Goal: Task Accomplishment & Management: Complete application form

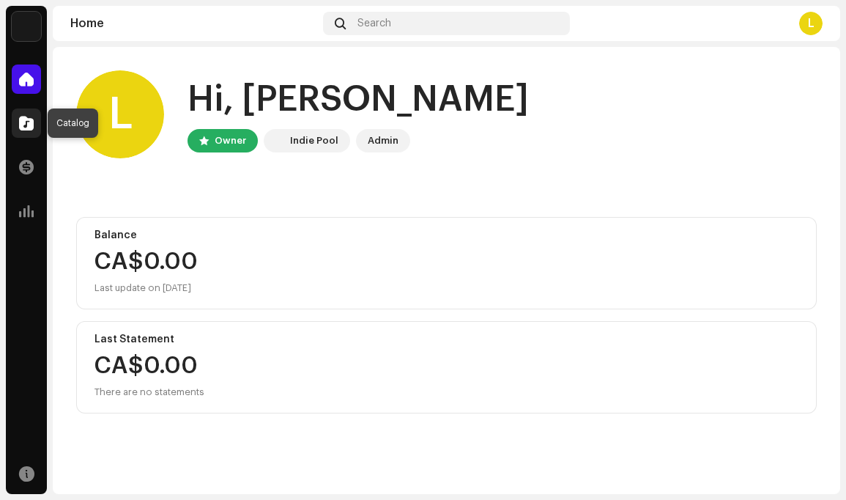
click at [26, 127] on span at bounding box center [26, 123] width 15 height 12
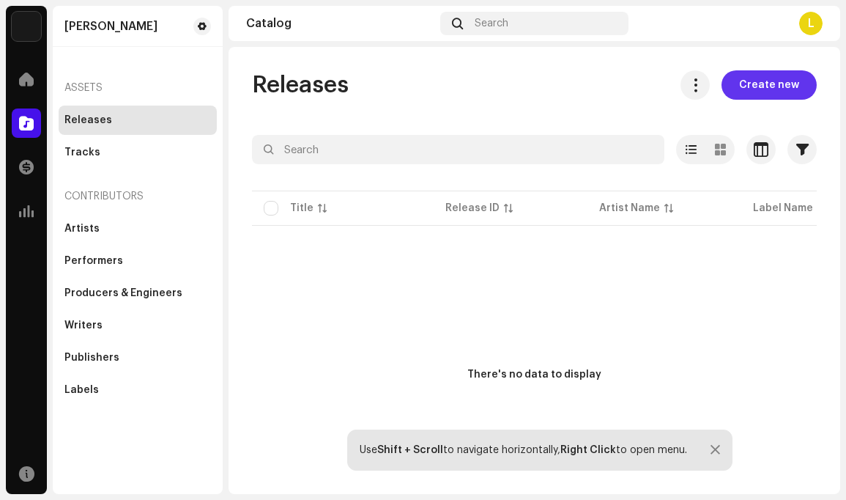
click at [768, 86] on span "Create new" at bounding box center [769, 84] width 60 height 29
click at [758, 84] on span "Create new" at bounding box center [769, 84] width 60 height 29
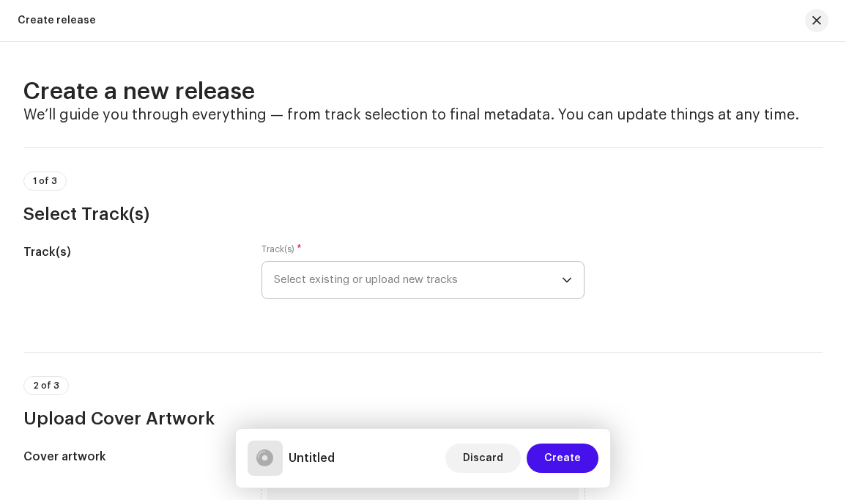
click at [562, 278] on icon "dropdown trigger" at bounding box center [567, 280] width 10 height 10
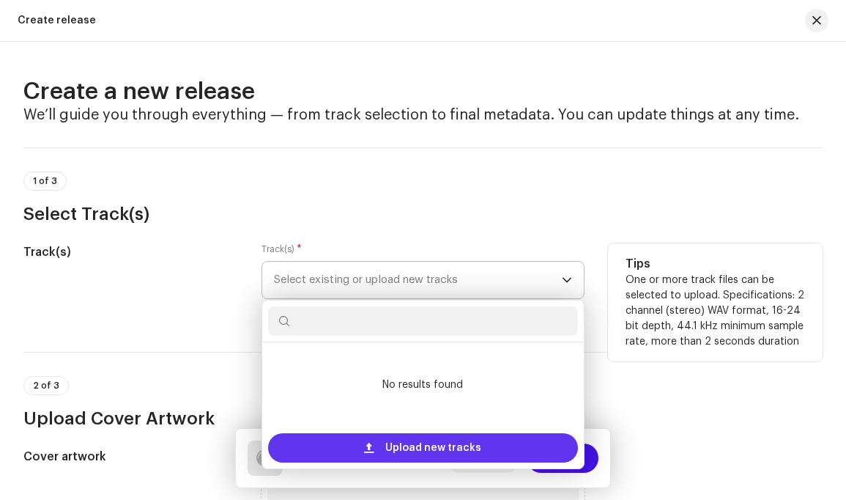
click at [470, 445] on span "Upload new tracks" at bounding box center [433, 447] width 96 height 29
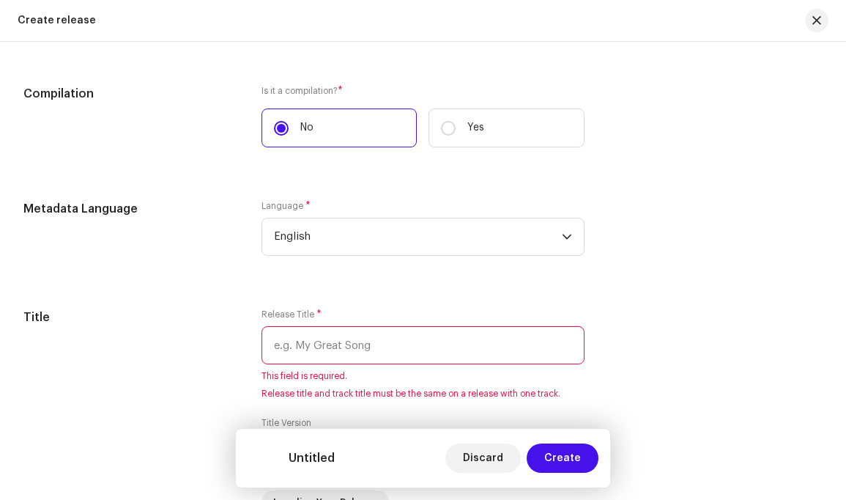
scroll to position [1416, 0]
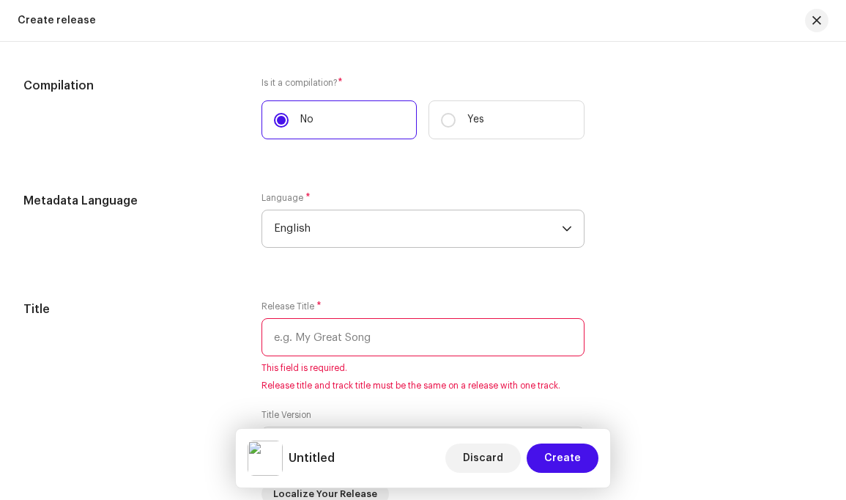
click at [566, 230] on icon "dropdown trigger" at bounding box center [567, 228] width 10 height 10
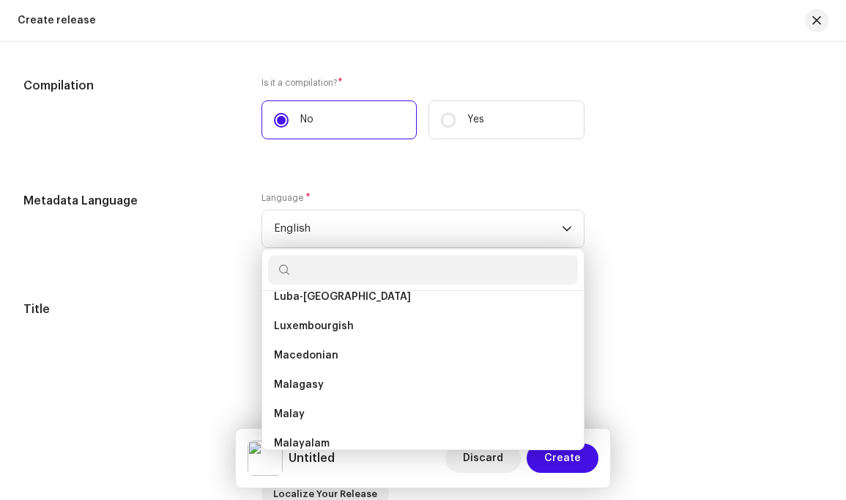
scroll to position [3083, 0]
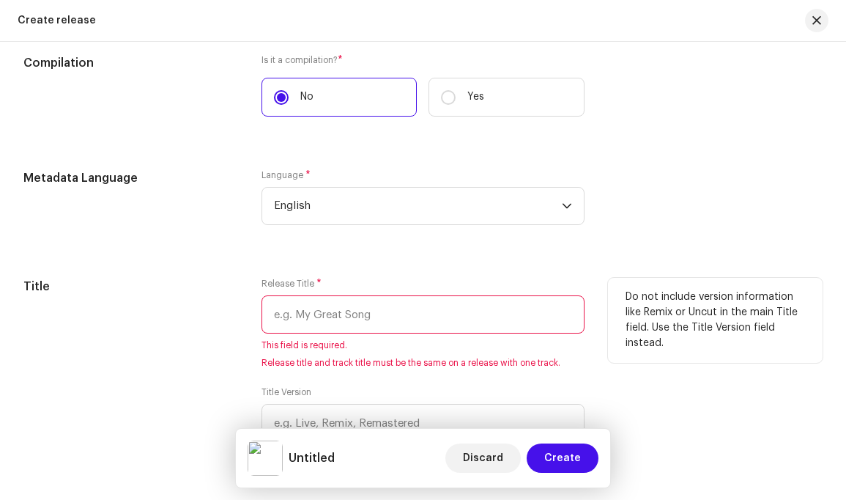
scroll to position [1441, 0]
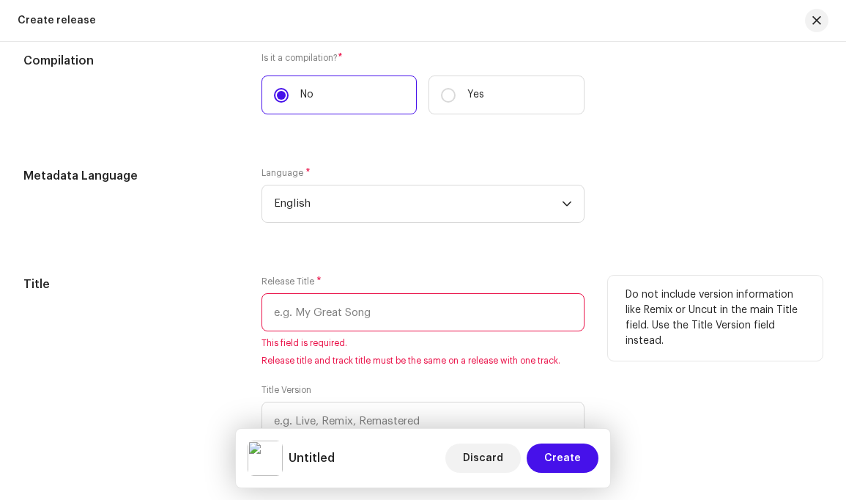
click at [435, 316] on input "text" at bounding box center [423, 312] width 322 height 38
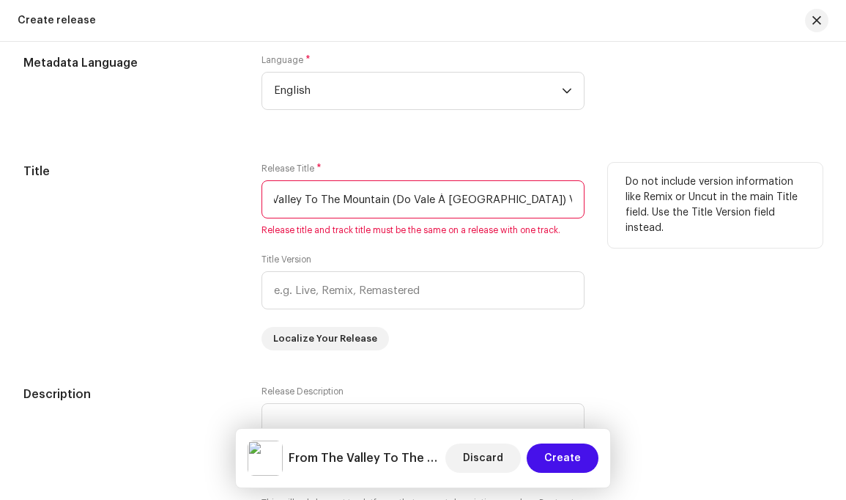
scroll to position [1578, 0]
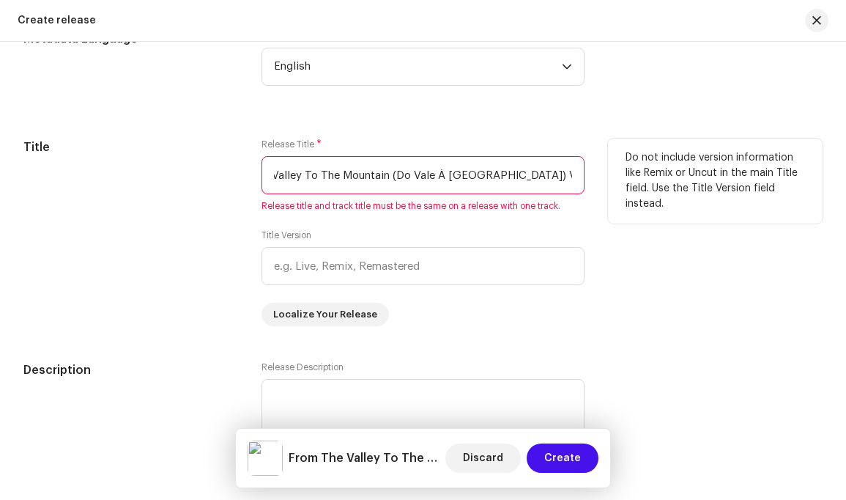
click at [569, 178] on input "From The Valley To The Mountain (Do Vale À [GEOGRAPHIC_DATA]) Volume Two" at bounding box center [423, 175] width 322 height 38
drag, startPoint x: 447, startPoint y: 176, endPoint x: 233, endPoint y: 180, distance: 214.0
click at [234, 180] on div "Title Release Title * From The Valley To The Mountain (Do Vale À [GEOGRAPHIC_DA…" at bounding box center [422, 232] width 799 height 188
drag, startPoint x: 276, startPoint y: 175, endPoint x: 259, endPoint y: 177, distance: 16.2
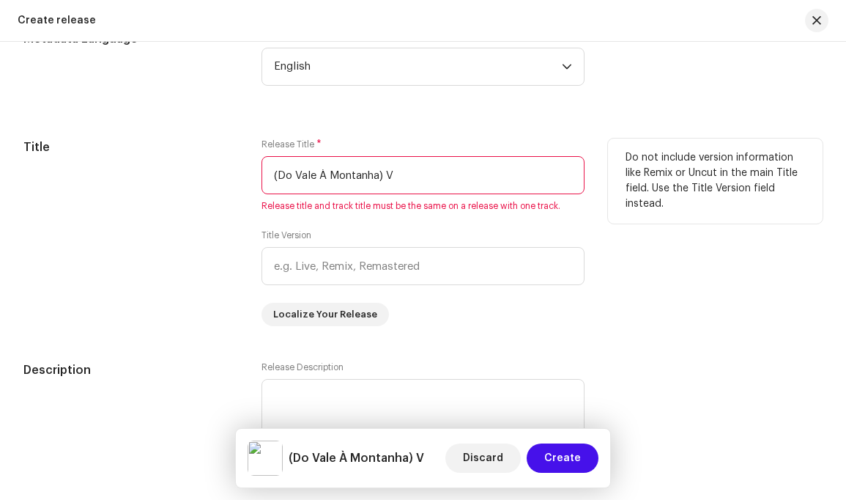
click at [262, 176] on input "(Do Vale À Montanha) V" at bounding box center [423, 175] width 322 height 38
click at [397, 178] on input "Do Vale À Montanha) V" at bounding box center [423, 175] width 322 height 38
click at [271, 174] on input "Do Vale À Montanha" at bounding box center [423, 175] width 322 height 38
click at [558, 182] on input "From The Valley To The Mountain (Do Vale À Montanha" at bounding box center [423, 175] width 322 height 38
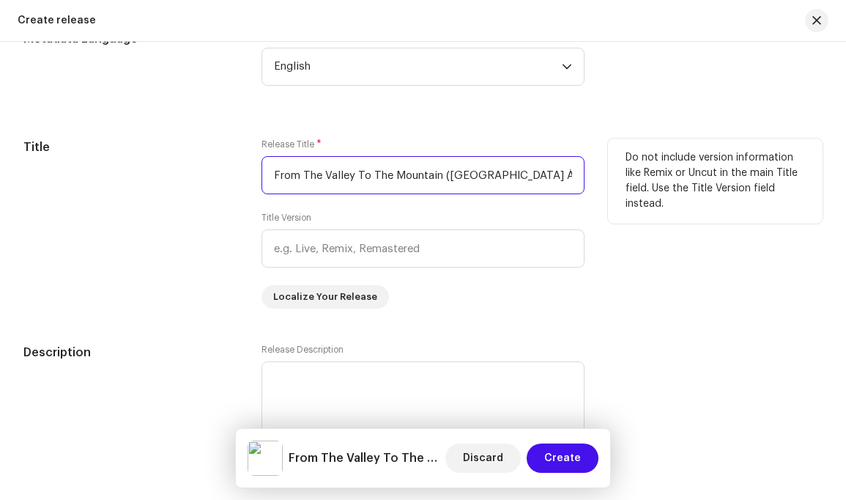
drag, startPoint x: 563, startPoint y: 177, endPoint x: 459, endPoint y: 193, distance: 105.3
click at [445, 182] on input "From The Valley To The Mountain (Do Vale À Montanha)" at bounding box center [423, 175] width 322 height 38
paste input "(Do Vale À Montanha)"
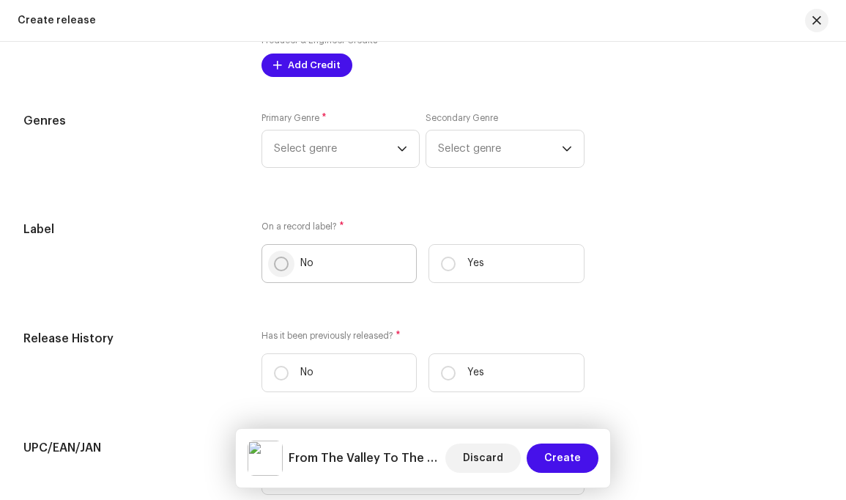
scroll to position [2356, 0]
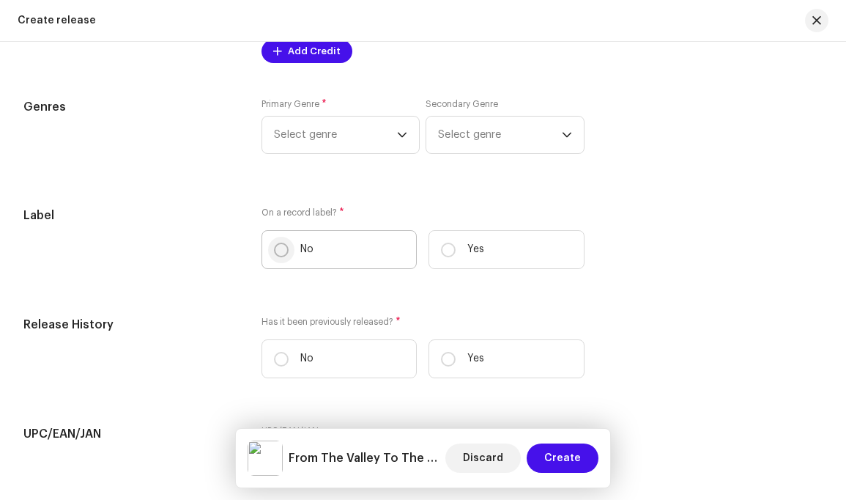
type input "From The Valley To The Mountain (Do Vale À [GEOGRAPHIC_DATA]) Volume Two"
click at [280, 257] on input "No" at bounding box center [281, 250] width 15 height 15
radio input "true"
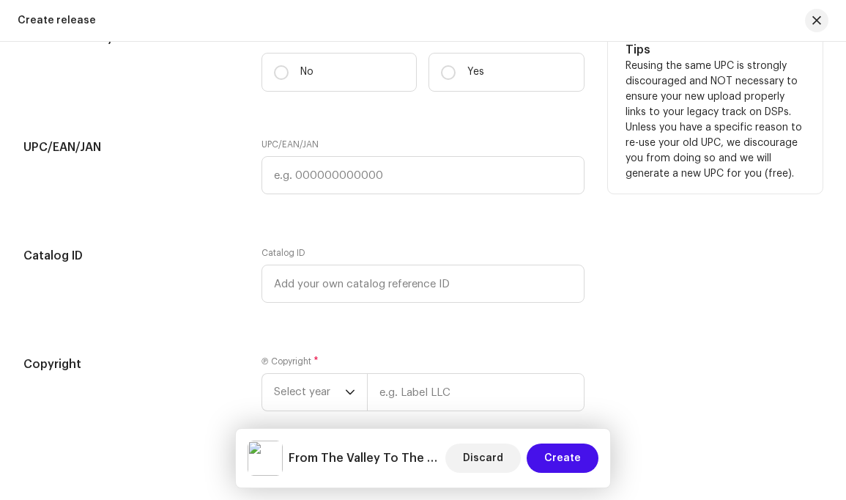
scroll to position [2685, 0]
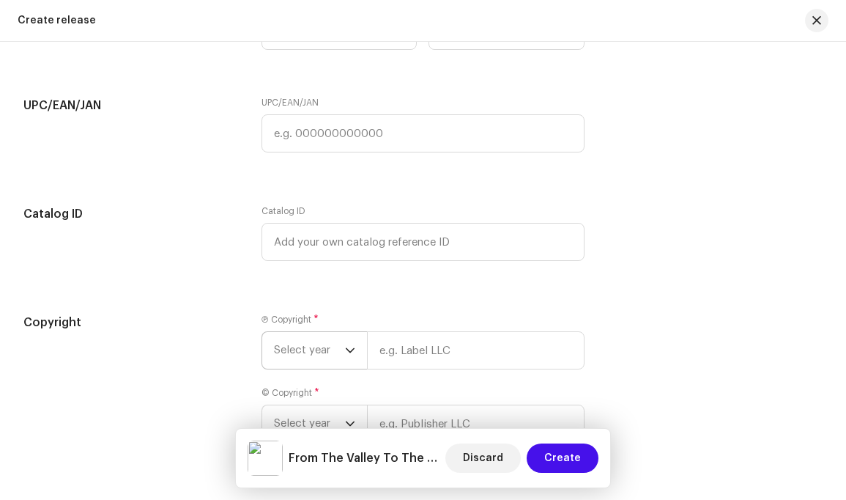
click at [348, 355] on icon "dropdown trigger" at bounding box center [350, 350] width 10 height 10
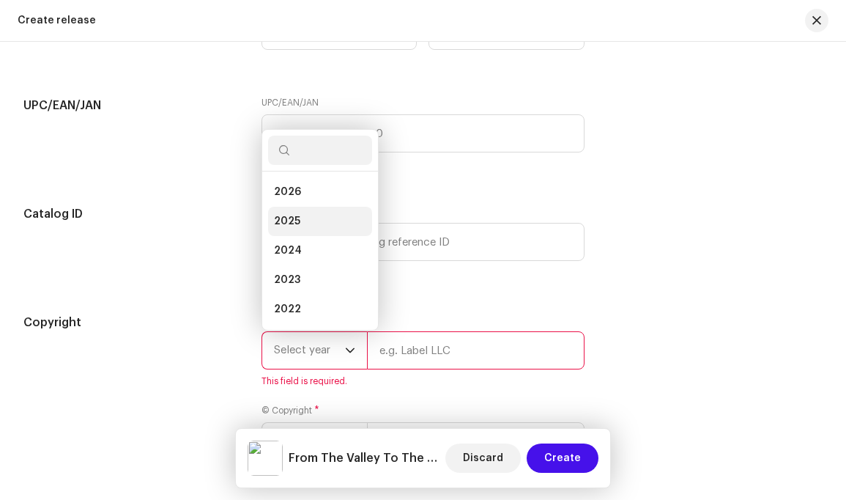
click at [307, 236] on li "2025" at bounding box center [320, 221] width 104 height 29
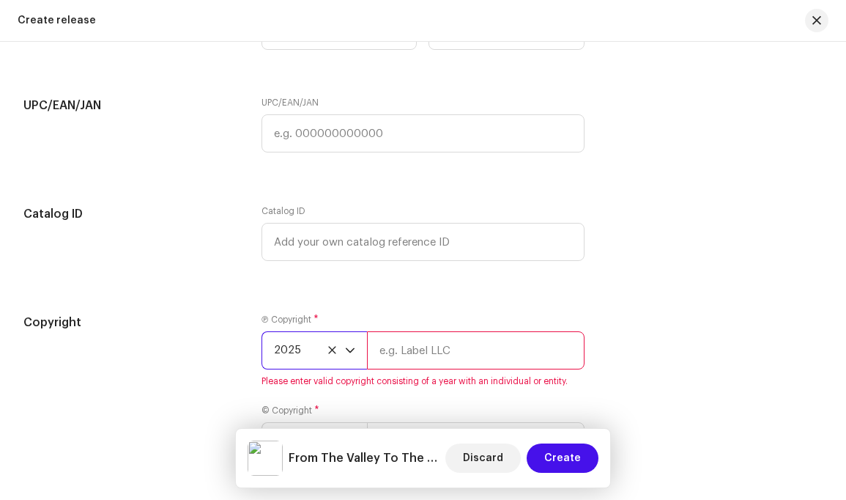
scroll to position [2690, 0]
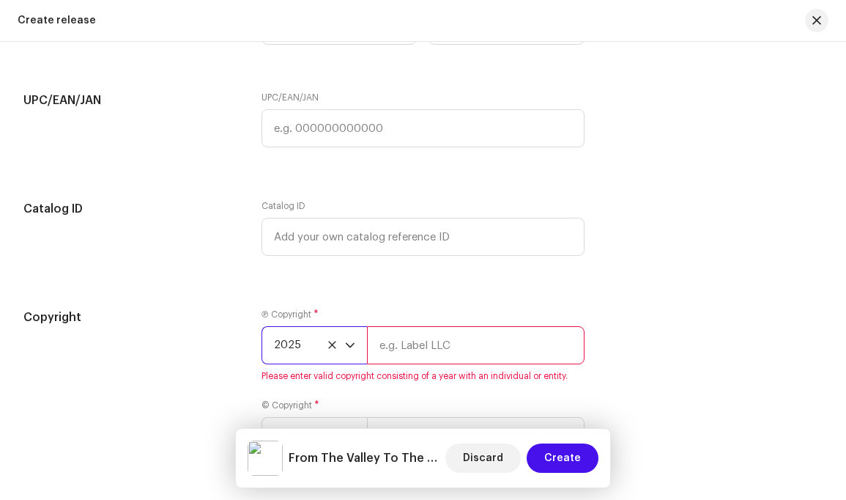
click at [349, 348] on icon "dropdown trigger" at bounding box center [350, 345] width 9 height 5
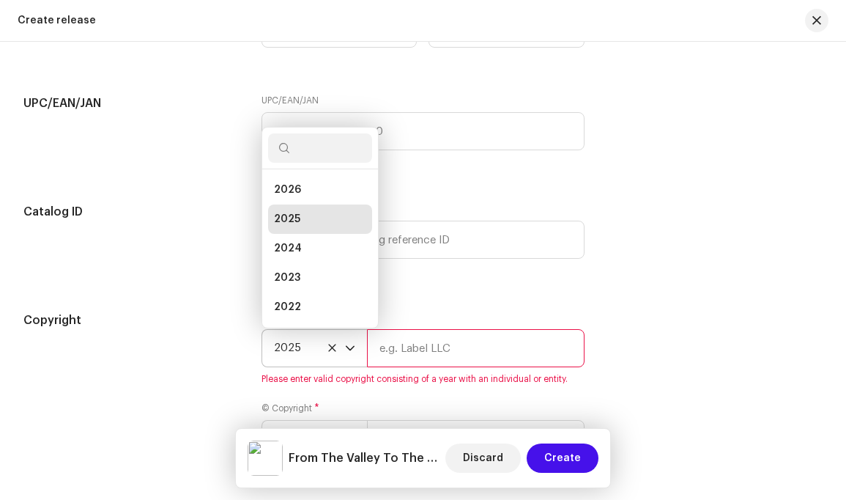
scroll to position [0, 0]
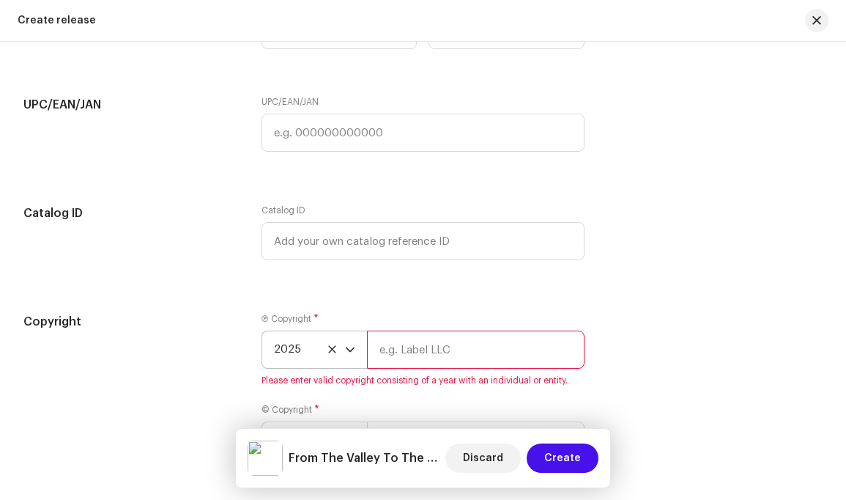
click at [312, 366] on span "2025" at bounding box center [309, 349] width 71 height 37
click at [330, 355] on icon at bounding box center [333, 351] width 10 height 10
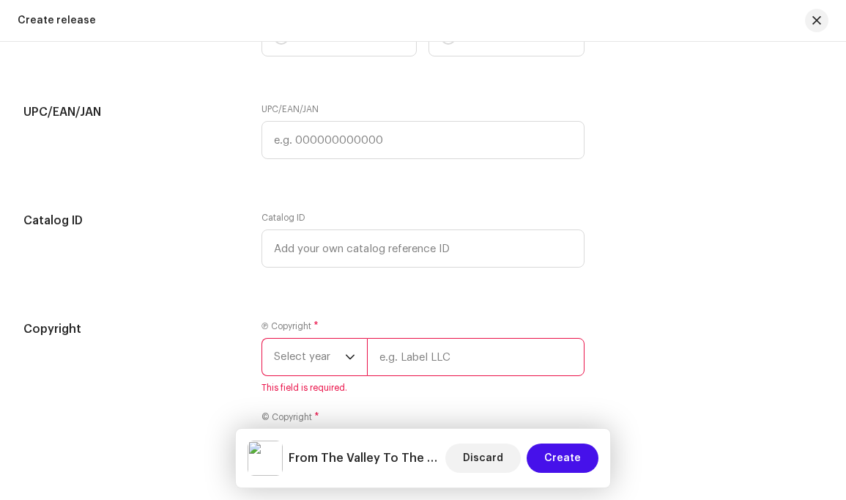
click at [319, 370] on span "Select year" at bounding box center [309, 357] width 71 height 37
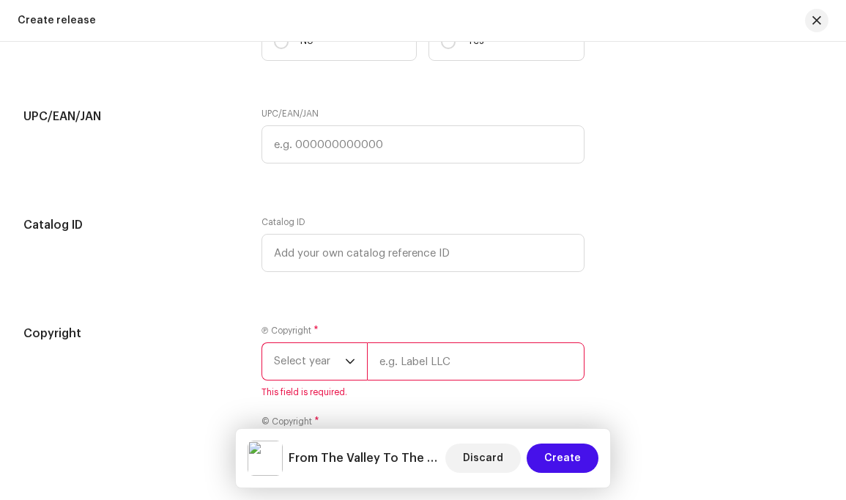
click at [345, 366] on icon "dropdown trigger" at bounding box center [350, 361] width 10 height 10
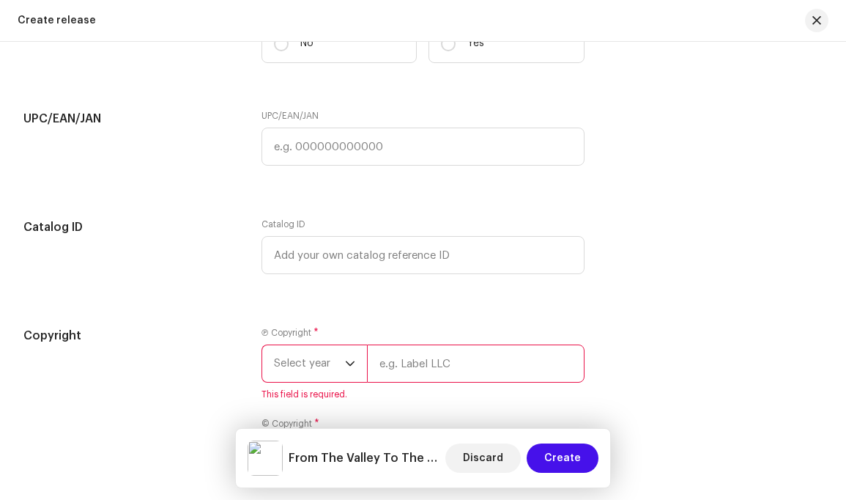
click at [349, 369] on icon "dropdown trigger" at bounding box center [350, 363] width 10 height 10
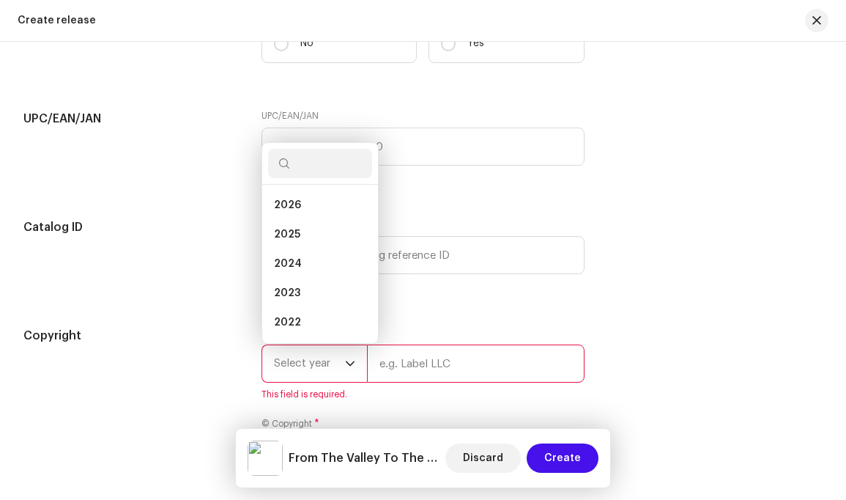
scroll to position [2673, 0]
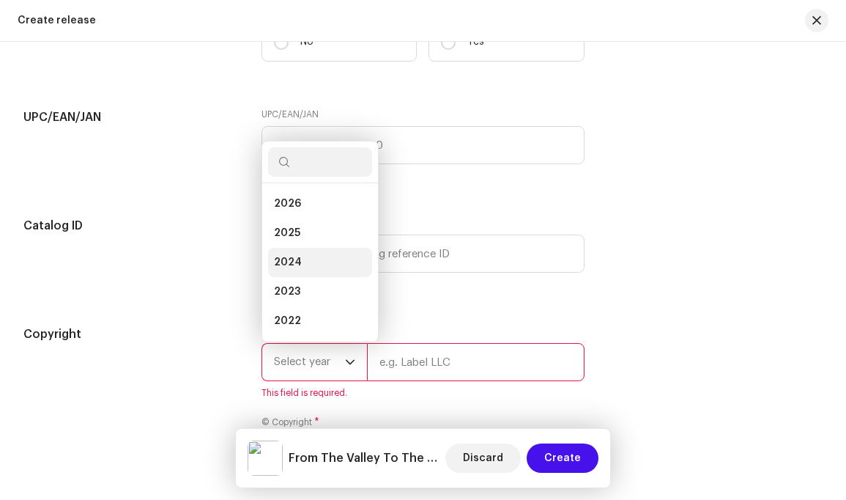
click at [315, 277] on li "2024" at bounding box center [320, 262] width 104 height 29
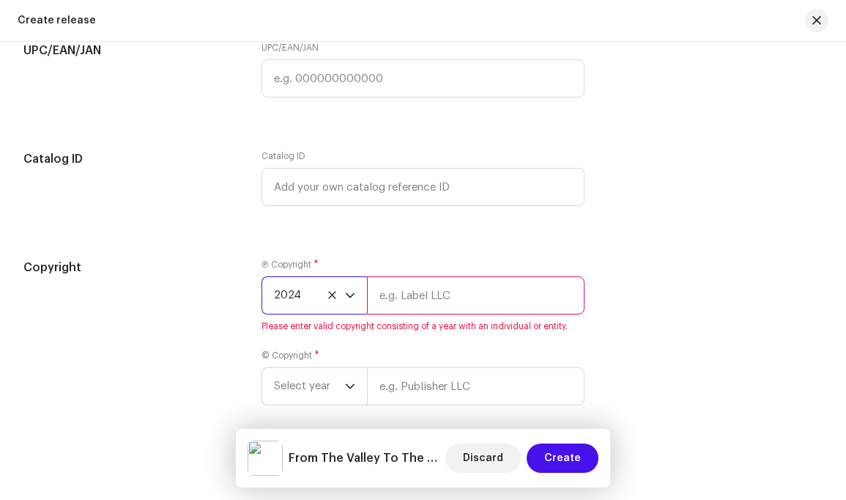
scroll to position [2750, 0]
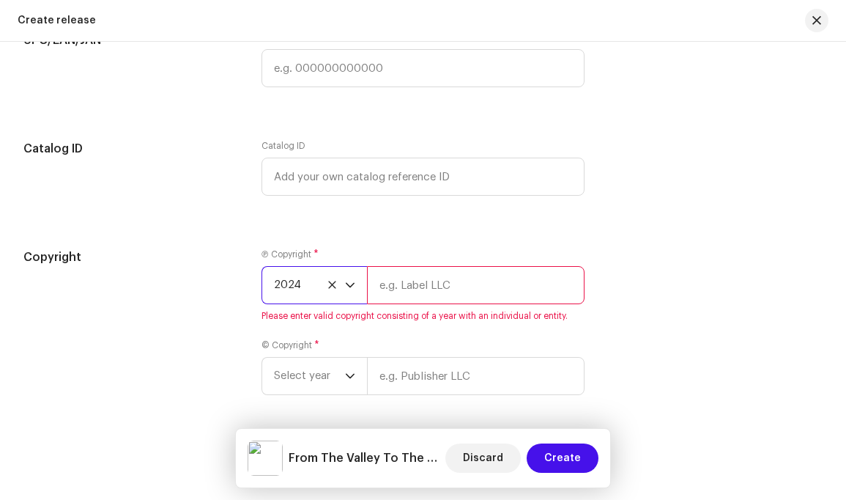
click at [495, 304] on input "text" at bounding box center [475, 285] width 217 height 38
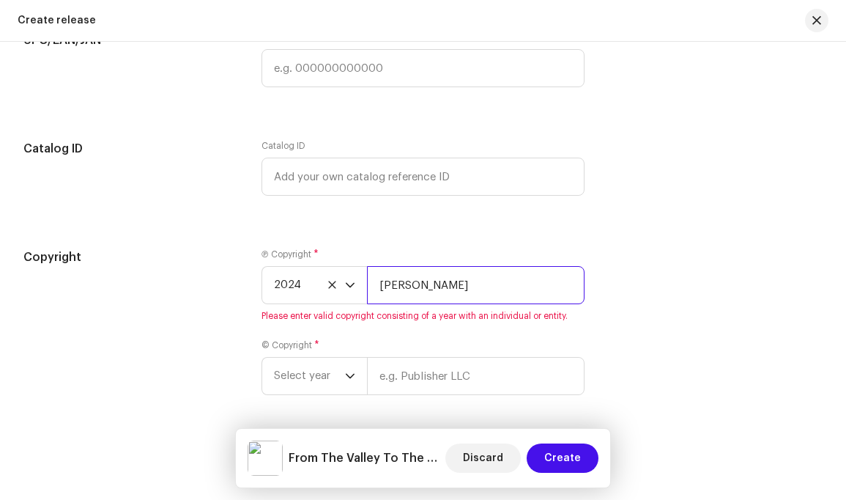
type input "[PERSON_NAME]"
click at [656, 291] on div "Copyright Ⓟ Copyright * 2024 Louis Simão Please enter valid copyright consistin…" at bounding box center [422, 330] width 799 height 164
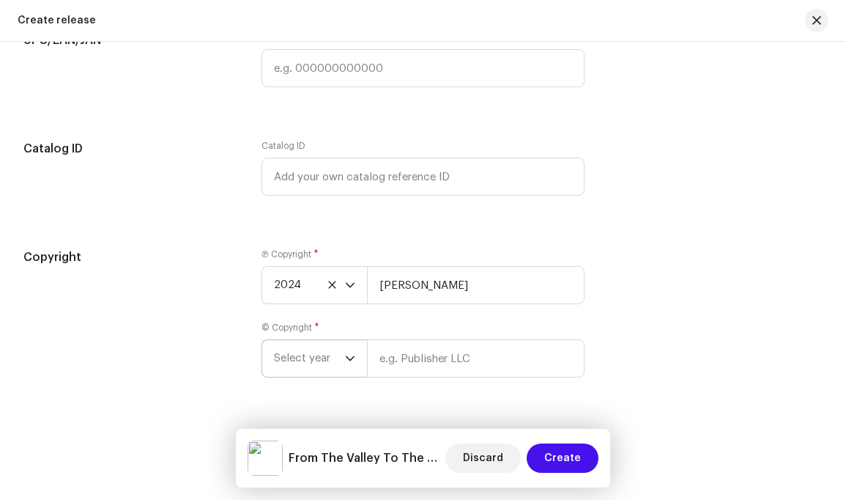
click at [347, 363] on icon "dropdown trigger" at bounding box center [350, 358] width 10 height 10
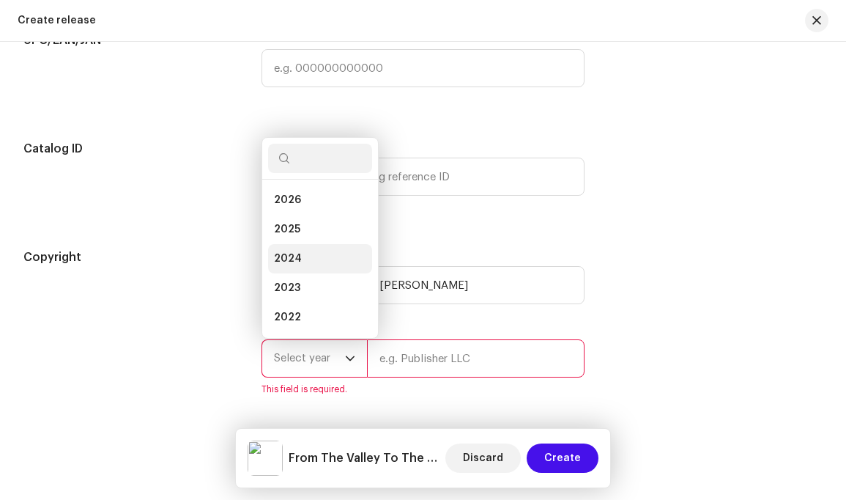
scroll to position [23, 0]
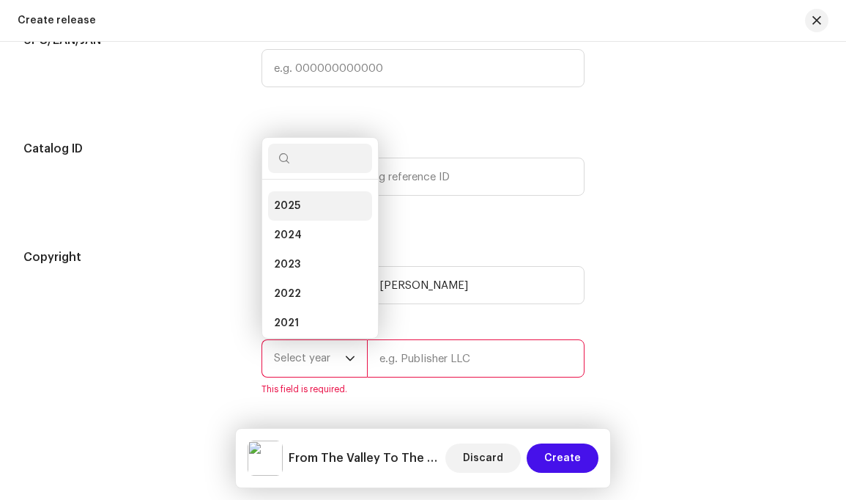
click at [303, 250] on li "2024" at bounding box center [320, 235] width 104 height 29
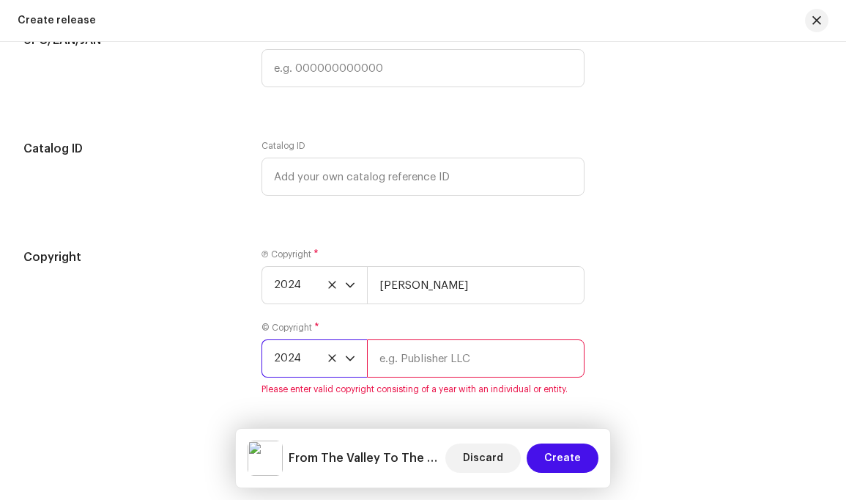
click at [456, 377] on input "text" at bounding box center [475, 358] width 217 height 38
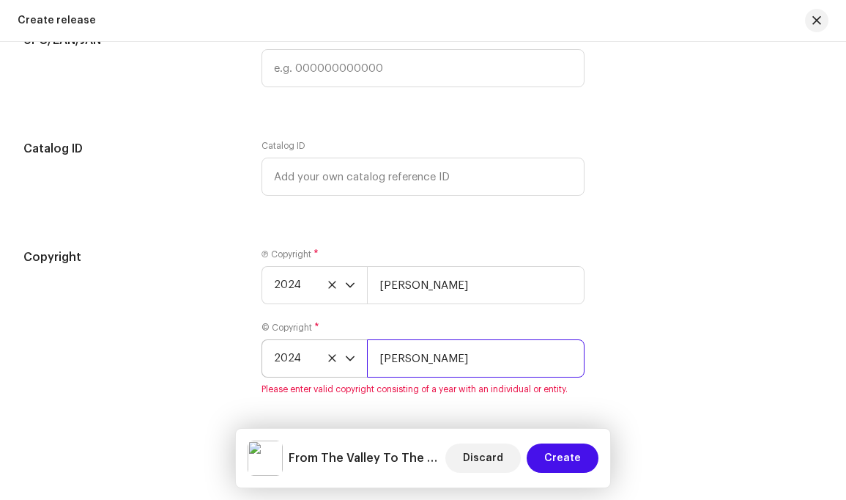
type input "[PERSON_NAME]"
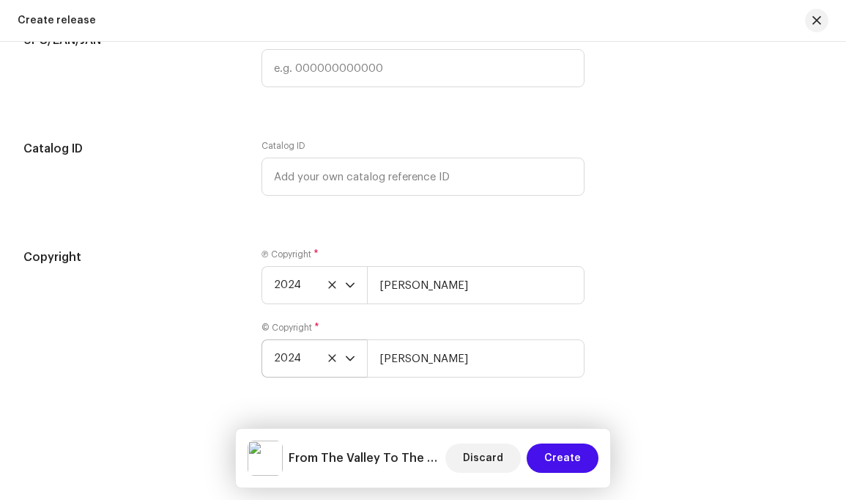
click at [206, 352] on div "Copyright" at bounding box center [130, 321] width 215 height 147
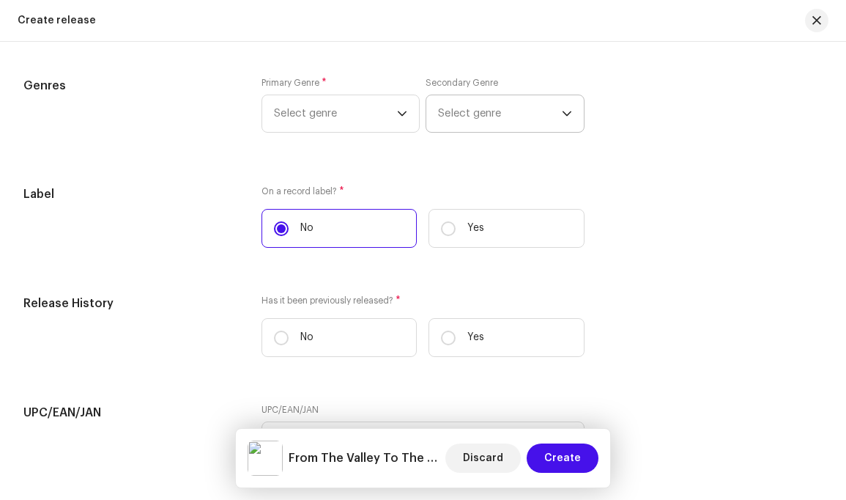
scroll to position [2326, 0]
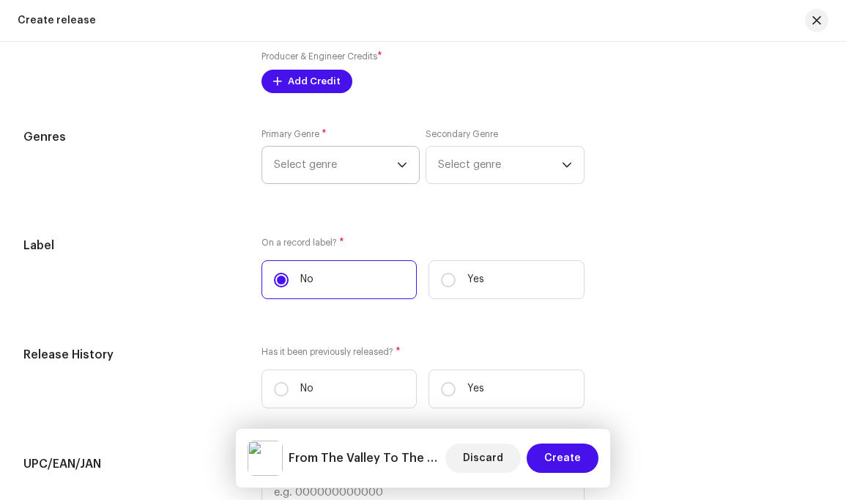
click at [399, 170] on icon "dropdown trigger" at bounding box center [402, 165] width 10 height 10
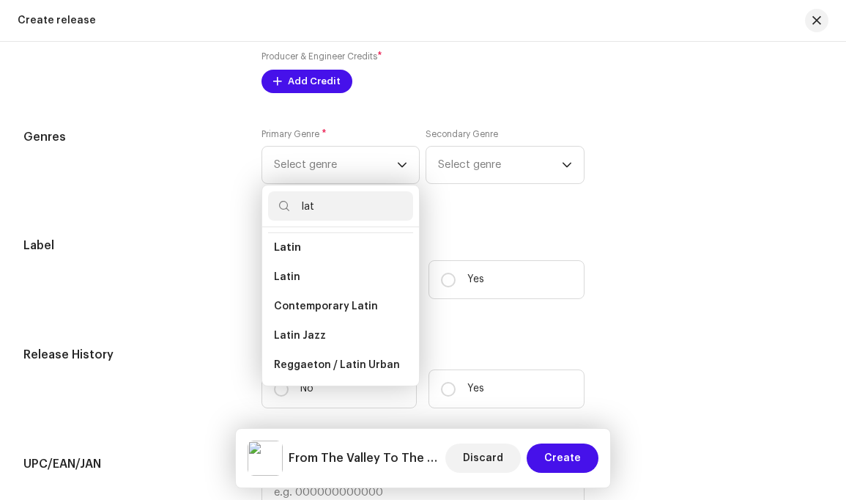
scroll to position [178, 0]
type input "lat"
click at [335, 314] on span "Contemporary Latin" at bounding box center [326, 306] width 104 height 15
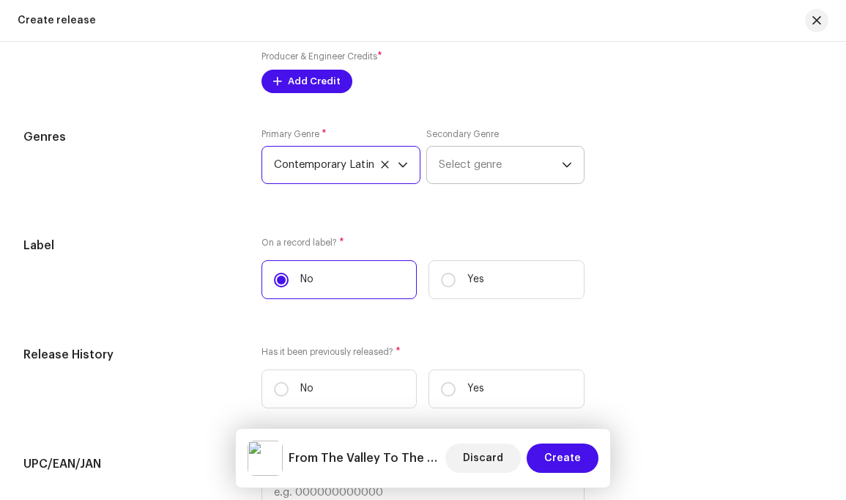
click at [566, 168] on icon "dropdown trigger" at bounding box center [567, 165] width 9 height 5
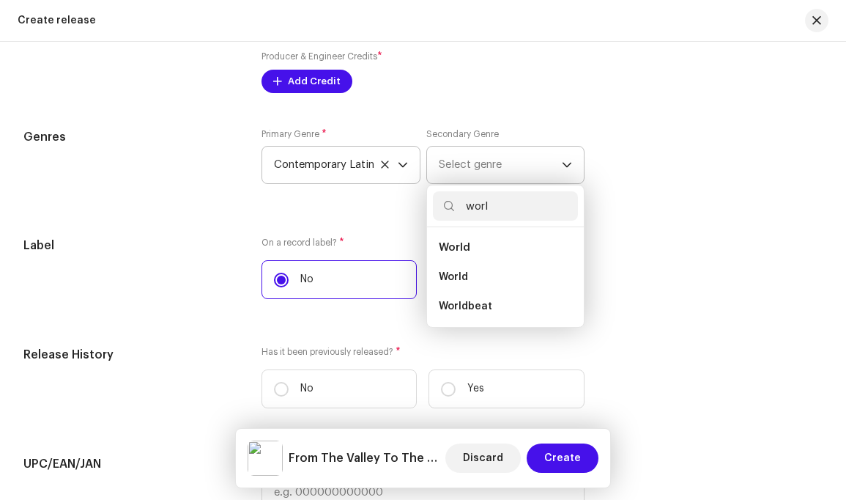
click at [487, 262] on li "World" at bounding box center [505, 247] width 144 height 29
click at [458, 253] on span "World" at bounding box center [455, 247] width 32 height 11
click at [506, 221] on input "worl" at bounding box center [505, 205] width 144 height 29
type input "world"
click at [455, 284] on span "World" at bounding box center [453, 277] width 29 height 15
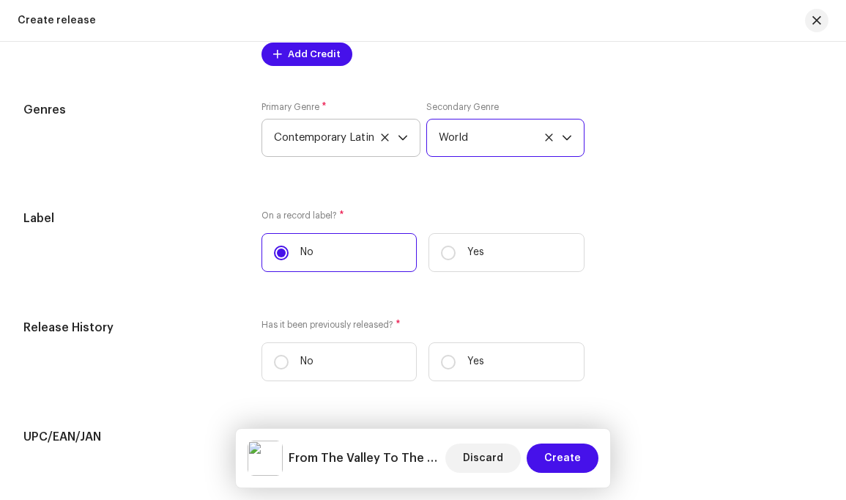
scroll to position [2377, 0]
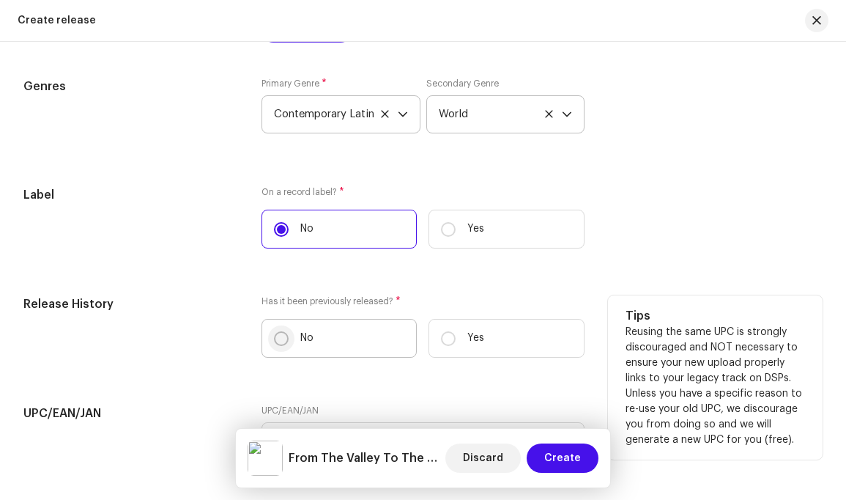
click at [280, 346] on input "No" at bounding box center [281, 338] width 15 height 15
radio input "true"
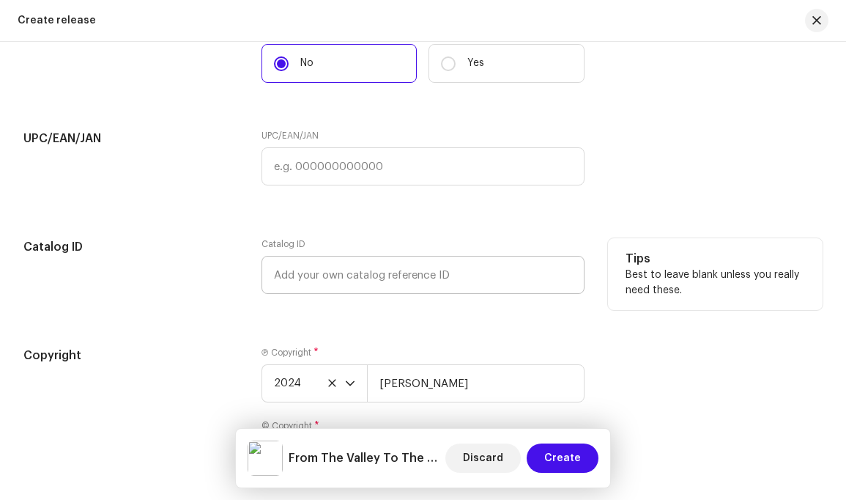
scroll to position [2657, 0]
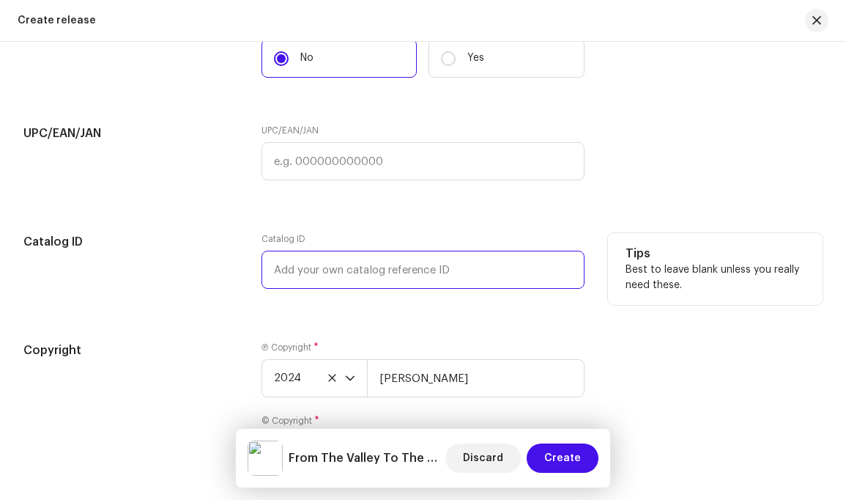
click at [415, 284] on input "text" at bounding box center [423, 270] width 322 height 38
type input "2"
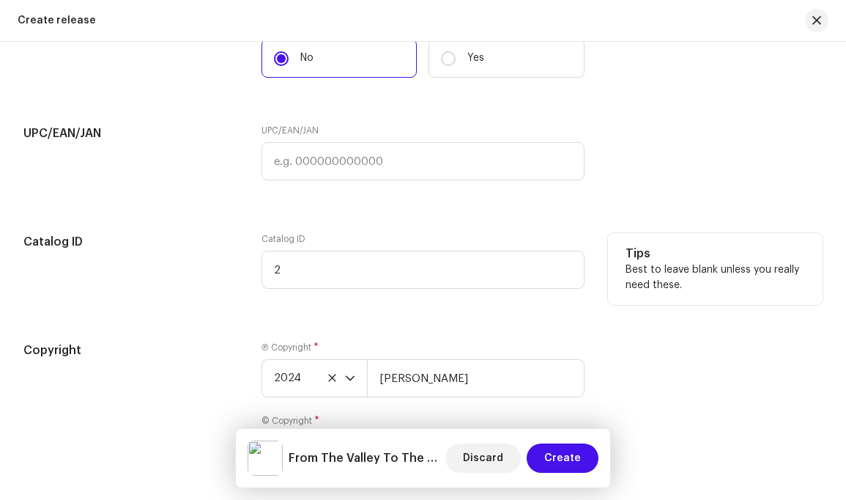
click at [210, 251] on h5 "Catalog ID" at bounding box center [130, 242] width 215 height 18
click at [334, 289] on input "2" at bounding box center [423, 270] width 322 height 38
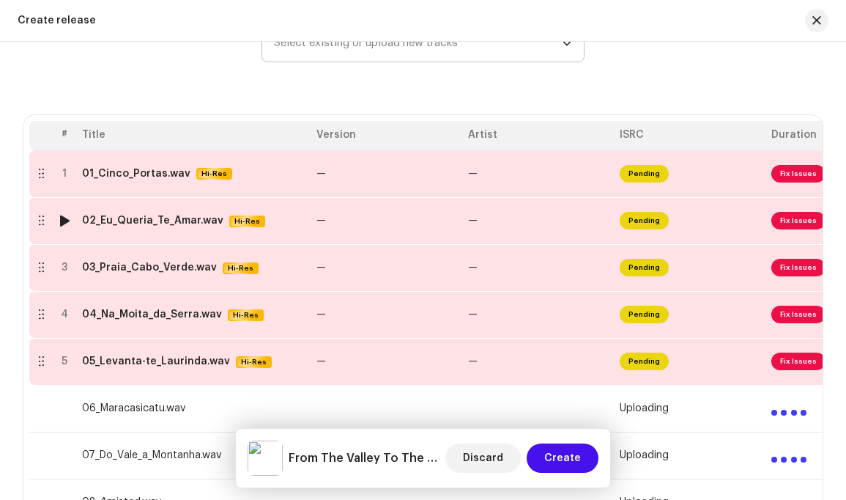
scroll to position [221, 0]
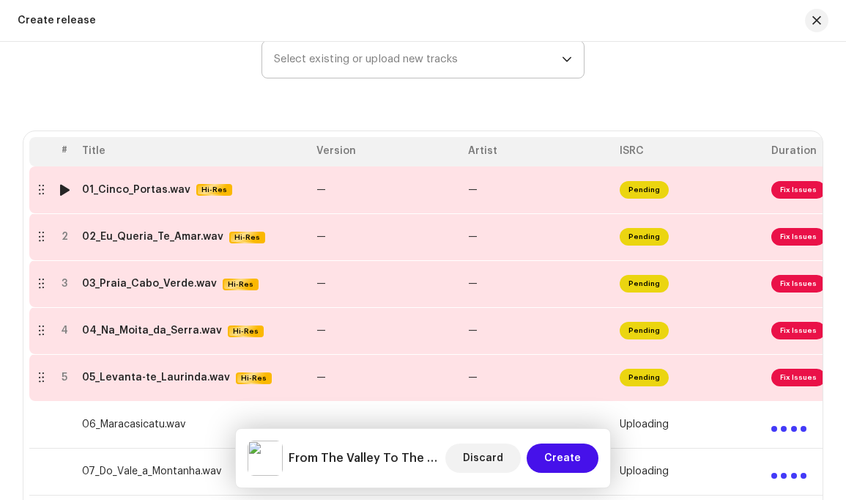
click at [805, 195] on span "Fix Issues" at bounding box center [799, 190] width 54 height 18
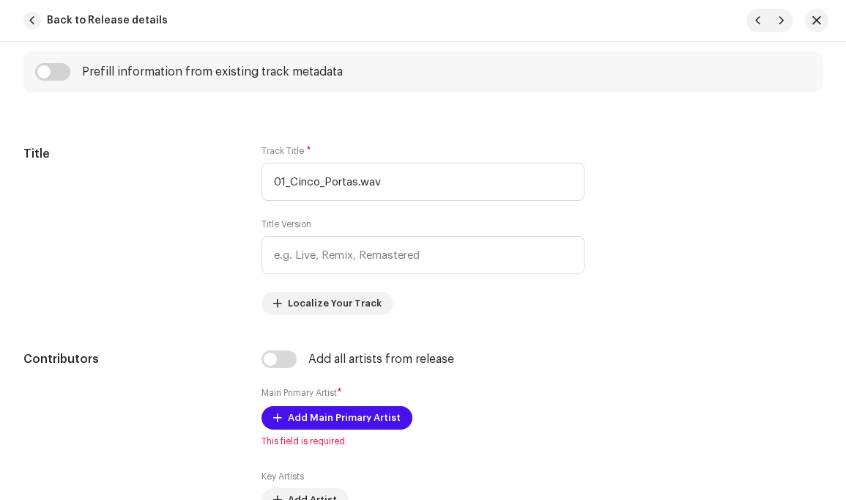
scroll to position [600, 0]
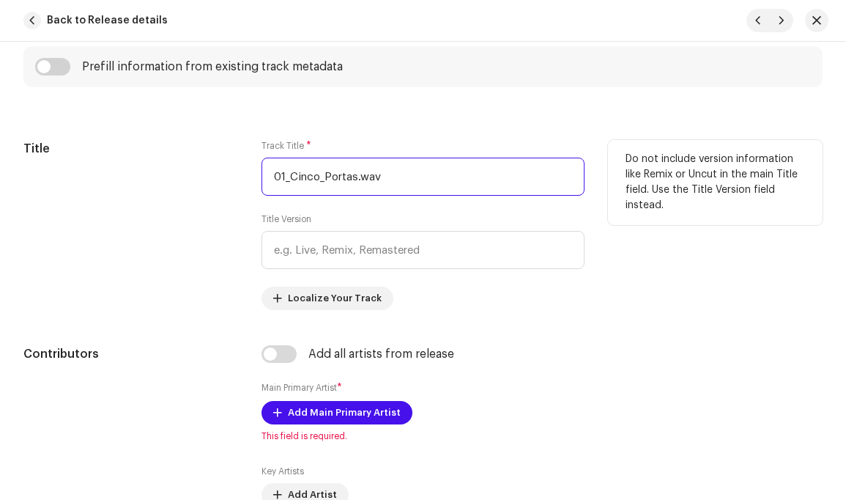
drag, startPoint x: 290, startPoint y: 180, endPoint x: 252, endPoint y: 180, distance: 38.1
click at [252, 180] on div "Title Track Title * 01_Cinco_Portas.wav Title Version Localize Your Track Do no…" at bounding box center [422, 225] width 799 height 170
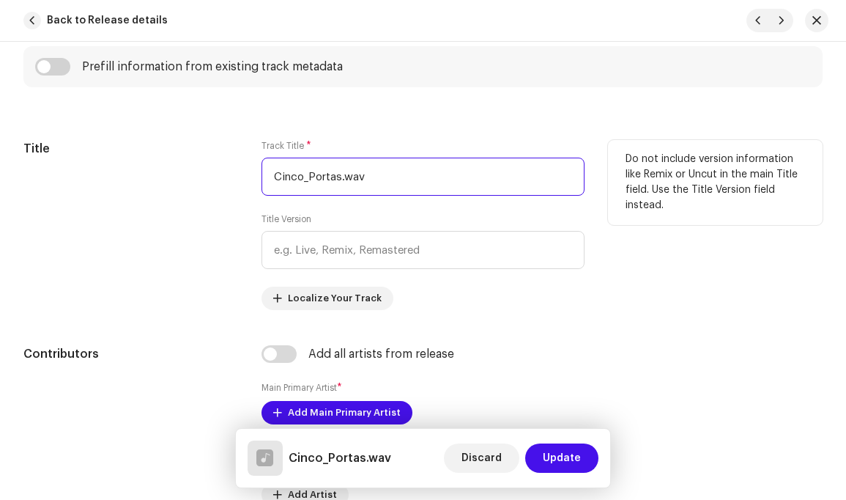
drag, startPoint x: 307, startPoint y: 178, endPoint x: 316, endPoint y: 194, distance: 18.4
click at [307, 178] on input "Cinco_Portas.wav" at bounding box center [423, 177] width 322 height 38
click at [374, 178] on input "Cinco Portas.wav" at bounding box center [423, 177] width 322 height 38
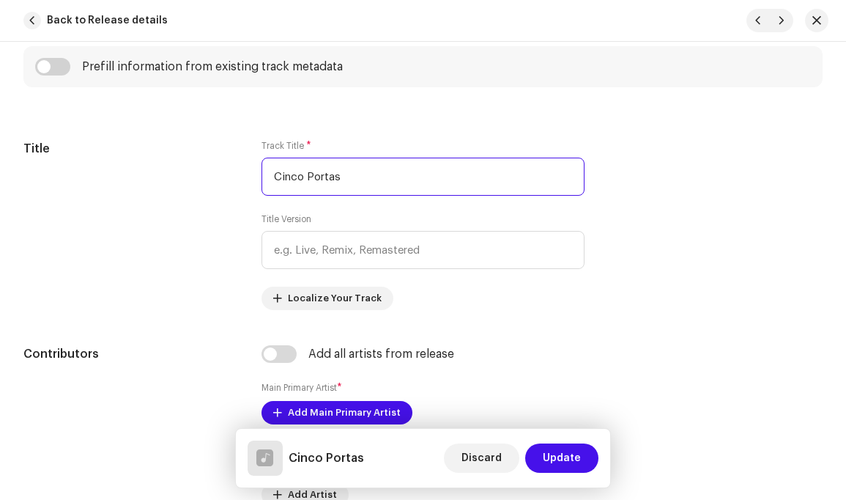
type input "Cinco Portas"
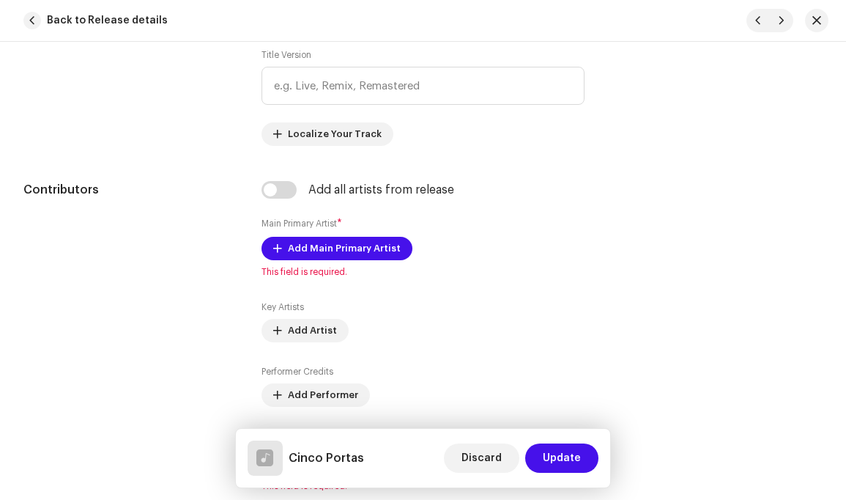
scroll to position [827, 0]
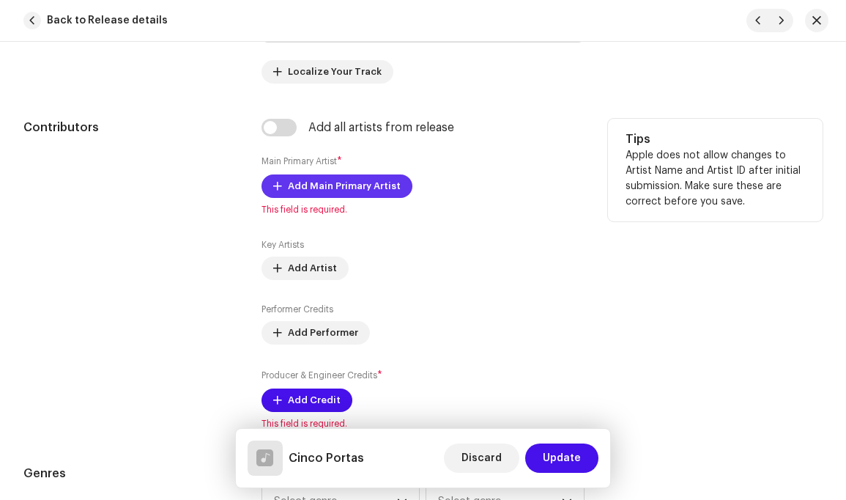
click at [361, 187] on span "Add Main Primary Artist" at bounding box center [344, 185] width 113 height 29
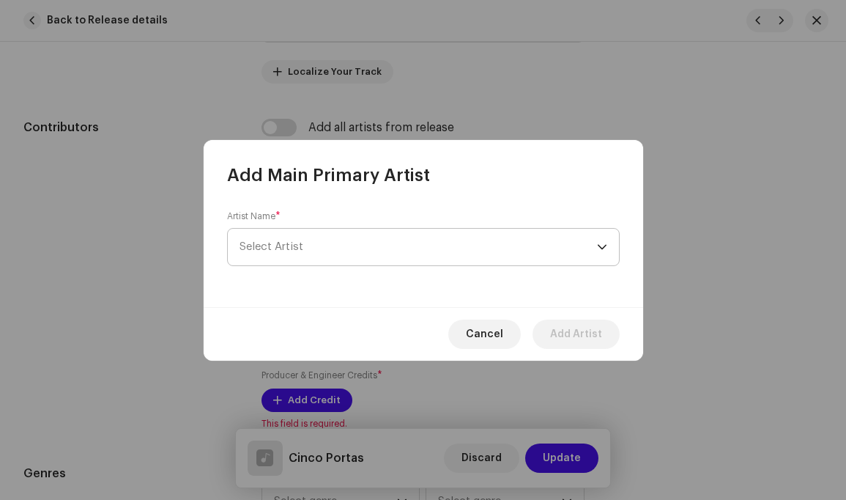
click at [601, 247] on div "dropdown trigger" at bounding box center [602, 247] width 10 height 37
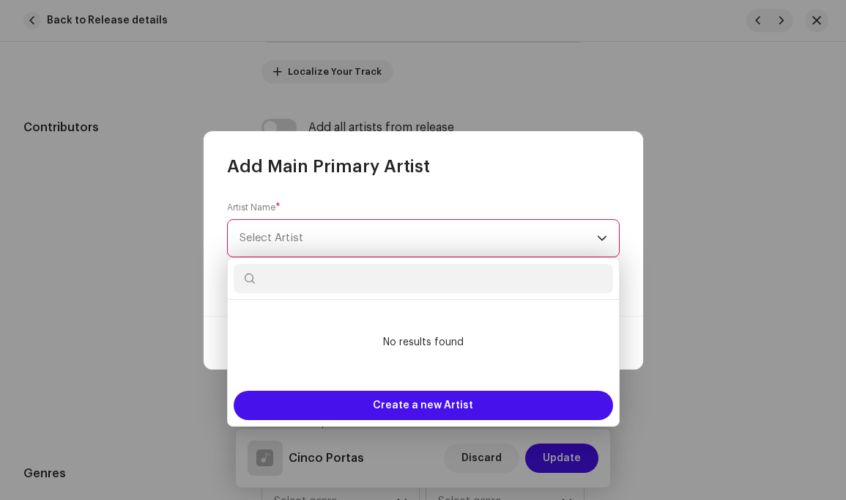
click at [389, 234] on span "Select Artist" at bounding box center [419, 238] width 358 height 37
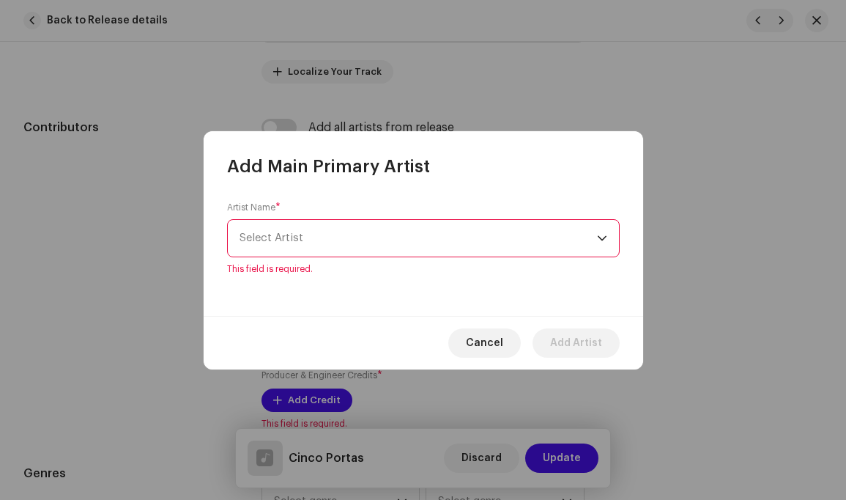
click at [388, 232] on span "Select Artist" at bounding box center [419, 238] width 358 height 37
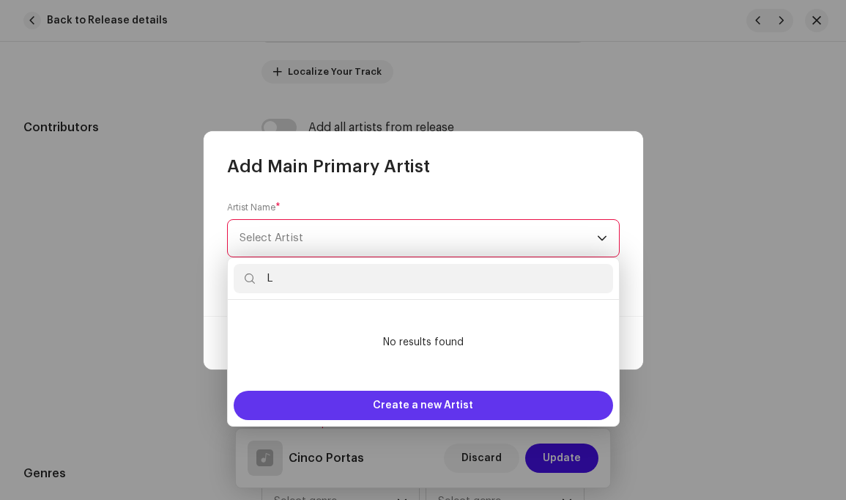
type input "L"
click at [410, 405] on span "Create a new Artist" at bounding box center [423, 405] width 100 height 29
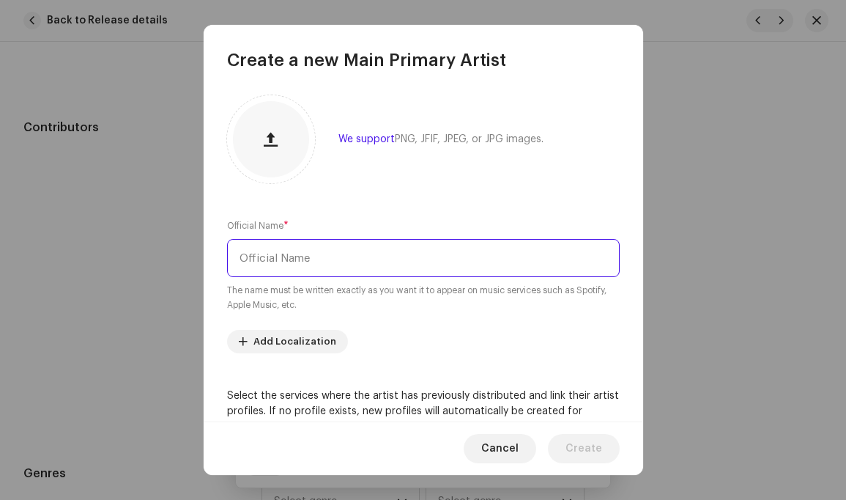
click at [329, 260] on input "text" at bounding box center [423, 258] width 393 height 38
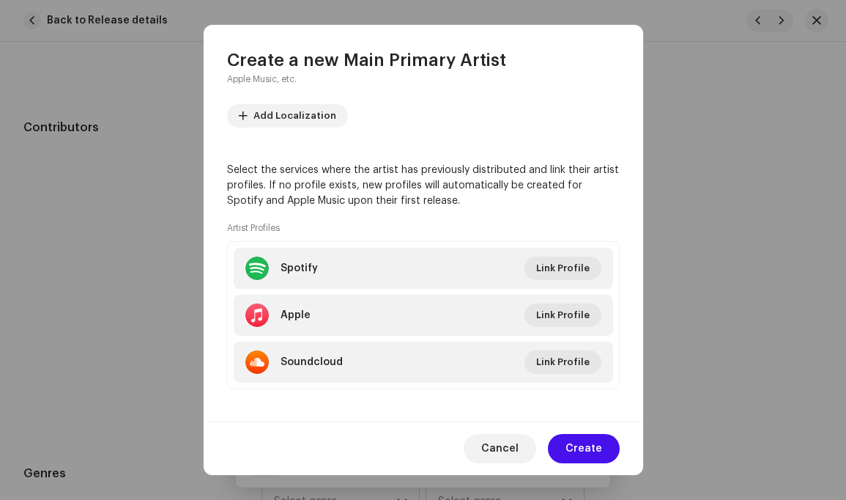
scroll to position [234, 0]
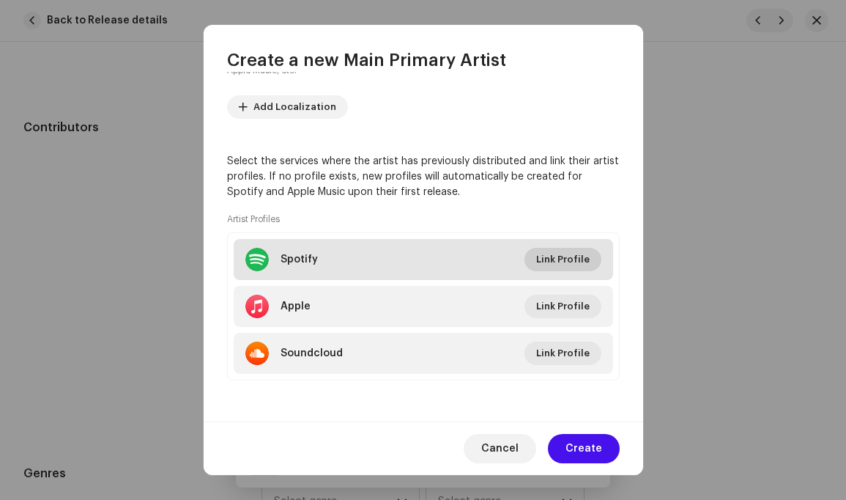
type input "[PERSON_NAME] & [PERSON_NAME]"
click at [560, 260] on span "Link Profile" at bounding box center [562, 259] width 53 height 29
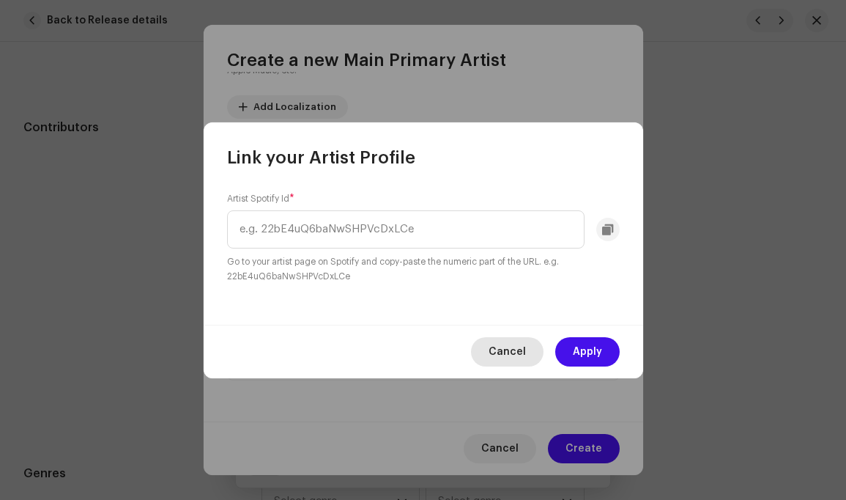
click at [513, 349] on span "Cancel" at bounding box center [507, 351] width 37 height 29
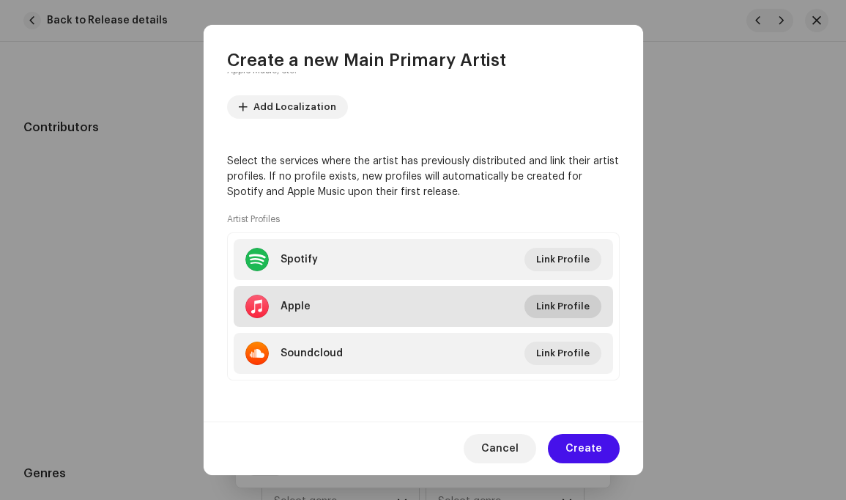
click at [555, 302] on span "Link Profile" at bounding box center [562, 306] width 53 height 29
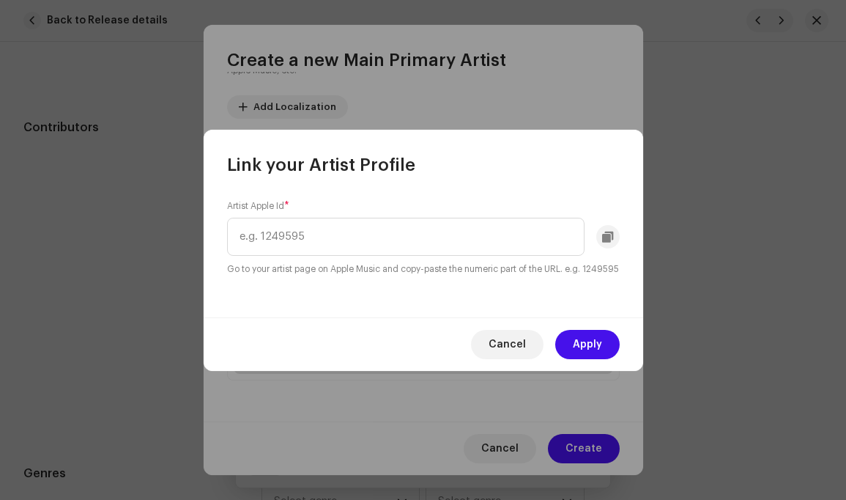
click at [506, 351] on span "Cancel" at bounding box center [507, 344] width 37 height 29
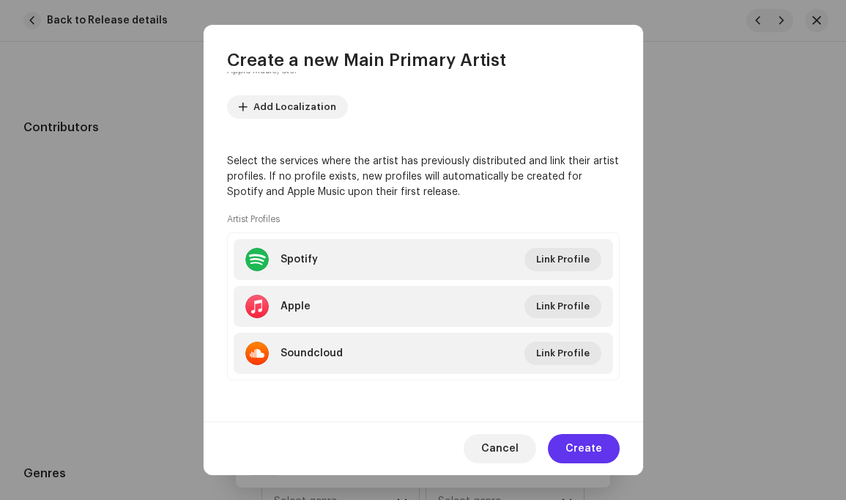
click at [594, 447] on span "Create" at bounding box center [584, 448] width 37 height 29
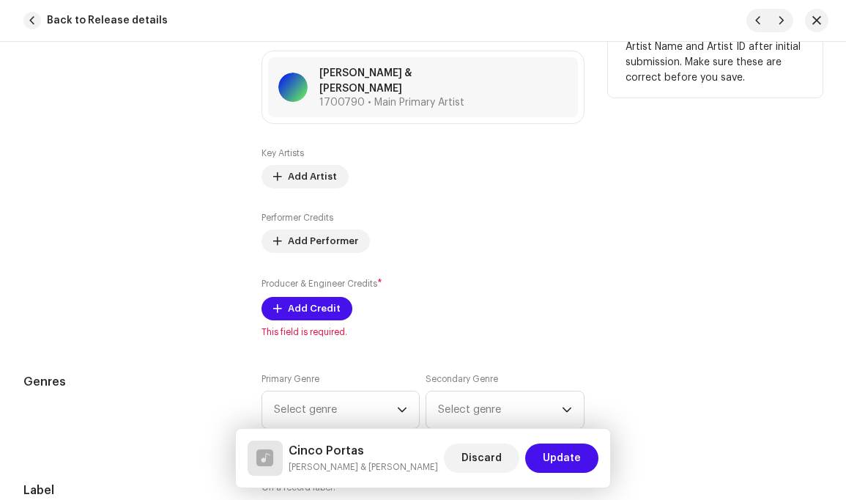
scroll to position [978, 0]
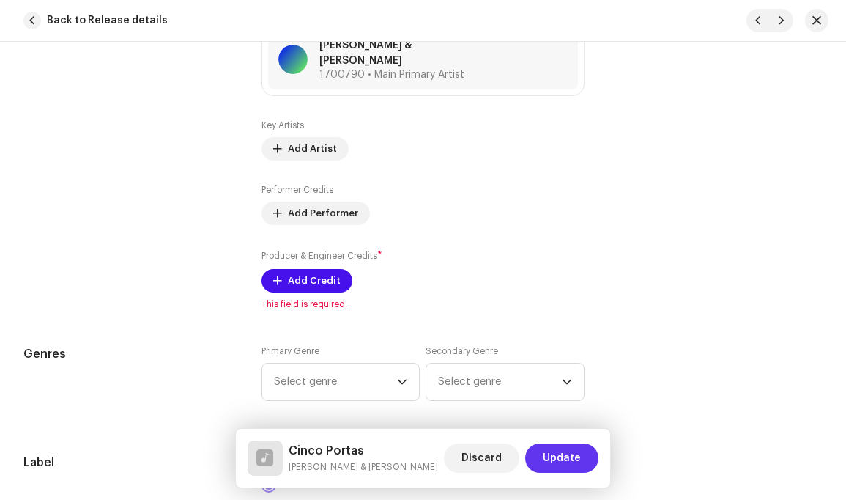
click at [565, 459] on span "Update" at bounding box center [562, 457] width 38 height 29
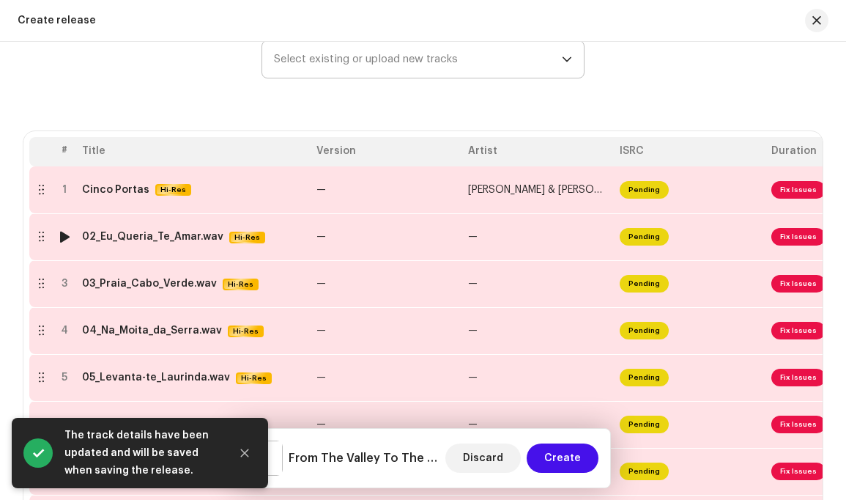
click at [799, 240] on span "Fix Issues" at bounding box center [799, 237] width 54 height 18
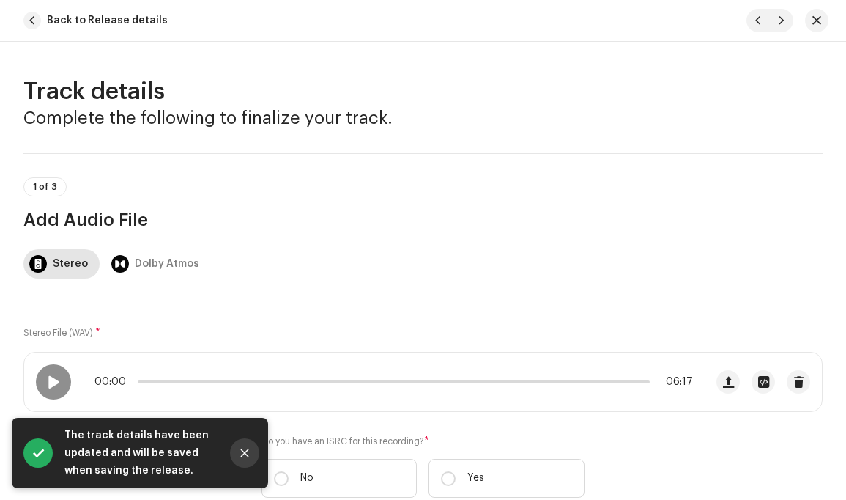
click at [243, 452] on icon "Close" at bounding box center [245, 453] width 10 height 10
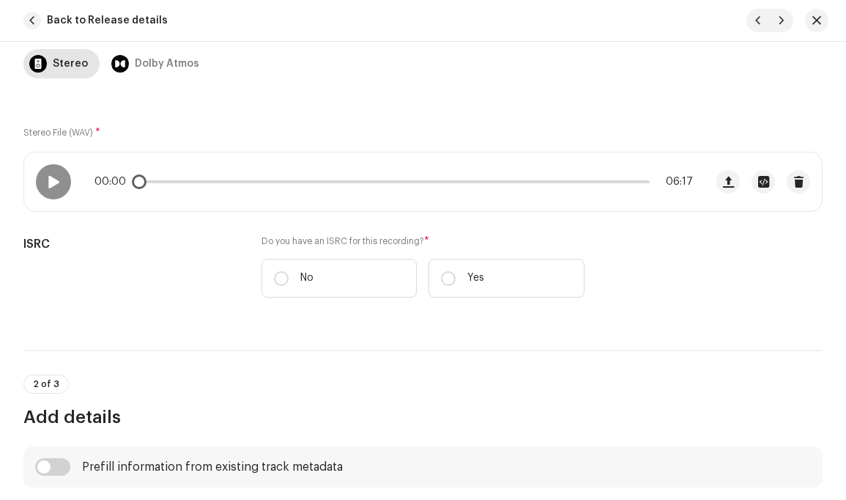
scroll to position [216, 0]
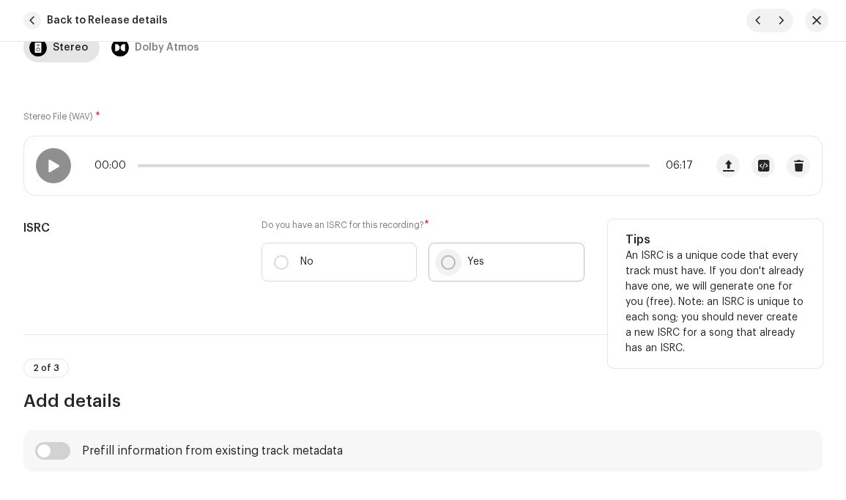
click at [444, 263] on input "Yes" at bounding box center [448, 262] width 15 height 15
radio input "true"
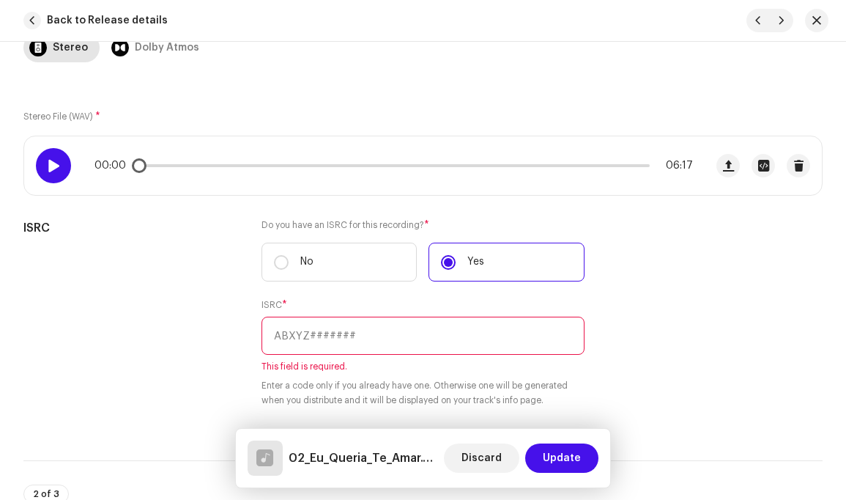
click at [54, 166] on span at bounding box center [53, 166] width 12 height 12
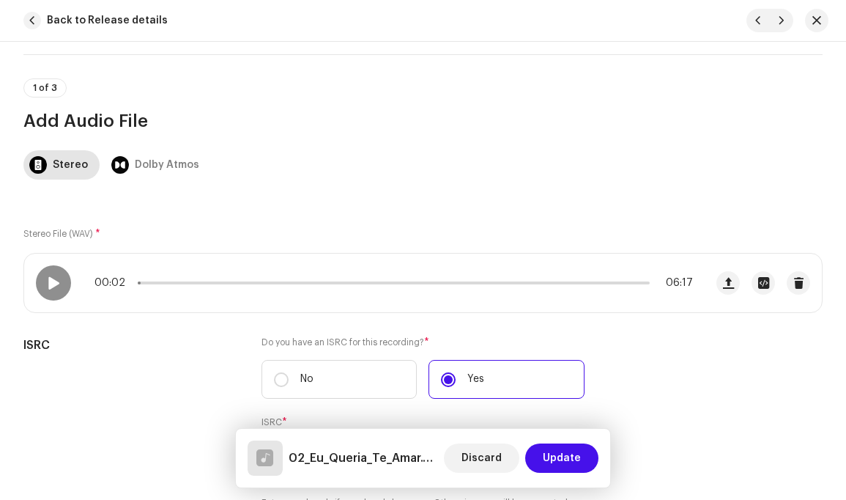
scroll to position [0, 0]
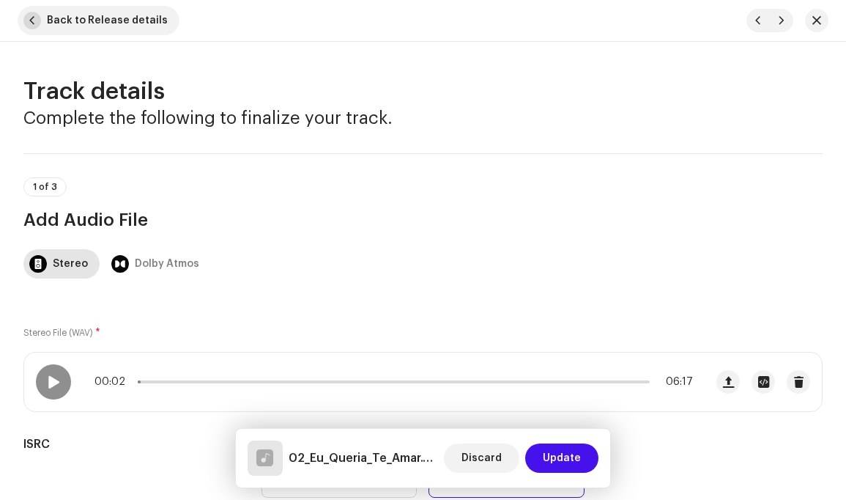
click at [36, 21] on span "button" at bounding box center [32, 21] width 18 height 18
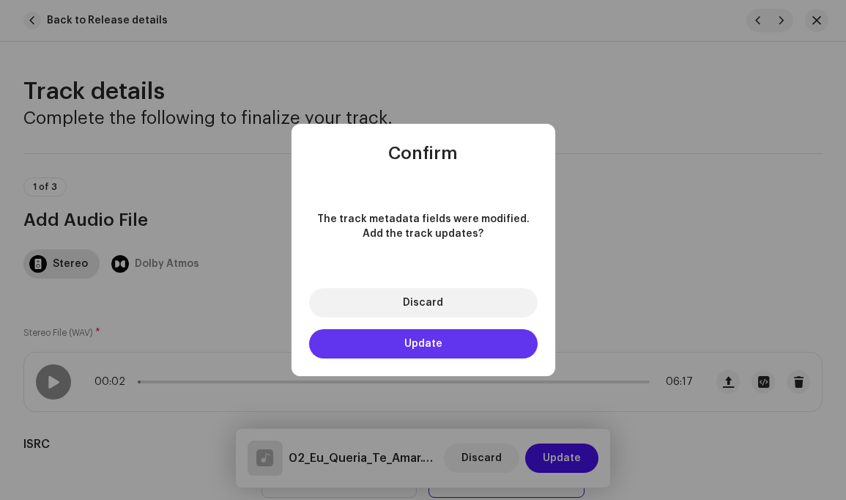
click at [443, 341] on button "Update" at bounding box center [423, 343] width 229 height 29
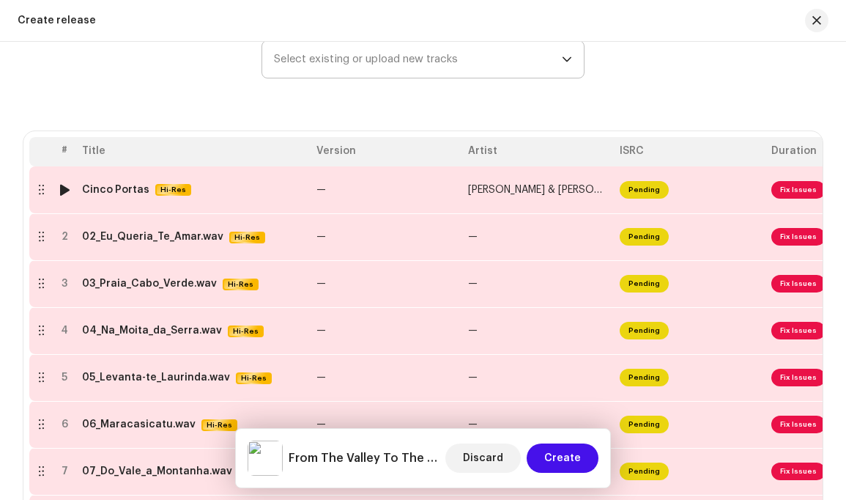
click at [800, 192] on span "Fix Issues" at bounding box center [799, 190] width 54 height 18
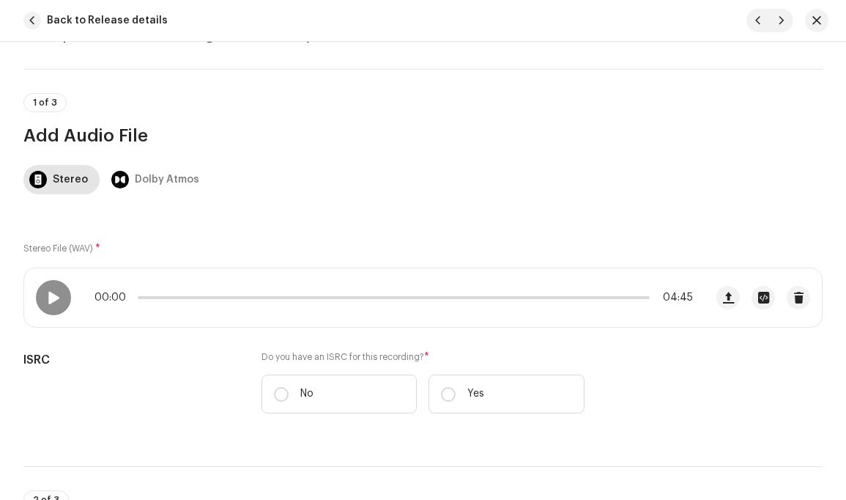
scroll to position [62, 0]
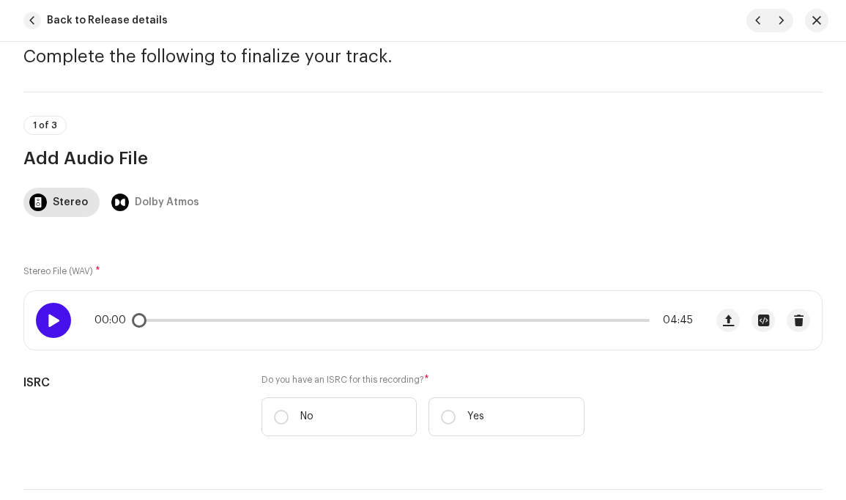
click at [54, 320] on span at bounding box center [53, 320] width 12 height 12
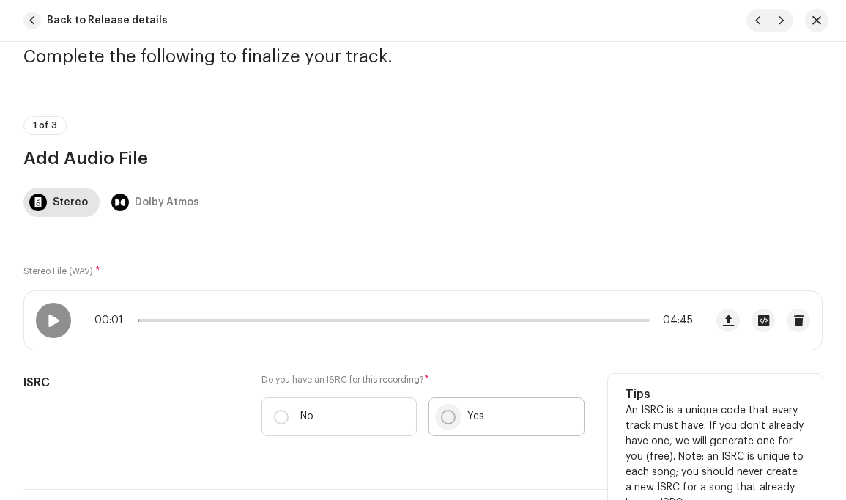
click at [448, 418] on input "Yes" at bounding box center [448, 417] width 15 height 15
radio input "true"
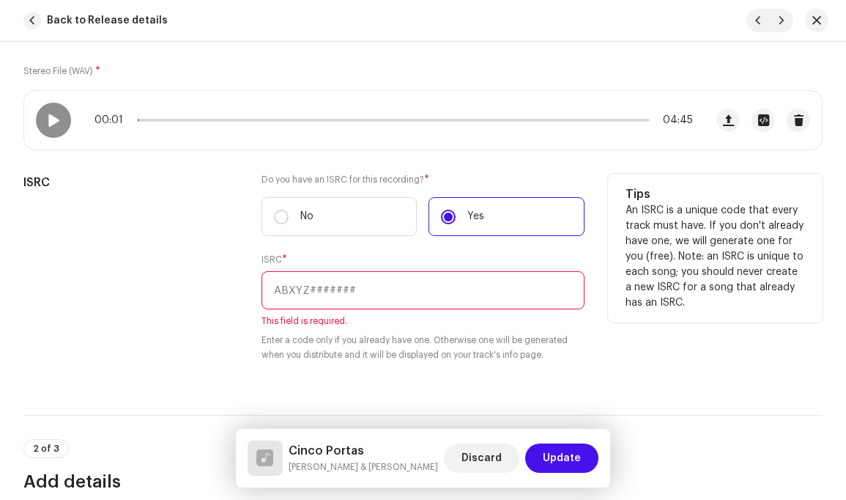
scroll to position [265, 0]
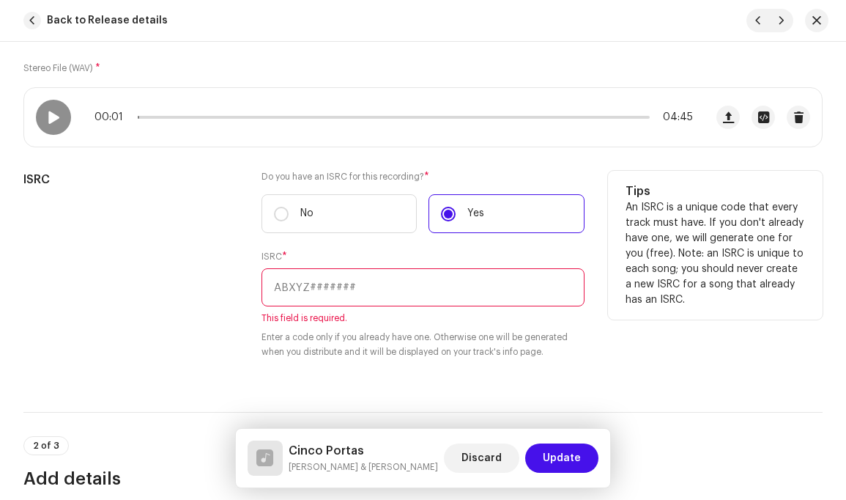
click at [385, 286] on input "text" at bounding box center [423, 287] width 322 height 38
paste input "(Do Vale À Montanha)"
type input "(Do Vale À Montanha)"
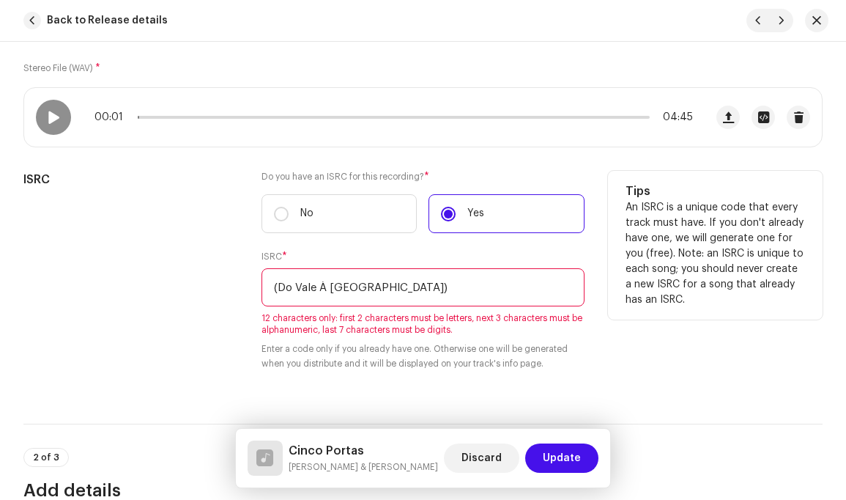
drag, startPoint x: 399, startPoint y: 283, endPoint x: 264, endPoint y: 287, distance: 134.9
click at [262, 286] on input "(Do Vale À Montanha)" at bounding box center [423, 287] width 322 height 38
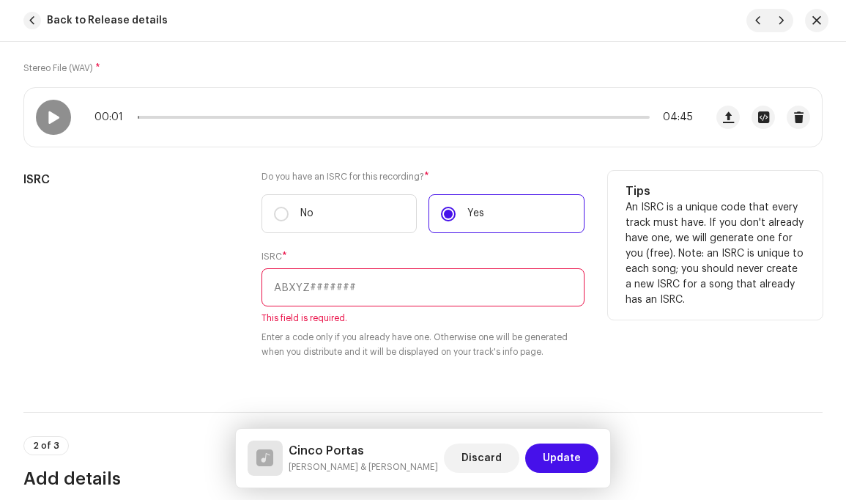
paste input "CAAAJ2400009"
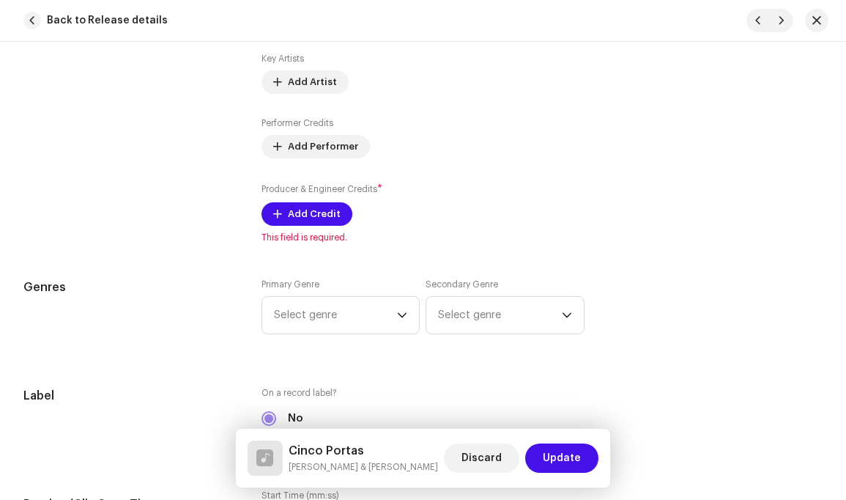
scroll to position [1162, 0]
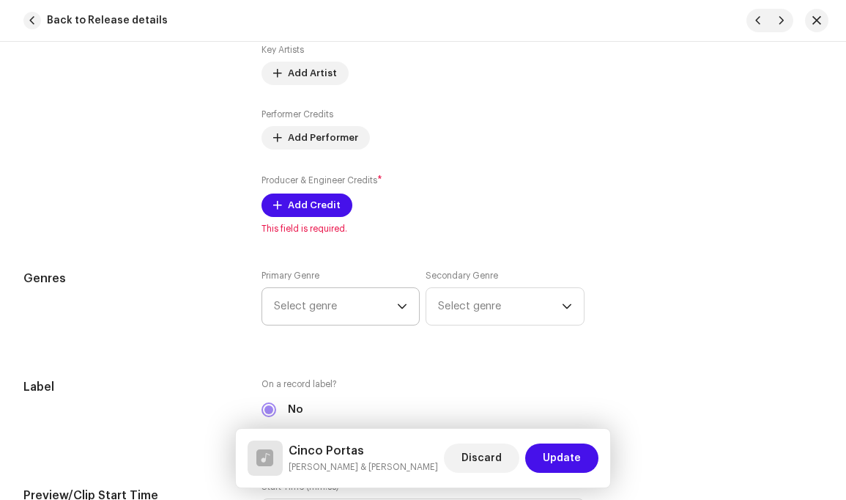
type input "CAAAJ2400009"
click at [399, 301] on icon "dropdown trigger" at bounding box center [402, 306] width 10 height 10
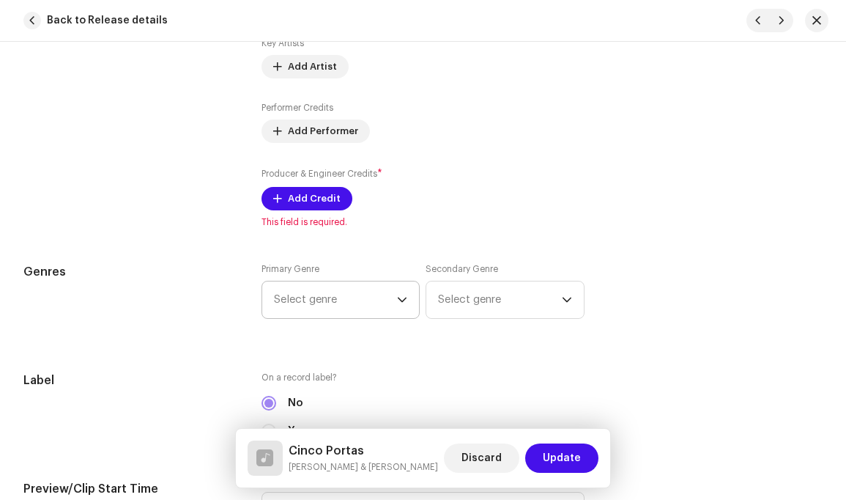
scroll to position [1168, 0]
click at [399, 295] on icon "dropdown trigger" at bounding box center [402, 300] width 10 height 10
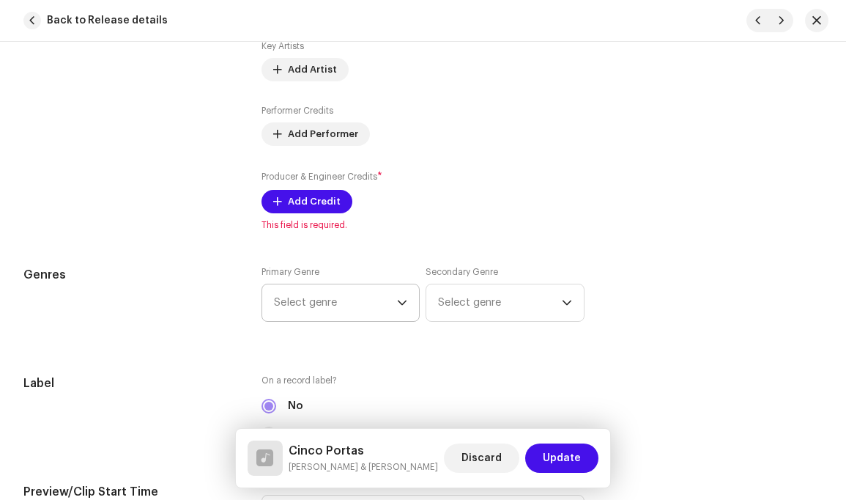
click at [398, 300] on icon "dropdown trigger" at bounding box center [402, 302] width 9 height 5
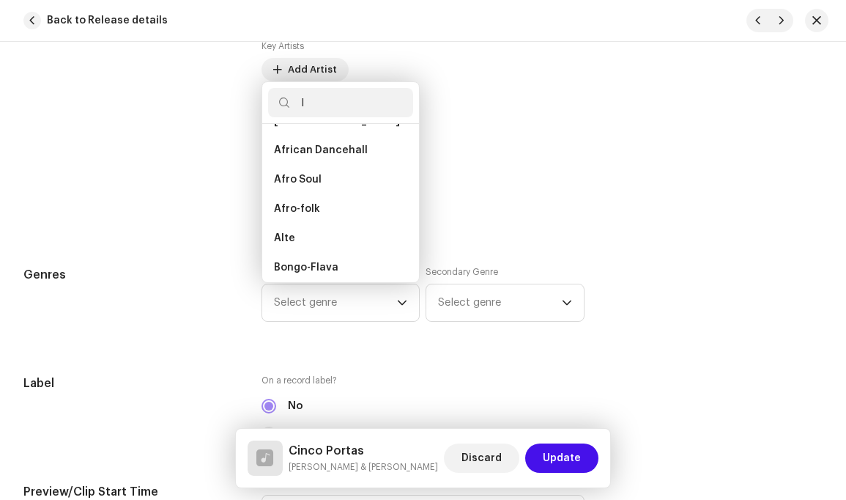
scroll to position [0, 0]
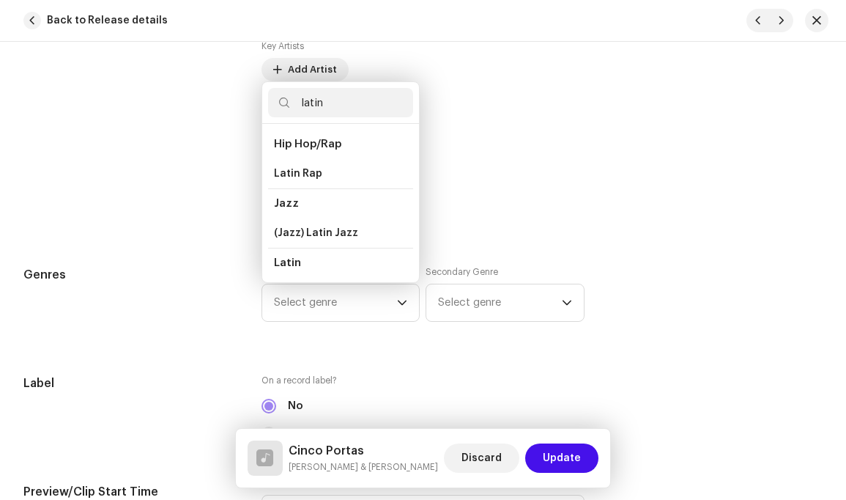
type input "latin"
click at [285, 257] on span "Latin" at bounding box center [287, 262] width 27 height 11
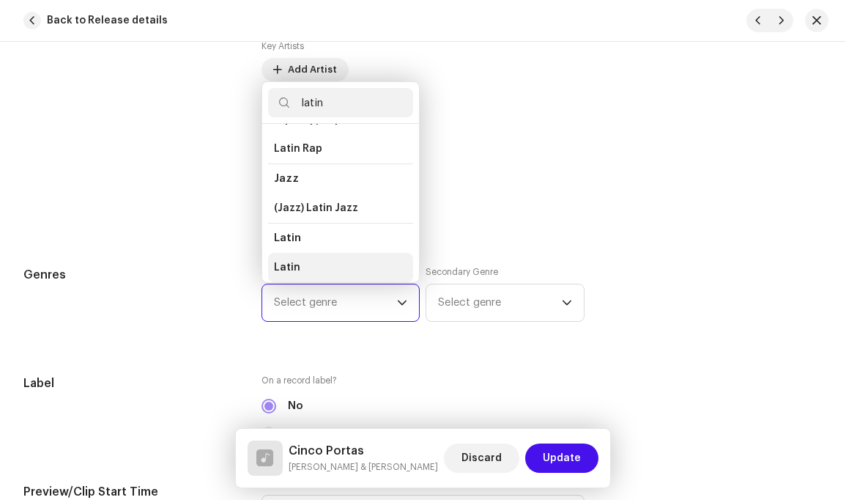
click at [284, 260] on span "Latin" at bounding box center [287, 267] width 26 height 15
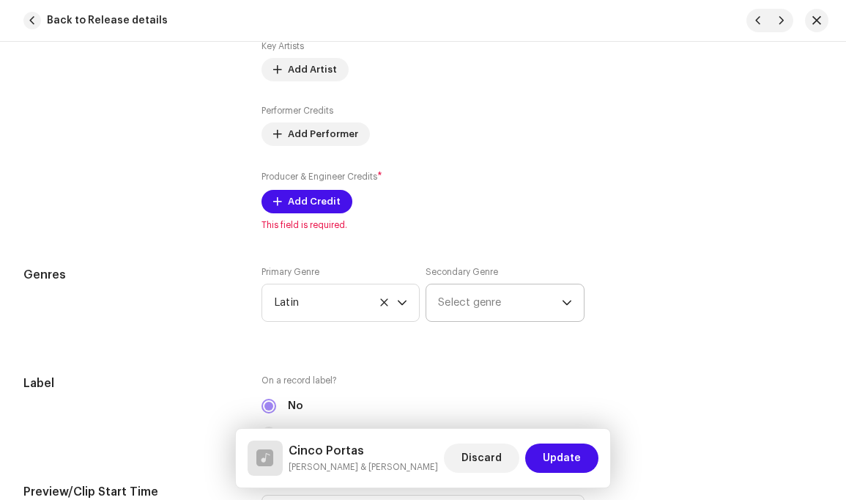
click at [563, 300] on icon "dropdown trigger" at bounding box center [567, 302] width 9 height 5
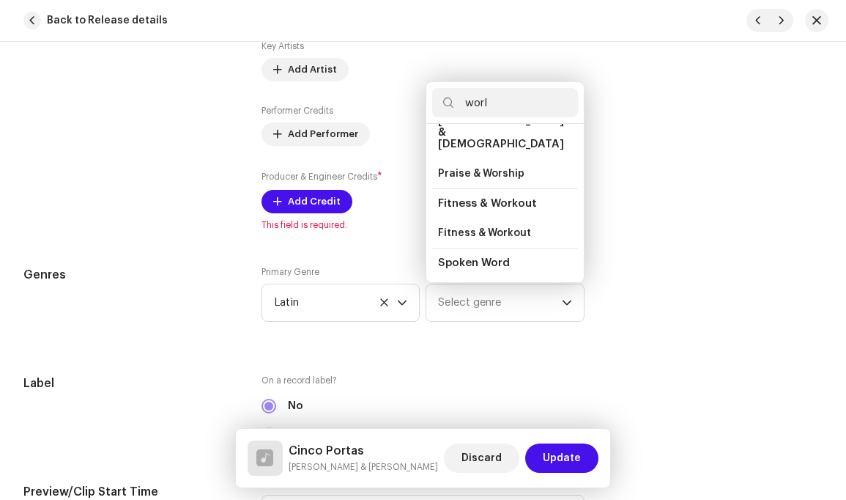
scroll to position [0, 0]
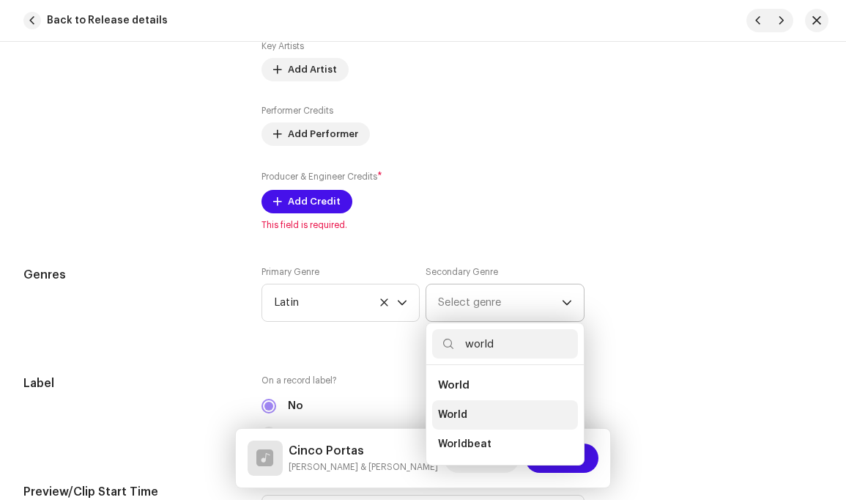
type input "world"
click at [452, 407] on span "World" at bounding box center [452, 414] width 29 height 15
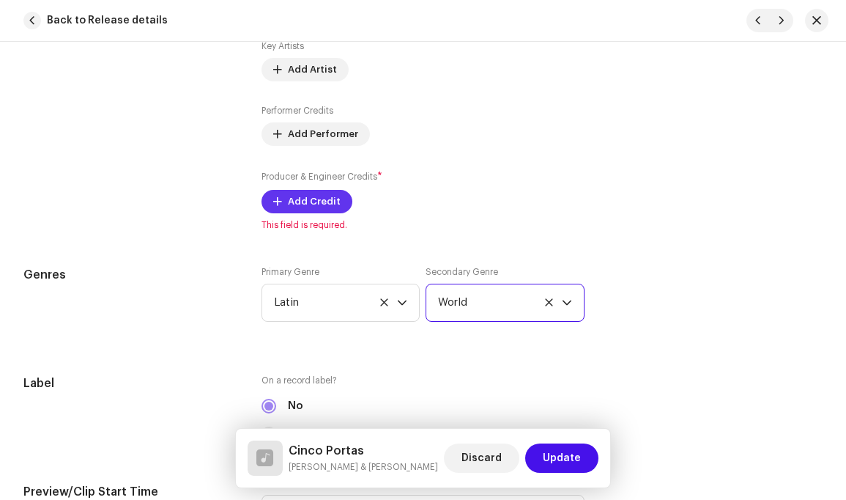
click at [310, 188] on span "Add Credit" at bounding box center [314, 201] width 53 height 29
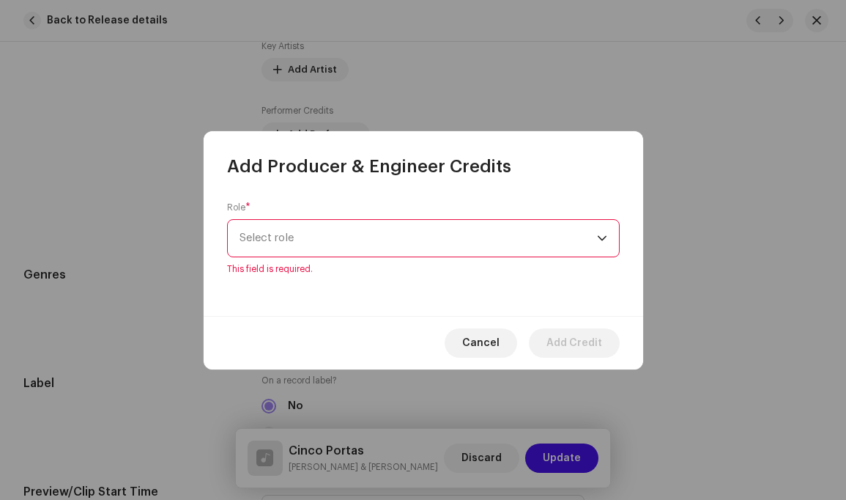
click at [604, 243] on div "dropdown trigger" at bounding box center [602, 238] width 10 height 37
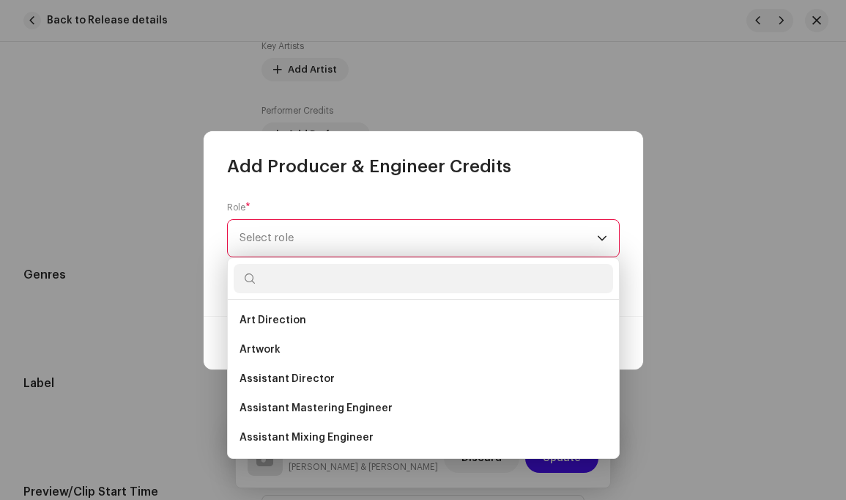
click at [469, 232] on span "Select role" at bounding box center [419, 238] width 358 height 37
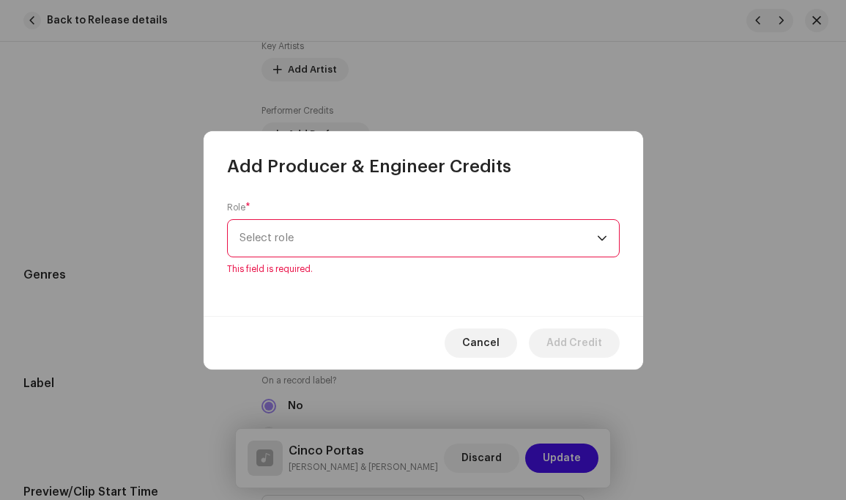
click at [602, 238] on icon "dropdown trigger" at bounding box center [602, 237] width 9 height 5
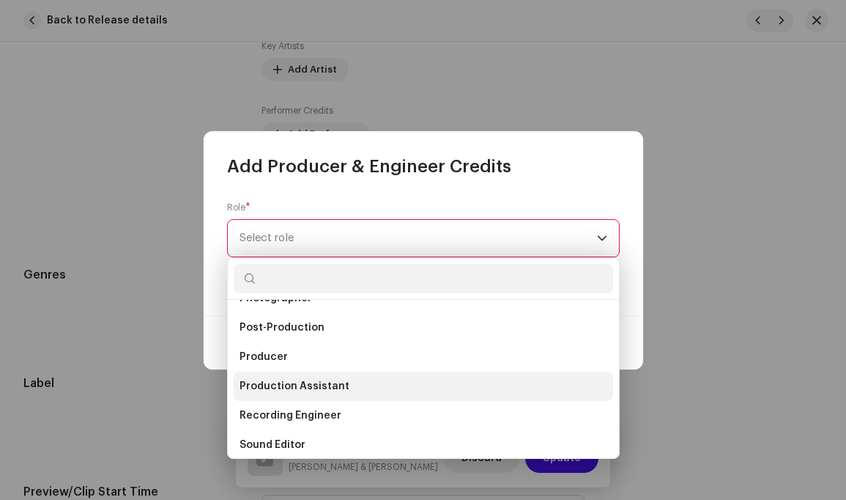
scroll to position [548, 0]
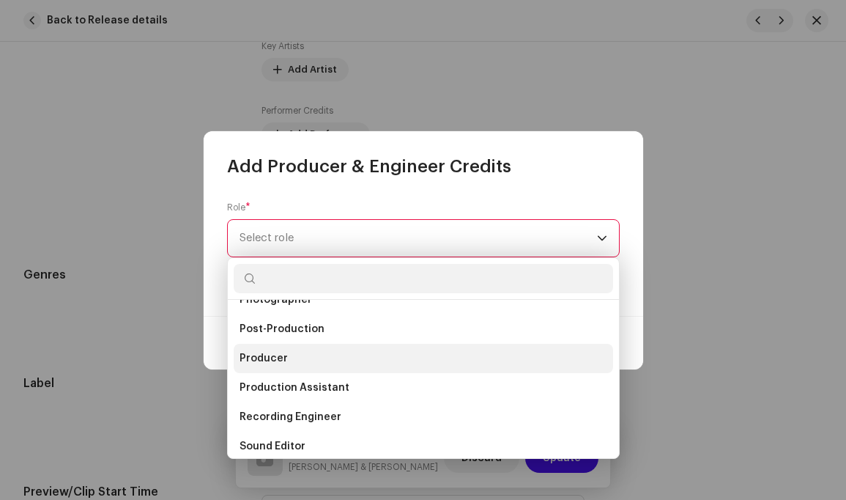
click at [303, 355] on li "Producer" at bounding box center [424, 358] width 380 height 29
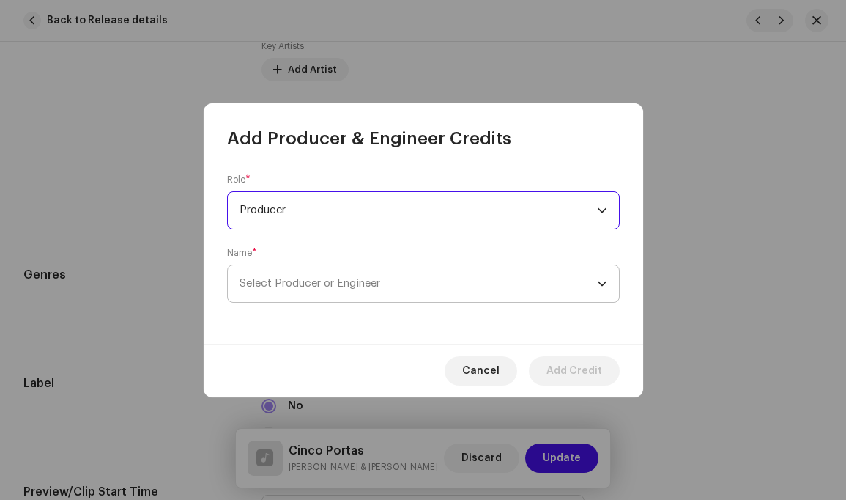
click at [602, 281] on icon "dropdown trigger" at bounding box center [602, 283] width 10 height 10
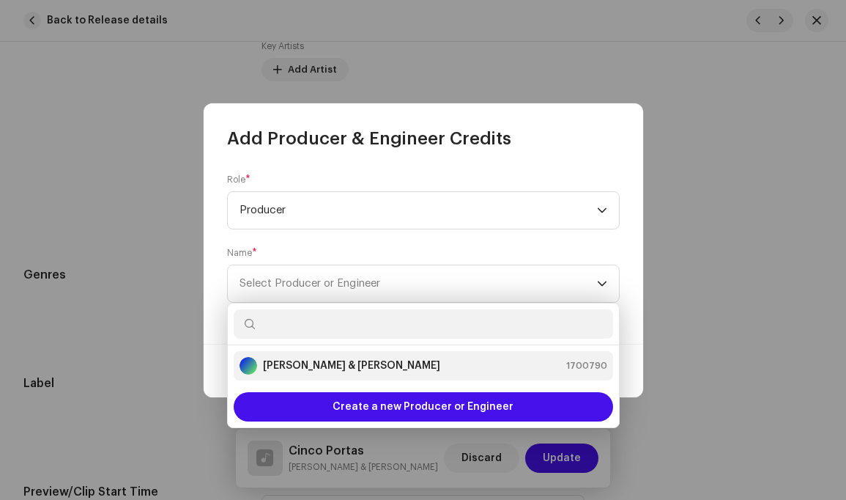
click at [396, 361] on strong "[PERSON_NAME] & [PERSON_NAME]" at bounding box center [351, 365] width 177 height 15
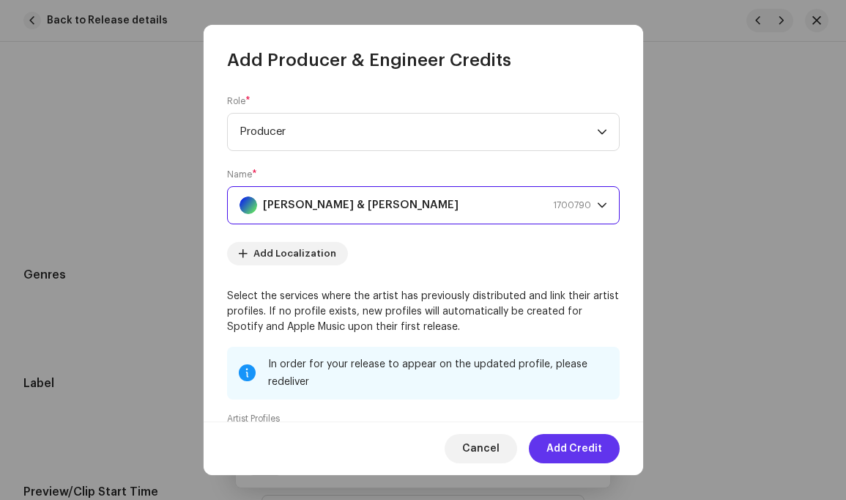
click at [578, 447] on span "Add Credit" at bounding box center [575, 448] width 56 height 29
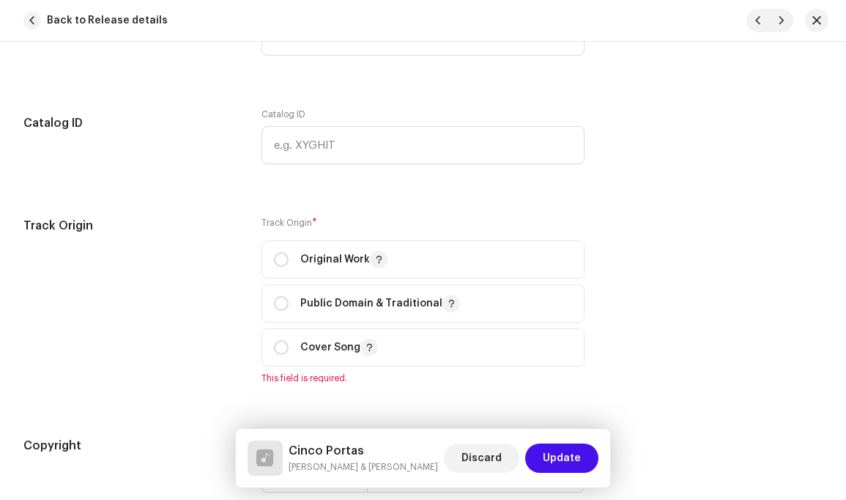
scroll to position [1726, 0]
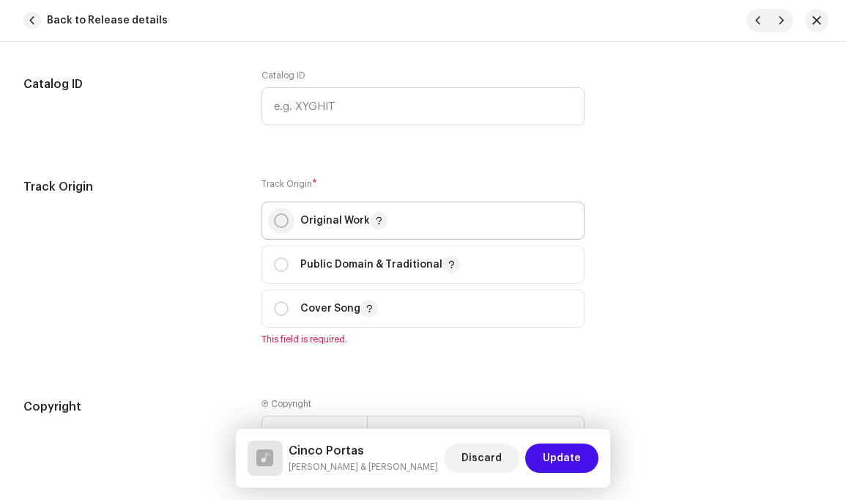
click at [283, 213] on input "radio" at bounding box center [281, 220] width 15 height 15
radio input "true"
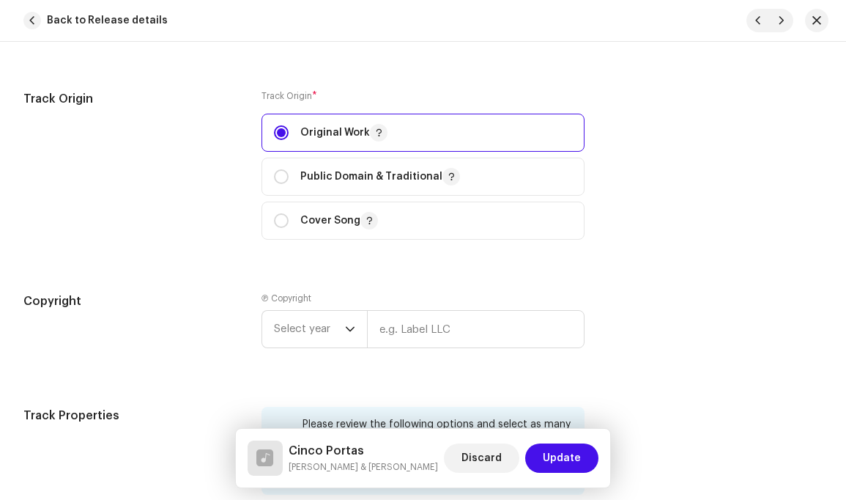
scroll to position [1846, 0]
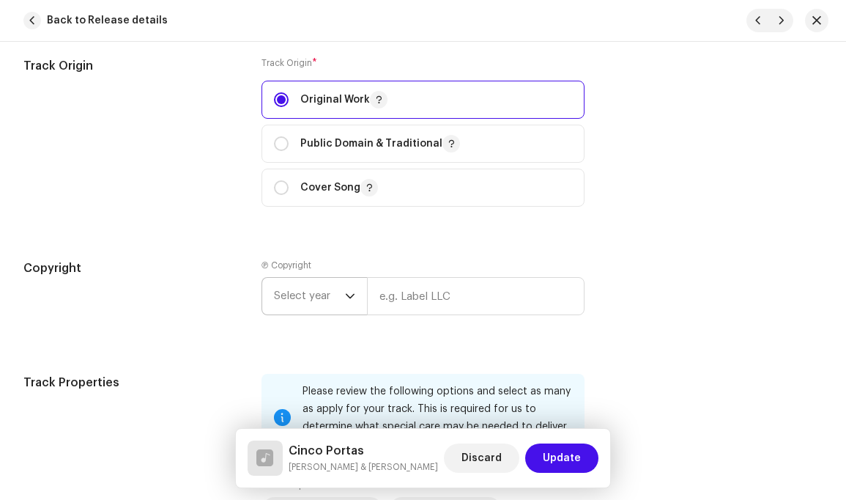
click at [349, 291] on icon "dropdown trigger" at bounding box center [350, 296] width 10 height 10
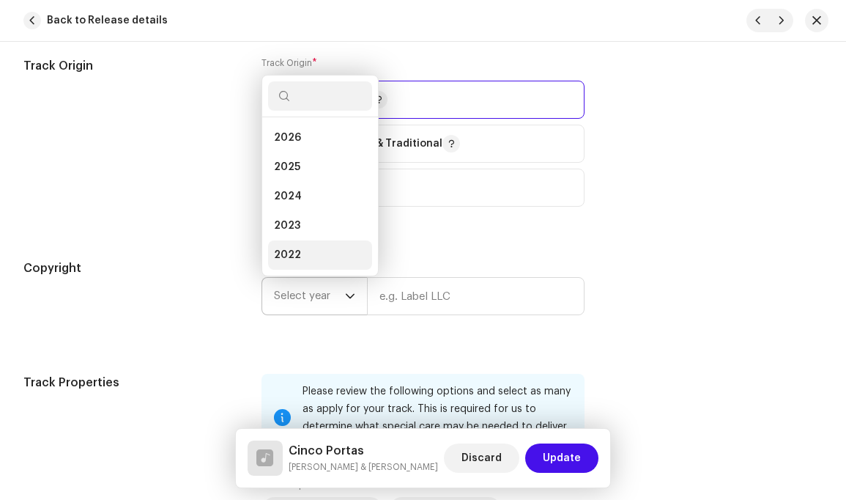
scroll to position [23, 0]
click at [313, 162] on li "2024" at bounding box center [320, 172] width 104 height 29
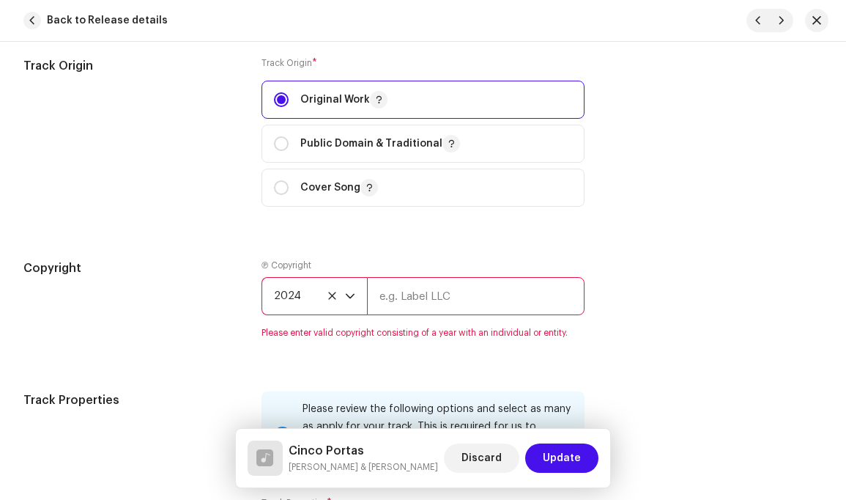
scroll to position [1851, 0]
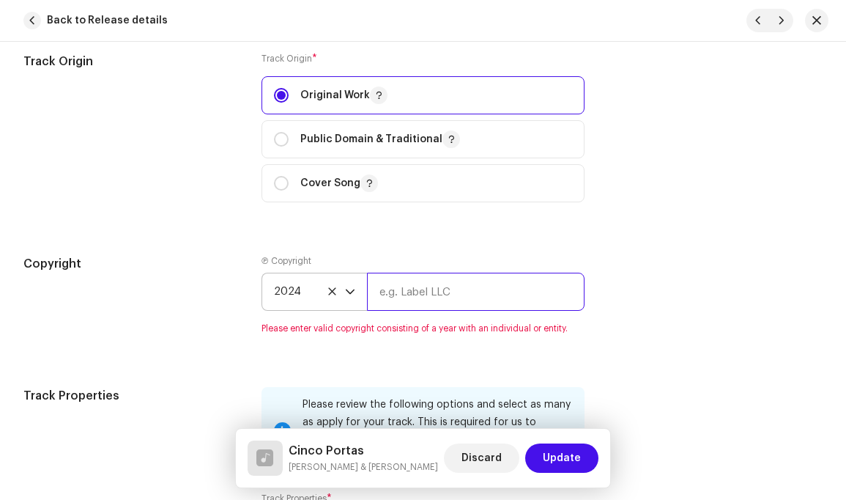
click at [487, 281] on input "text" at bounding box center [475, 292] width 217 height 38
type input "[PERSON_NAME]"
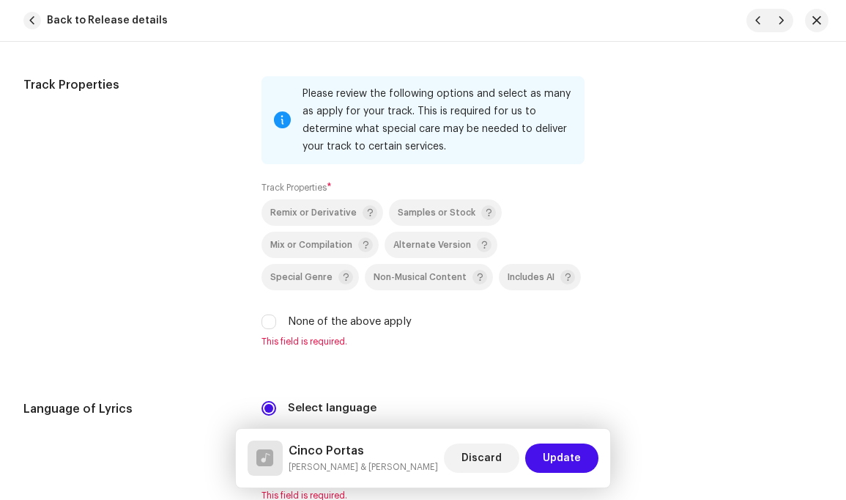
scroll to position [2165, 0]
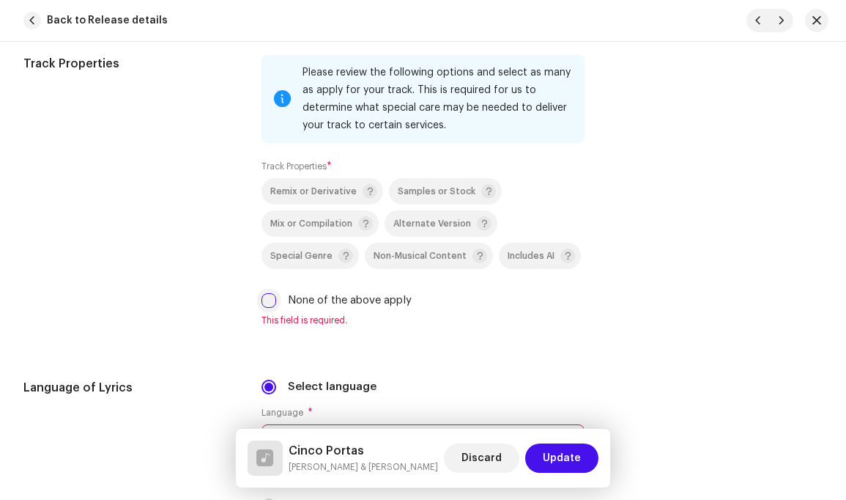
click at [270, 293] on input "None of the above apply" at bounding box center [269, 300] width 15 height 15
checkbox input "true"
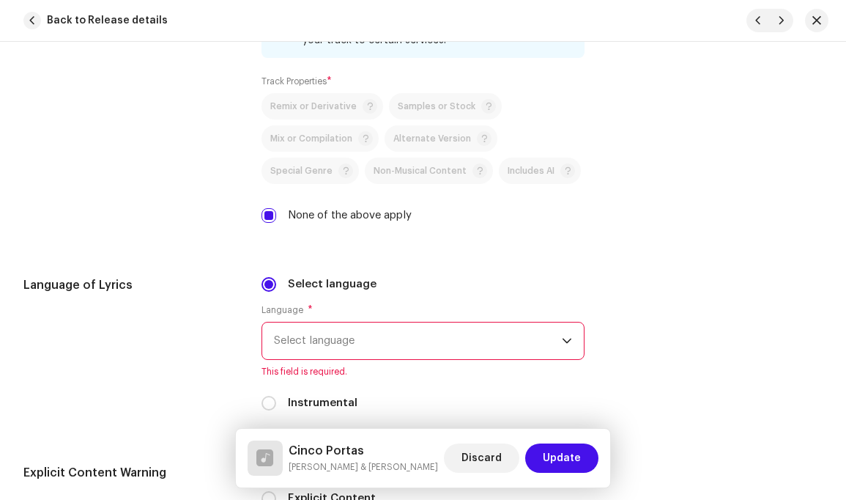
scroll to position [2282, 0]
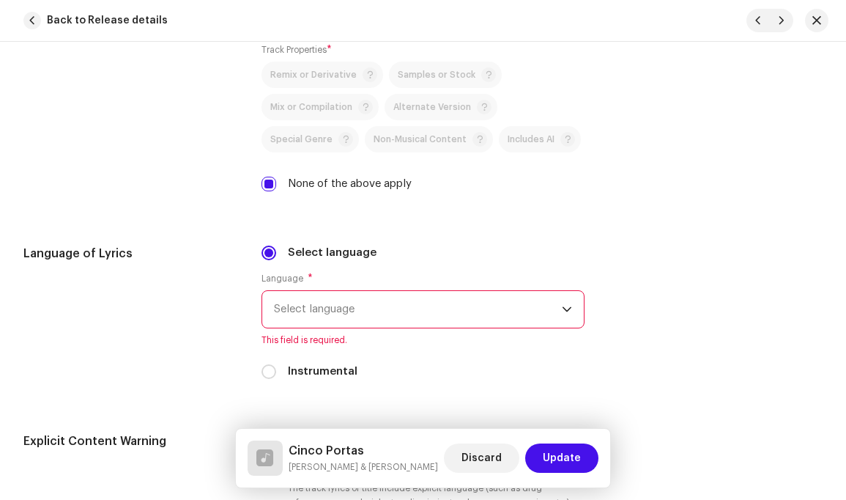
click at [563, 304] on icon "dropdown trigger" at bounding box center [567, 309] width 10 height 10
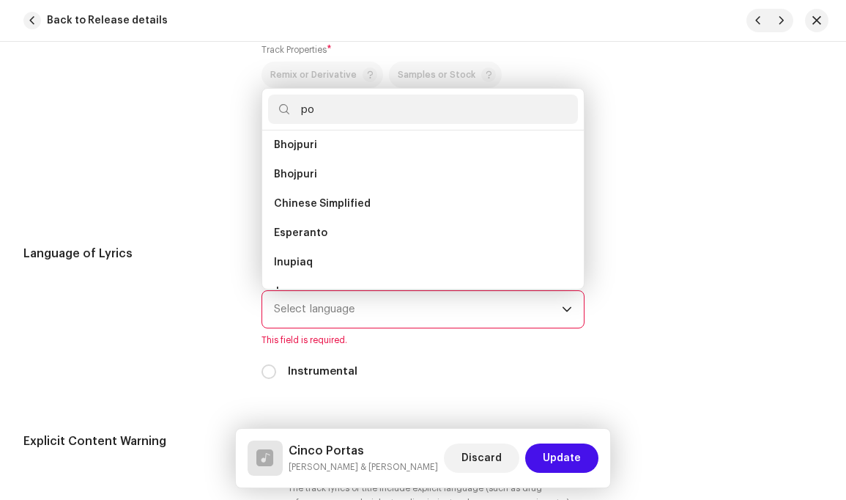
scroll to position [0, 0]
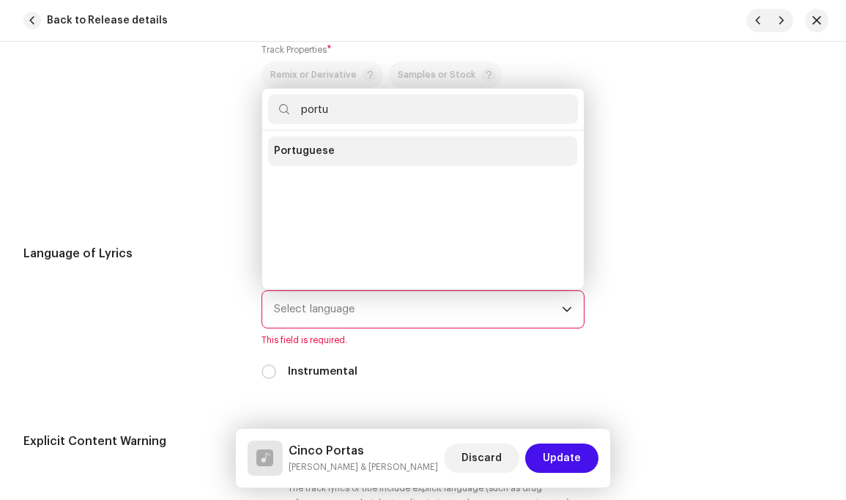
type input "portu"
click at [320, 144] on span "Portuguese" at bounding box center [304, 151] width 61 height 15
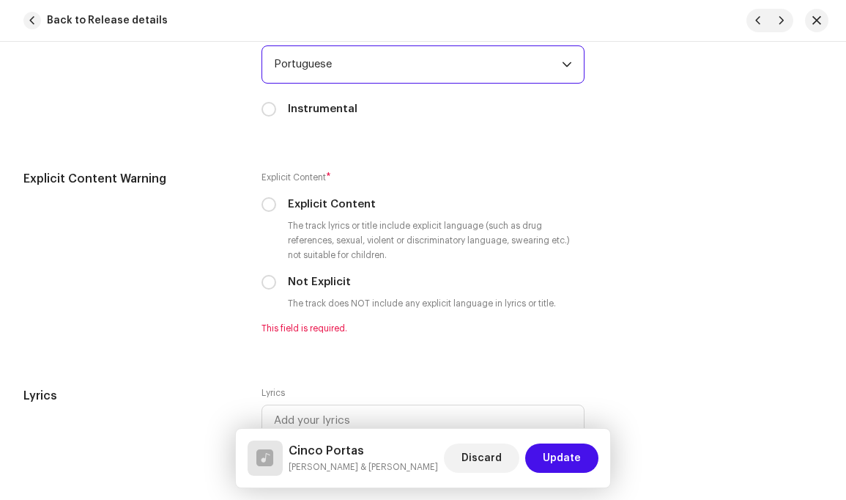
scroll to position [2555, 0]
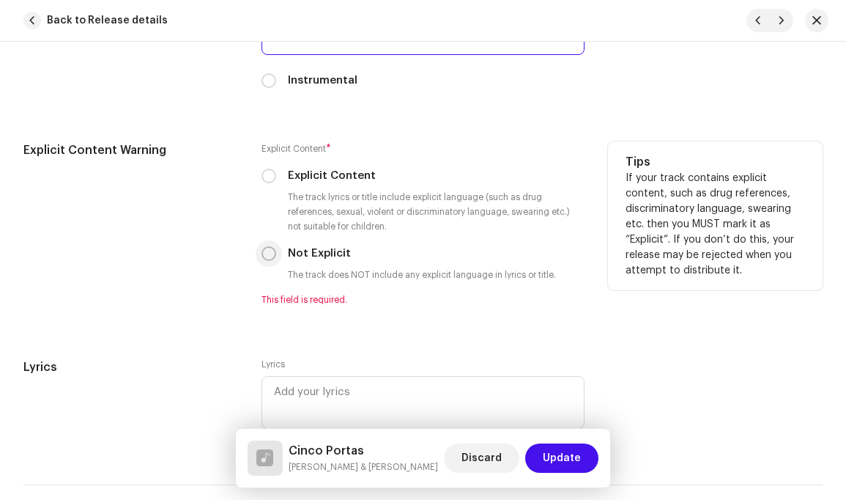
click at [269, 246] on input "Not Explicit" at bounding box center [269, 253] width 15 height 15
radio input "true"
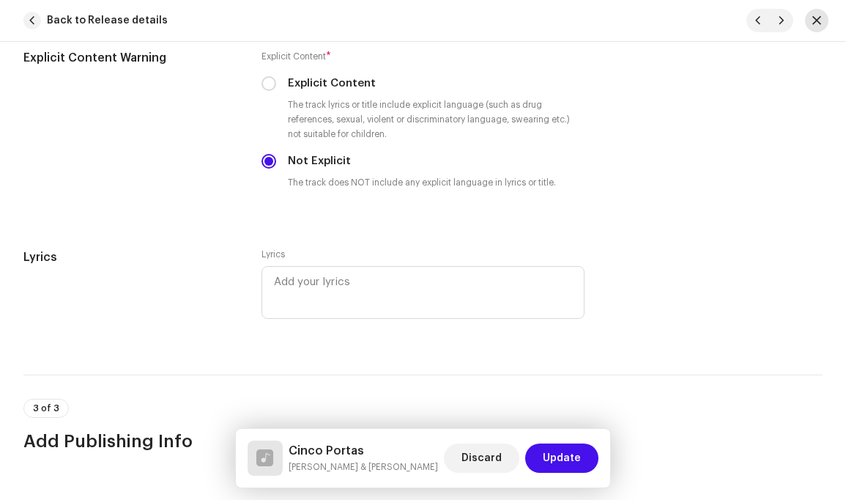
scroll to position [2646, 0]
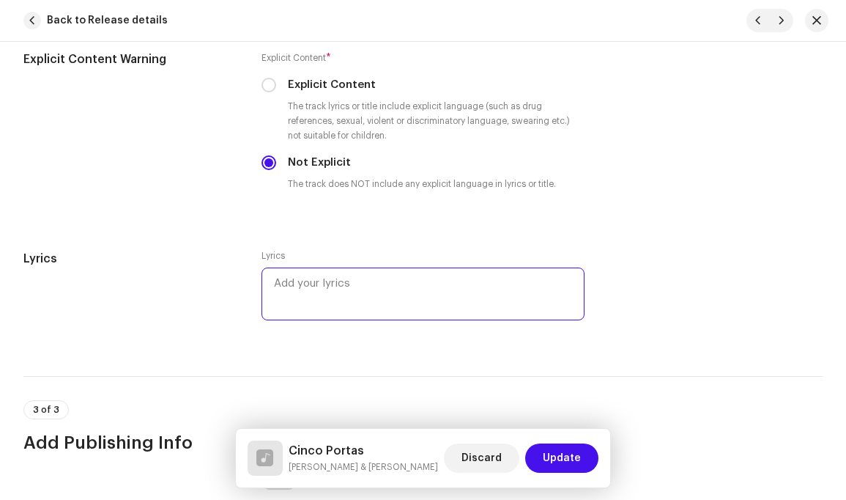
click at [323, 267] on textarea at bounding box center [423, 293] width 322 height 53
paste textarea "VERSO 1 Atravessar Cinco rios, cinco riachos Até lá chegar No além mar Cinco po…"
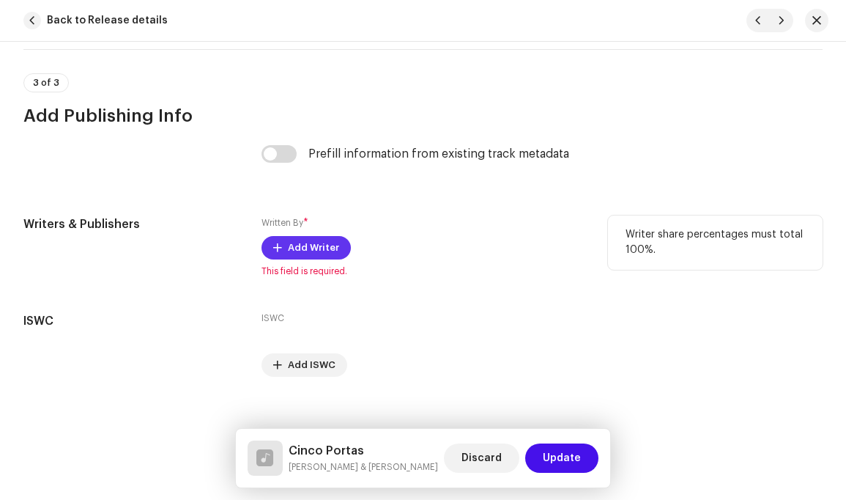
type textarea "VERSO 1 Atravessar Cinco rios, cinco riachos Até lá chegar No além mar Cinco po…"
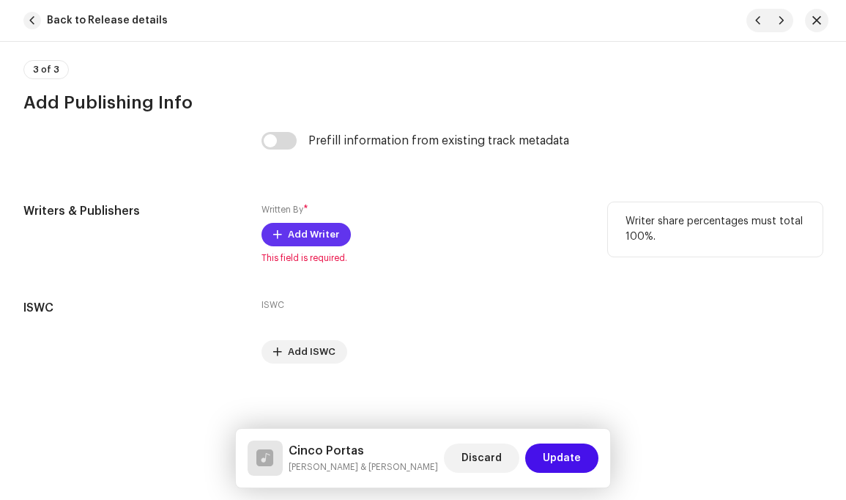
scroll to position [4032, 0]
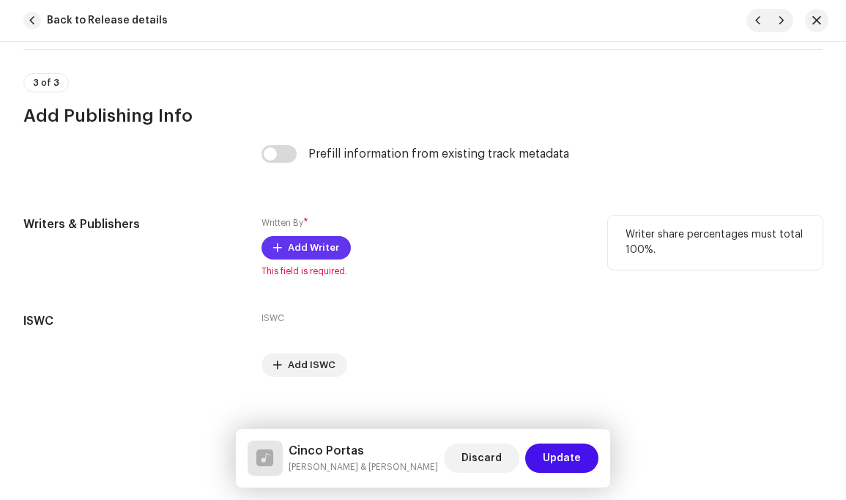
click at [315, 233] on span "Add Writer" at bounding box center [313, 247] width 51 height 29
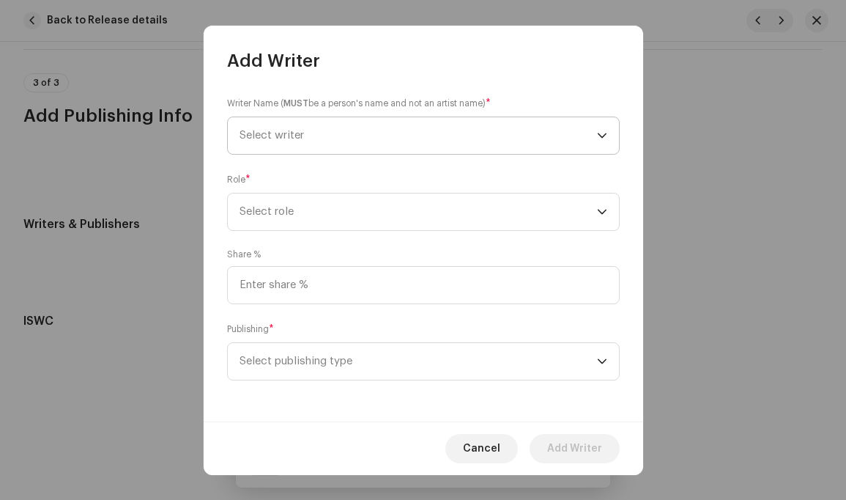
click at [600, 135] on icon "dropdown trigger" at bounding box center [602, 135] width 9 height 5
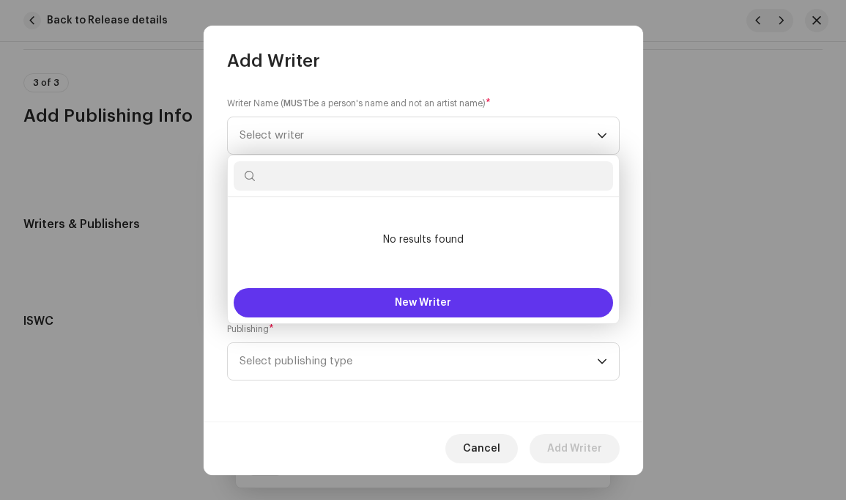
click at [424, 301] on span "New Writer" at bounding box center [423, 302] width 56 height 10
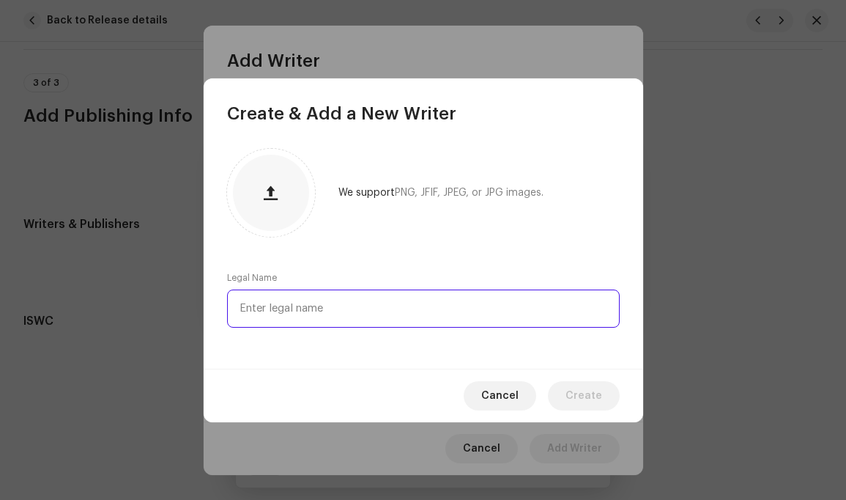
click at [372, 308] on input "text" at bounding box center [423, 308] width 393 height 38
type input "Louis Philip Simão"
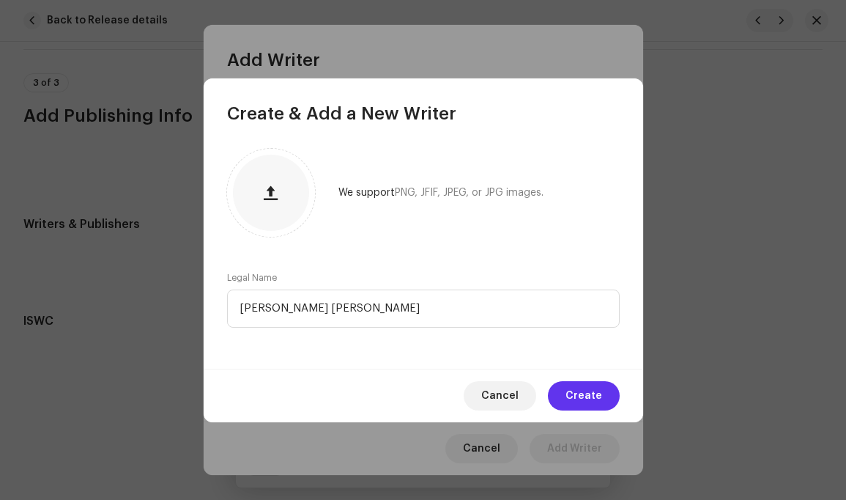
click at [588, 393] on span "Create" at bounding box center [584, 395] width 37 height 29
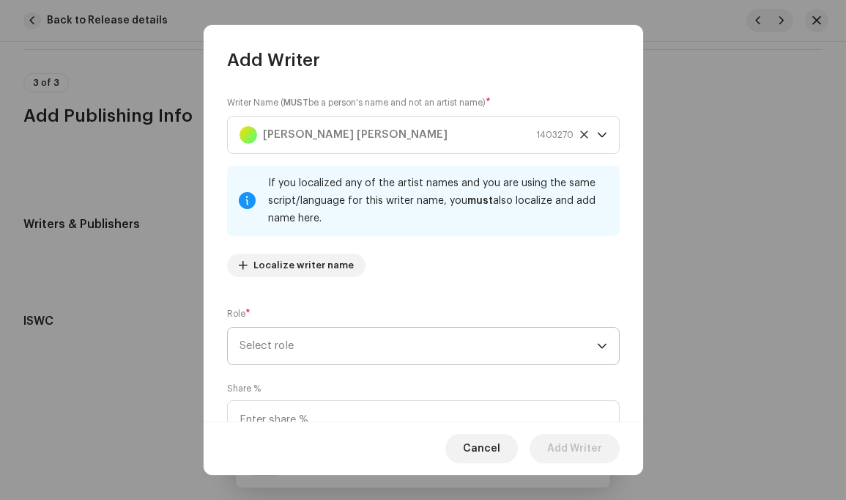
click at [597, 345] on icon "dropdown trigger" at bounding box center [602, 346] width 10 height 10
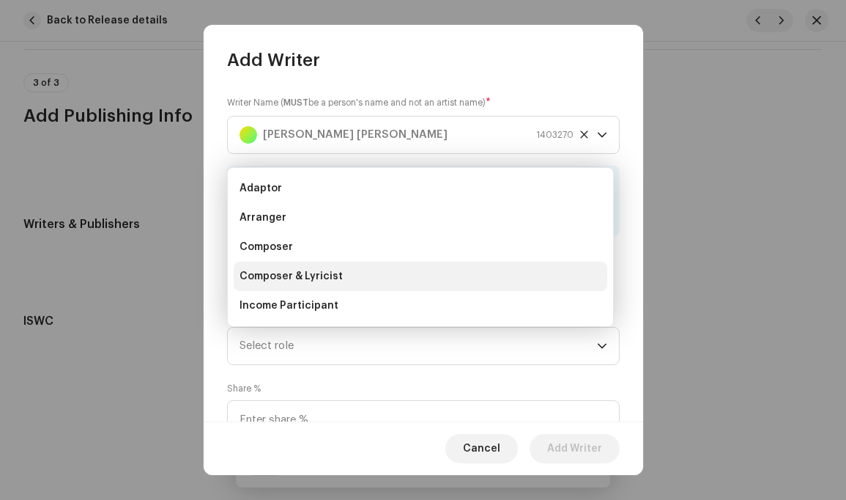
click at [350, 275] on li "Composer & Lyricist" at bounding box center [421, 276] width 374 height 29
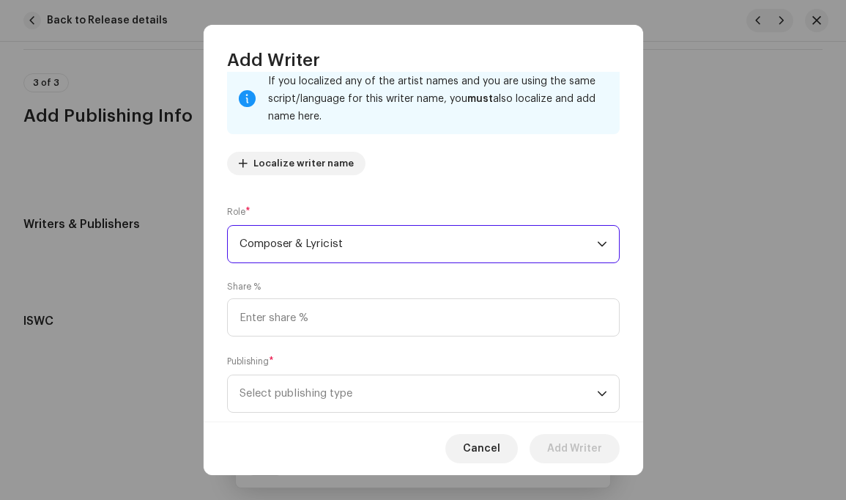
scroll to position [134, 0]
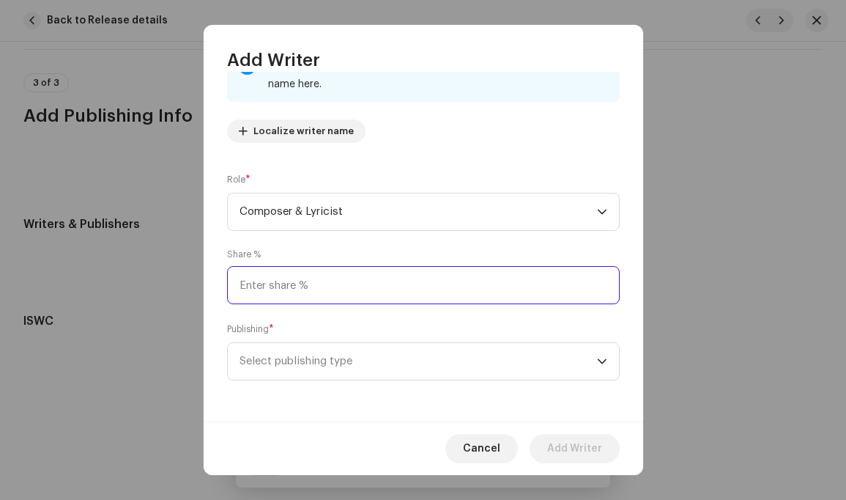
click at [465, 287] on input at bounding box center [423, 285] width 393 height 38
type input "100.00"
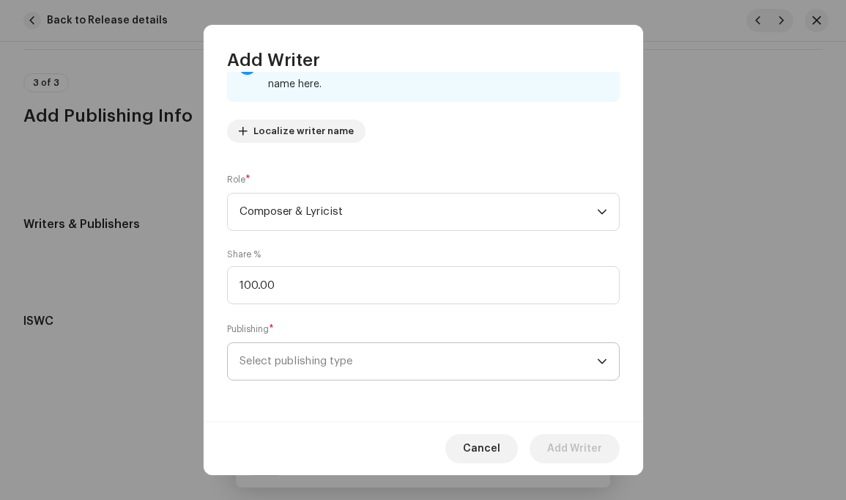
click at [597, 361] on icon "dropdown trigger" at bounding box center [602, 361] width 10 height 10
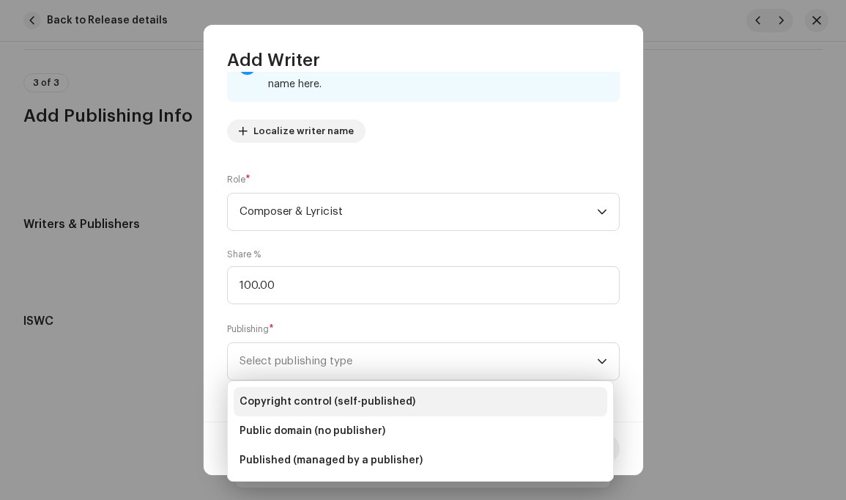
click at [443, 397] on li "Copyright control (self-published)" at bounding box center [421, 401] width 374 height 29
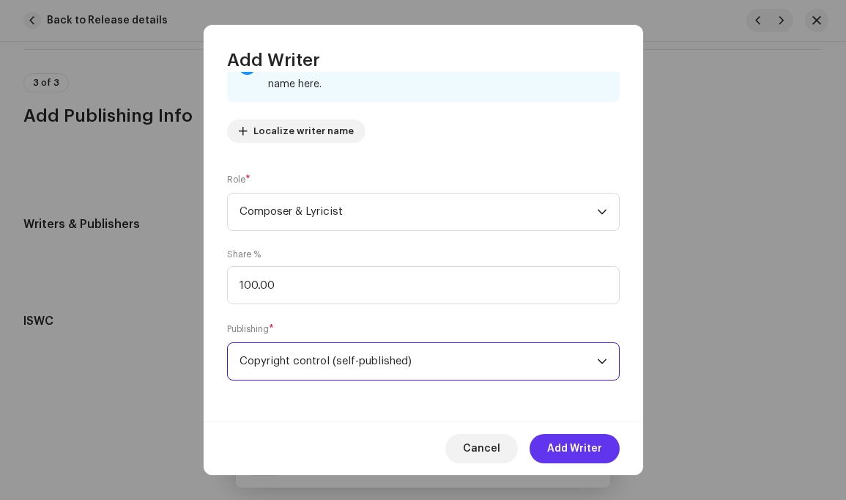
click at [579, 446] on span "Add Writer" at bounding box center [574, 448] width 55 height 29
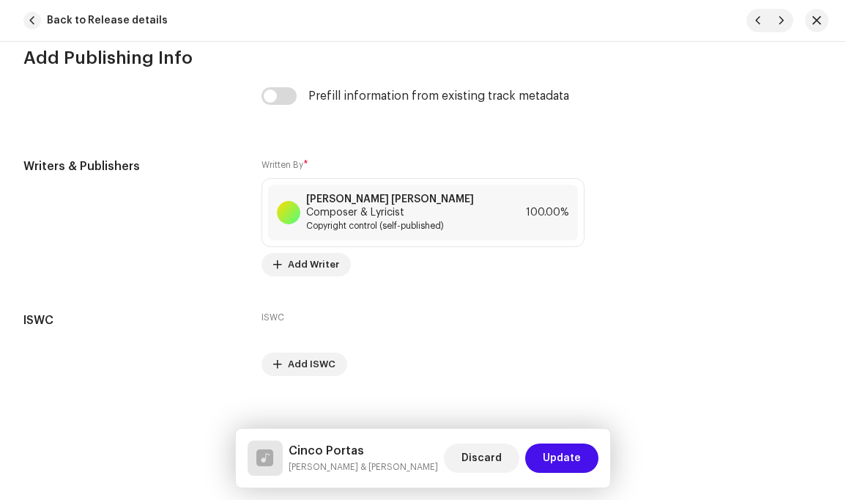
scroll to position [4094, 0]
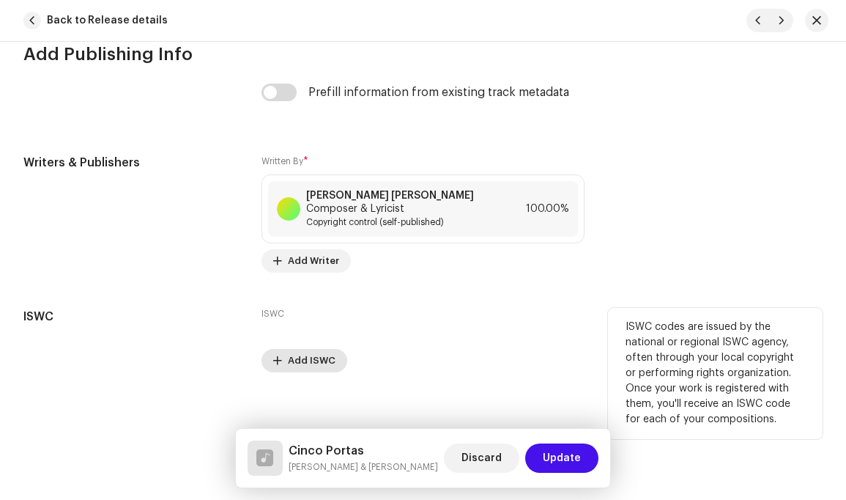
click at [314, 350] on span "Add ISWC" at bounding box center [312, 360] width 48 height 29
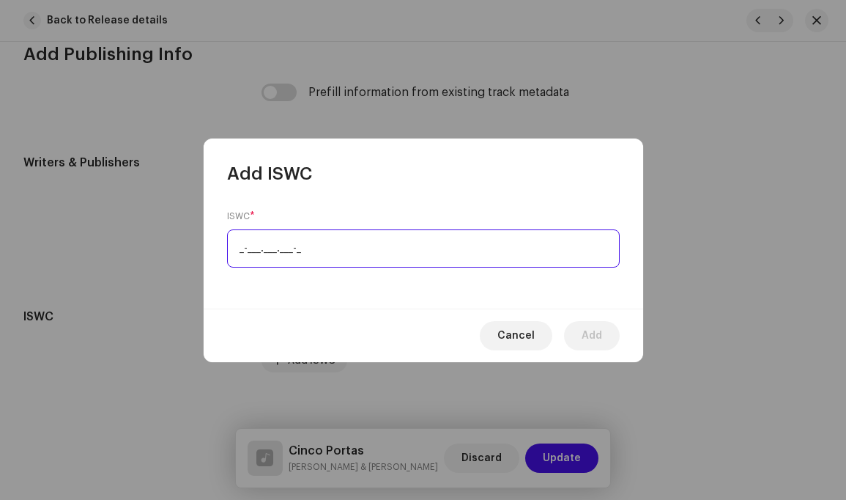
click at [336, 248] on input "_-___.___.___-_" at bounding box center [423, 248] width 393 height 38
drag, startPoint x: 334, startPoint y: 248, endPoint x: 227, endPoint y: 247, distance: 107.0
click at [227, 247] on input "_-___.___.___-_" at bounding box center [423, 248] width 393 height 38
paste input "T-328.694.374-2"
type input "T-328.694.374-2"
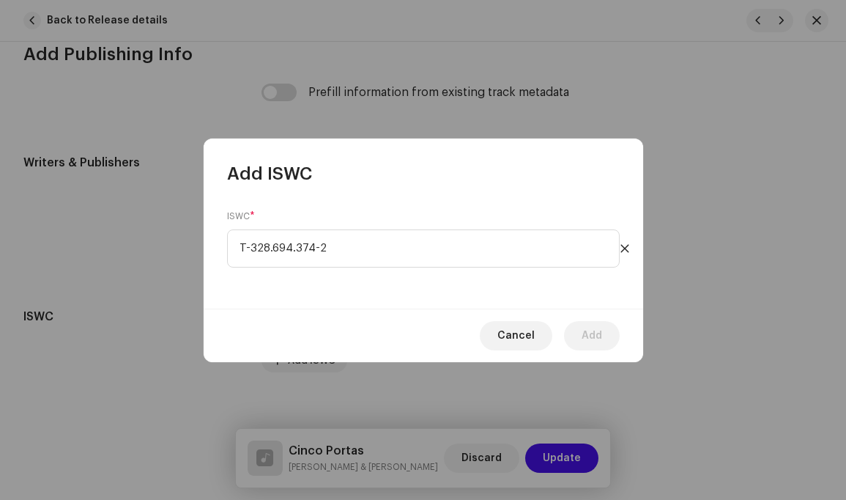
drag, startPoint x: 504, startPoint y: 183, endPoint x: 527, endPoint y: 207, distance: 33.2
click at [504, 183] on div "Add ISWC" at bounding box center [424, 161] width 440 height 47
click at [594, 331] on span "Add" at bounding box center [592, 335] width 21 height 29
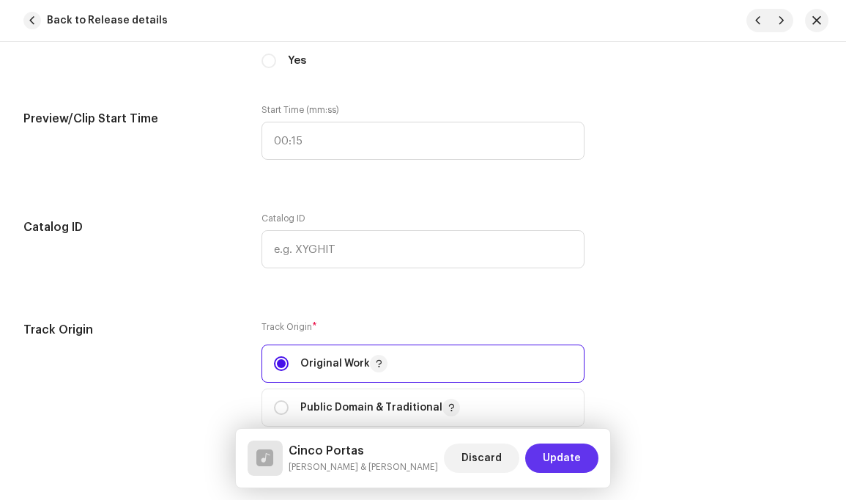
scroll to position [1588, 0]
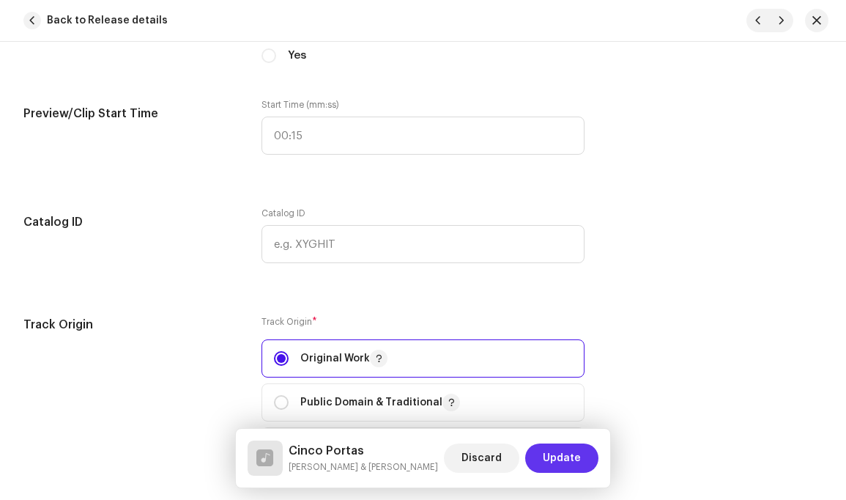
click at [565, 456] on span "Update" at bounding box center [562, 457] width 38 height 29
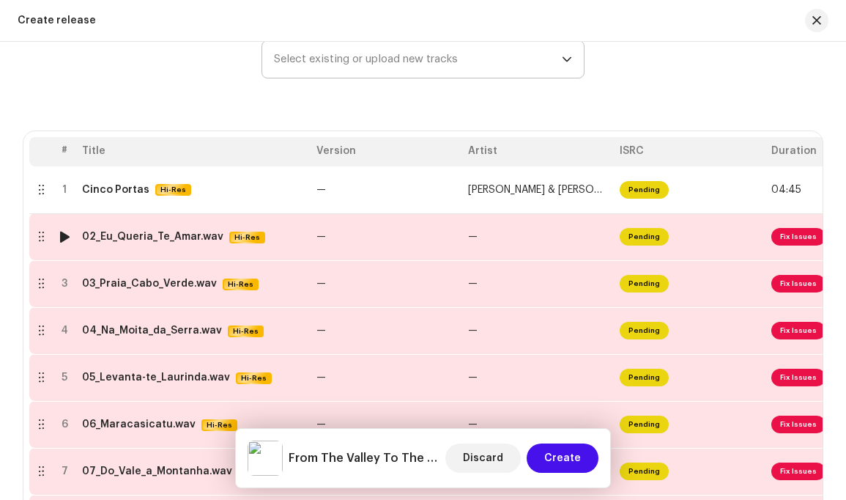
click at [797, 238] on span "Fix Issues" at bounding box center [799, 237] width 54 height 18
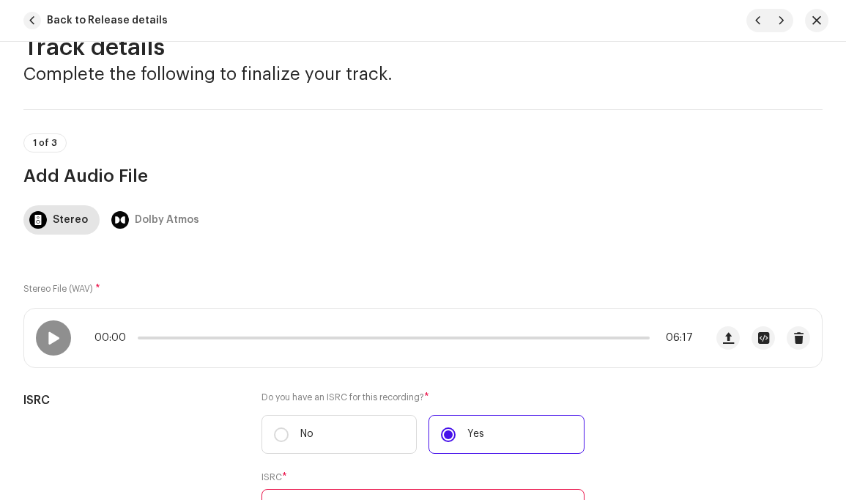
scroll to position [141, 0]
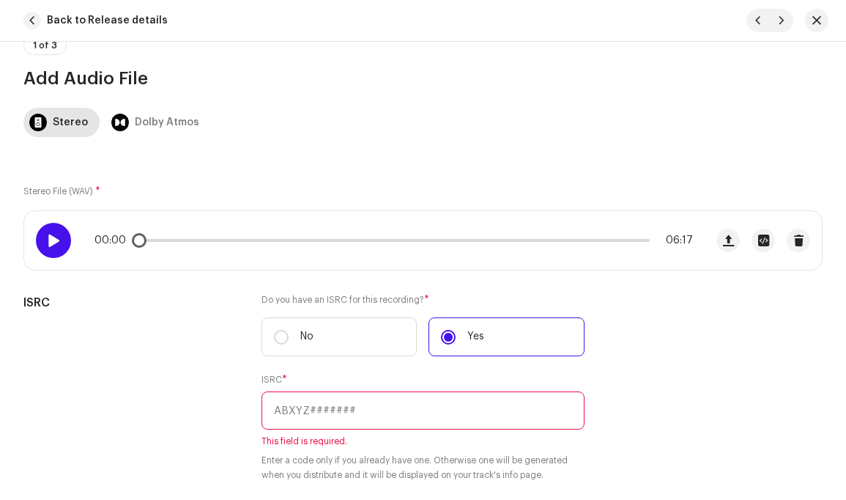
click at [56, 235] on span at bounding box center [53, 240] width 12 height 12
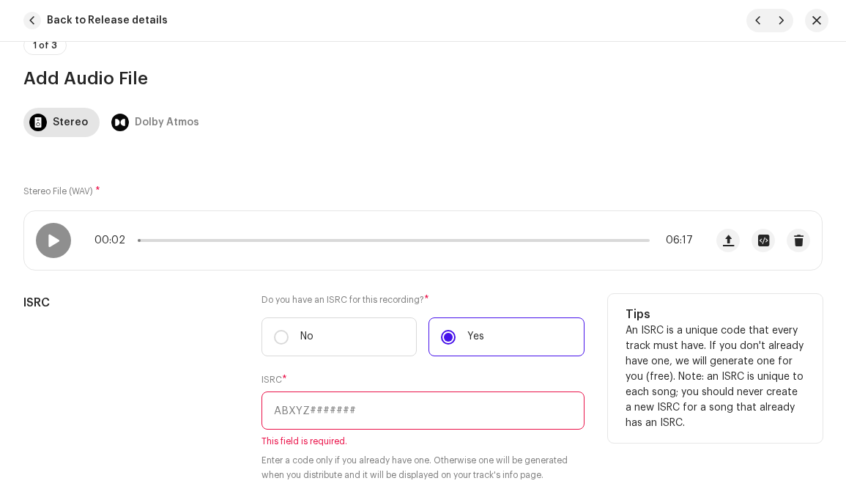
click at [360, 415] on input "text" at bounding box center [423, 410] width 322 height 38
paste input "CAAAJ2400010"
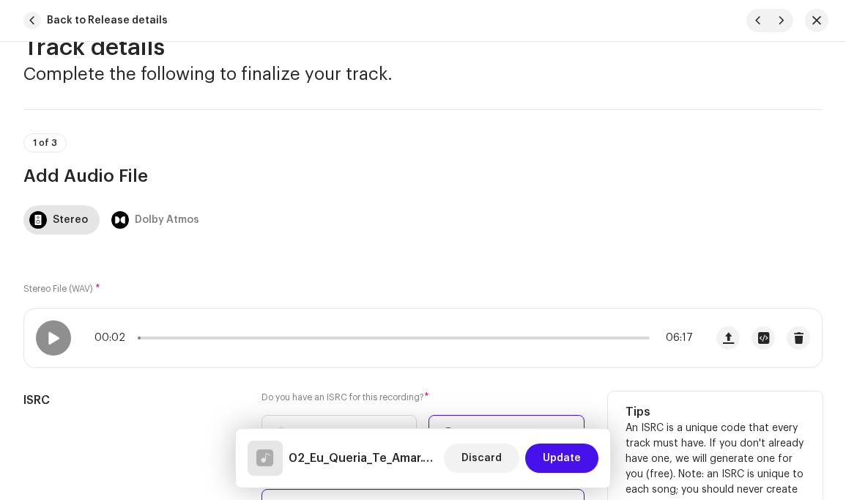
scroll to position [0, 0]
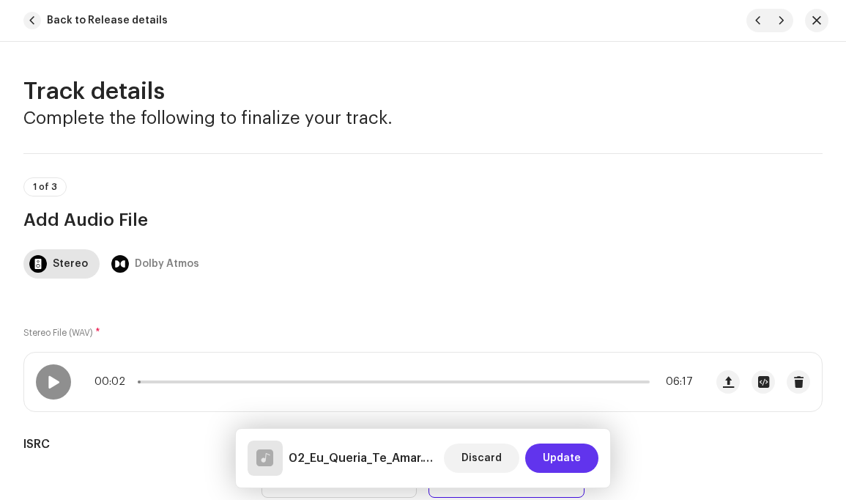
type input "CAAAJ2400010"
click at [561, 458] on span "Update" at bounding box center [562, 457] width 38 height 29
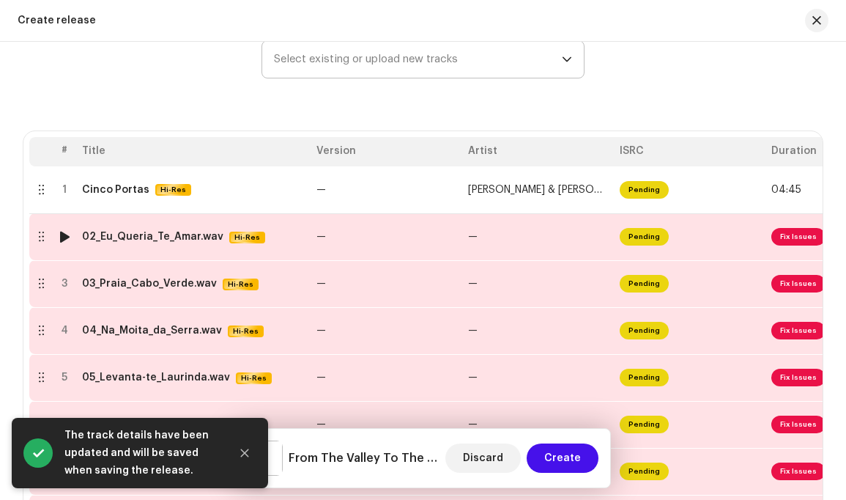
click at [799, 242] on span "Fix Issues" at bounding box center [799, 237] width 54 height 18
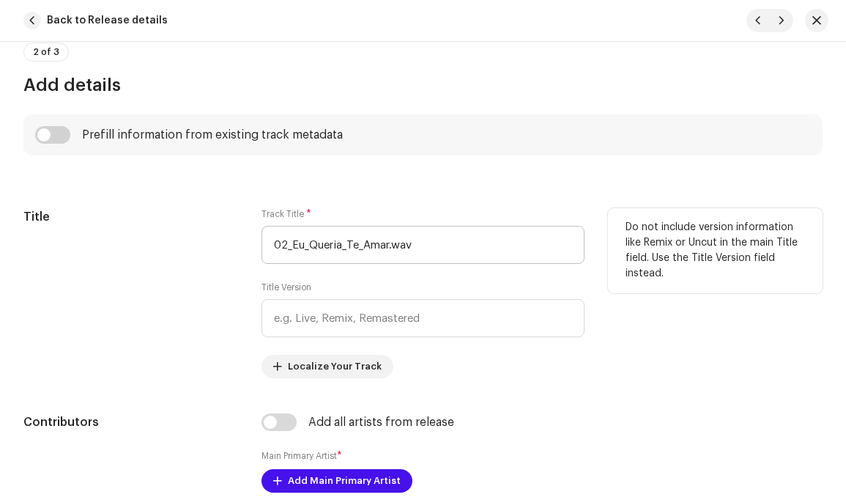
scroll to position [706, 0]
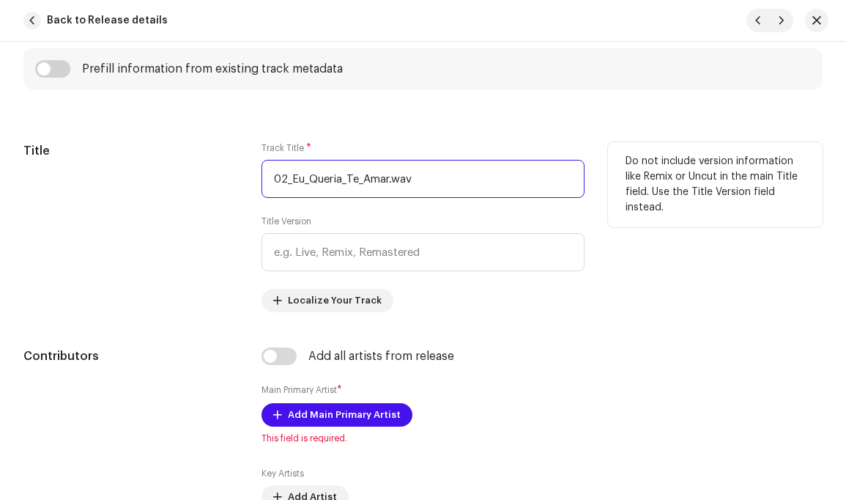
drag, startPoint x: 292, startPoint y: 176, endPoint x: 249, endPoint y: 176, distance: 42.5
click at [249, 176] on div "Title Track Title * 02_Eu_Queria_Te_Amar.wav Title Version Localize Your Track …" at bounding box center [422, 227] width 799 height 170
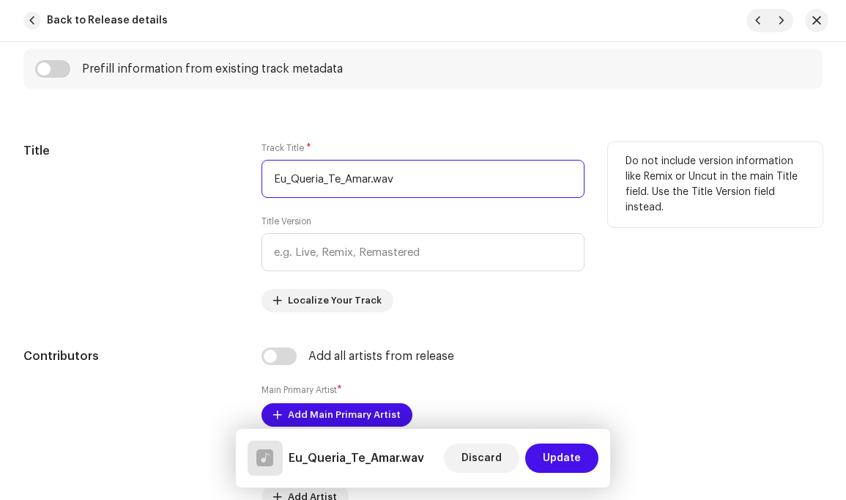
drag, startPoint x: 290, startPoint y: 180, endPoint x: 308, endPoint y: 206, distance: 32.1
click at [292, 180] on input "Eu_Queria_Te_Amar.wav" at bounding box center [423, 179] width 322 height 38
drag, startPoint x: 326, startPoint y: 182, endPoint x: 334, endPoint y: 202, distance: 22.0
click at [326, 182] on input "Eu Queria_Te_Amar.wav" at bounding box center [423, 179] width 322 height 38
drag, startPoint x: 341, startPoint y: 180, endPoint x: 350, endPoint y: 190, distance: 13.5
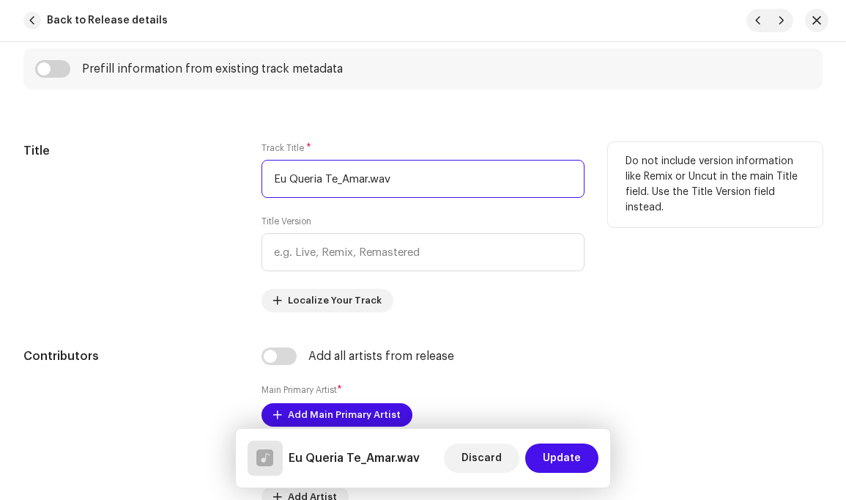
click at [341, 180] on input "Eu Queria Te_Amar.wav" at bounding box center [423, 179] width 322 height 38
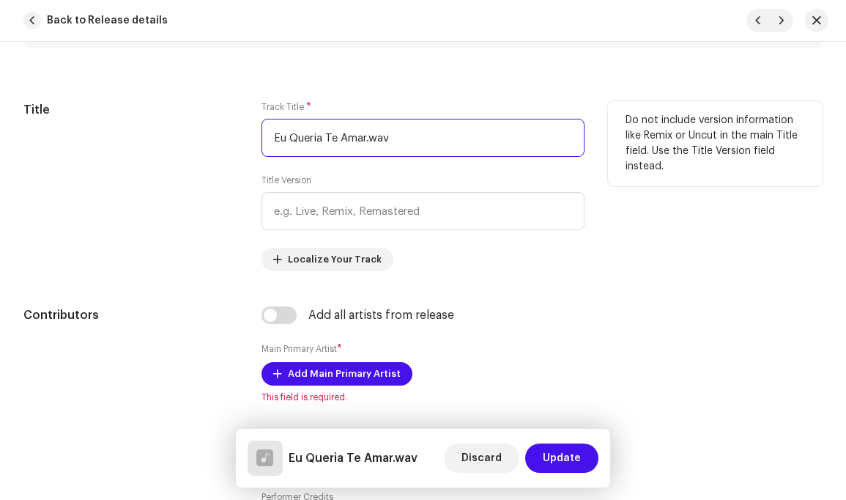
scroll to position [822, 0]
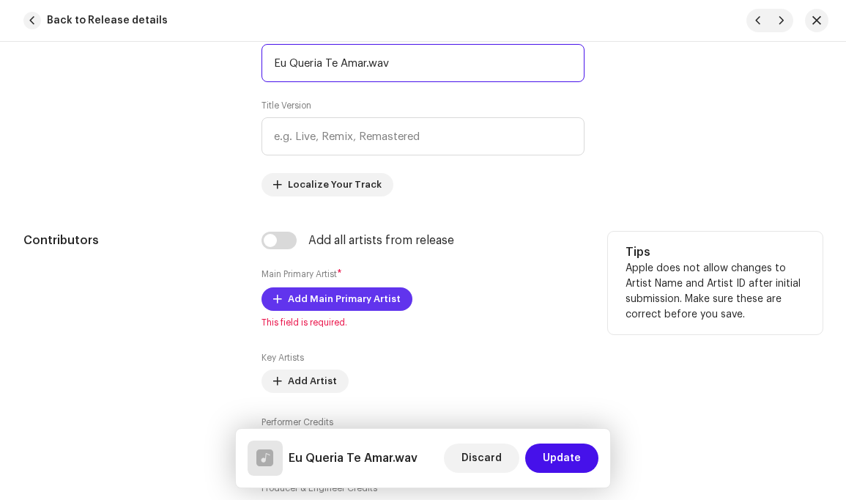
type input "Eu Queria Te Amar.wav"
click at [373, 297] on span "Add Main Primary Artist" at bounding box center [344, 298] width 113 height 29
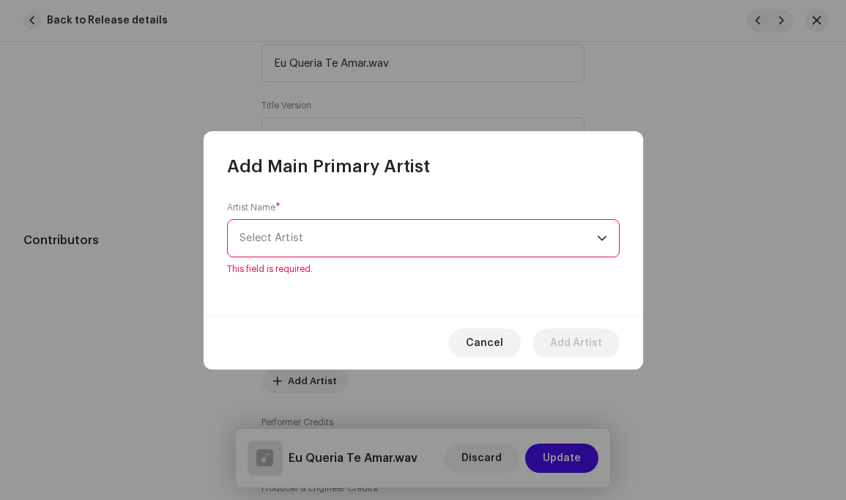
click at [606, 244] on div "dropdown trigger" at bounding box center [602, 238] width 10 height 37
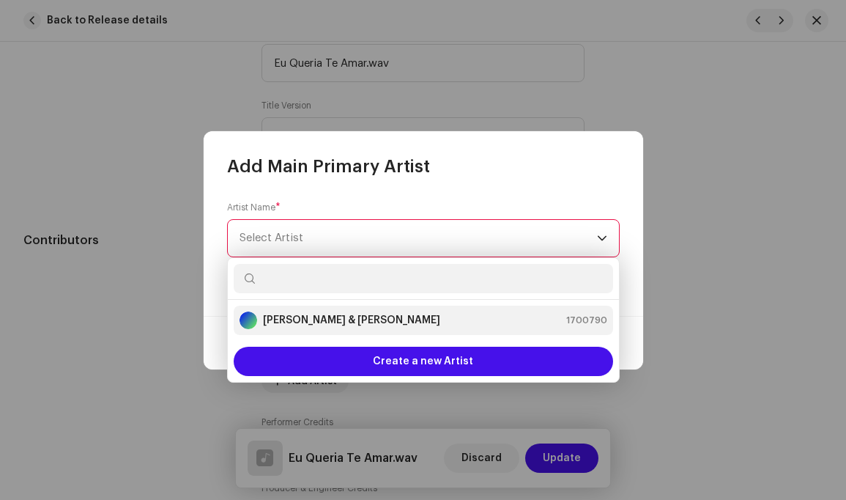
click at [414, 323] on div "Louis Simão & Carlos Bernardo 1700790" at bounding box center [424, 320] width 368 height 18
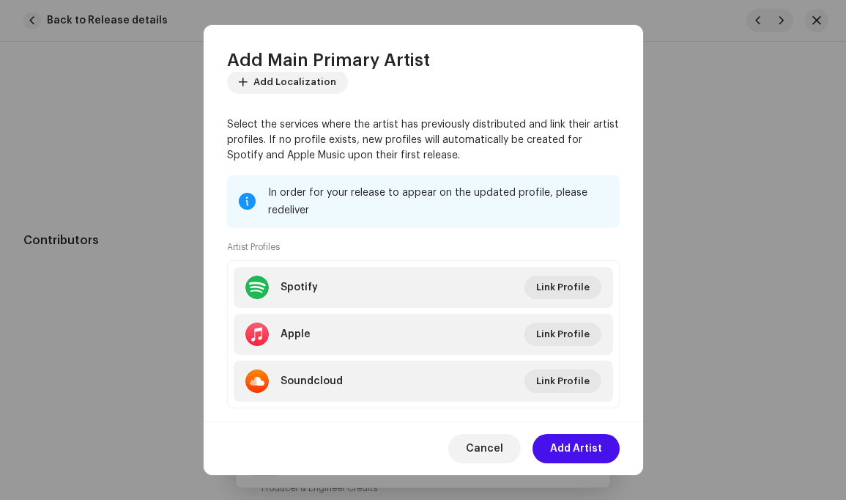
scroll to position [126, 0]
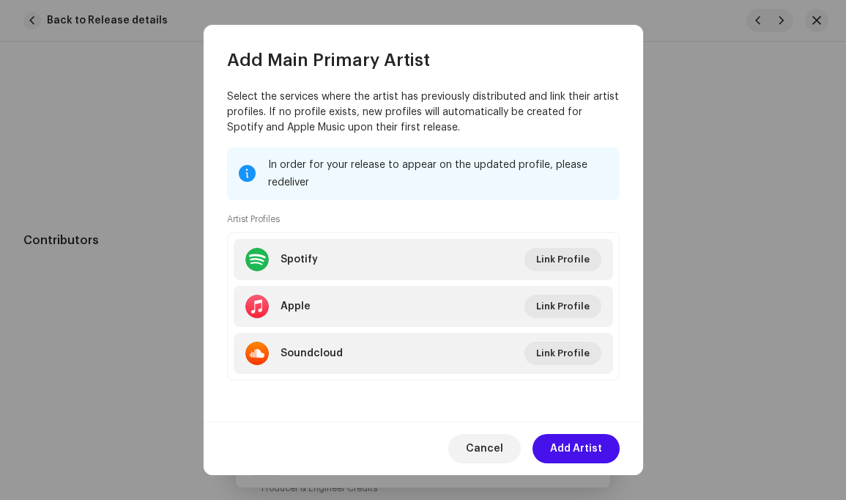
click at [585, 447] on span "Add Artist" at bounding box center [576, 448] width 52 height 29
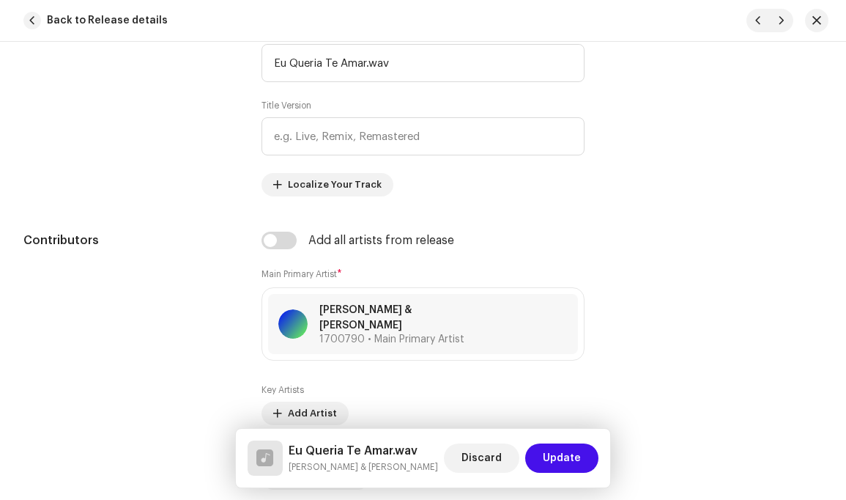
click at [556, 454] on span "Update" at bounding box center [562, 457] width 38 height 29
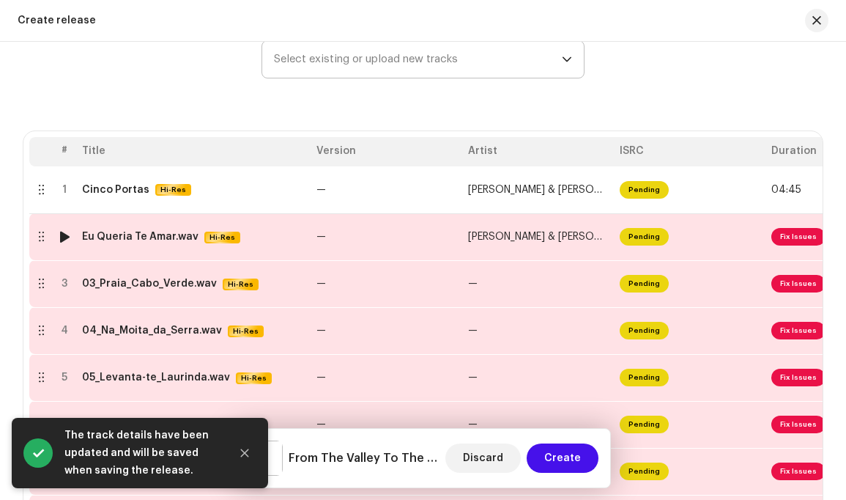
click at [796, 240] on span "Fix Issues" at bounding box center [799, 237] width 54 height 18
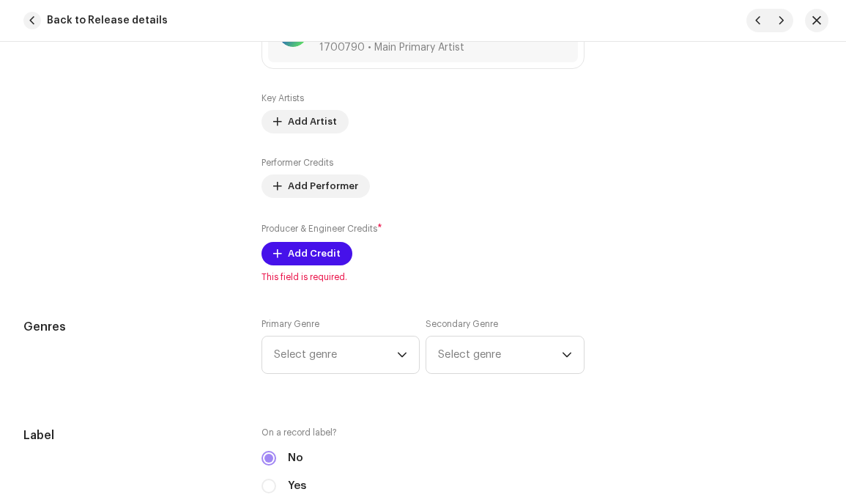
scroll to position [1119, 0]
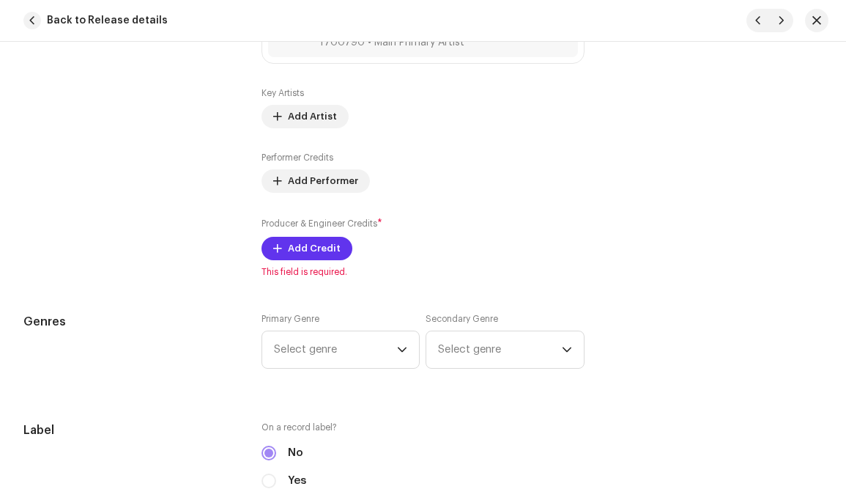
click at [317, 234] on span "Add Credit" at bounding box center [314, 248] width 53 height 29
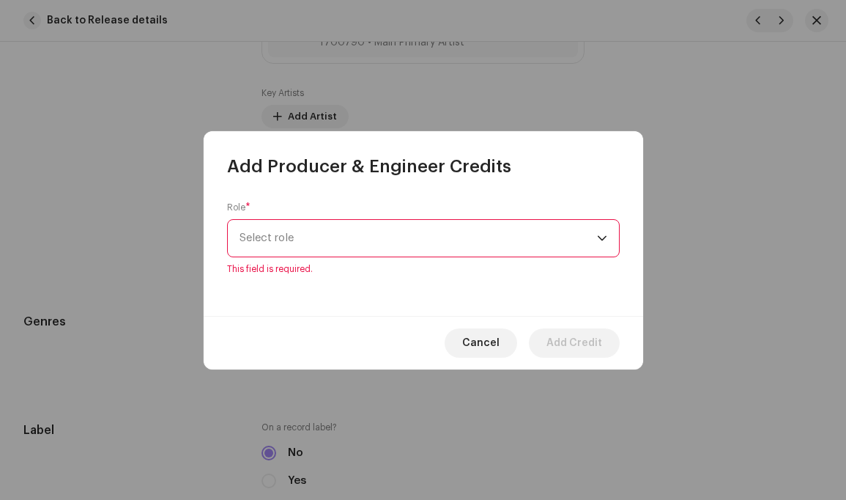
click at [601, 245] on div "dropdown trigger" at bounding box center [602, 238] width 10 height 37
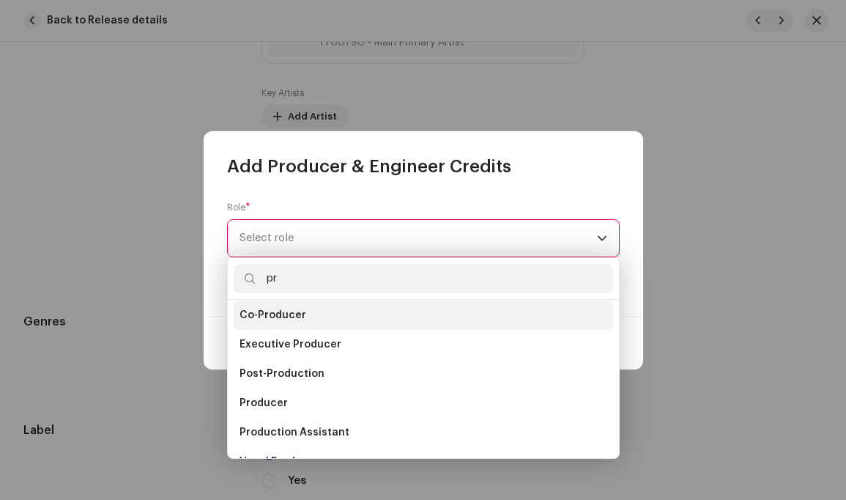
scroll to position [6, 0]
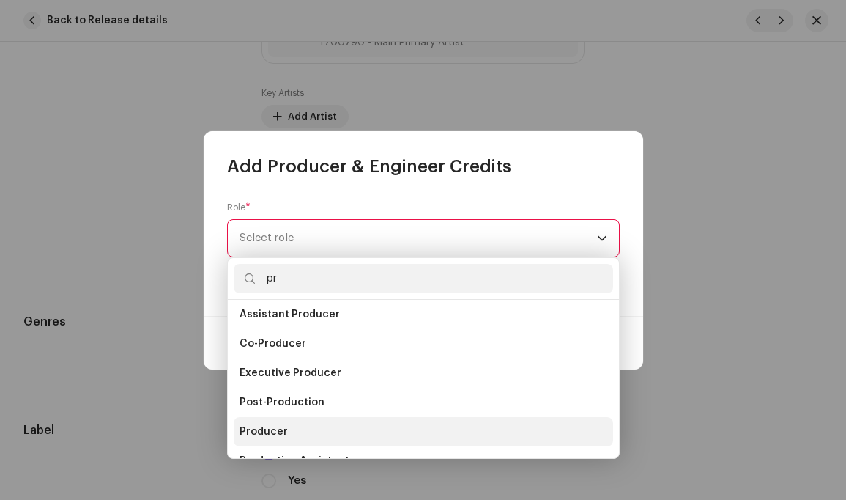
type input "pr"
click at [281, 425] on span "Producer" at bounding box center [264, 431] width 48 height 15
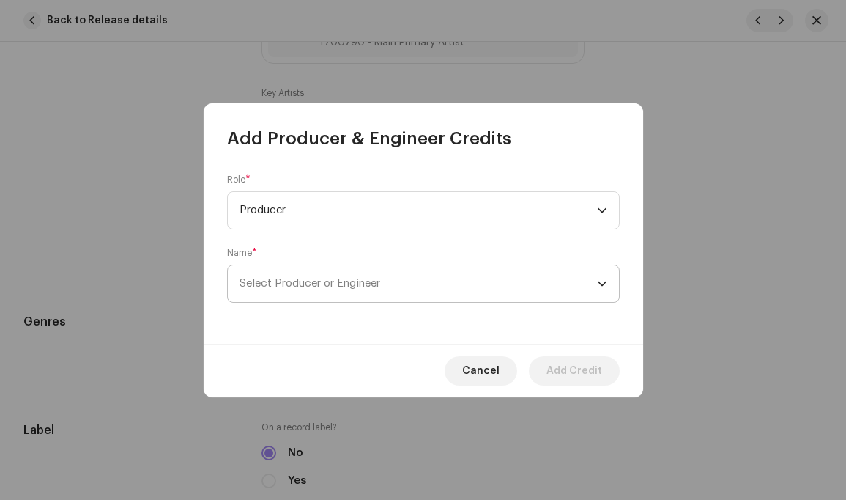
click at [605, 283] on icon "dropdown trigger" at bounding box center [602, 283] width 10 height 10
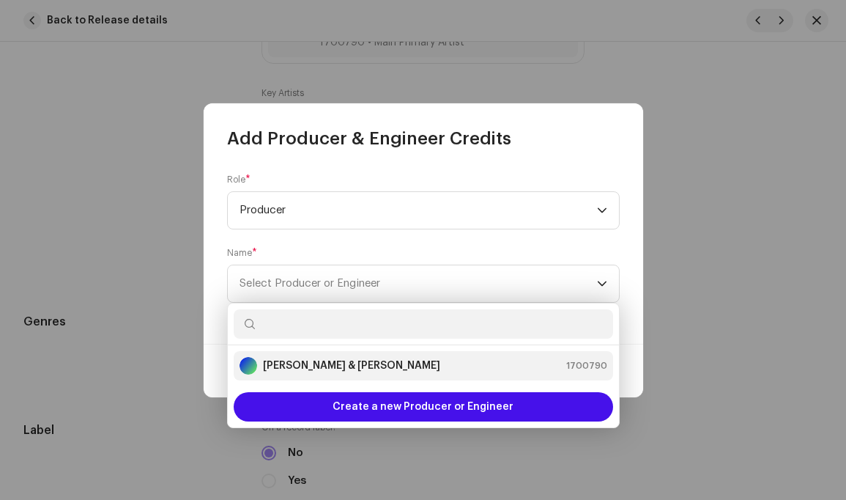
click at [408, 366] on strong "[PERSON_NAME] & [PERSON_NAME]" at bounding box center [351, 365] width 177 height 15
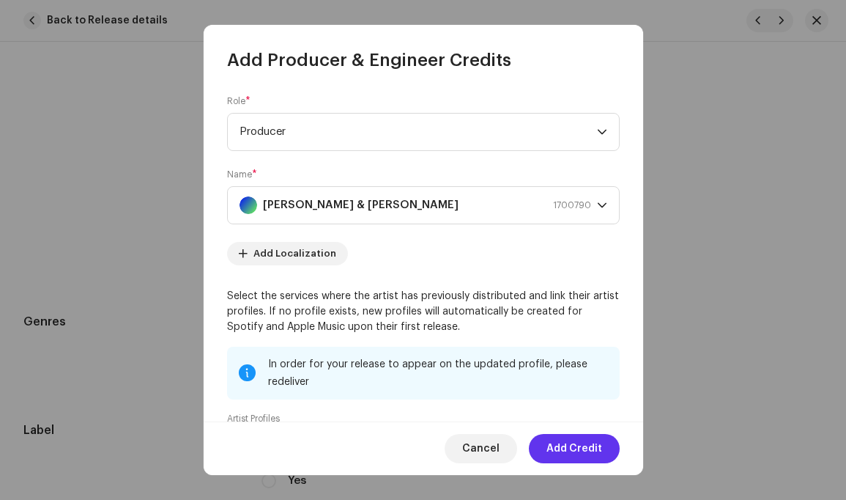
click at [584, 442] on span "Add Credit" at bounding box center [575, 448] width 56 height 29
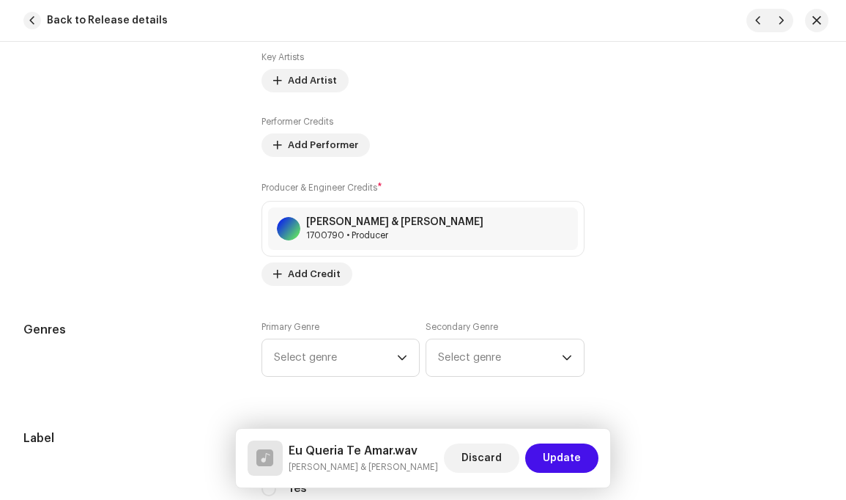
scroll to position [1193, 0]
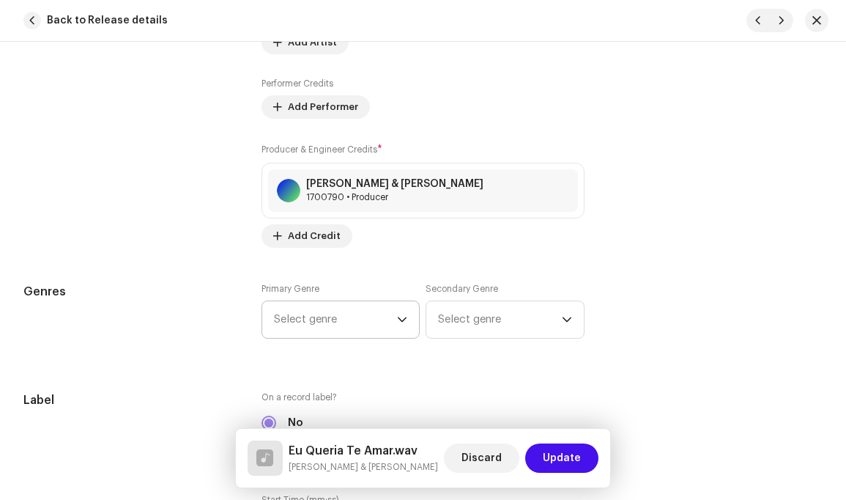
drag, startPoint x: 399, startPoint y: 303, endPoint x: 407, endPoint y: 319, distance: 17.0
click at [400, 314] on icon "dropdown trigger" at bounding box center [402, 319] width 10 height 10
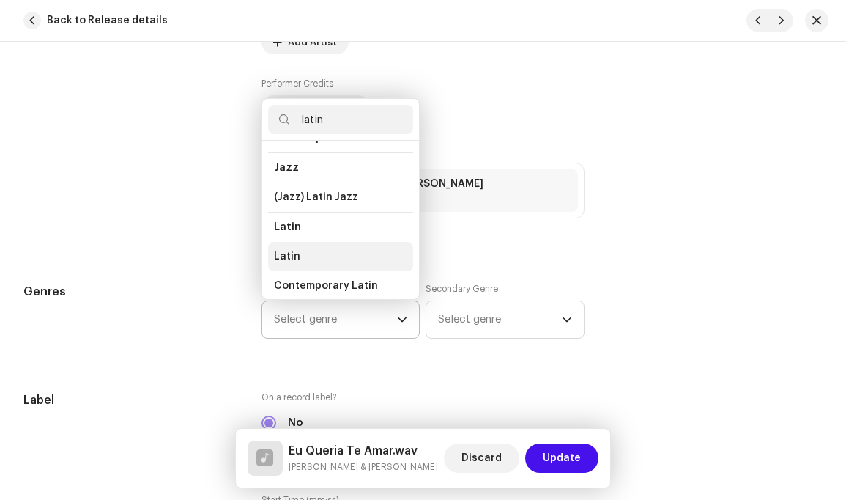
type input "latin"
click at [289, 249] on span "Latin" at bounding box center [287, 256] width 26 height 15
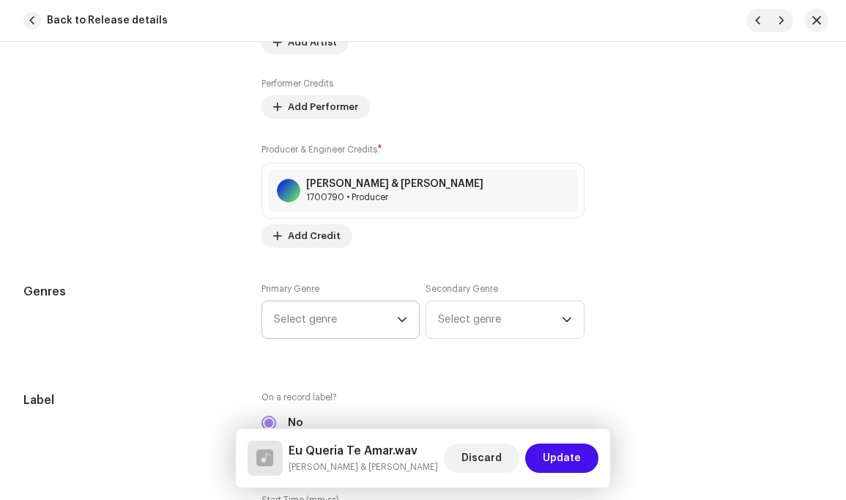
scroll to position [49, 0]
click at [563, 317] on icon "dropdown trigger" at bounding box center [567, 319] width 9 height 5
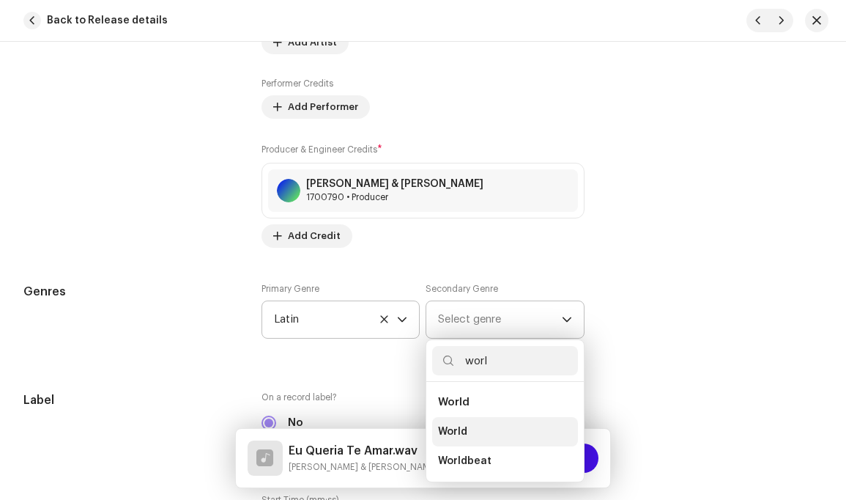
type input "worl"
click at [455, 424] on span "World" at bounding box center [452, 431] width 29 height 15
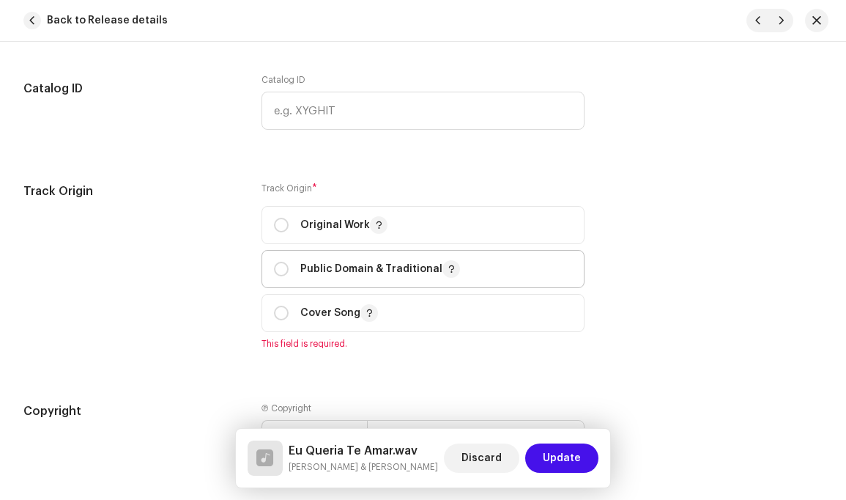
scroll to position [1723, 0]
click at [282, 216] on input "radio" at bounding box center [281, 223] width 15 height 15
radio input "true"
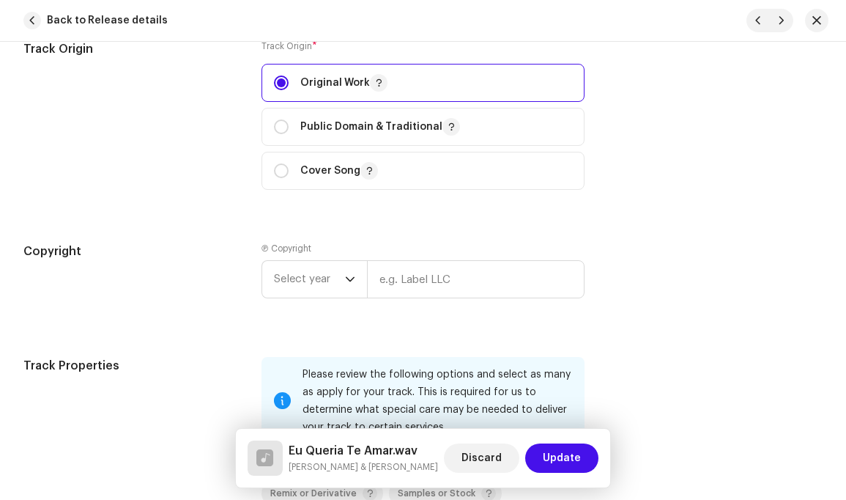
scroll to position [1888, 0]
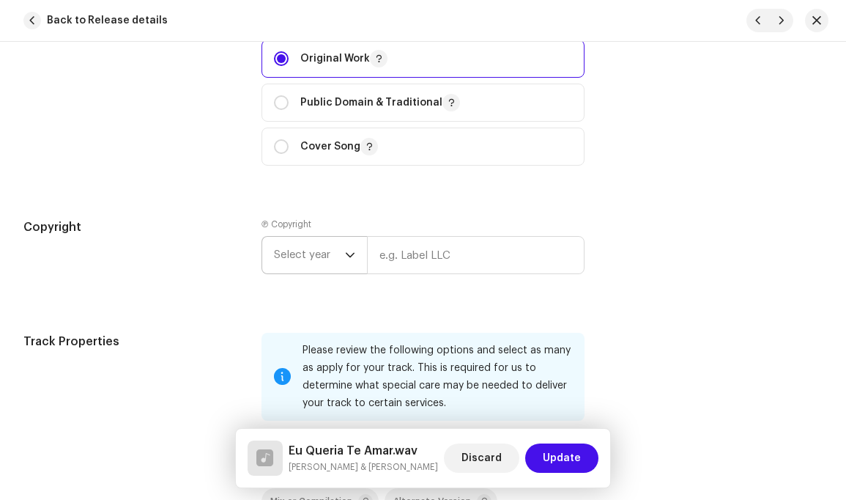
click at [350, 250] on icon "dropdown trigger" at bounding box center [350, 255] width 10 height 10
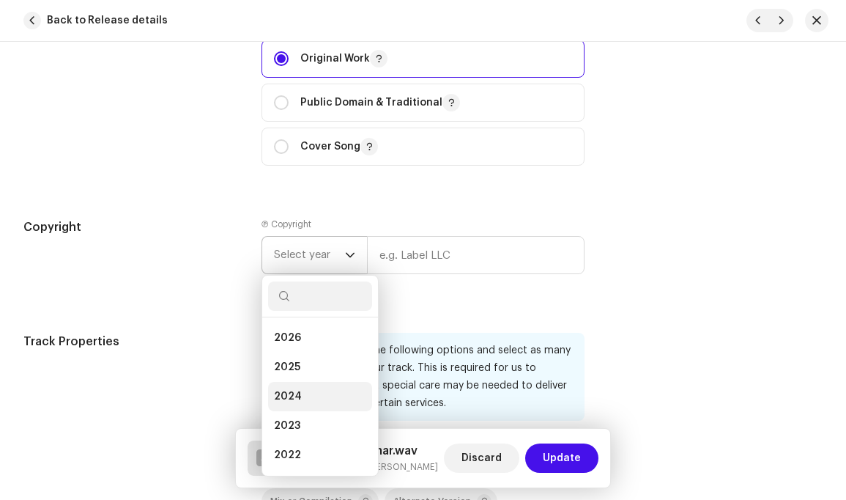
click at [300, 382] on li "2024" at bounding box center [320, 396] width 104 height 29
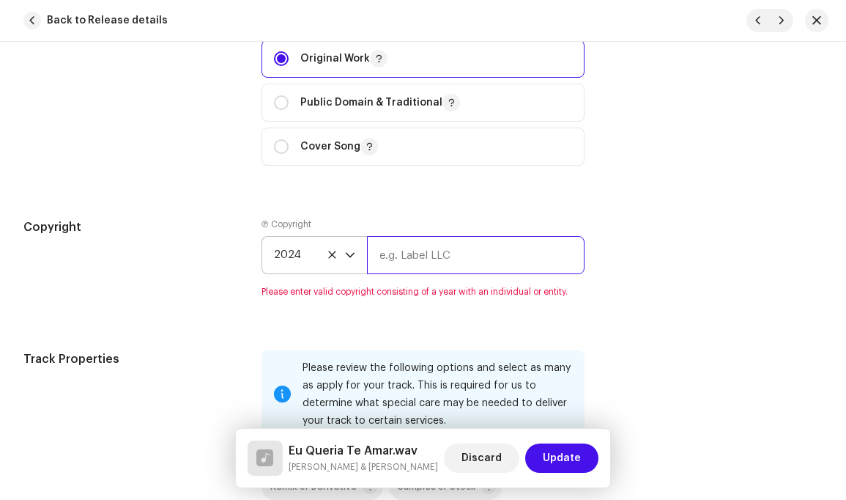
click at [493, 240] on input "text" at bounding box center [475, 255] width 217 height 38
type input "[PERSON_NAME]"
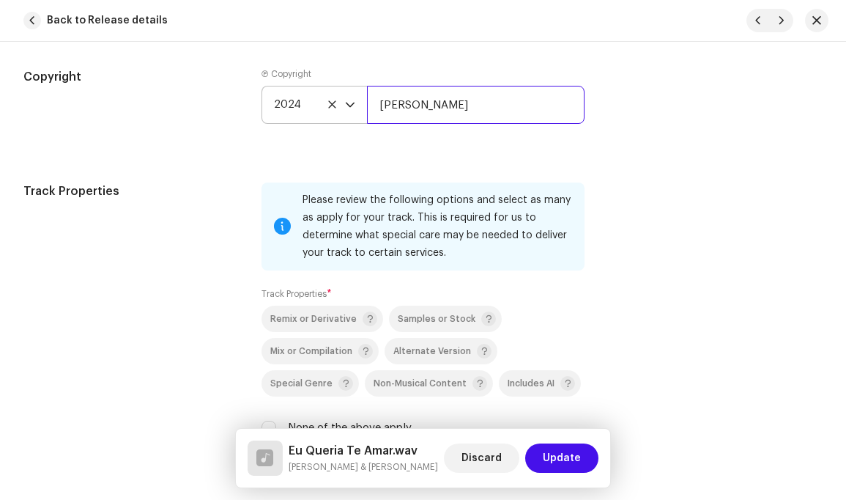
scroll to position [2099, 0]
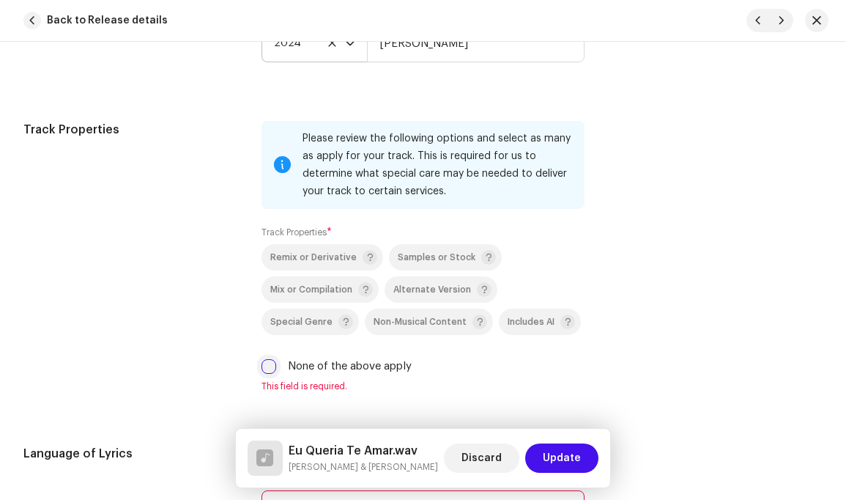
click at [271, 359] on input "None of the above apply" at bounding box center [269, 366] width 15 height 15
checkbox input "true"
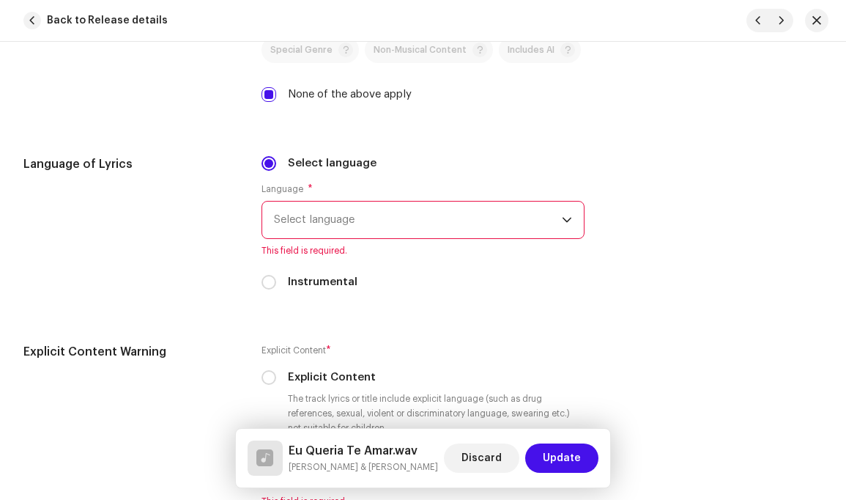
scroll to position [2379, 0]
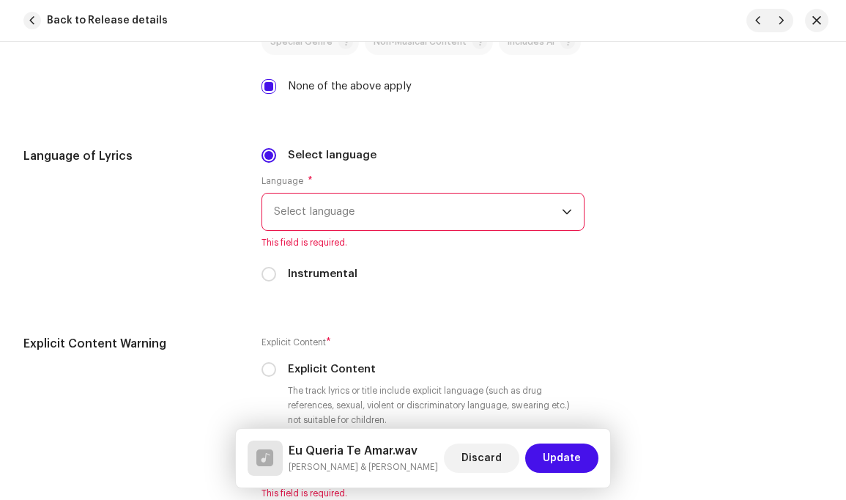
click at [562, 207] on icon "dropdown trigger" at bounding box center [567, 212] width 10 height 10
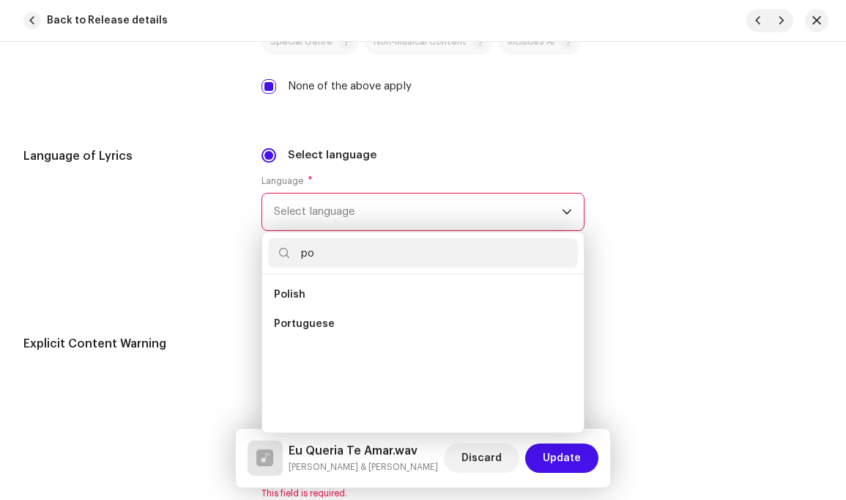
scroll to position [0, 0]
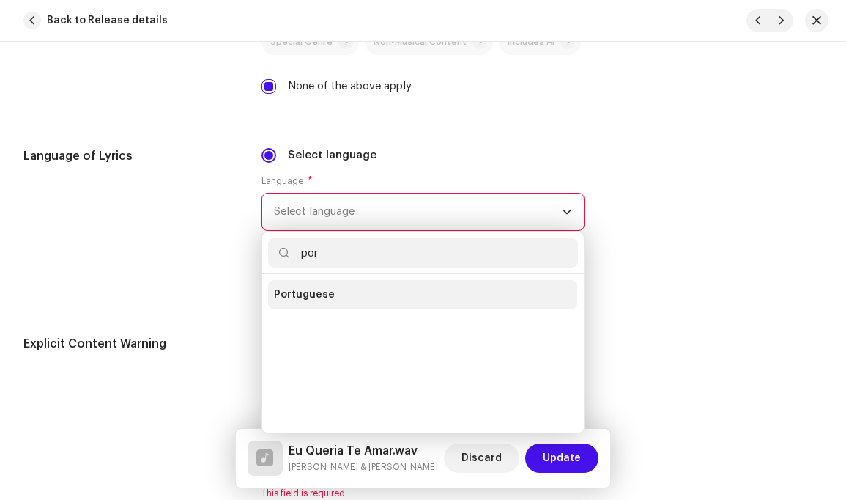
type input "por"
click at [345, 281] on li "Portuguese" at bounding box center [422, 294] width 309 height 29
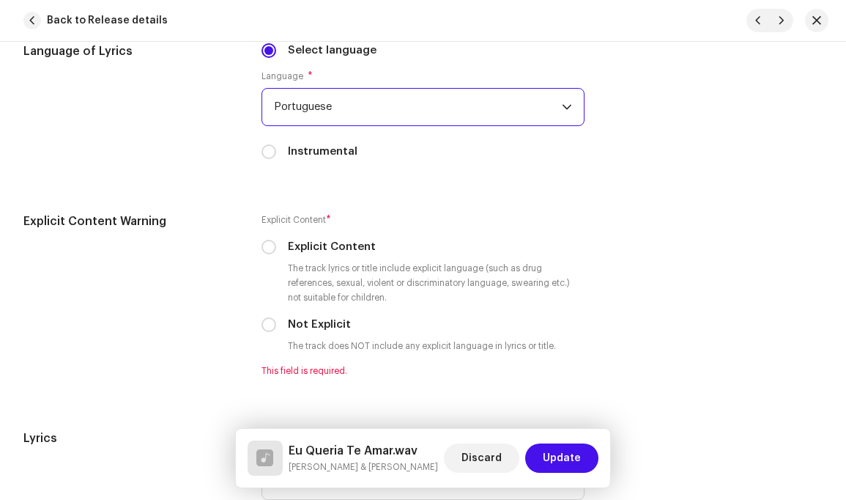
scroll to position [2521, 0]
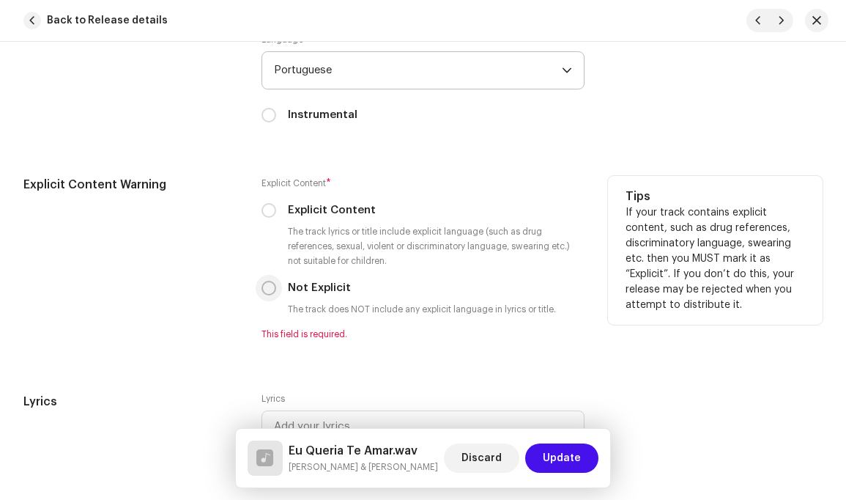
click at [269, 281] on input "Not Explicit" at bounding box center [269, 288] width 15 height 15
radio input "true"
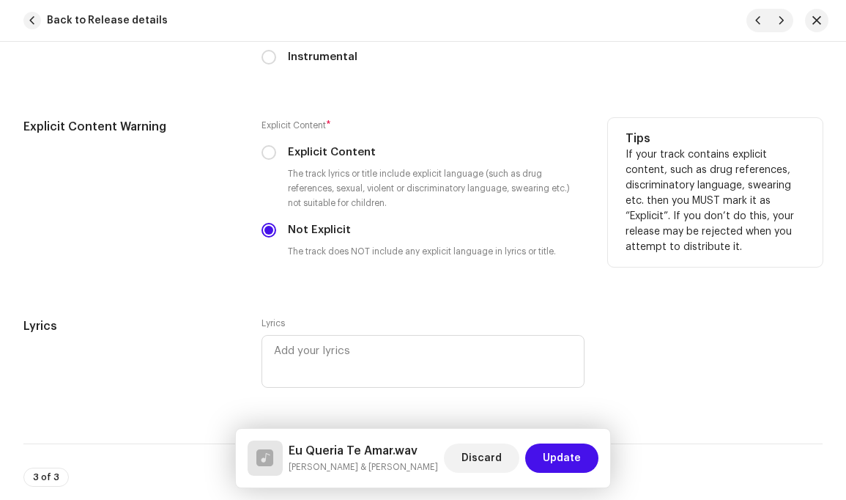
scroll to position [2696, 0]
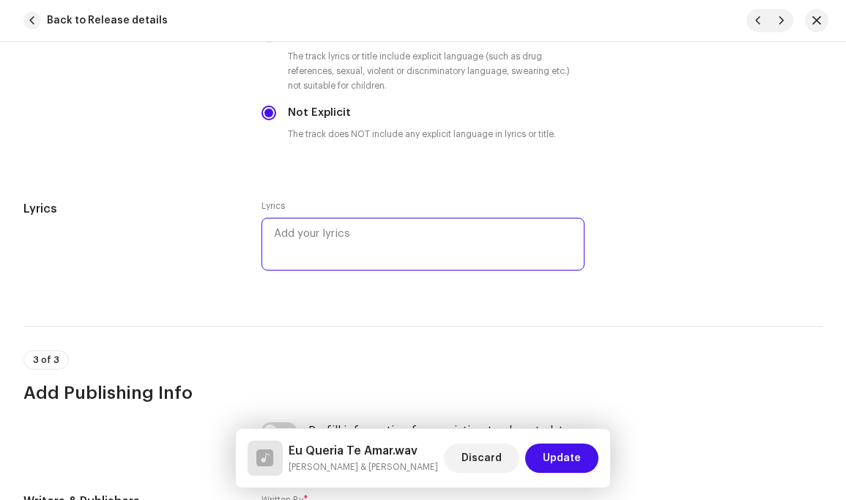
click at [381, 221] on textarea at bounding box center [423, 244] width 322 height 53
paste textarea "Minha mãe mandou-me a mestra Para aprender a bordar Mas fui ter com o meu amor …"
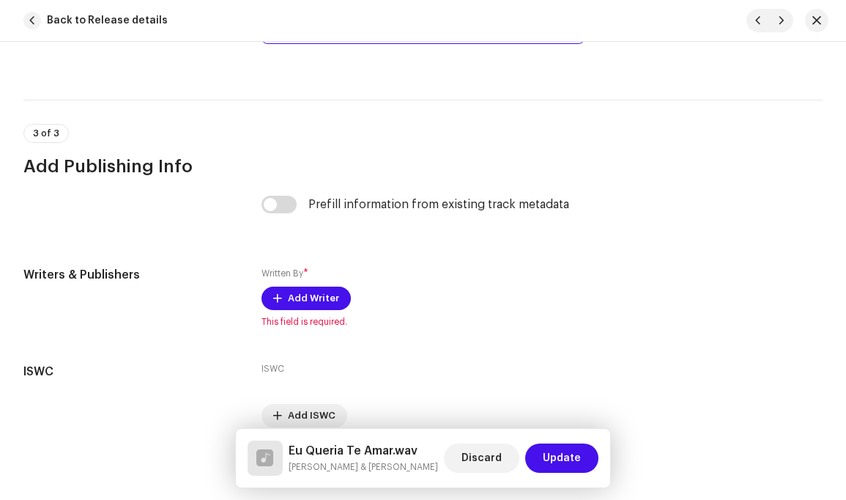
scroll to position [3377, 0]
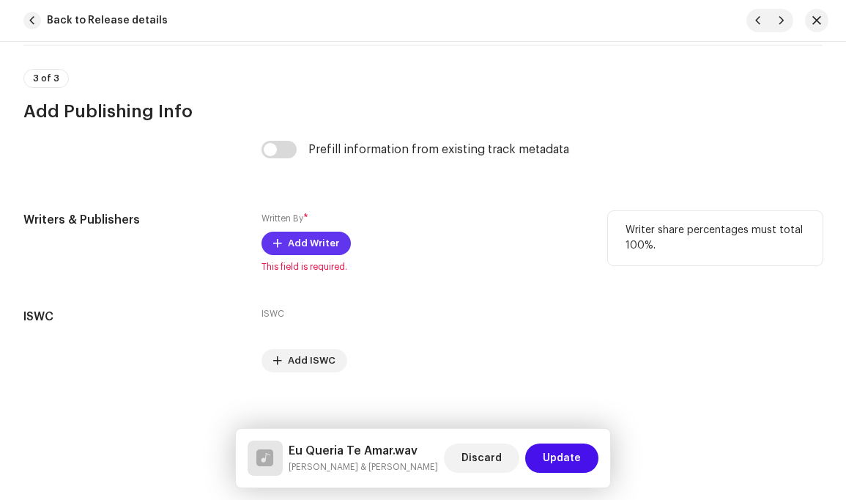
type textarea "Minha mãe mandou-me a mestra Para aprender a bordar Mas fui ter com o meu amor …"
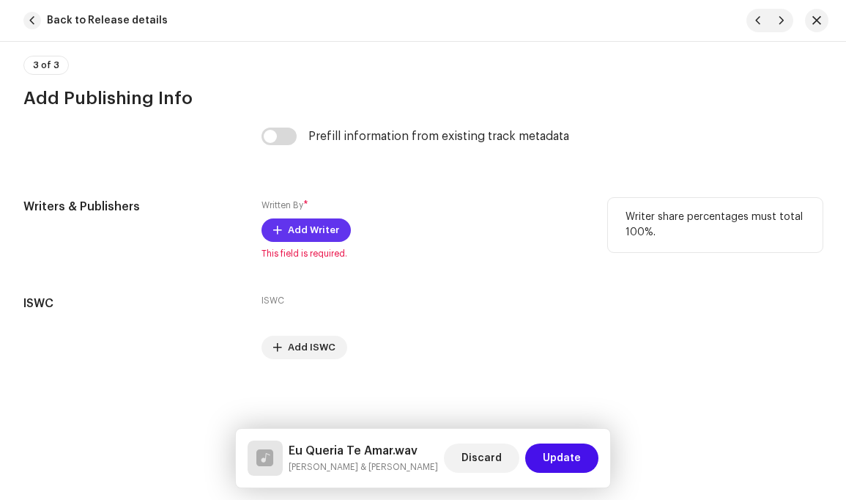
scroll to position [3364, 0]
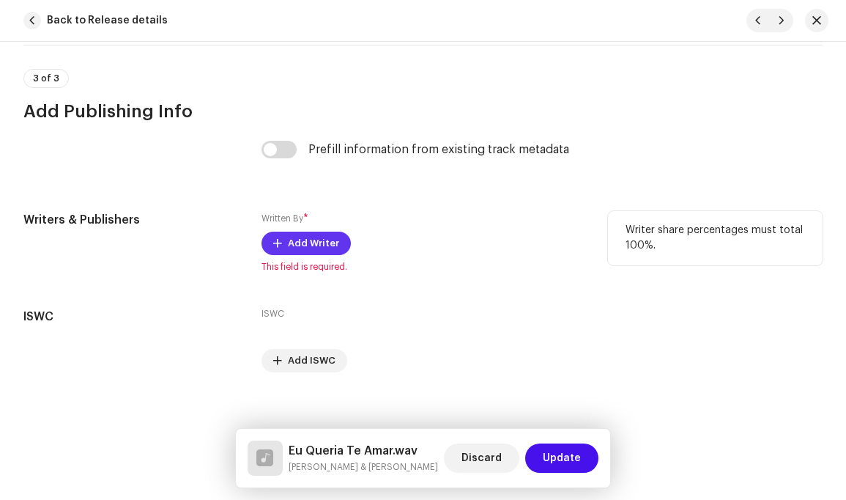
click at [325, 229] on span "Add Writer" at bounding box center [313, 243] width 51 height 29
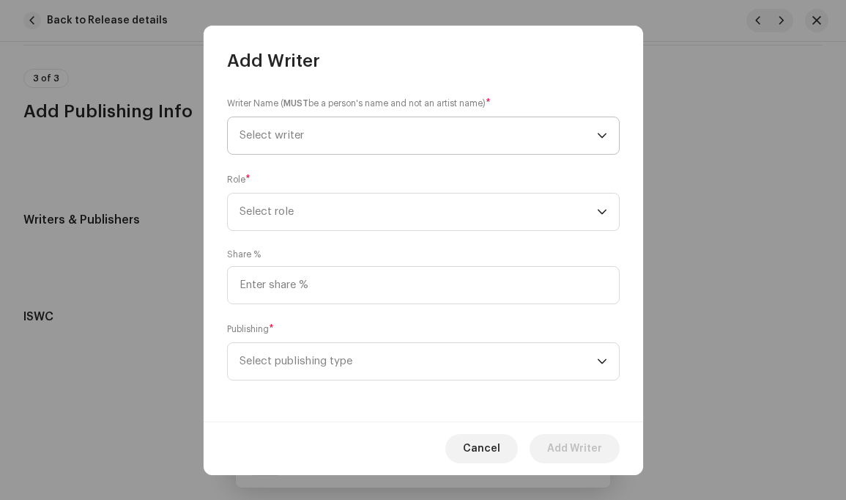
click at [603, 132] on icon "dropdown trigger" at bounding box center [602, 135] width 10 height 10
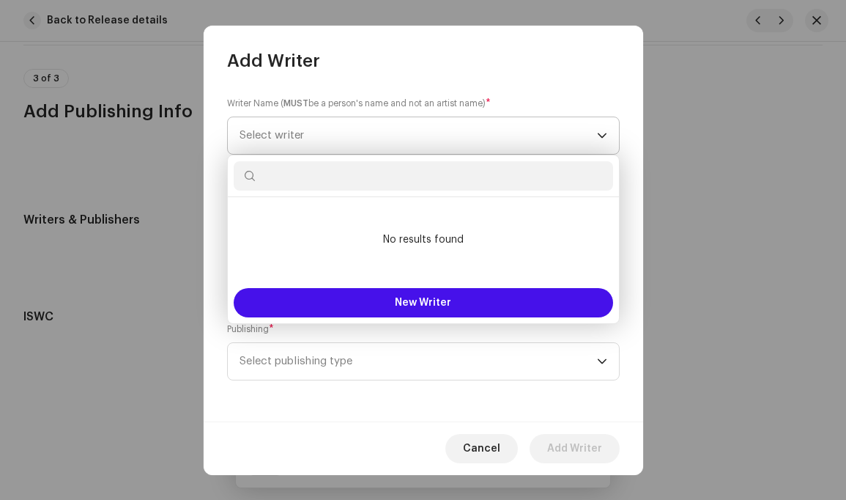
click at [474, 134] on span "Select writer" at bounding box center [419, 135] width 358 height 37
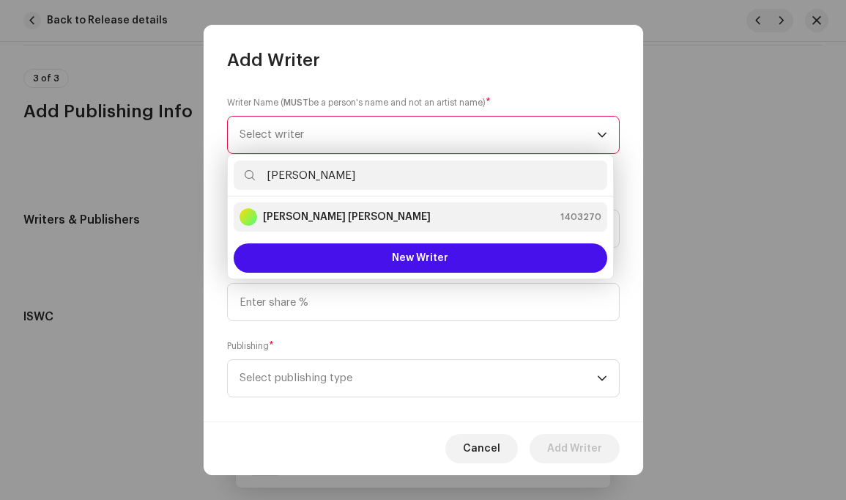
type input "Lou"
click at [341, 215] on strong "Louis Philip Simão" at bounding box center [347, 217] width 168 height 15
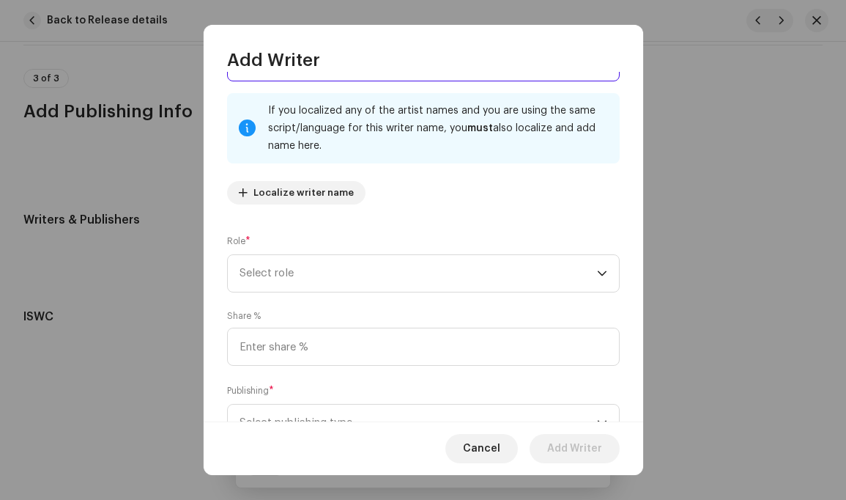
scroll to position [78, 0]
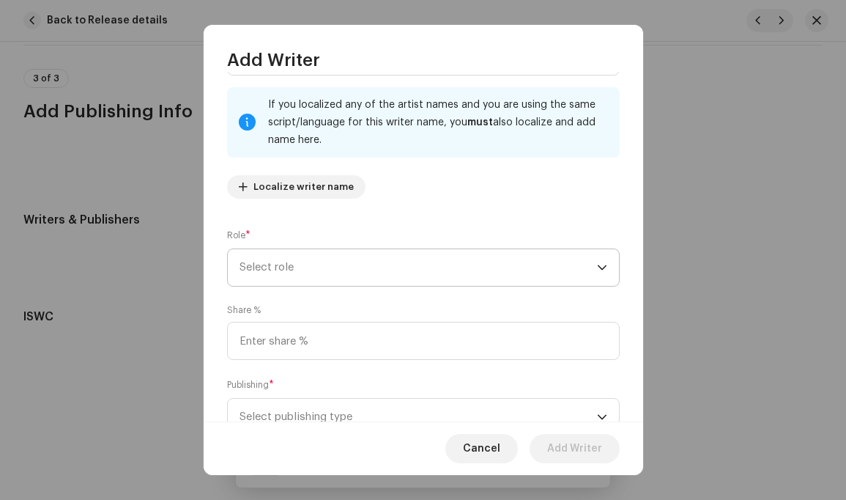
click at [597, 266] on icon "dropdown trigger" at bounding box center [602, 267] width 10 height 10
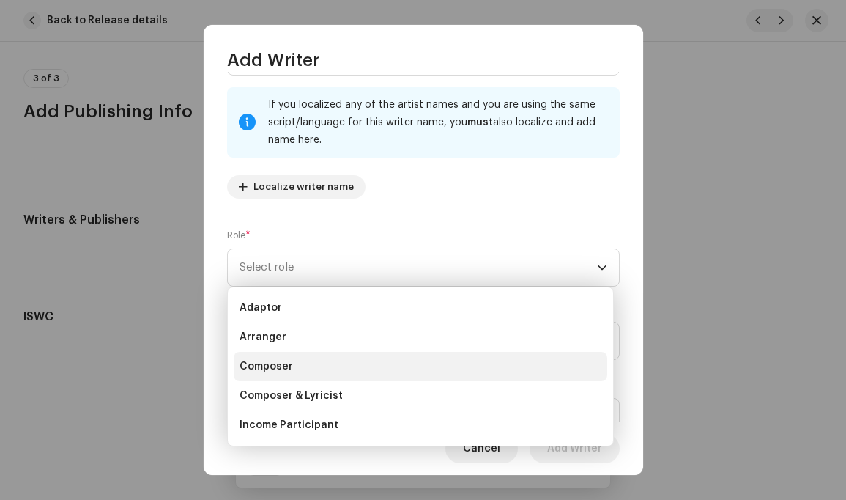
click at [335, 366] on li "Composer" at bounding box center [421, 366] width 374 height 29
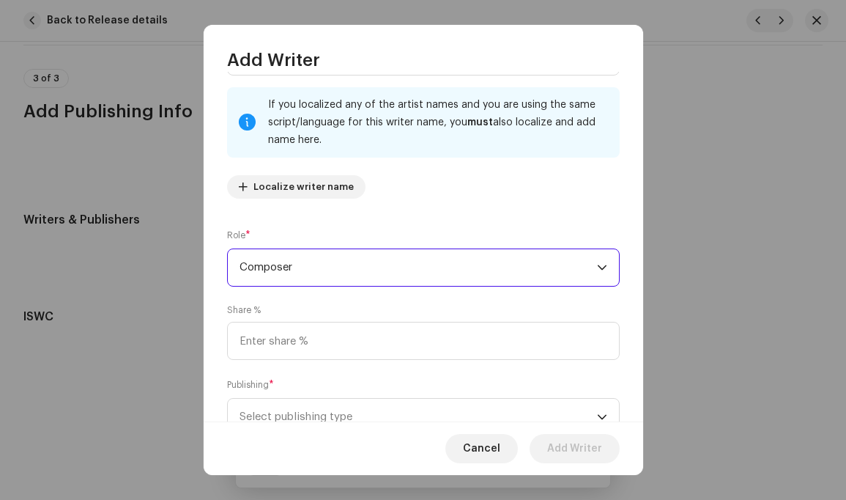
scroll to position [134, 0]
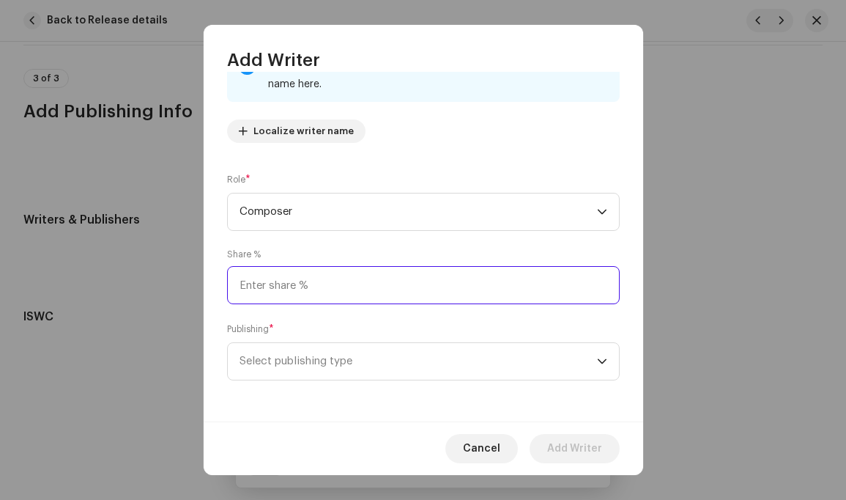
click at [363, 286] on input at bounding box center [423, 285] width 393 height 38
type input "100.00"
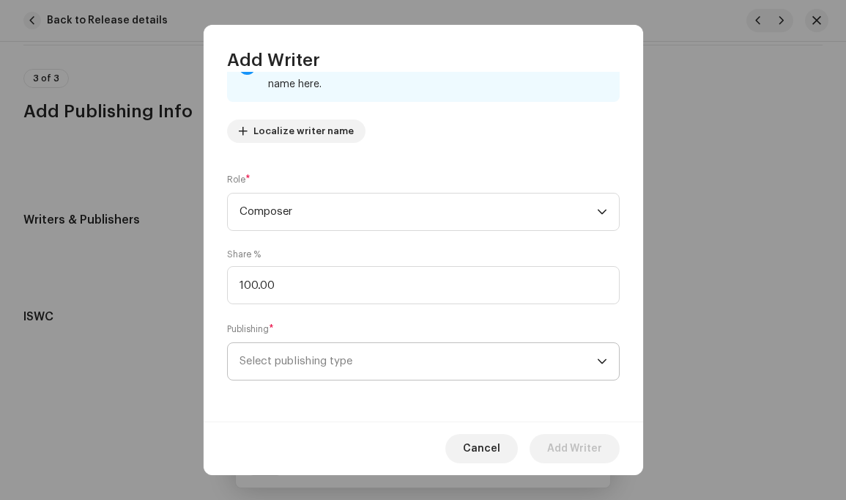
click at [597, 358] on icon "dropdown trigger" at bounding box center [602, 361] width 10 height 10
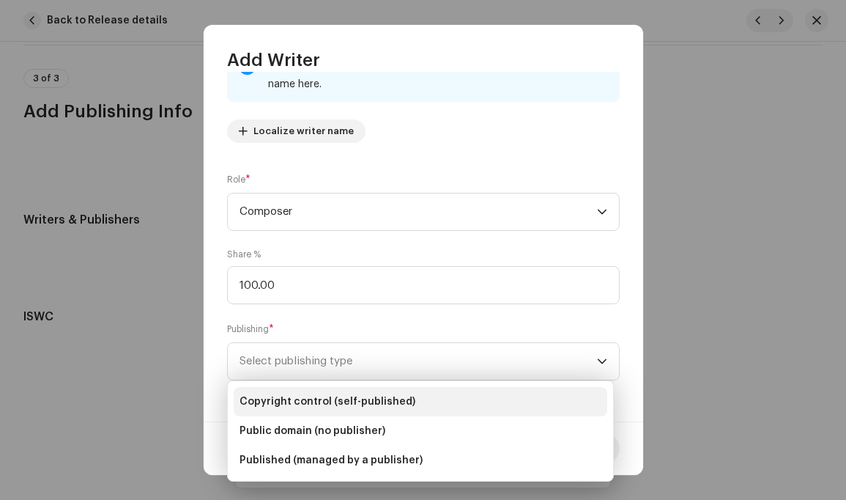
click at [373, 397] on span "Copyright control (self-published)" at bounding box center [328, 401] width 176 height 15
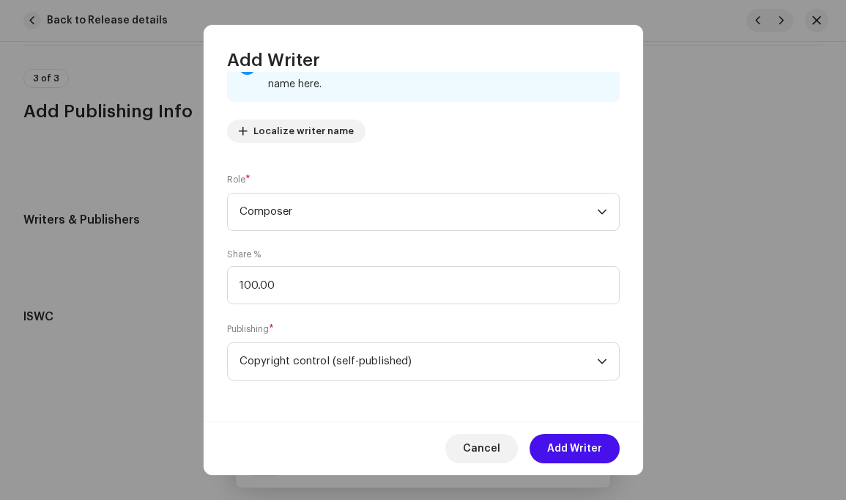
click at [581, 447] on span "Add Writer" at bounding box center [574, 448] width 55 height 29
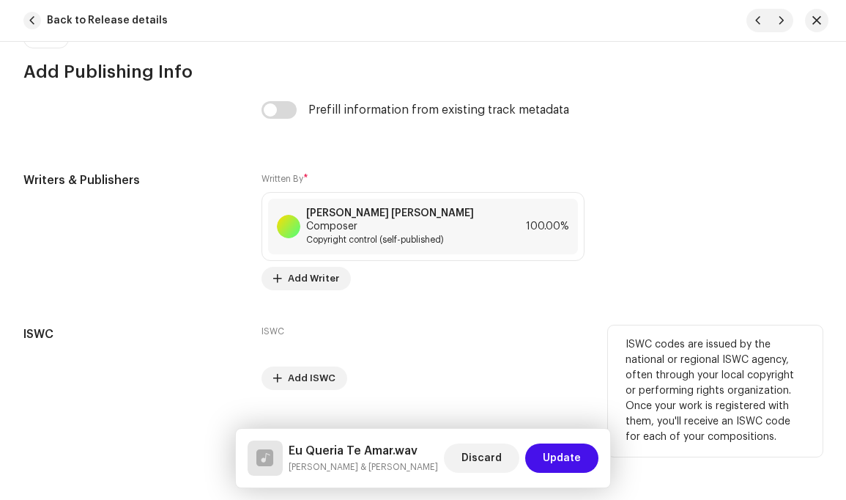
scroll to position [3408, 0]
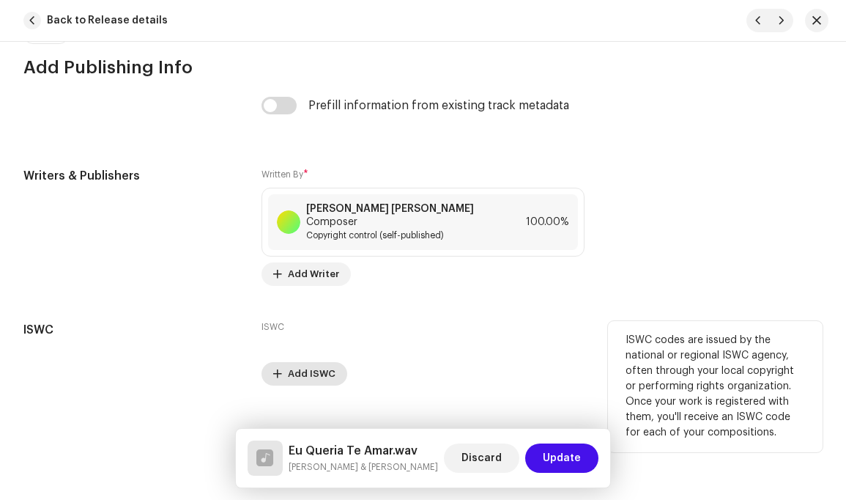
click at [314, 359] on span "Add ISWC" at bounding box center [312, 373] width 48 height 29
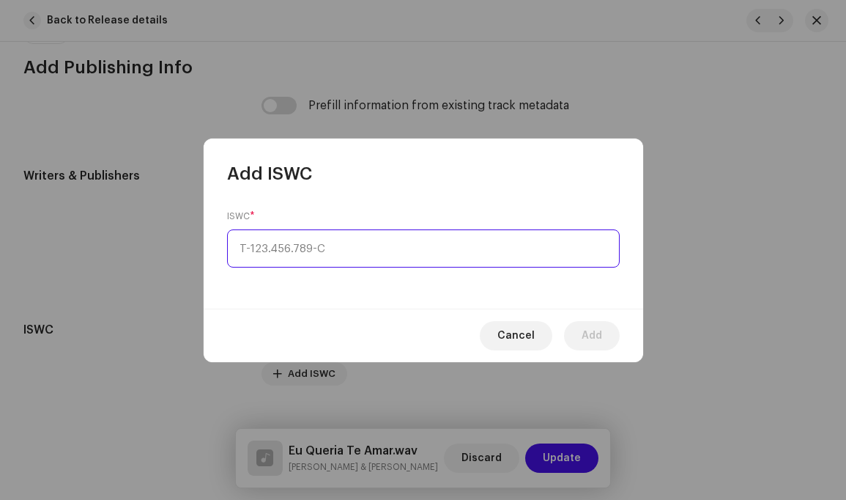
type input "_-___.___.___-_"
paste input "T-328.694.273-8"
type input "T-328.694.273-8"
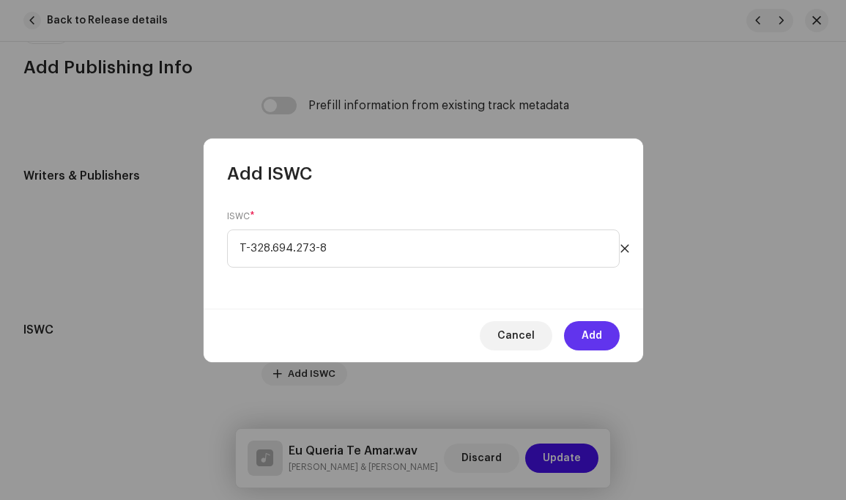
click at [587, 333] on span "Add" at bounding box center [592, 335] width 21 height 29
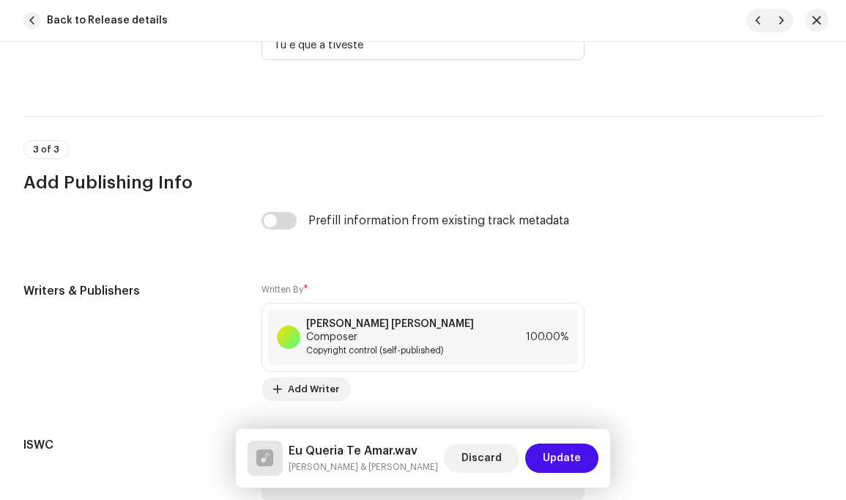
scroll to position [3420, 0]
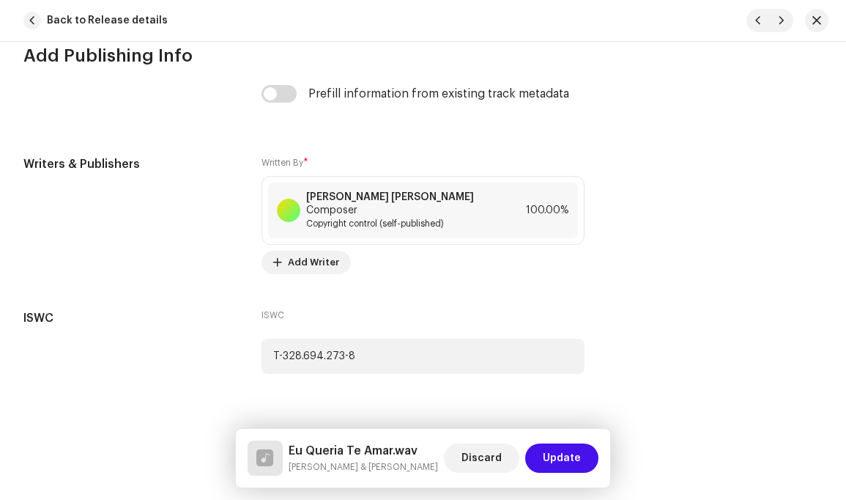
click at [569, 454] on span "Update" at bounding box center [562, 457] width 38 height 29
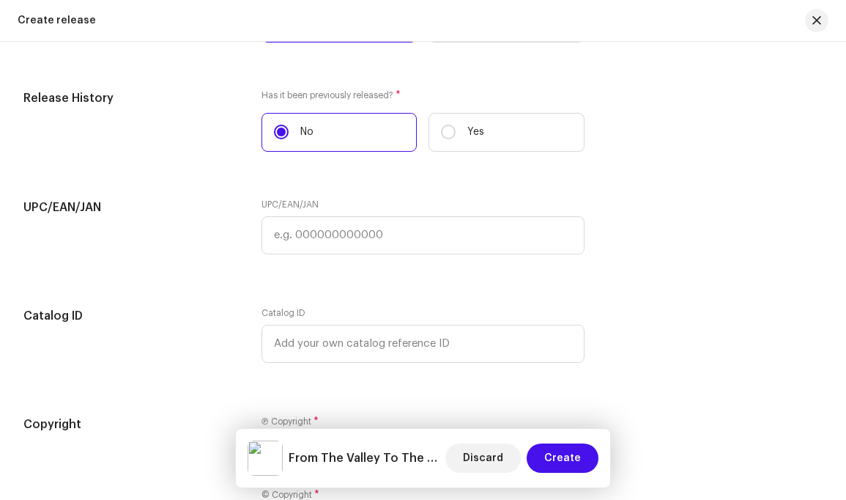
scroll to position [2621, 0]
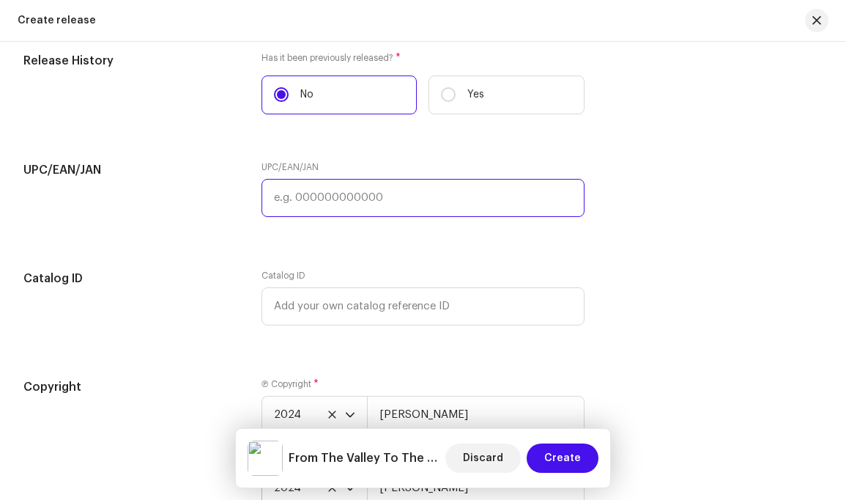
click at [414, 214] on input "text" at bounding box center [423, 198] width 322 height 38
paste input "669185089103"
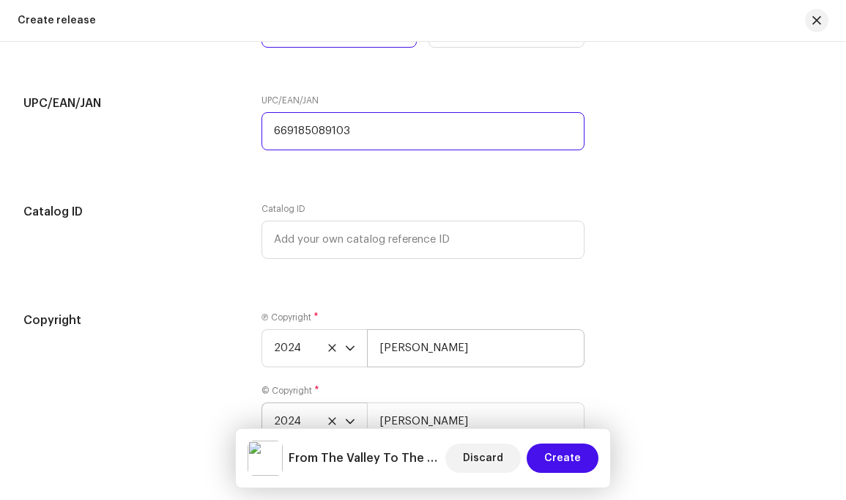
scroll to position [2773, 0]
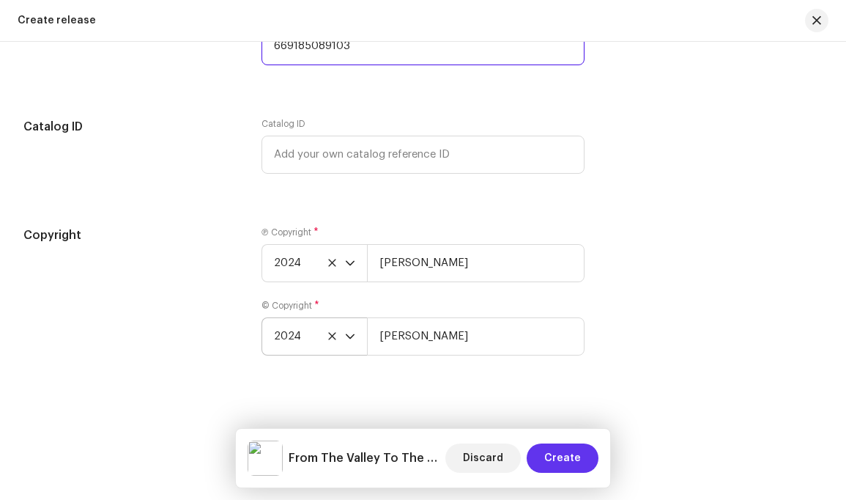
type input "669185089103"
click at [563, 456] on span "Create" at bounding box center [562, 457] width 37 height 29
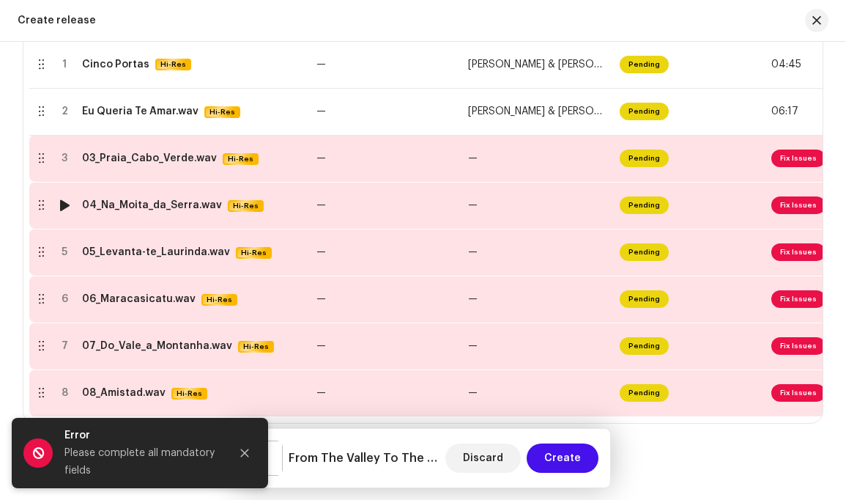
scroll to position [336, 0]
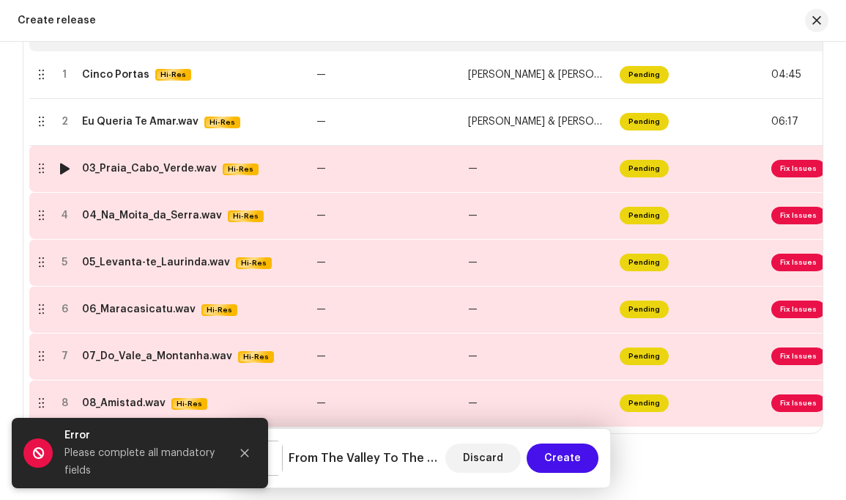
click at [799, 171] on span "Fix Issues" at bounding box center [799, 169] width 54 height 18
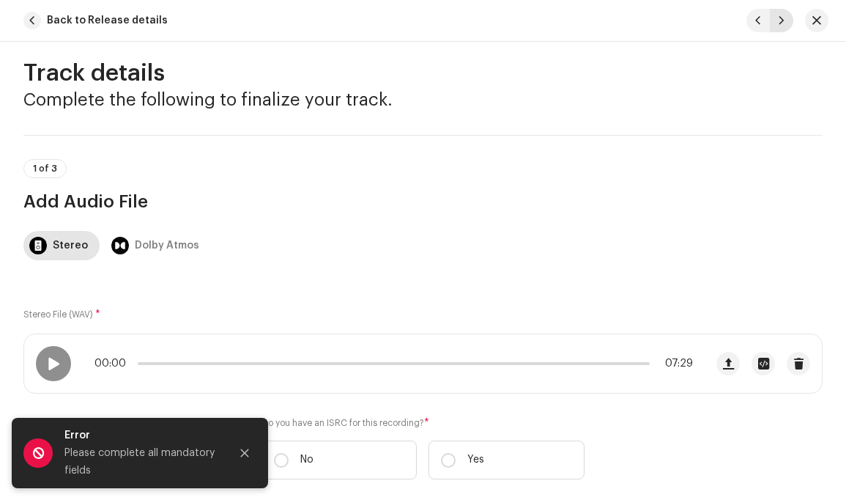
scroll to position [9, 0]
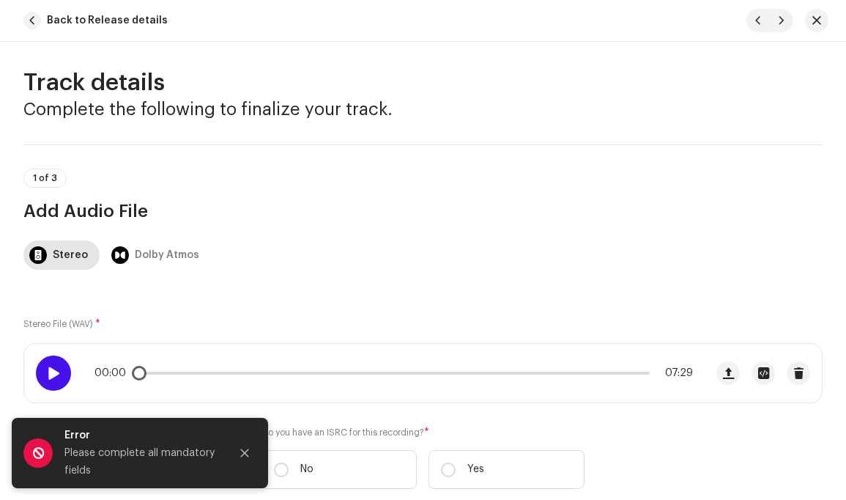
click at [57, 378] on span at bounding box center [53, 373] width 12 height 12
click at [58, 377] on span at bounding box center [53, 373] width 12 height 12
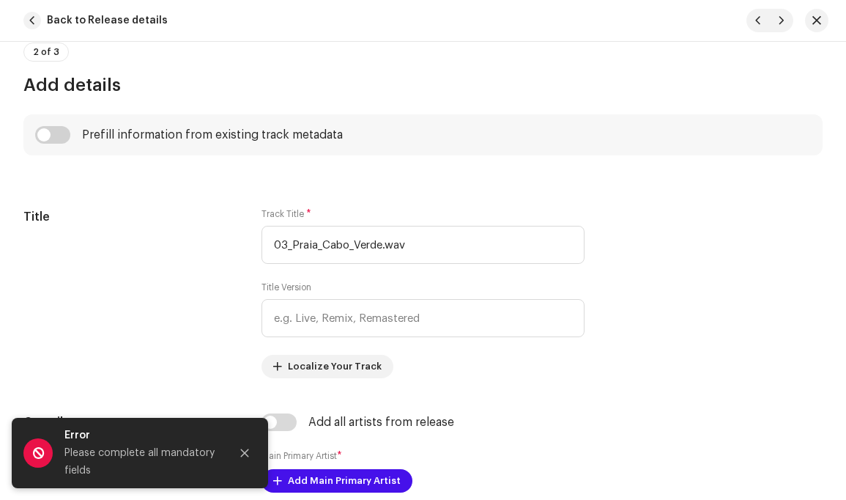
scroll to position [541, 0]
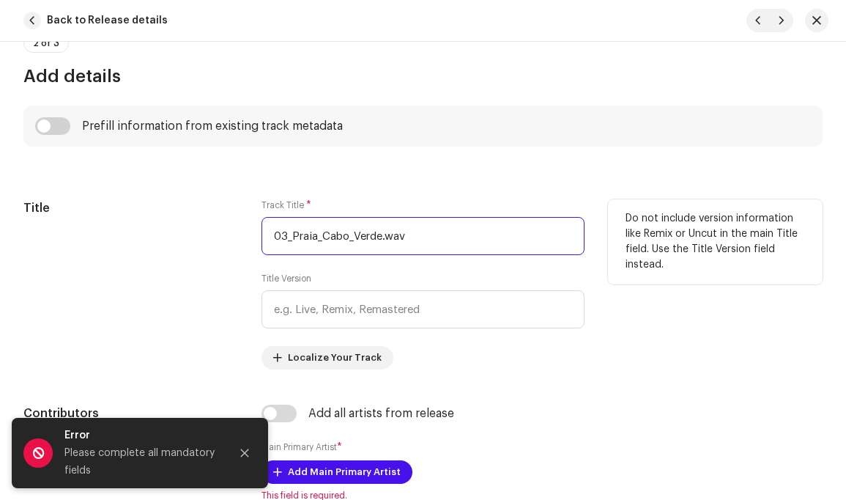
drag, startPoint x: 294, startPoint y: 236, endPoint x: 253, endPoint y: 238, distance: 41.1
click at [253, 238] on div "Title Track Title * 03_Praia_Cabo_Verde.wav Title Version Localize Your Track D…" at bounding box center [422, 284] width 799 height 170
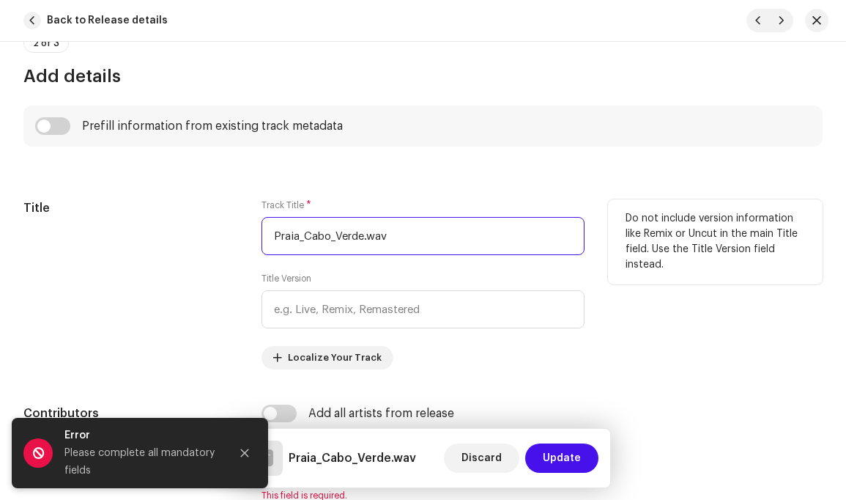
drag, startPoint x: 300, startPoint y: 237, endPoint x: 306, endPoint y: 243, distance: 8.3
click at [301, 237] on input "Praia_Cabo_Verde.wav" at bounding box center [423, 236] width 322 height 38
drag, startPoint x: 337, startPoint y: 237, endPoint x: 341, endPoint y: 256, distance: 20.1
click at [337, 237] on input "Praia, Cabo_Verde.wav" at bounding box center [423, 236] width 322 height 38
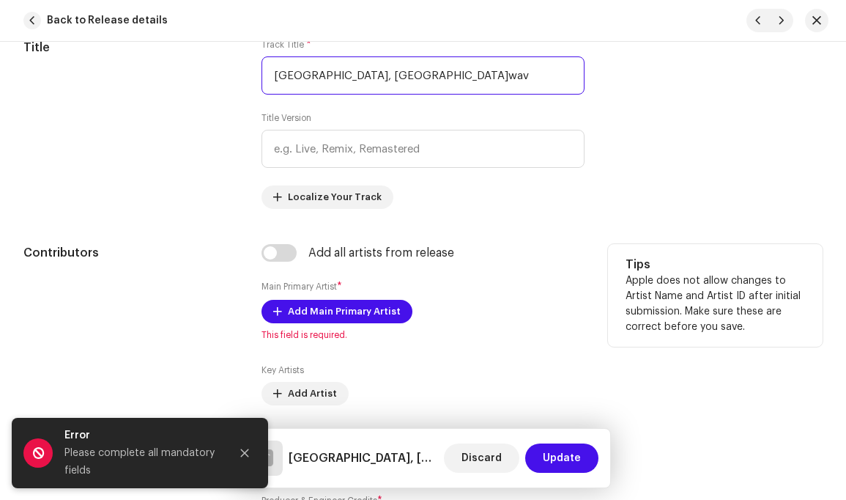
scroll to position [741, 0]
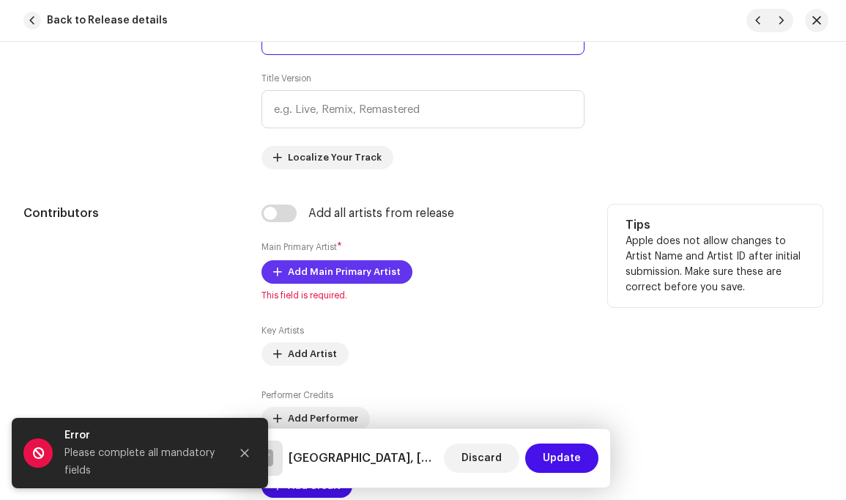
type input "[GEOGRAPHIC_DATA], [GEOGRAPHIC_DATA]wav"
click at [351, 268] on span "Add Main Primary Artist" at bounding box center [344, 271] width 113 height 29
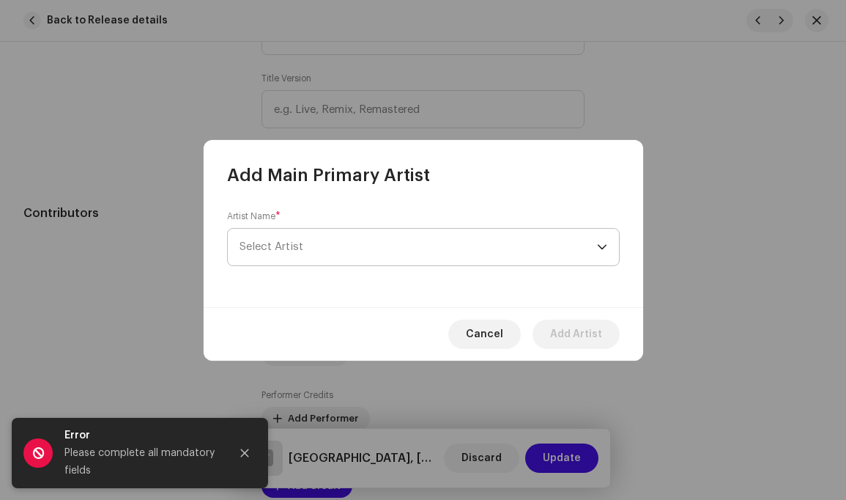
click at [602, 249] on div "dropdown trigger" at bounding box center [602, 247] width 10 height 37
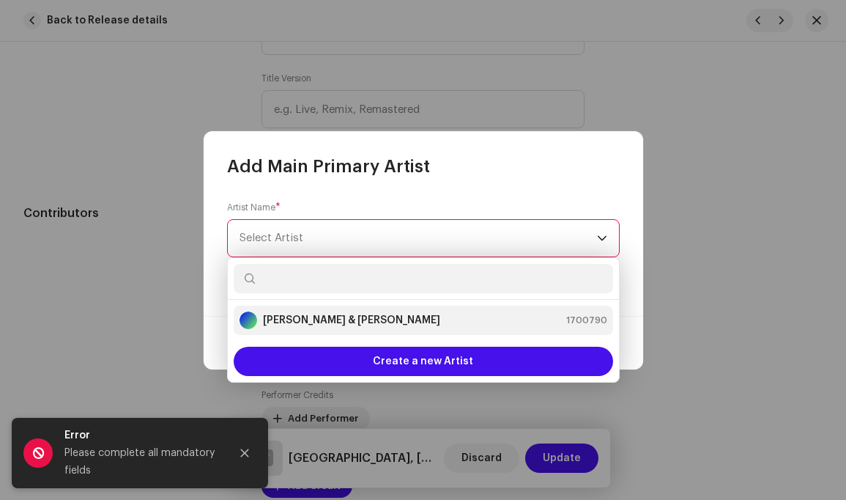
click at [442, 321] on div "Louis Simão & Carlos Bernardo 1700790" at bounding box center [424, 320] width 368 height 18
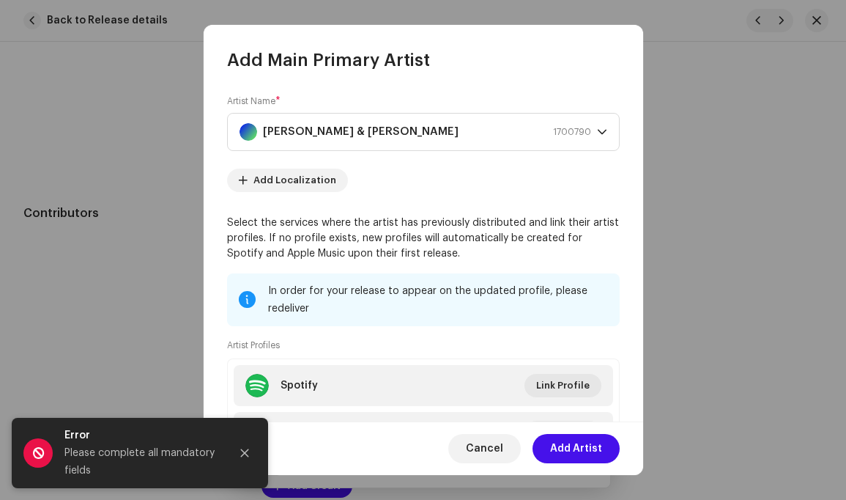
click at [575, 448] on span "Add Artist" at bounding box center [576, 448] width 52 height 29
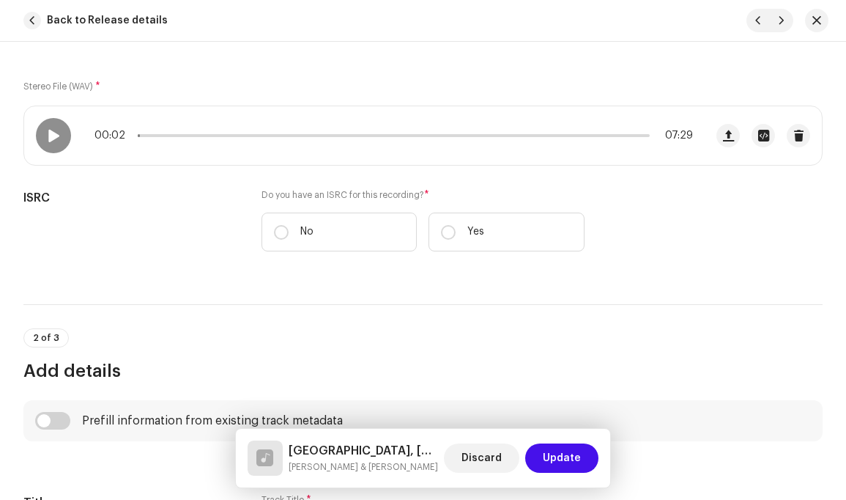
scroll to position [237, 0]
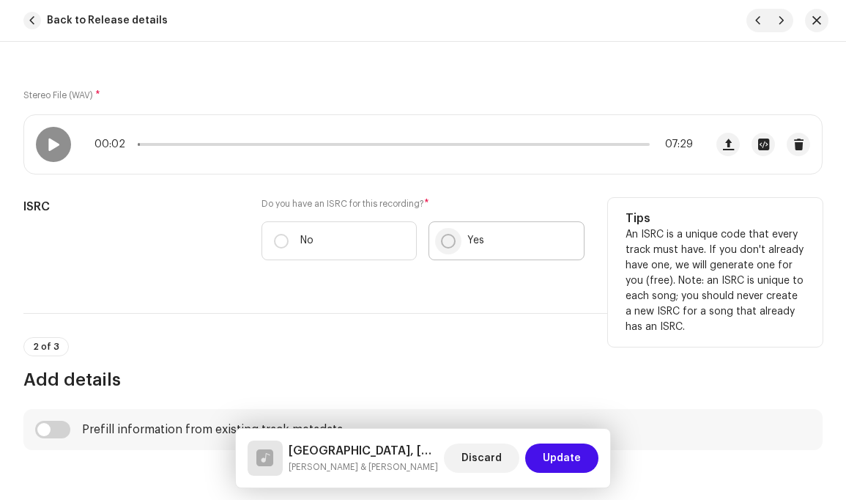
click at [441, 243] on input "Yes" at bounding box center [448, 241] width 15 height 15
radio input "true"
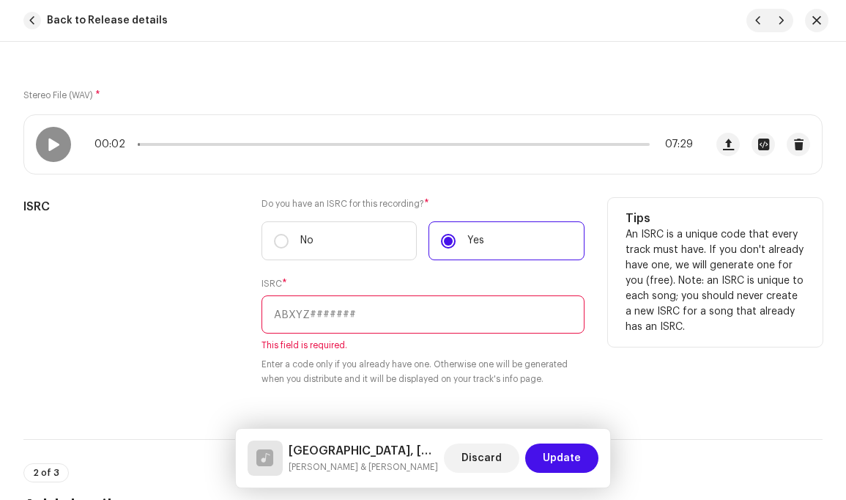
click at [357, 316] on input "text" at bounding box center [423, 314] width 322 height 38
paste input "CAAAJ2400011"
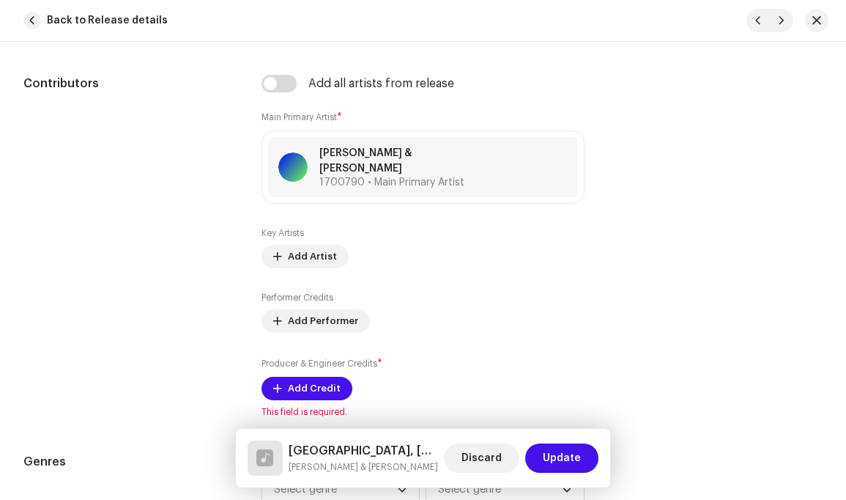
scroll to position [1003, 0]
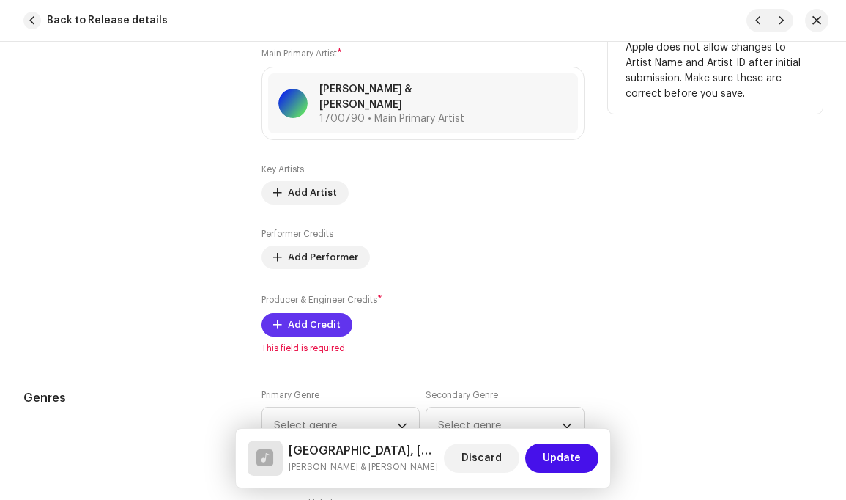
type input "CAAAJ2400011"
click at [308, 313] on span "Add Credit" at bounding box center [314, 324] width 53 height 29
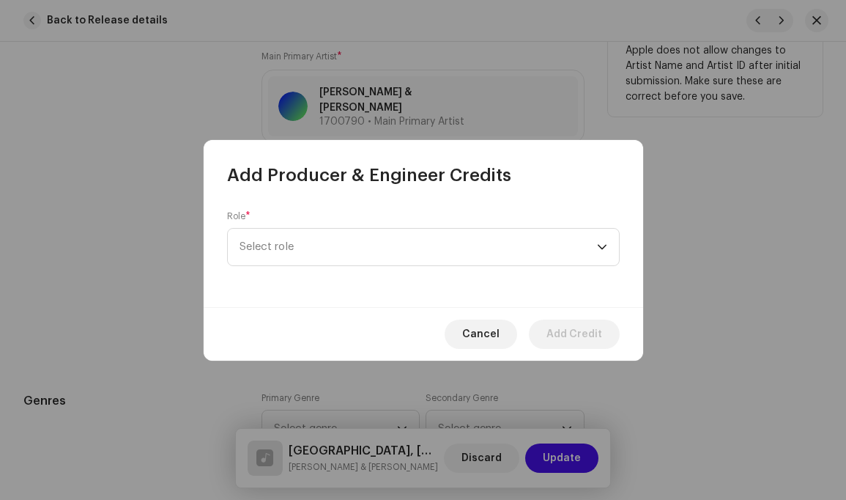
scroll to position [1039, 0]
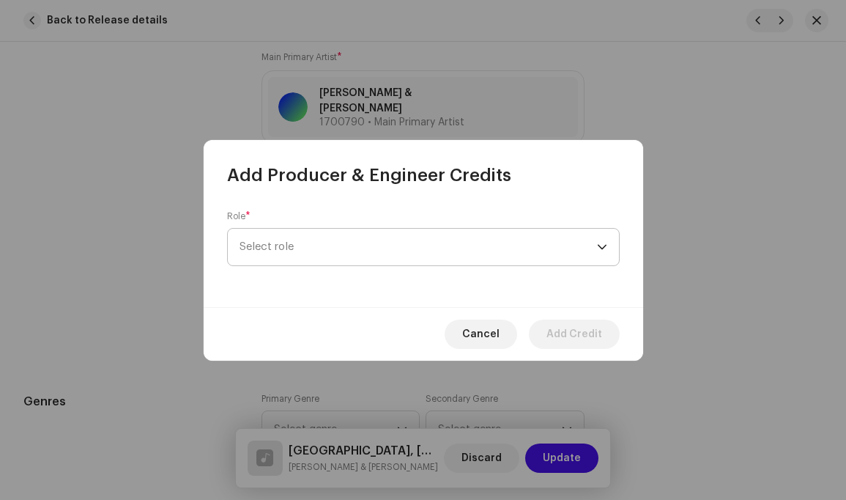
click at [601, 245] on div "dropdown trigger" at bounding box center [602, 247] width 10 height 37
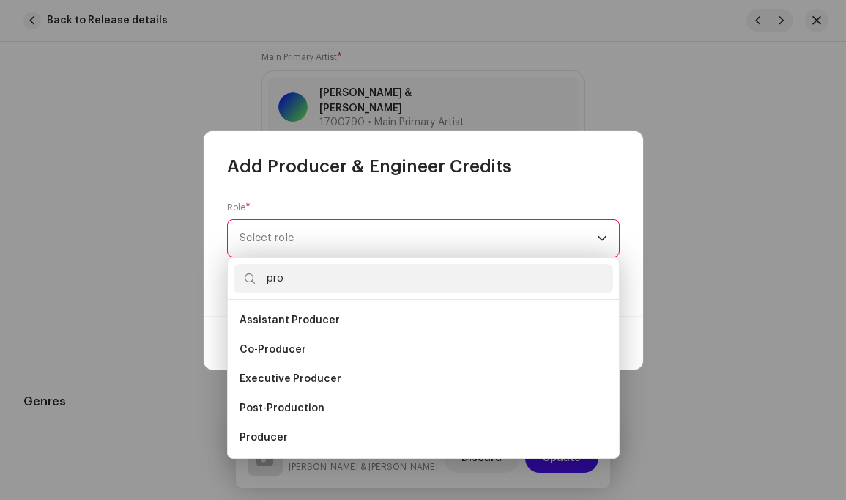
scroll to position [23, 0]
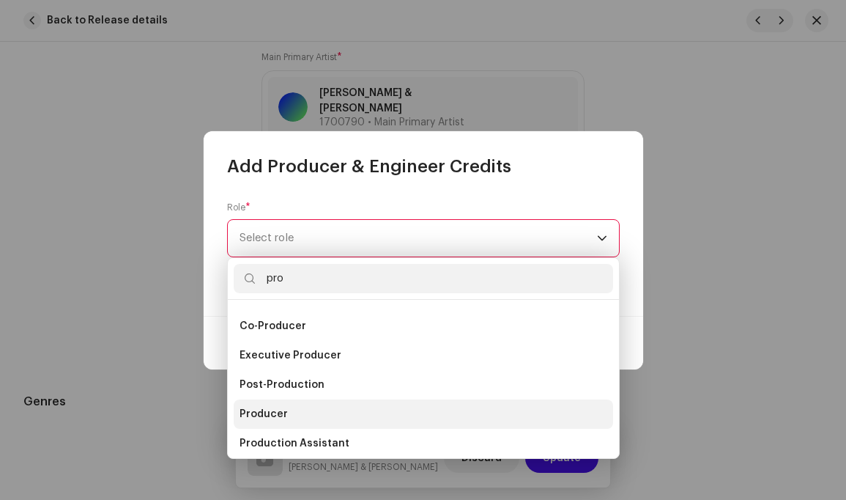
type input "pro"
click at [311, 407] on li "Producer" at bounding box center [424, 413] width 380 height 29
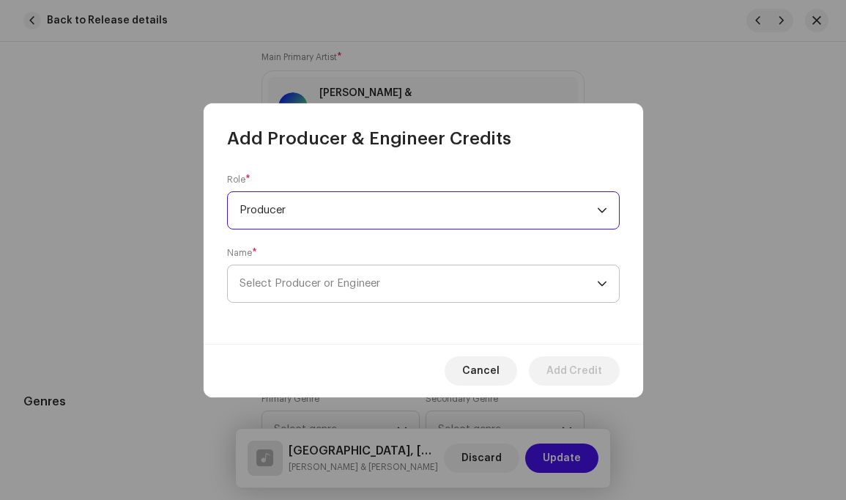
click at [604, 278] on icon "dropdown trigger" at bounding box center [602, 283] width 10 height 10
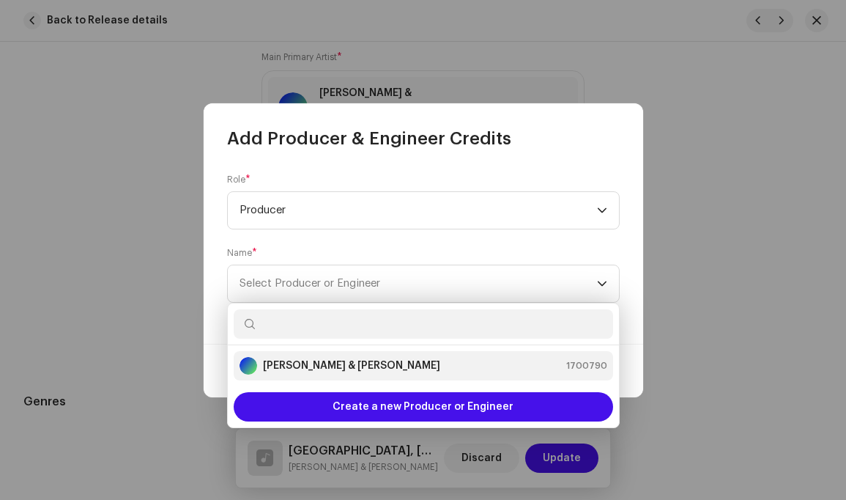
click at [438, 363] on div "Louis Simão & Carlos Bernardo 1700790" at bounding box center [424, 366] width 368 height 18
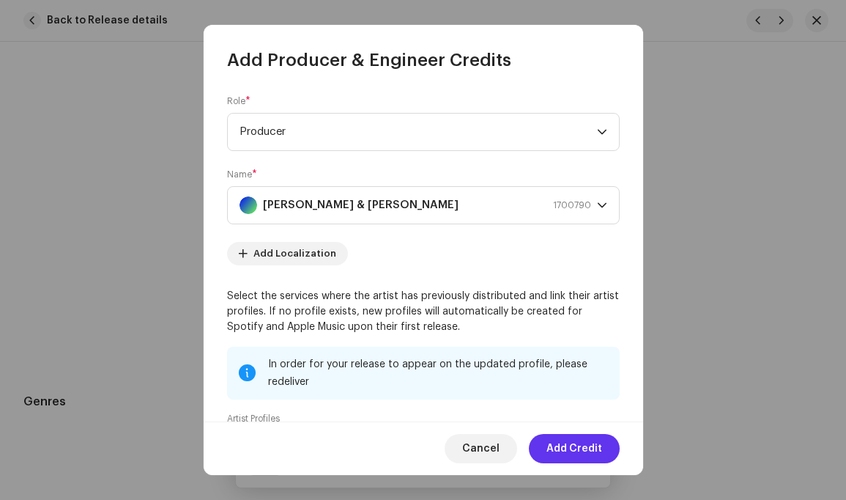
click at [572, 448] on span "Add Credit" at bounding box center [575, 448] width 56 height 29
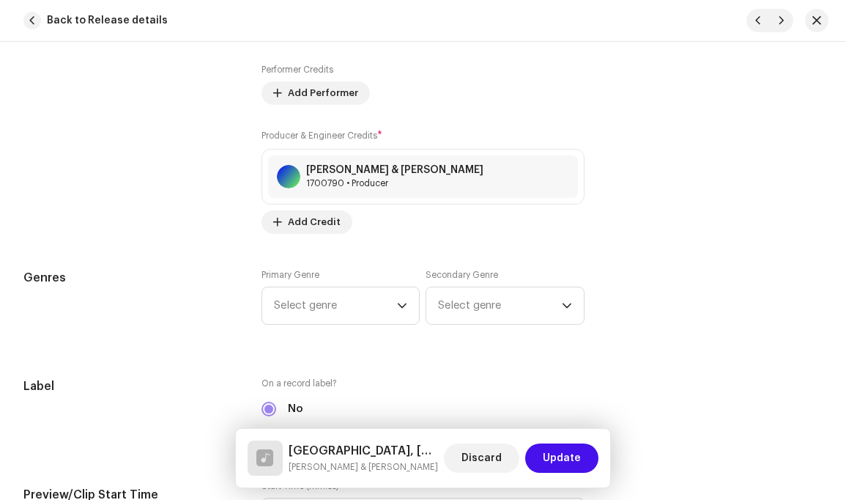
scroll to position [1238, 0]
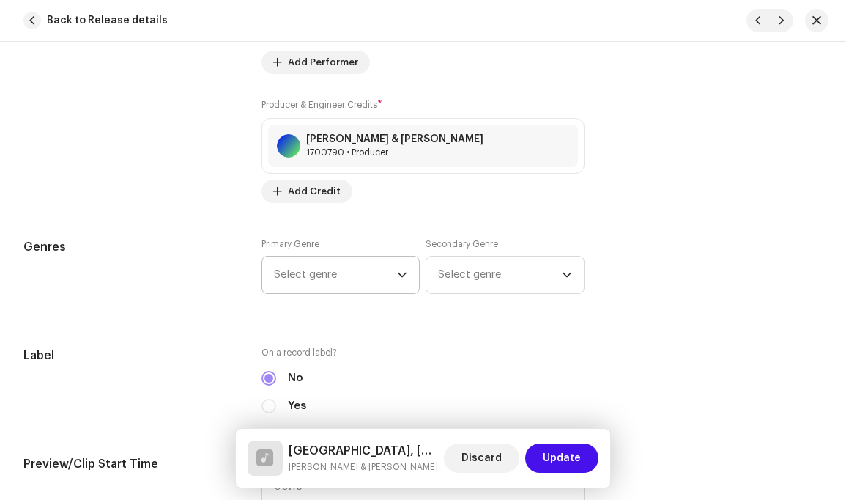
click at [399, 273] on icon "dropdown trigger" at bounding box center [402, 275] width 9 height 5
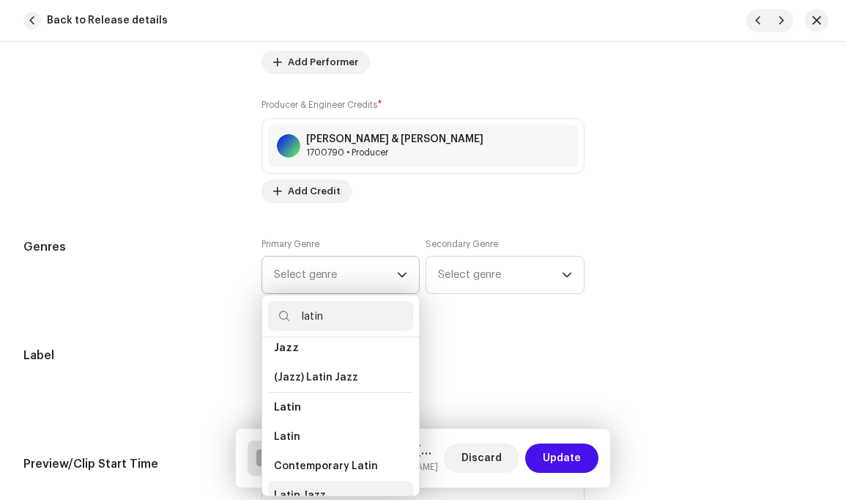
scroll to position [95, 0]
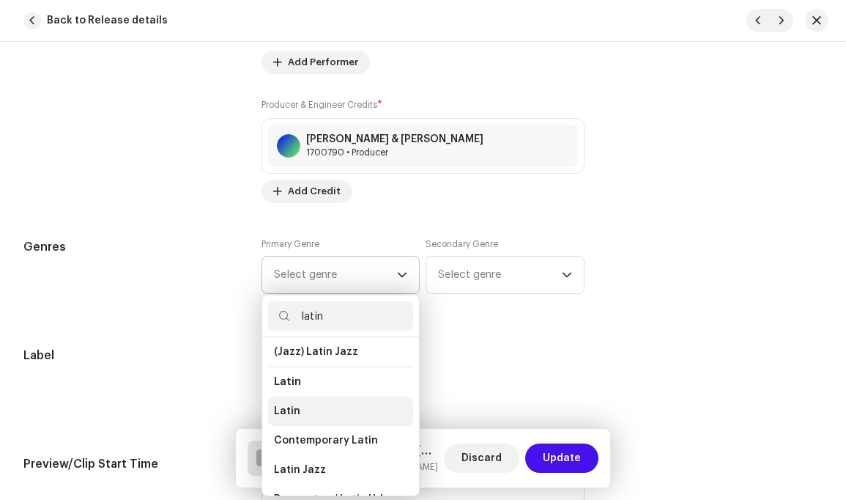
type input "latin"
click at [289, 404] on span "Latin" at bounding box center [287, 411] width 26 height 15
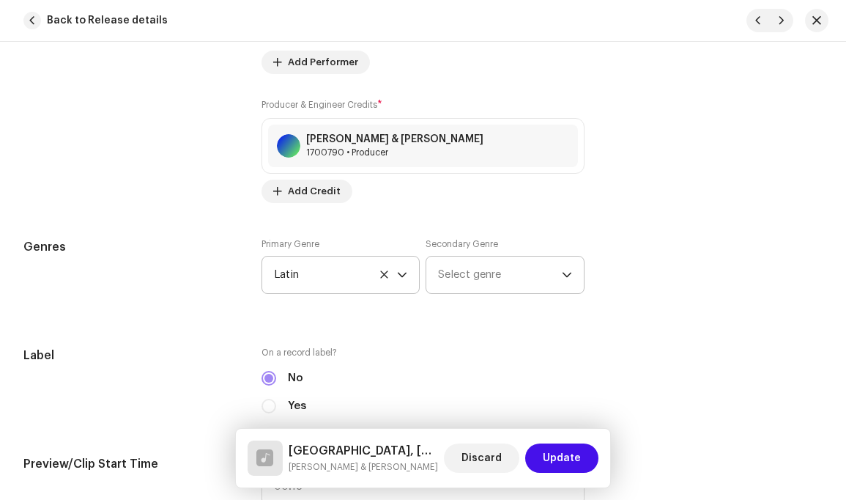
click at [566, 270] on icon "dropdown trigger" at bounding box center [567, 275] width 10 height 10
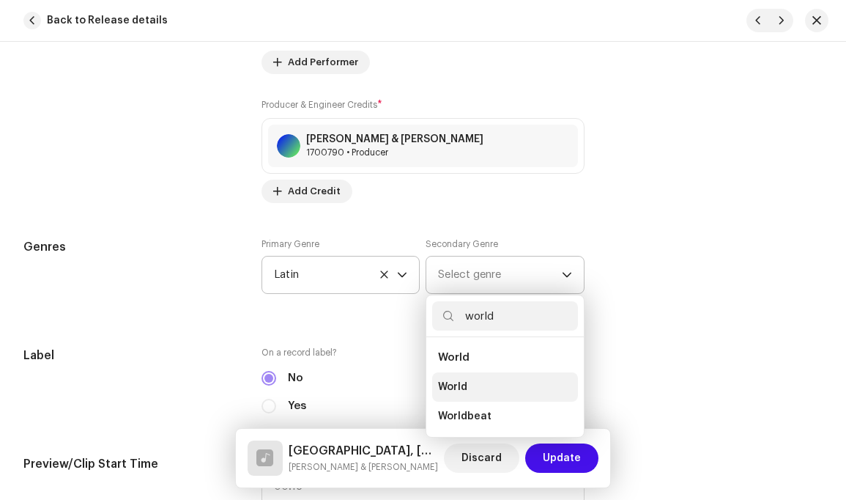
type input "world"
click at [448, 380] on span "World" at bounding box center [452, 387] width 29 height 15
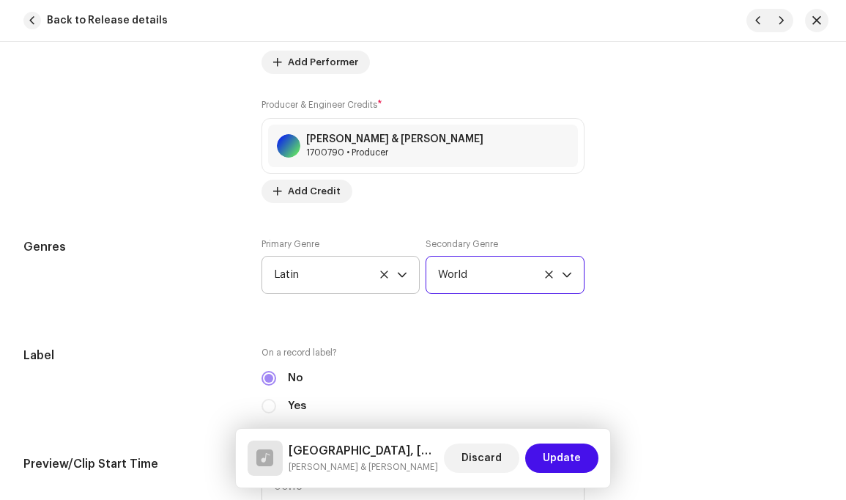
click at [401, 273] on icon "dropdown trigger" at bounding box center [402, 275] width 9 height 5
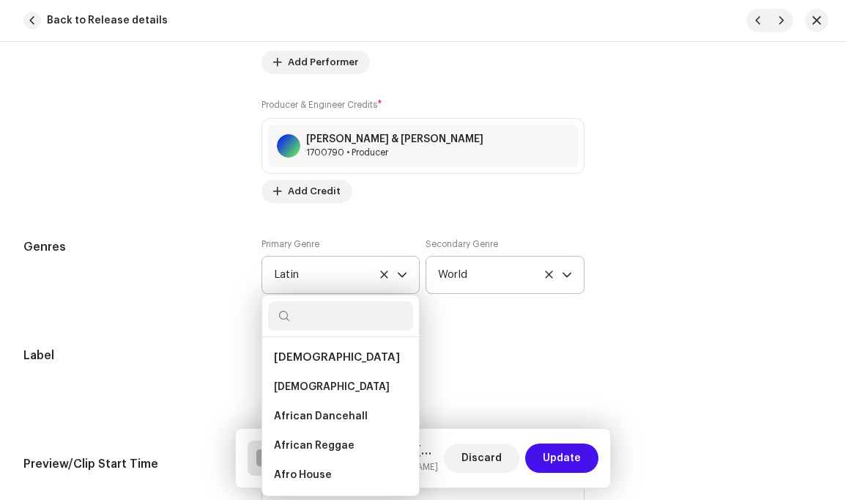
scroll to position [8193, 0]
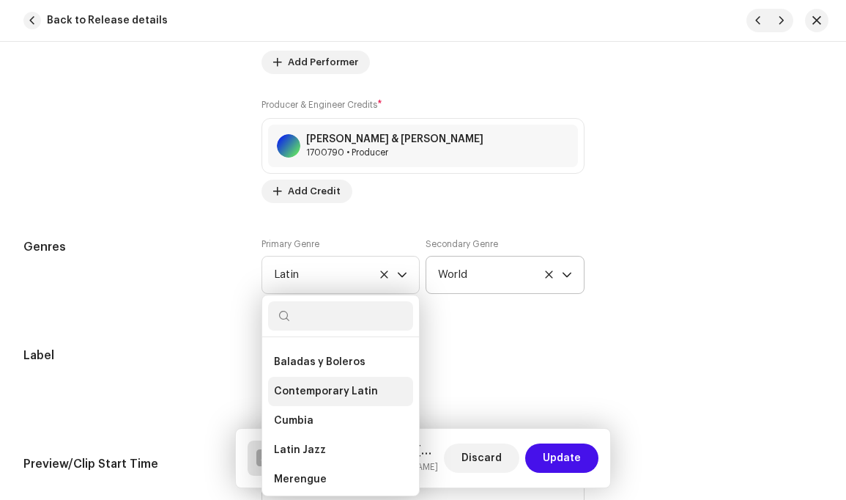
click at [334, 384] on span "Contemporary Latin" at bounding box center [326, 391] width 104 height 15
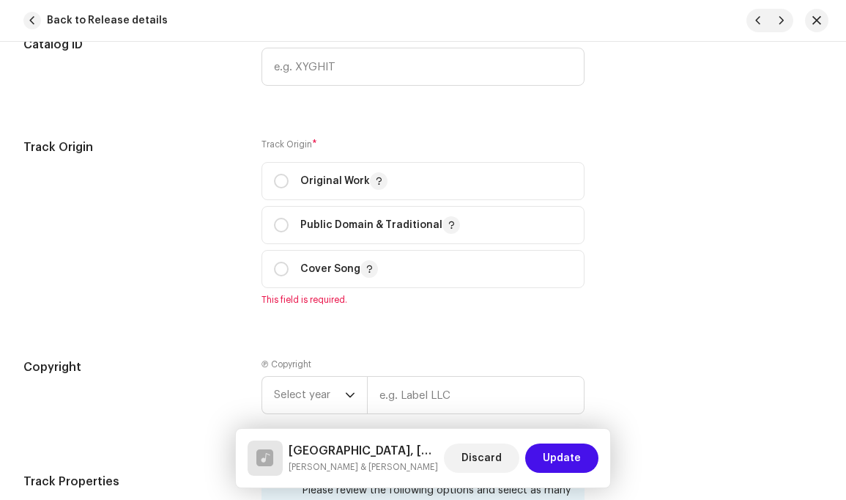
scroll to position [1770, 0]
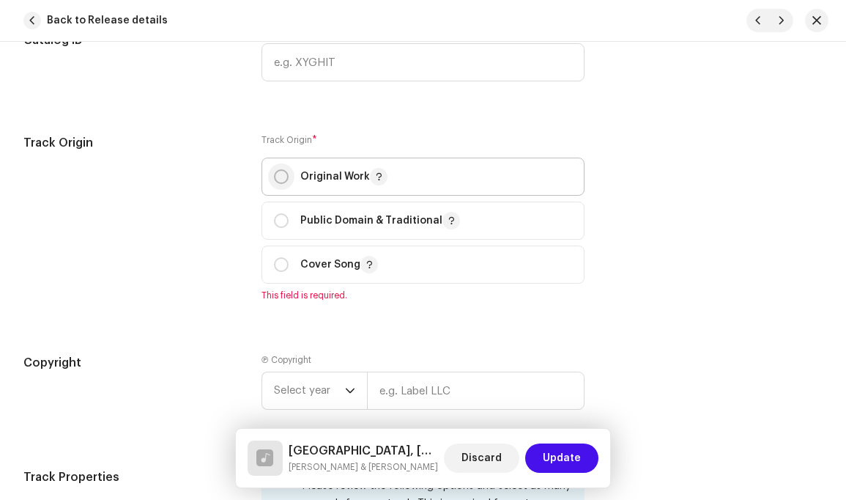
click at [281, 169] on input "radio" at bounding box center [281, 176] width 15 height 15
radio input "true"
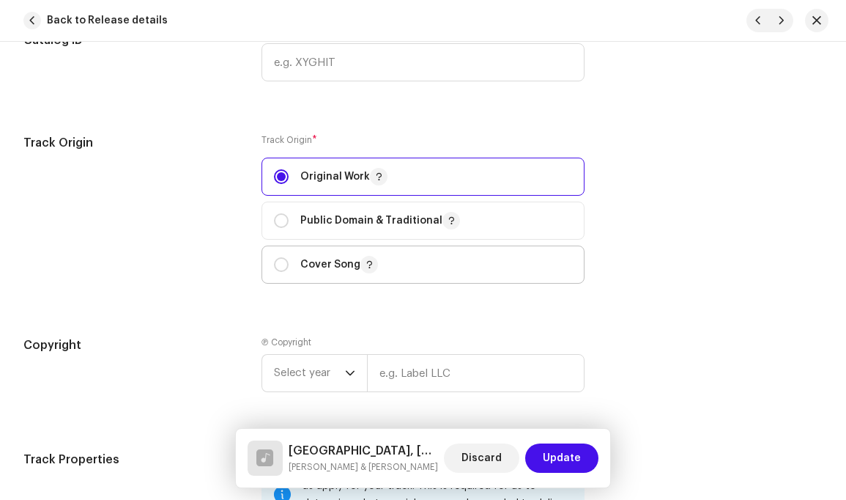
scroll to position [1853, 0]
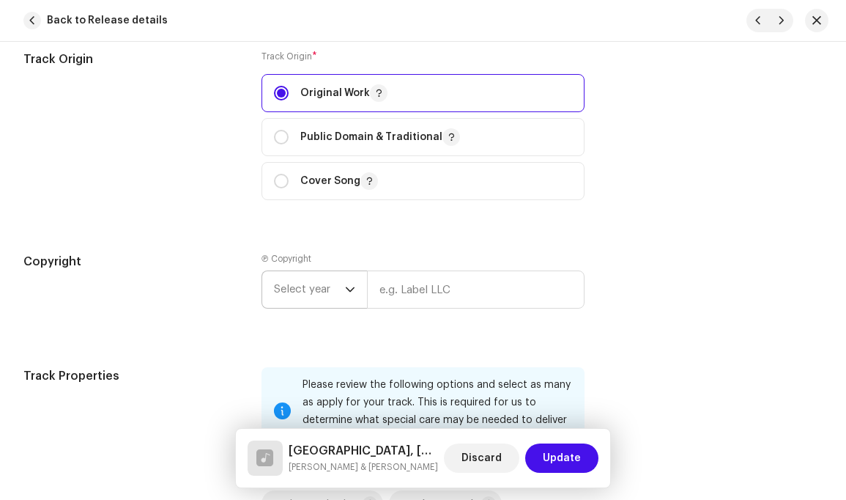
click at [349, 284] on icon "dropdown trigger" at bounding box center [350, 289] width 10 height 10
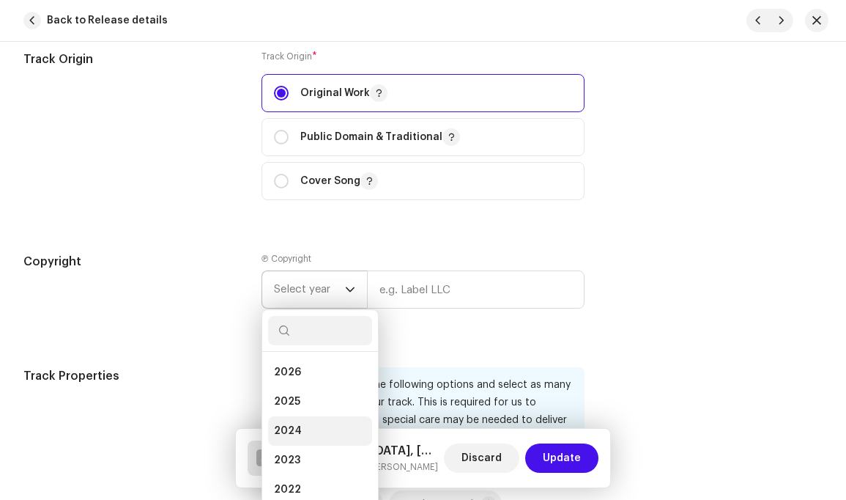
click at [306, 420] on li "2024" at bounding box center [320, 430] width 104 height 29
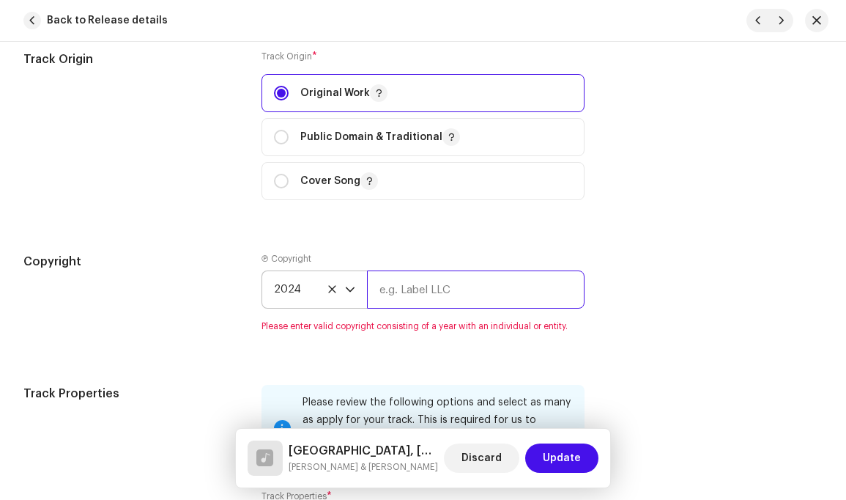
click at [487, 277] on input "text" at bounding box center [475, 289] width 217 height 38
type input "[PERSON_NAME]"
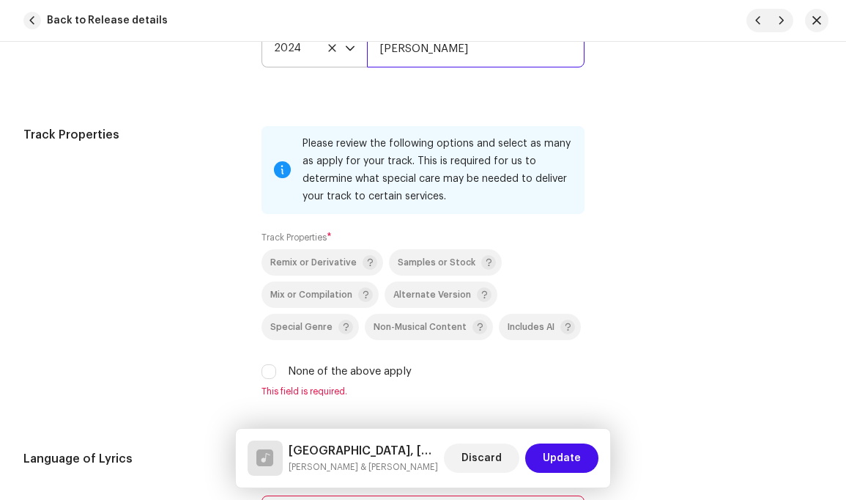
scroll to position [2163, 0]
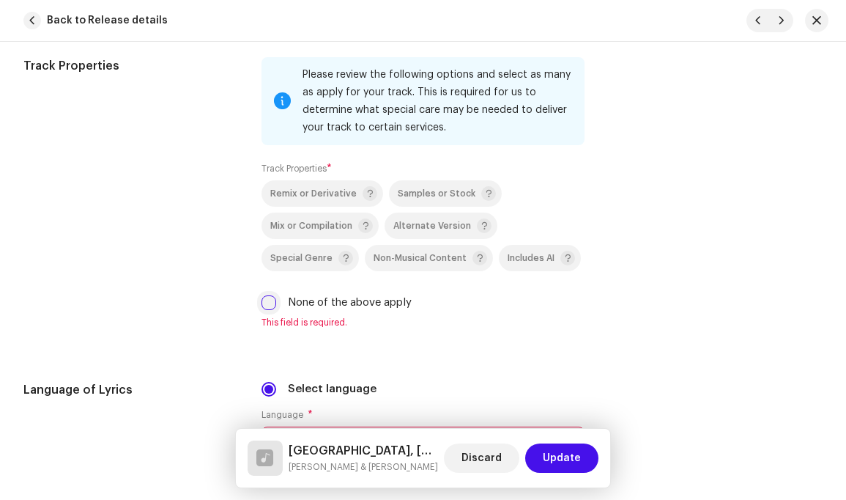
click at [269, 295] on input "None of the above apply" at bounding box center [269, 302] width 15 height 15
checkbox input "true"
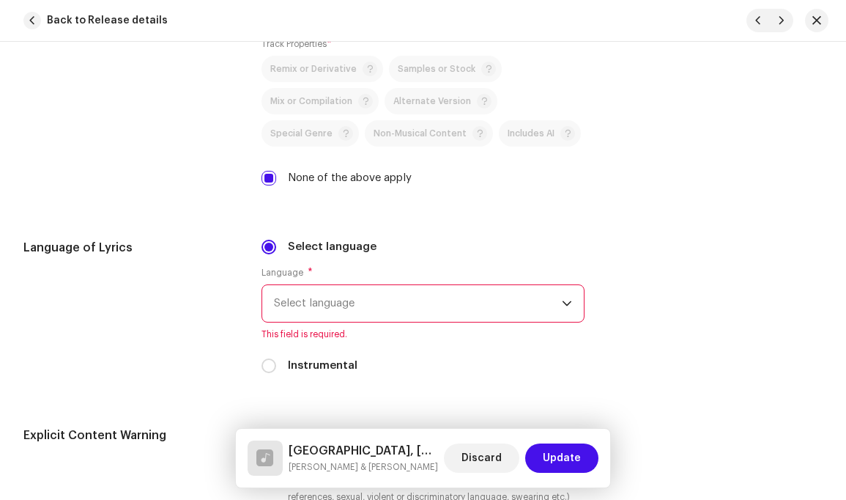
scroll to position [2303, 0]
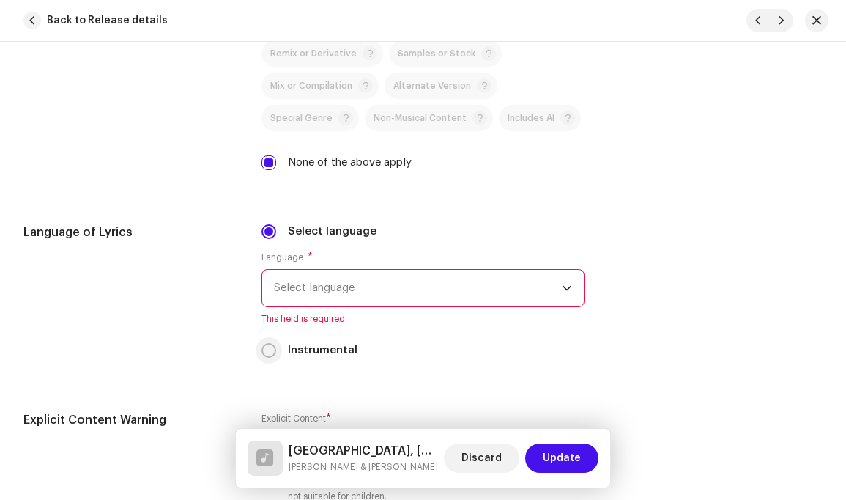
click at [268, 343] on input "Instrumental" at bounding box center [269, 350] width 15 height 15
radio input "true"
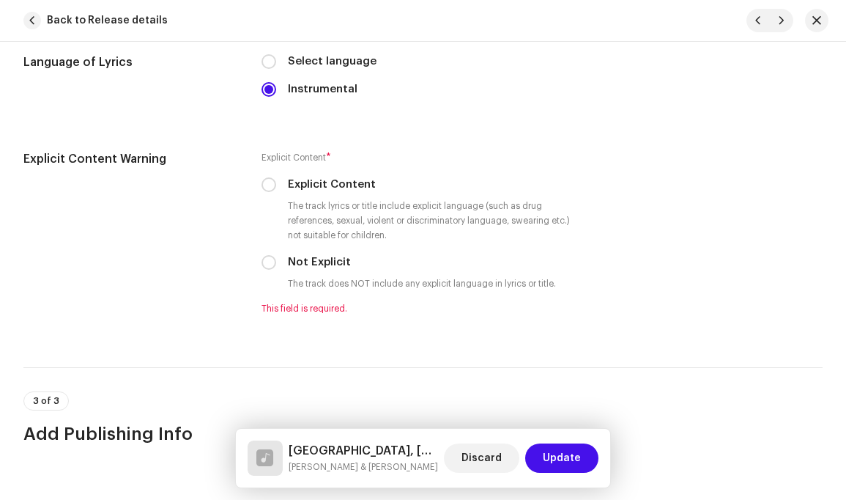
scroll to position [2525, 0]
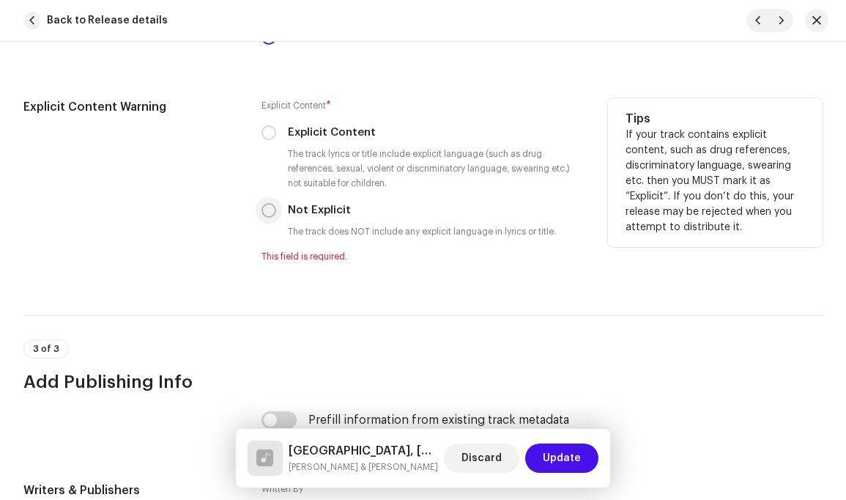
click at [272, 203] on input "Not Explicit" at bounding box center [269, 210] width 15 height 15
radio input "true"
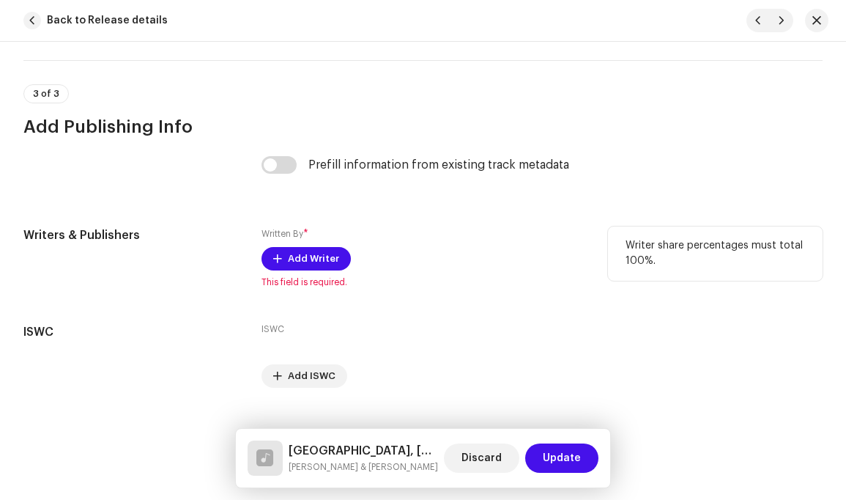
scroll to position [2765, 0]
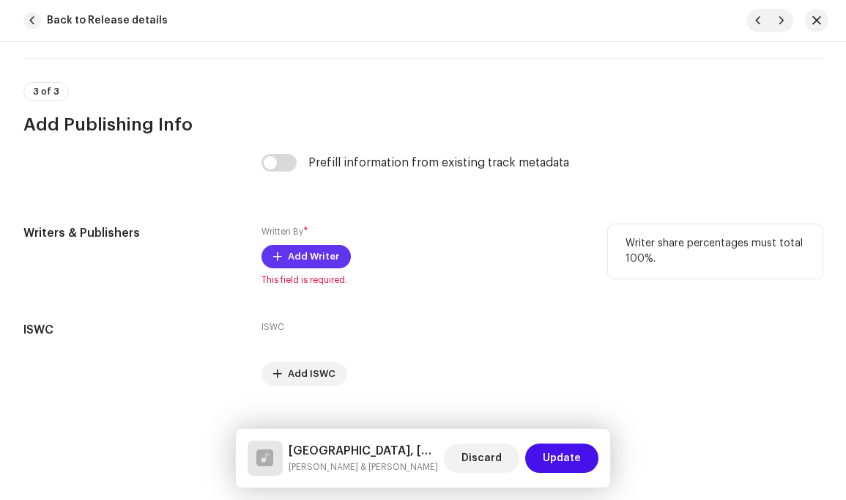
click at [319, 245] on span "Add Writer" at bounding box center [313, 256] width 51 height 29
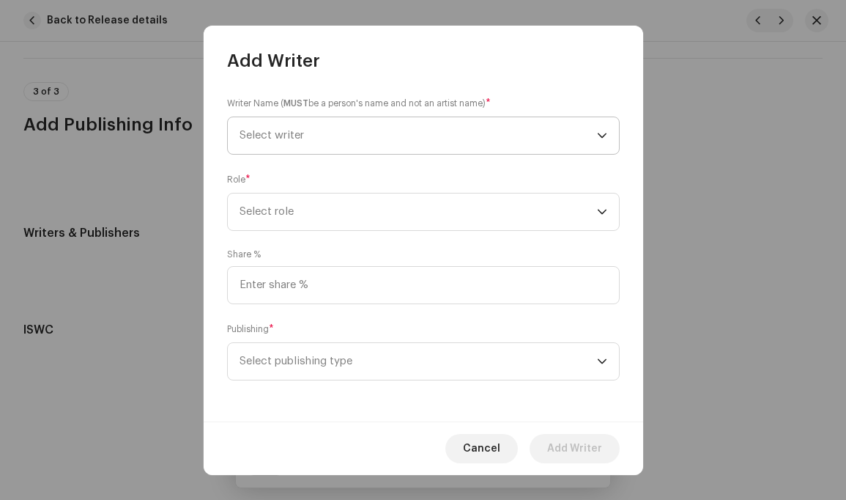
click at [600, 135] on icon "dropdown trigger" at bounding box center [602, 135] width 9 height 5
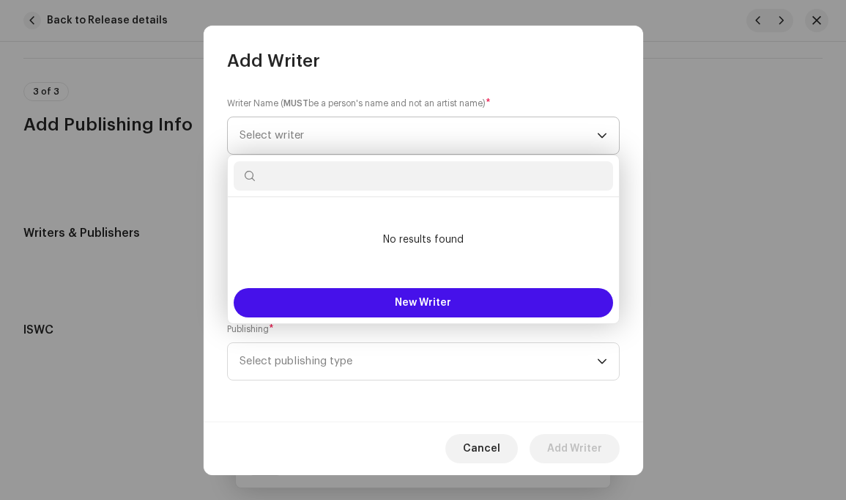
click at [503, 138] on span "Select writer" at bounding box center [419, 135] width 358 height 37
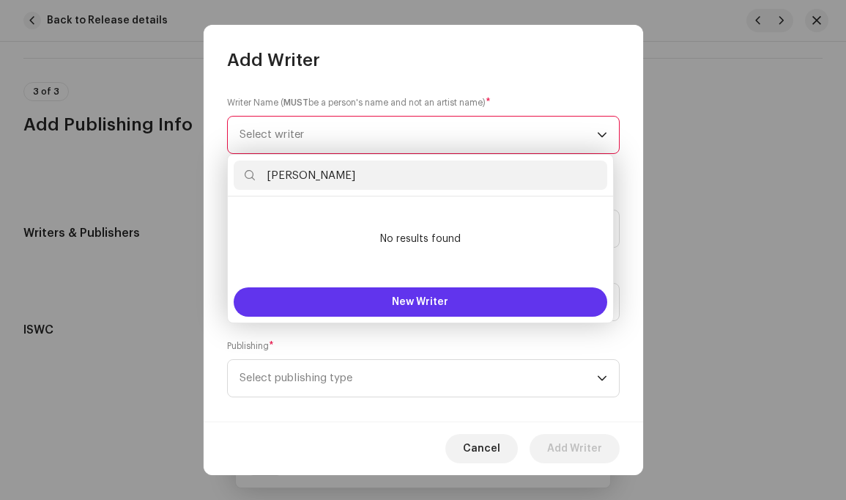
type input "Carlos Bernardo"
click at [421, 300] on span "New Writer" at bounding box center [420, 302] width 56 height 10
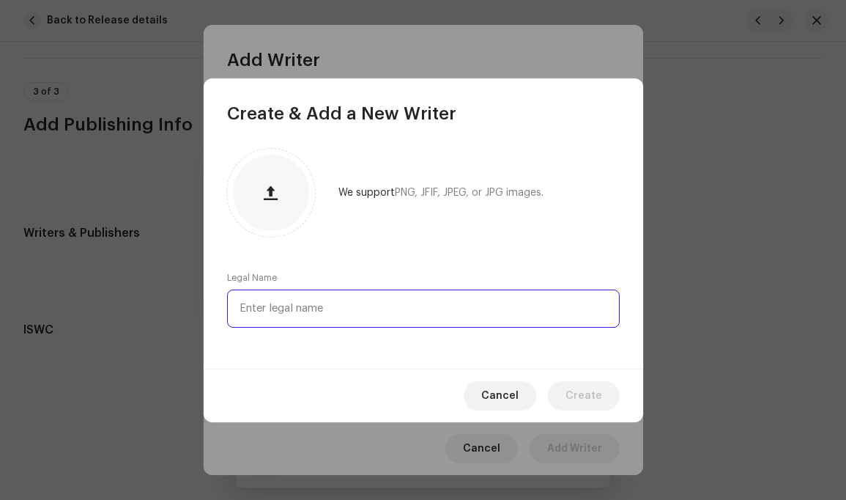
click at [409, 305] on input "text" at bounding box center [423, 308] width 393 height 38
type input "Carlos Bernardo"
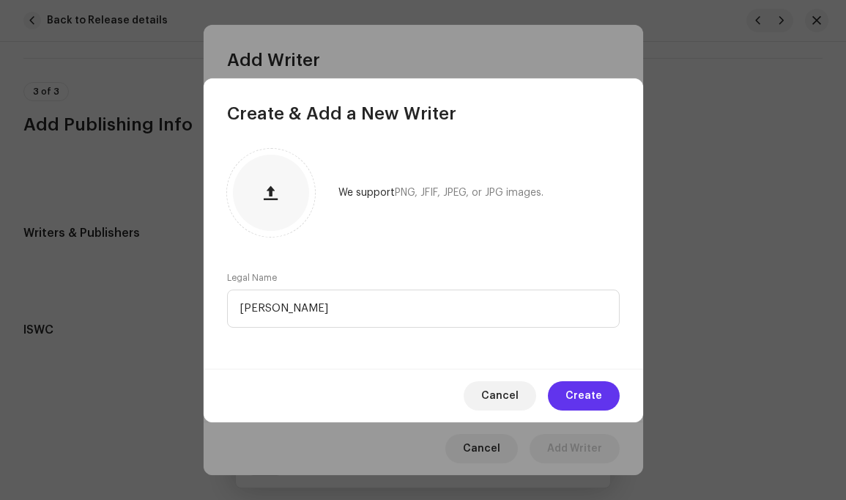
click at [581, 391] on span "Create" at bounding box center [584, 395] width 37 height 29
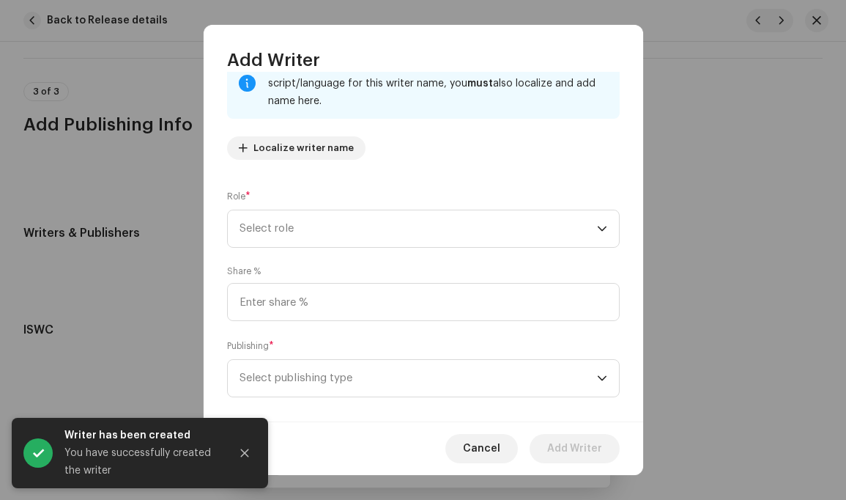
scroll to position [116, 0]
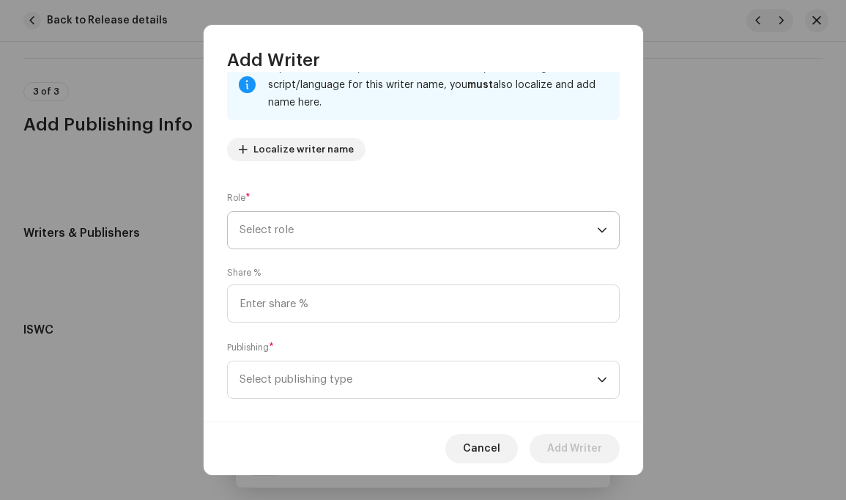
click at [598, 232] on icon "dropdown trigger" at bounding box center [602, 230] width 10 height 10
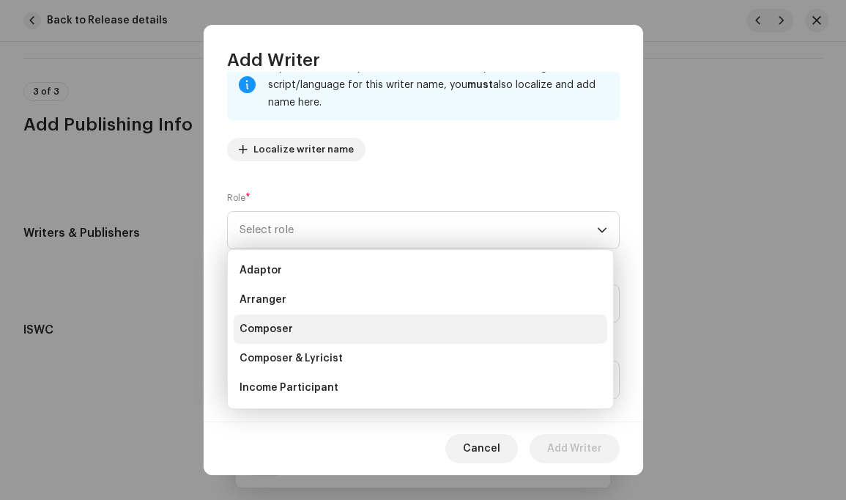
click at [366, 330] on li "Composer" at bounding box center [421, 328] width 374 height 29
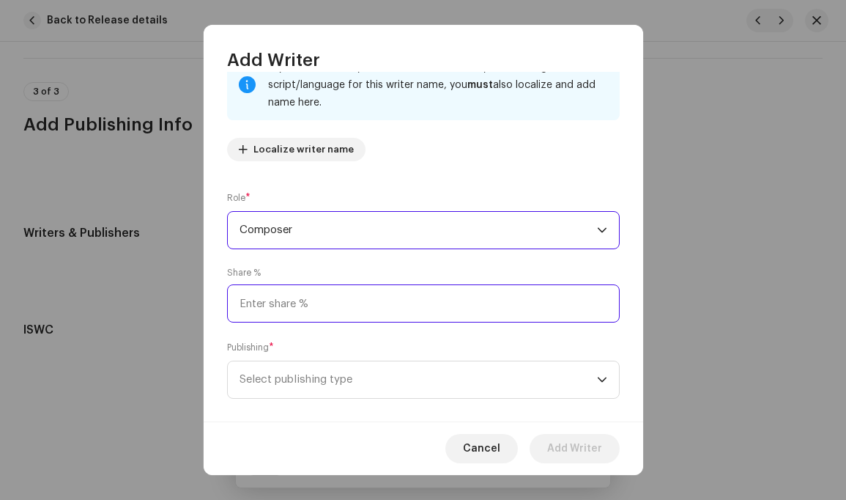
click at [350, 306] on input at bounding box center [423, 303] width 393 height 38
type input "100.00"
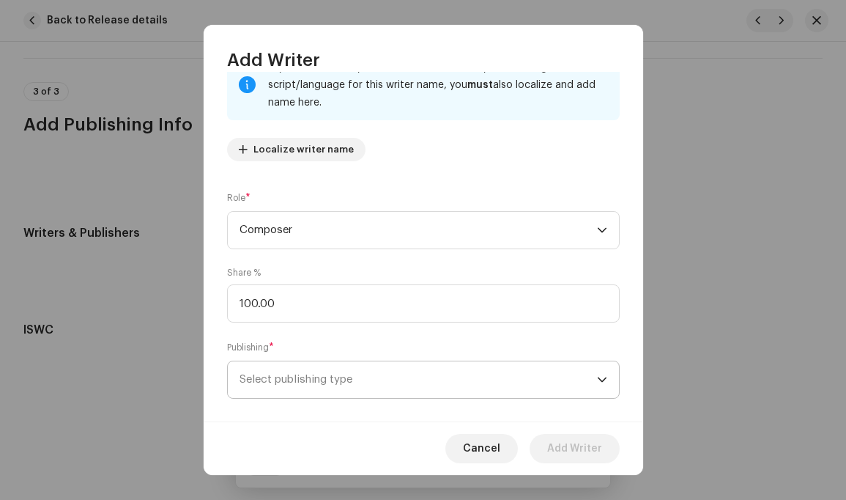
click at [597, 377] on icon "dropdown trigger" at bounding box center [602, 379] width 10 height 10
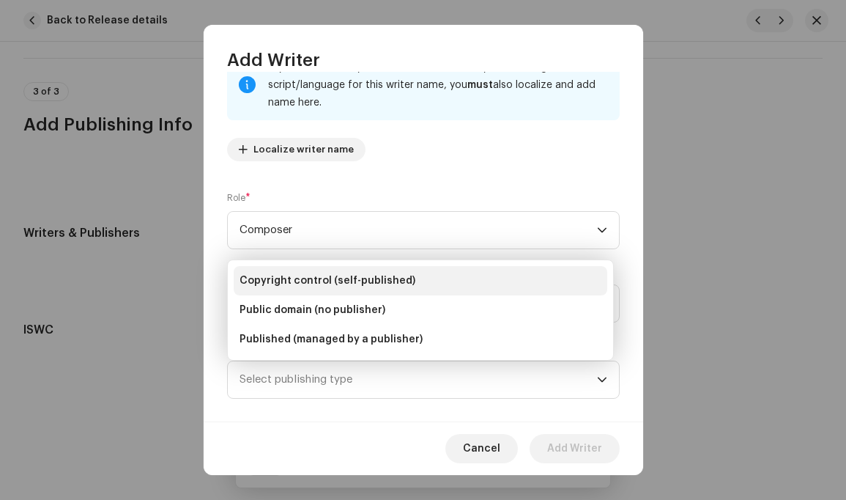
click at [410, 280] on li "Copyright control (self-published)" at bounding box center [421, 280] width 374 height 29
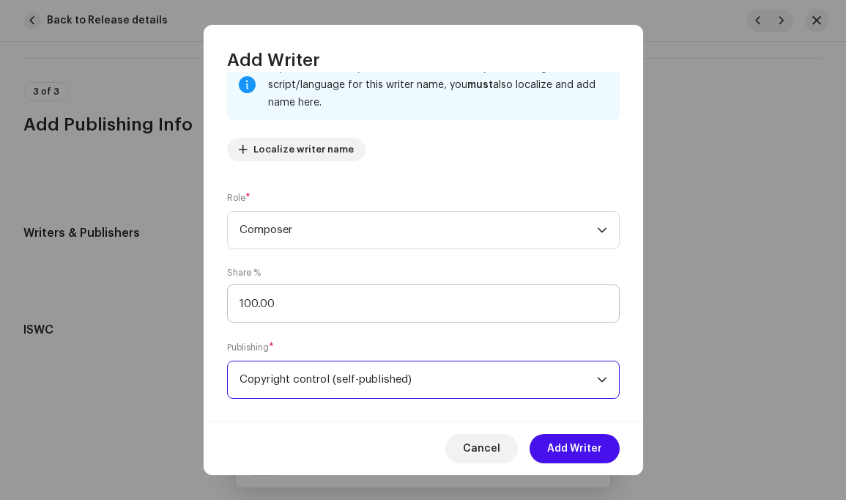
scroll to position [134, 0]
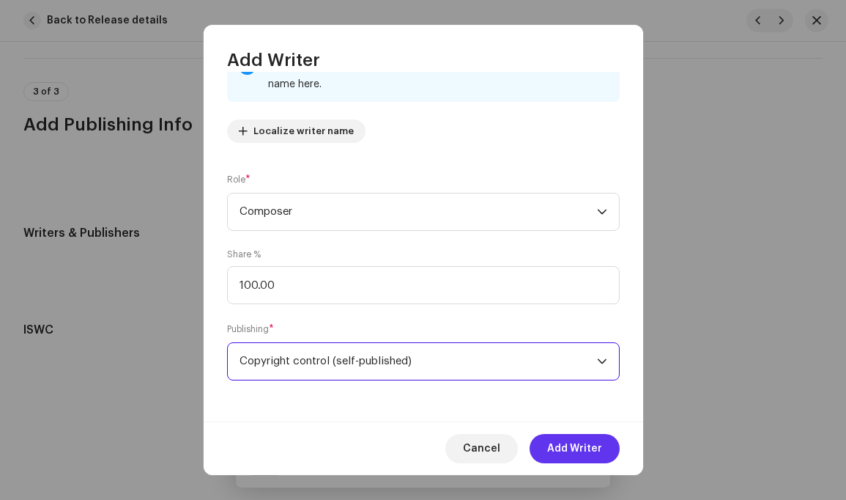
click at [577, 448] on span "Add Writer" at bounding box center [574, 448] width 55 height 29
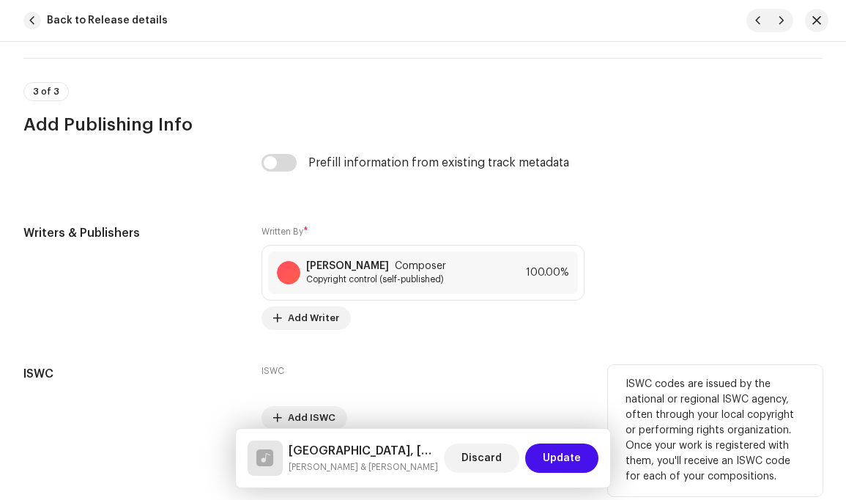
scroll to position [2822, 0]
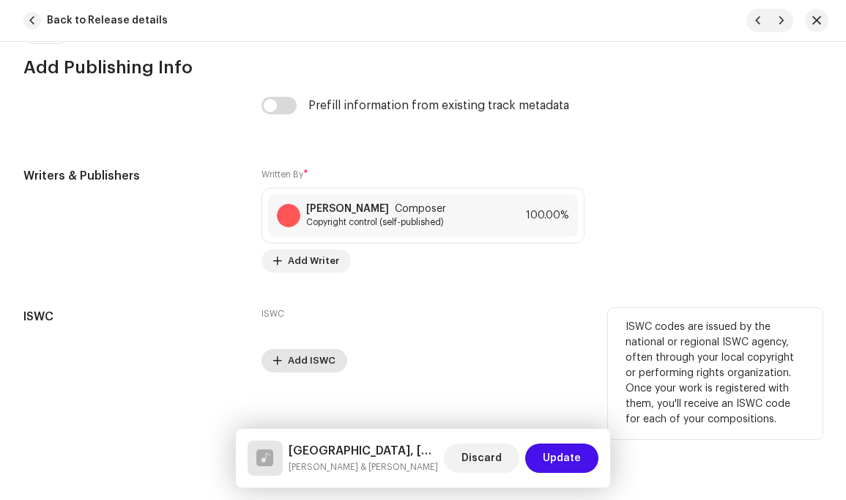
click at [306, 347] on span "Add ISWC" at bounding box center [312, 360] width 48 height 29
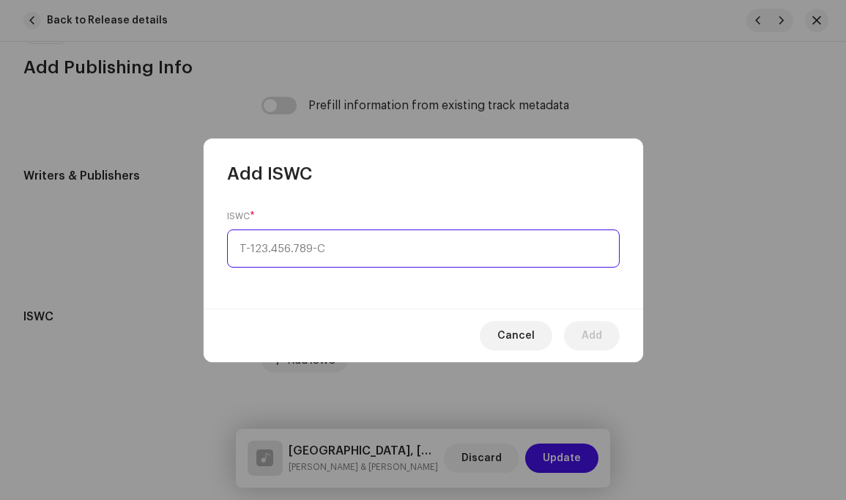
type input "_-___.___.___-_"
paste input "T-522.759.021-1"
click at [505, 248] on input "T-522.759.021-1" at bounding box center [423, 248] width 393 height 38
type input "T-522.759.021-1"
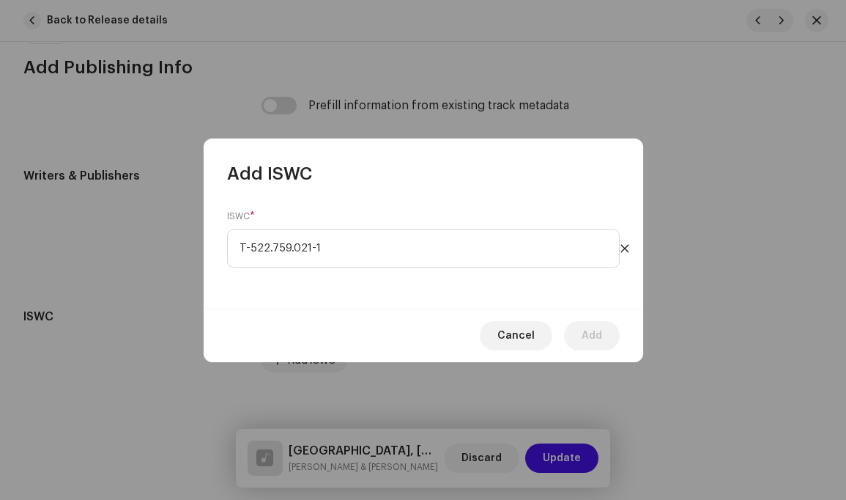
click at [478, 300] on div "ISWC * T-522.759.021-1" at bounding box center [424, 246] width 440 height 123
click at [588, 335] on span "Add" at bounding box center [592, 335] width 21 height 29
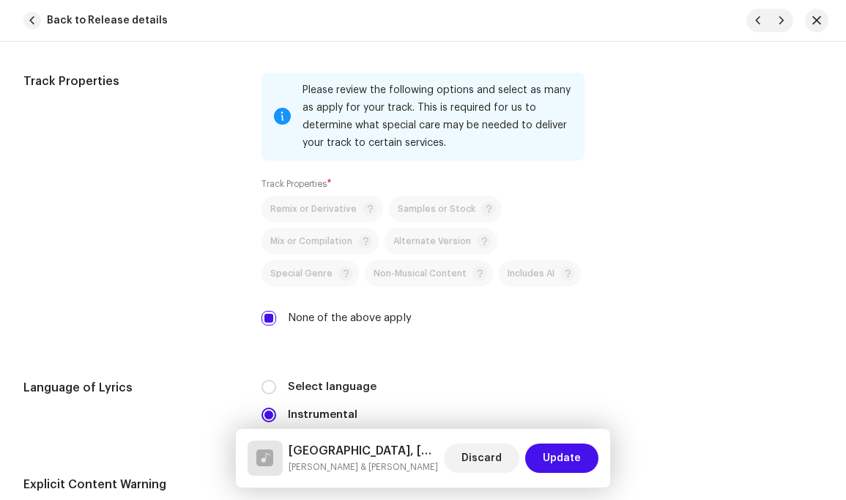
scroll to position [2147, 0]
click at [563, 461] on span "Update" at bounding box center [562, 457] width 38 height 29
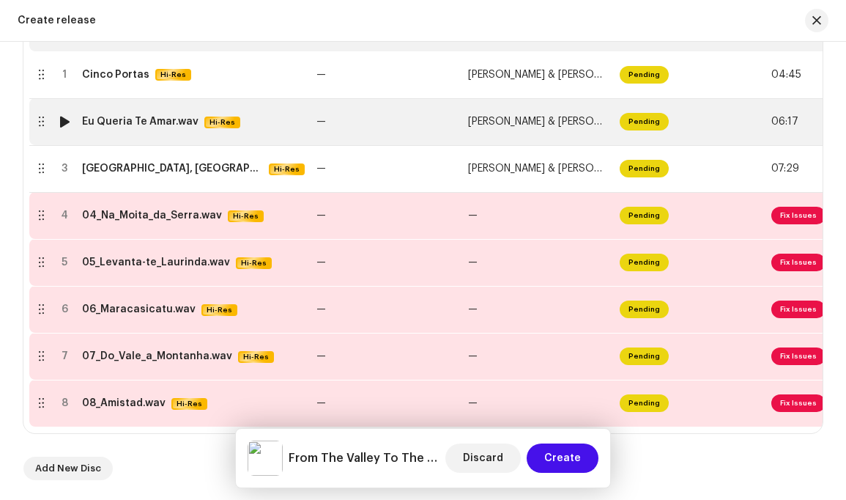
click at [646, 122] on span "Pending" at bounding box center [644, 122] width 49 height 18
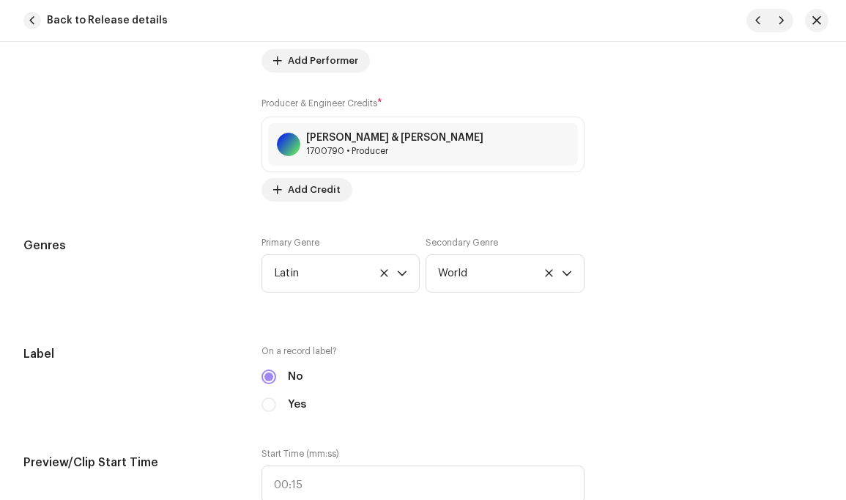
scroll to position [1253, 0]
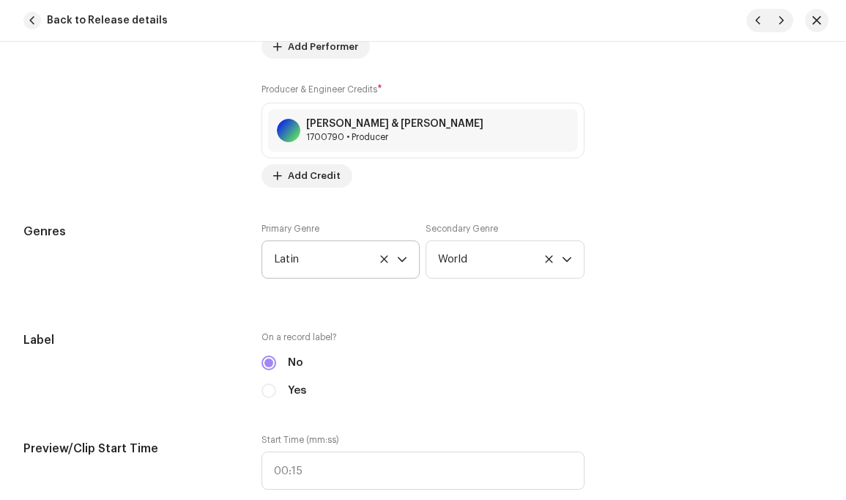
click at [399, 254] on icon "dropdown trigger" at bounding box center [402, 259] width 10 height 10
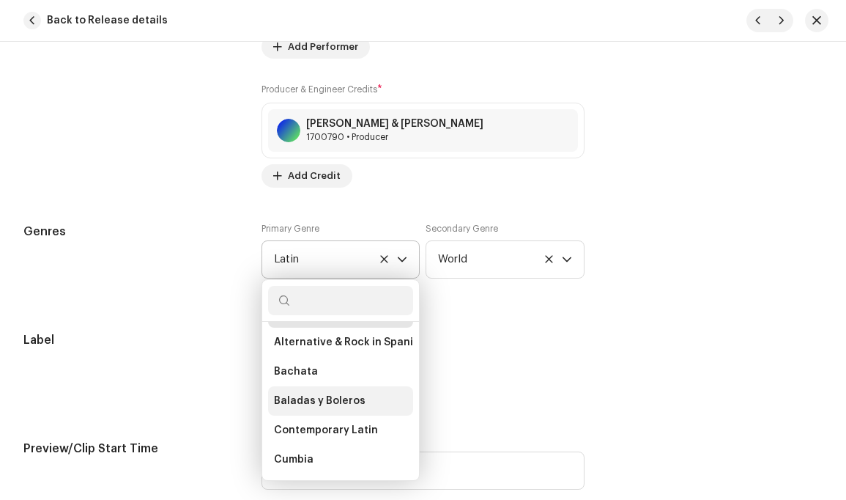
scroll to position [8371, 0]
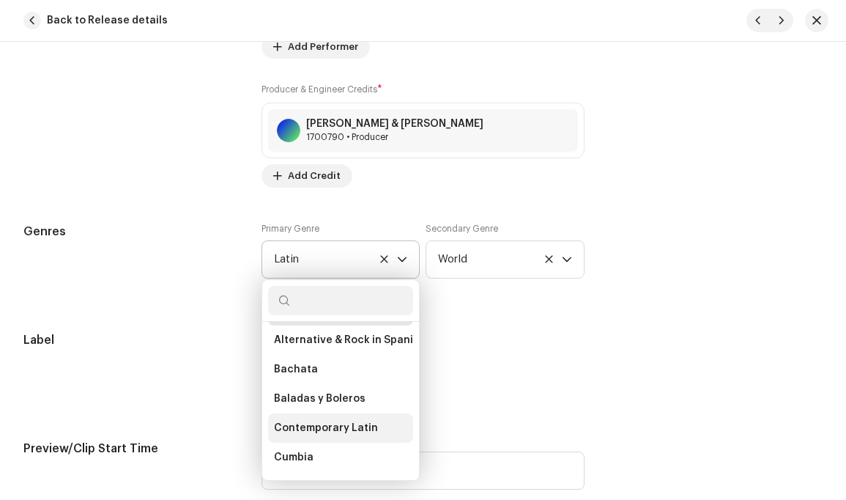
click at [342, 421] on span "Contemporary Latin" at bounding box center [326, 428] width 104 height 15
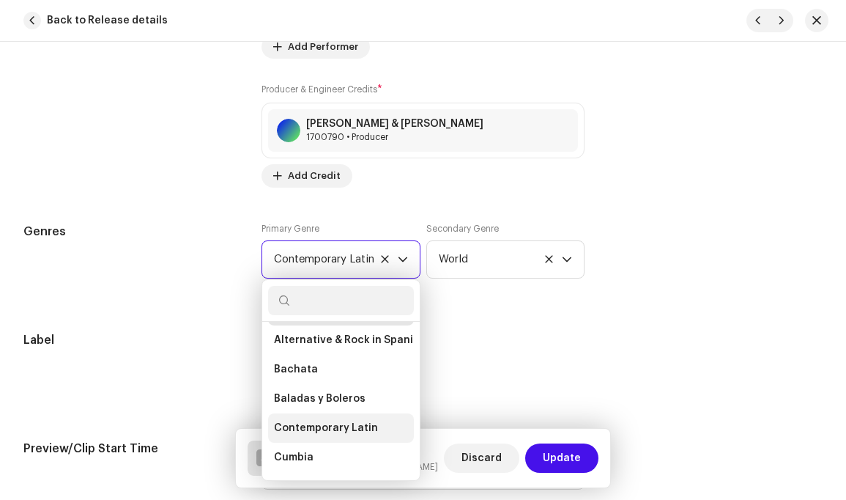
scroll to position [0, 0]
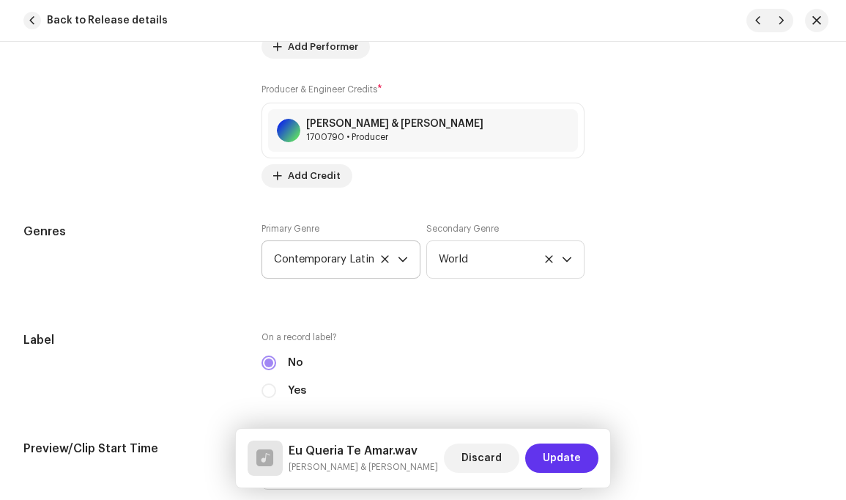
click at [551, 457] on span "Update" at bounding box center [562, 457] width 38 height 29
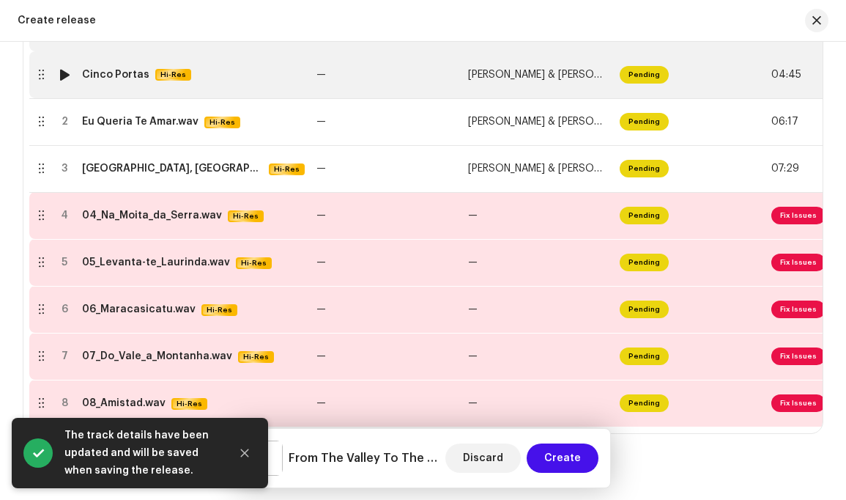
click at [781, 75] on span "04:45" at bounding box center [787, 75] width 30 height 12
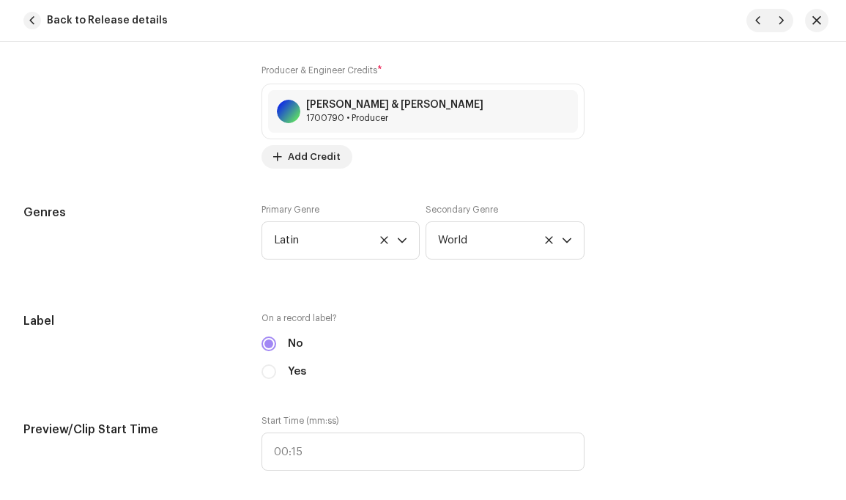
scroll to position [1275, 0]
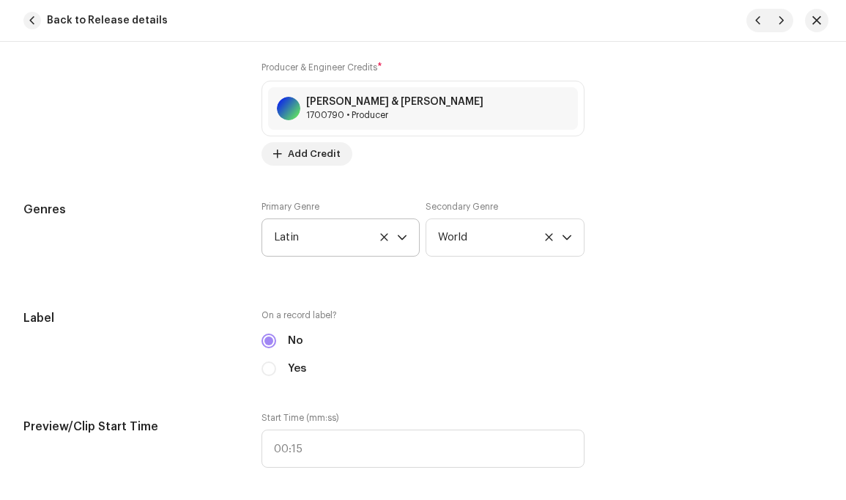
click at [397, 232] on icon "dropdown trigger" at bounding box center [402, 237] width 10 height 10
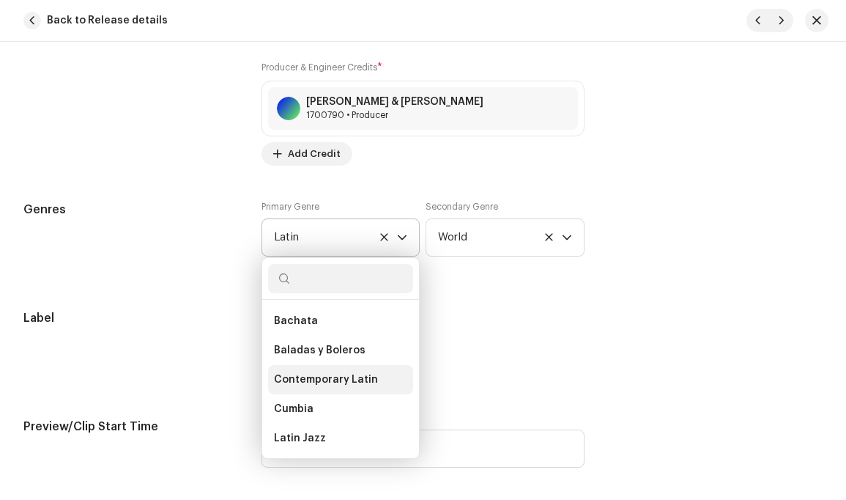
click at [350, 372] on span "Contemporary Latin" at bounding box center [326, 379] width 104 height 15
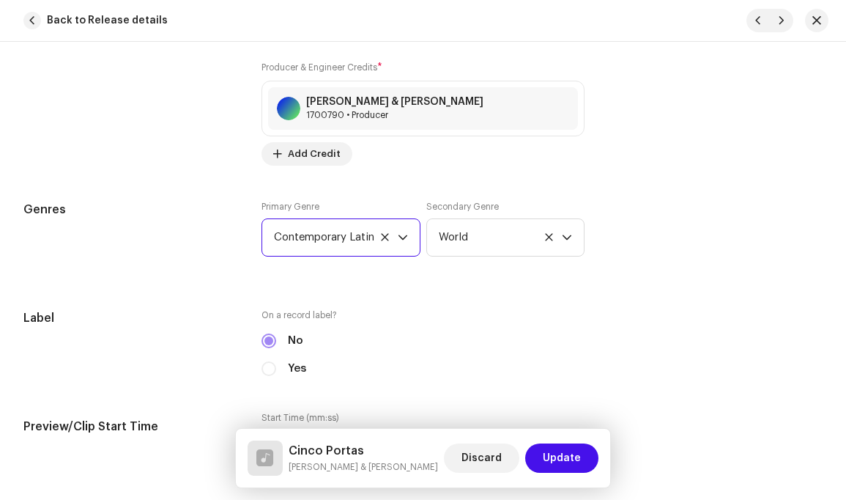
scroll to position [8322, 0]
click at [560, 457] on span "Update" at bounding box center [562, 457] width 38 height 29
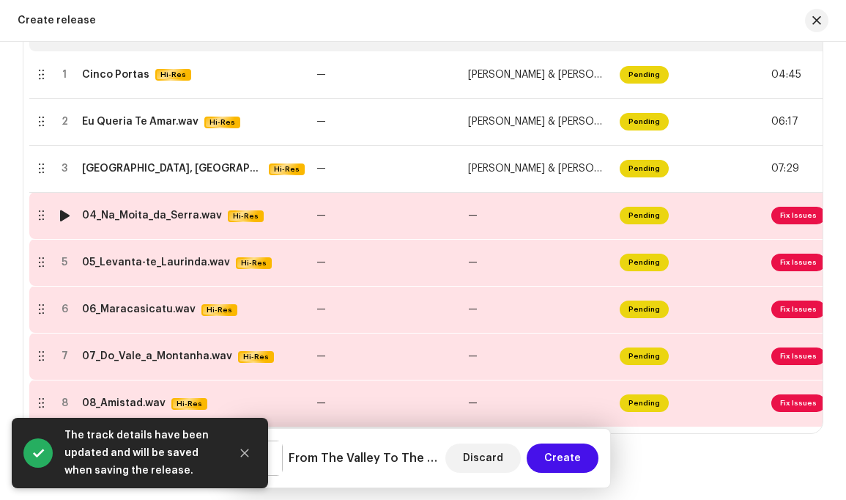
click at [802, 219] on span "Fix Issues" at bounding box center [799, 216] width 54 height 18
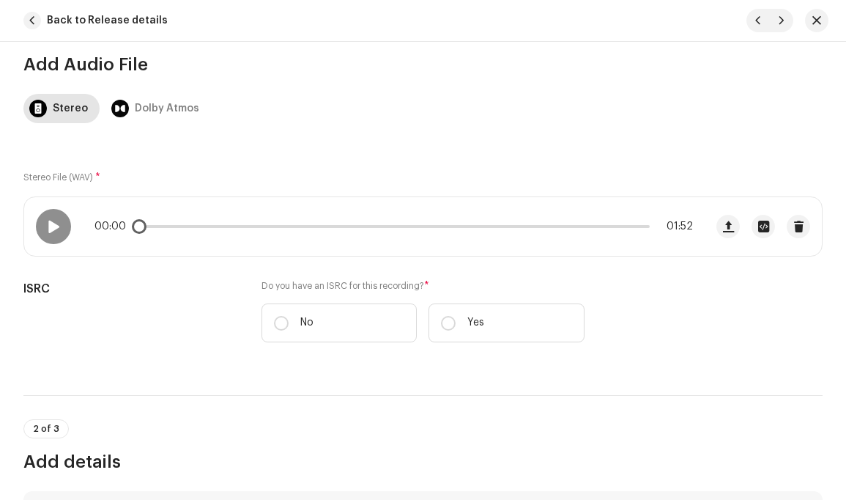
scroll to position [198, 0]
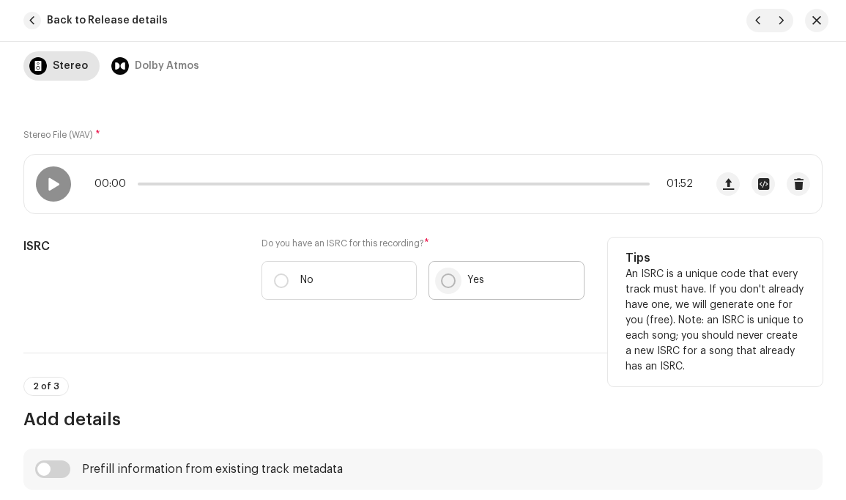
click at [447, 280] on input "Yes" at bounding box center [448, 280] width 15 height 15
radio input "true"
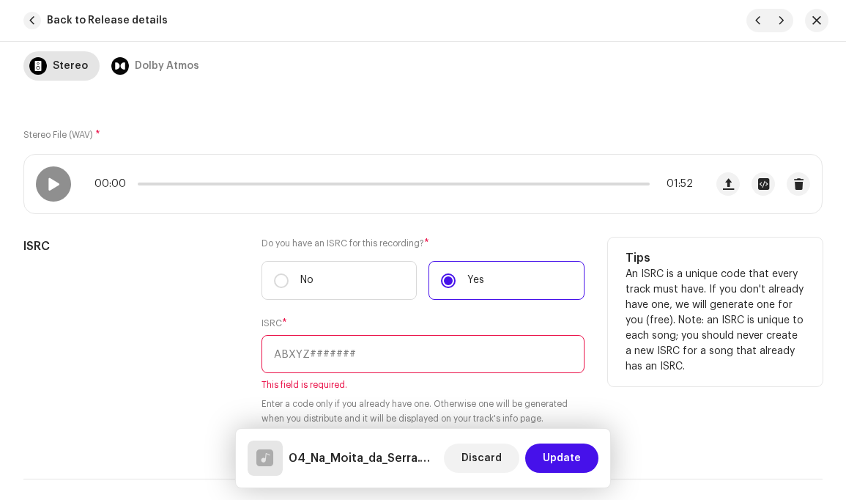
click at [356, 351] on input "text" at bounding box center [423, 354] width 322 height 38
paste input "CAAAJ2400012"
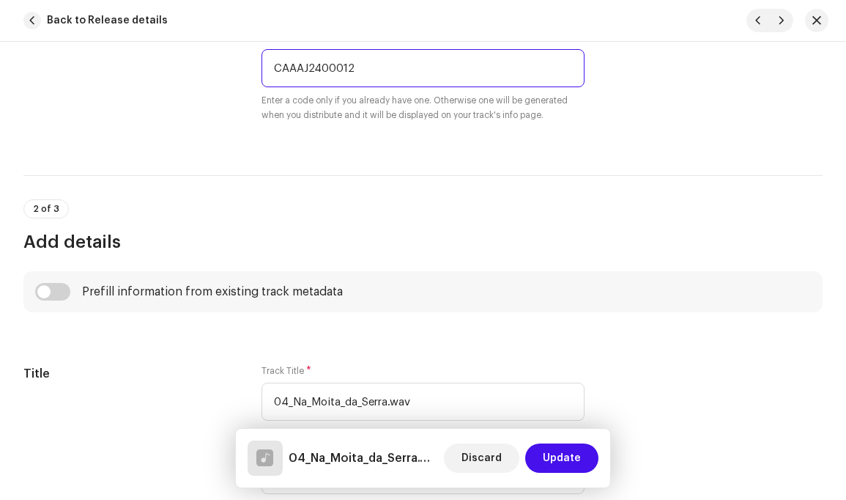
scroll to position [588, 0]
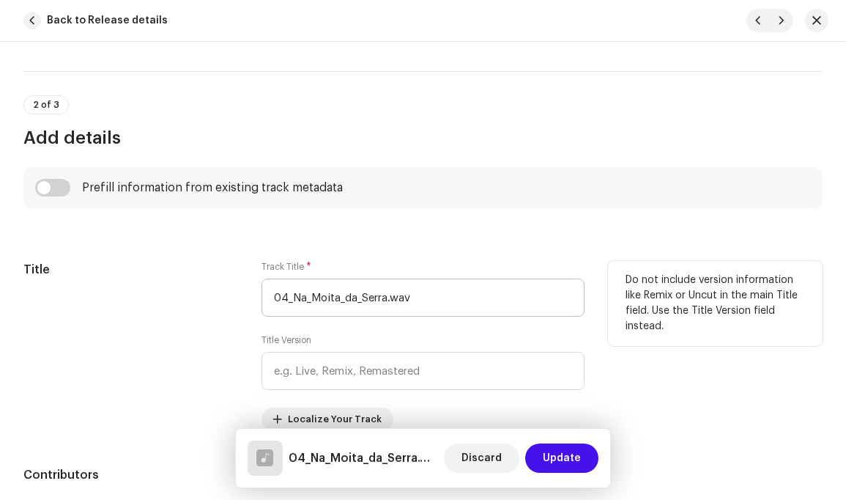
type input "CAAAJ2400012"
drag, startPoint x: 292, startPoint y: 297, endPoint x: 240, endPoint y: 297, distance: 51.3
click at [240, 297] on div "Title Track Title * 04_Na_Moita_da_Serra.wav Title Version Localize Your Track …" at bounding box center [422, 346] width 799 height 170
drag, startPoint x: 292, startPoint y: 296, endPoint x: 305, endPoint y: 329, distance: 35.5
click at [292, 296] on input "Na_Moita_da_Serra.wav" at bounding box center [423, 297] width 322 height 38
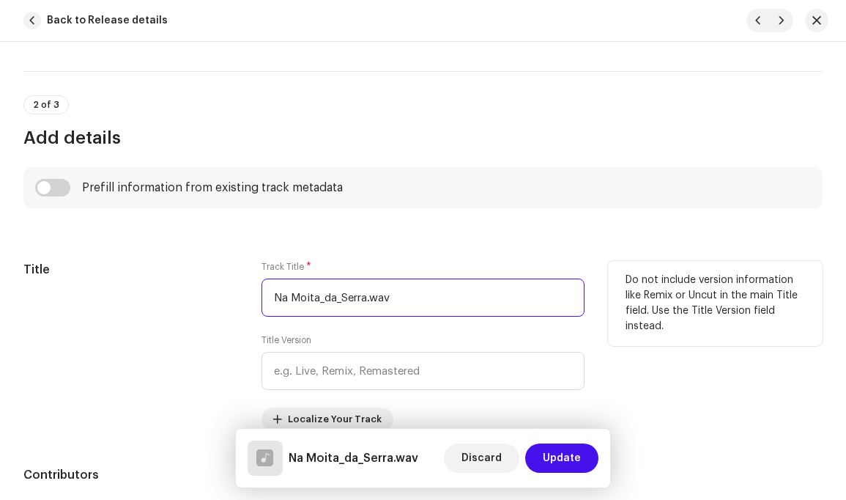
drag, startPoint x: 323, startPoint y: 297, endPoint x: 326, endPoint y: 316, distance: 18.6
click at [323, 297] on input "Na Moita_da_Serra.wav" at bounding box center [423, 297] width 322 height 38
drag, startPoint x: 338, startPoint y: 297, endPoint x: 346, endPoint y: 319, distance: 22.7
click at [338, 297] on input "Na Moita da_Serra.wav" at bounding box center [423, 297] width 322 height 38
click at [328, 297] on input "Na Moita da Serra.wav" at bounding box center [423, 297] width 322 height 38
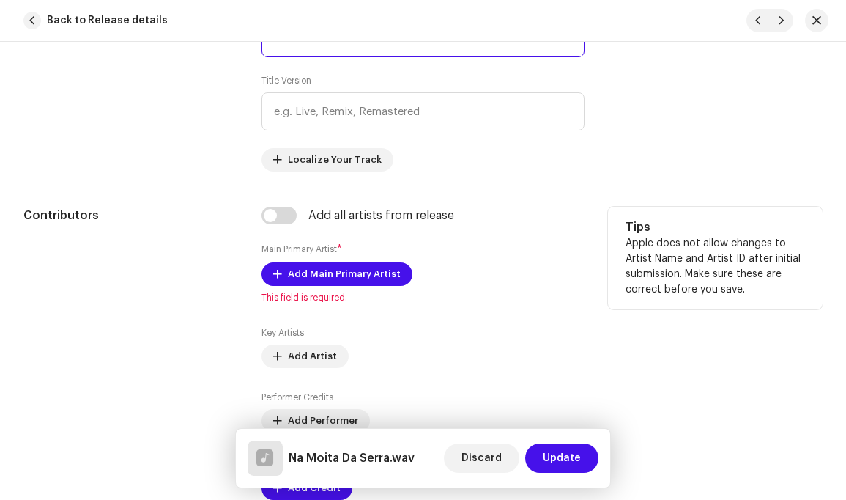
scroll to position [858, 0]
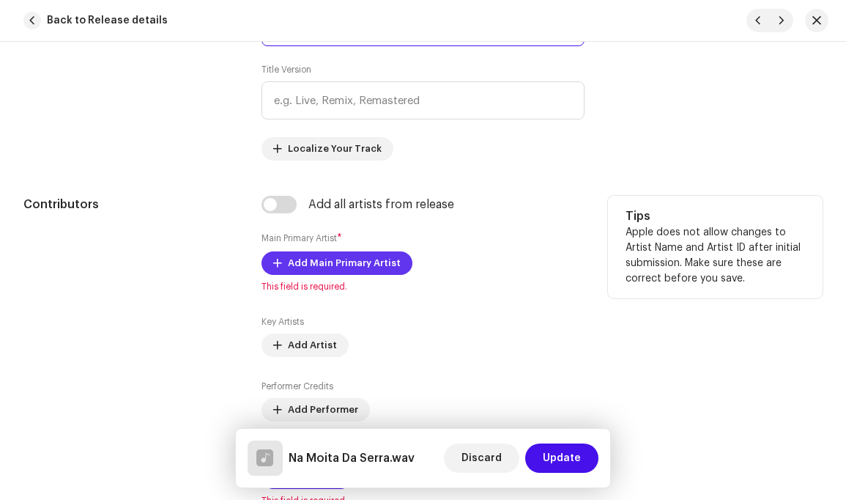
type input "Na Moita Da Serra.wav"
click at [358, 264] on span "Add Main Primary Artist" at bounding box center [344, 262] width 113 height 29
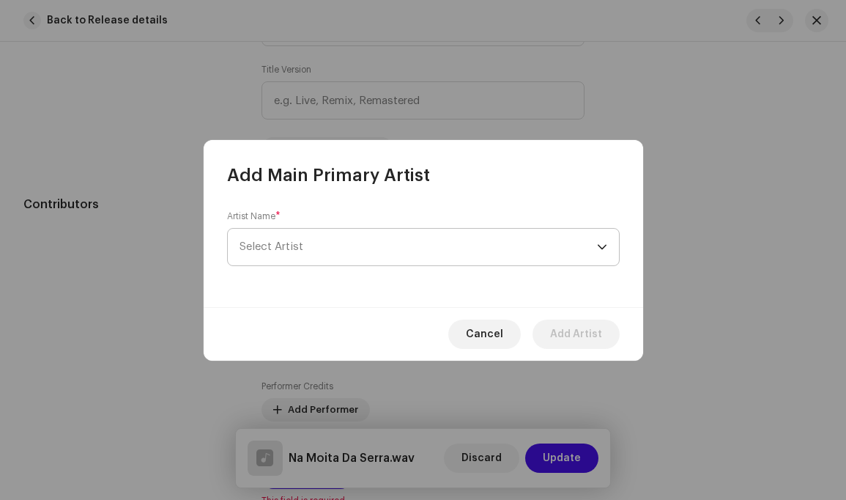
click at [605, 251] on div "dropdown trigger" at bounding box center [602, 247] width 10 height 37
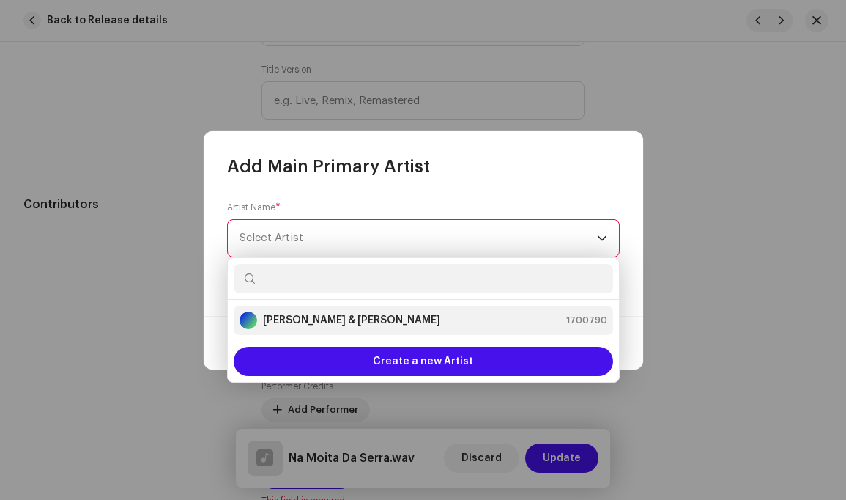
click at [432, 325] on div "Louis Simão & Carlos Bernardo 1700790" at bounding box center [424, 320] width 368 height 18
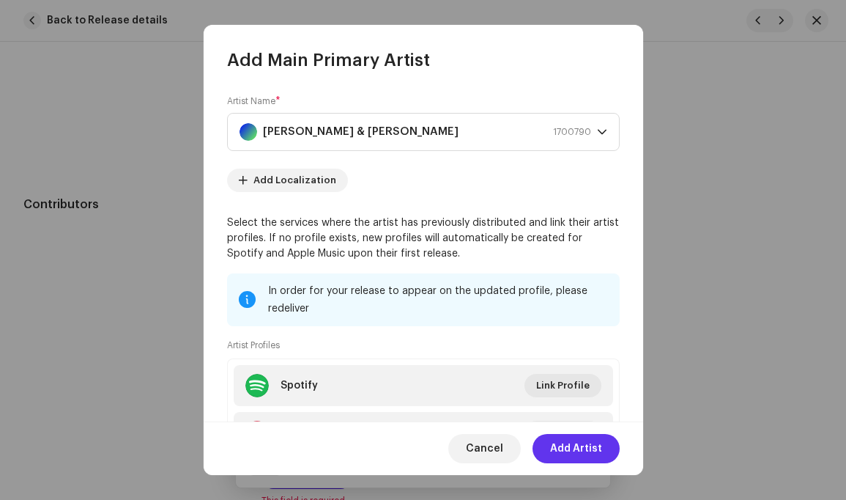
click at [586, 448] on span "Add Artist" at bounding box center [576, 448] width 52 height 29
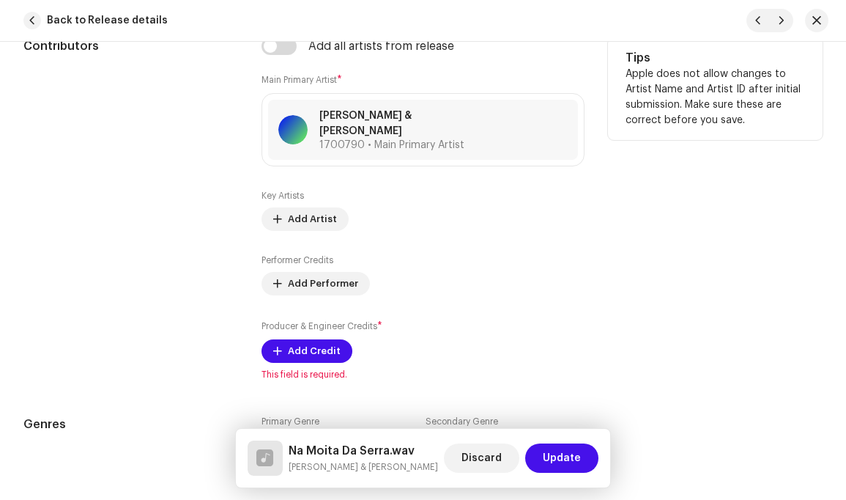
scroll to position [1051, 0]
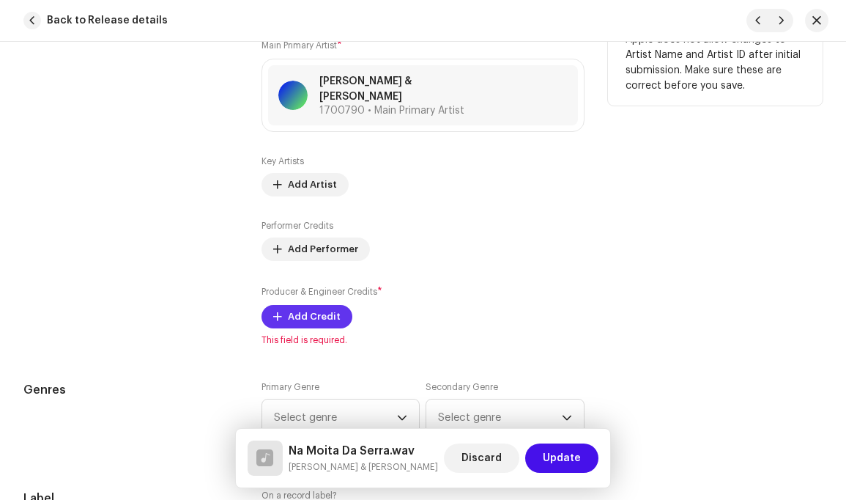
click at [322, 306] on span "Add Credit" at bounding box center [314, 316] width 53 height 29
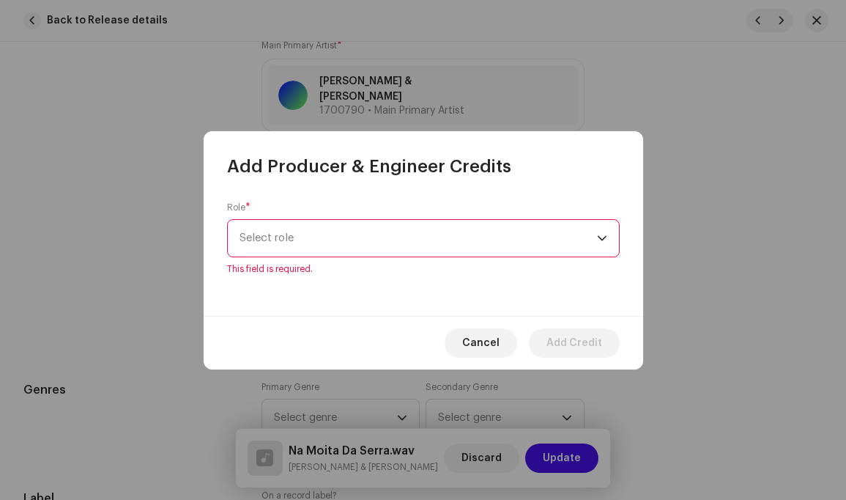
click at [599, 245] on div "dropdown trigger" at bounding box center [602, 238] width 10 height 37
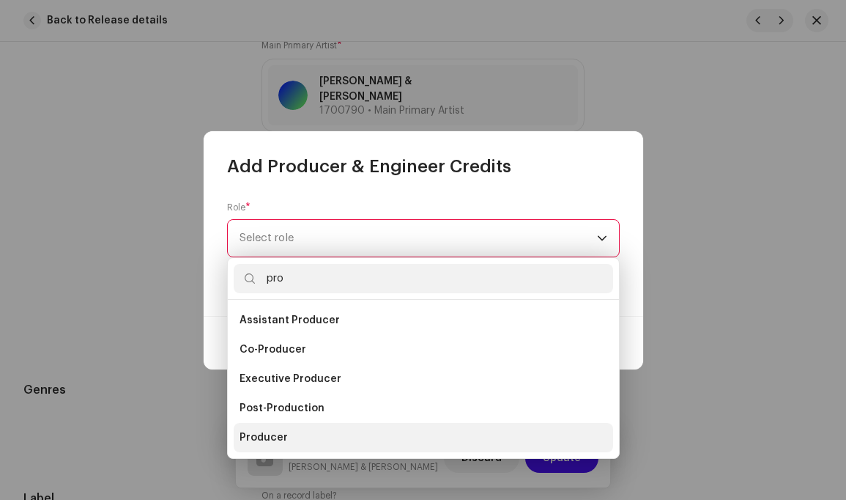
type input "pro"
click at [297, 433] on li "Producer" at bounding box center [424, 437] width 380 height 29
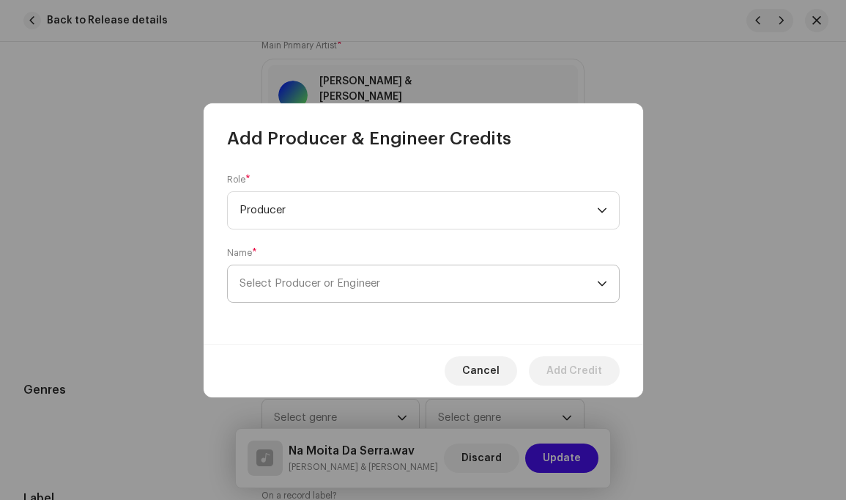
click at [603, 280] on icon "dropdown trigger" at bounding box center [602, 283] width 10 height 10
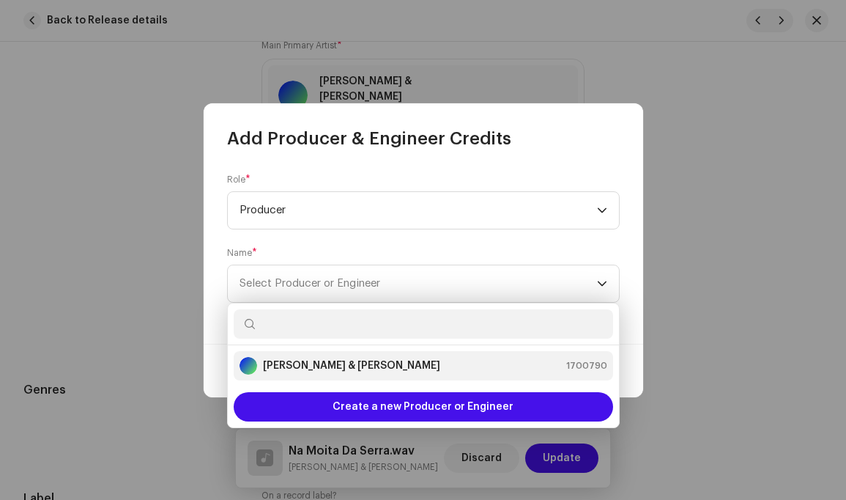
click at [413, 368] on div "Louis Simão & Carlos Bernardo 1700790" at bounding box center [424, 366] width 368 height 18
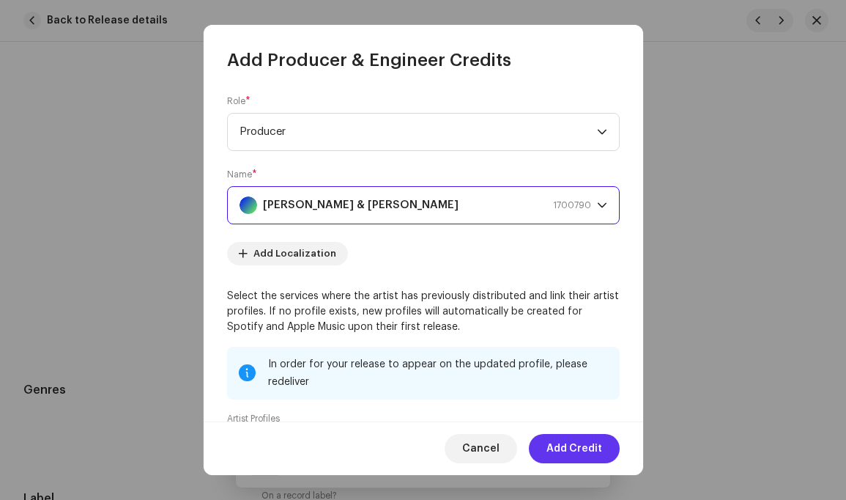
click at [584, 448] on span "Add Credit" at bounding box center [575, 448] width 56 height 29
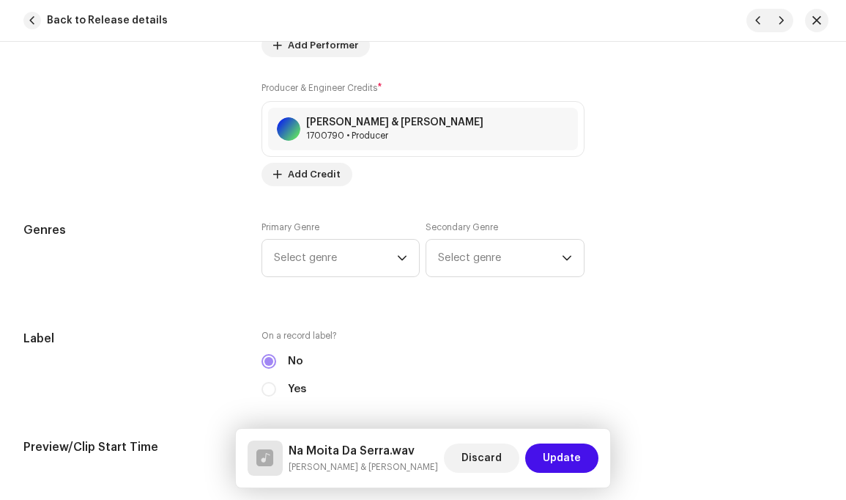
scroll to position [1262, 0]
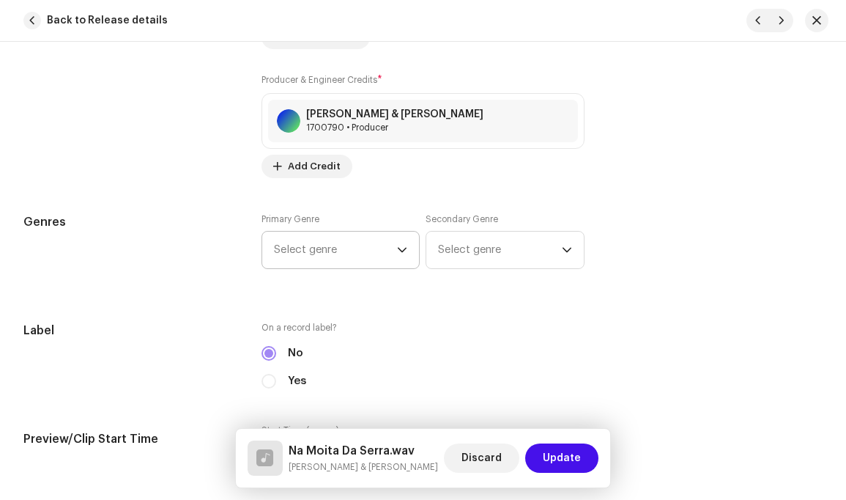
click at [399, 248] on icon "dropdown trigger" at bounding box center [402, 250] width 9 height 5
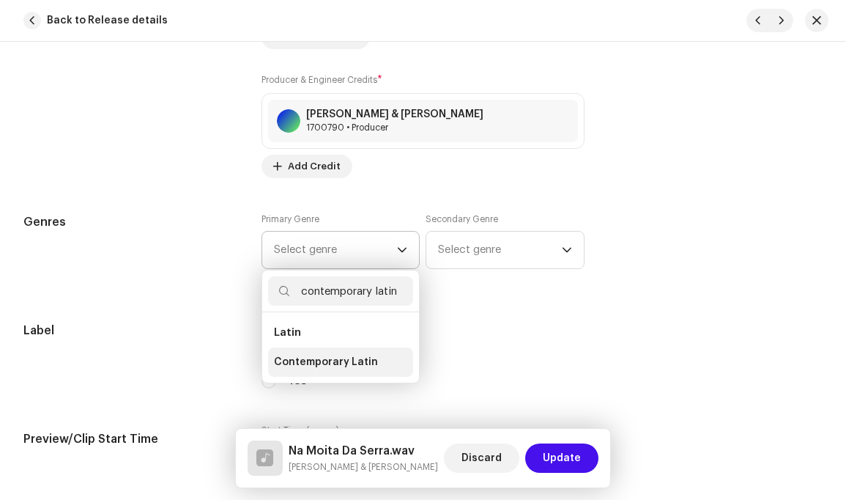
type input "contemporary latin"
click at [337, 355] on span "Contemporary Latin" at bounding box center [326, 362] width 104 height 15
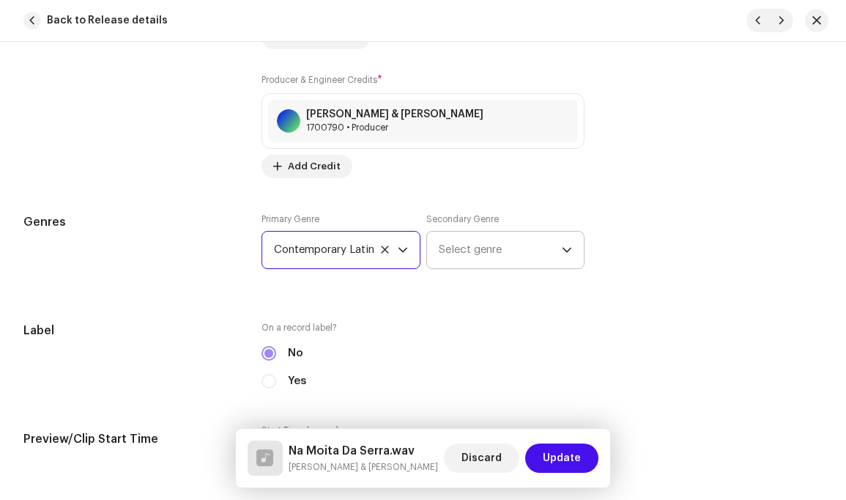
drag, startPoint x: 561, startPoint y: 234, endPoint x: 541, endPoint y: 235, distance: 19.8
click at [562, 245] on icon "dropdown trigger" at bounding box center [567, 250] width 10 height 10
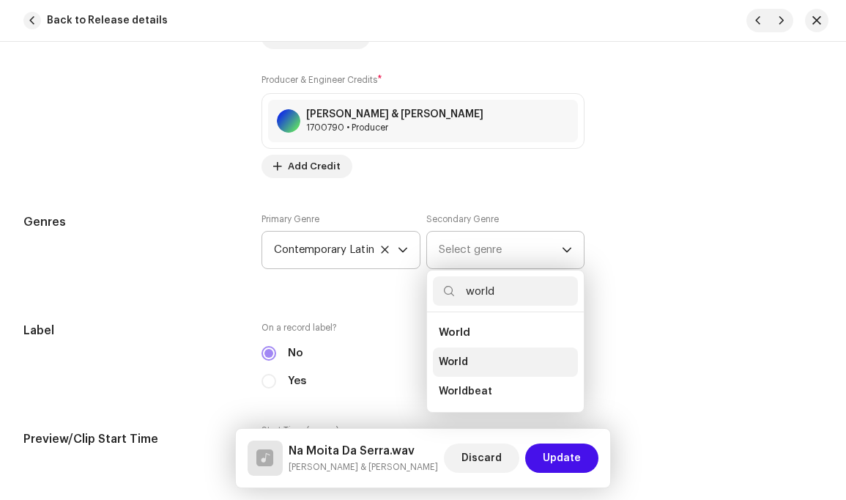
type input "world"
click at [462, 355] on span "World" at bounding box center [453, 362] width 29 height 15
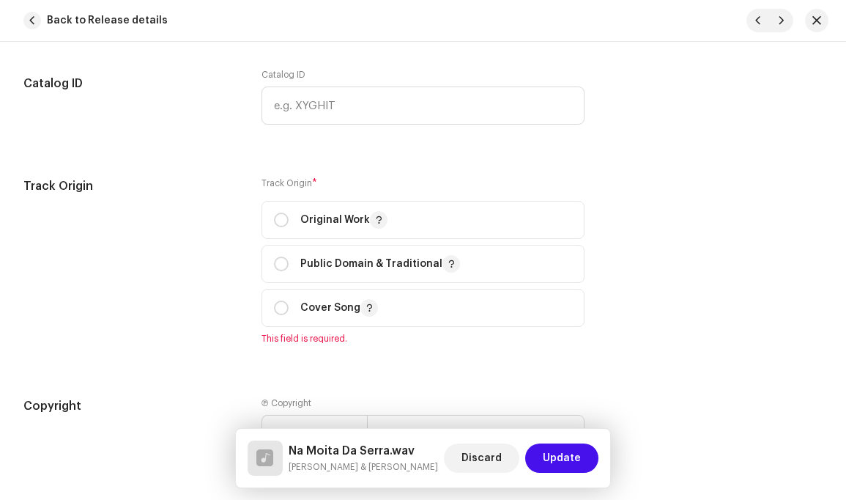
scroll to position [1727, 0]
click at [284, 212] on input "radio" at bounding box center [281, 219] width 15 height 15
radio input "true"
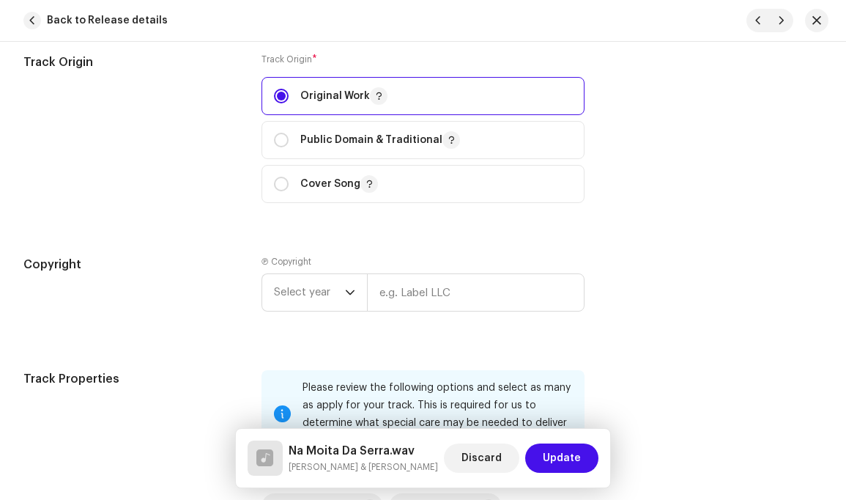
scroll to position [1872, 0]
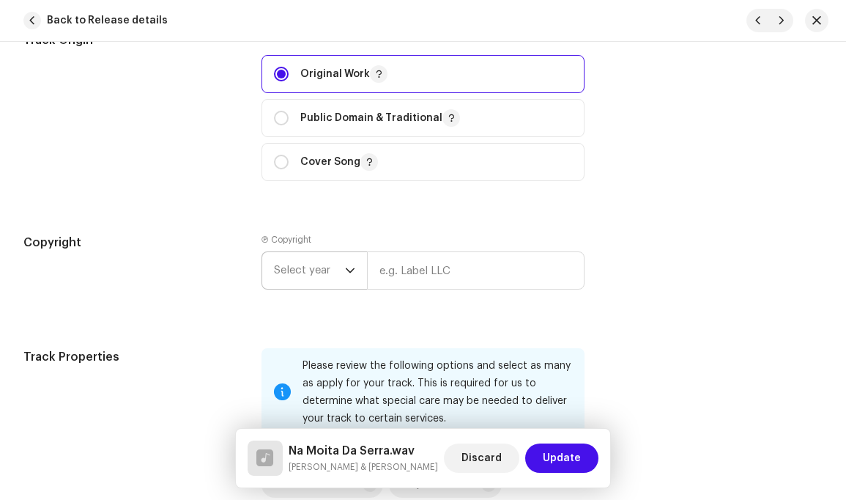
click at [347, 265] on icon "dropdown trigger" at bounding box center [350, 270] width 10 height 10
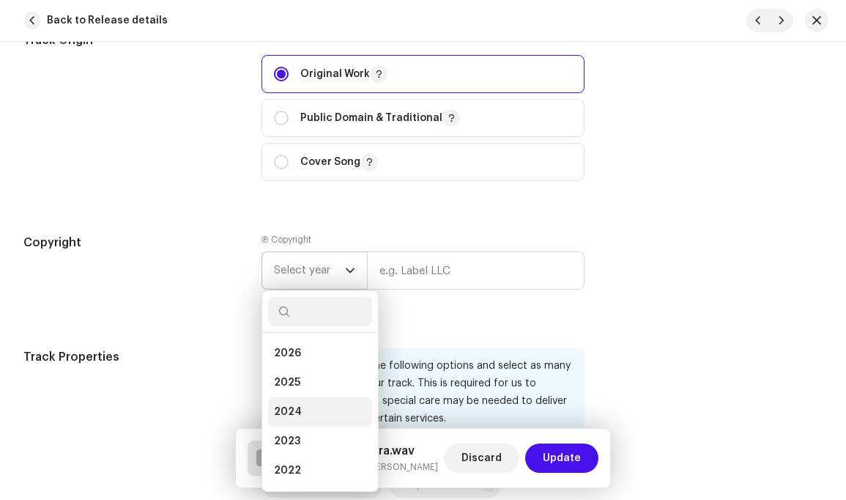
drag, startPoint x: 299, startPoint y: 396, endPoint x: 311, endPoint y: 390, distance: 13.5
click at [300, 397] on li "2024" at bounding box center [320, 411] width 104 height 29
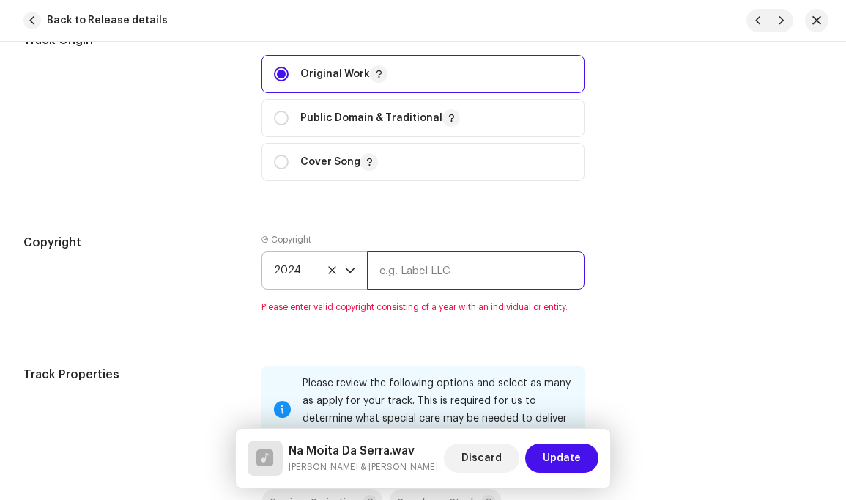
click at [485, 262] on input "text" at bounding box center [475, 270] width 217 height 38
type input "[PERSON_NAME]"
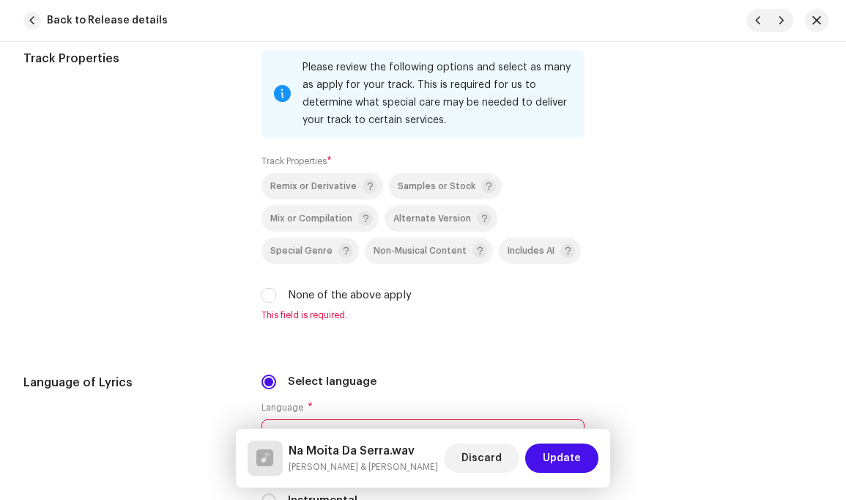
scroll to position [2203, 0]
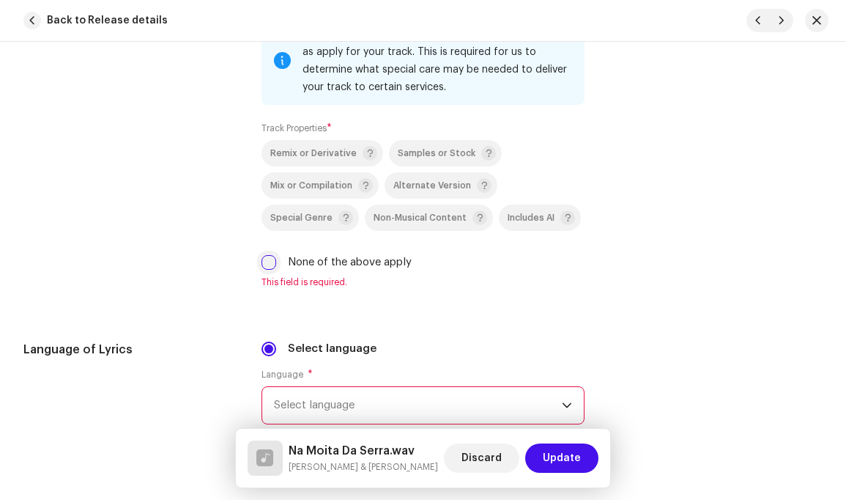
click at [268, 255] on input "None of the above apply" at bounding box center [269, 262] width 15 height 15
checkbox input "true"
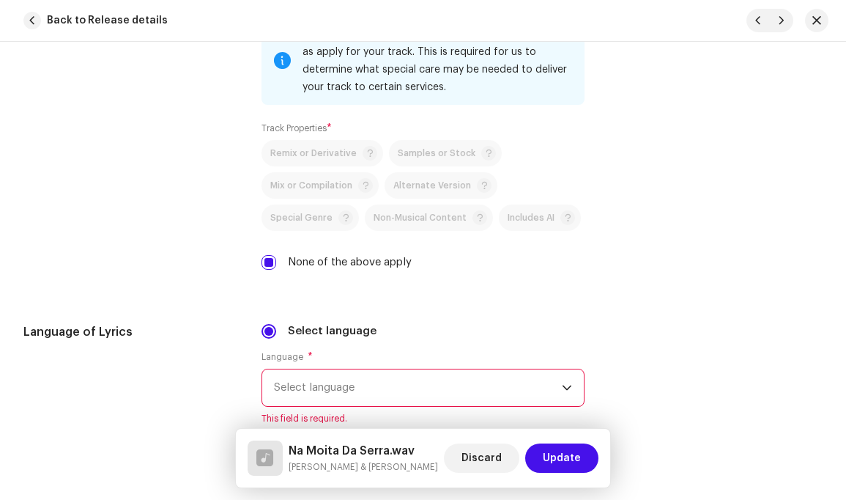
scroll to position [2326, 0]
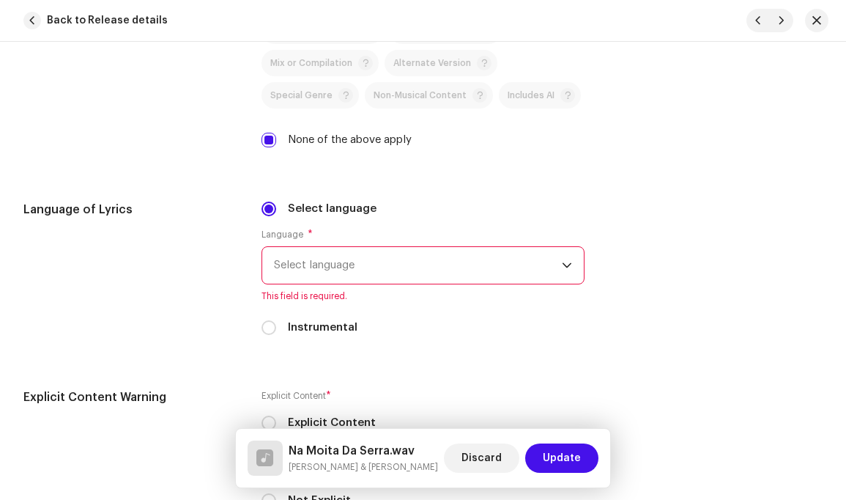
click at [564, 263] on icon "dropdown trigger" at bounding box center [567, 265] width 9 height 5
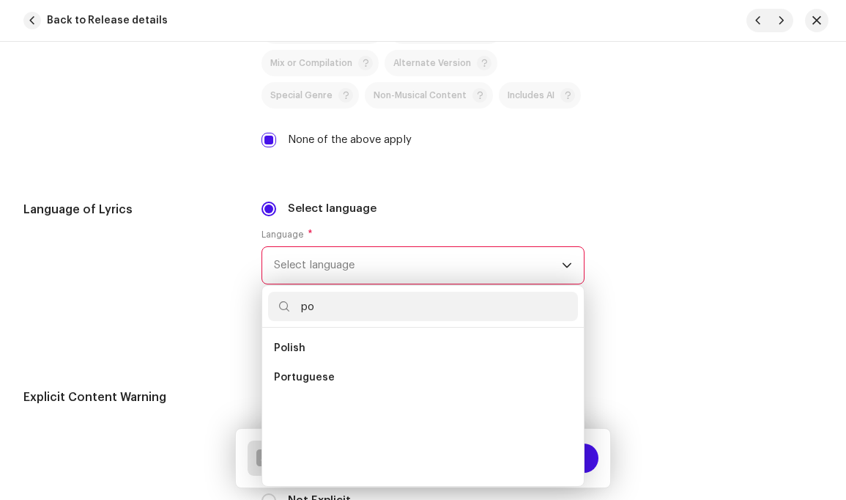
scroll to position [0, 0]
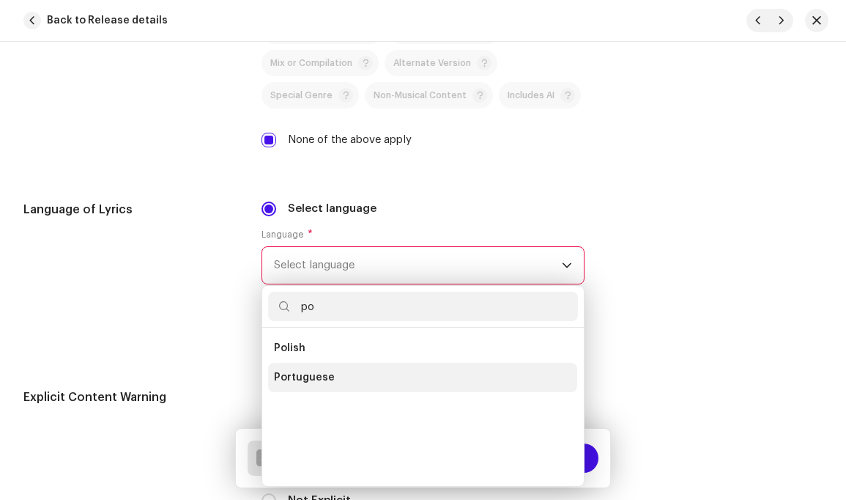
type input "po"
click at [320, 370] on span "Portuguese" at bounding box center [304, 377] width 61 height 15
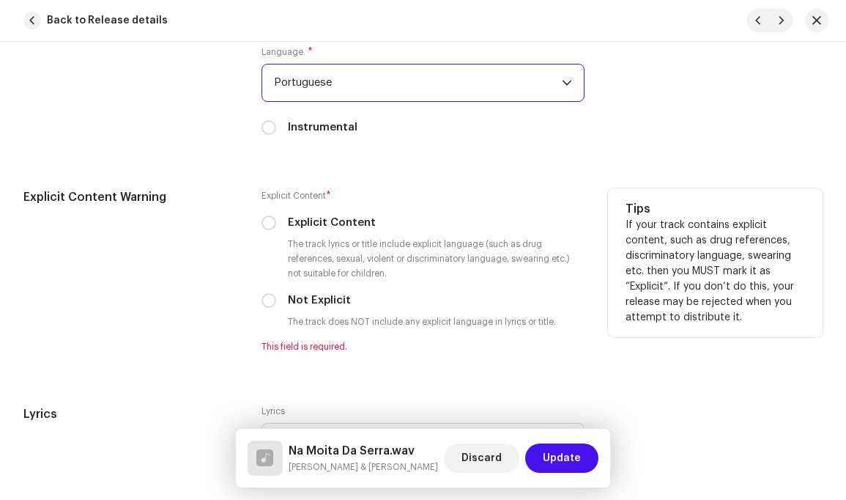
scroll to position [2534, 0]
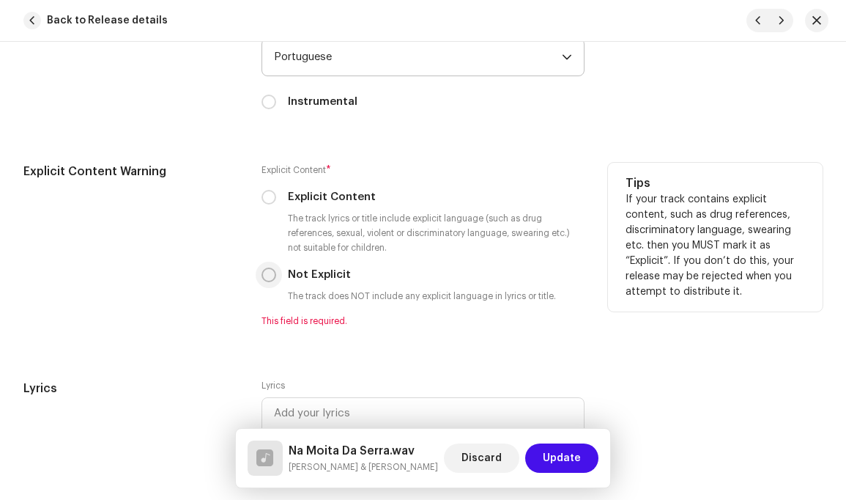
click at [267, 267] on input "Not Explicit" at bounding box center [269, 274] width 15 height 15
radio input "true"
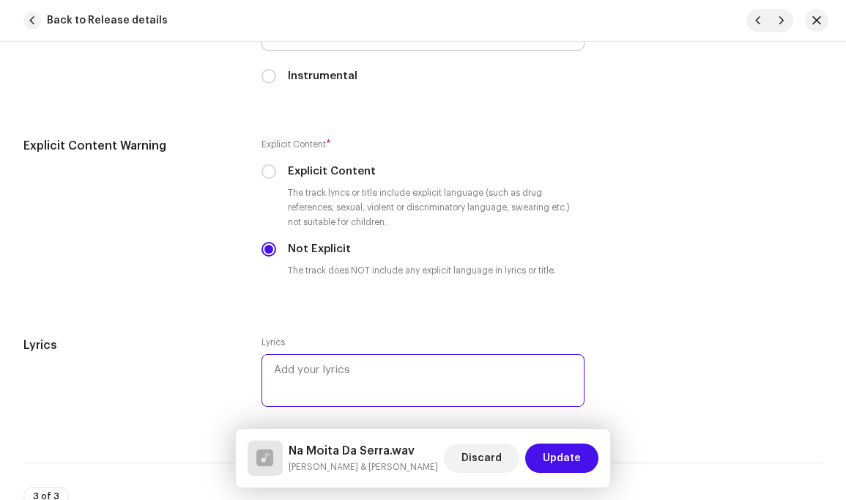
drag, startPoint x: 351, startPoint y: 356, endPoint x: 365, endPoint y: 356, distance: 13.9
click at [352, 356] on textarea at bounding box center [423, 380] width 322 height 53
paste textarea "Levanta-te Laurinda ] bis Levanta-te Laurinda Do doce dormir ] bis Do doce dorm…"
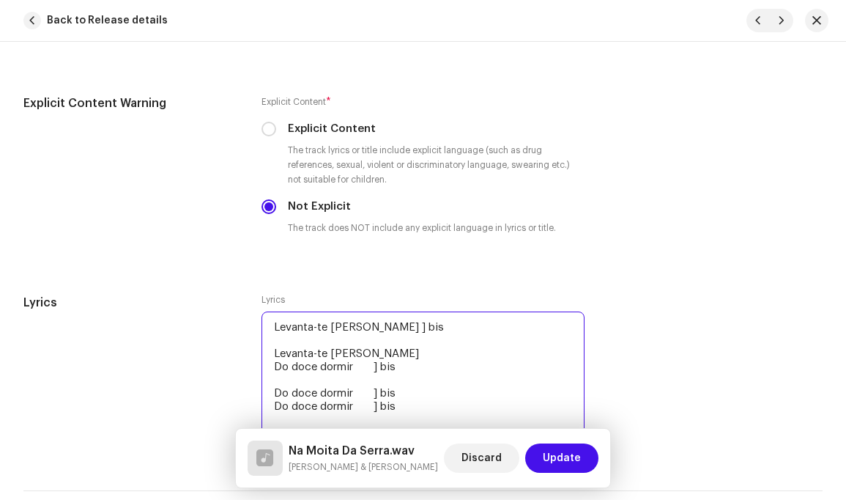
scroll to position [2631, 0]
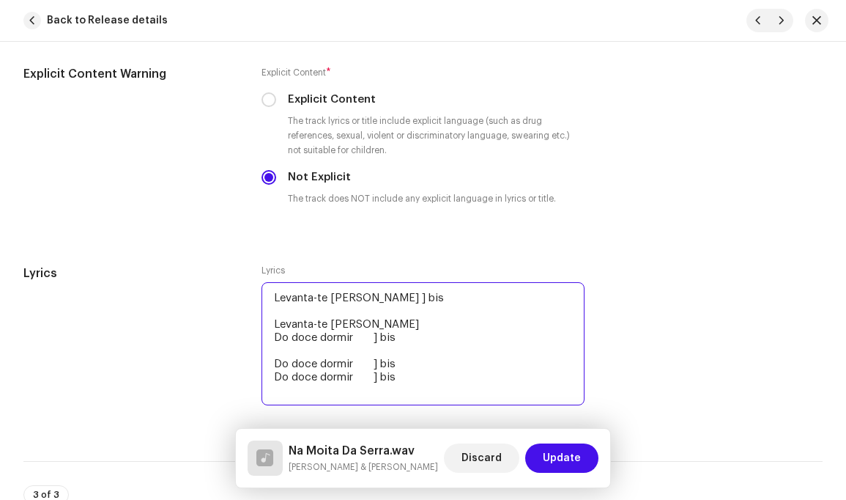
click at [376, 324] on textarea "Levanta-te Laurinda ] bis Levanta-te Laurinda Do doce dormir ] bis Do doce dorm…" at bounding box center [423, 343] width 322 height 123
click at [374, 350] on textarea "Levanta-te Laurinda ] bis Levanta-te Laurinda Do doce dormir ] bis Do doce dorm…" at bounding box center [423, 343] width 322 height 123
drag, startPoint x: 374, startPoint y: 363, endPoint x: 378, endPoint y: 373, distance: 10.2
click at [374, 366] on textarea "Levanta-te Laurinda ] bis Levanta-te Laurinda Do doce dormir ] bis Do doce dorm…" at bounding box center [423, 343] width 322 height 123
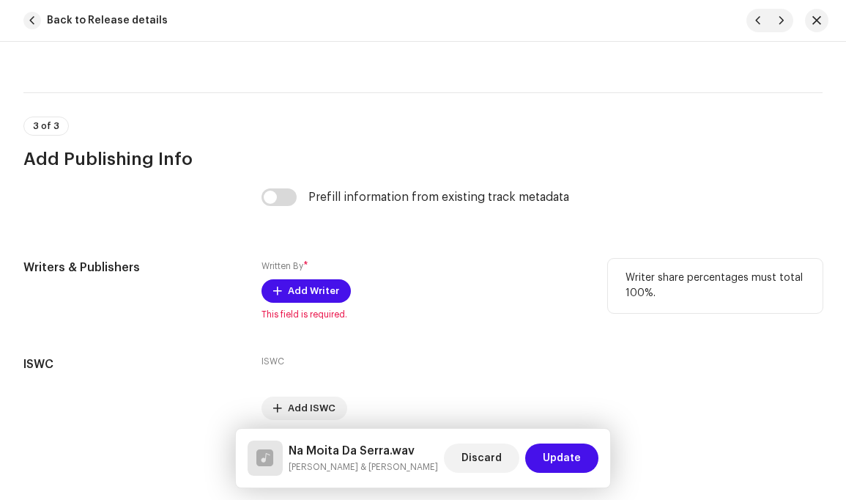
scroll to position [3020, 0]
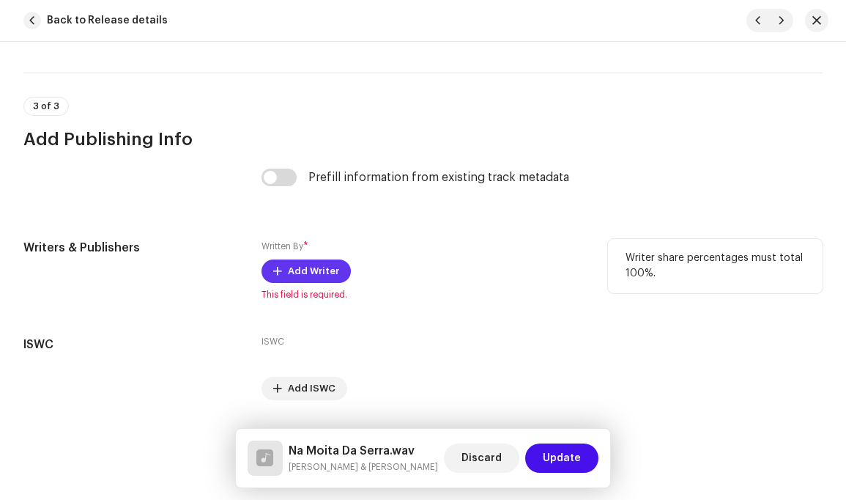
type textarea "Levanta-te Laurinda ] bis Levanta-te Laurinda Do doce dormir ] bis Do doce dorm…"
click at [302, 260] on span "Add Writer" at bounding box center [313, 270] width 51 height 29
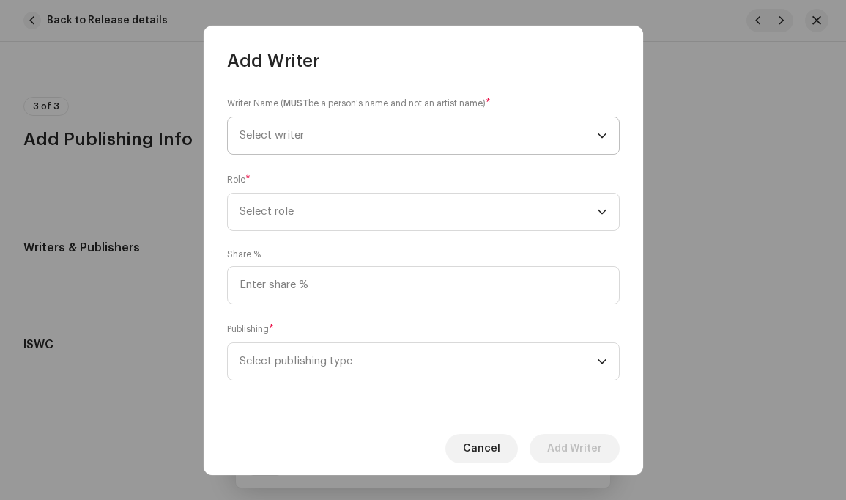
click at [604, 136] on icon "dropdown trigger" at bounding box center [602, 135] width 10 height 10
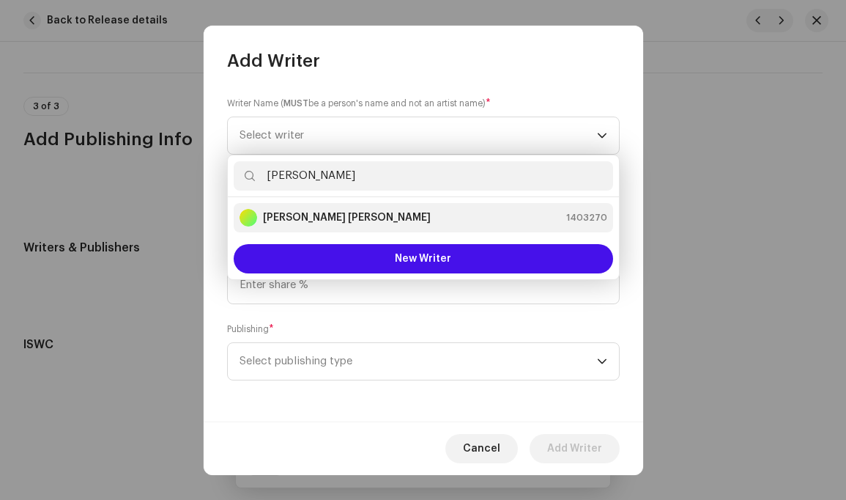
type input "Louis"
click at [418, 224] on div "Louis Philip Simão 1403270" at bounding box center [424, 218] width 368 height 18
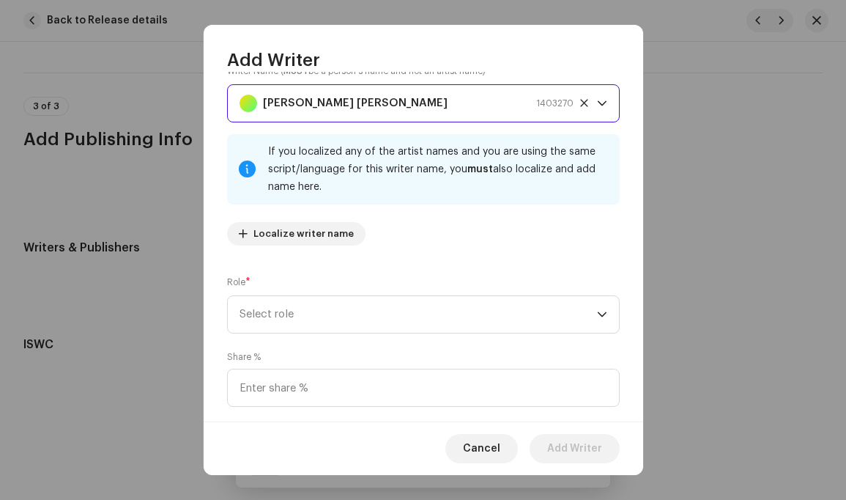
scroll to position [57, 0]
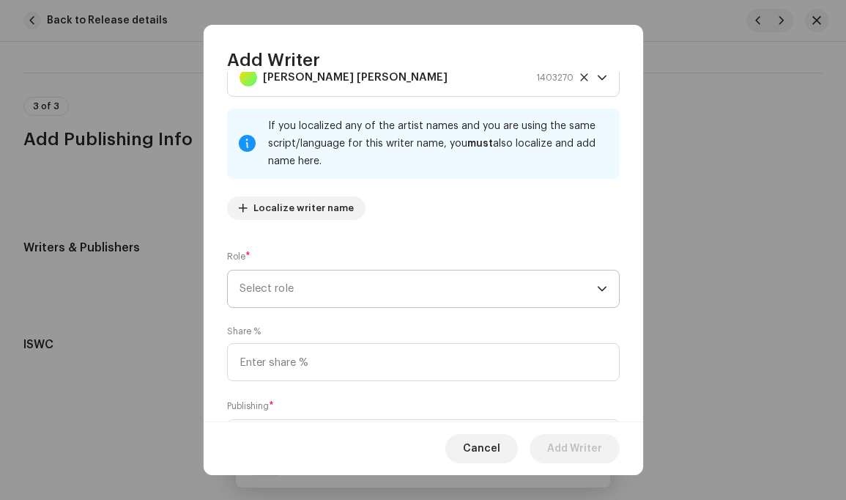
click at [599, 289] on icon "dropdown trigger" at bounding box center [602, 289] width 10 height 10
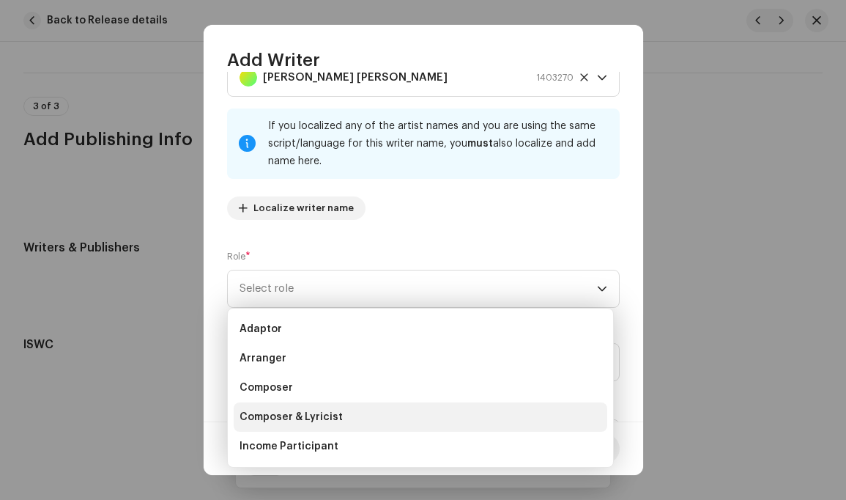
click at [363, 413] on li "Composer & Lyricist" at bounding box center [421, 416] width 374 height 29
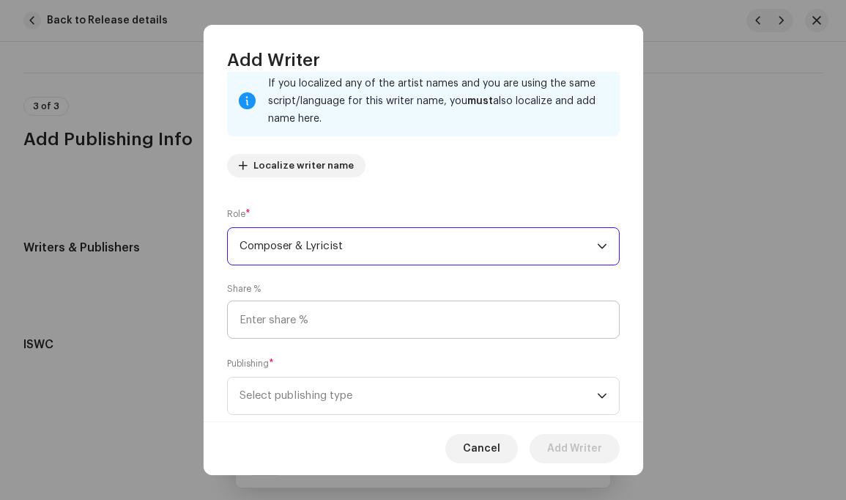
scroll to position [134, 0]
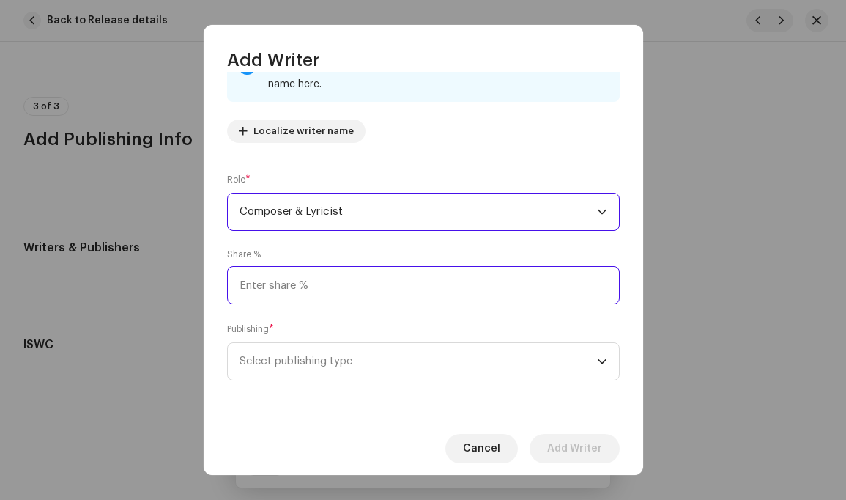
click at [278, 286] on input at bounding box center [423, 285] width 393 height 38
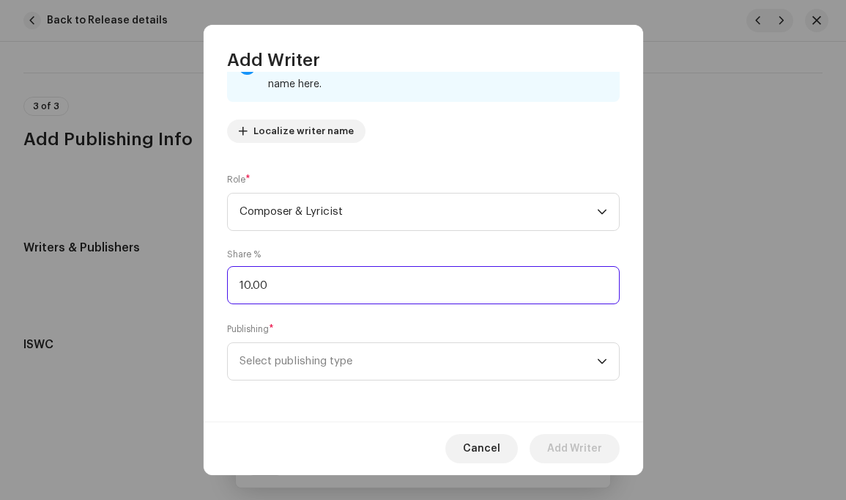
type input "100.00"
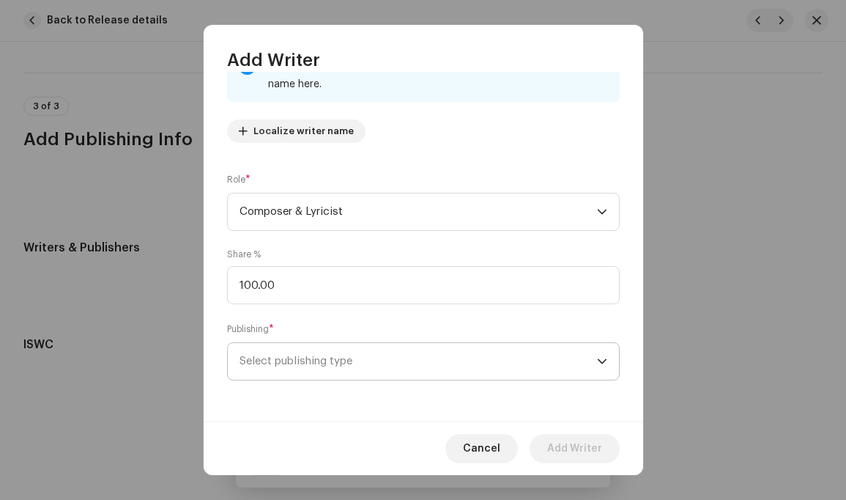
click at [376, 363] on span "Select publishing type" at bounding box center [419, 361] width 358 height 37
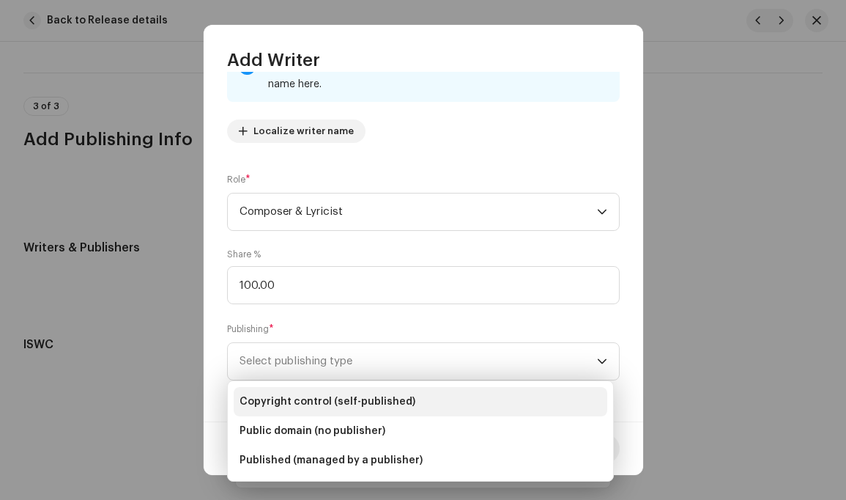
click at [340, 399] on span "Copyright control (self-published)" at bounding box center [328, 401] width 176 height 15
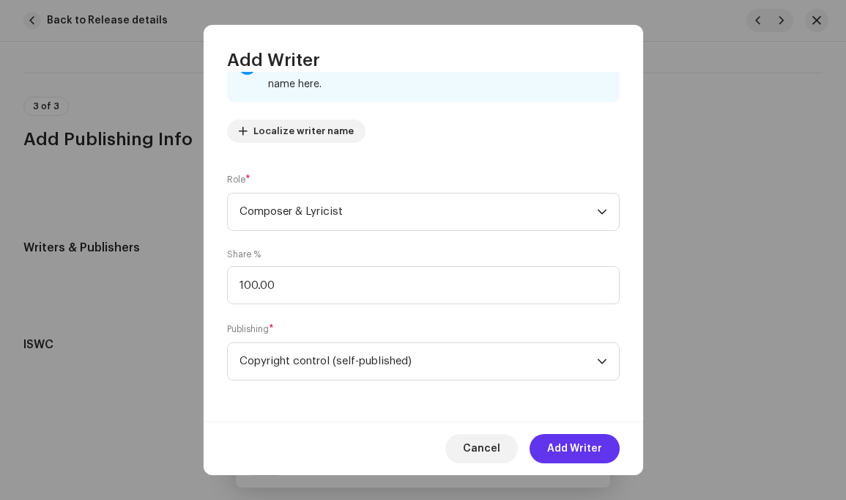
click at [569, 443] on span "Add Writer" at bounding box center [574, 448] width 55 height 29
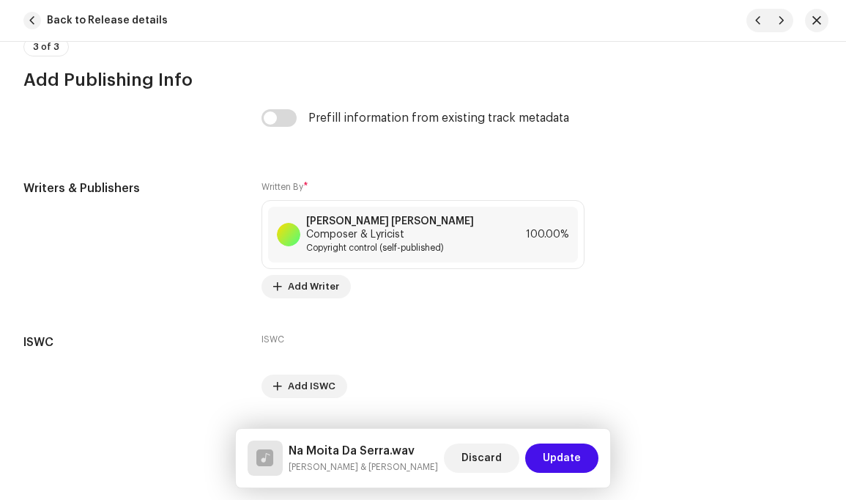
scroll to position [3091, 0]
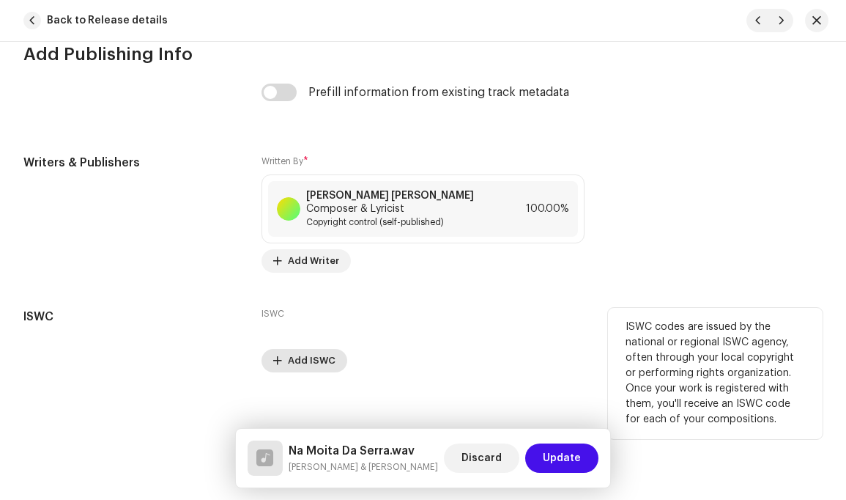
click at [314, 346] on span "Add ISWC" at bounding box center [312, 360] width 48 height 29
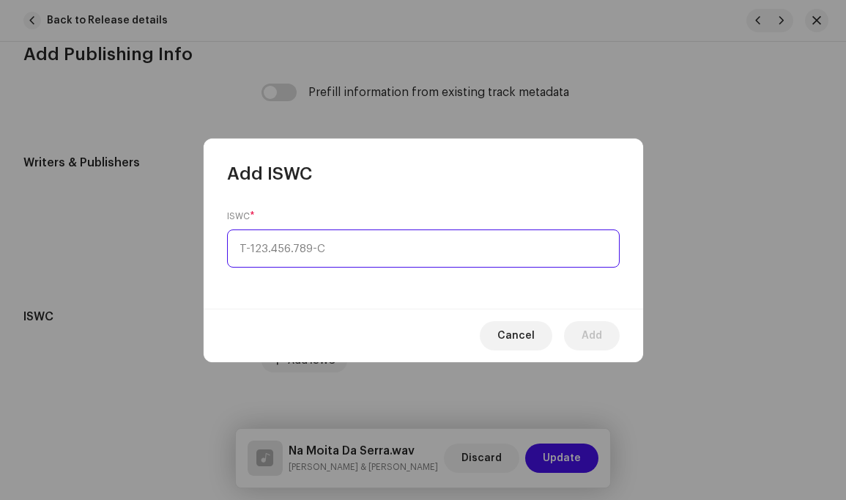
type input "_-___.___.___-_"
paste input "T-328.694.279-4"
type input "T-328.694.279-4"
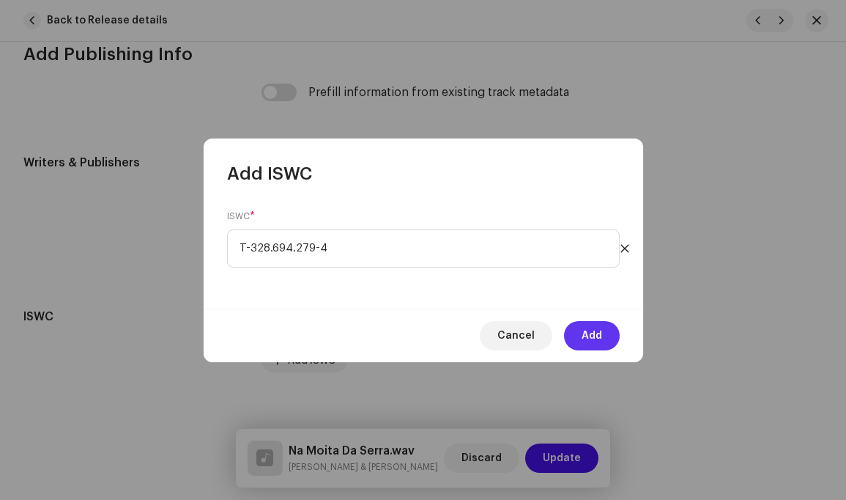
click at [591, 331] on span "Add" at bounding box center [592, 335] width 21 height 29
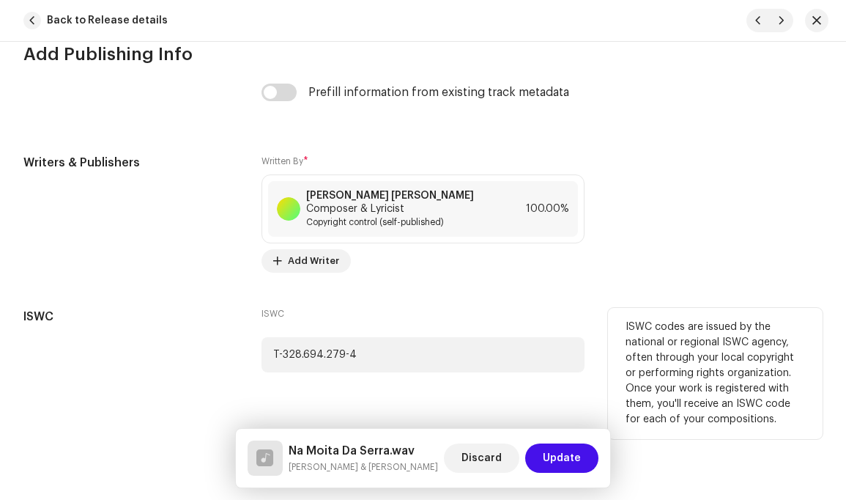
scroll to position [3103, 0]
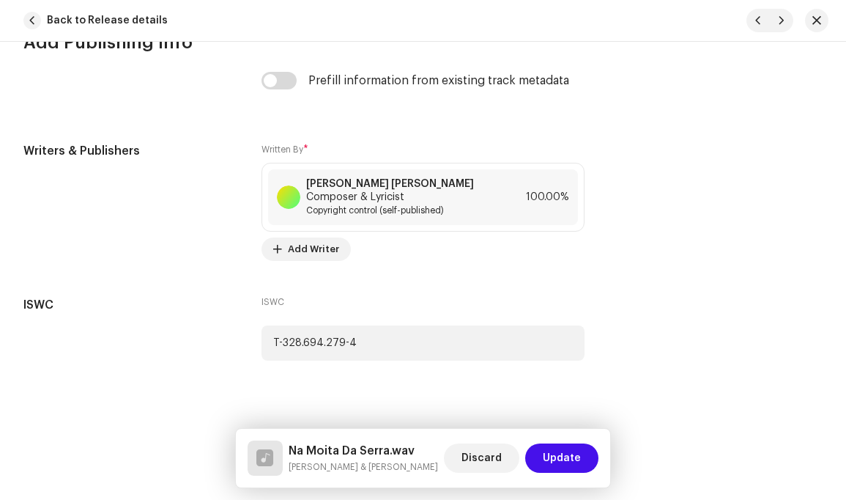
click at [566, 456] on span "Update" at bounding box center [562, 457] width 38 height 29
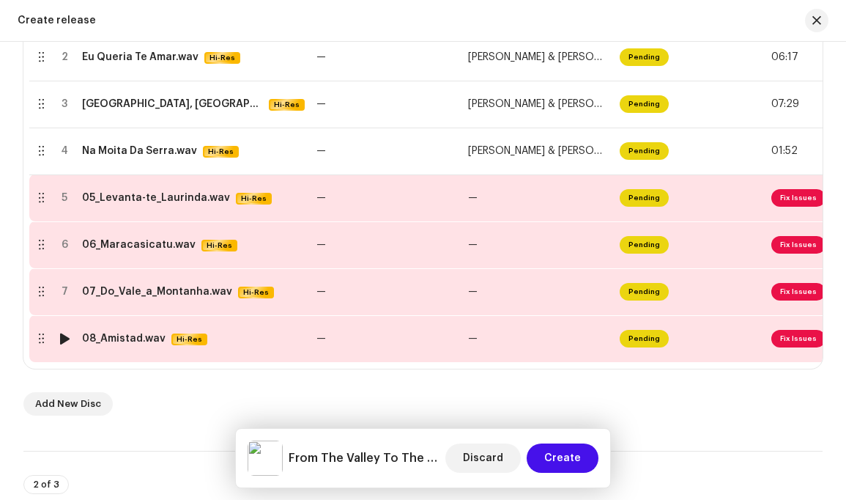
scroll to position [412, 0]
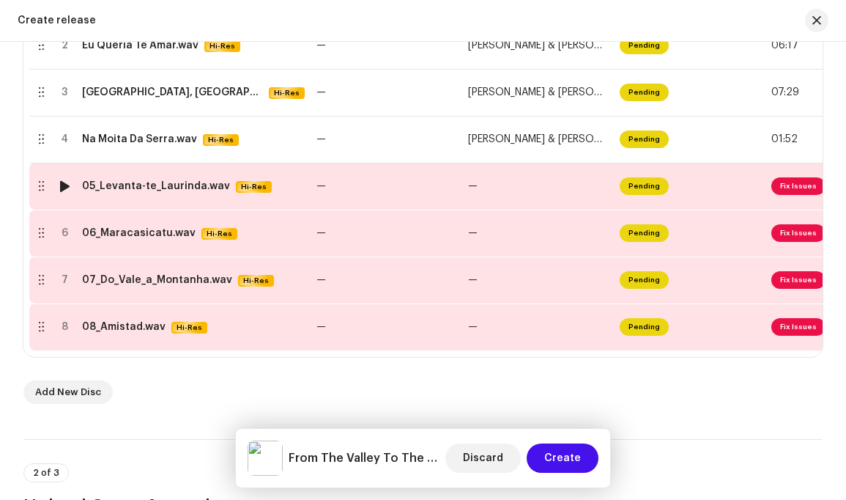
click at [794, 188] on span "Fix Issues" at bounding box center [799, 186] width 54 height 18
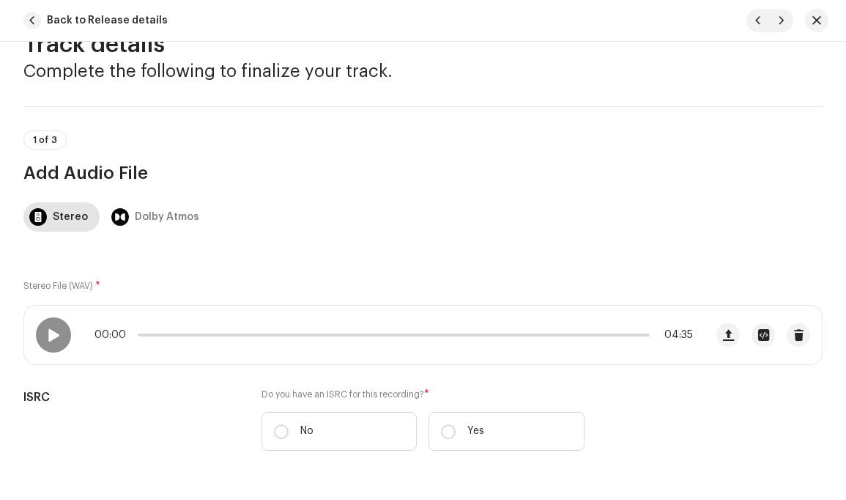
scroll to position [48, 0]
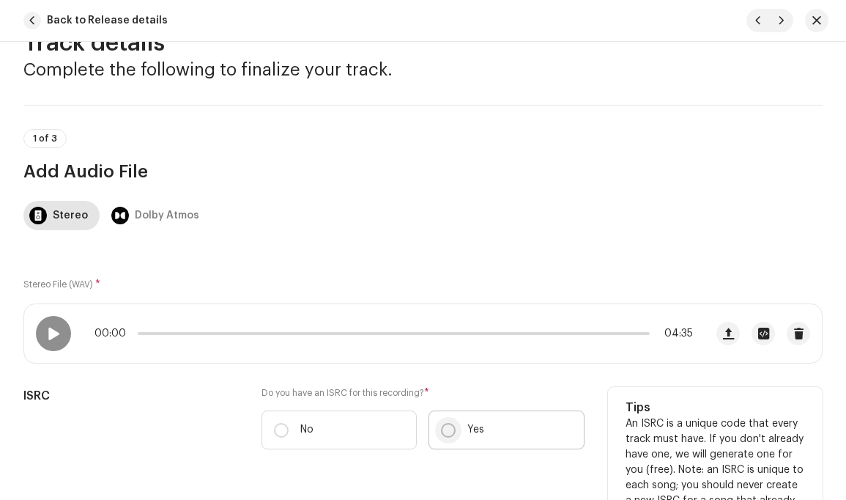
click at [442, 427] on input "Yes" at bounding box center [448, 430] width 15 height 15
radio input "true"
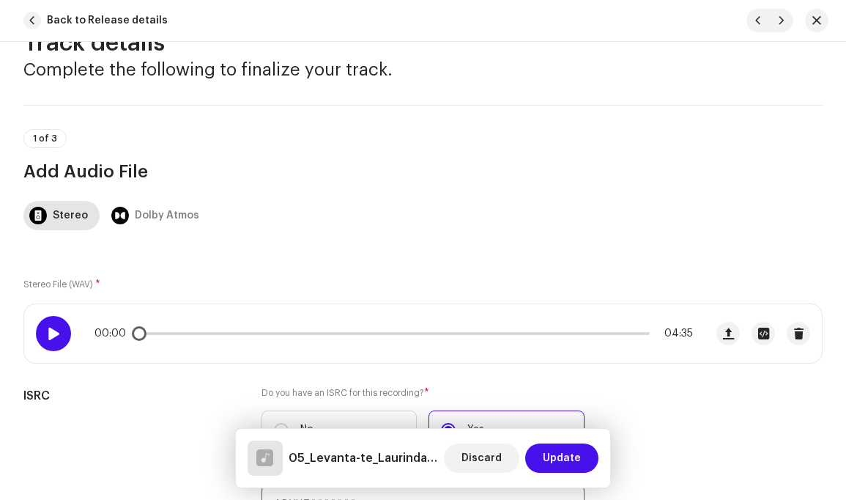
click at [59, 331] on span at bounding box center [53, 334] width 12 height 12
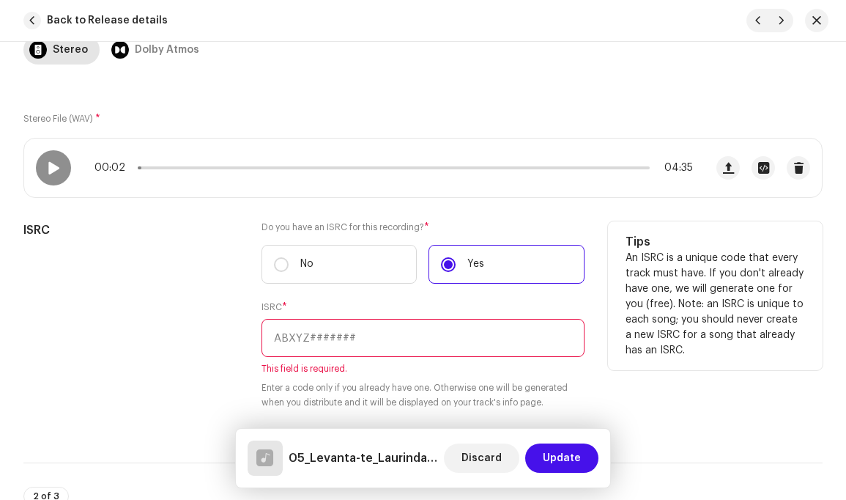
scroll to position [215, 0]
click at [363, 341] on input "text" at bounding box center [423, 337] width 322 height 38
paste input "CAAAJ2400013"
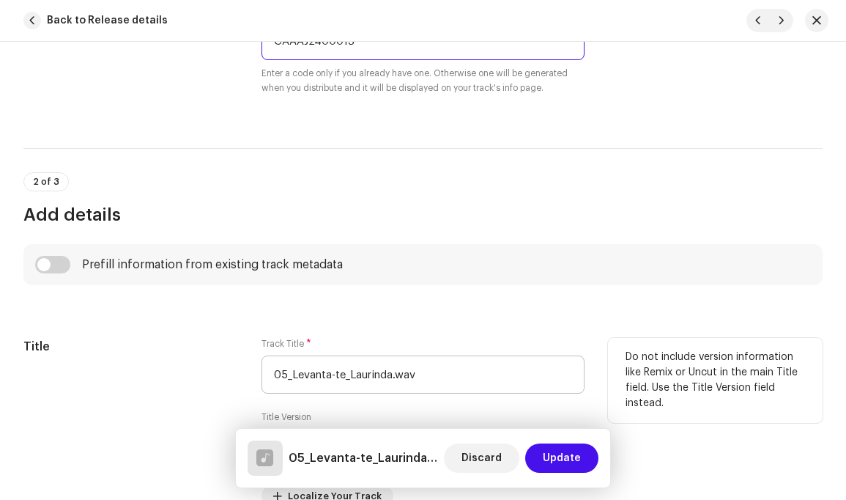
scroll to position [514, 0]
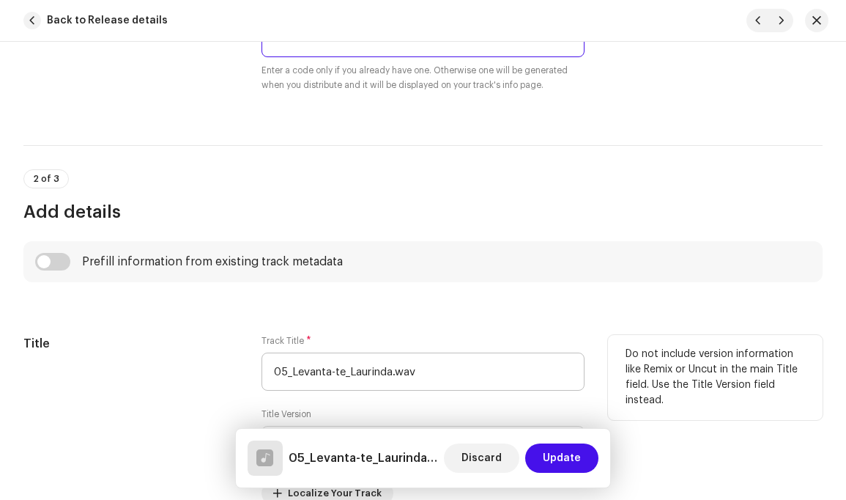
type input "CAAAJ2400013"
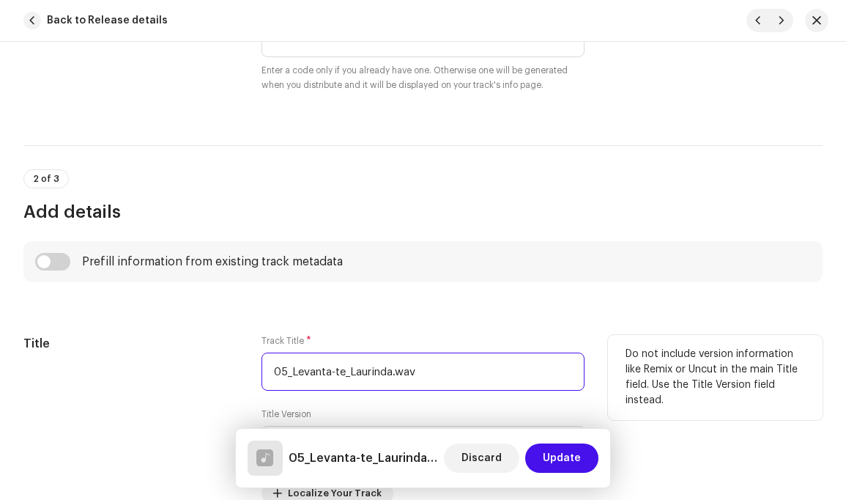
drag, startPoint x: 290, startPoint y: 370, endPoint x: 263, endPoint y: 372, distance: 27.2
click at [263, 372] on input "05_Levanta-te_Laurinda.wav" at bounding box center [423, 371] width 322 height 38
drag, startPoint x: 319, startPoint y: 371, endPoint x: 325, endPoint y: 384, distance: 14.4
click at [319, 372] on input "Levanta-te_Laurinda.wav" at bounding box center [423, 371] width 322 height 38
drag, startPoint x: 333, startPoint y: 374, endPoint x: 341, endPoint y: 389, distance: 16.4
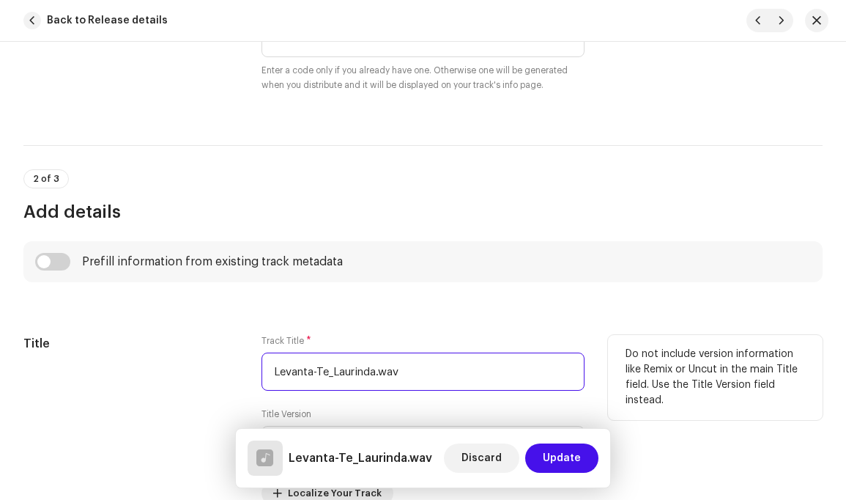
click at [334, 376] on input "Levanta-Te_Laurinda.wav" at bounding box center [423, 371] width 322 height 38
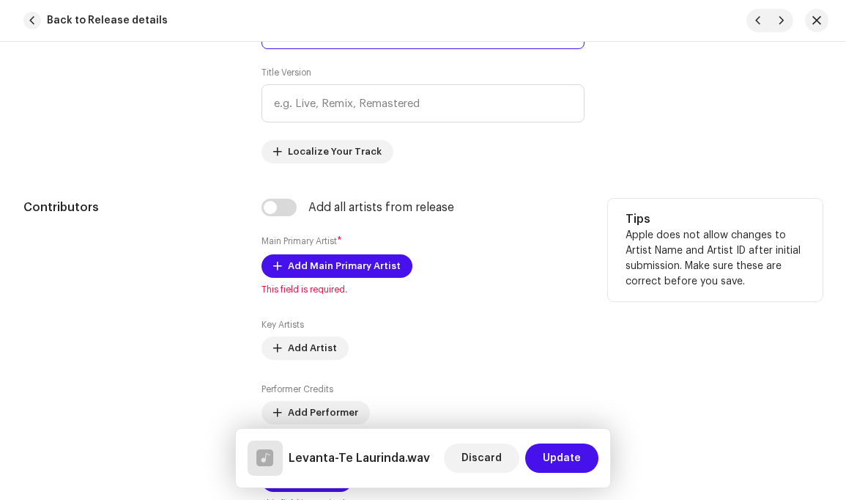
scroll to position [877, 0]
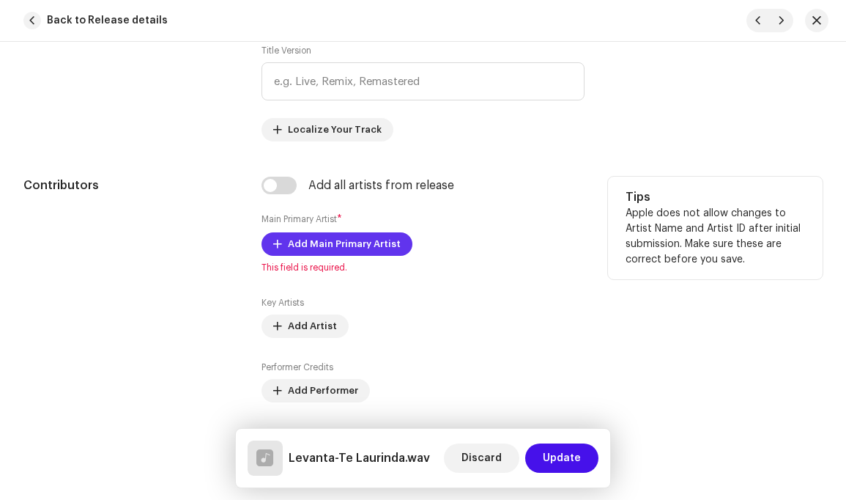
type input "Levanta-Te Laurinda.wav"
click at [375, 245] on span "Add Main Primary Artist" at bounding box center [344, 243] width 113 height 29
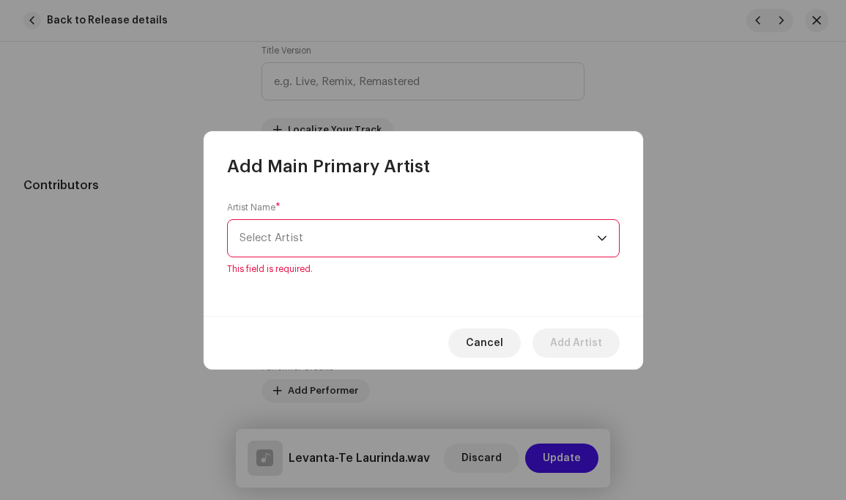
click at [605, 247] on div "dropdown trigger" at bounding box center [602, 238] width 10 height 37
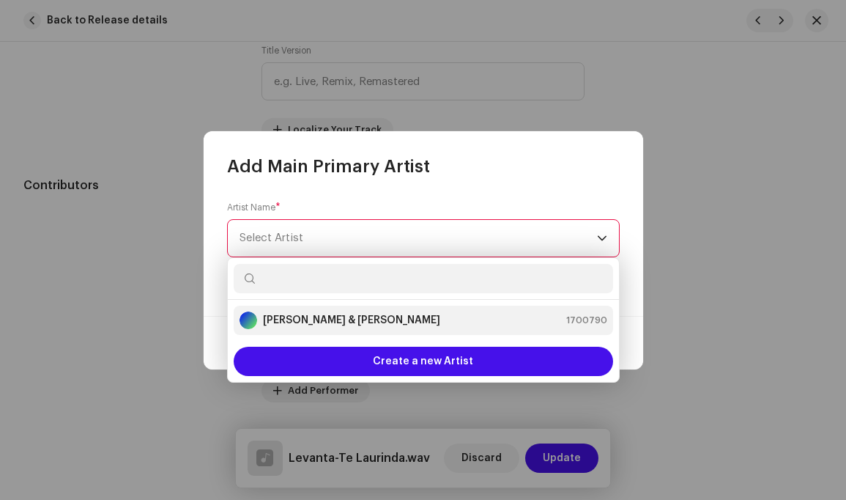
click at [439, 325] on div "Louis Simão & Carlos Bernardo 1700790" at bounding box center [424, 320] width 368 height 18
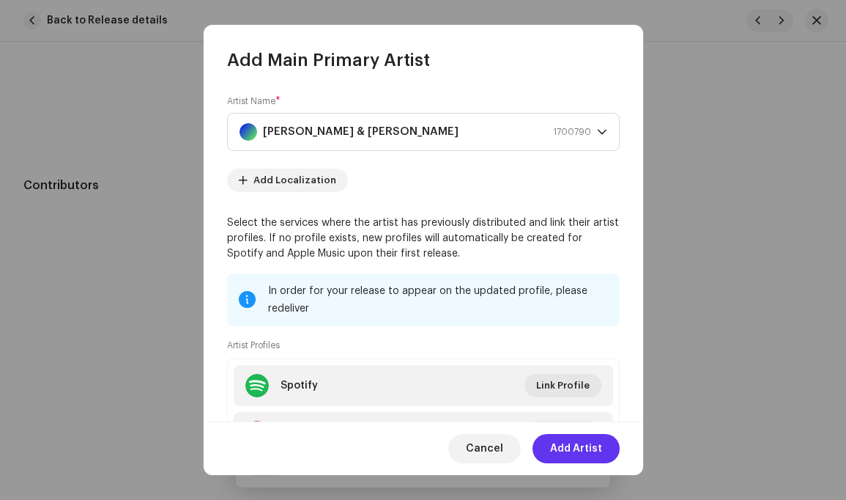
click at [577, 450] on span "Add Artist" at bounding box center [576, 448] width 52 height 29
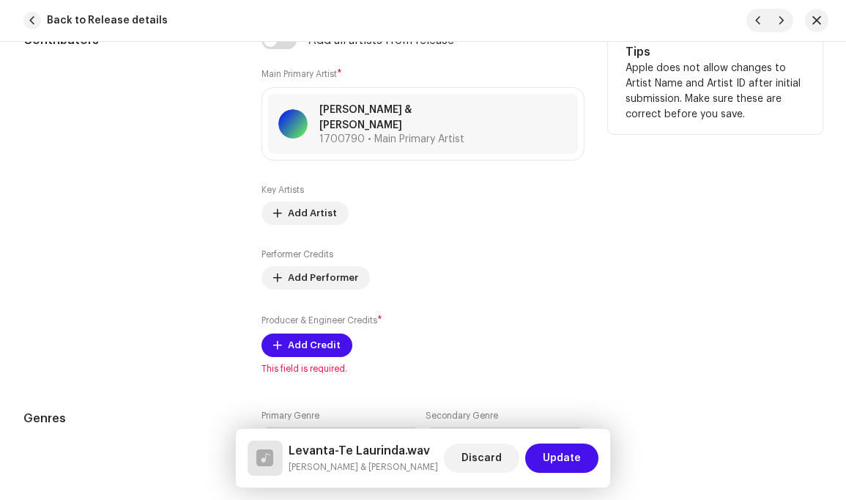
scroll to position [1024, 0]
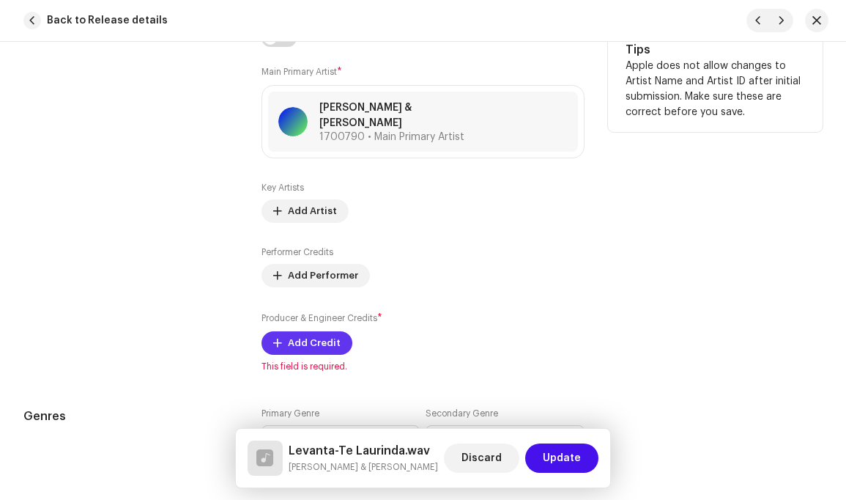
click at [314, 329] on span "Add Credit" at bounding box center [314, 342] width 53 height 29
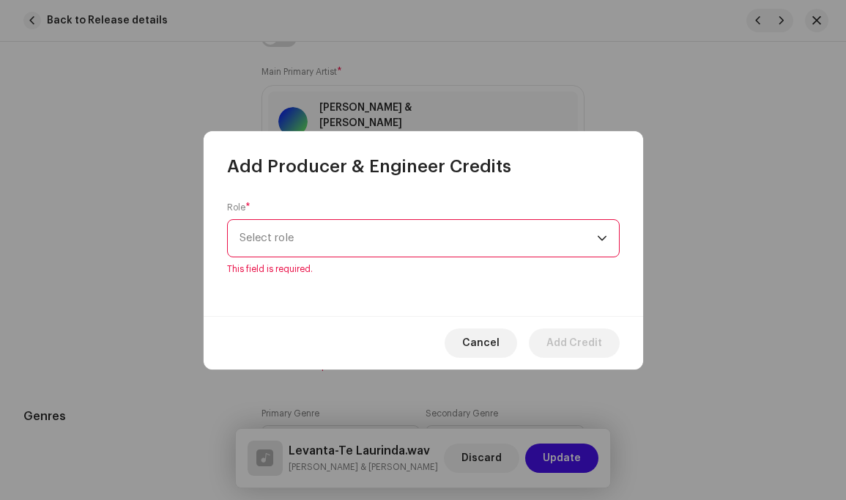
click at [603, 245] on div "dropdown trigger" at bounding box center [602, 238] width 10 height 37
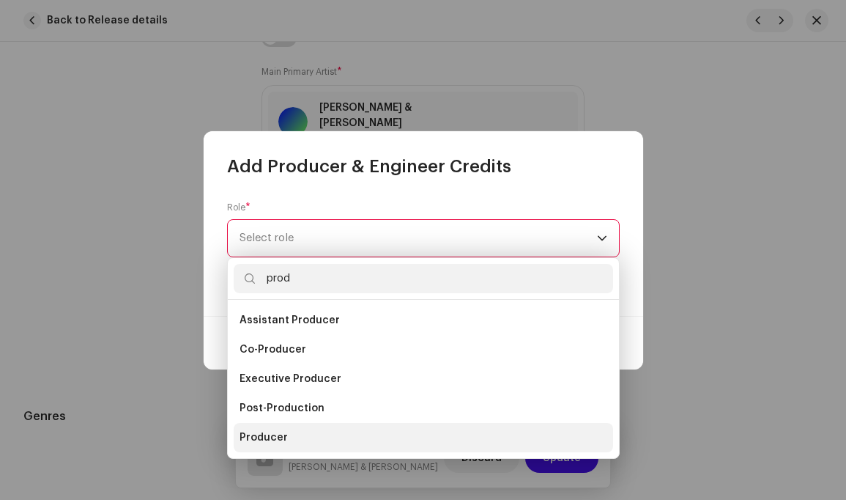
type input "prod"
click at [277, 432] on span "Producer" at bounding box center [264, 437] width 48 height 15
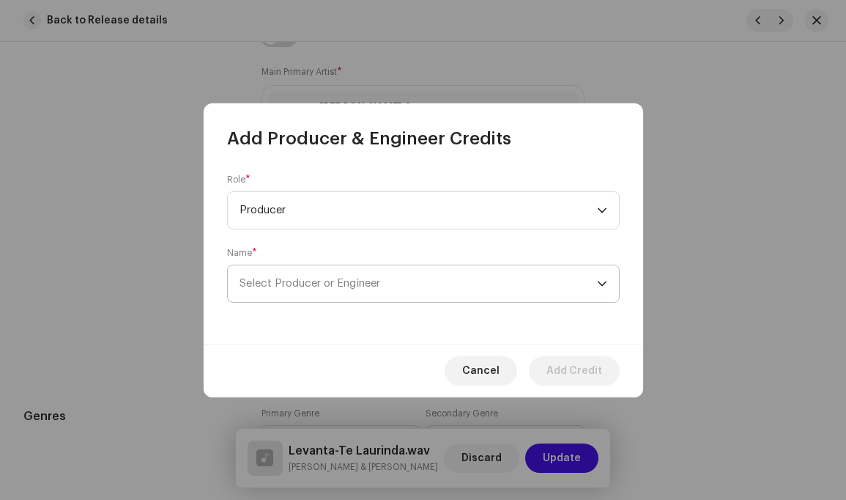
click at [599, 278] on icon "dropdown trigger" at bounding box center [602, 283] width 10 height 10
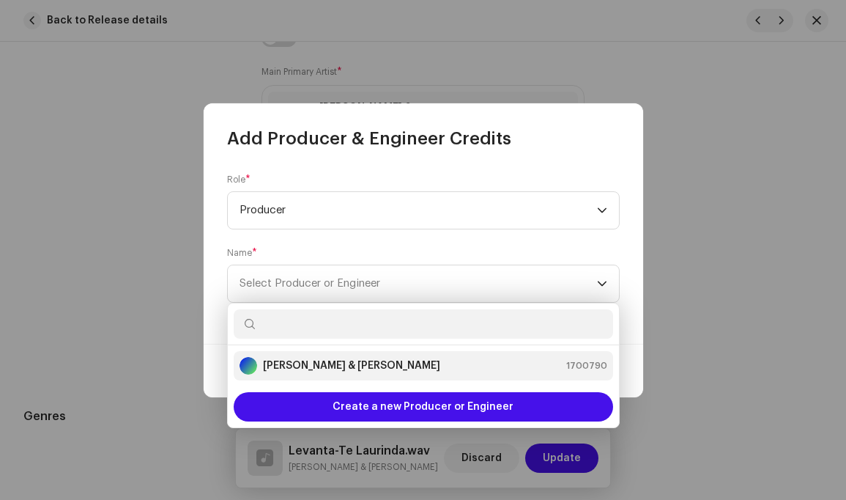
click at [381, 364] on strong "[PERSON_NAME] & [PERSON_NAME]" at bounding box center [351, 365] width 177 height 15
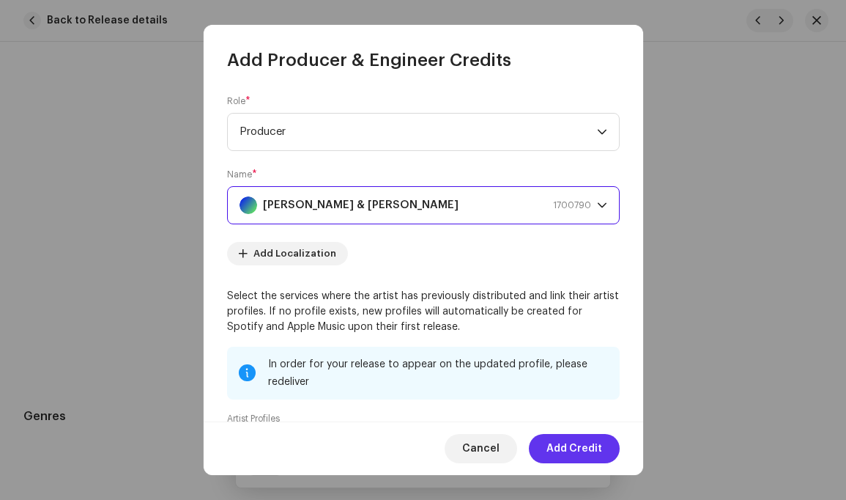
click at [576, 448] on span "Add Credit" at bounding box center [575, 448] width 56 height 29
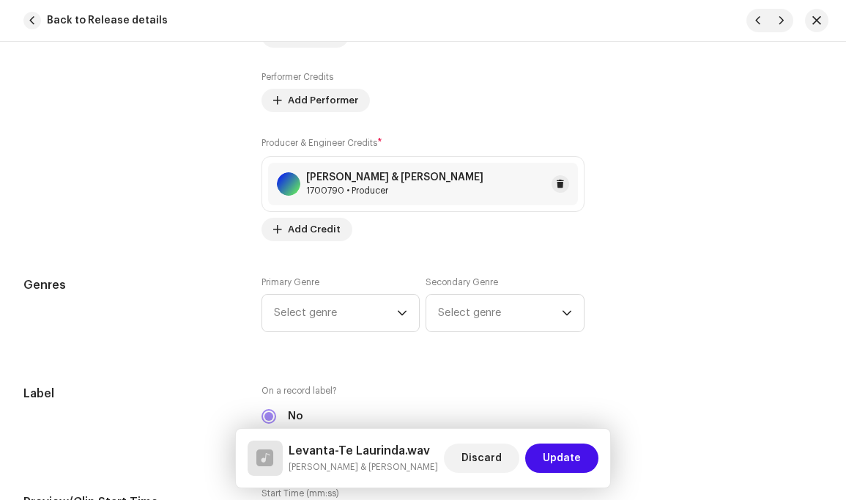
scroll to position [1238, 0]
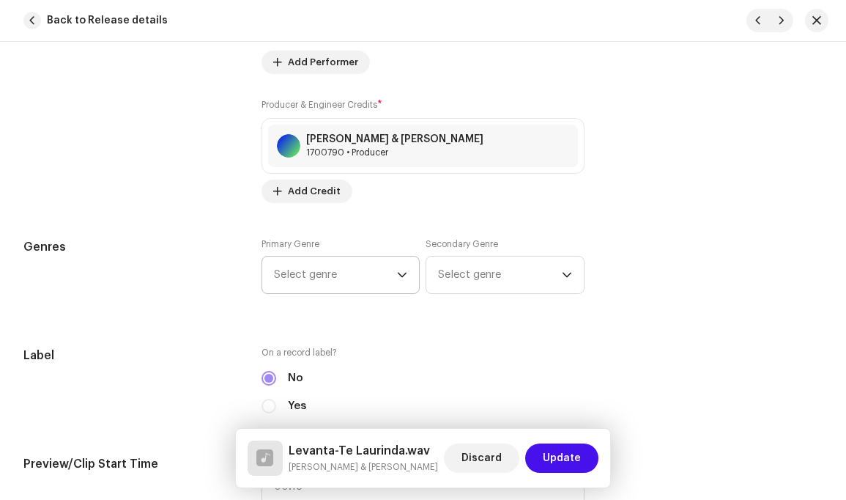
click at [402, 270] on icon "dropdown trigger" at bounding box center [402, 275] width 10 height 10
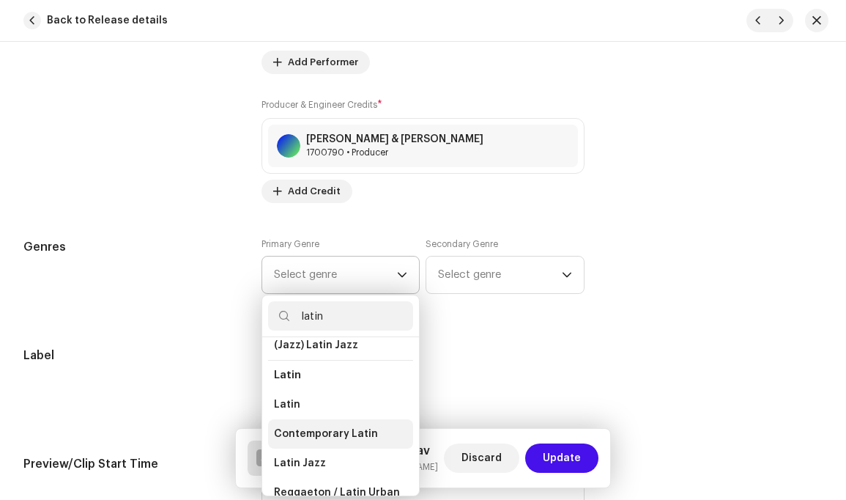
scroll to position [104, 0]
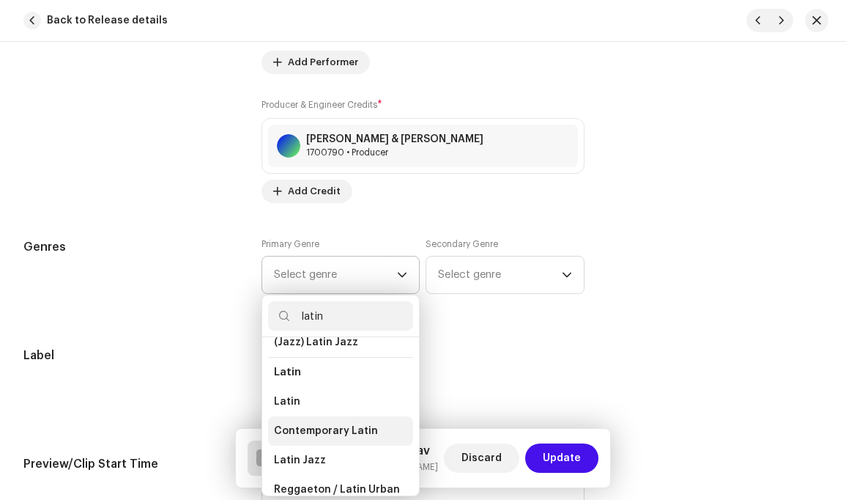
type input "latin"
click at [325, 424] on span "Contemporary Latin" at bounding box center [326, 431] width 104 height 15
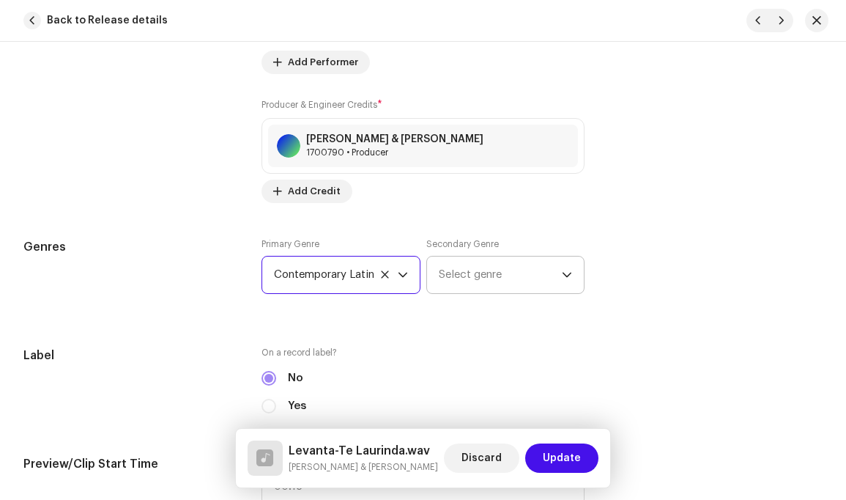
click at [564, 270] on icon "dropdown trigger" at bounding box center [567, 275] width 10 height 10
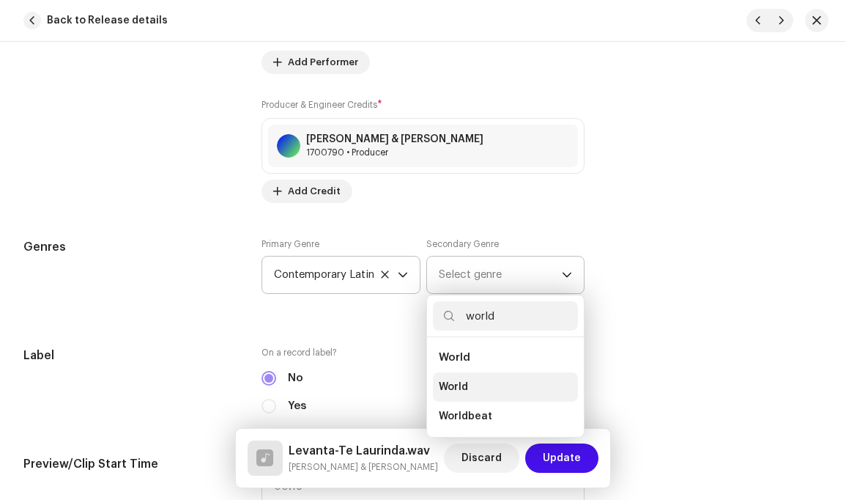
type input "world"
click at [465, 380] on span "World" at bounding box center [453, 387] width 29 height 15
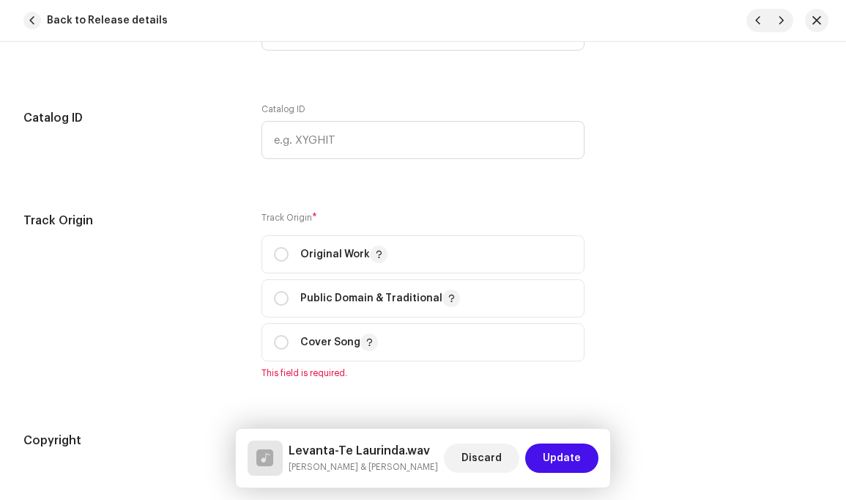
scroll to position [1704, 0]
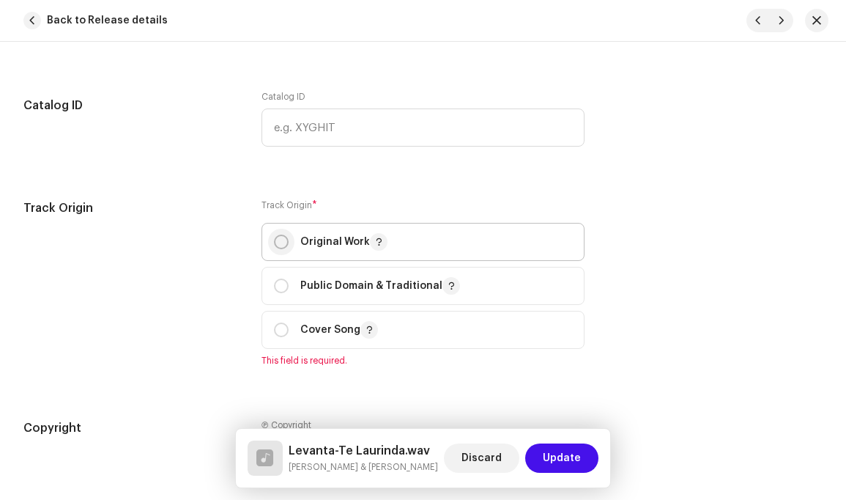
click at [283, 234] on input "radio" at bounding box center [281, 241] width 15 height 15
radio input "true"
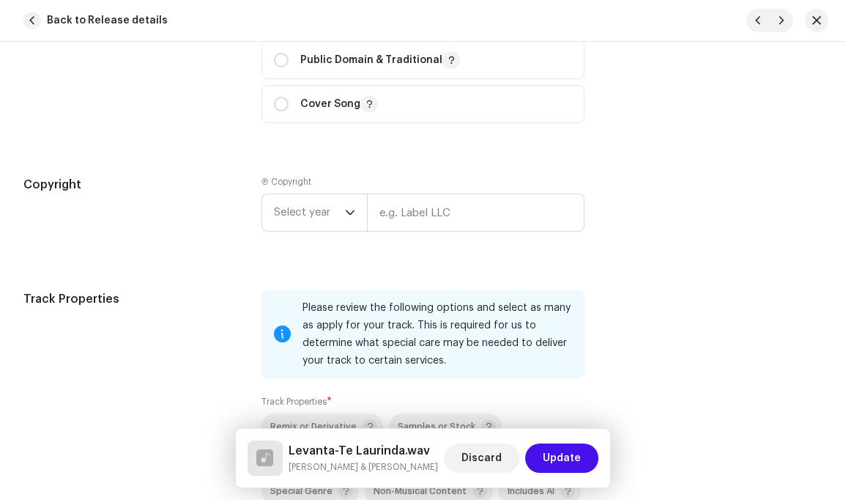
scroll to position [1942, 0]
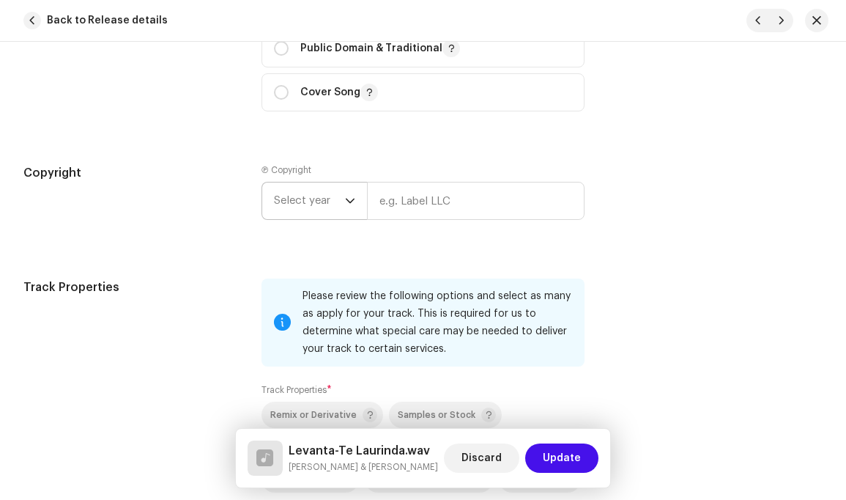
click at [349, 199] on icon "dropdown trigger" at bounding box center [350, 201] width 9 height 5
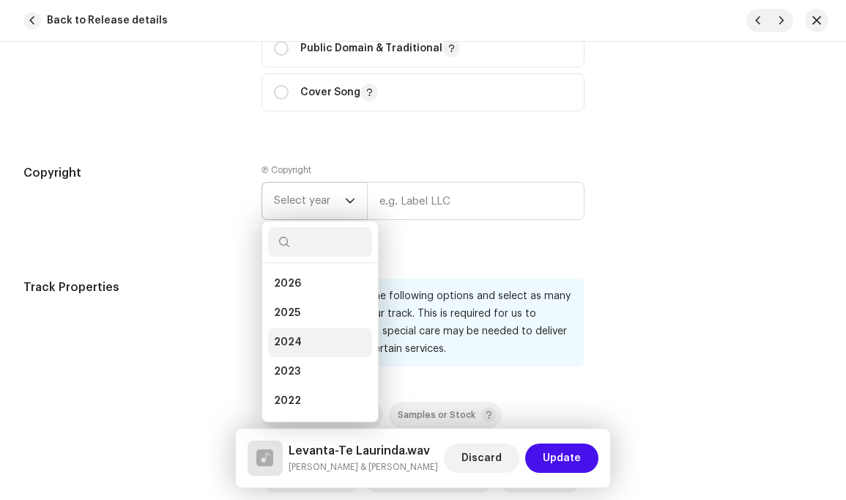
drag, startPoint x: 292, startPoint y: 329, endPoint x: 298, endPoint y: 325, distance: 7.5
click at [292, 335] on span "2024" at bounding box center [288, 342] width 28 height 15
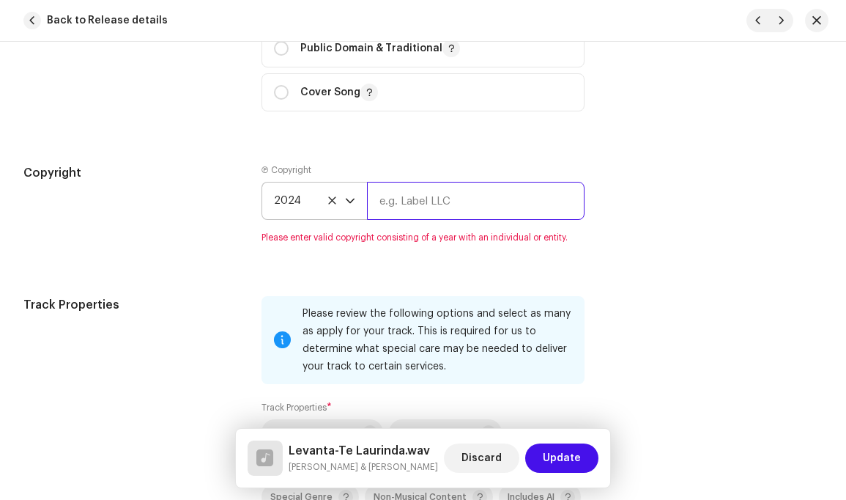
click at [476, 193] on input "text" at bounding box center [475, 201] width 217 height 38
type input "[PERSON_NAME]"
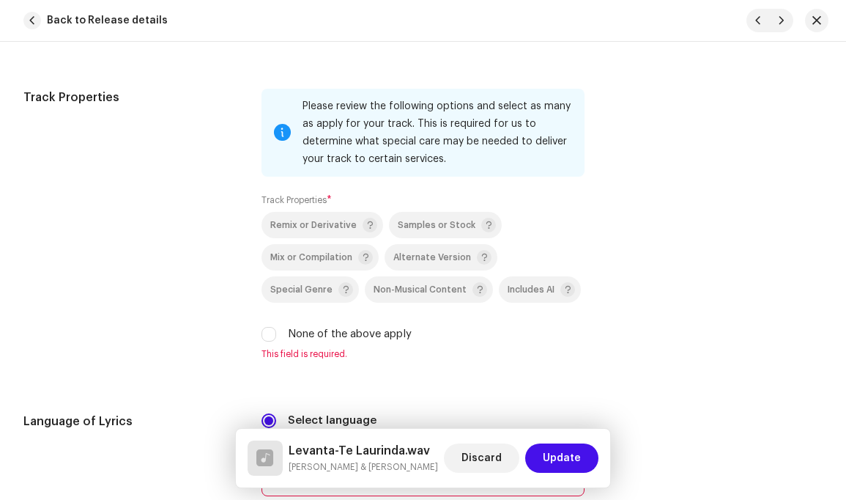
scroll to position [2175, 0]
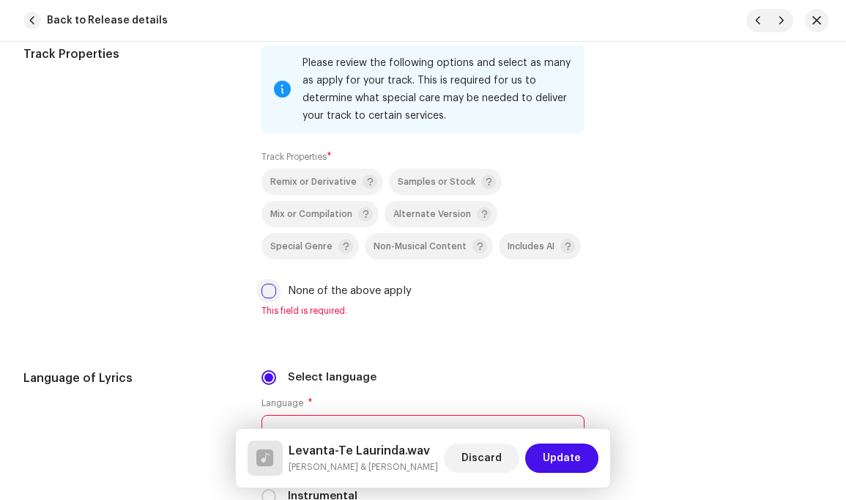
click at [269, 284] on input "None of the above apply" at bounding box center [269, 291] width 15 height 15
checkbox input "true"
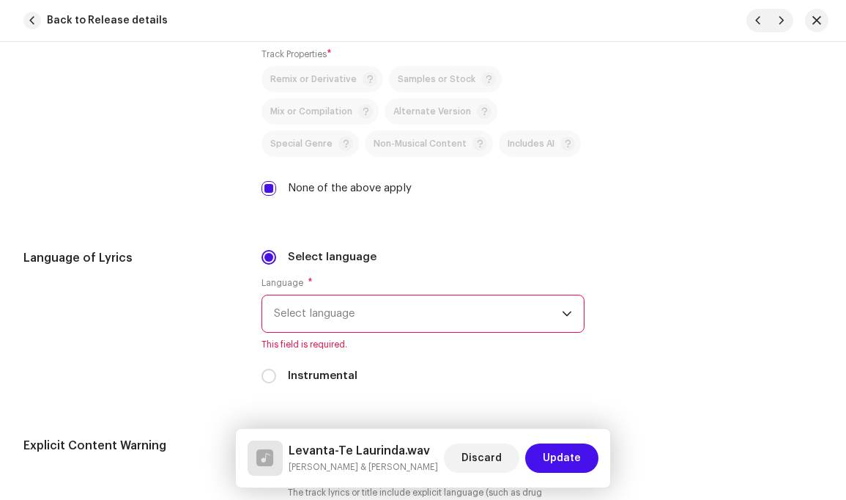
scroll to position [2285, 0]
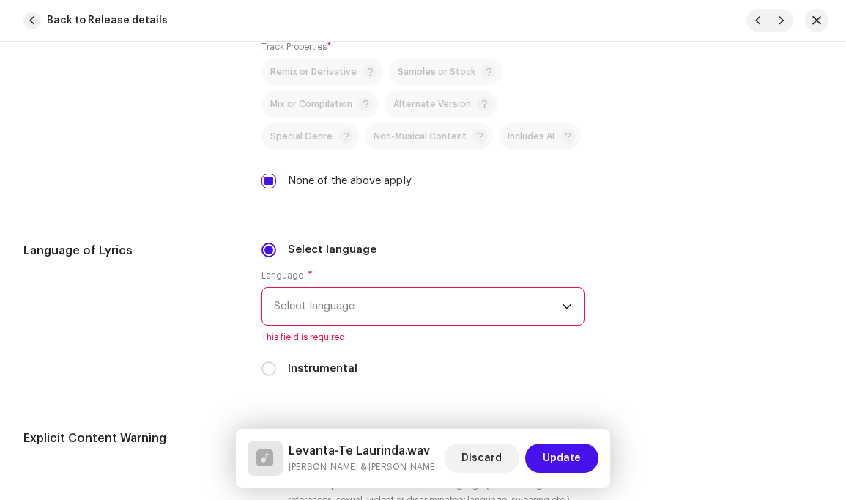
click at [563, 304] on icon "dropdown trigger" at bounding box center [567, 306] width 9 height 5
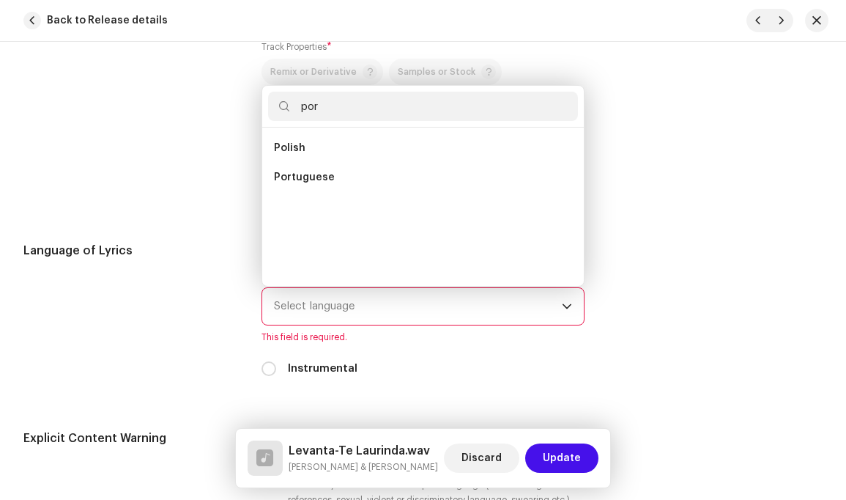
scroll to position [0, 0]
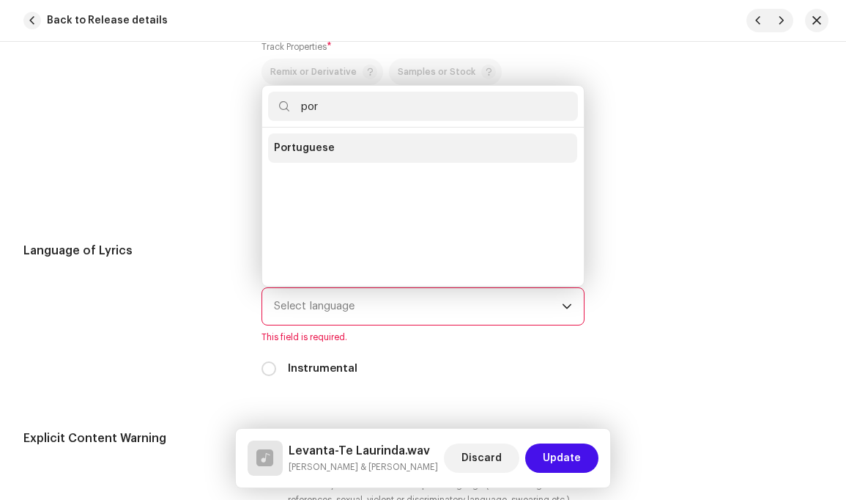
type input "por"
click at [340, 133] on li "Portuguese" at bounding box center [422, 147] width 309 height 29
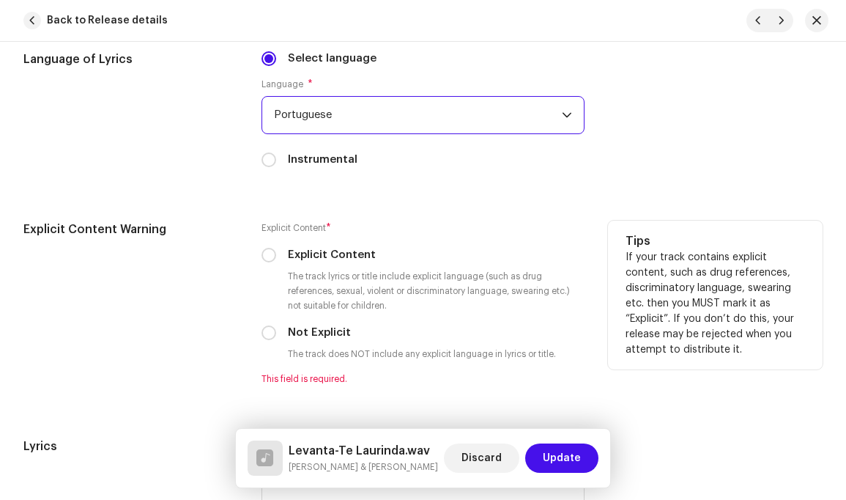
scroll to position [2478, 0]
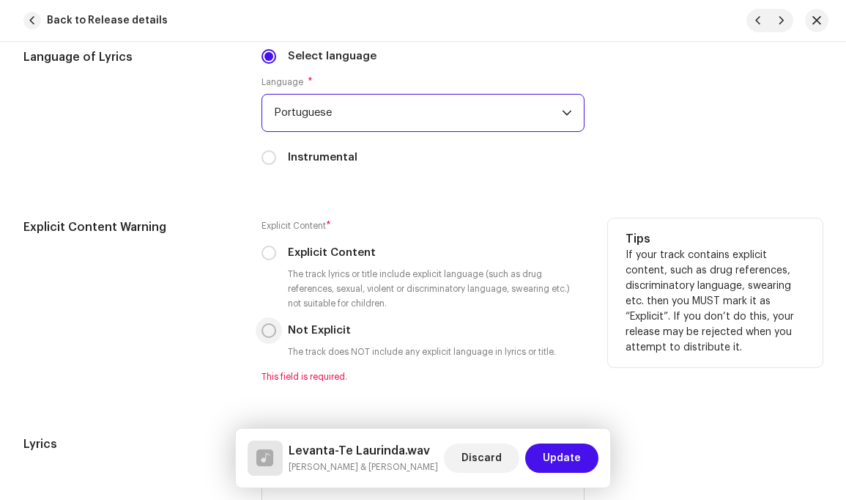
click at [269, 323] on input "Not Explicit" at bounding box center [269, 330] width 15 height 15
radio input "true"
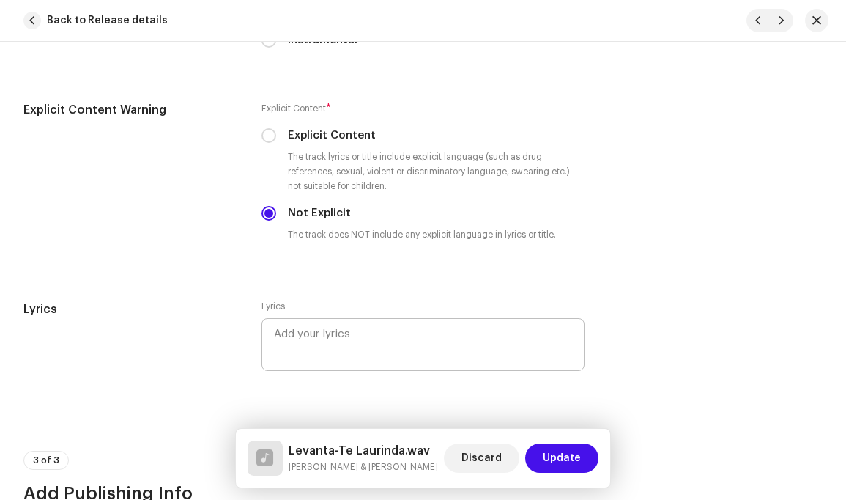
scroll to position [2600, 0]
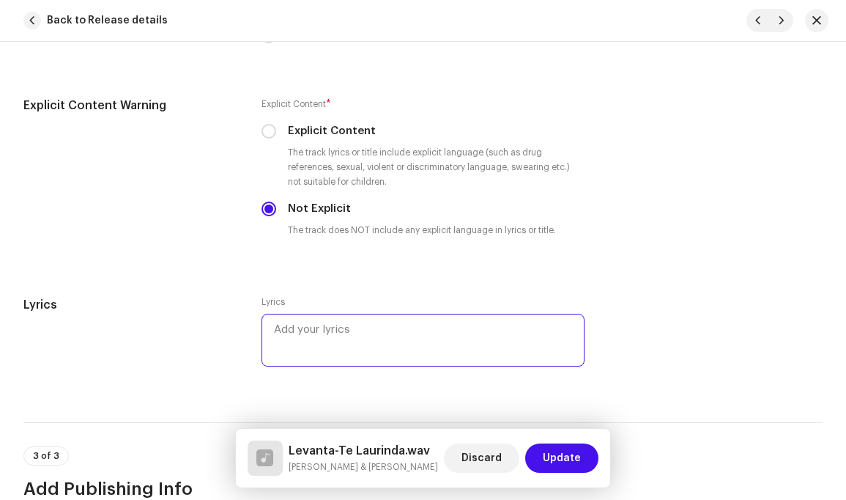
click at [302, 314] on textarea at bounding box center [423, 340] width 322 height 53
paste textarea "Levanta-te Laurinda Do doce dormir ] bis Que está um pobre a porta Num lindo pe…"
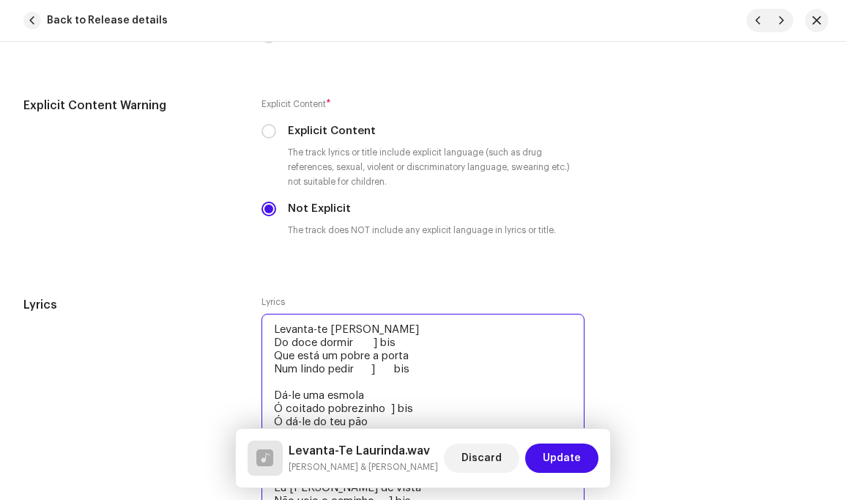
scroll to position [2620, 0]
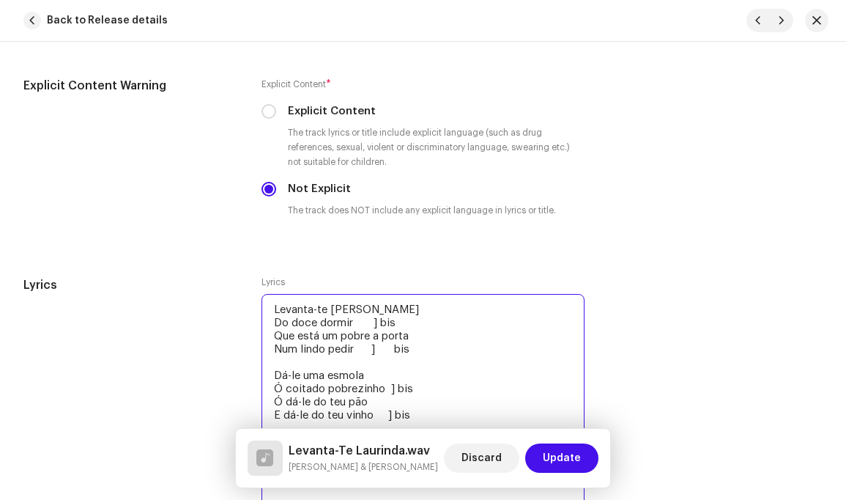
drag, startPoint x: 372, startPoint y: 303, endPoint x: 382, endPoint y: 314, distance: 14.5
click at [374, 306] on textarea "Levanta-te Laurinda Do doce dormir ] bis Que está um pobre a porta Num lindo pe…" at bounding box center [423, 408] width 322 height 229
drag, startPoint x: 391, startPoint y: 334, endPoint x: 400, endPoint y: 341, distance: 12.0
click at [393, 336] on textarea "Levanta-te Laurinda Do doce dormir ] bis Que está um pobre a porta Num lindo pe…" at bounding box center [423, 408] width 322 height 229
drag, startPoint x: 371, startPoint y: 337, endPoint x: 383, endPoint y: 353, distance: 19.9
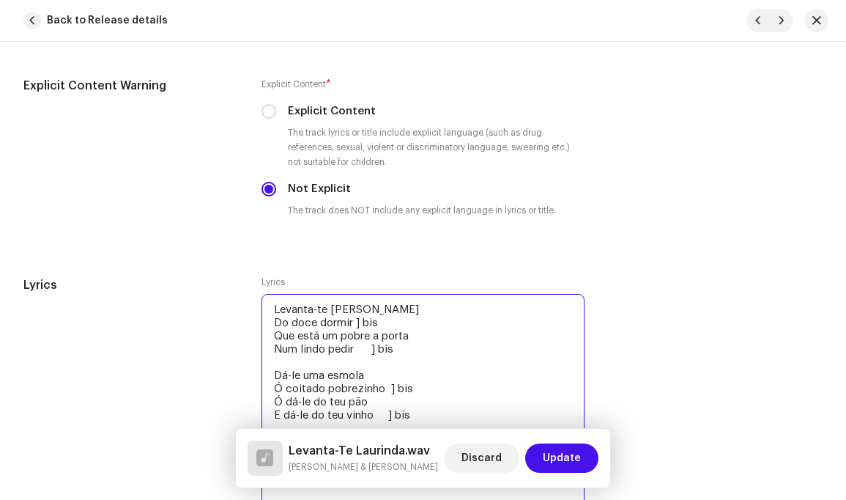
click at [372, 339] on textarea "Levanta-te Laurinda Do doce dormir ] bis Que está um pobre a porta Num lindo pe…" at bounding box center [423, 408] width 322 height 229
drag, startPoint x: 389, startPoint y: 374, endPoint x: 399, endPoint y: 382, distance: 12.6
click at [390, 375] on textarea "Levanta-te Laurinda Do doce dormir ] bis Que está um pobre a porta Num lindo pe…" at bounding box center [423, 408] width 322 height 229
drag, startPoint x: 389, startPoint y: 402, endPoint x: 397, endPoint y: 406, distance: 9.2
click at [391, 402] on textarea "Levanta-te Laurinda Do doce dormir ] bis Que está um pobre a porta Num lindo pe…" at bounding box center [423, 408] width 322 height 229
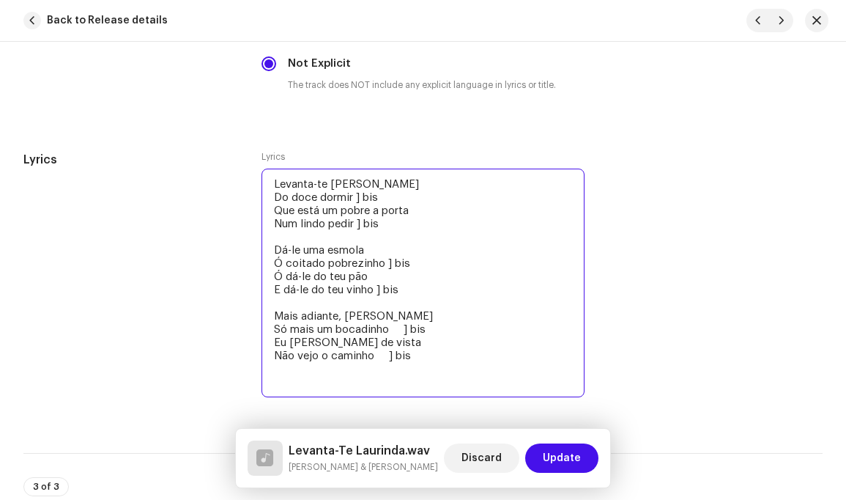
scroll to position [2748, 0]
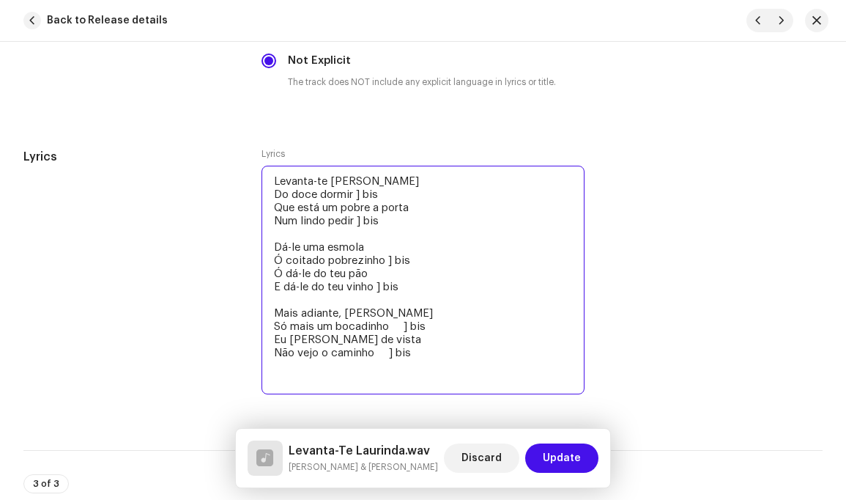
drag, startPoint x: 404, startPoint y: 314, endPoint x: 413, endPoint y: 320, distance: 11.6
click at [404, 314] on textarea "Levanta-te Laurinda Do doce dormir ] bis Que está um pobre a porta Num lindo pe…" at bounding box center [423, 280] width 322 height 229
click at [389, 340] on textarea "Levanta-te Laurinda Do doce dormir ] bis Que está um pobre a porta Num lindo pe…" at bounding box center [423, 280] width 322 height 229
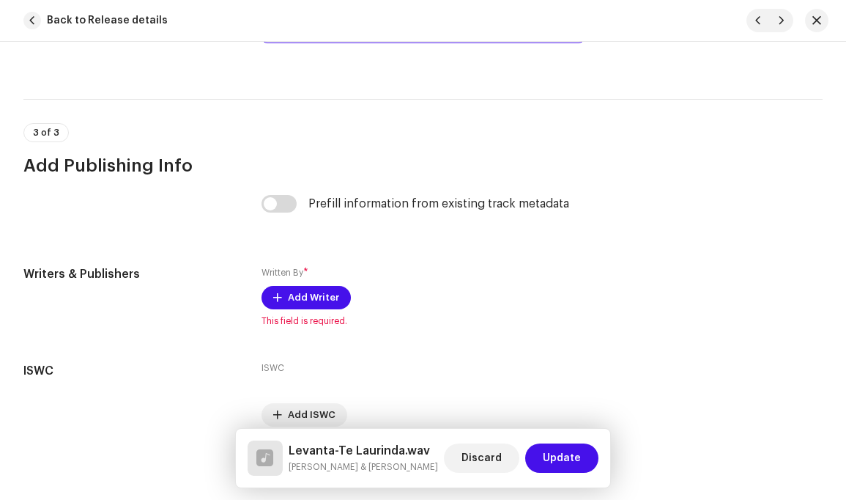
scroll to position [3103, 0]
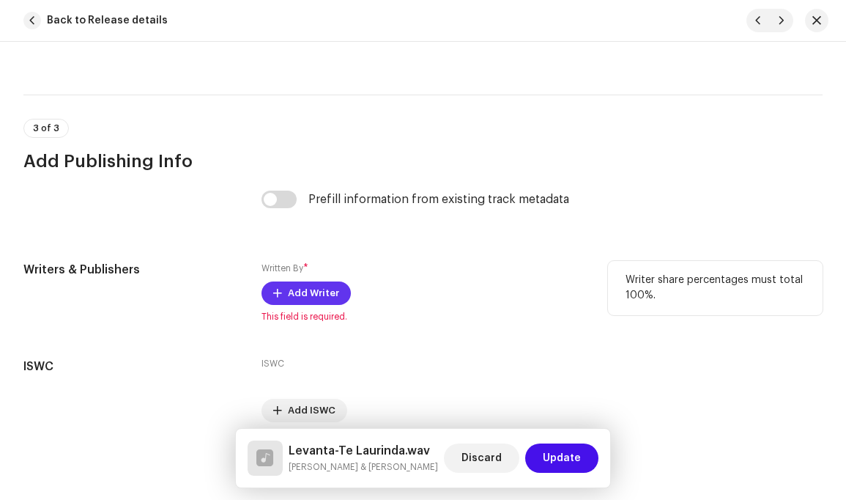
type textarea "Levanta-te Laurinda Do doce dormir ] bis Que está um pobre a porta Num lindo pe…"
click at [320, 282] on div "Written By * Add Writer This field is required." at bounding box center [423, 292] width 322 height 62
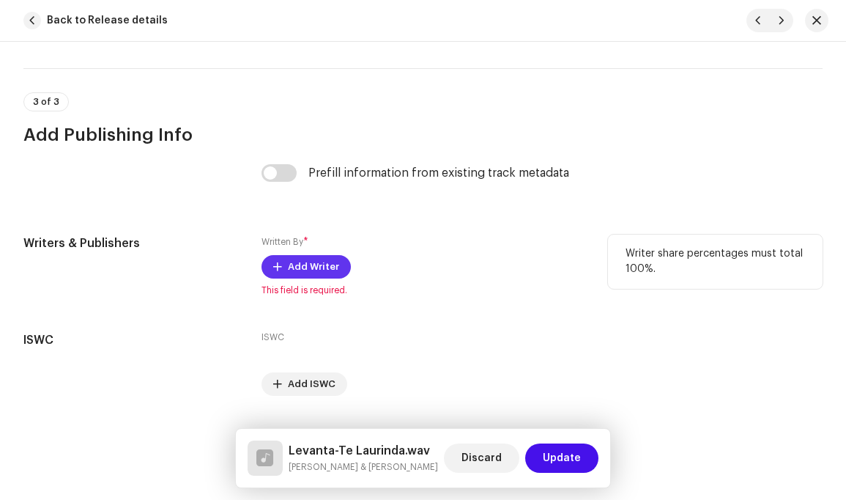
click at [312, 252] on span "Add Writer" at bounding box center [313, 266] width 51 height 29
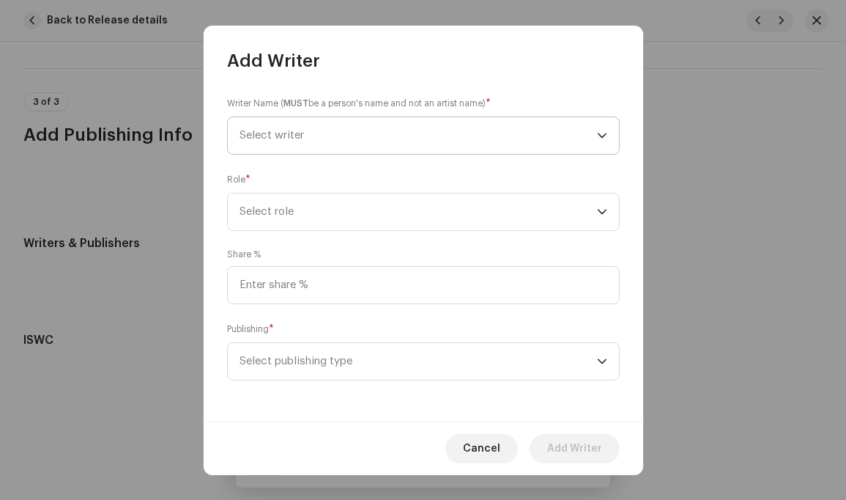
click at [602, 136] on icon "dropdown trigger" at bounding box center [602, 135] width 9 height 5
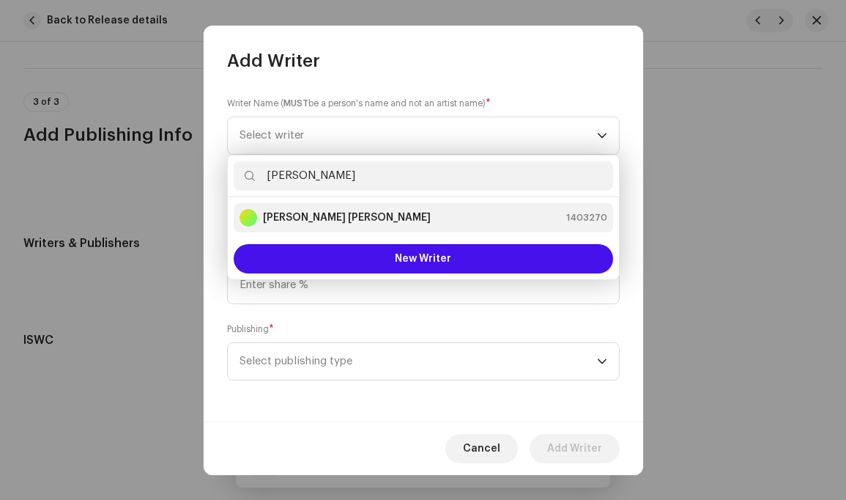
type input "Louis"
click at [394, 216] on div "Louis Philip Simão 1403270" at bounding box center [424, 218] width 368 height 18
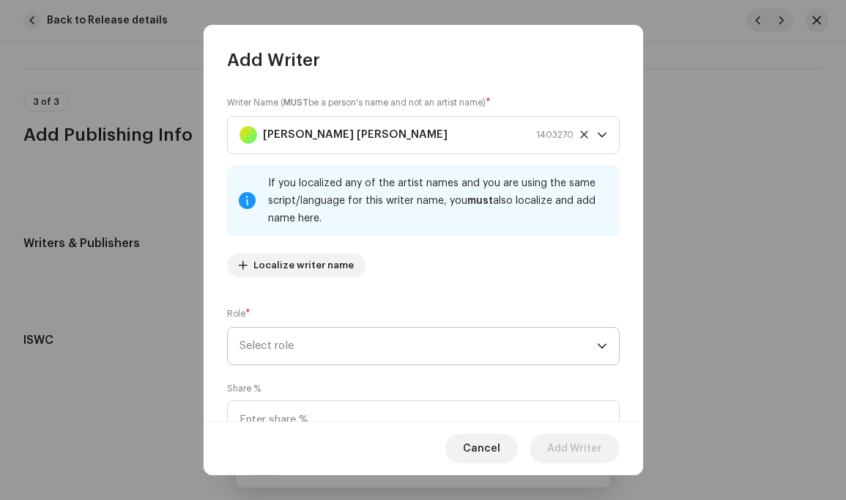
click at [597, 347] on icon "dropdown trigger" at bounding box center [602, 346] width 10 height 10
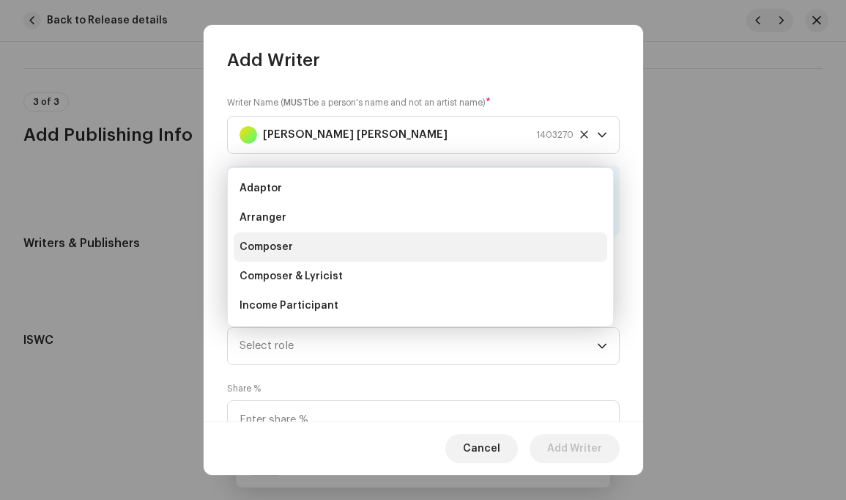
scroll to position [23, 0]
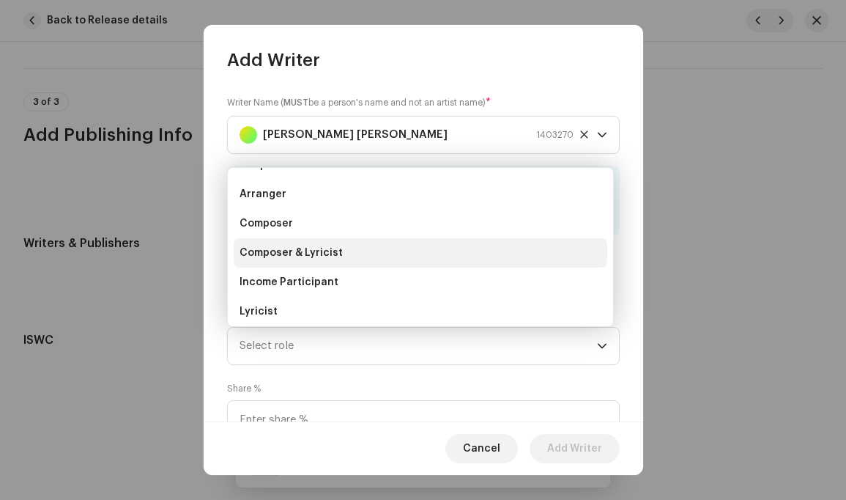
click at [354, 251] on li "Composer & Lyricist" at bounding box center [421, 252] width 374 height 29
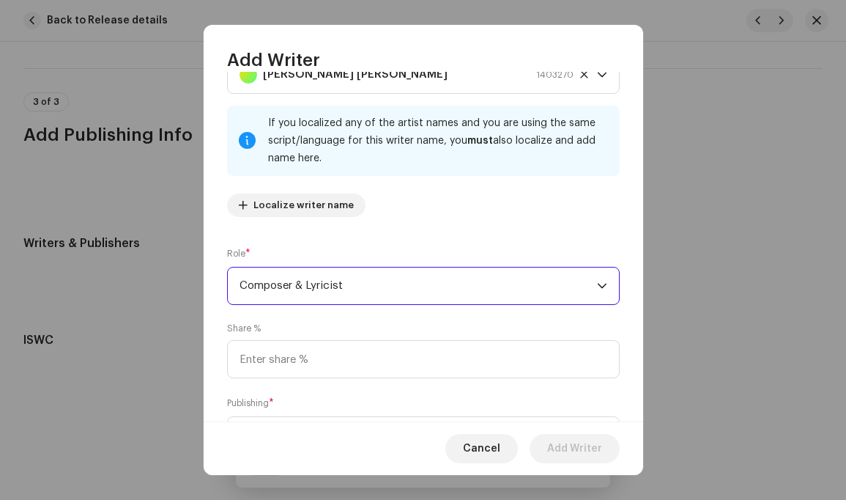
scroll to position [134, 0]
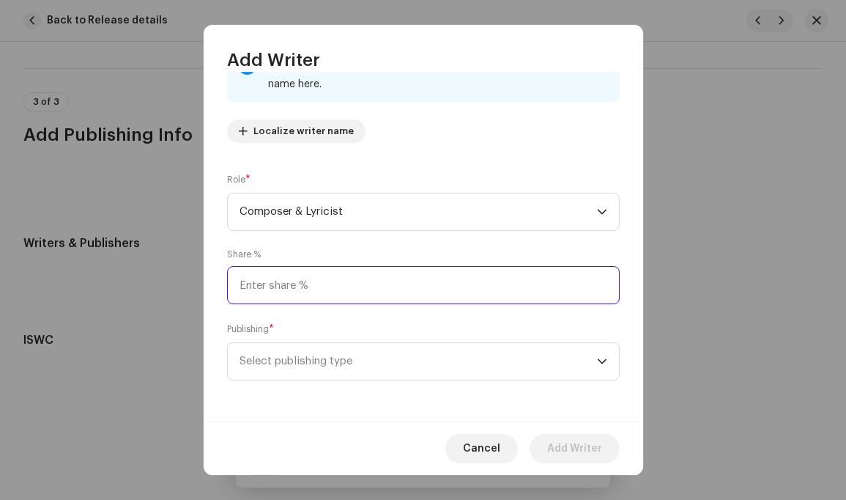
click at [288, 288] on input at bounding box center [423, 285] width 393 height 38
type input "100.00"
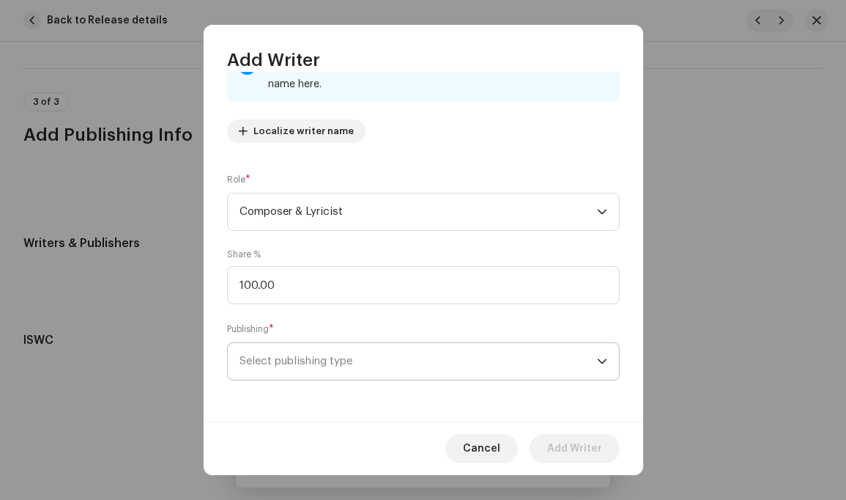
click at [598, 362] on icon "dropdown trigger" at bounding box center [602, 361] width 9 height 5
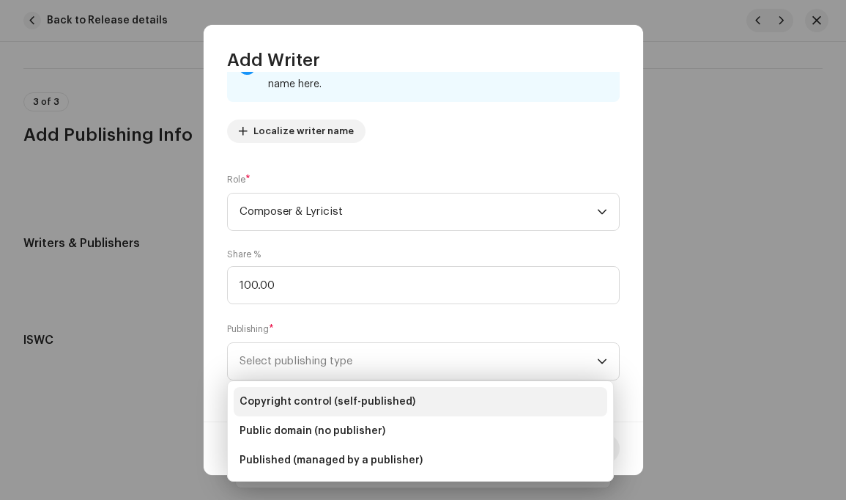
click at [372, 403] on span "Copyright control (self-published)" at bounding box center [328, 401] width 176 height 15
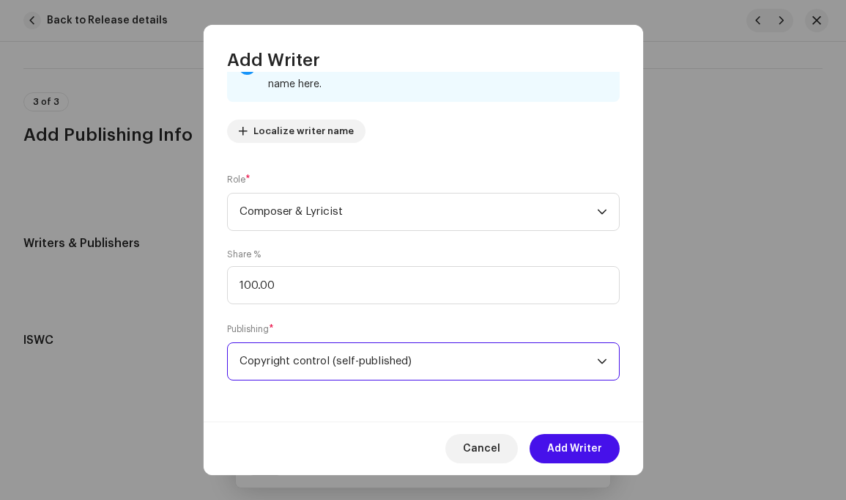
click at [569, 444] on span "Add Writer" at bounding box center [574, 448] width 55 height 29
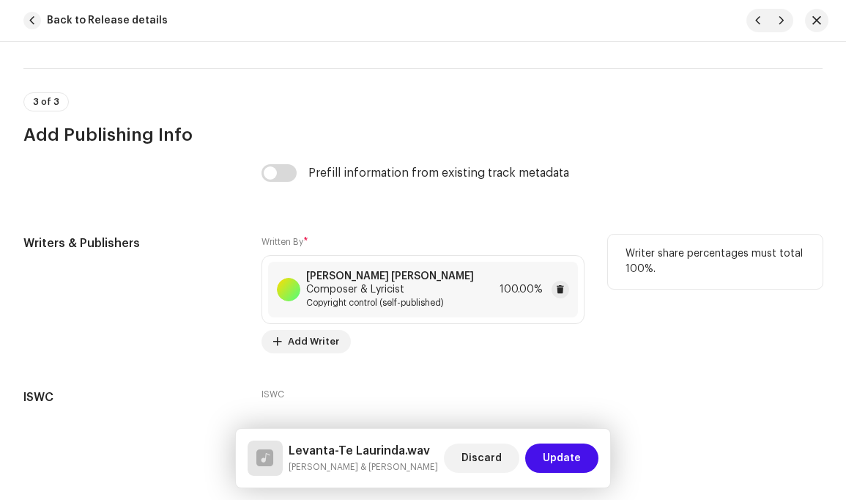
scroll to position [3184, 0]
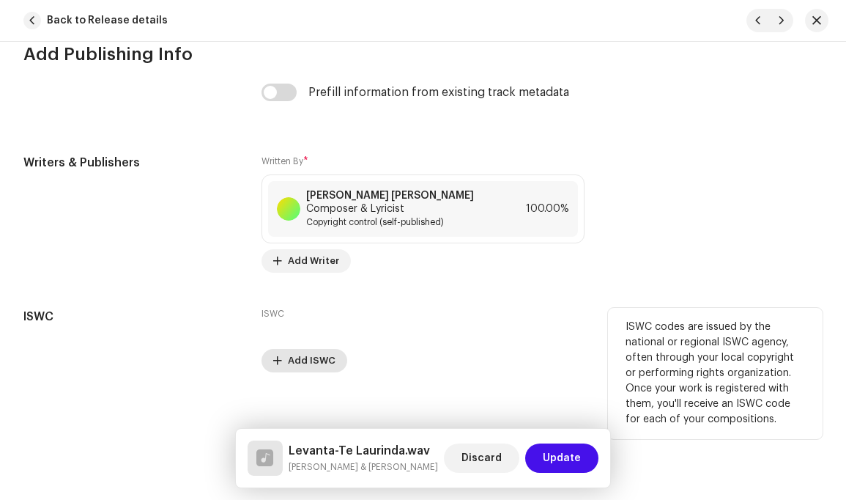
click at [304, 346] on span "Add ISWC" at bounding box center [312, 360] width 48 height 29
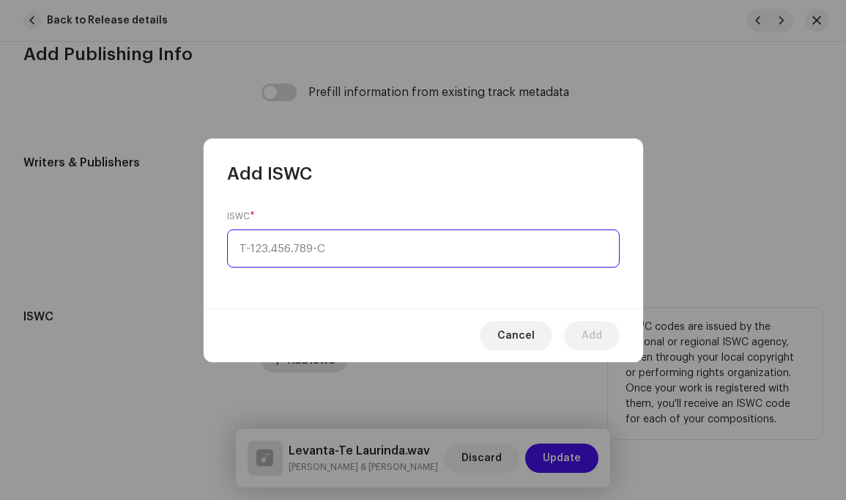
type input "_-___.___.___-_"
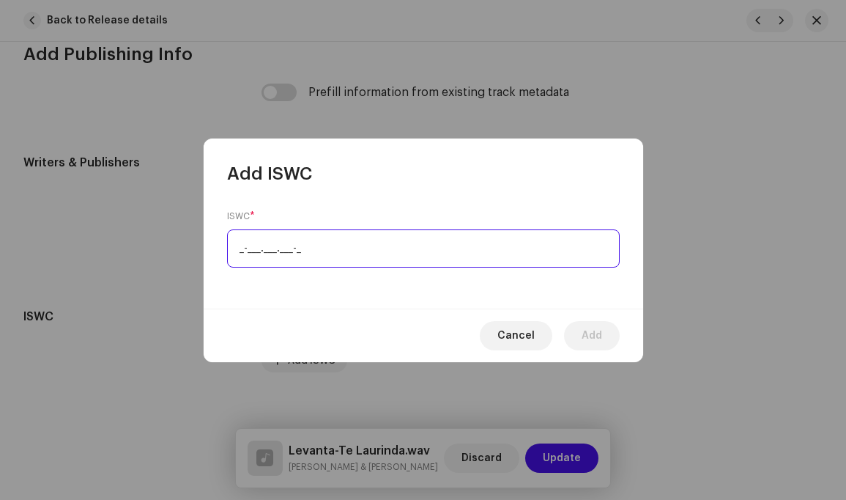
paste input "T-922.341.622-6"
type input "T-922.341.622-6"
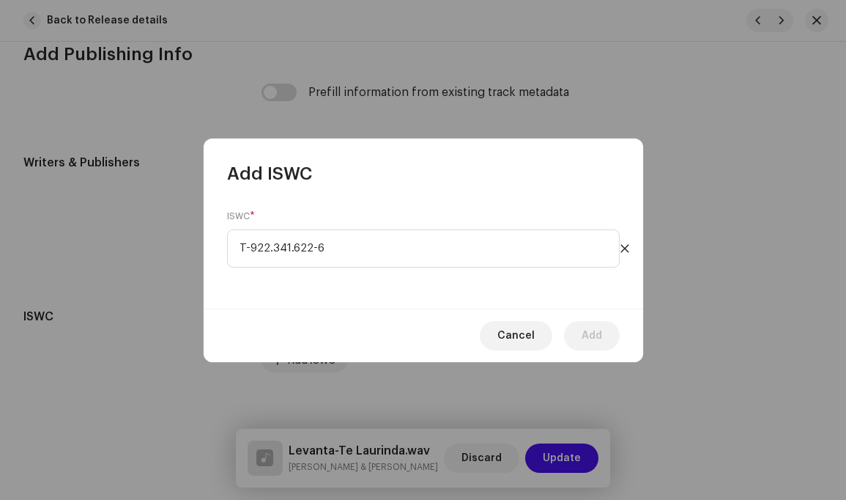
drag, startPoint x: 496, startPoint y: 292, endPoint x: 539, endPoint y: 319, distance: 50.6
click at [496, 292] on div "ISWC * T-922.341.622-6" at bounding box center [424, 246] width 440 height 123
click at [596, 334] on span "Add" at bounding box center [592, 335] width 21 height 29
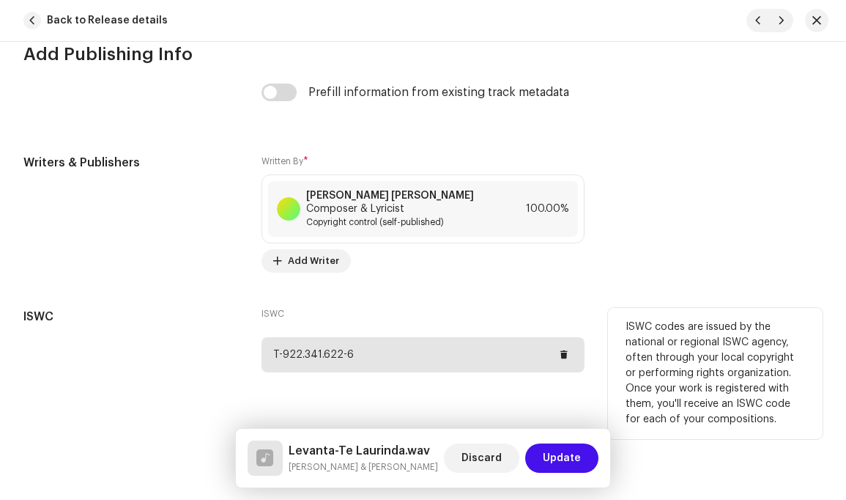
scroll to position [3195, 0]
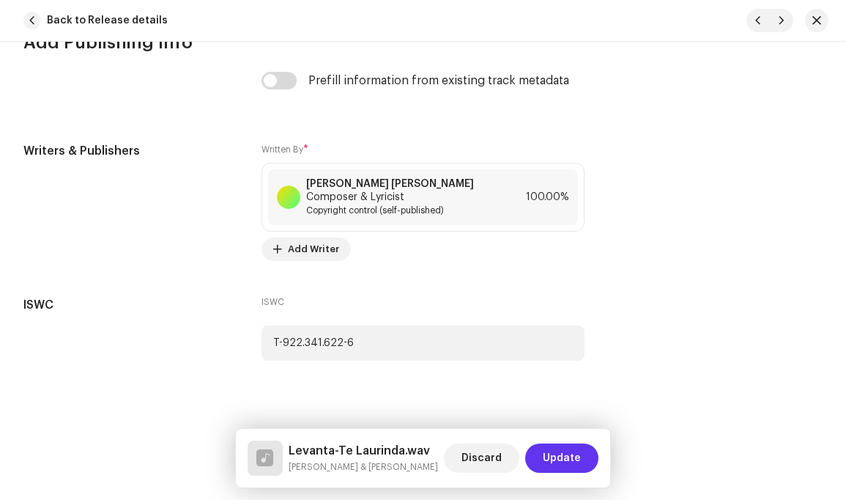
click at [564, 457] on span "Update" at bounding box center [562, 457] width 38 height 29
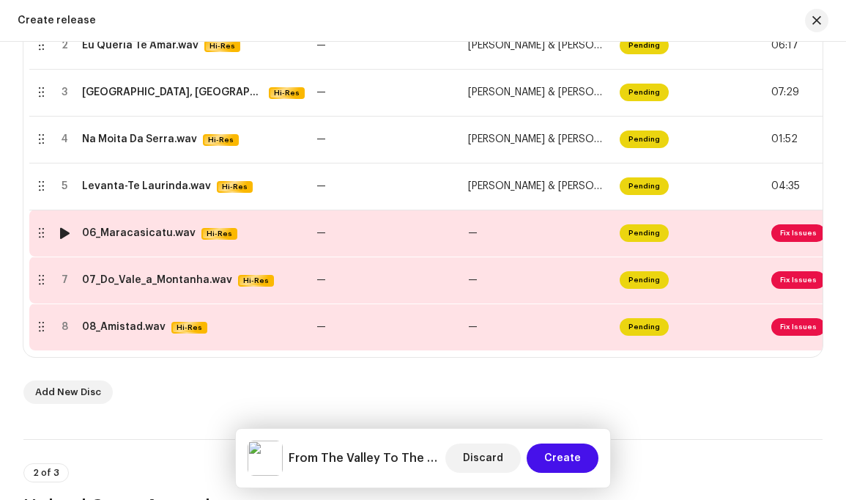
click at [791, 233] on span "Fix Issues" at bounding box center [799, 233] width 54 height 18
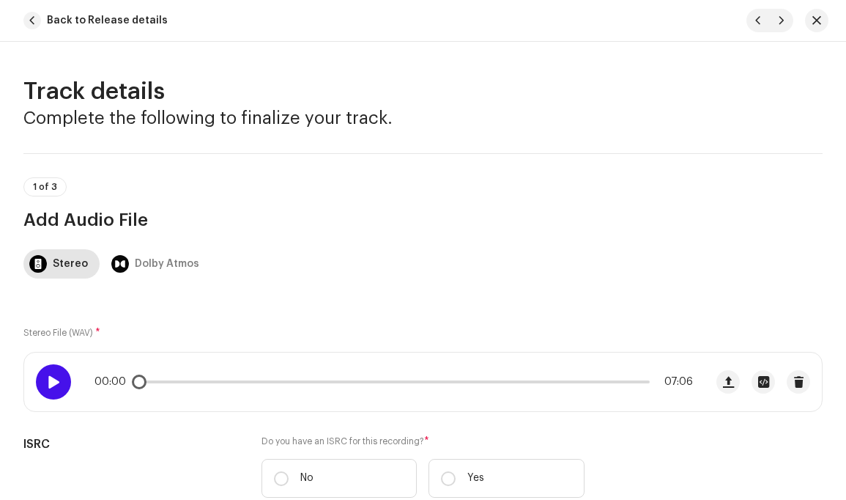
click at [58, 379] on span at bounding box center [53, 382] width 12 height 12
click at [58, 378] on span at bounding box center [53, 382] width 12 height 12
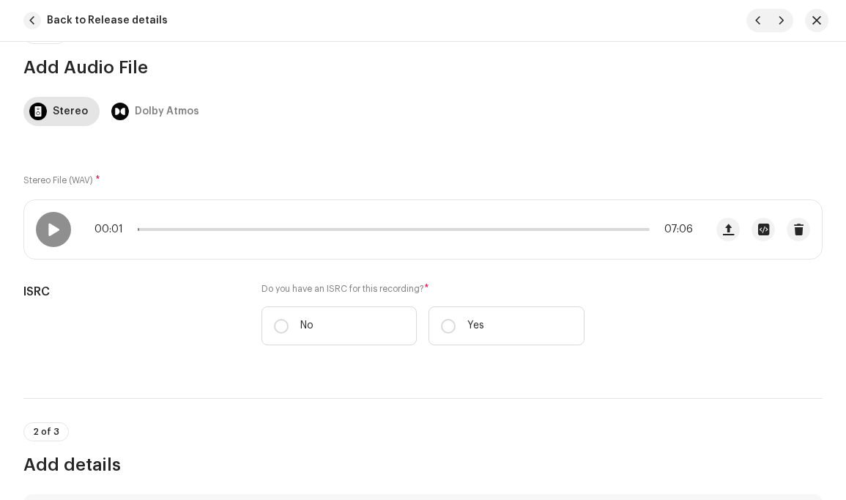
scroll to position [226, 0]
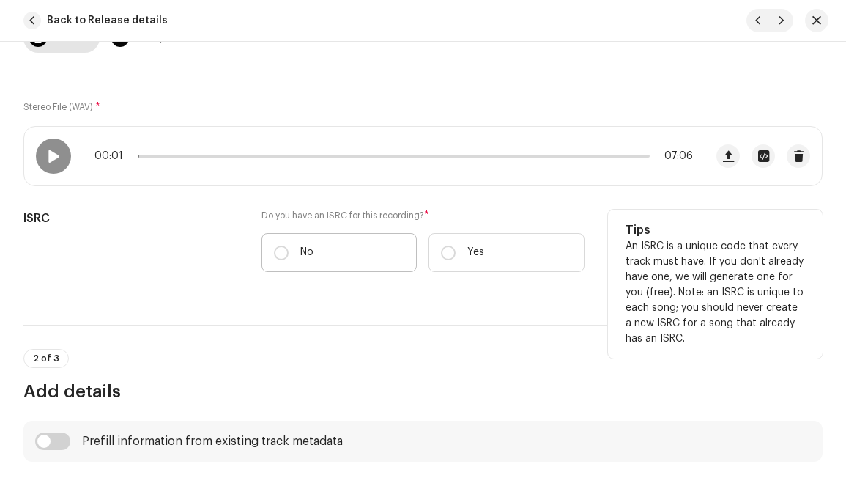
drag, startPoint x: 442, startPoint y: 255, endPoint x: 366, endPoint y: 252, distance: 75.5
click at [444, 254] on input "Yes" at bounding box center [448, 252] width 15 height 15
radio input "true"
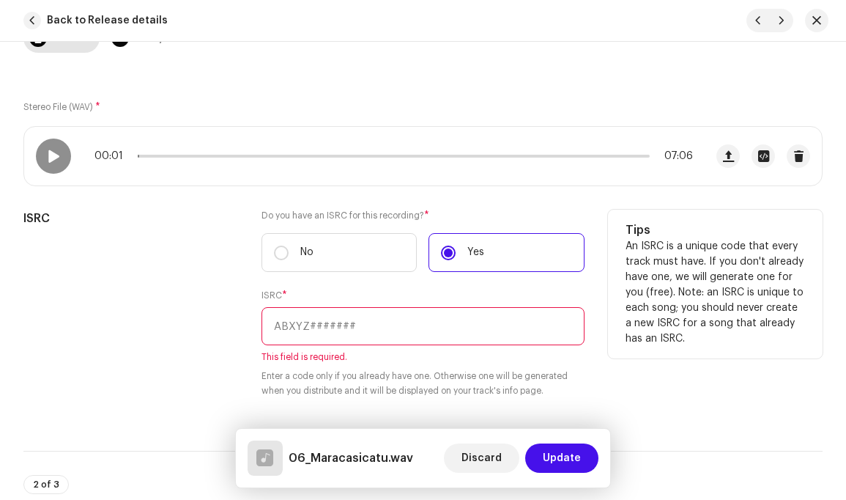
click at [370, 328] on input "text" at bounding box center [423, 326] width 322 height 38
paste input "CAAAJ2400014"
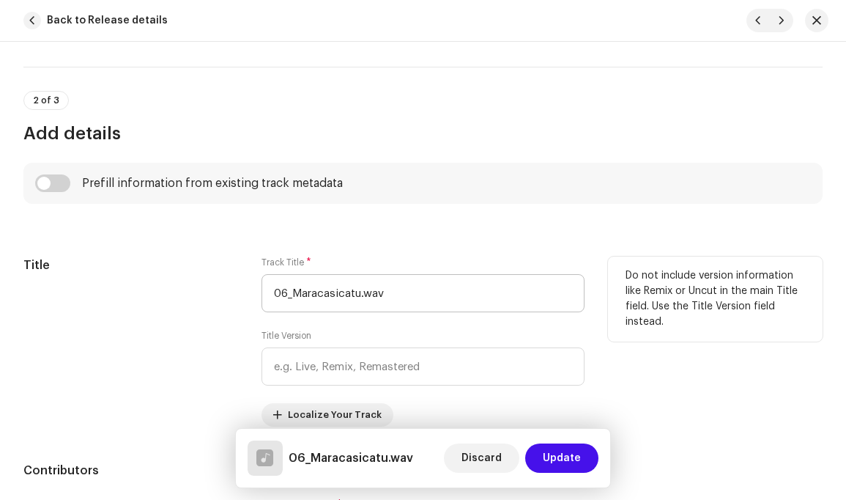
scroll to position [602, 0]
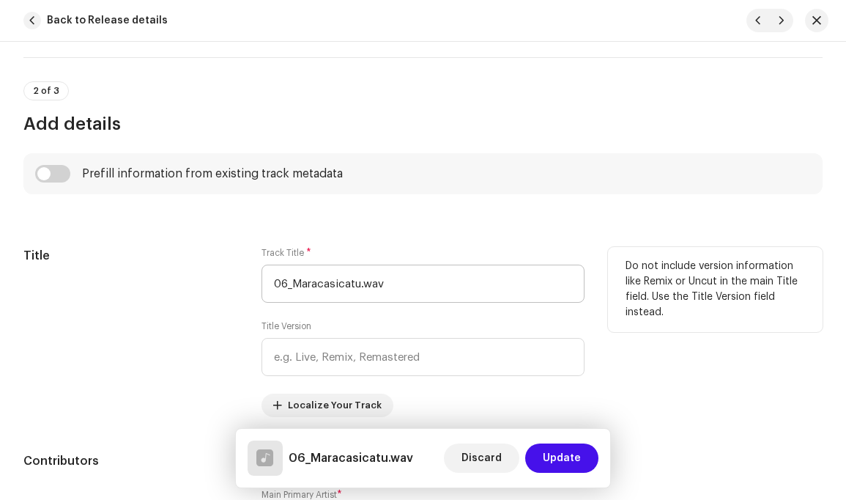
type input "CAAAJ2400014"
drag, startPoint x: 293, startPoint y: 285, endPoint x: 256, endPoint y: 286, distance: 37.4
click at [256, 286] on div "Title Track Title * 06_Maracasicatu.wav Title Version Localize Your Track Do no…" at bounding box center [422, 332] width 799 height 170
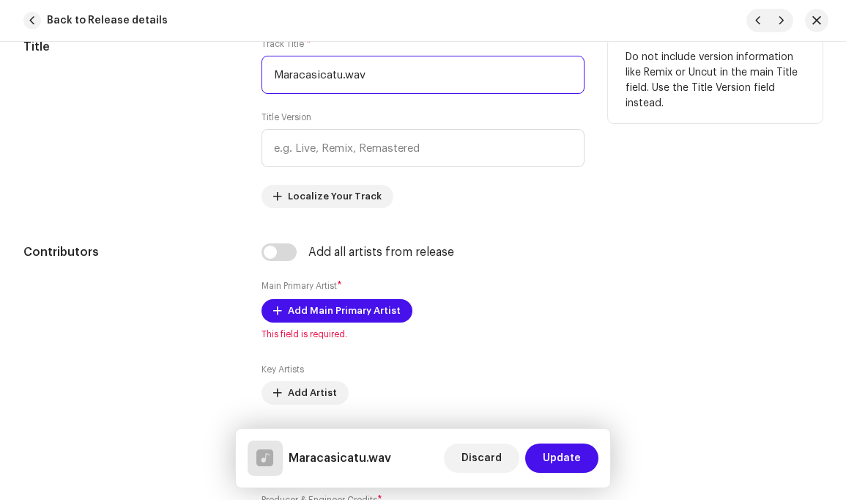
scroll to position [873, 0]
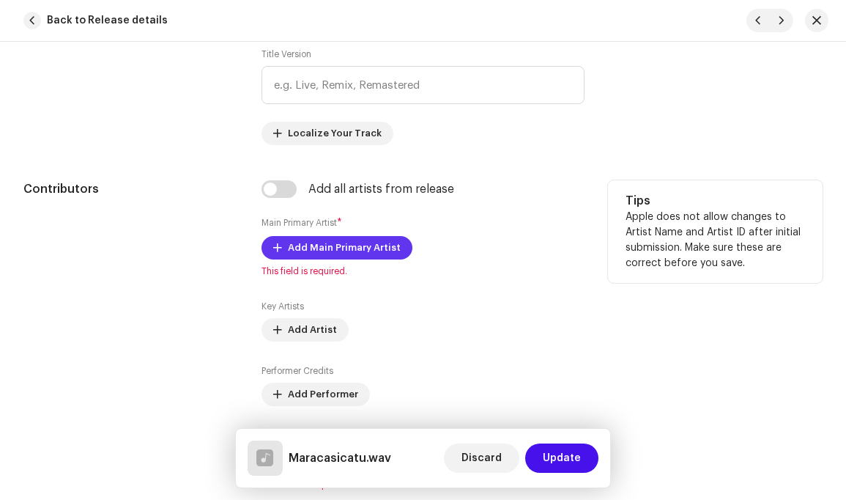
type input "Maracasicatu.wav"
click at [365, 250] on span "Add Main Primary Artist" at bounding box center [344, 247] width 113 height 29
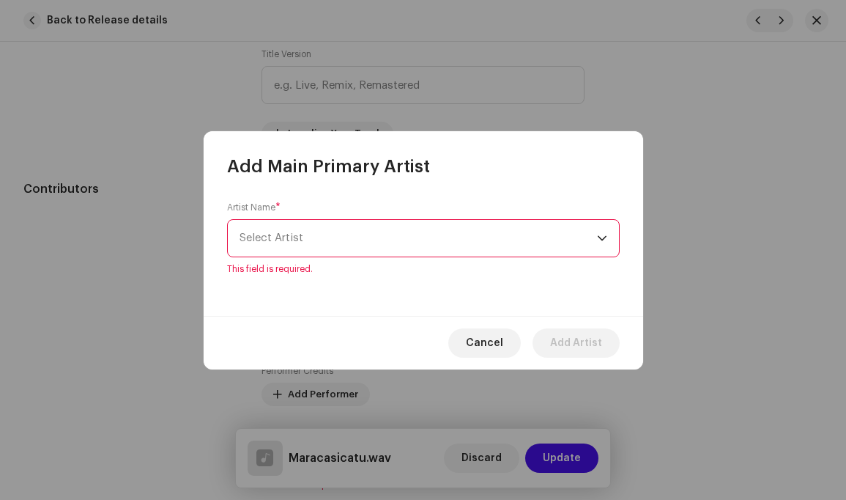
click at [602, 246] on div "dropdown trigger" at bounding box center [602, 238] width 10 height 37
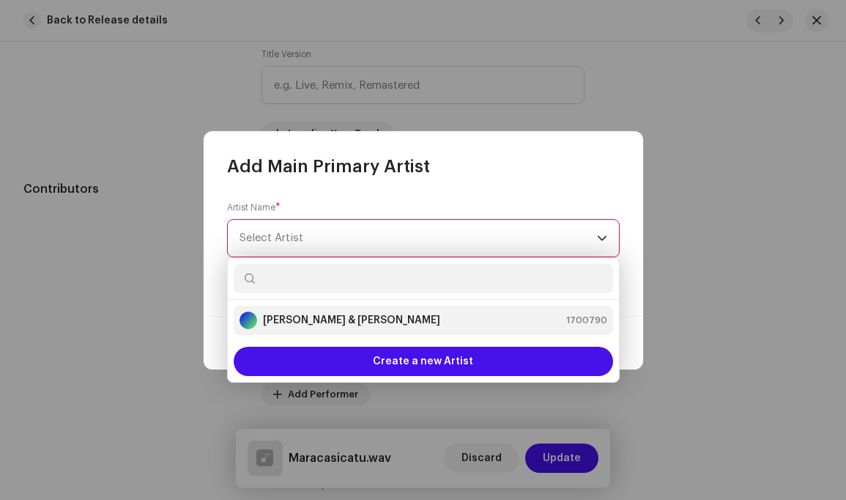
click at [466, 322] on div "Louis Simão & Carlos Bernardo 1700790" at bounding box center [424, 320] width 368 height 18
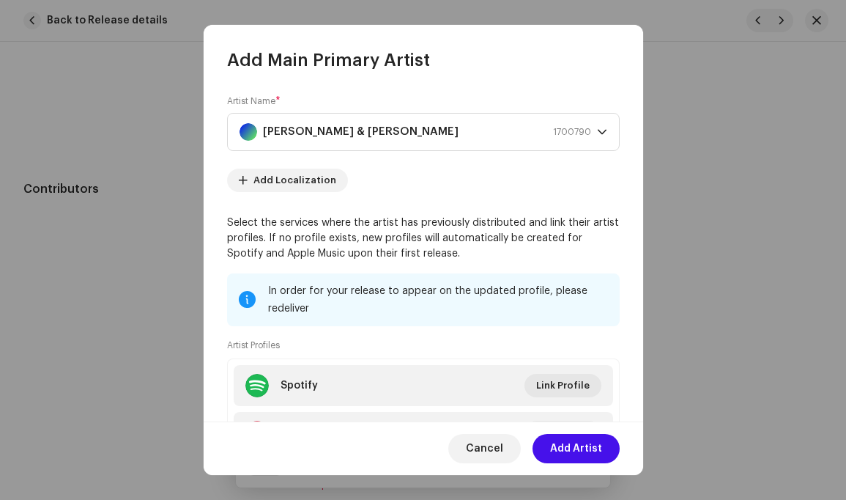
click at [583, 447] on span "Add Artist" at bounding box center [576, 448] width 52 height 29
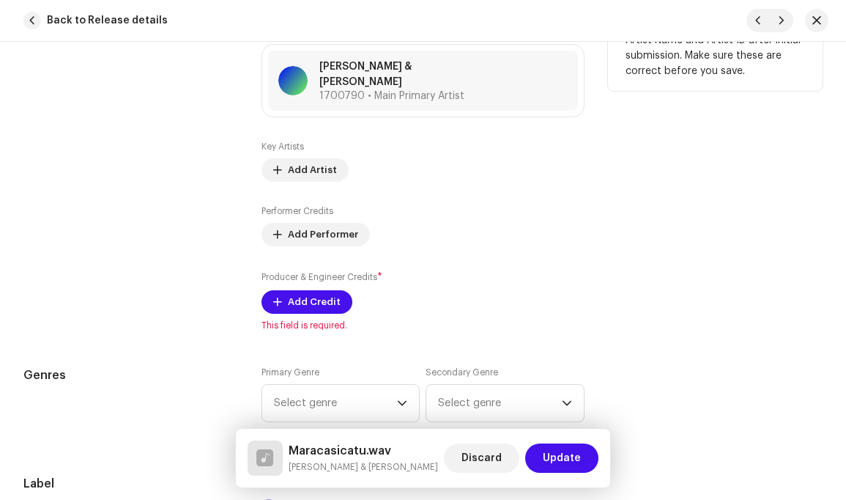
scroll to position [1078, 0]
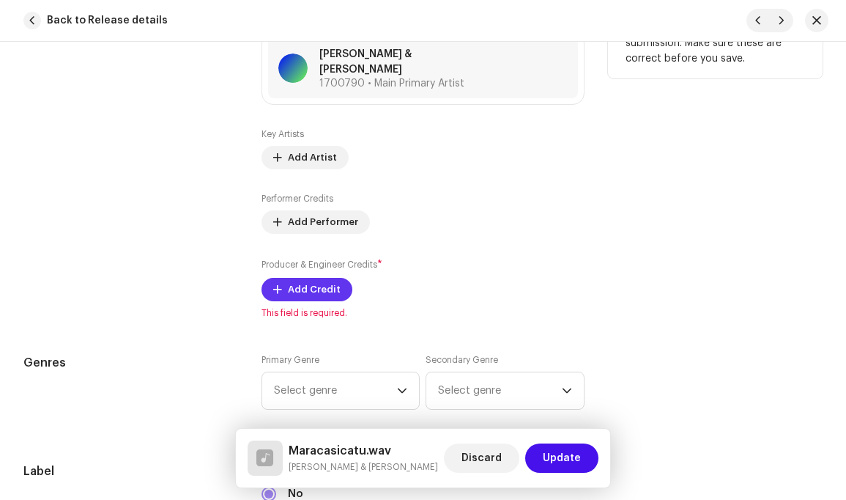
click at [311, 280] on span "Add Credit" at bounding box center [314, 289] width 53 height 29
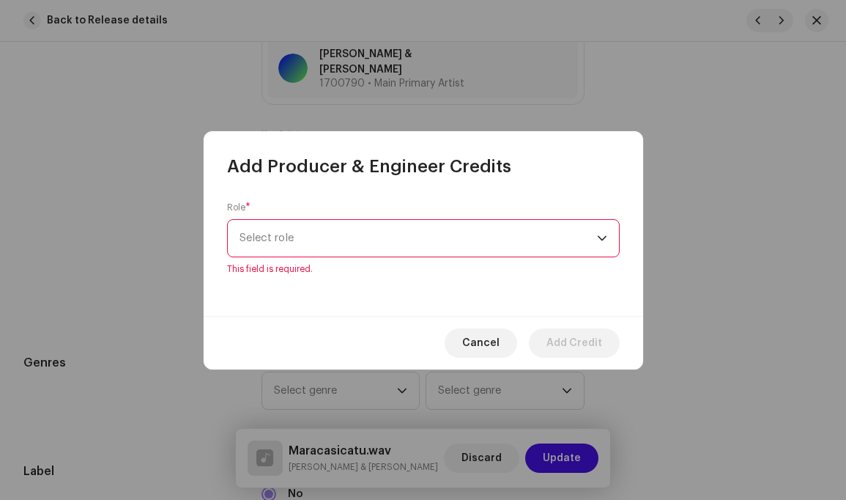
click at [602, 241] on icon "dropdown trigger" at bounding box center [602, 238] width 10 height 10
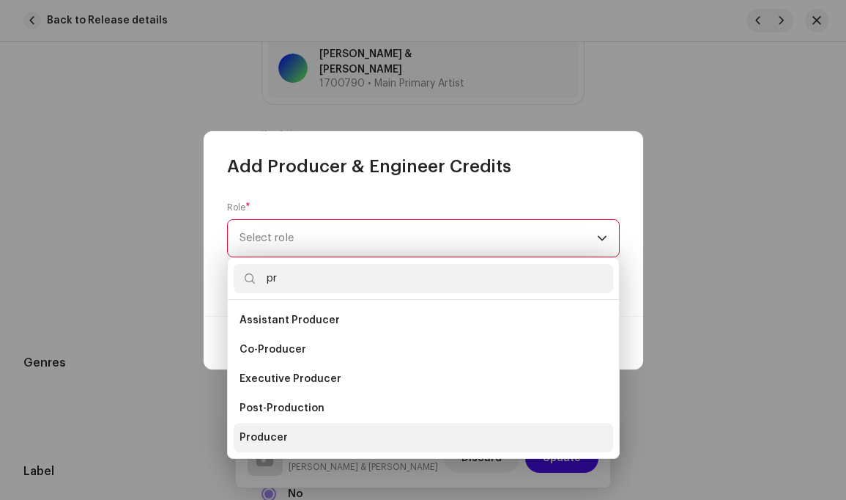
type input "pr"
click at [278, 432] on span "Producer" at bounding box center [264, 437] width 48 height 15
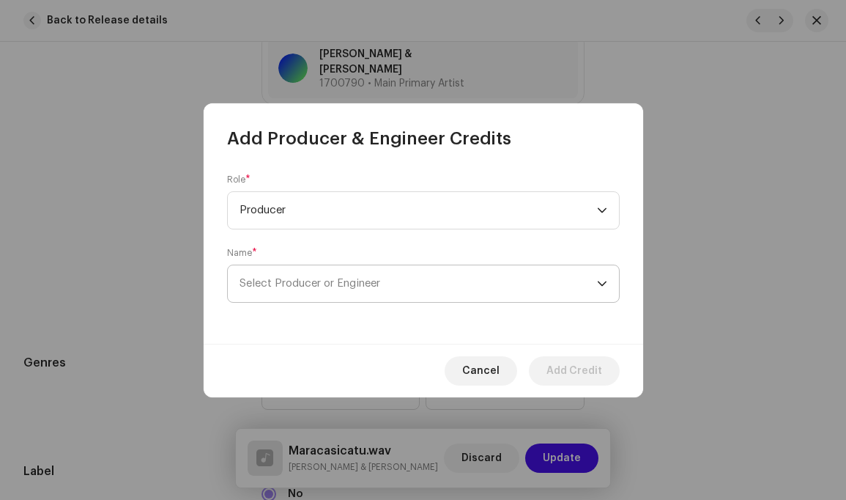
click at [599, 284] on icon "dropdown trigger" at bounding box center [602, 283] width 10 height 10
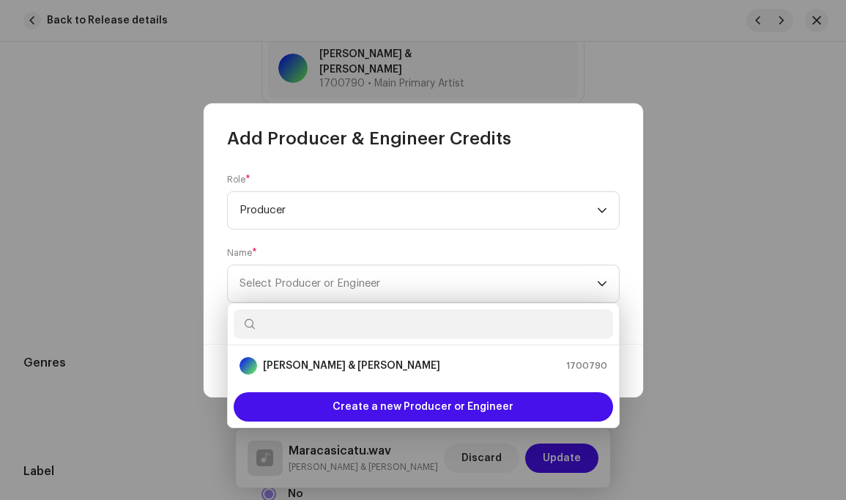
click at [455, 369] on div "Louis Simão & Carlos Bernardo 1700790" at bounding box center [424, 366] width 368 height 18
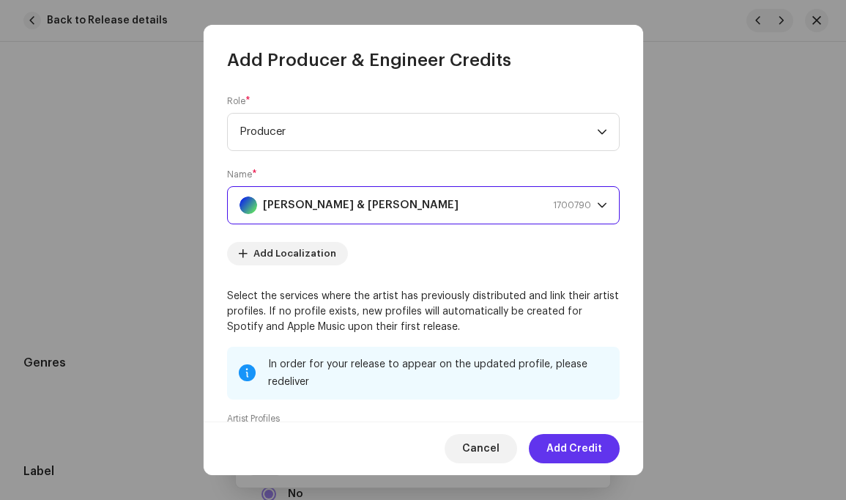
click at [571, 450] on span "Add Credit" at bounding box center [575, 448] width 56 height 29
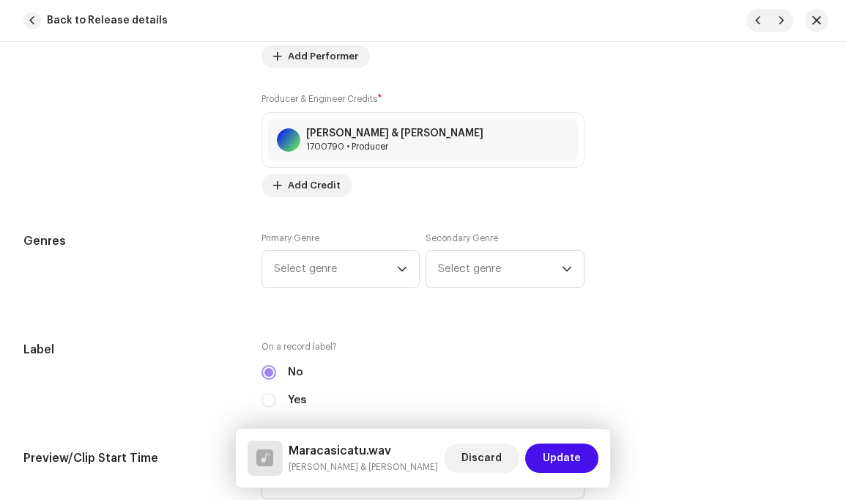
scroll to position [1313, 0]
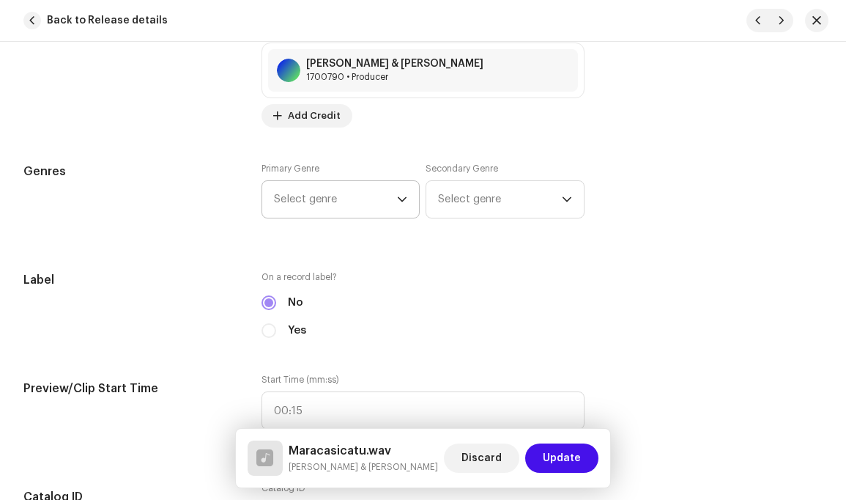
click at [402, 197] on icon "dropdown trigger" at bounding box center [402, 199] width 9 height 5
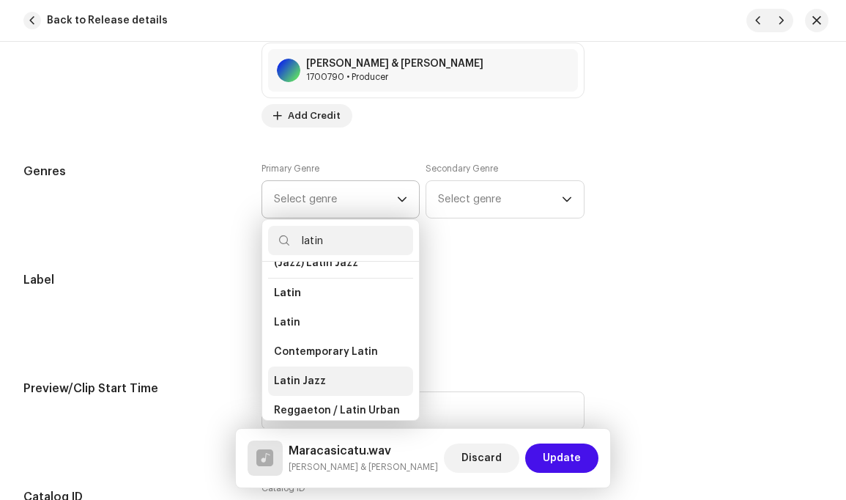
scroll to position [118, 0]
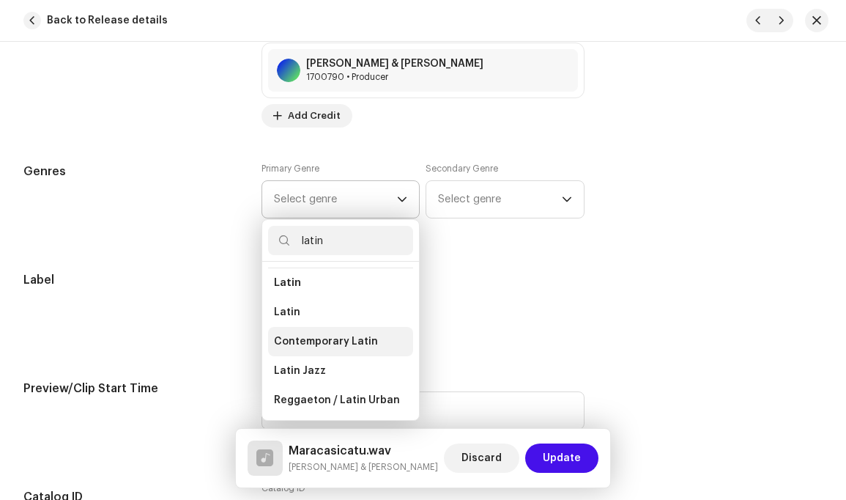
type input "latin"
click at [319, 334] on span "Contemporary Latin" at bounding box center [326, 341] width 104 height 15
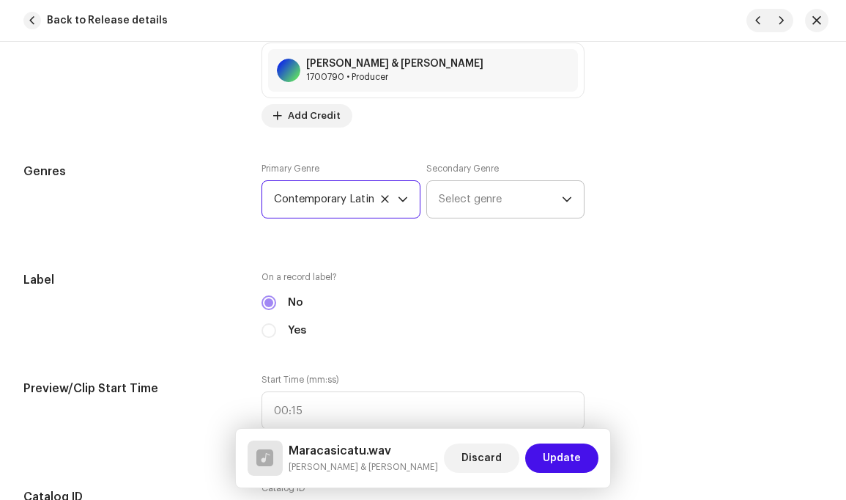
click at [566, 194] on icon "dropdown trigger" at bounding box center [567, 199] width 10 height 10
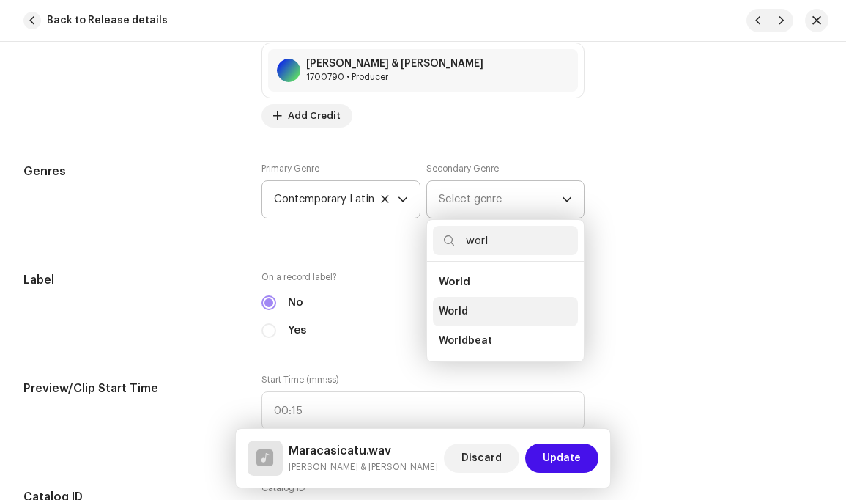
type input "worl"
click at [473, 297] on li "World" at bounding box center [505, 311] width 144 height 29
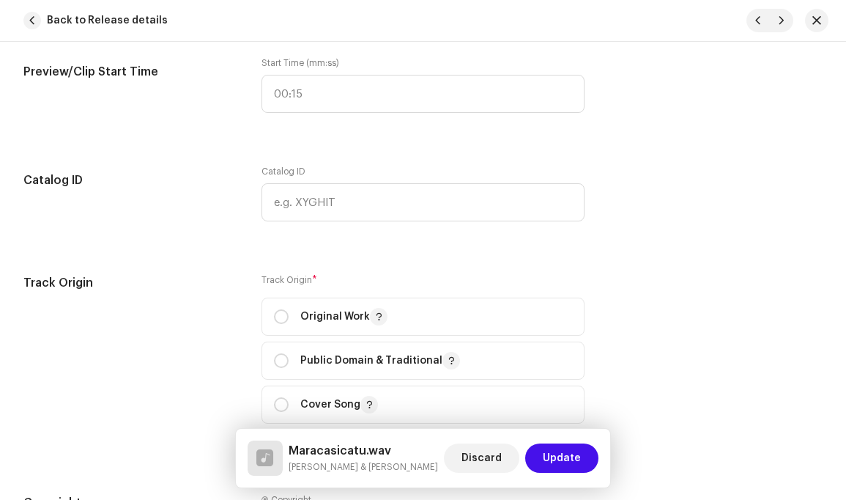
scroll to position [1689, 0]
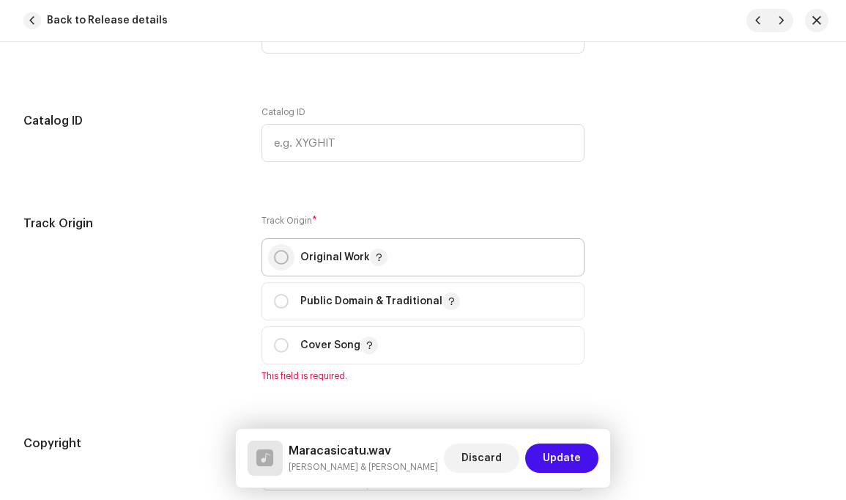
click at [281, 250] on input "radio" at bounding box center [281, 257] width 15 height 15
radio input "true"
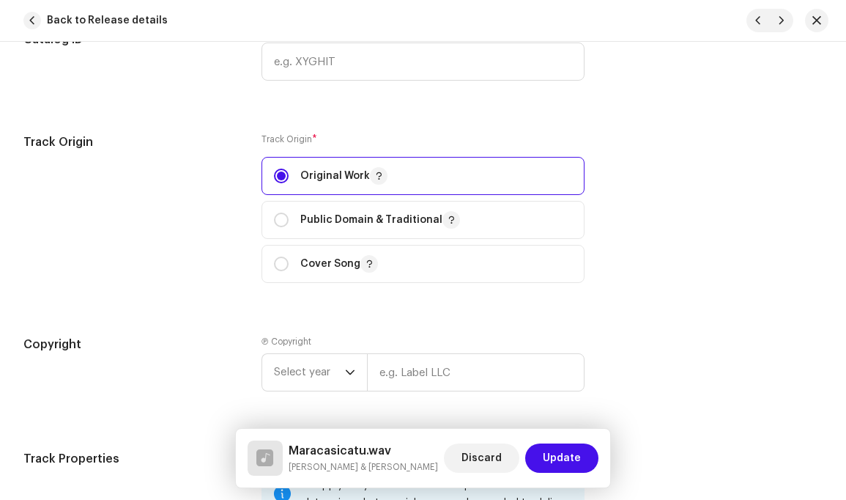
scroll to position [1852, 0]
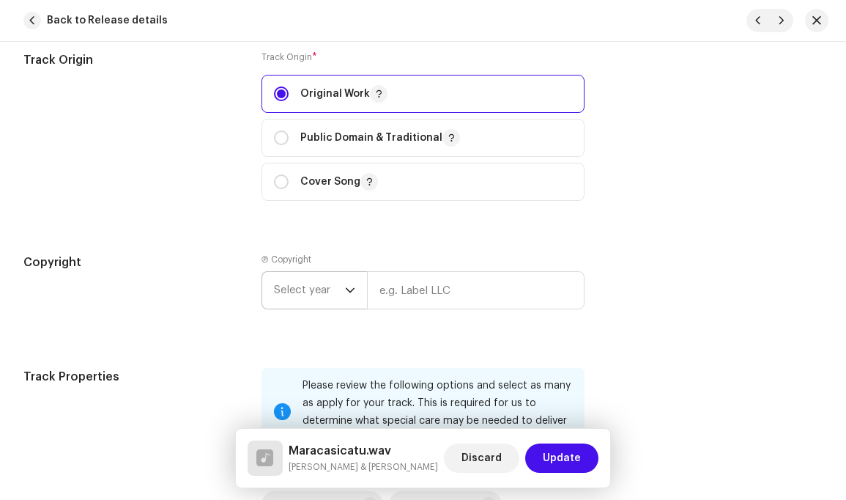
click at [345, 285] on icon "dropdown trigger" at bounding box center [350, 290] width 10 height 10
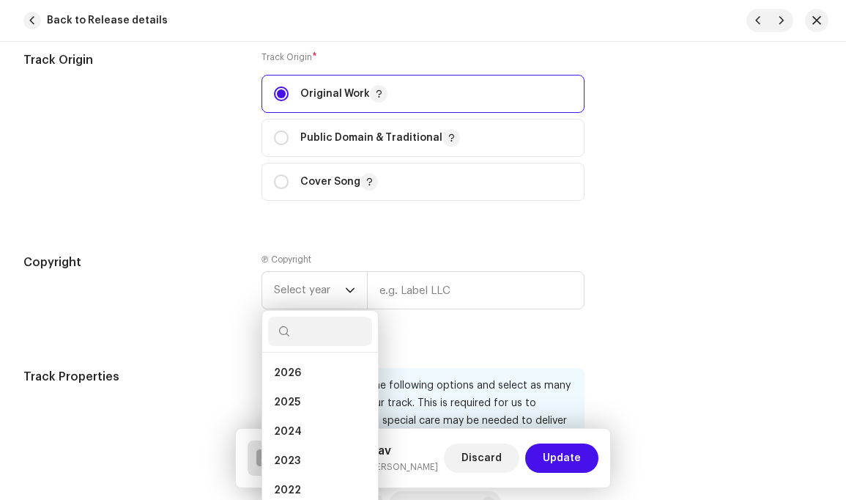
drag, startPoint x: 303, startPoint y: 415, endPoint x: 440, endPoint y: 322, distance: 165.2
click at [303, 417] on li "2024" at bounding box center [320, 431] width 104 height 29
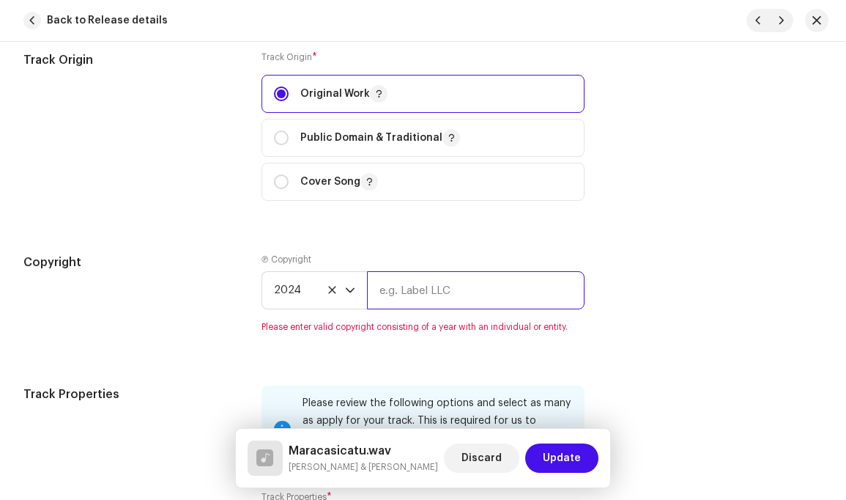
click at [476, 281] on input "text" at bounding box center [475, 290] width 217 height 38
type input "[PERSON_NAME]"
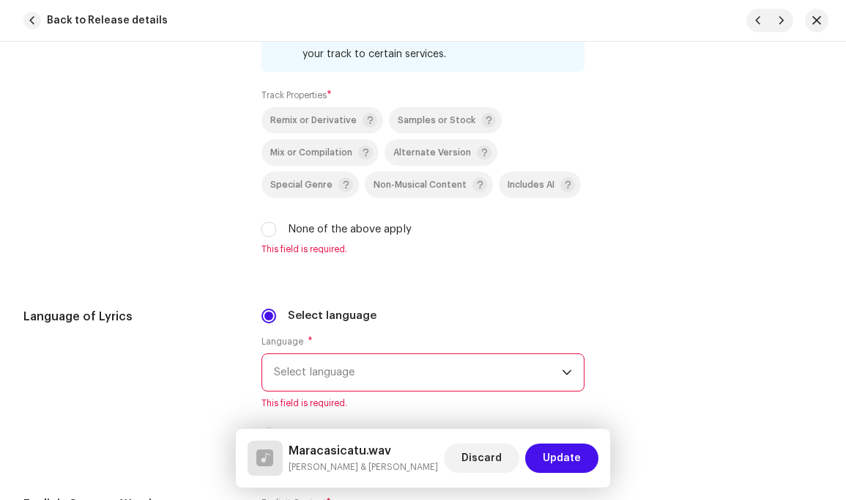
scroll to position [2239, 0]
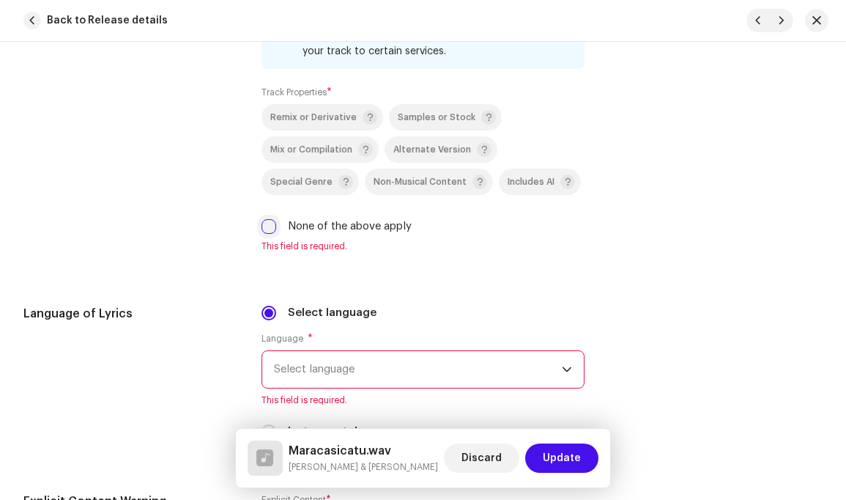
click at [267, 219] on input "None of the above apply" at bounding box center [269, 226] width 15 height 15
checkbox input "true"
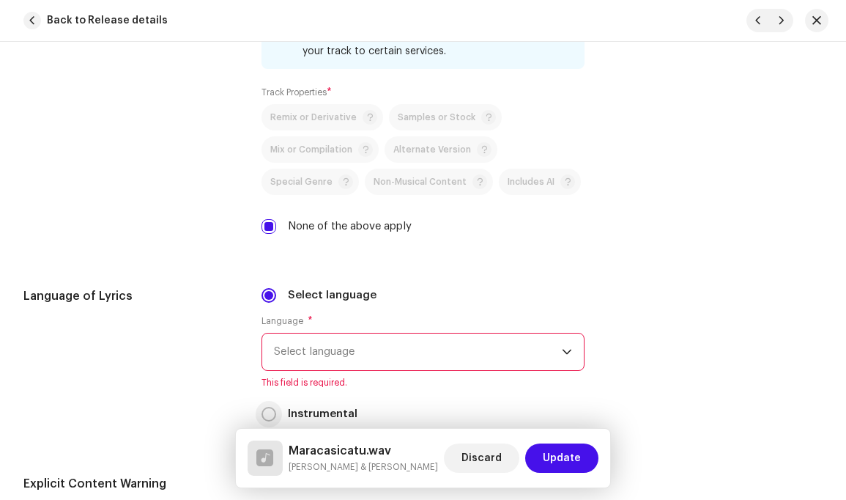
click at [271, 407] on input "Instrumental" at bounding box center [269, 414] width 15 height 15
radio input "true"
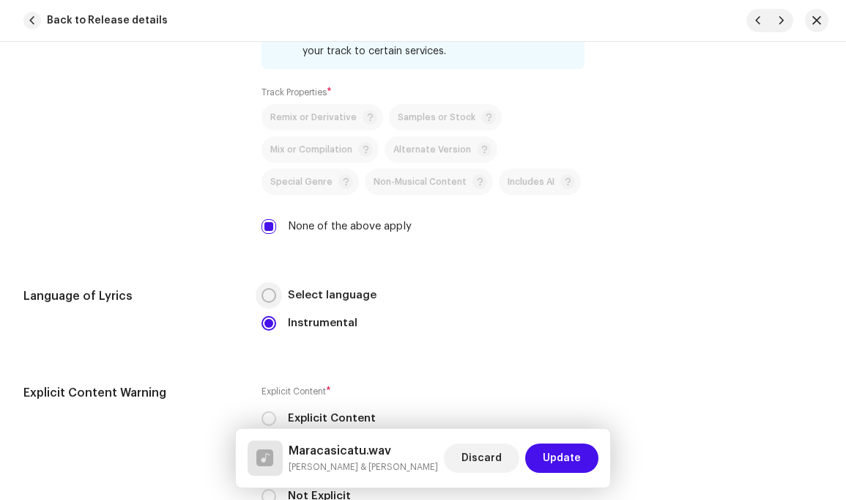
click at [266, 288] on input "Select language" at bounding box center [269, 295] width 15 height 15
radio input "true"
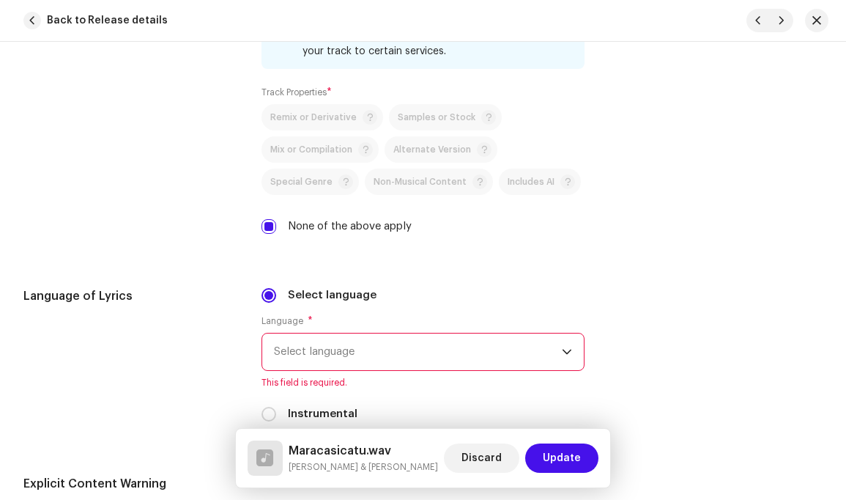
click at [458, 337] on span "Select language" at bounding box center [417, 351] width 287 height 37
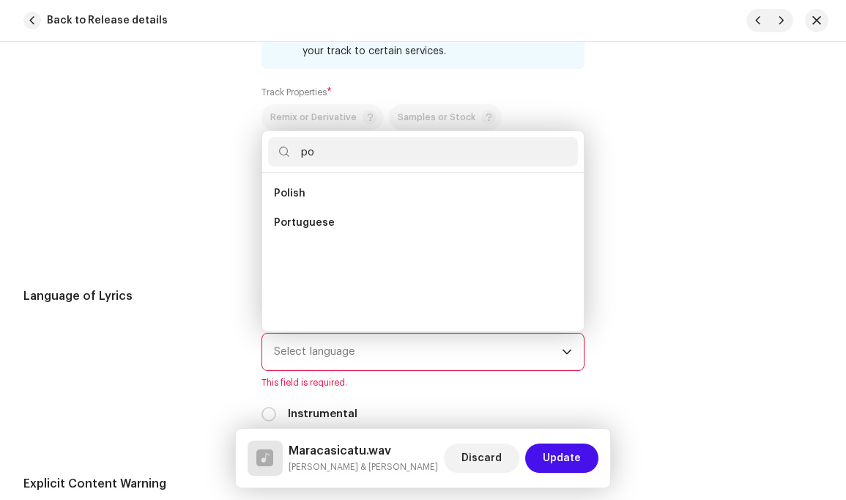
scroll to position [0, 0]
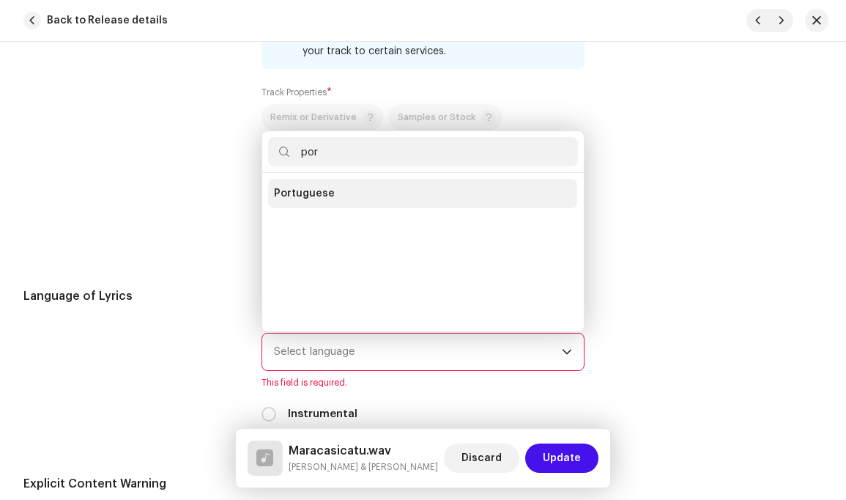
type input "por"
click at [382, 180] on li "Portuguese" at bounding box center [422, 193] width 309 height 29
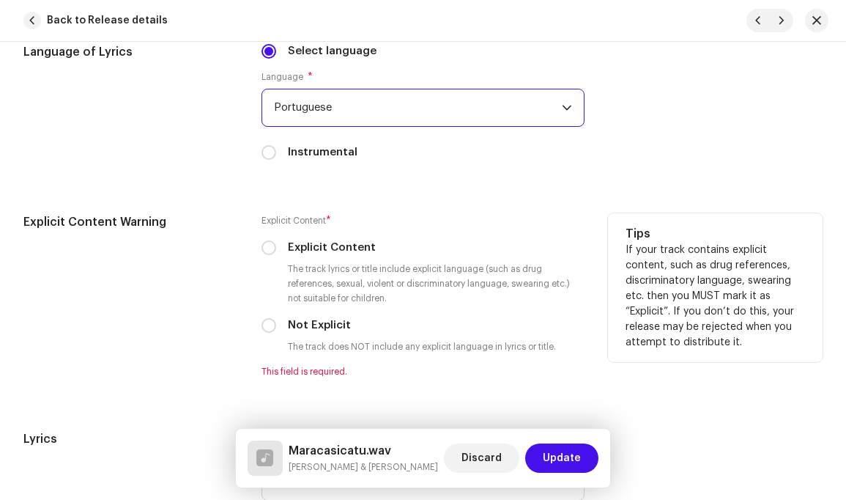
scroll to position [2531, 0]
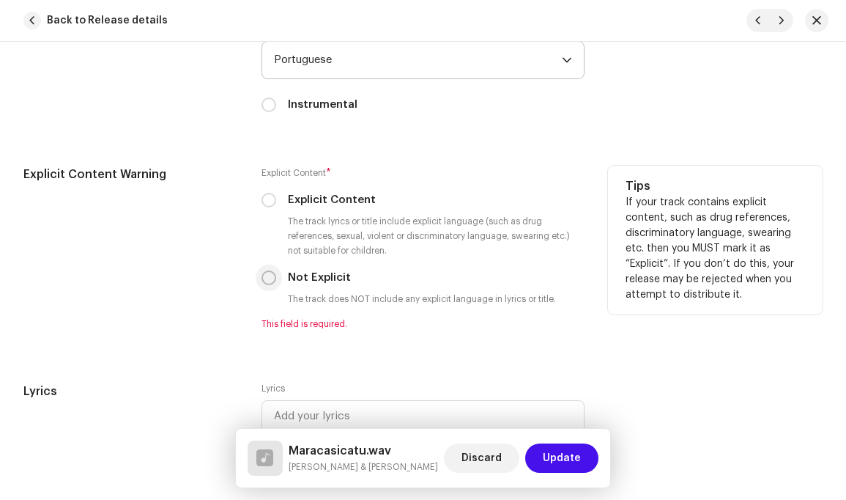
click at [267, 270] on input "Not Explicit" at bounding box center [269, 277] width 15 height 15
radio input "true"
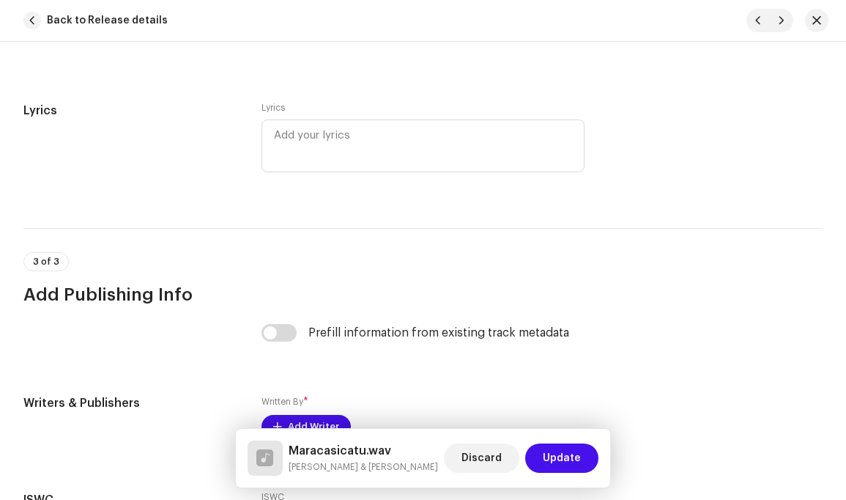
scroll to position [2825, 0]
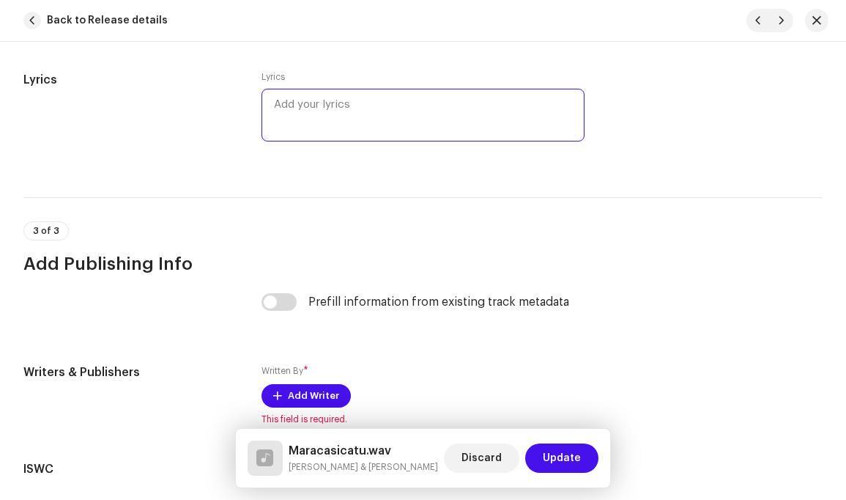
click at [328, 93] on textarea at bounding box center [423, 115] width 322 height 53
paste textarea "Maracatu Maracasicatu Em Olinda fui Na maré Deu quase maracatu Quase baile Em O…"
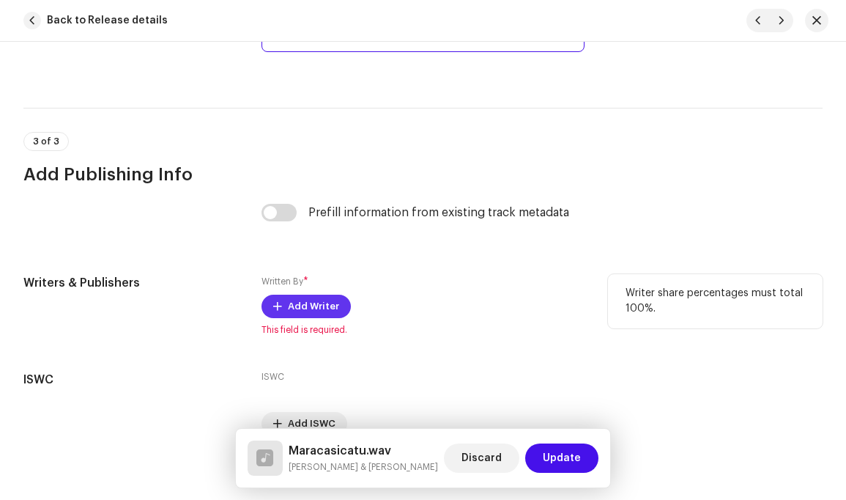
scroll to position [3012, 0]
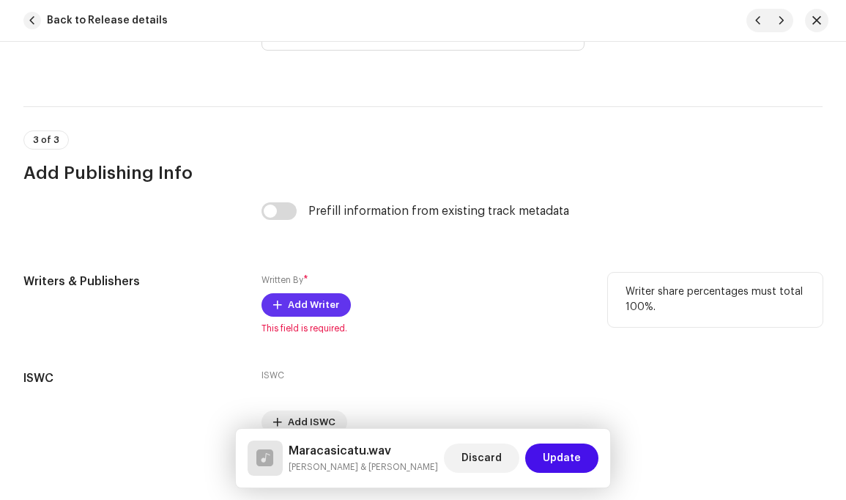
type textarea "Maracatu Maracasicatu Em Olinda fui Na maré Deu quase maracatu Quase baile Em O…"
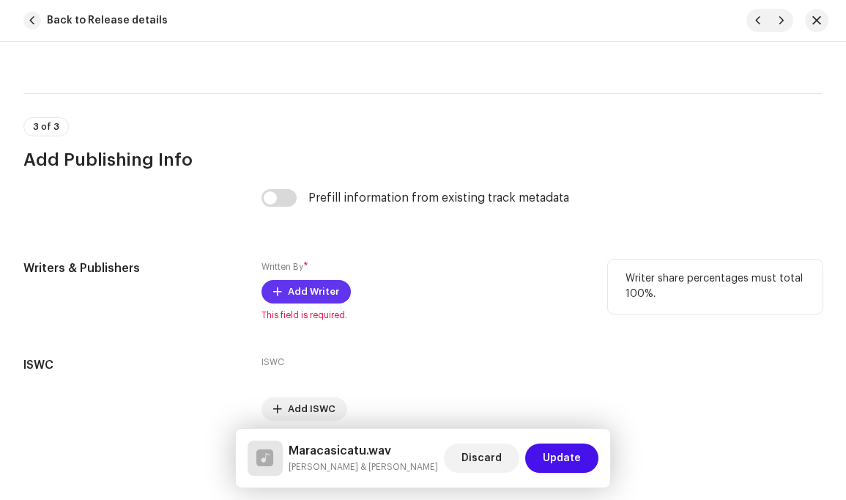
click at [316, 289] on span "Add Writer" at bounding box center [313, 291] width 51 height 29
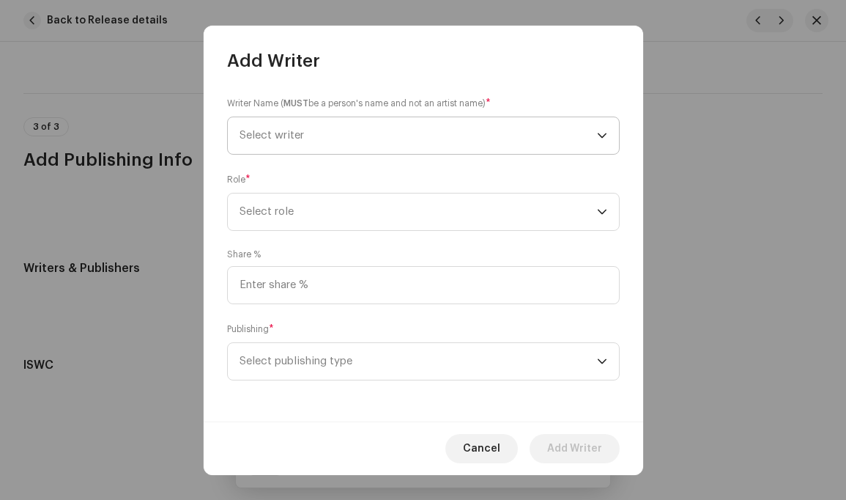
click at [602, 136] on icon "dropdown trigger" at bounding box center [602, 135] width 9 height 5
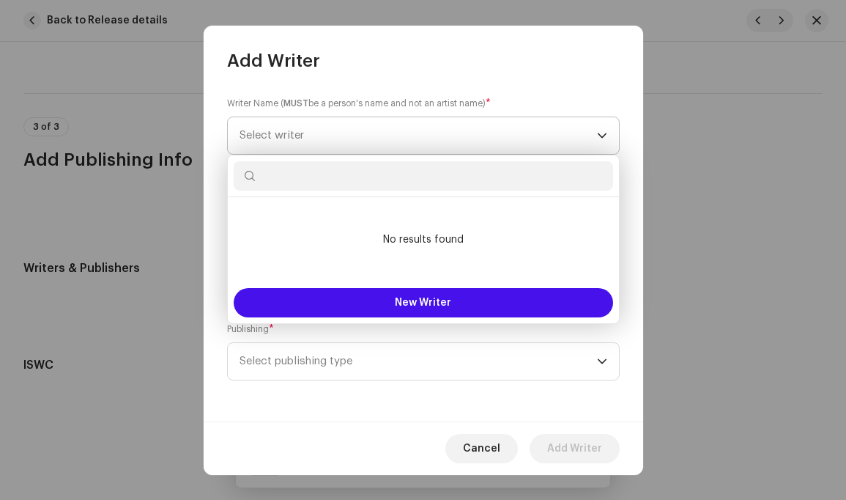
click at [550, 133] on span "Select writer" at bounding box center [419, 135] width 358 height 37
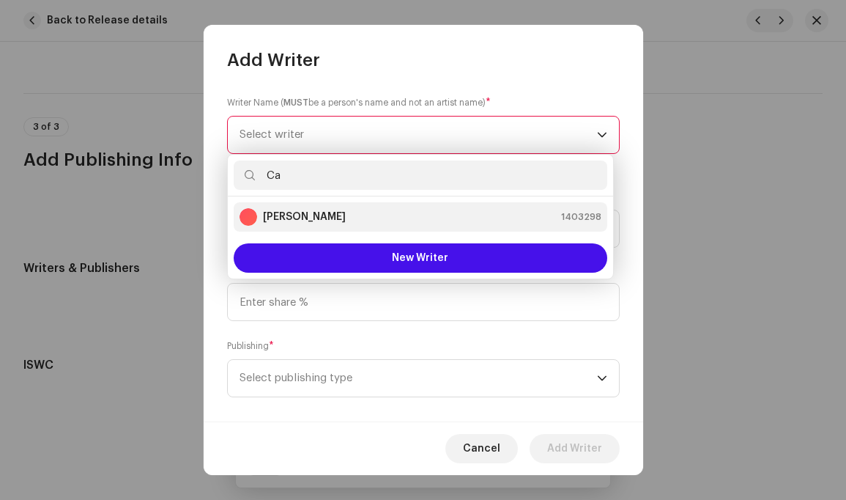
type input "Ca"
click at [384, 221] on div "Carlos Bernardo 1403298" at bounding box center [421, 217] width 362 height 18
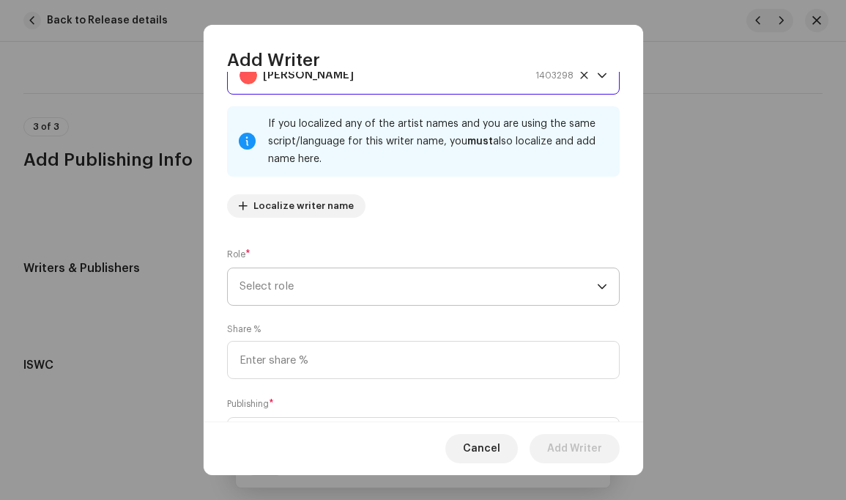
scroll to position [75, 0]
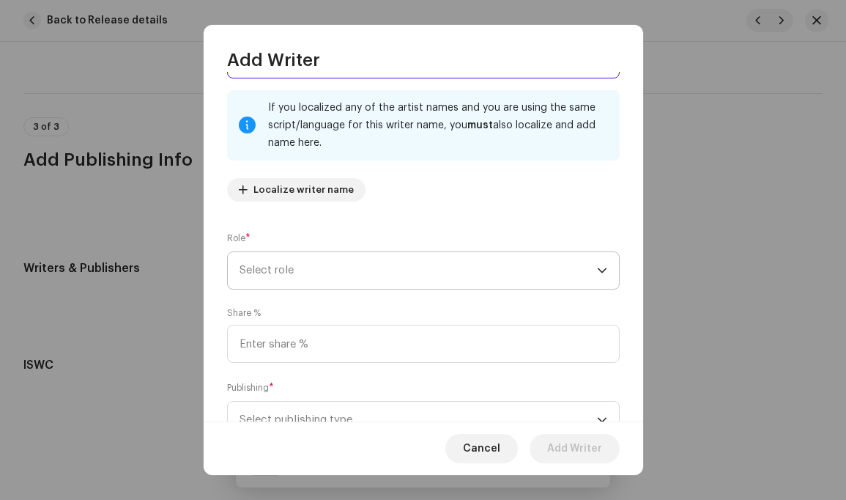
click at [598, 269] on icon "dropdown trigger" at bounding box center [602, 270] width 10 height 10
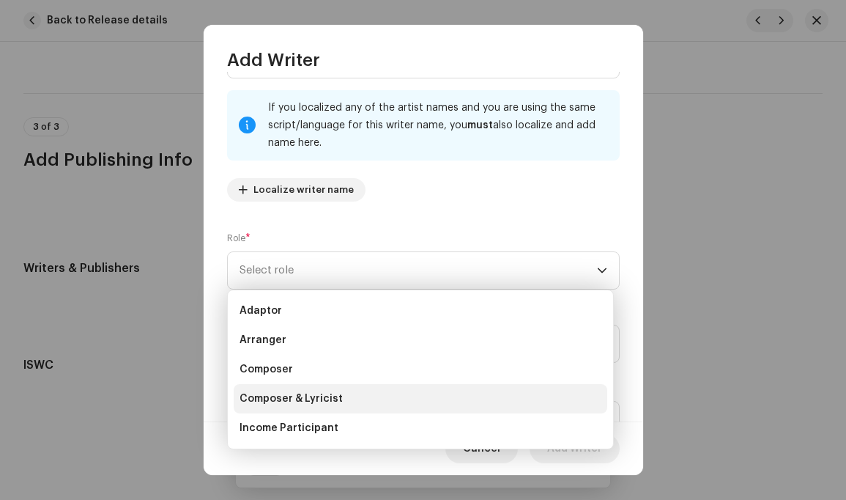
click at [351, 395] on li "Composer & Lyricist" at bounding box center [421, 398] width 374 height 29
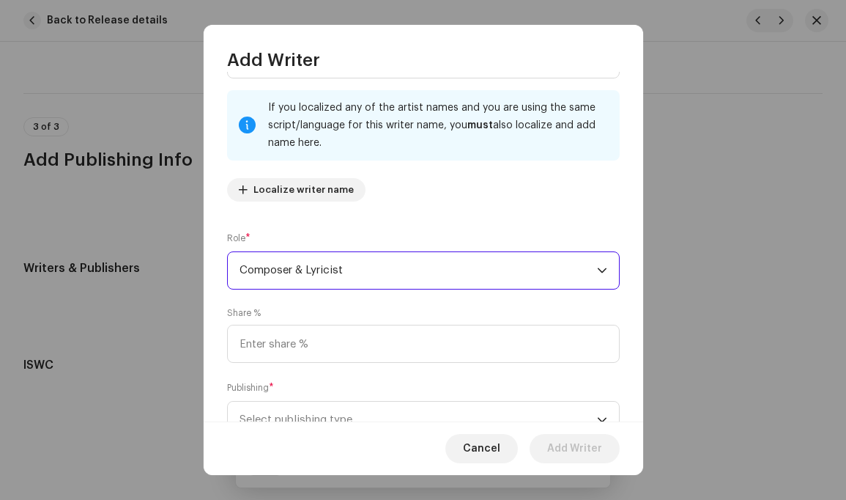
scroll to position [134, 0]
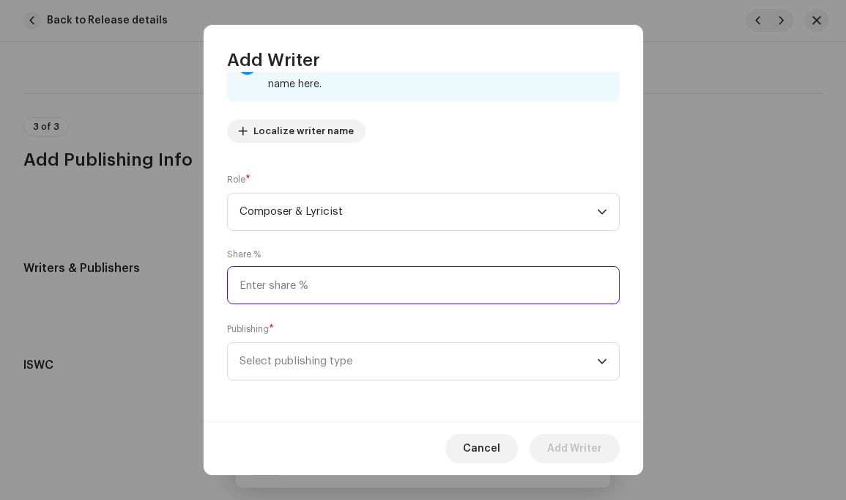
click at [262, 287] on input at bounding box center [423, 285] width 393 height 38
type input "100.00"
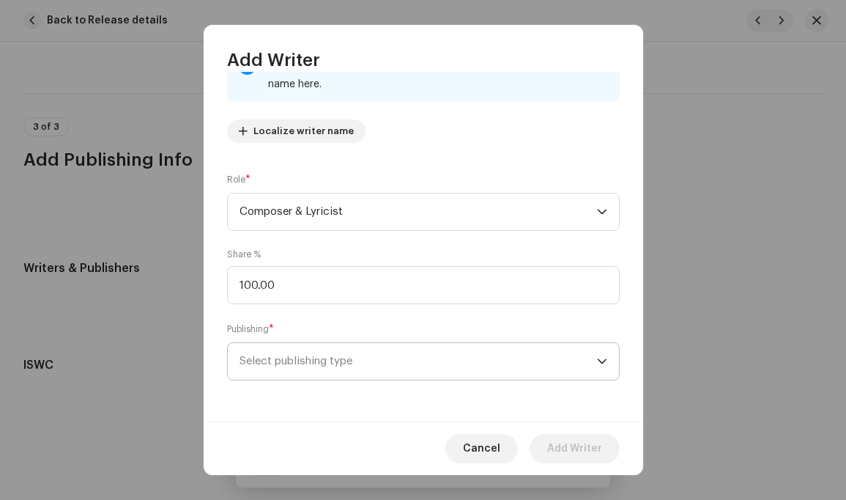
click at [597, 359] on icon "dropdown trigger" at bounding box center [602, 361] width 10 height 10
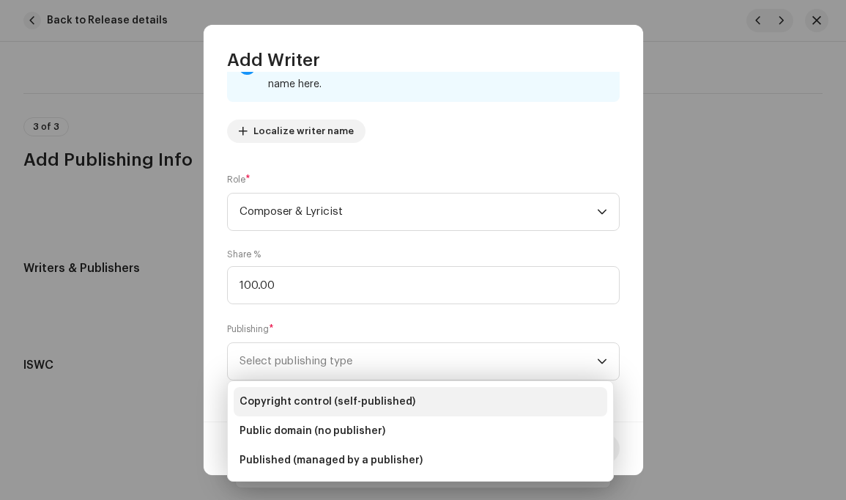
click at [419, 404] on li "Copyright control (self-published)" at bounding box center [421, 401] width 374 height 29
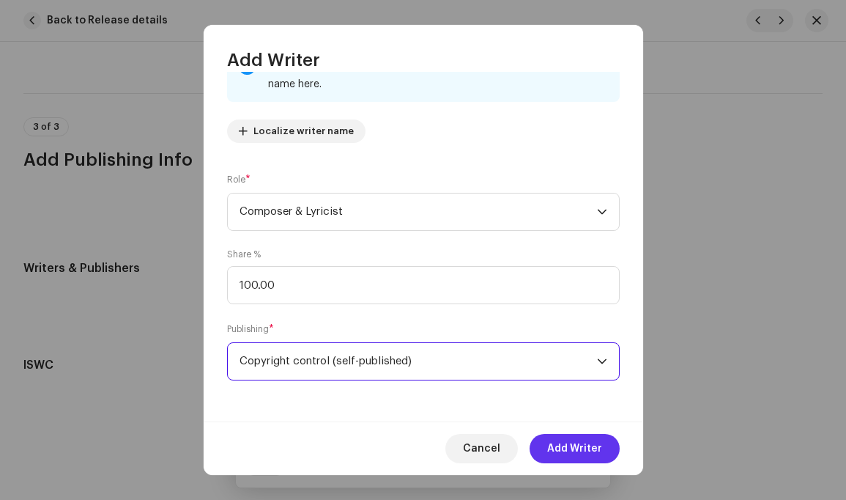
click at [567, 441] on span "Add Writer" at bounding box center [574, 448] width 55 height 29
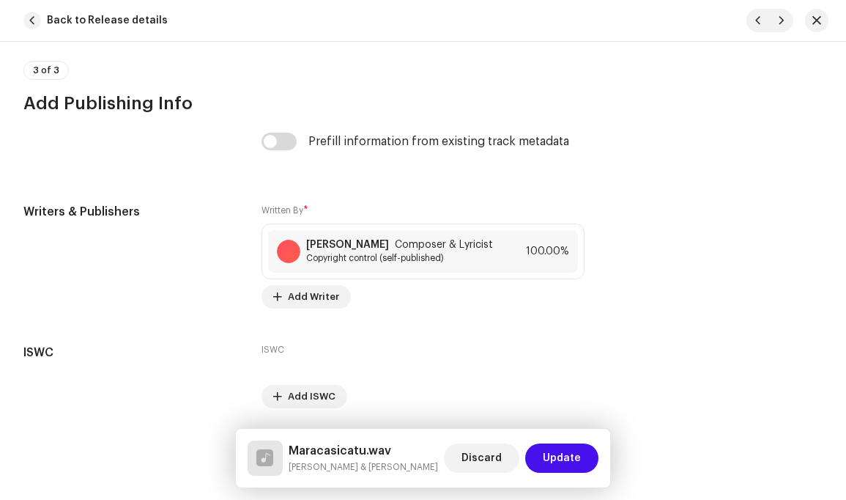
scroll to position [3105, 0]
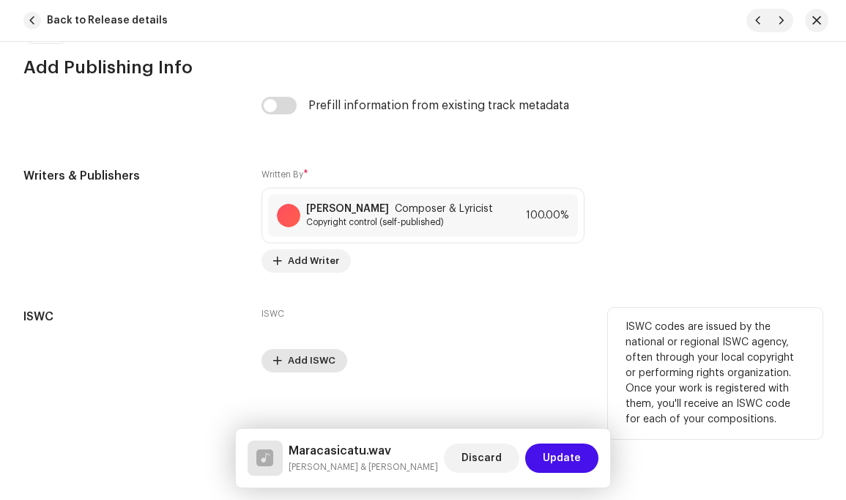
click at [297, 348] on span "Add ISWC" at bounding box center [312, 360] width 48 height 29
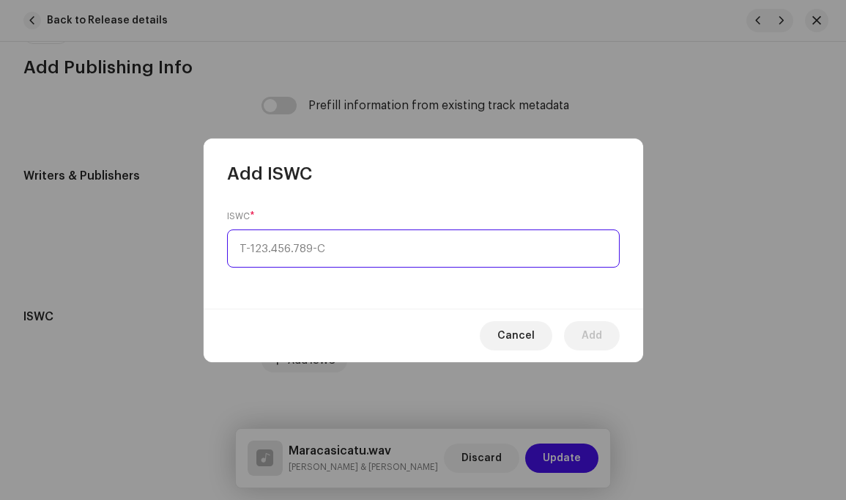
type input "_-___.___.___-_"
paste input "T-522.758.991-1"
type input "T-522.758.991-1"
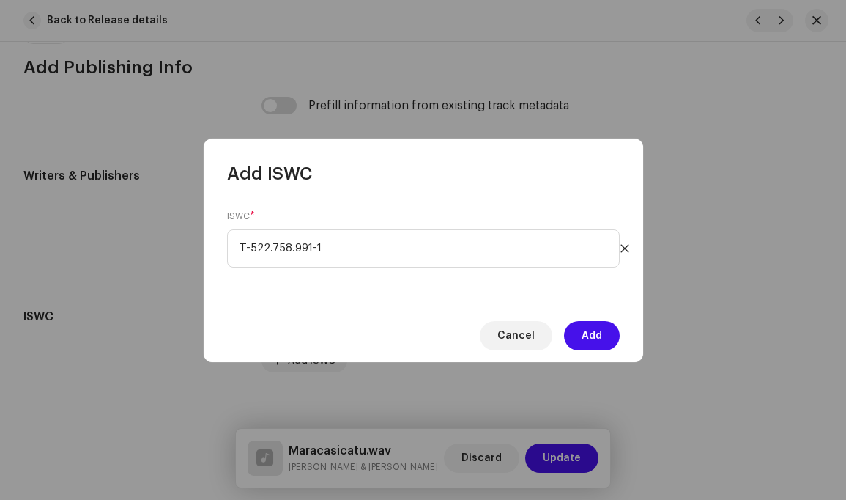
click at [457, 296] on div "ISWC * T-522.758.991-1" at bounding box center [424, 246] width 440 height 123
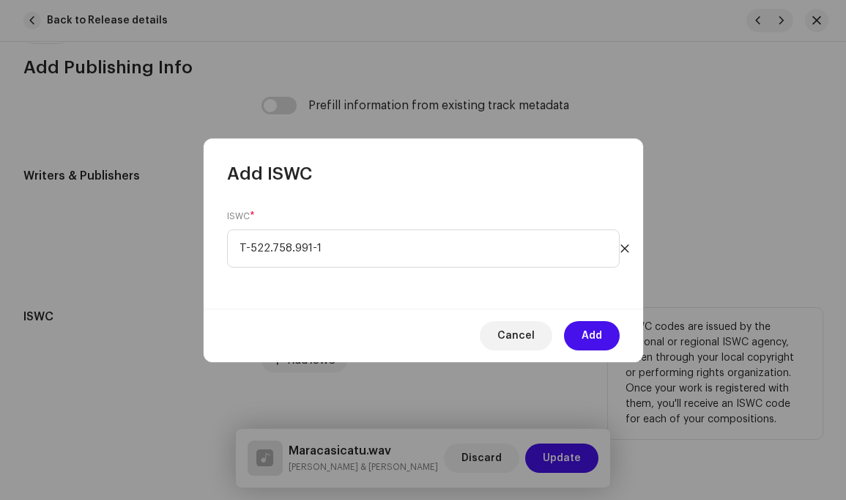
click at [591, 333] on span "Add" at bounding box center [592, 335] width 21 height 29
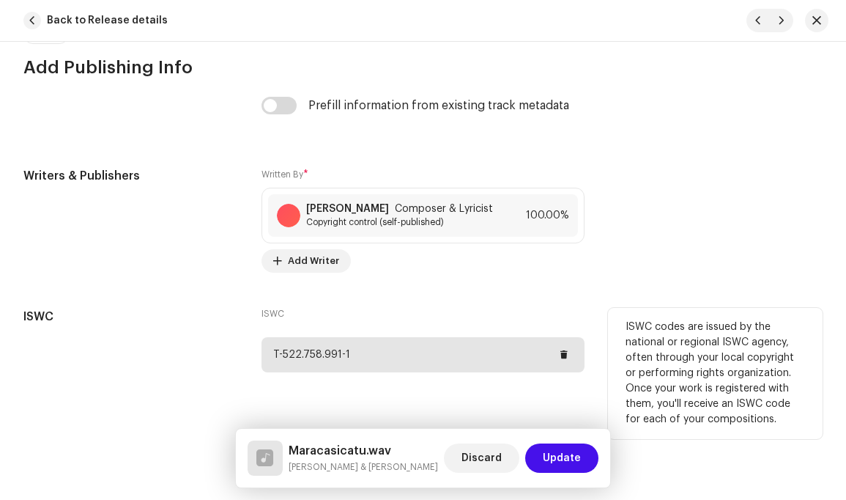
scroll to position [3116, 0]
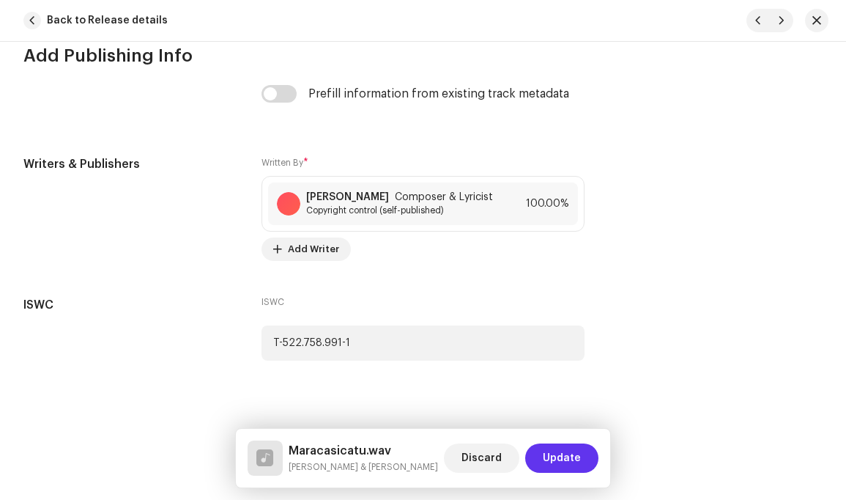
click at [572, 456] on span "Update" at bounding box center [562, 457] width 38 height 29
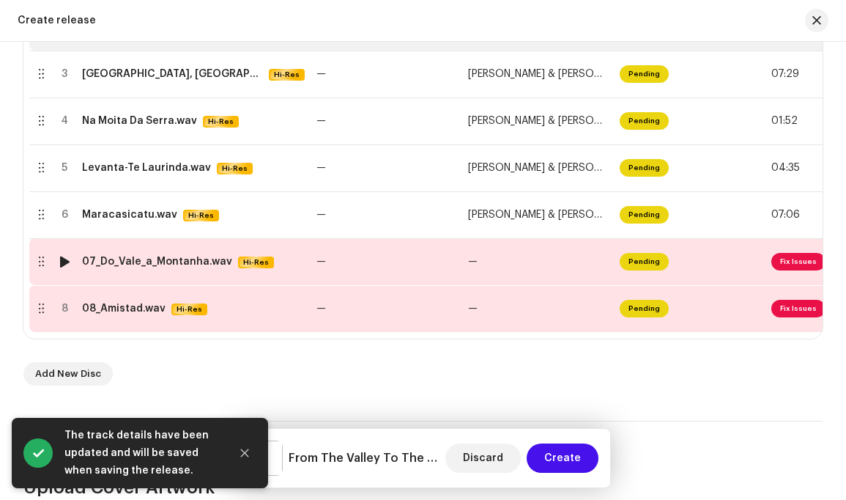
scroll to position [453, 0]
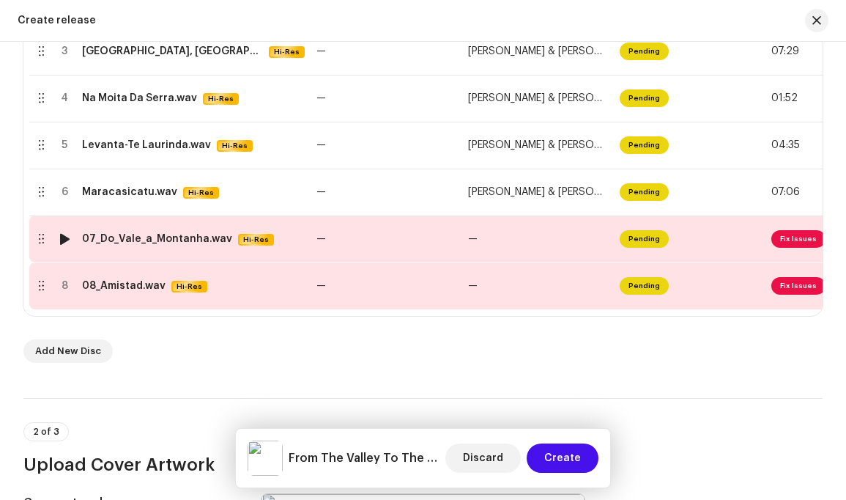
click at [802, 239] on span "Fix Issues" at bounding box center [799, 239] width 54 height 18
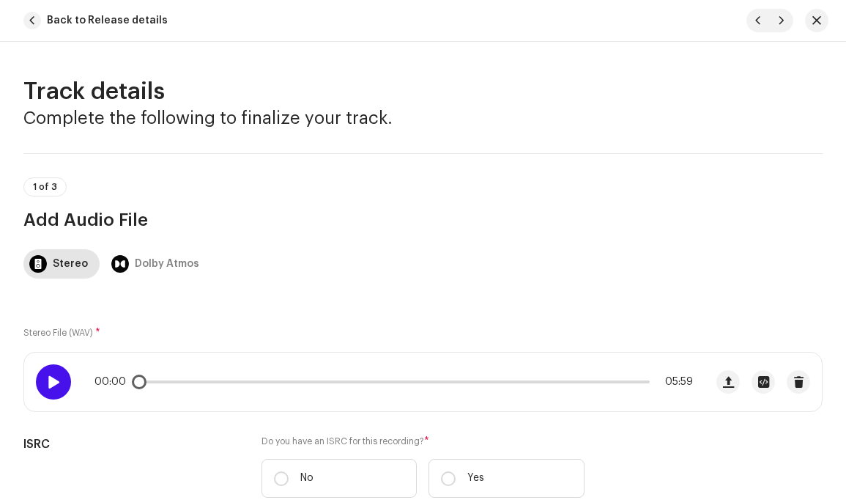
click at [53, 378] on span at bounding box center [53, 382] width 12 height 12
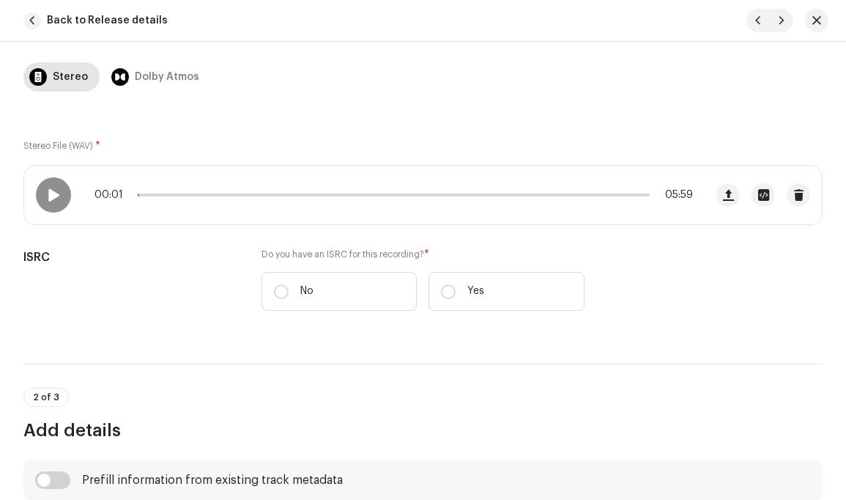
scroll to position [203, 0]
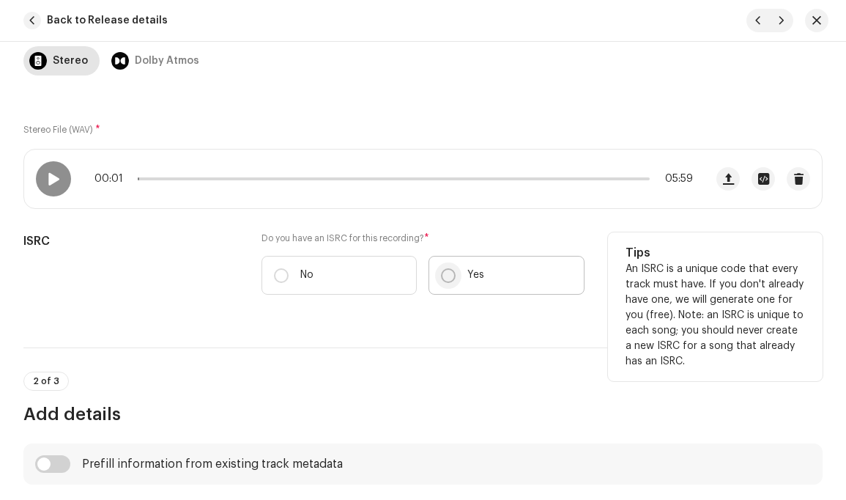
click at [445, 274] on input "Yes" at bounding box center [448, 275] width 15 height 15
radio input "true"
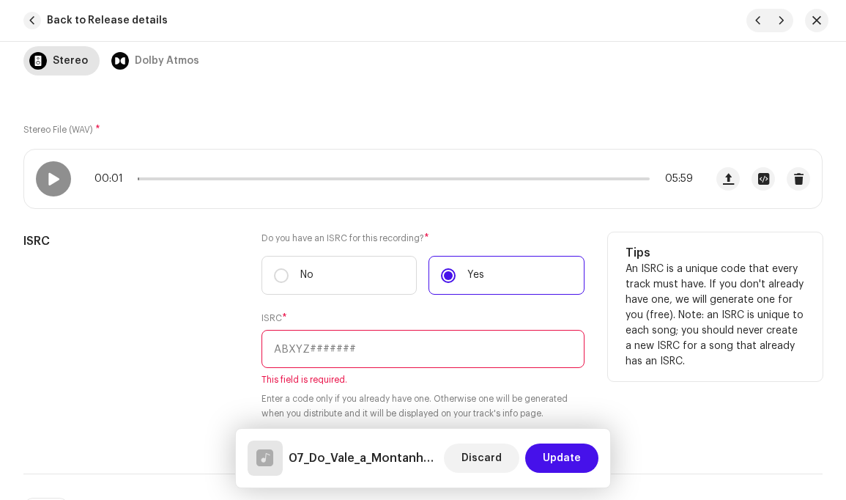
click at [361, 350] on input "text" at bounding box center [423, 349] width 322 height 38
paste input "CAAAJ2400015"
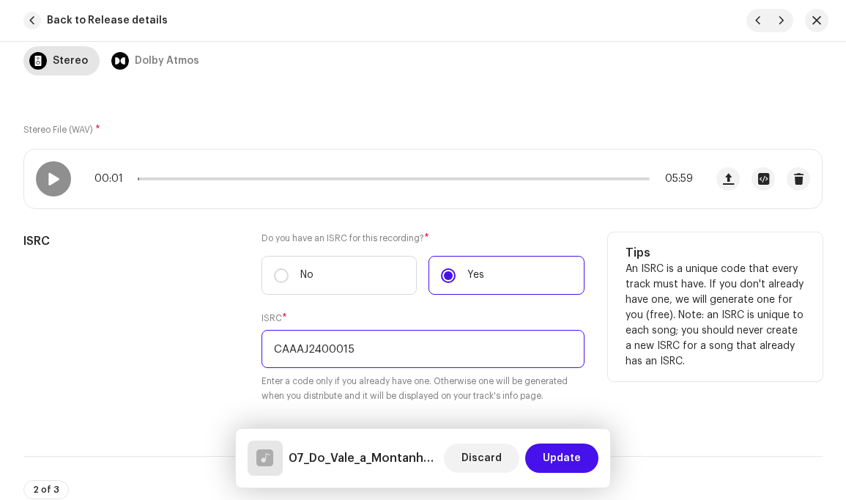
type input "CAAAJ2400015"
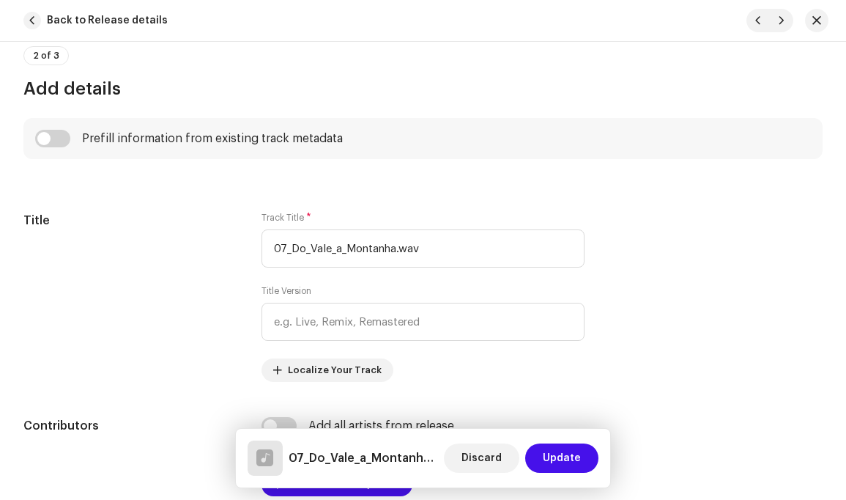
scroll to position [648, 0]
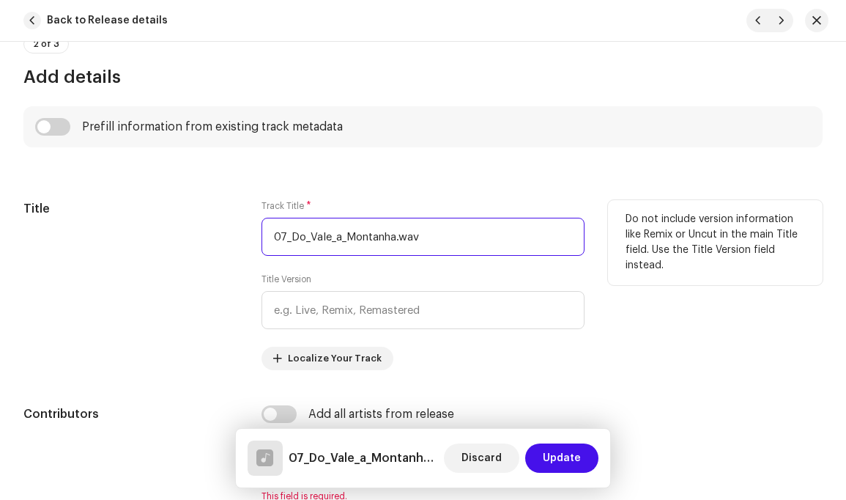
drag, startPoint x: 285, startPoint y: 239, endPoint x: 259, endPoint y: 239, distance: 26.4
click at [259, 239] on div "Title Track Title * 07_Do_Vale_a_Montanha.wav Title Version Localize Your Track…" at bounding box center [422, 285] width 799 height 170
click at [291, 236] on input "Do_Vale_a_Montanha.wav" at bounding box center [423, 237] width 322 height 38
drag, startPoint x: 315, startPoint y: 236, endPoint x: 327, endPoint y: 245, distance: 15.1
click at [316, 236] on input "Do Vale_a_Montanha.wav" at bounding box center [423, 237] width 322 height 38
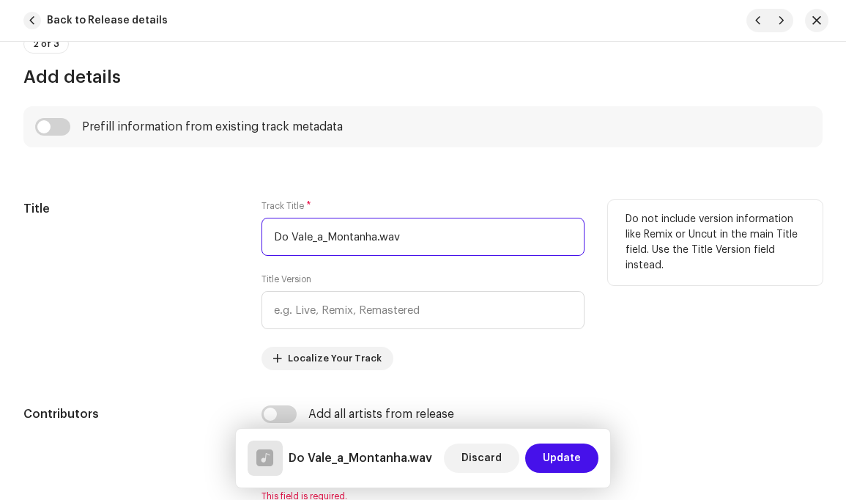
click at [325, 237] on input "Do Vale_a_Montanha.wav" at bounding box center [423, 237] width 322 height 38
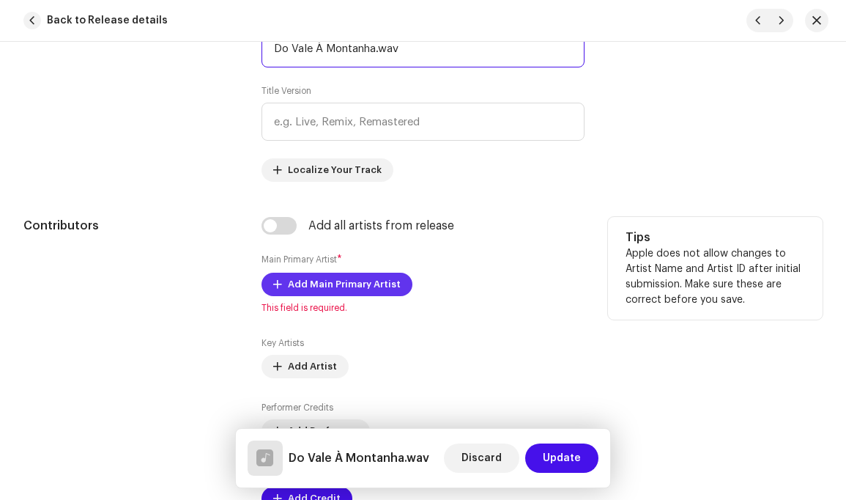
scroll to position [840, 0]
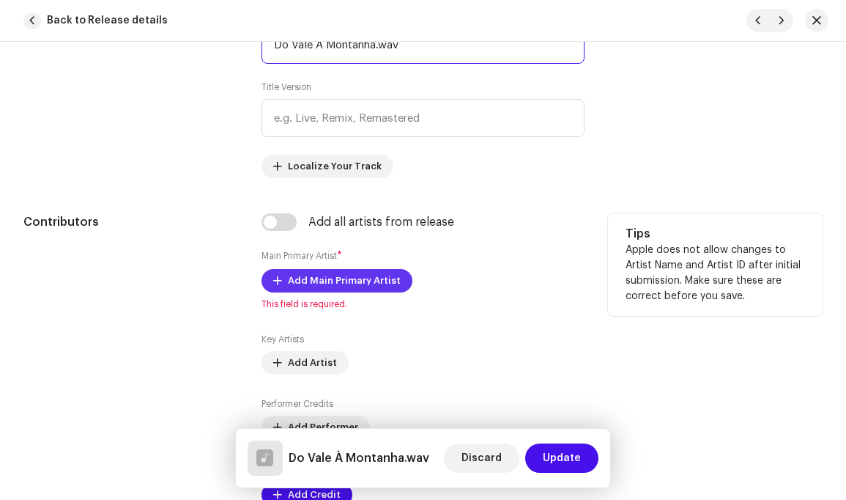
type input "Do Vale À Montanha.wav"
click at [363, 277] on span "Add Main Primary Artist" at bounding box center [344, 280] width 113 height 29
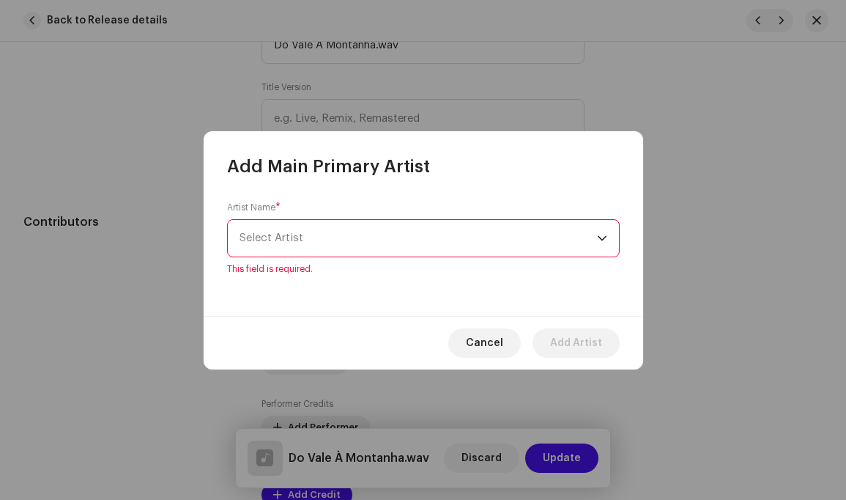
click at [601, 243] on div "dropdown trigger" at bounding box center [602, 238] width 10 height 37
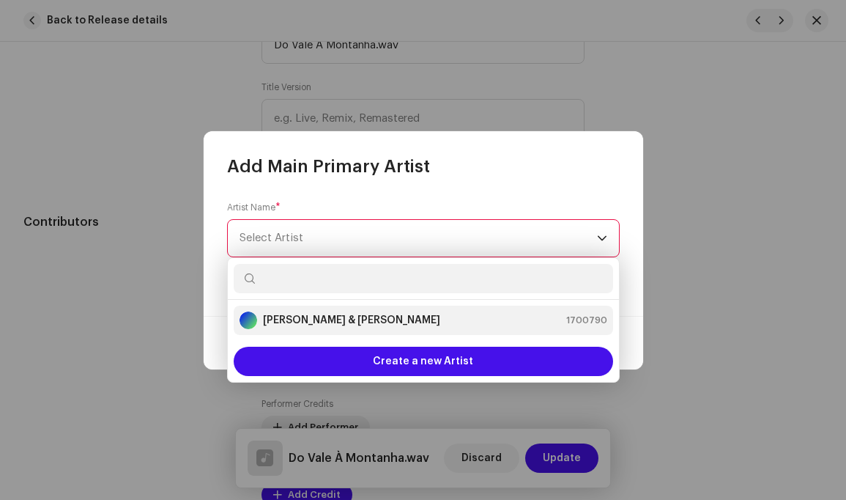
click at [464, 321] on div "Louis Simão & Carlos Bernardo 1700790" at bounding box center [424, 320] width 368 height 18
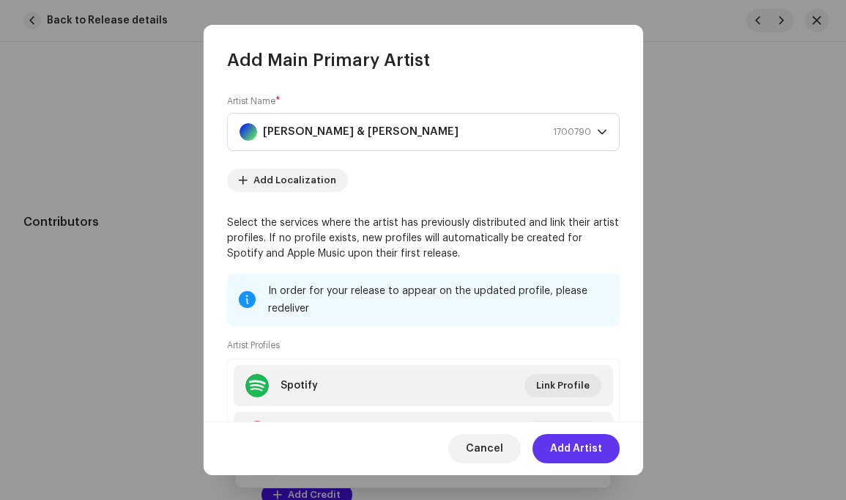
click at [579, 448] on span "Add Artist" at bounding box center [576, 448] width 52 height 29
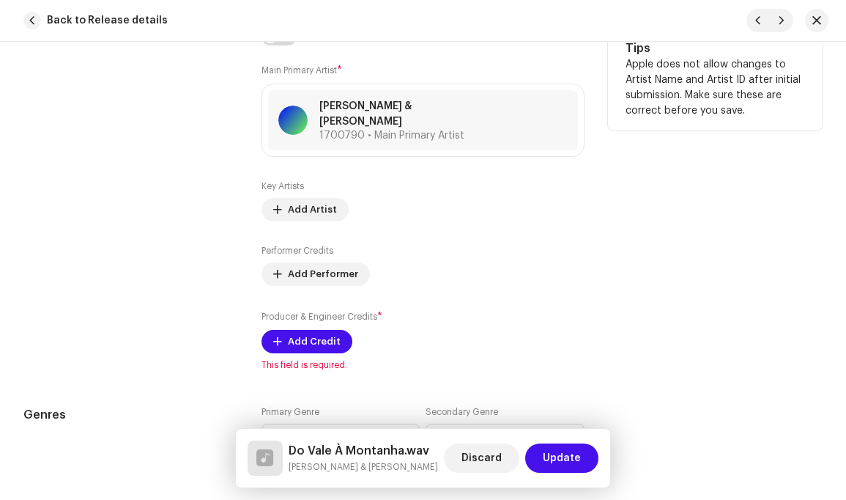
scroll to position [1031, 0]
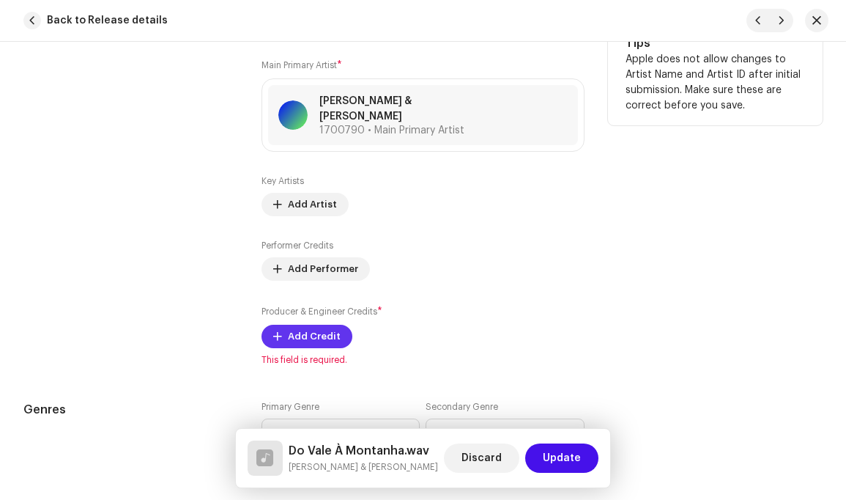
click at [310, 325] on span "Add Credit" at bounding box center [314, 336] width 53 height 29
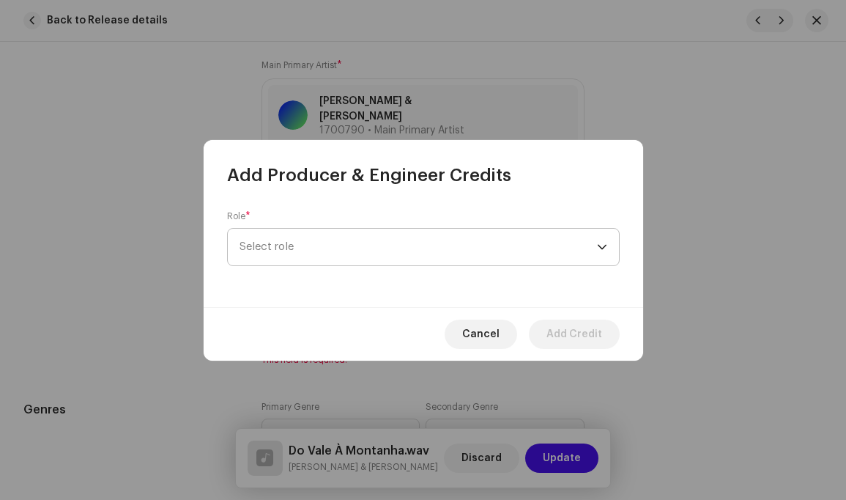
click at [601, 246] on div "dropdown trigger" at bounding box center [602, 247] width 10 height 37
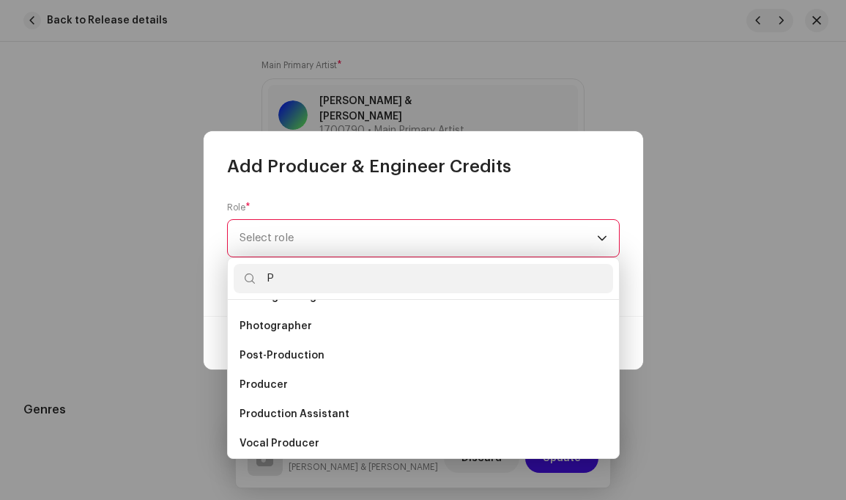
scroll to position [0, 0]
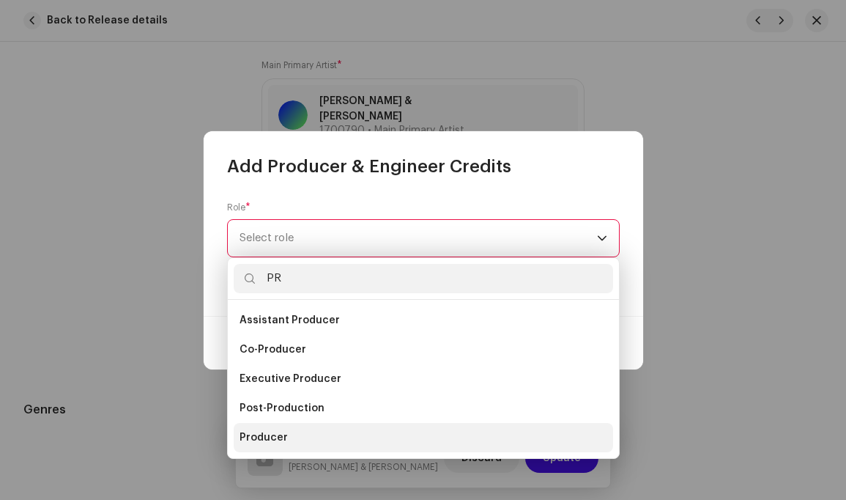
type input "PR"
click at [279, 432] on span "Producer" at bounding box center [264, 437] width 48 height 15
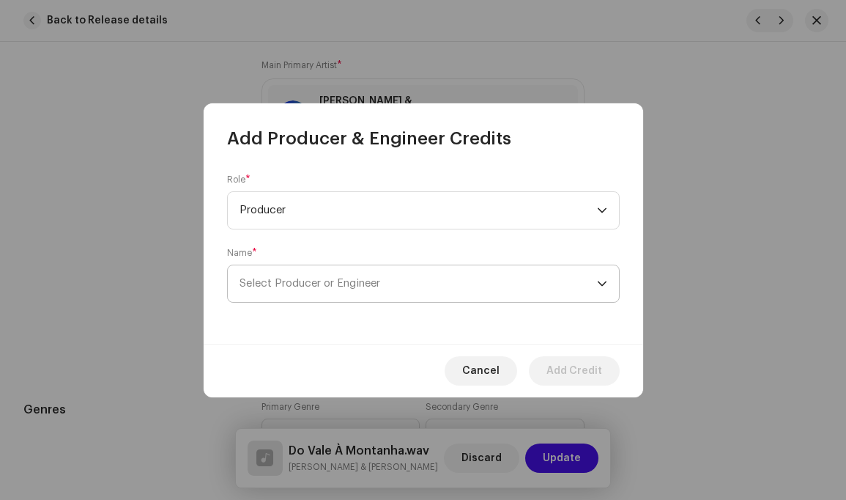
click at [603, 278] on icon "dropdown trigger" at bounding box center [602, 283] width 10 height 10
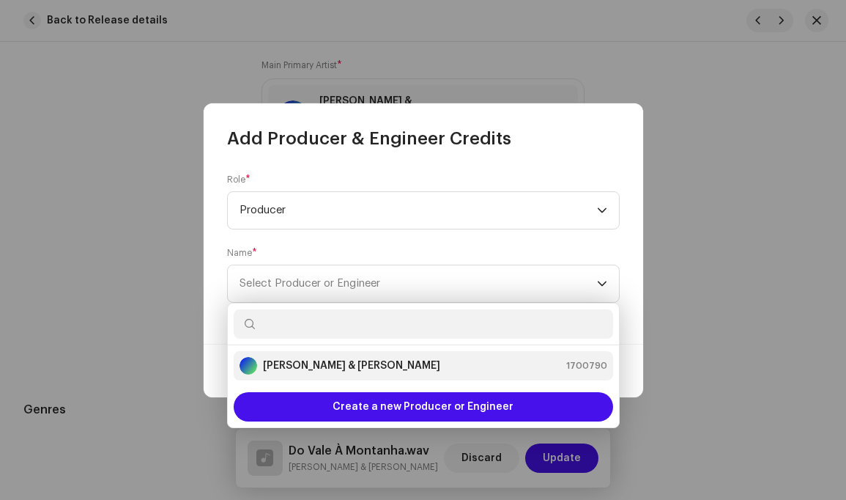
click at [452, 369] on div "Louis Simão & Carlos Bernardo 1700790" at bounding box center [424, 366] width 368 height 18
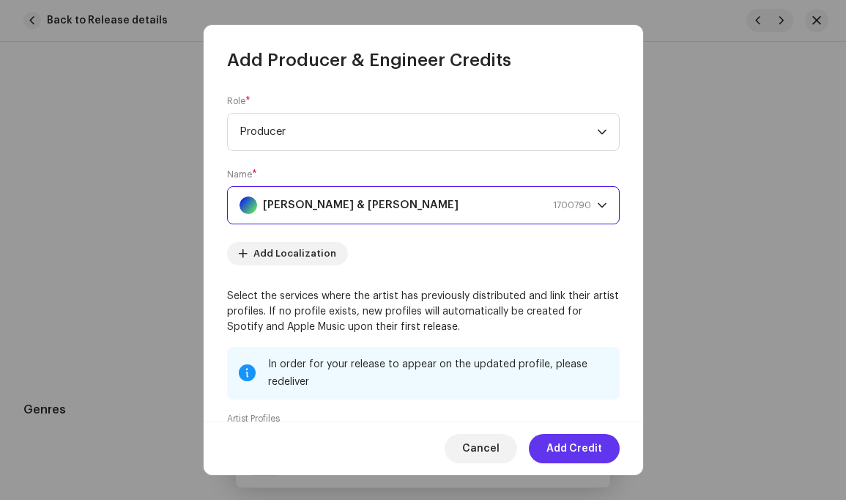
click at [581, 449] on span "Add Credit" at bounding box center [575, 448] width 56 height 29
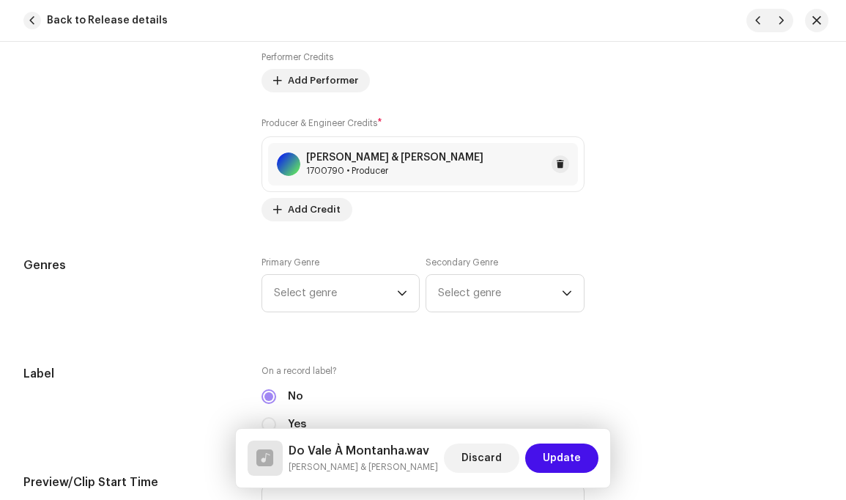
scroll to position [1226, 0]
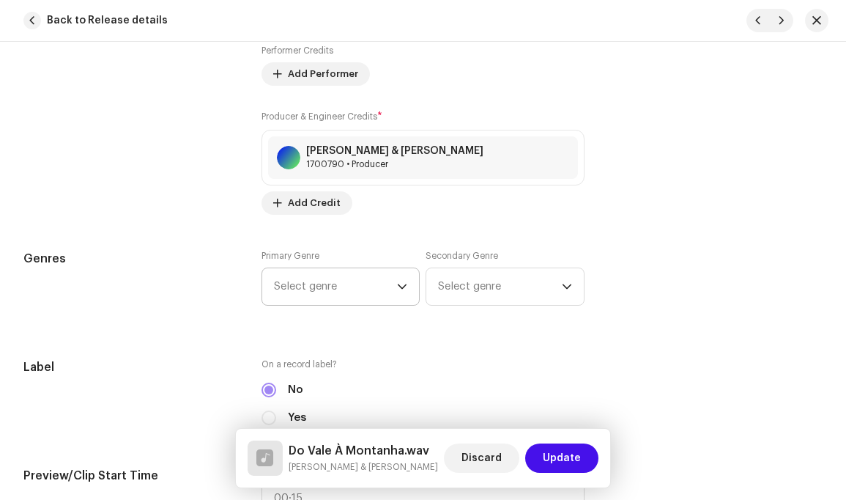
click at [398, 284] on icon "dropdown trigger" at bounding box center [402, 286] width 9 height 5
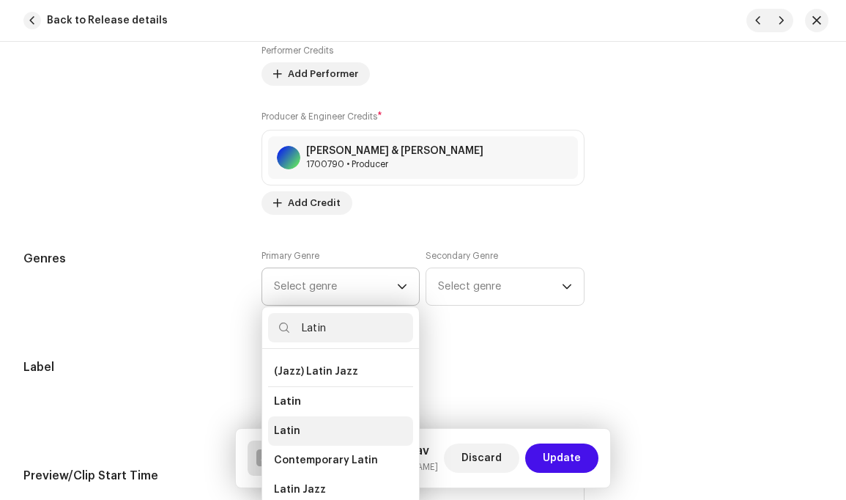
scroll to position [89, 0]
type input "Latin"
click at [309, 451] on span "Contemporary Latin" at bounding box center [326, 458] width 104 height 15
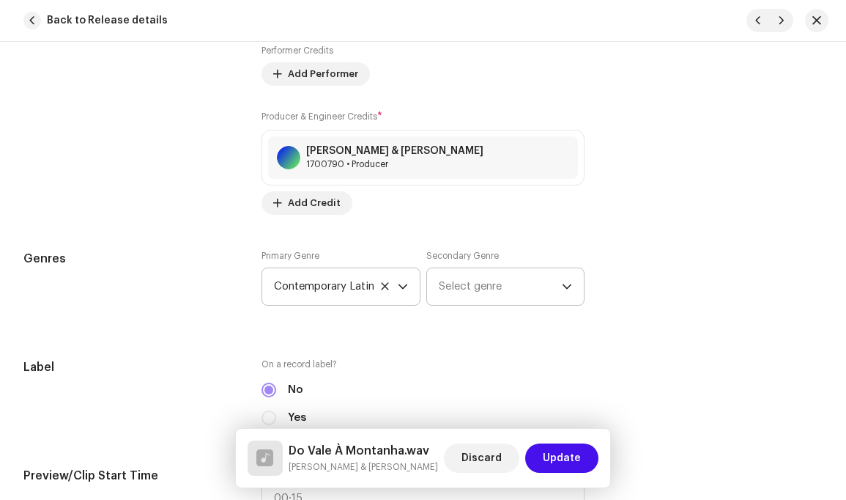
click at [562, 281] on icon "dropdown trigger" at bounding box center [567, 286] width 10 height 10
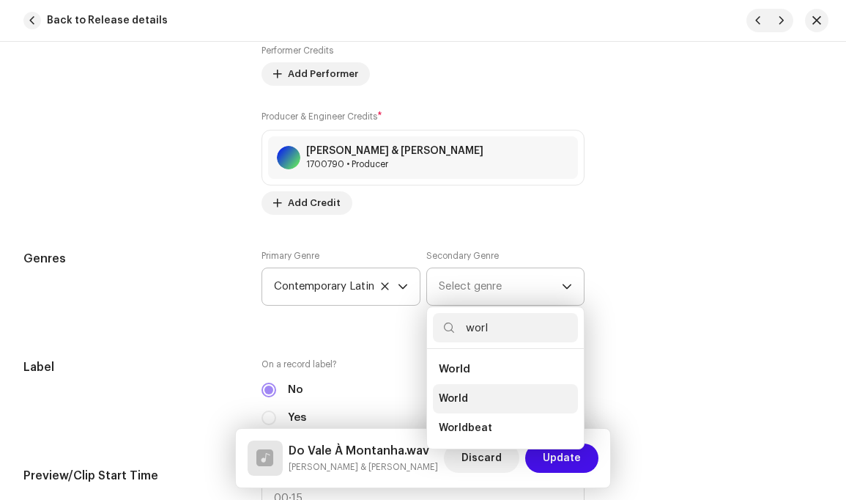
type input "worl"
click at [468, 391] on span "World" at bounding box center [453, 398] width 29 height 15
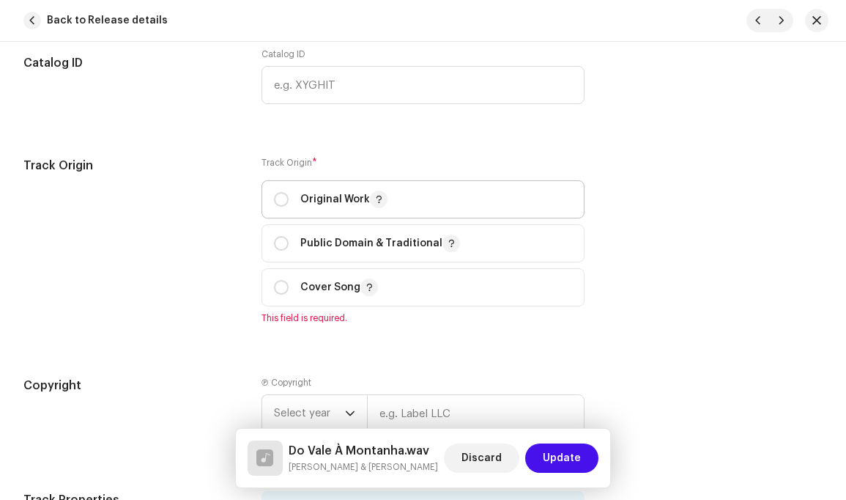
scroll to position [1750, 0]
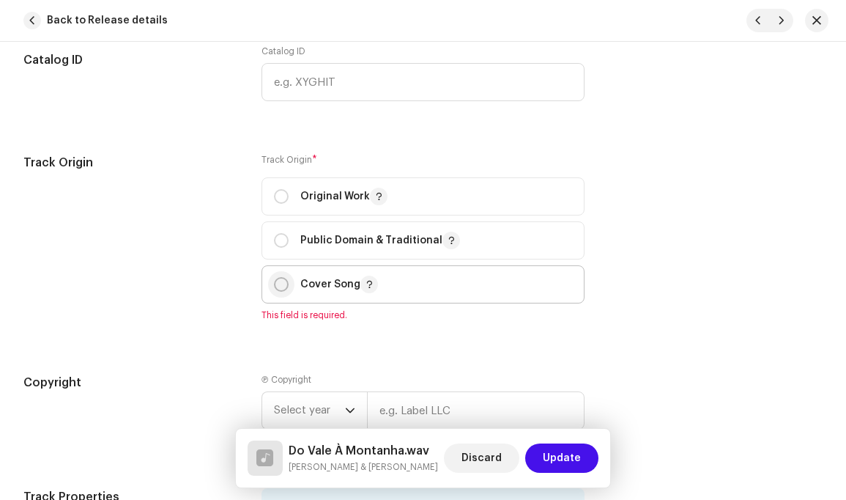
click at [284, 277] on input "radio" at bounding box center [281, 284] width 15 height 15
radio input "true"
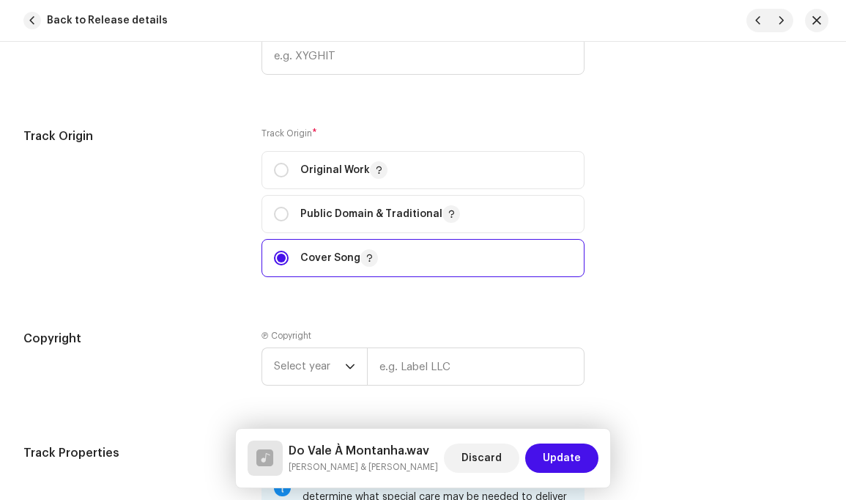
scroll to position [1833, 0]
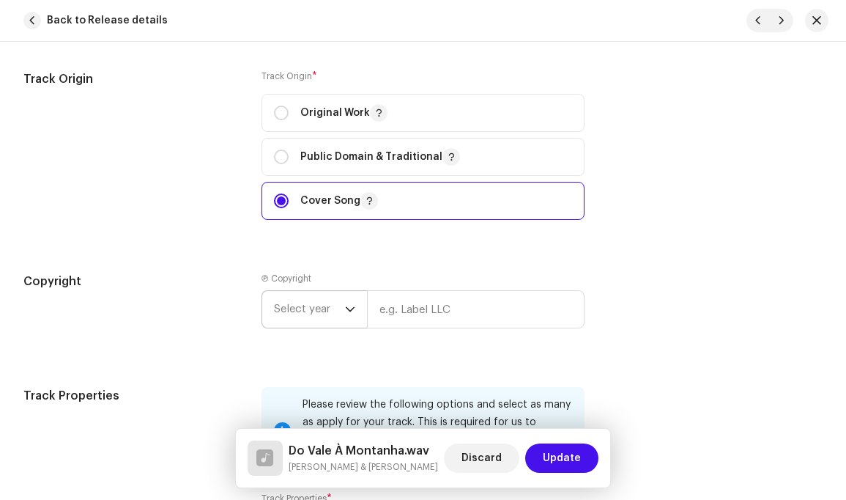
click at [350, 307] on icon "dropdown trigger" at bounding box center [350, 309] width 9 height 5
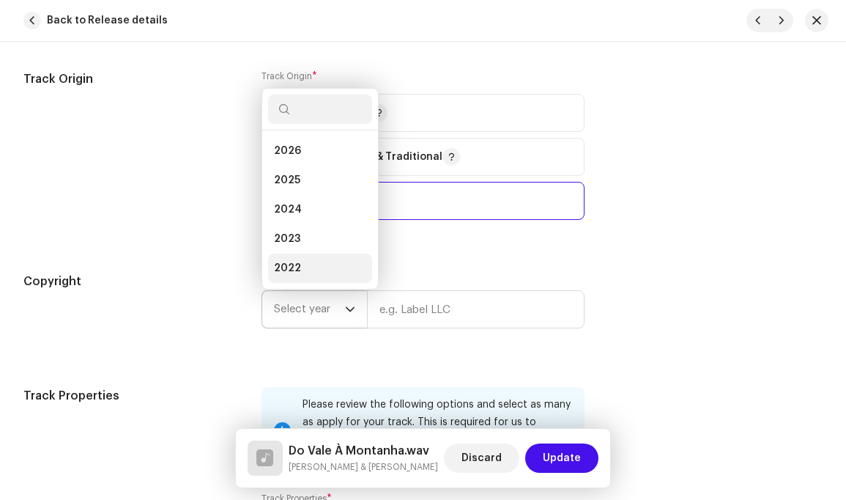
scroll to position [23, 0]
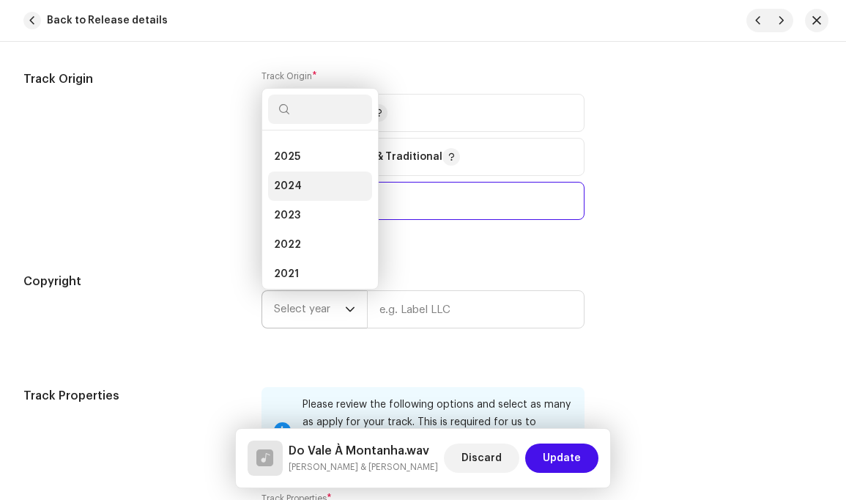
click at [321, 180] on li "2024" at bounding box center [320, 185] width 104 height 29
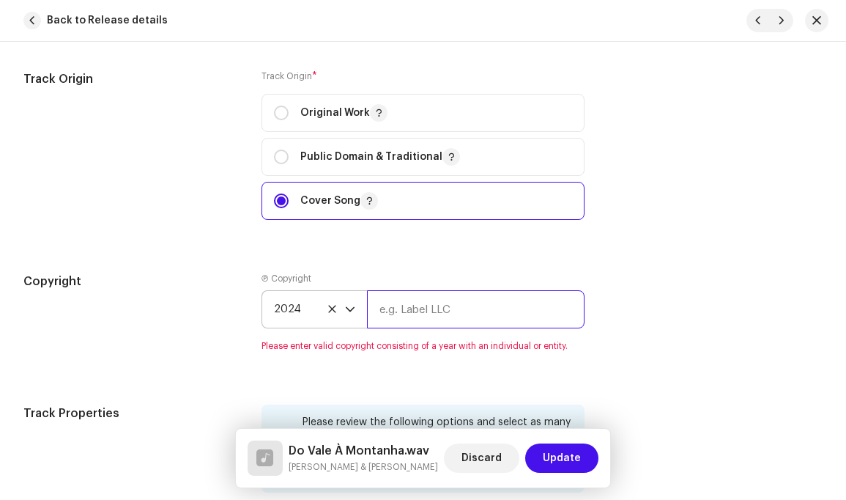
click at [472, 297] on input "text" at bounding box center [475, 309] width 217 height 38
type input "[PERSON_NAME]"
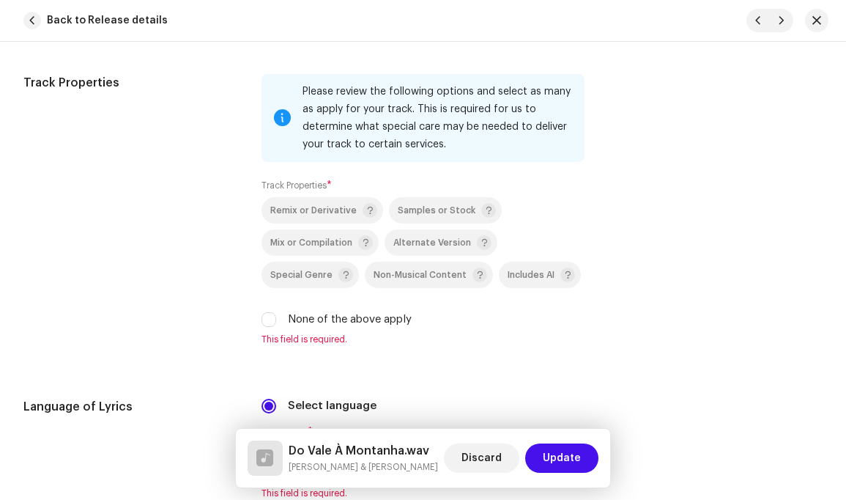
scroll to position [2183, 0]
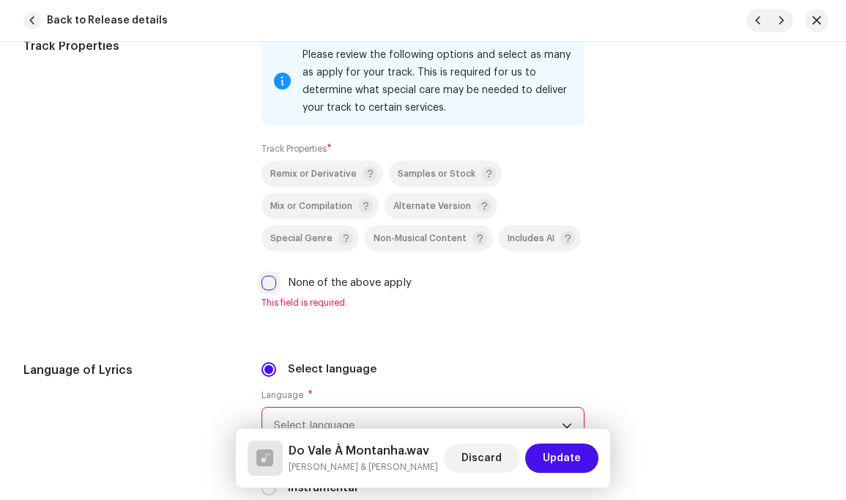
click at [268, 276] on input "None of the above apply" at bounding box center [269, 283] width 15 height 15
checkbox input "true"
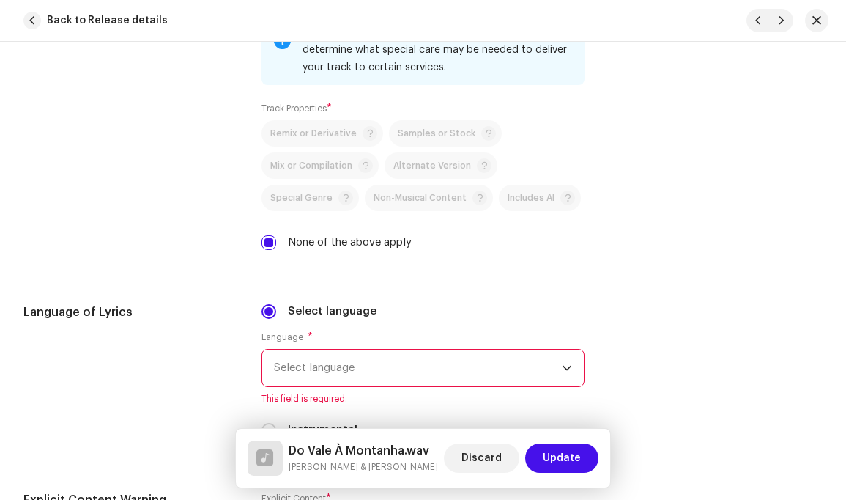
scroll to position [2282, 0]
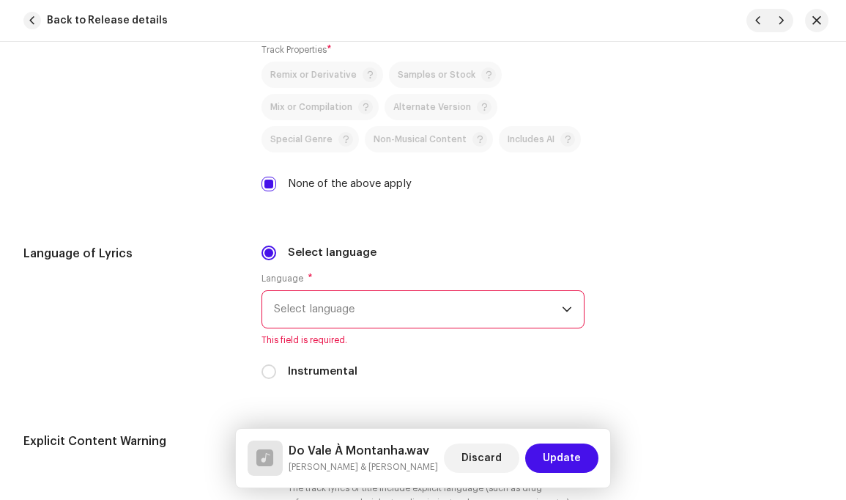
click at [562, 304] on icon "dropdown trigger" at bounding box center [567, 309] width 10 height 10
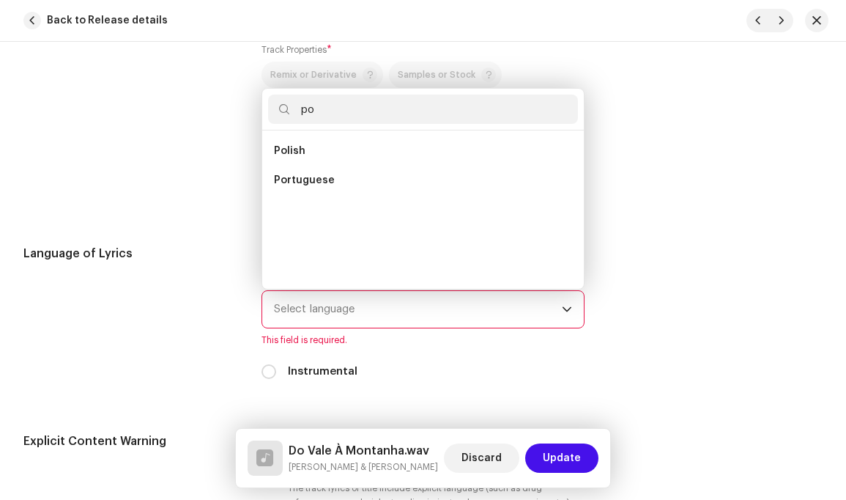
scroll to position [0, 0]
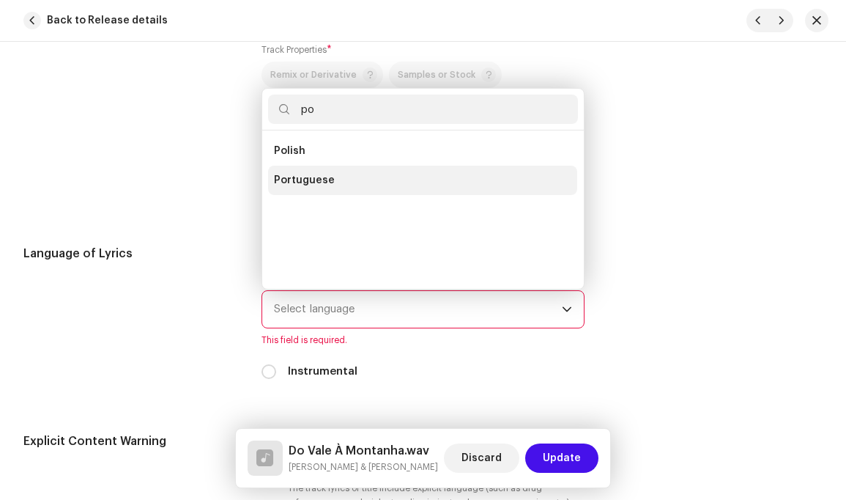
type input "po"
click at [338, 166] on li "Portuguese" at bounding box center [422, 180] width 309 height 29
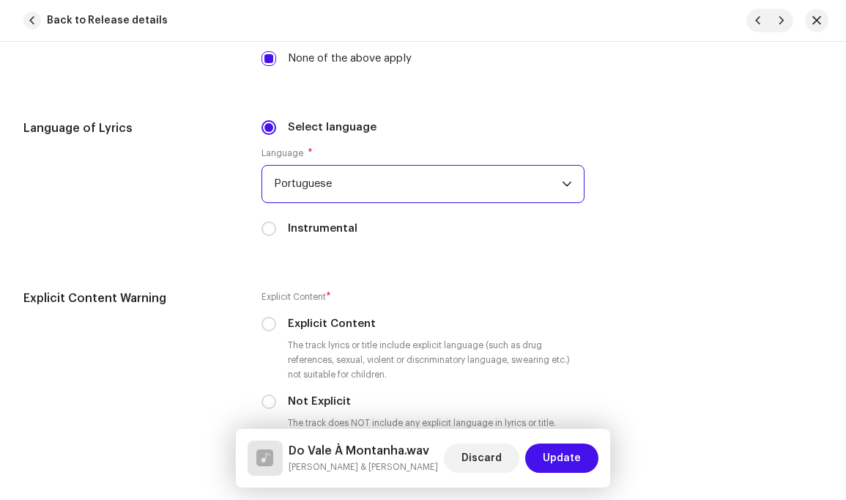
scroll to position [2476, 0]
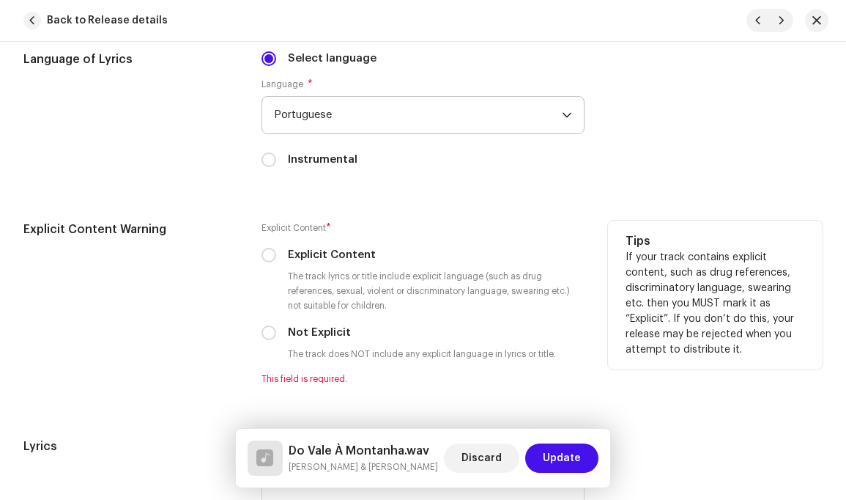
drag, startPoint x: 267, startPoint y: 320, endPoint x: 348, endPoint y: 295, distance: 85.3
click at [267, 325] on input "Not Explicit" at bounding box center [269, 332] width 15 height 15
radio input "true"
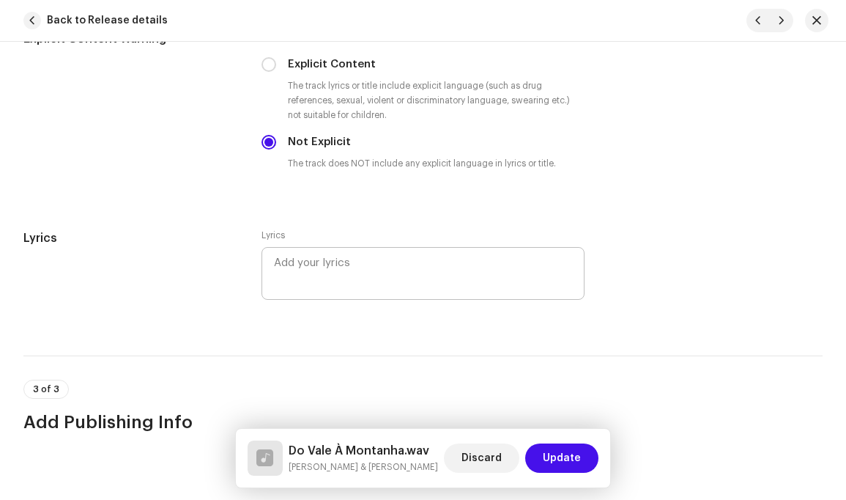
scroll to position [2680, 0]
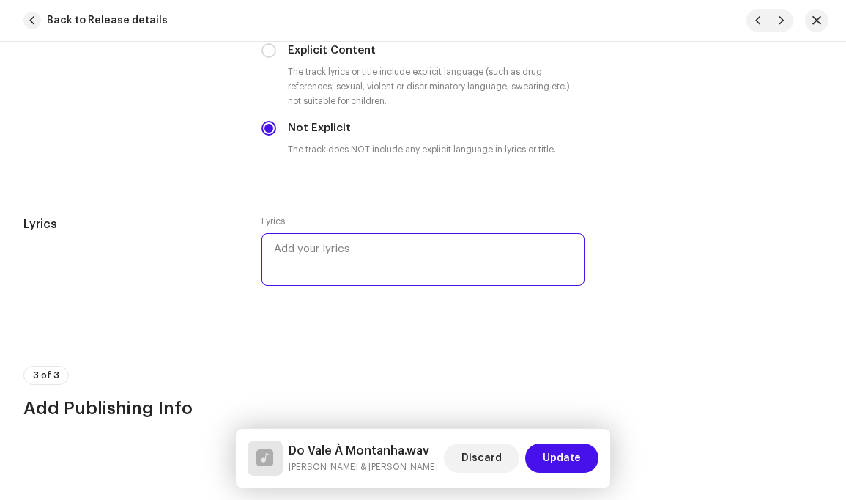
click at [349, 240] on textarea at bounding box center [423, 259] width 322 height 53
paste textarea "Verso 1 Do vale à montanha, Da montanha ao monte, Cavalo de sombra, Cavaleiro m…"
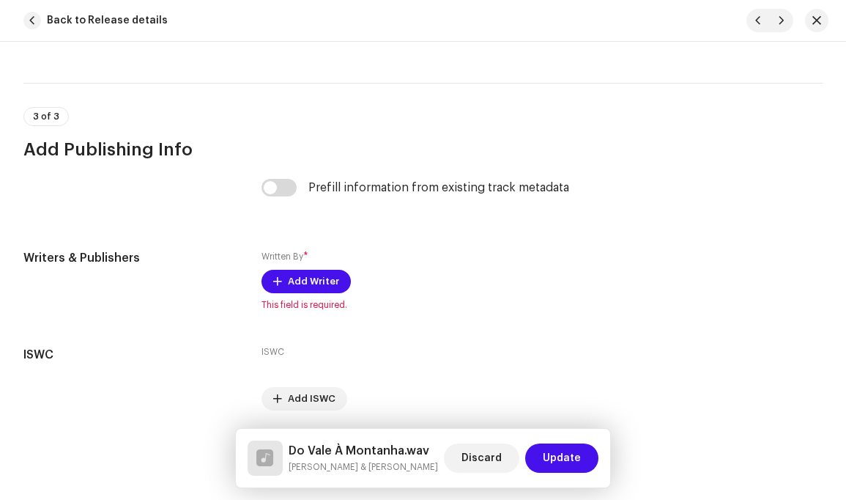
scroll to position [3367, 0]
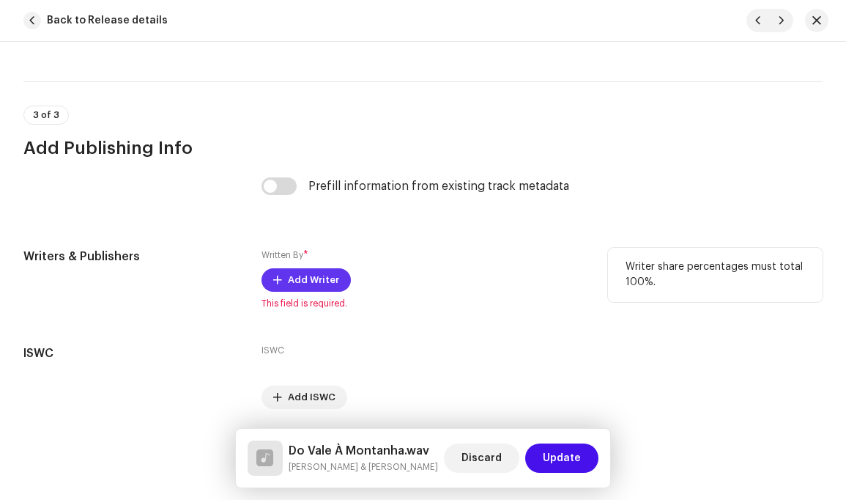
type textarea "Verso 1 Do vale à montanha, Da montanha ao monte, Cavalo de sombra, Cavaleiro m…"
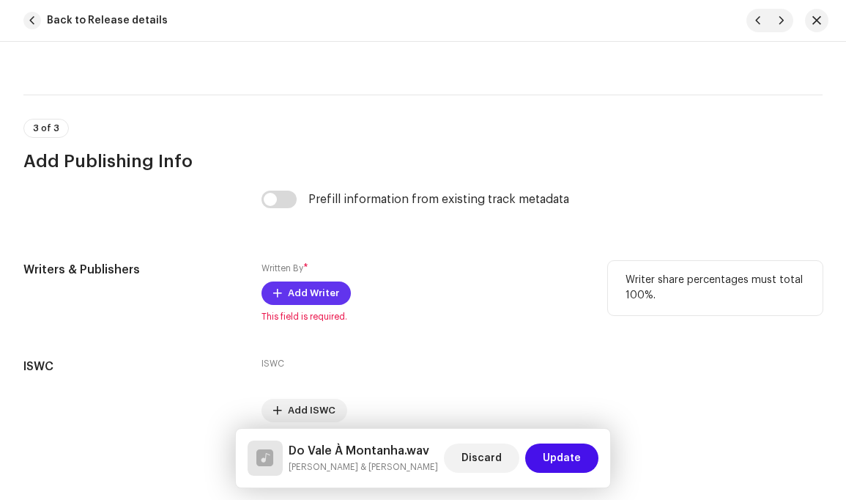
click at [322, 278] on span "Add Writer" at bounding box center [313, 292] width 51 height 29
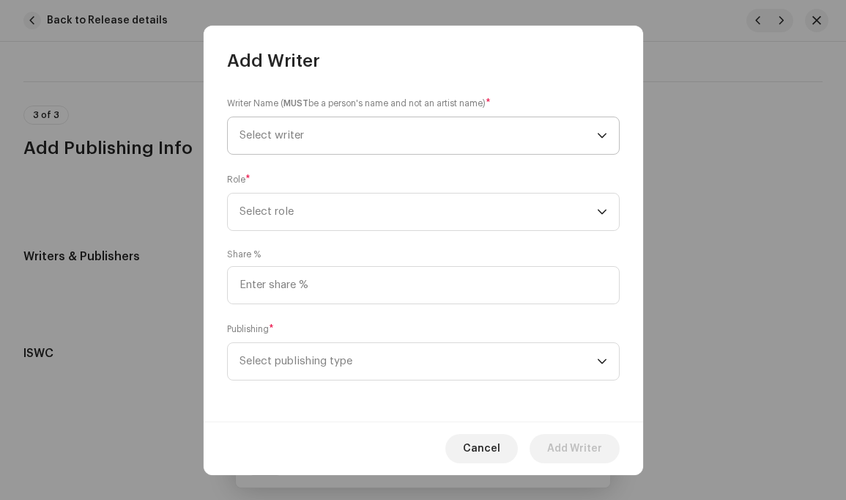
click at [602, 135] on icon "dropdown trigger" at bounding box center [602, 135] width 10 height 10
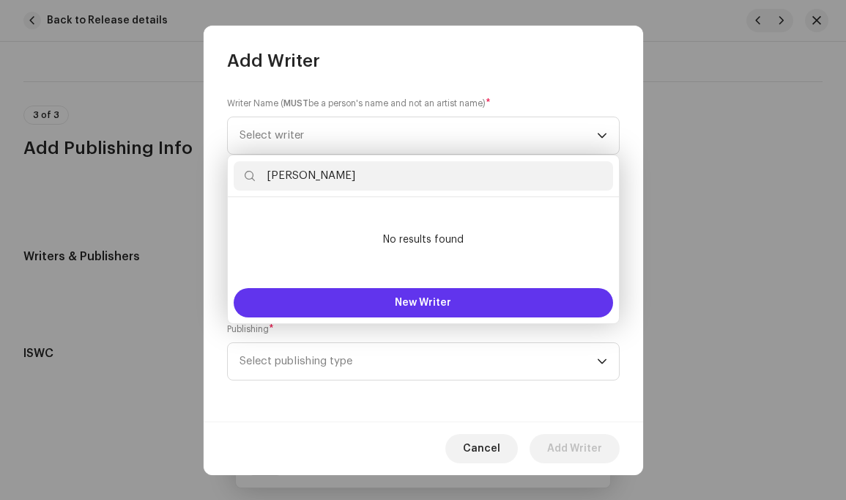
type input "Fernando Pessoa"
click at [421, 298] on span "New Writer" at bounding box center [423, 302] width 56 height 10
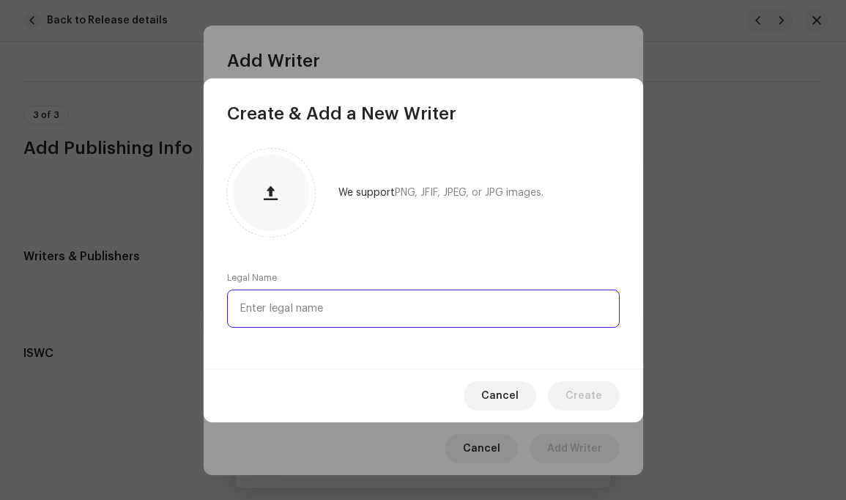
click at [385, 308] on input "text" at bounding box center [423, 308] width 393 height 38
type input "Fernando Pessoa"
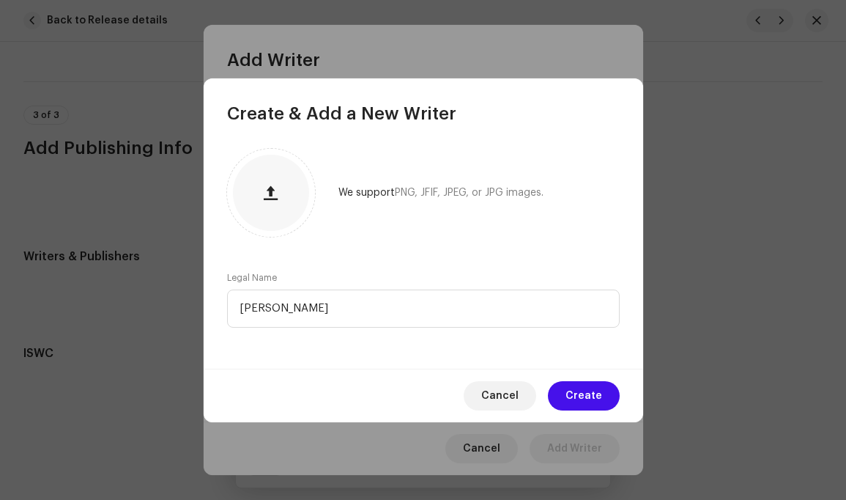
click at [580, 390] on span "Create" at bounding box center [584, 395] width 37 height 29
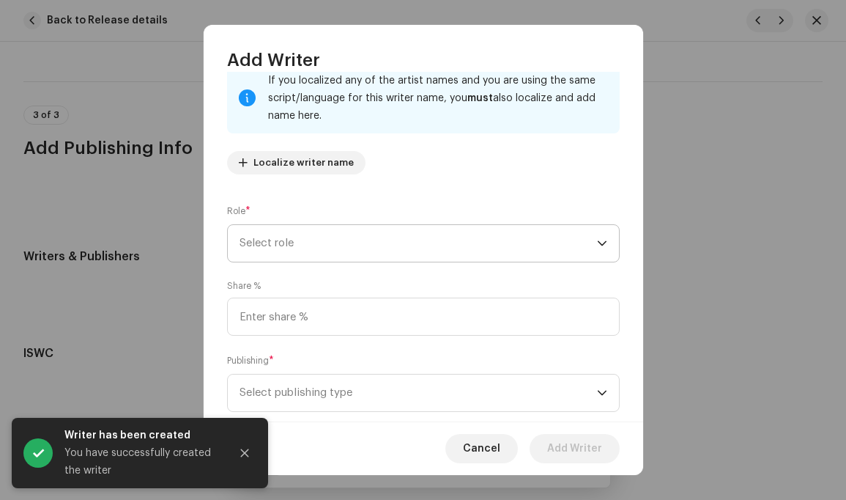
scroll to position [117, 0]
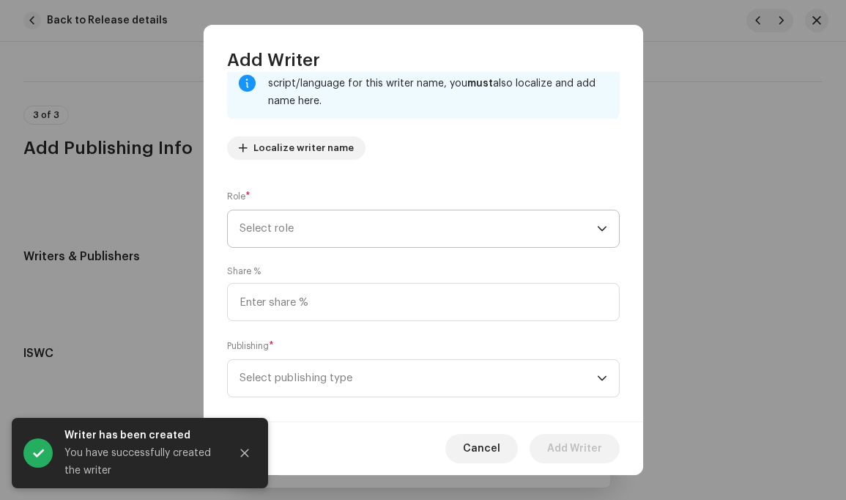
click at [597, 227] on icon "dropdown trigger" at bounding box center [602, 228] width 10 height 10
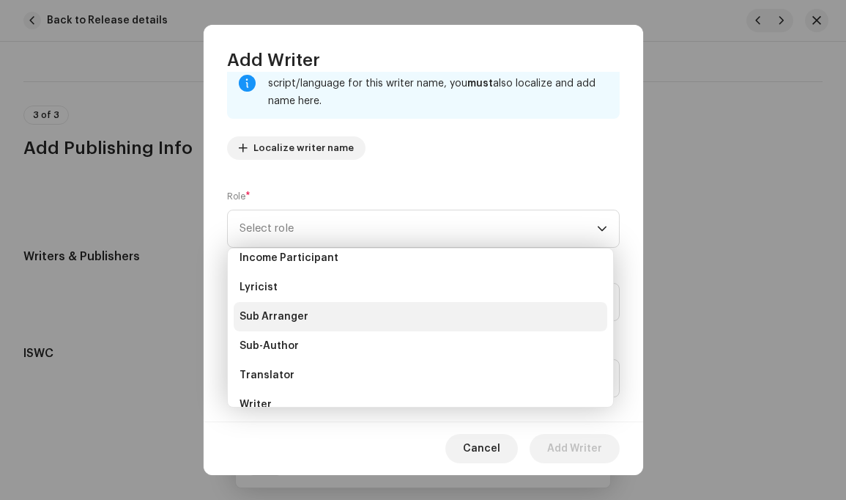
scroll to position [130, 0]
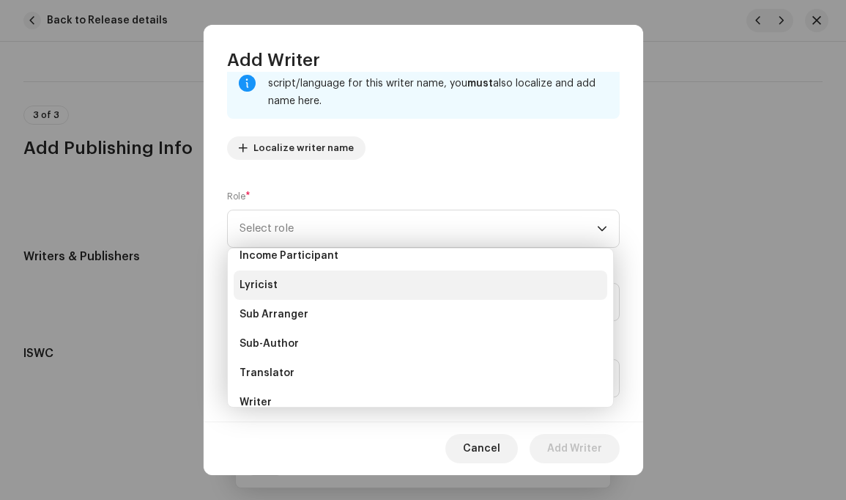
click at [281, 279] on li "Lyricist" at bounding box center [421, 284] width 374 height 29
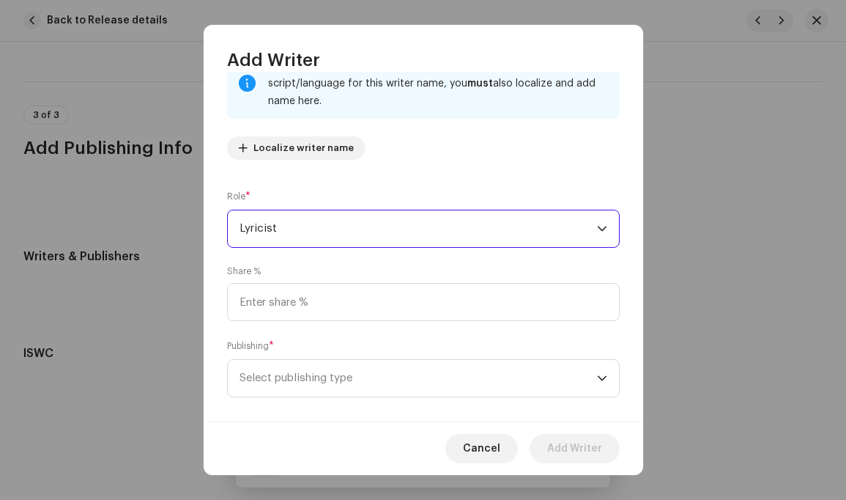
scroll to position [0, 0]
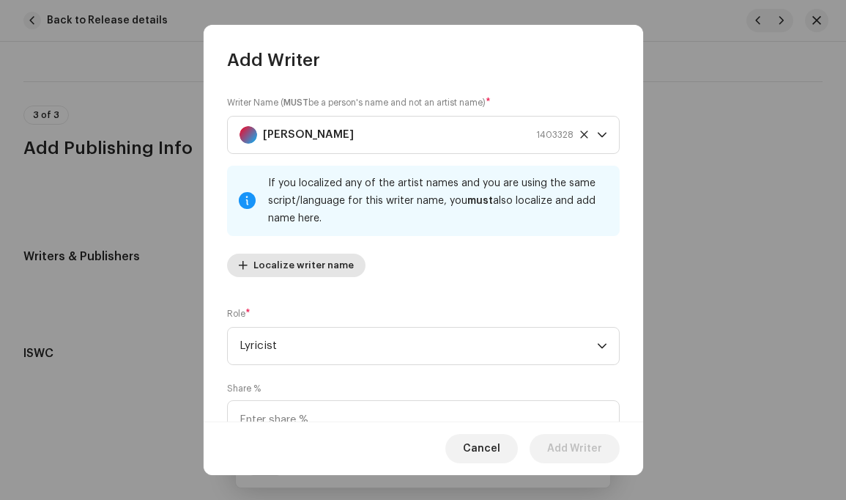
click at [332, 265] on span "Localize writer name" at bounding box center [304, 265] width 100 height 29
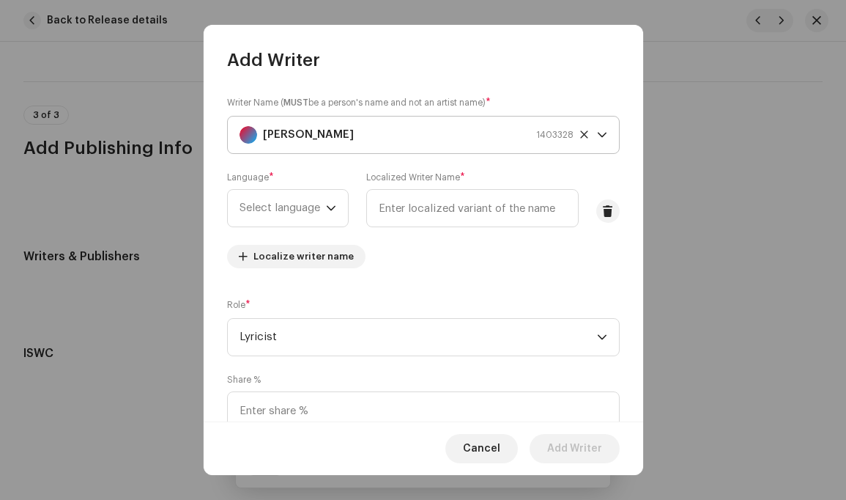
click at [597, 135] on icon "dropdown trigger" at bounding box center [602, 135] width 10 height 10
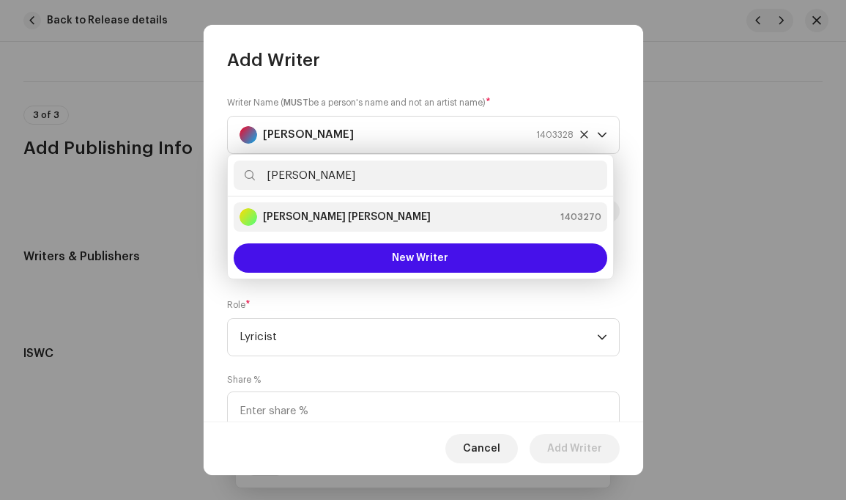
type input "Louis"
click at [398, 218] on div "Louis Philip Simão 1403270" at bounding box center [421, 217] width 362 height 18
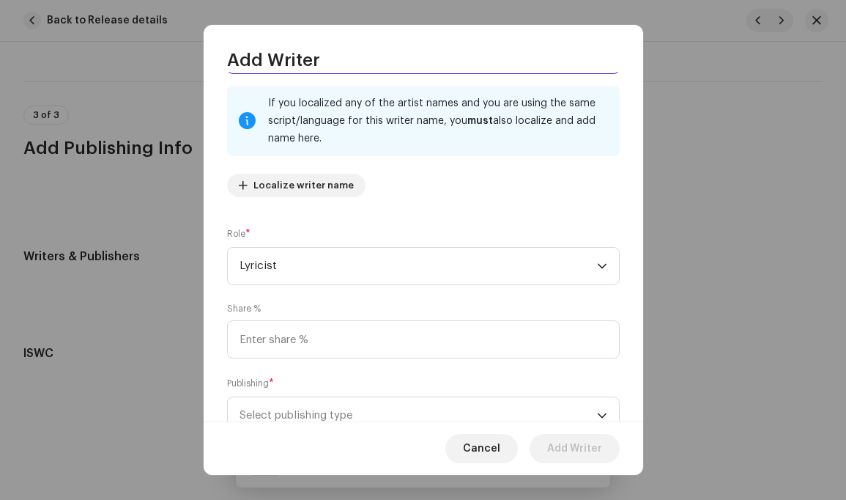
scroll to position [122, 0]
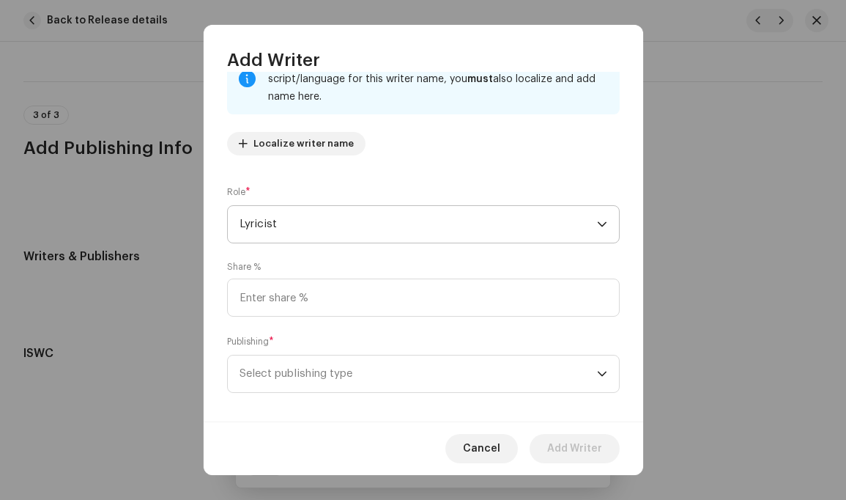
click at [602, 223] on p-select "Lyricist" at bounding box center [423, 224] width 393 height 38
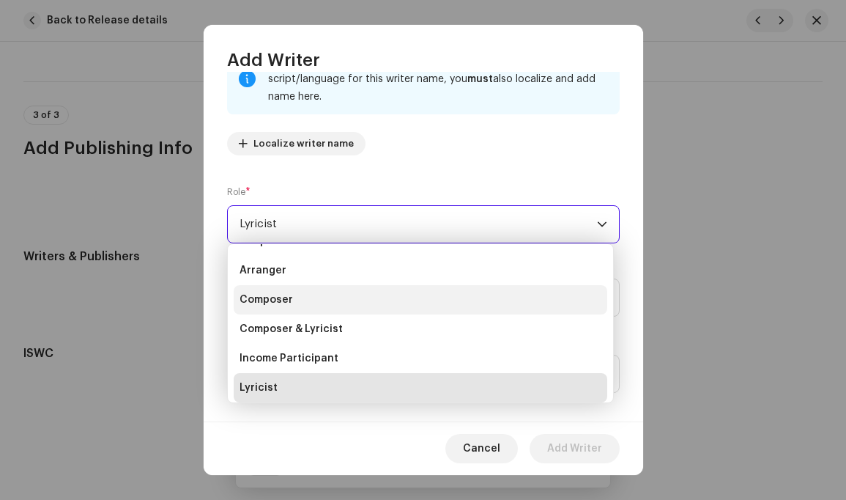
scroll to position [6, 0]
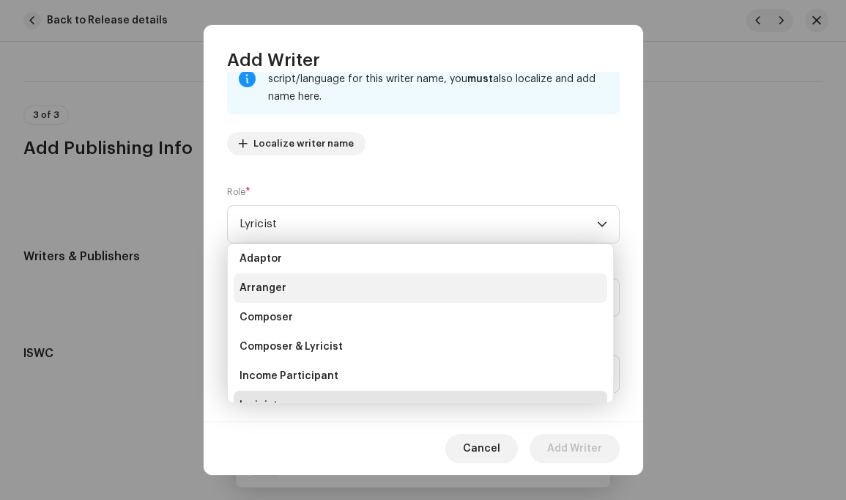
click at [307, 282] on li "Arranger" at bounding box center [421, 287] width 374 height 29
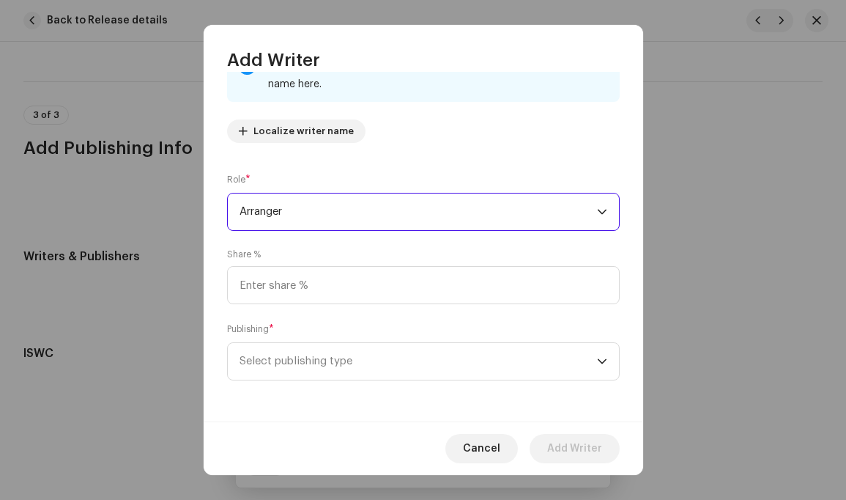
scroll to position [0, 0]
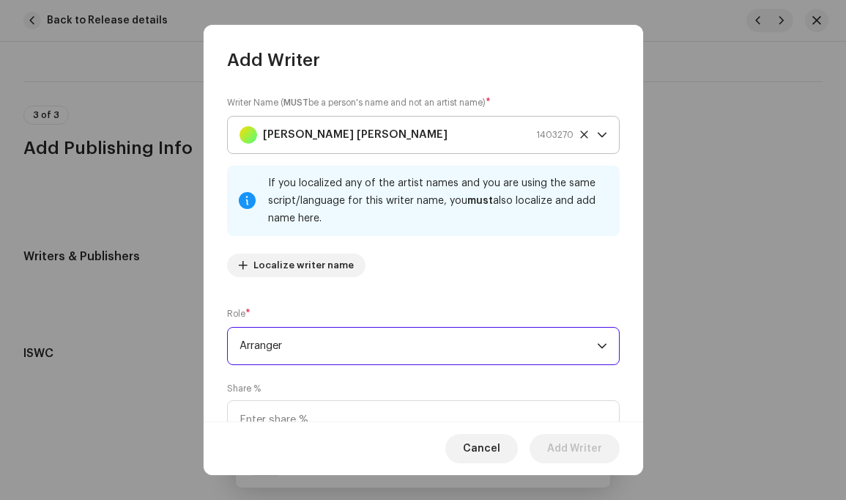
click at [597, 133] on icon "dropdown trigger" at bounding box center [602, 135] width 10 height 10
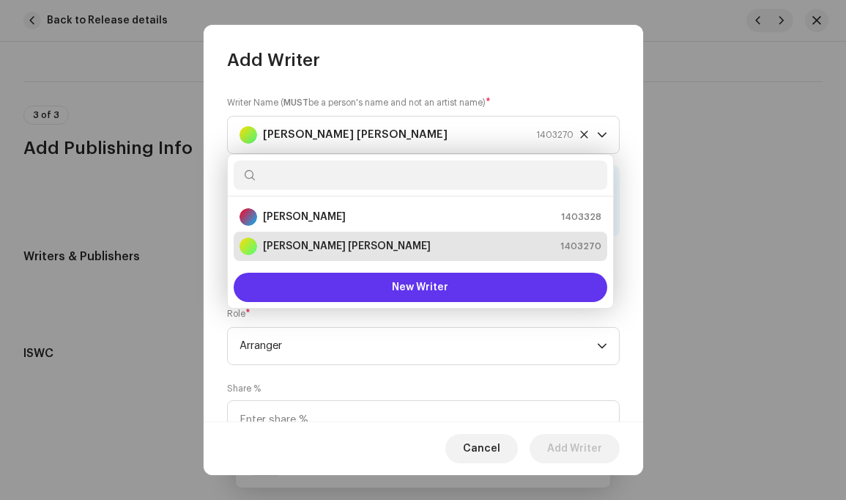
click at [437, 289] on span "New Writer" at bounding box center [420, 287] width 56 height 10
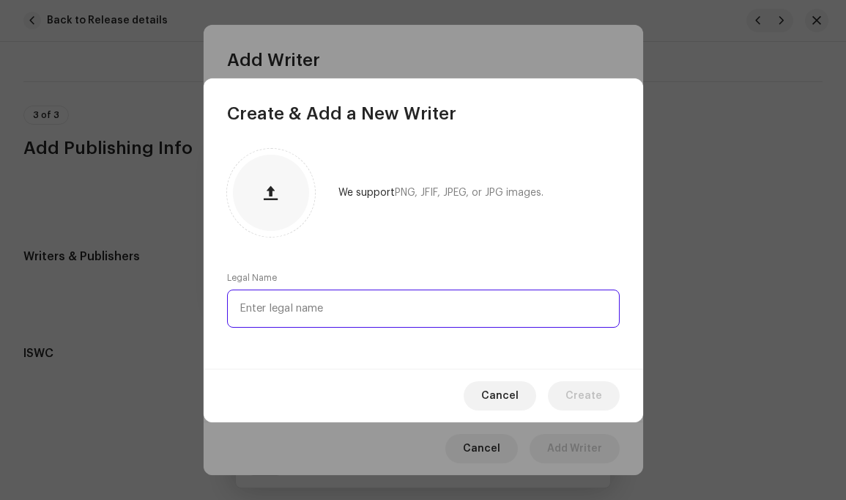
click at [424, 296] on input "text" at bounding box center [423, 308] width 393 height 38
type input "Jardel Caetano"
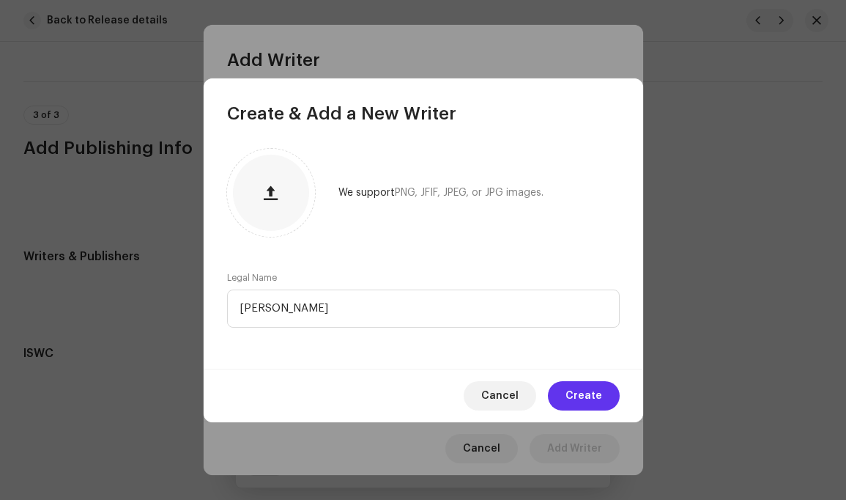
click at [589, 393] on span "Create" at bounding box center [584, 395] width 37 height 29
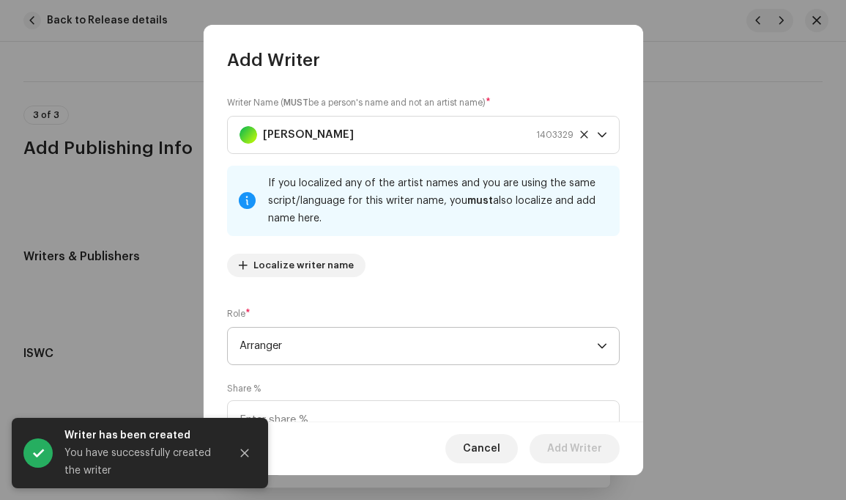
click at [597, 344] on icon "dropdown trigger" at bounding box center [602, 346] width 10 height 10
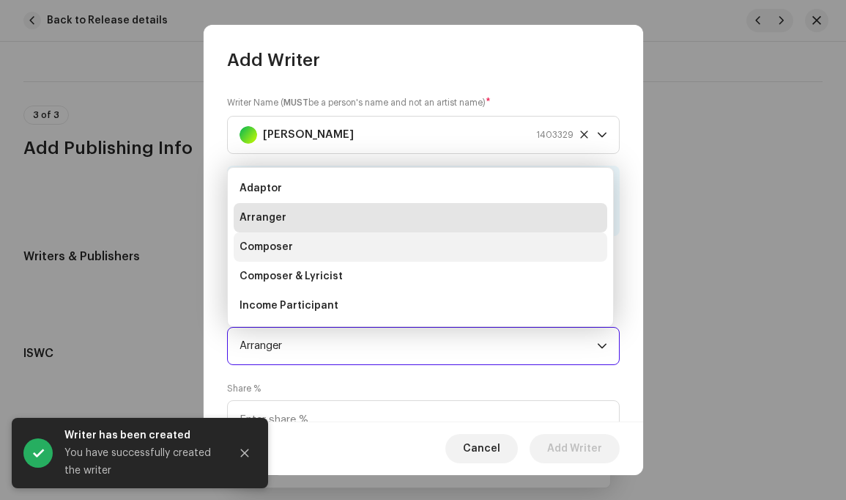
scroll to position [23, 0]
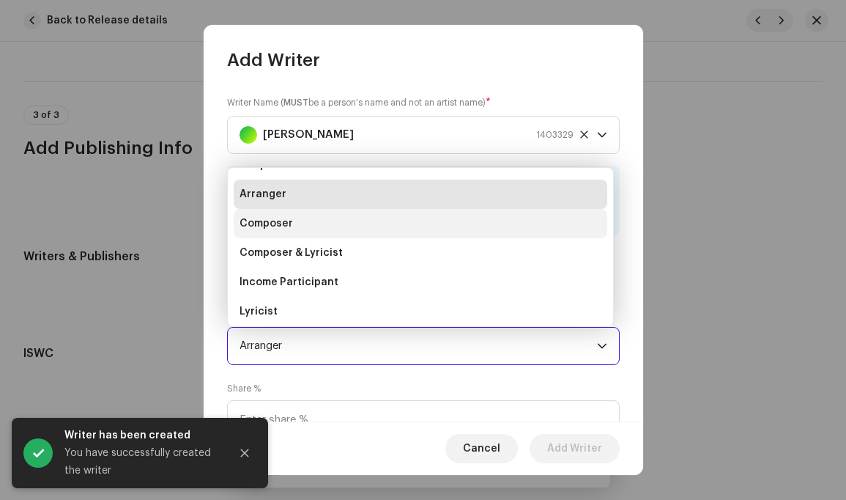
click at [361, 224] on li "Composer" at bounding box center [421, 223] width 374 height 29
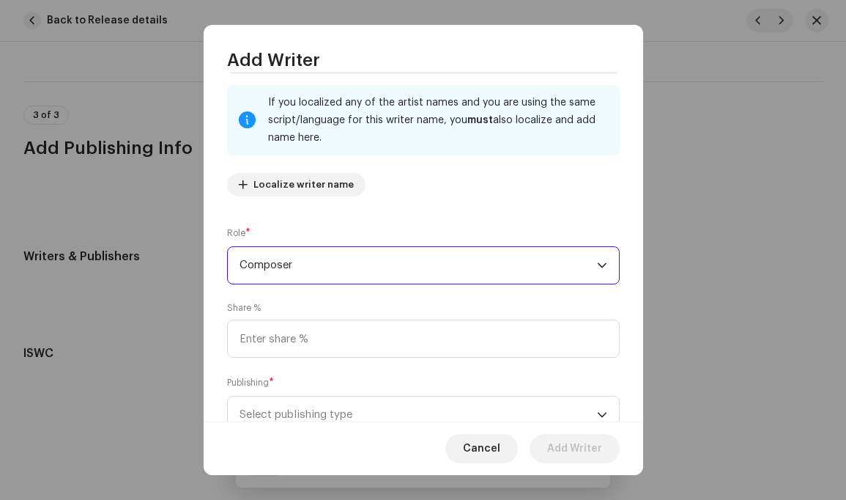
scroll to position [114, 0]
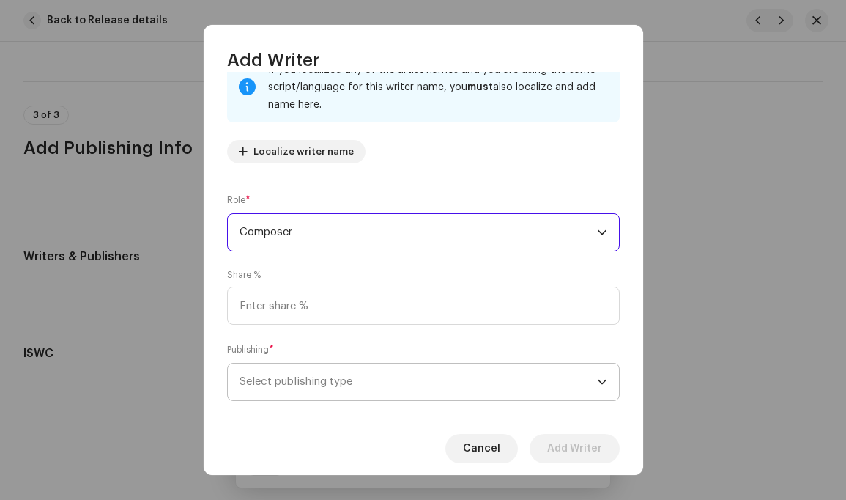
click at [598, 383] on icon "dropdown trigger" at bounding box center [602, 382] width 9 height 5
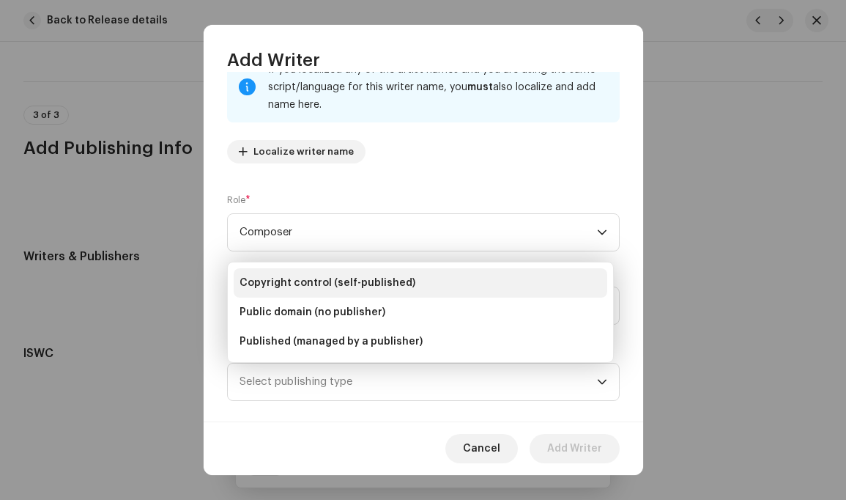
click at [393, 285] on span "Copyright control (self-published)" at bounding box center [328, 283] width 176 height 15
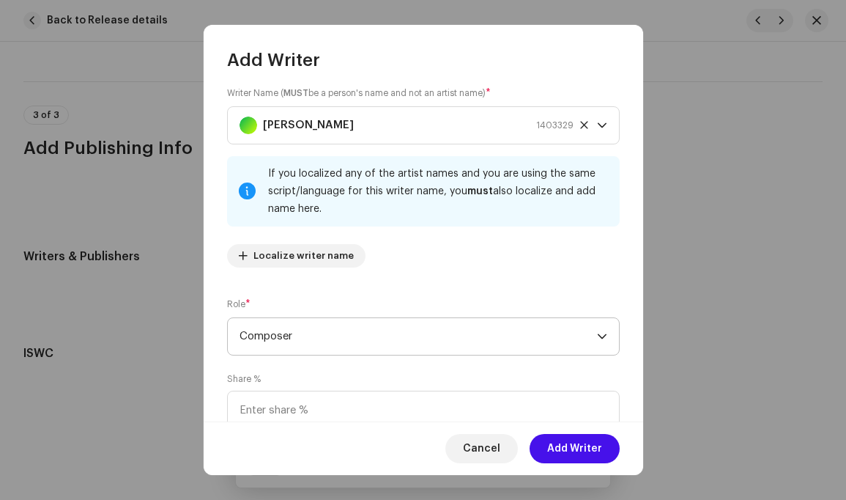
scroll to position [0, 0]
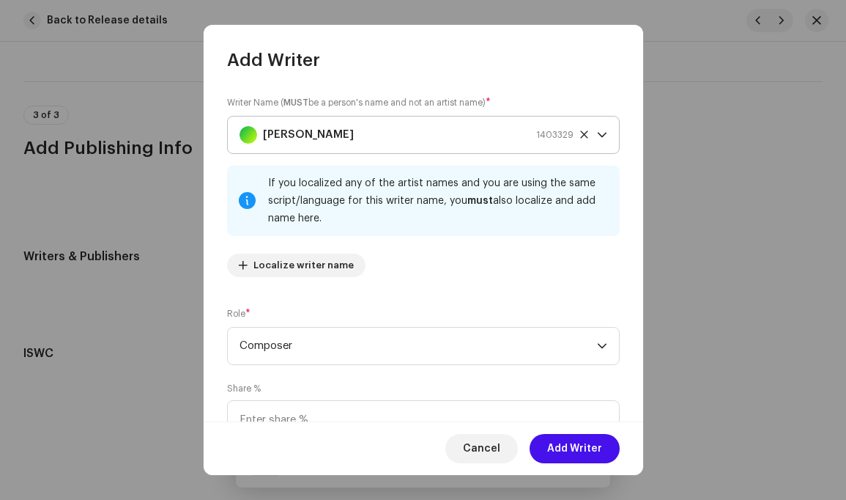
click at [599, 134] on icon "dropdown trigger" at bounding box center [602, 135] width 9 height 5
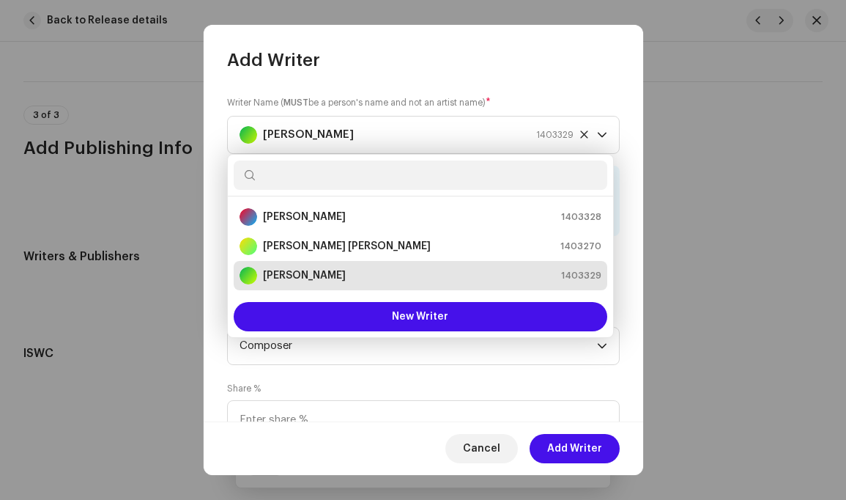
click at [542, 76] on div "Writer Name ( MUST be a person's name and not an artist name) * Jardel Caetano …" at bounding box center [424, 247] width 440 height 350
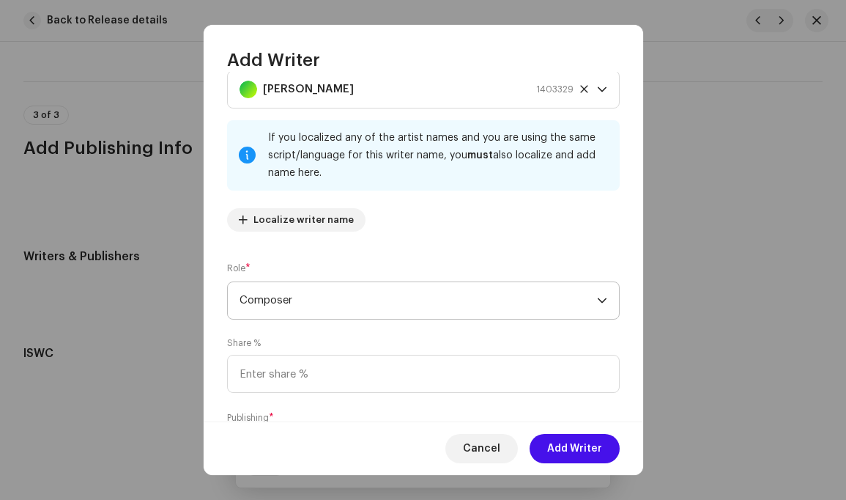
scroll to position [134, 0]
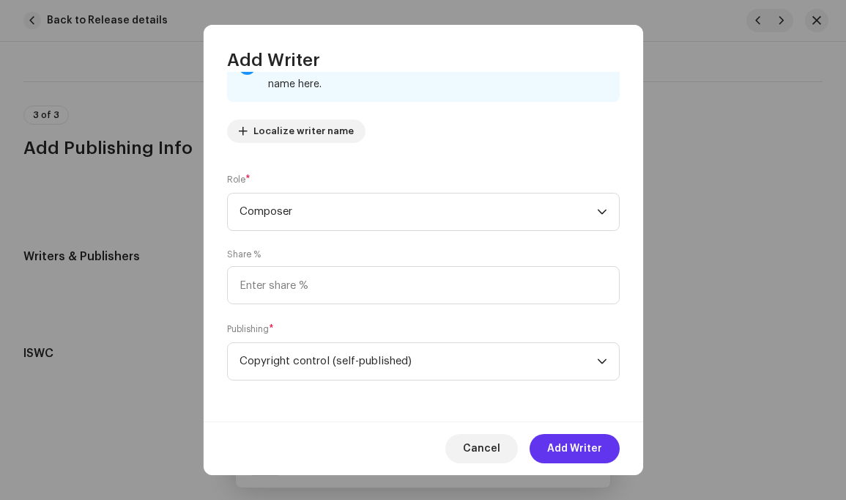
click at [576, 448] on span "Add Writer" at bounding box center [574, 448] width 55 height 29
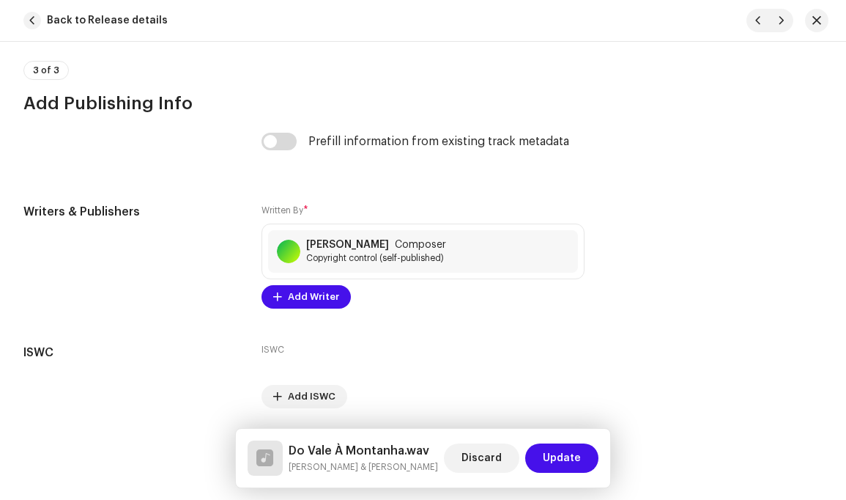
scroll to position [3434, 0]
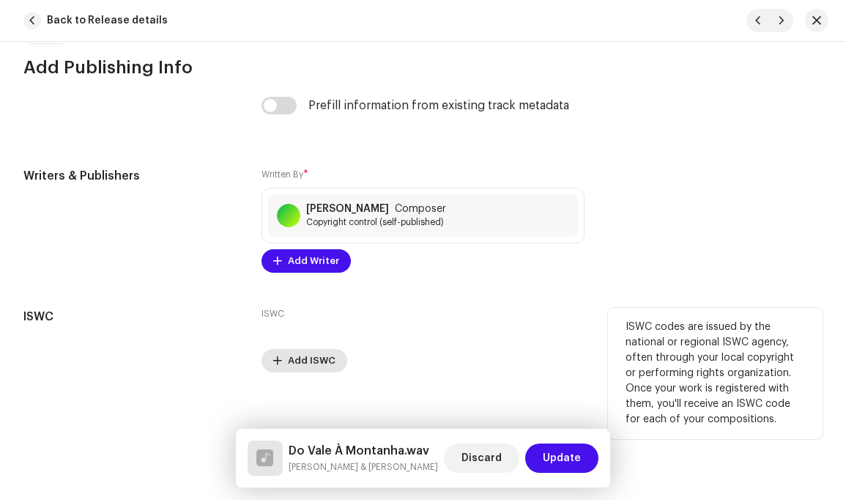
click at [311, 346] on span "Add ISWC" at bounding box center [312, 360] width 48 height 29
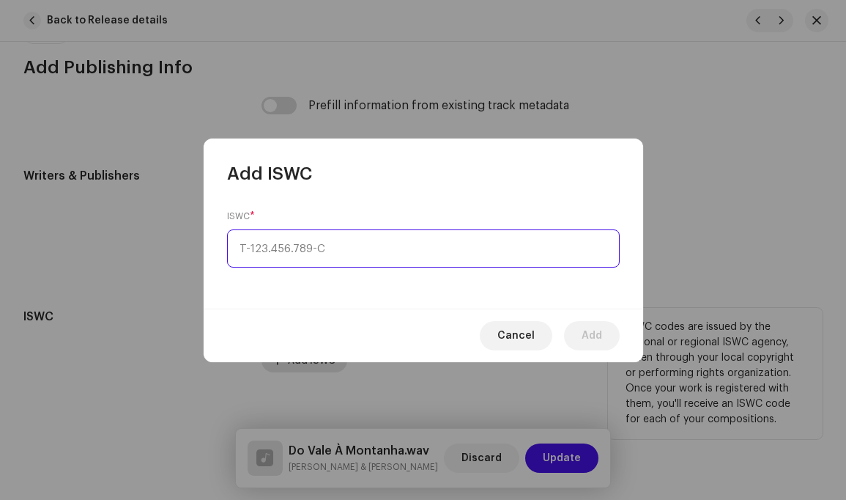
type input "_-___.___.___-_"
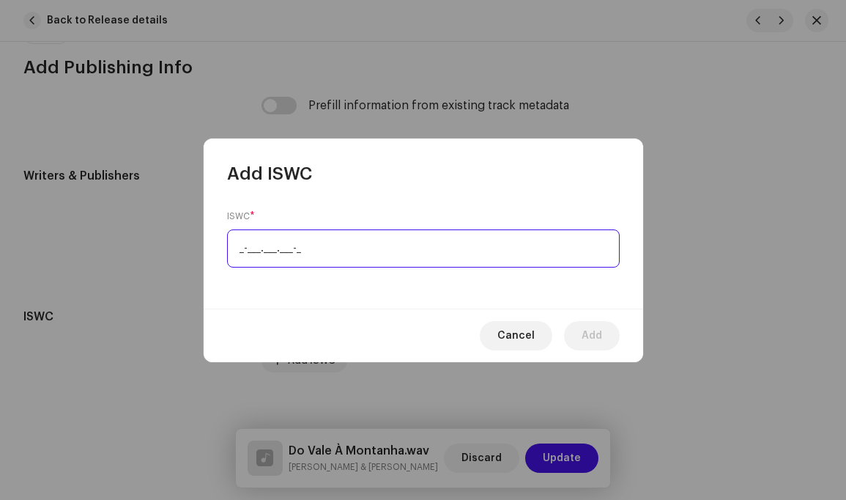
paste input "T-328.694.521-5"
type input "T-328.694.521-5"
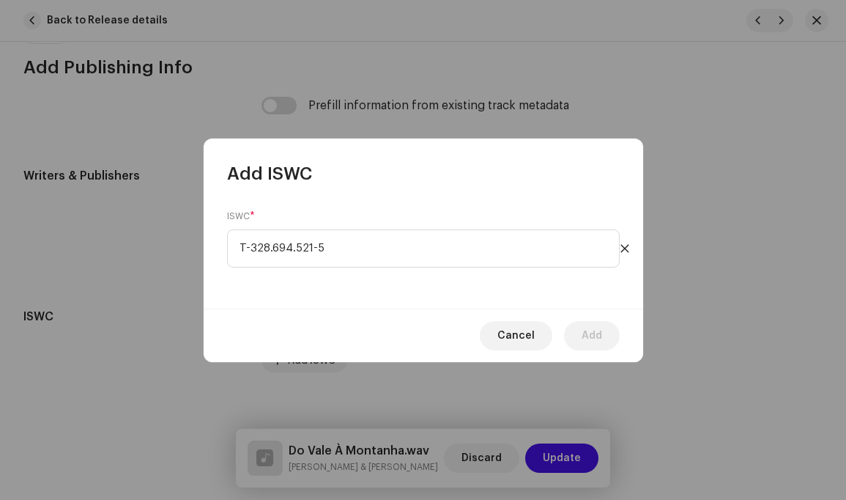
drag, startPoint x: 467, startPoint y: 301, endPoint x: 577, endPoint y: 326, distance: 112.7
click at [467, 301] on div "ISWC * T-328.694.521-5" at bounding box center [424, 246] width 440 height 123
click at [594, 333] on span "Add" at bounding box center [592, 335] width 21 height 29
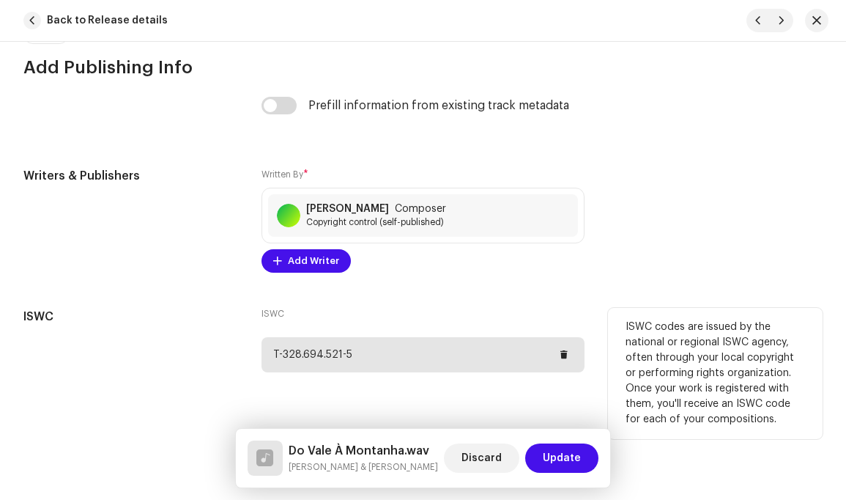
scroll to position [3446, 0]
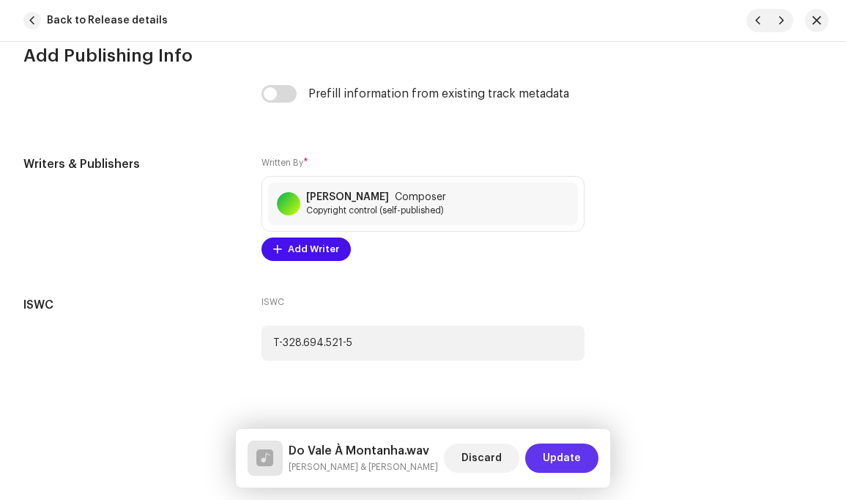
click at [555, 455] on span "Update" at bounding box center [562, 457] width 38 height 29
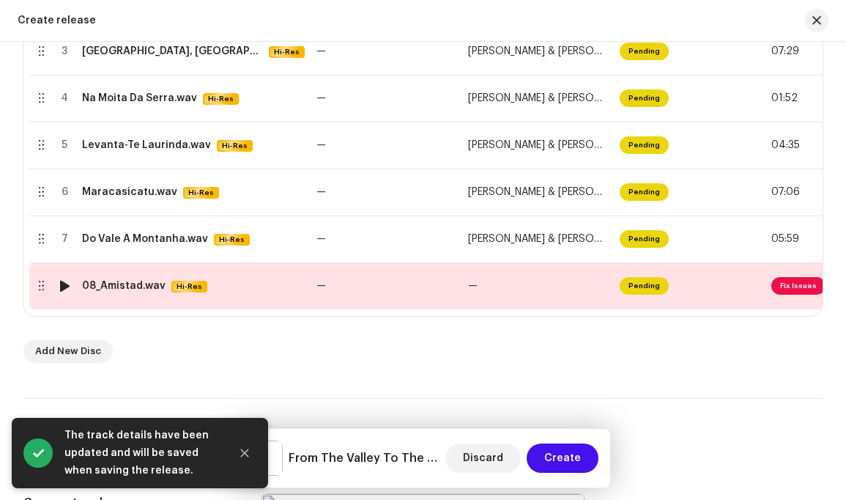
click at [795, 285] on span "Fix Issues" at bounding box center [799, 286] width 54 height 18
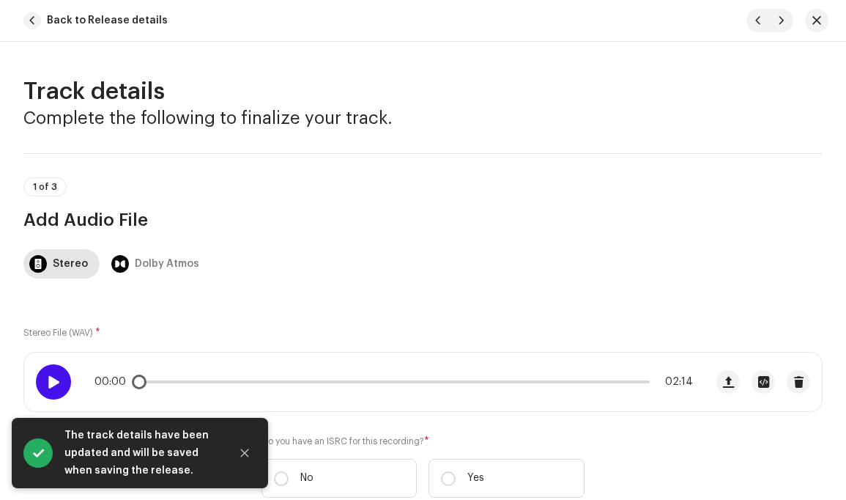
click at [48, 379] on span at bounding box center [53, 382] width 12 height 12
click at [50, 380] on span at bounding box center [53, 382] width 12 height 12
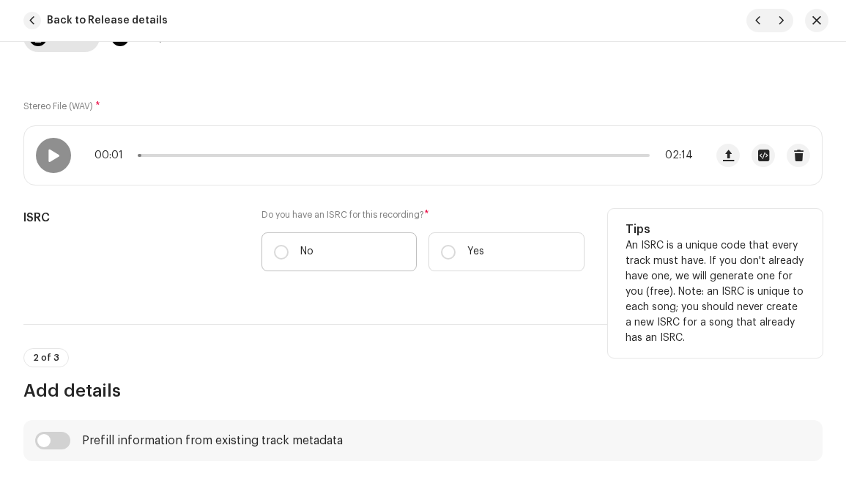
scroll to position [231, 0]
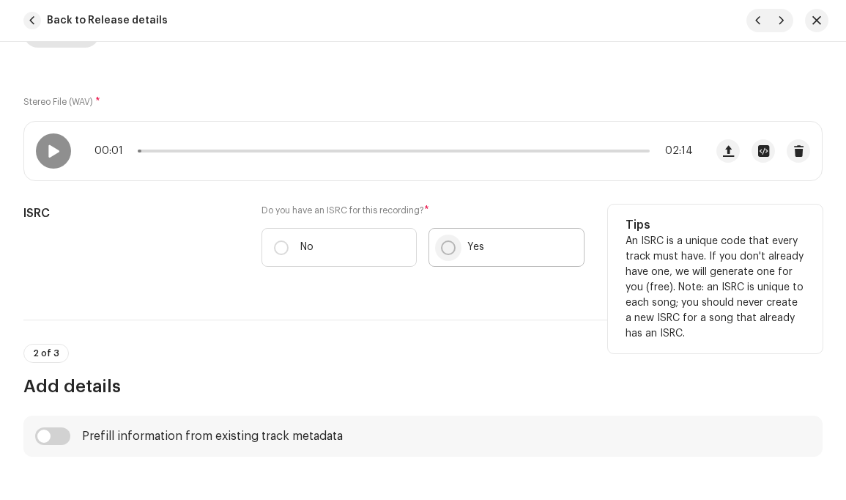
click at [446, 246] on input "Yes" at bounding box center [448, 247] width 15 height 15
radio input "true"
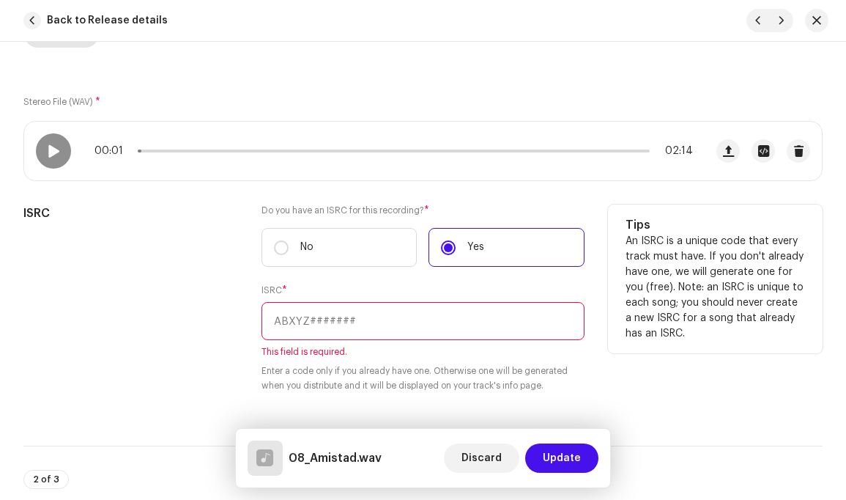
click at [364, 324] on input "text" at bounding box center [423, 321] width 322 height 38
click at [388, 324] on input "text" at bounding box center [423, 321] width 322 height 38
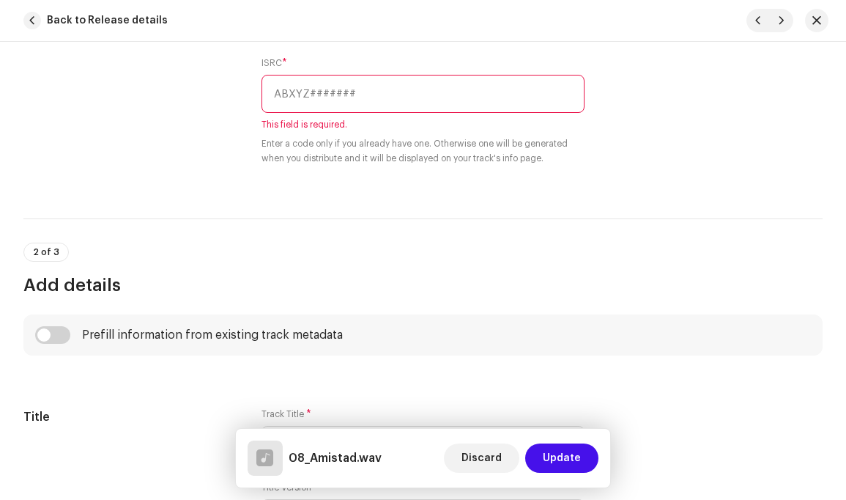
scroll to position [478, 0]
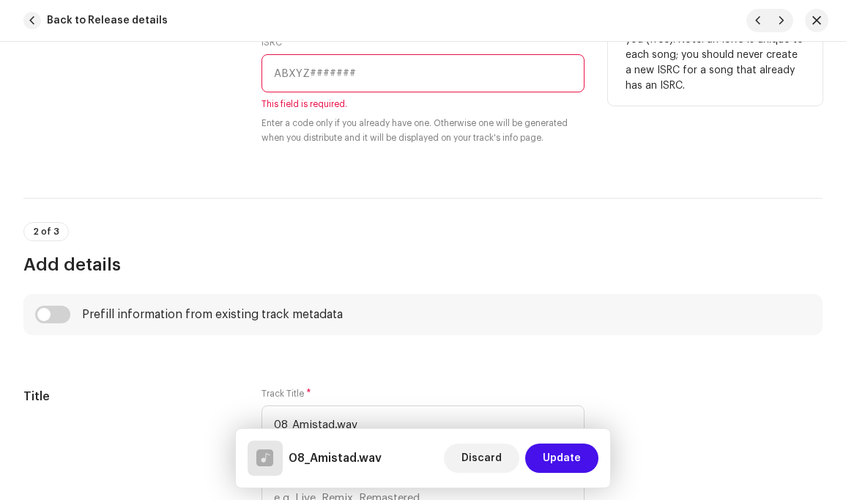
click at [343, 70] on input "text" at bounding box center [423, 73] width 322 height 38
paste input "CAAAJ2400016"
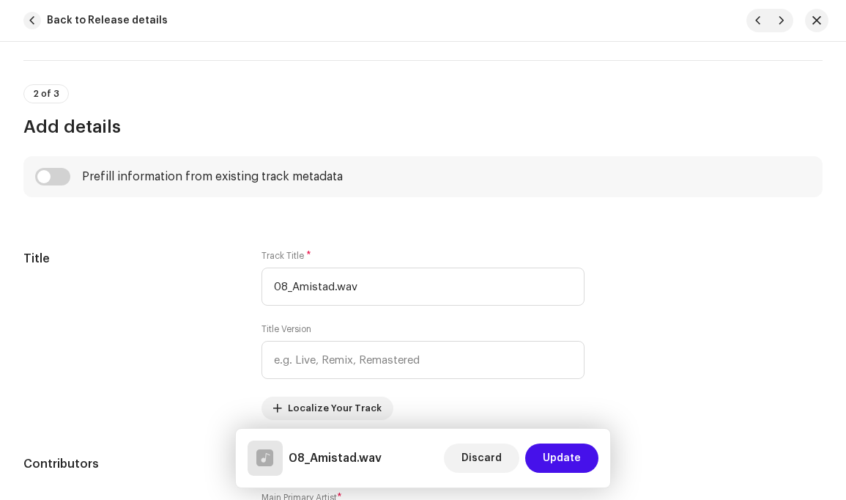
scroll to position [650, 0]
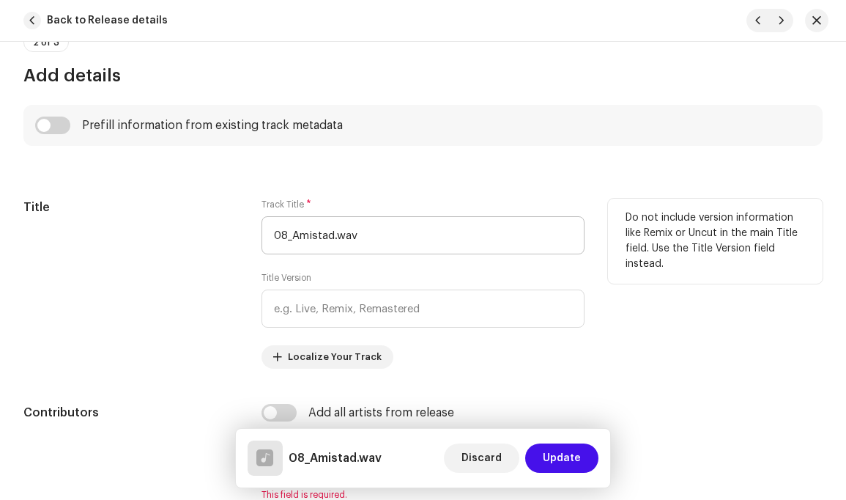
type input "CAAAJ2400016"
drag, startPoint x: 294, startPoint y: 235, endPoint x: 254, endPoint y: 237, distance: 39.6
click at [254, 237] on div "Title Track Title * 08_Amistad.wav Title Version Localize Your Track Do not inc…" at bounding box center [422, 284] width 799 height 170
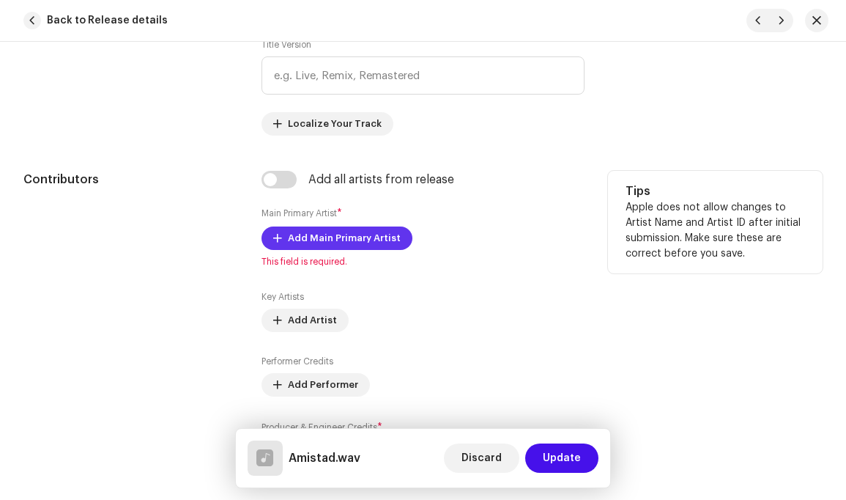
scroll to position [887, 0]
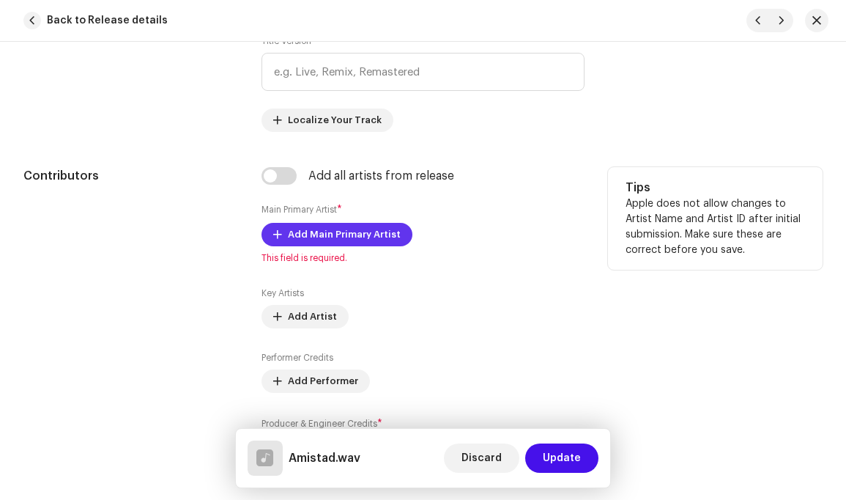
type input "Amistad.wav"
click at [355, 238] on span "Add Main Primary Artist" at bounding box center [344, 234] width 113 height 29
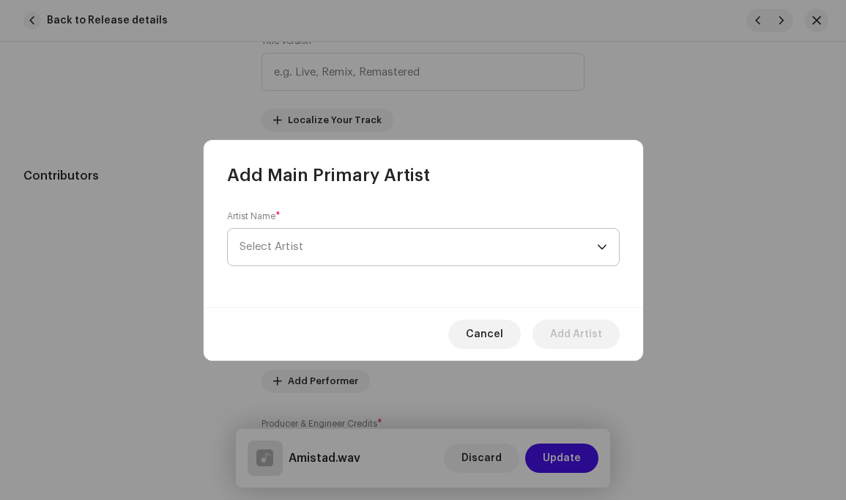
click at [602, 245] on div "dropdown trigger" at bounding box center [602, 247] width 10 height 37
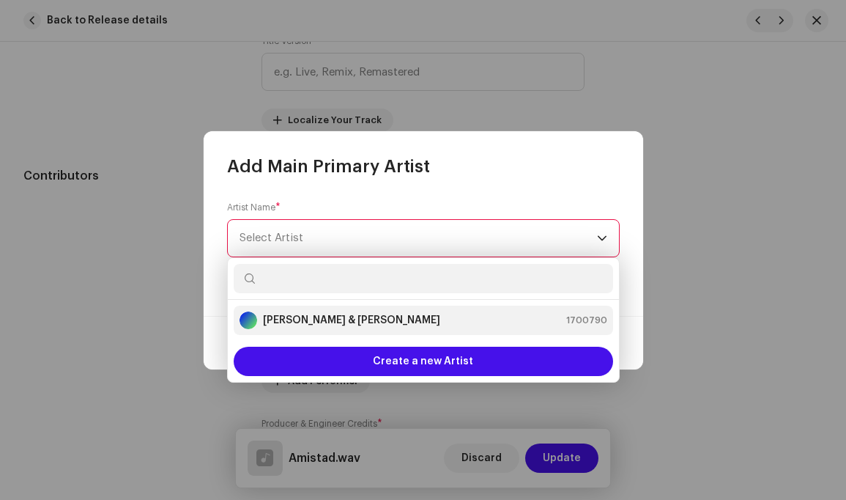
click at [492, 315] on div "Louis Simão & Carlos Bernardo 1700790" at bounding box center [424, 320] width 368 height 18
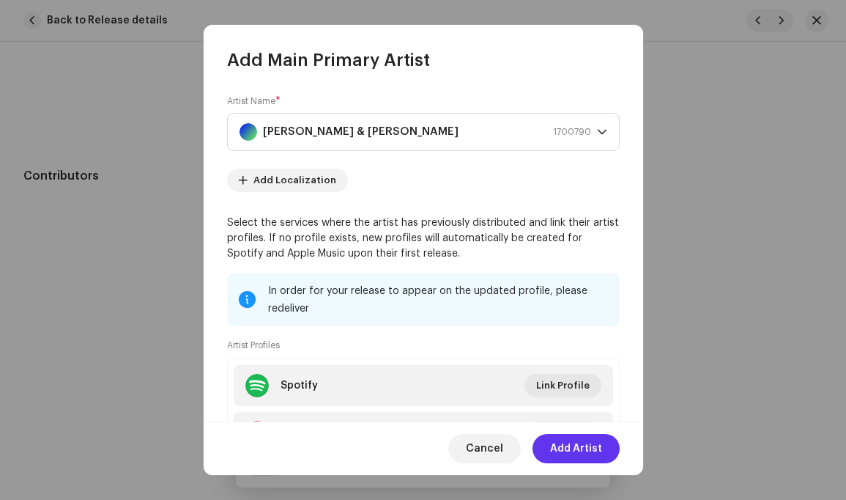
click at [578, 448] on span "Add Artist" at bounding box center [576, 448] width 52 height 29
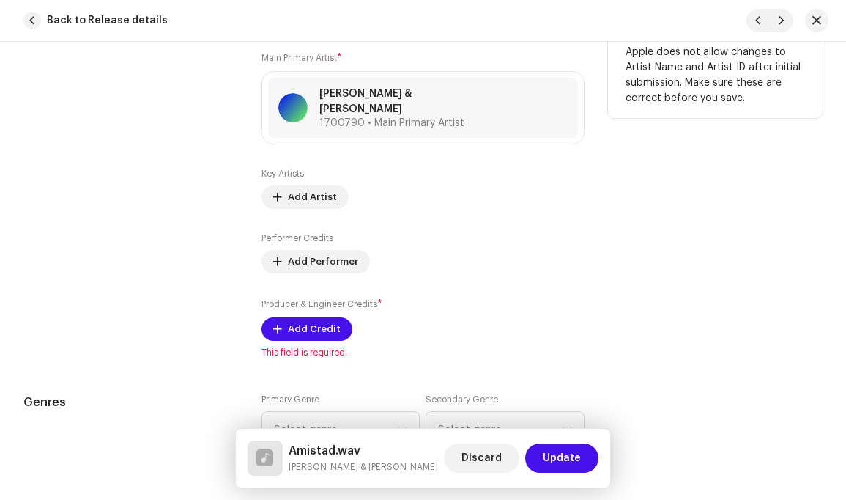
scroll to position [1087, 0]
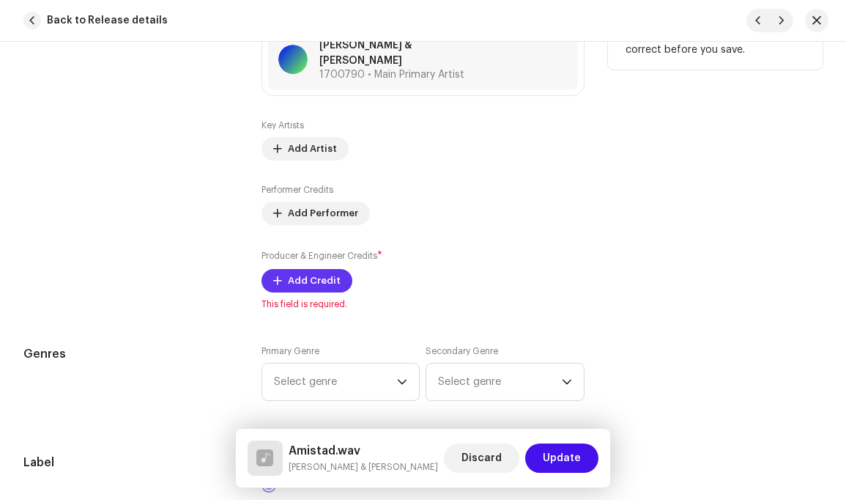
click at [325, 269] on span "Add Credit" at bounding box center [314, 280] width 53 height 29
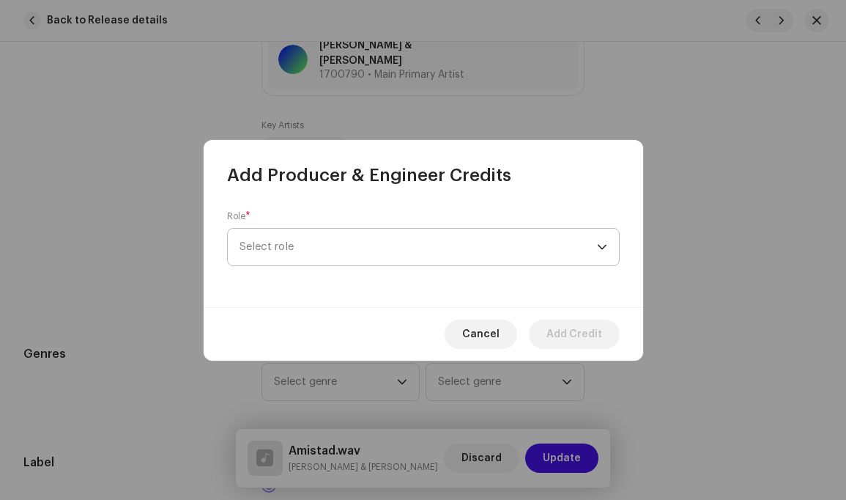
click at [601, 247] on div "dropdown trigger" at bounding box center [602, 247] width 10 height 37
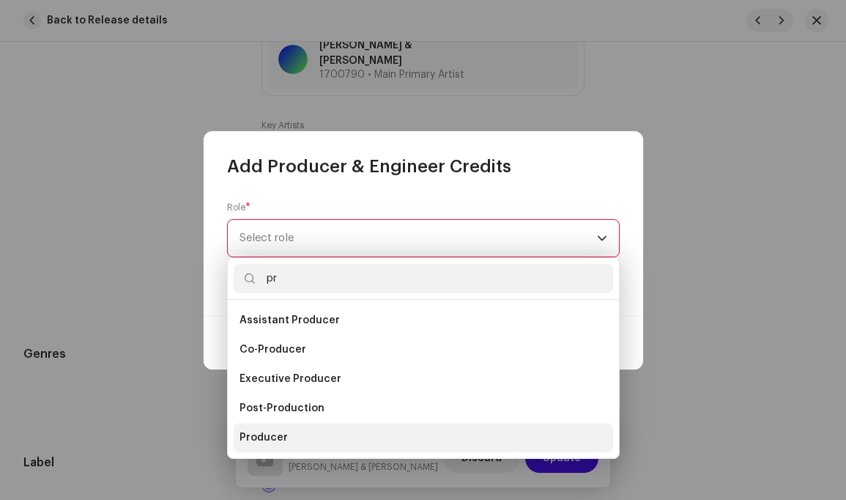
type input "pr"
click at [279, 437] on span "Producer" at bounding box center [264, 437] width 48 height 15
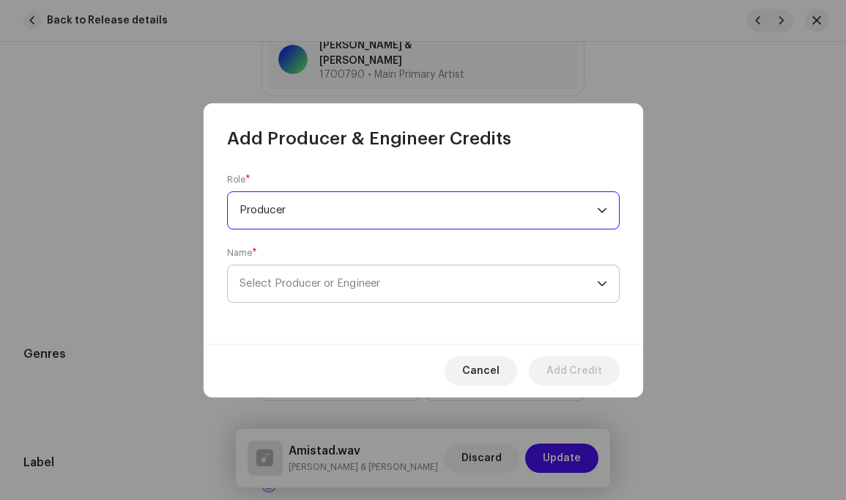
click at [598, 278] on icon "dropdown trigger" at bounding box center [602, 283] width 10 height 10
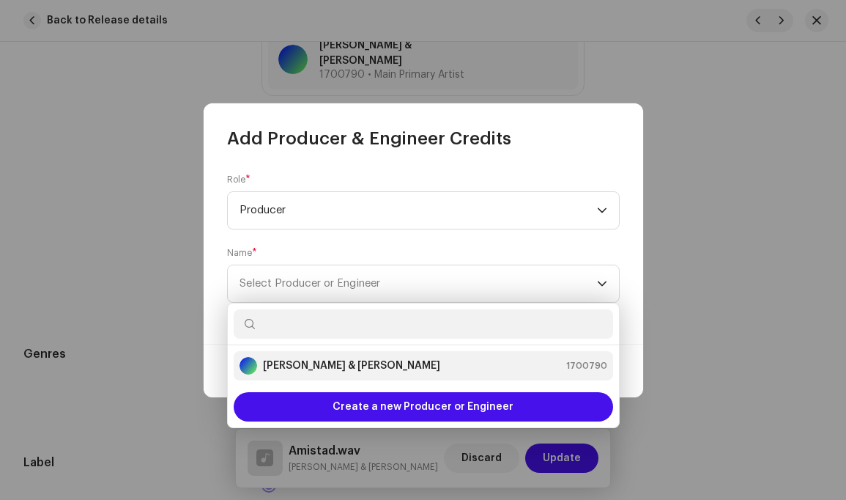
click at [413, 373] on div "[PERSON_NAME] & [PERSON_NAME]" at bounding box center [340, 366] width 201 height 18
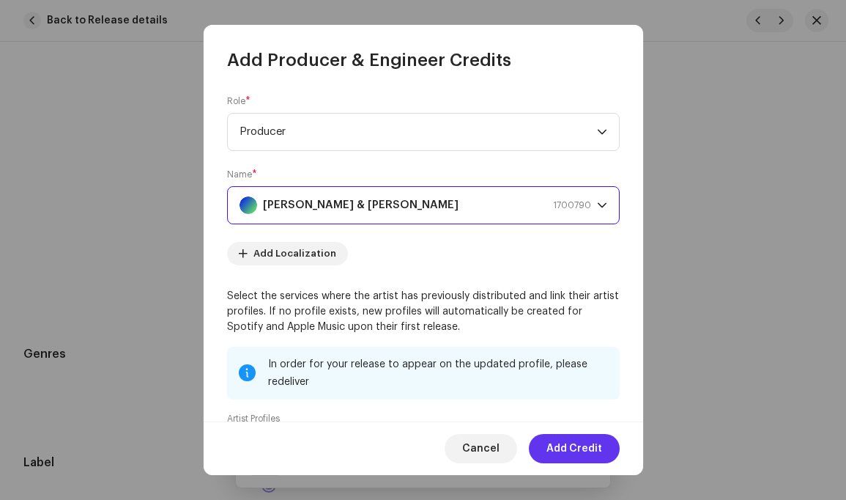
click at [572, 444] on span "Add Credit" at bounding box center [575, 448] width 56 height 29
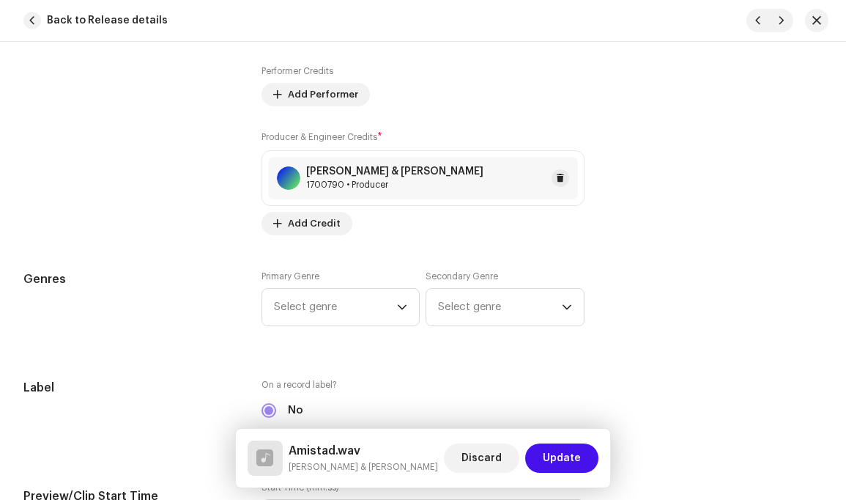
scroll to position [1246, 0]
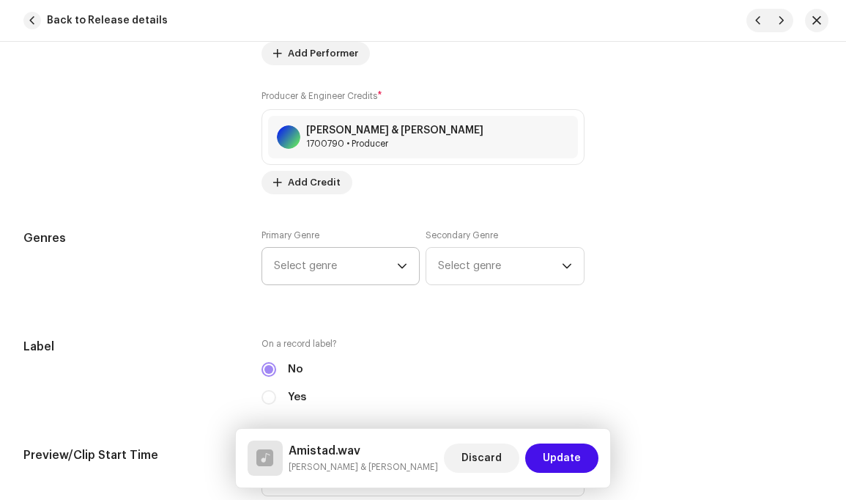
click at [400, 261] on icon "dropdown trigger" at bounding box center [402, 266] width 10 height 10
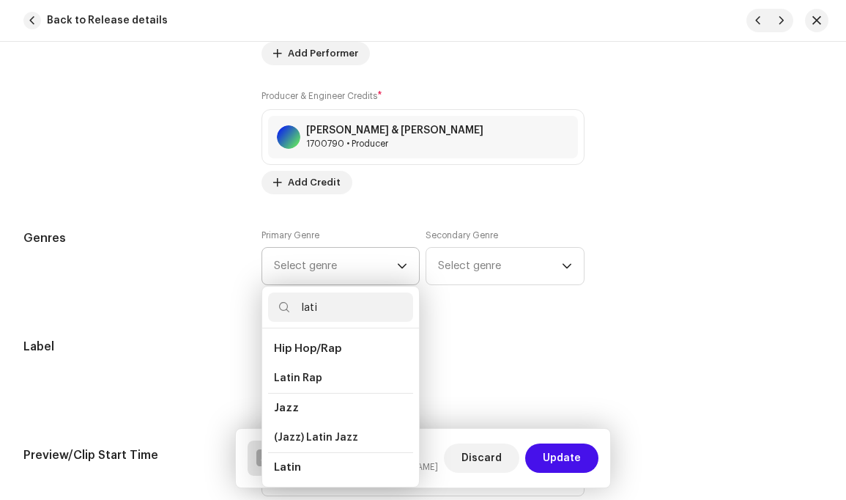
type input "latin"
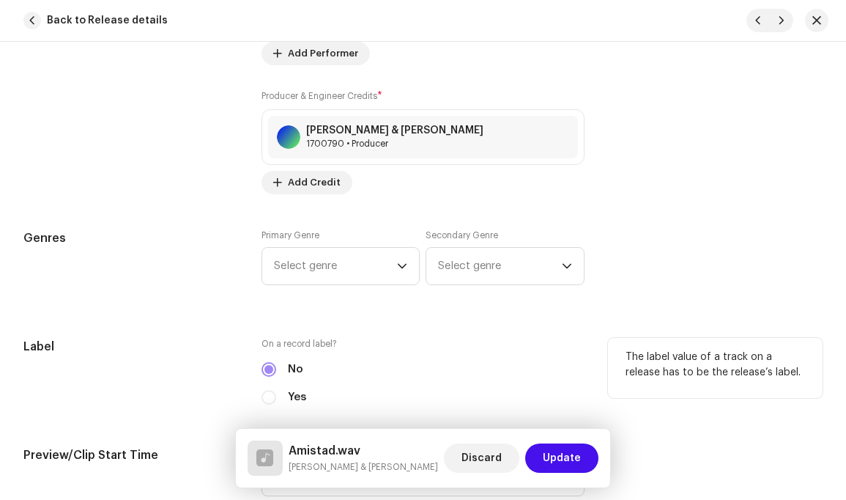
scroll to position [1254, 0]
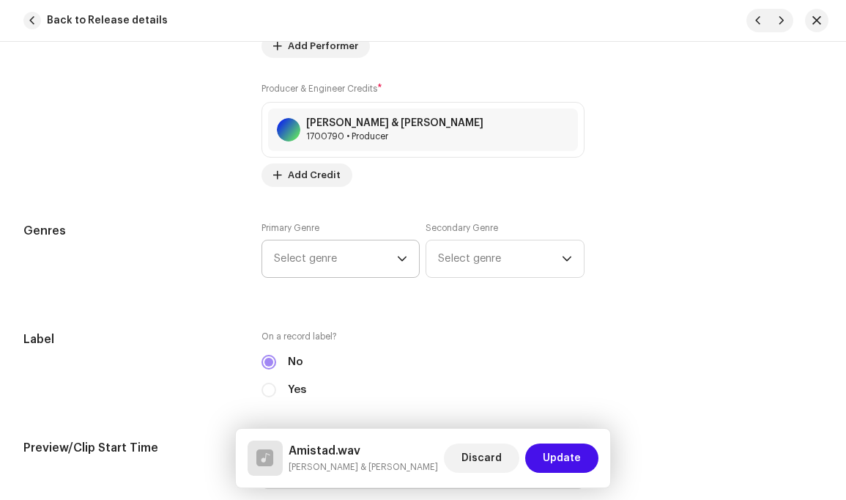
click at [399, 254] on icon "dropdown trigger" at bounding box center [402, 259] width 10 height 10
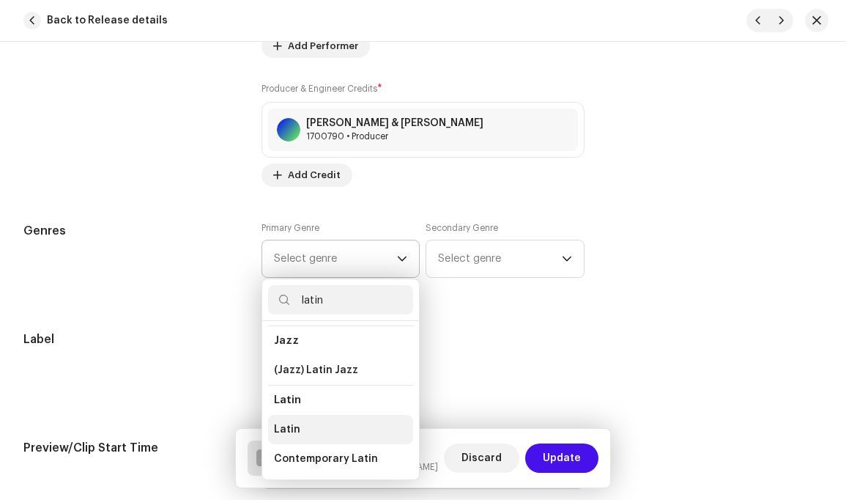
scroll to position [62, 0]
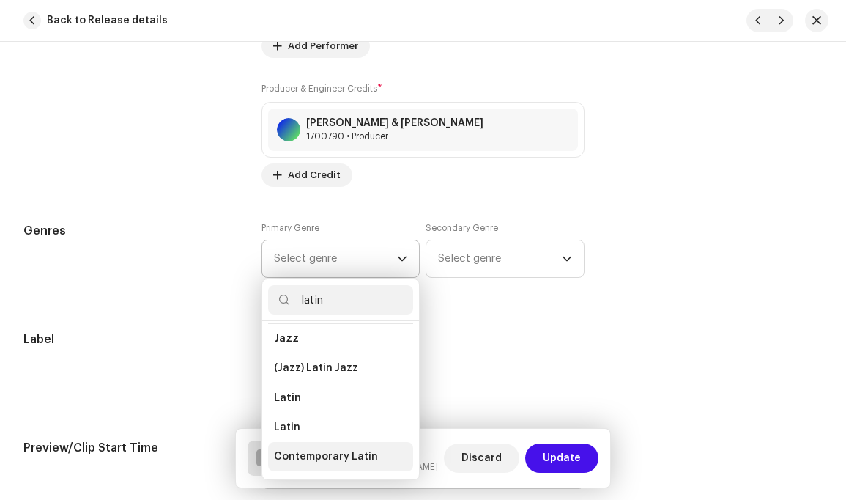
type input "latin"
drag, startPoint x: 300, startPoint y: 439, endPoint x: 368, endPoint y: 408, distance: 74.8
click at [300, 449] on span "Contemporary Latin" at bounding box center [326, 456] width 104 height 15
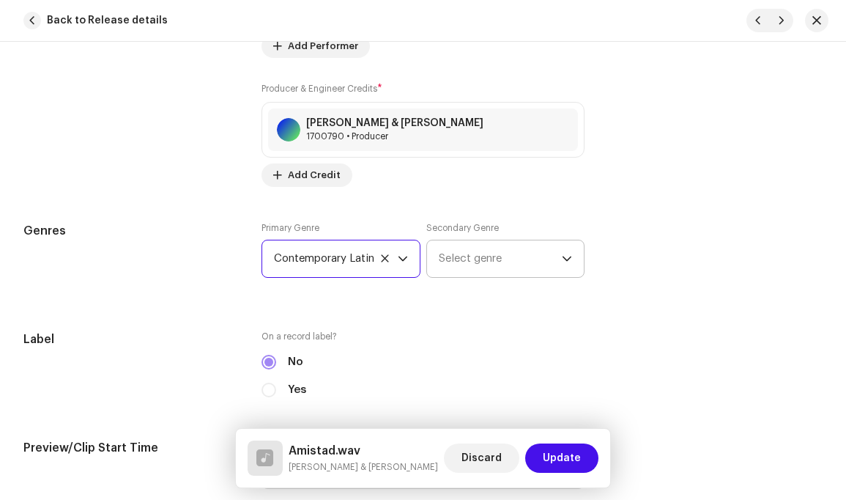
click at [563, 254] on icon "dropdown trigger" at bounding box center [567, 259] width 10 height 10
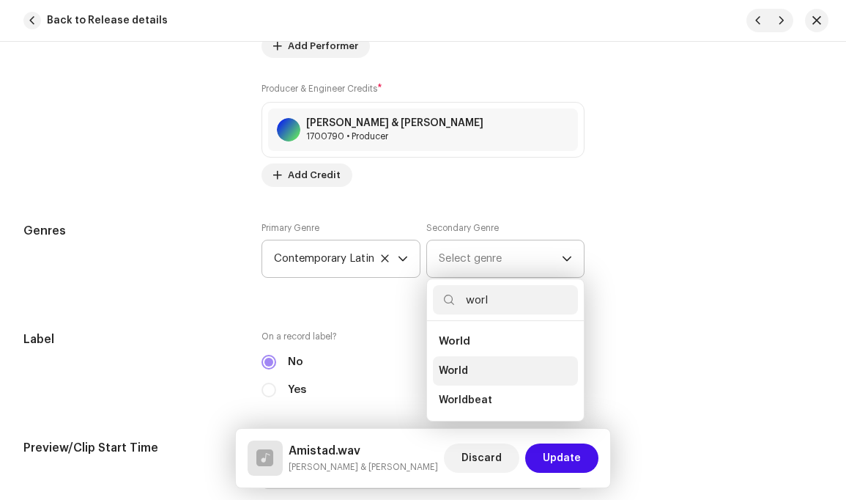
type input "worl"
click at [453, 363] on span "World" at bounding box center [453, 370] width 29 height 15
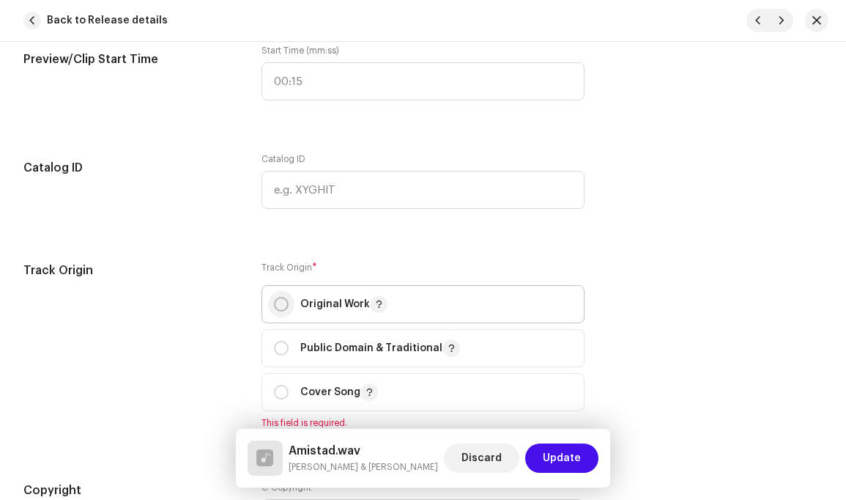
scroll to position [1646, 0]
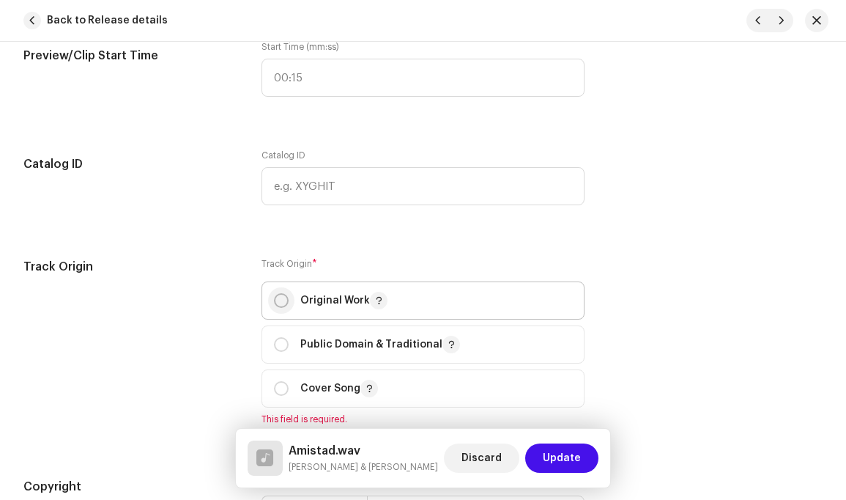
click at [284, 293] on input "radio" at bounding box center [281, 300] width 15 height 15
radio input "true"
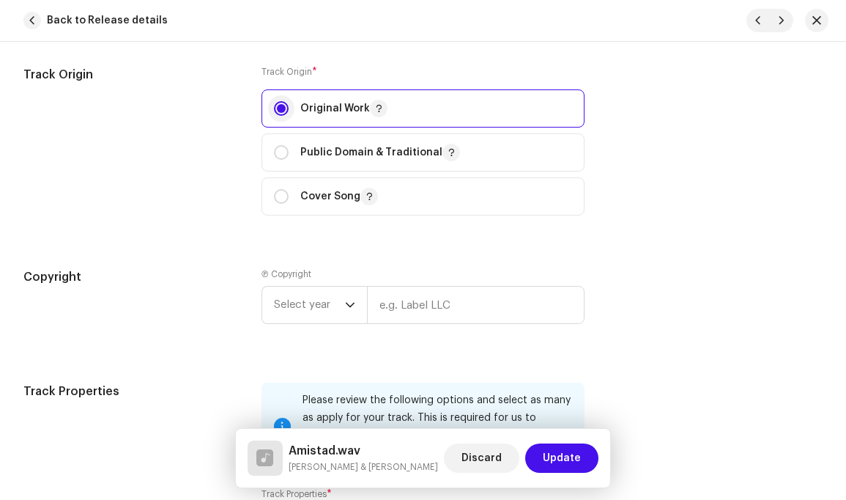
scroll to position [1847, 0]
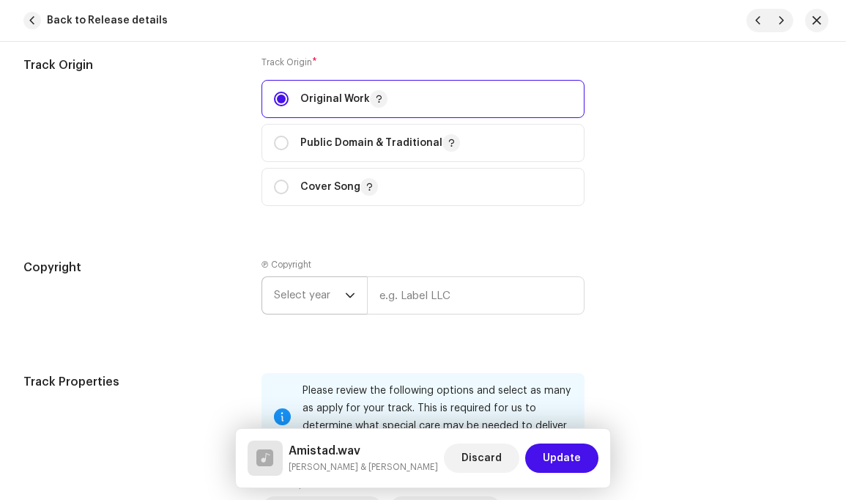
click at [348, 290] on icon "dropdown trigger" at bounding box center [350, 295] width 10 height 10
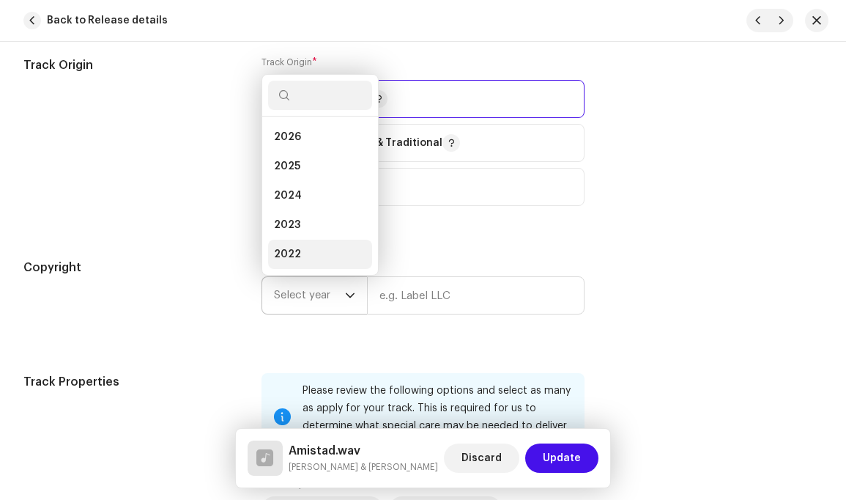
scroll to position [23, 0]
click at [311, 159] on li "2024" at bounding box center [320, 172] width 104 height 29
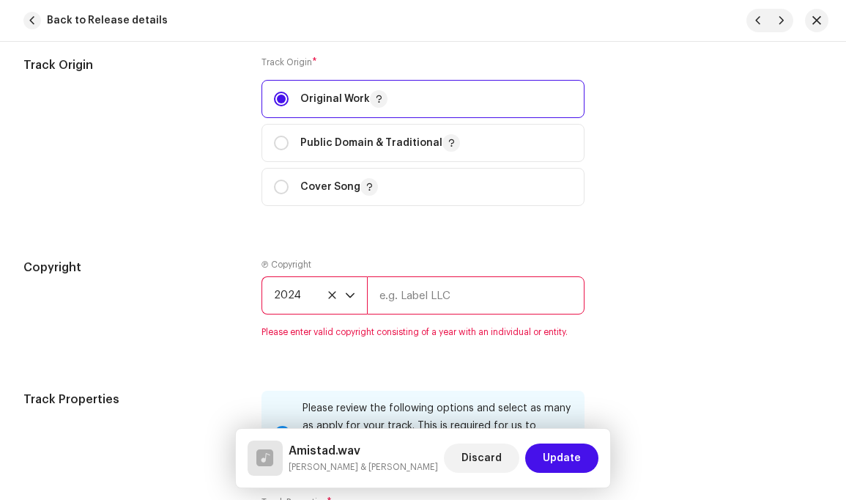
click at [463, 285] on input "text" at bounding box center [475, 295] width 217 height 38
type input "[PERSON_NAME]"
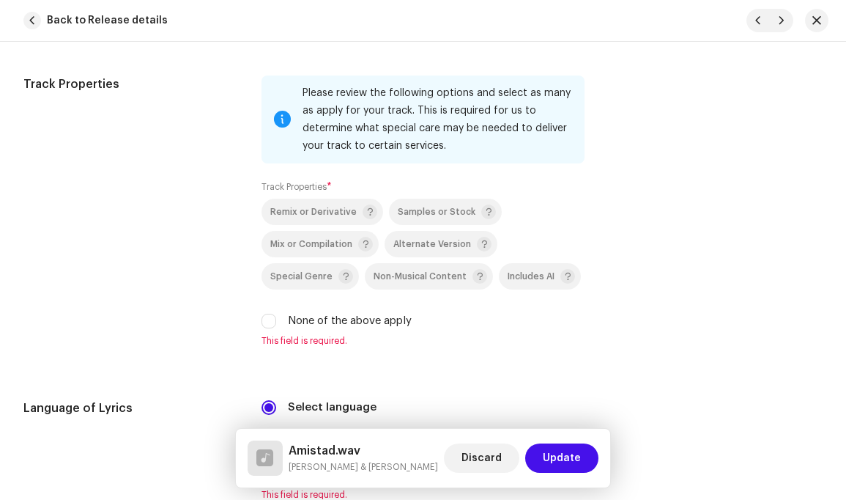
scroll to position [2159, 0]
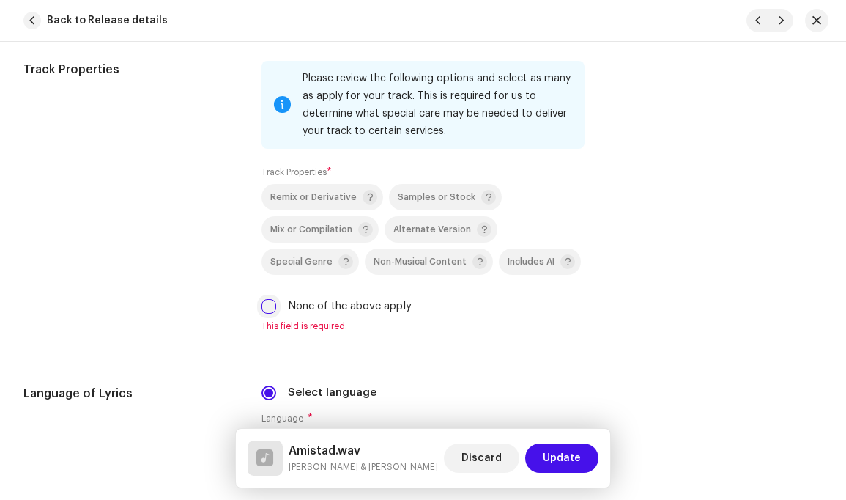
click at [265, 299] on input "None of the above apply" at bounding box center [269, 306] width 15 height 15
checkbox input "true"
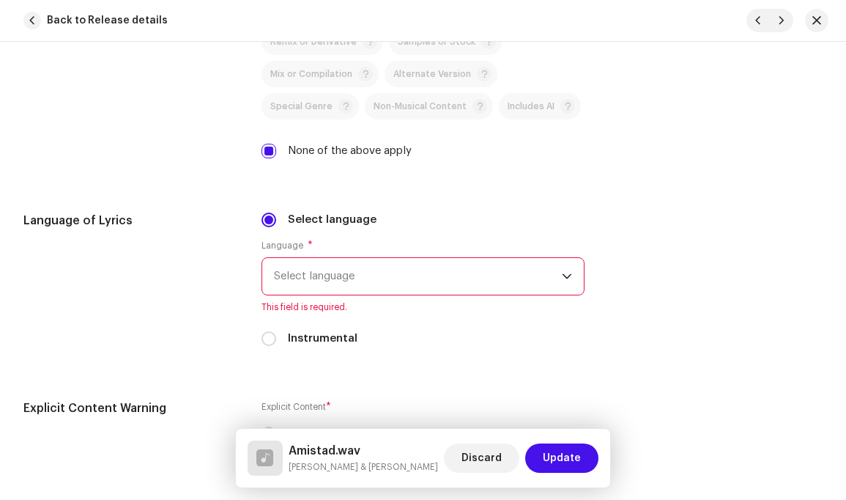
scroll to position [2327, 0]
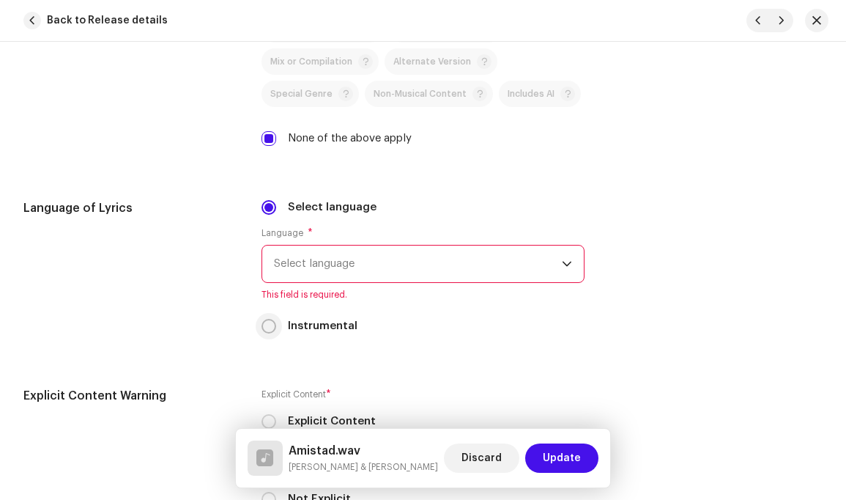
click at [267, 319] on input "Instrumental" at bounding box center [269, 326] width 15 height 15
radio input "true"
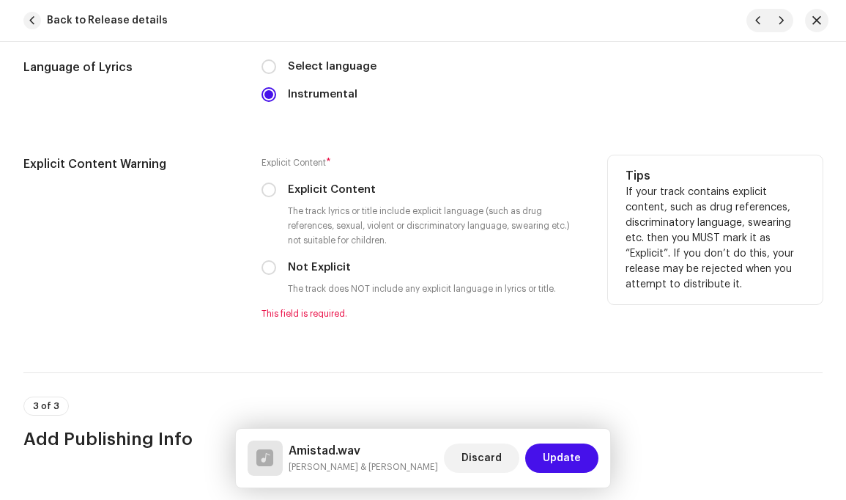
scroll to position [2509, 0]
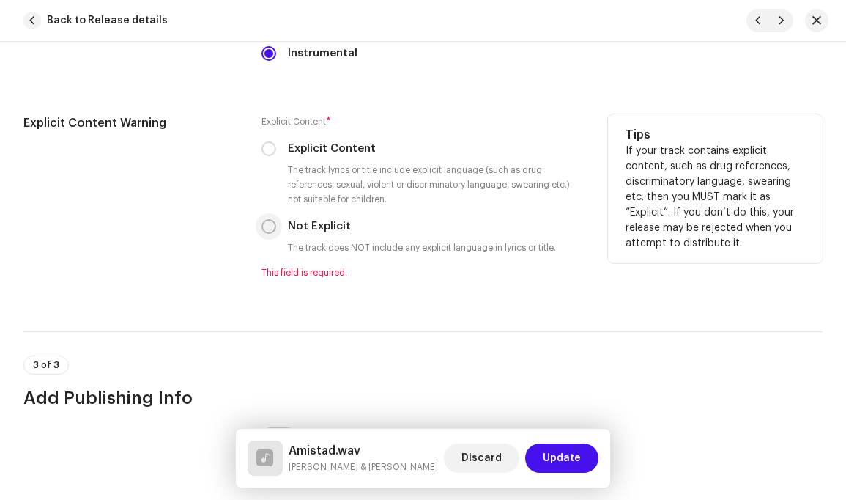
click at [267, 219] on input "Not Explicit" at bounding box center [269, 226] width 15 height 15
radio input "true"
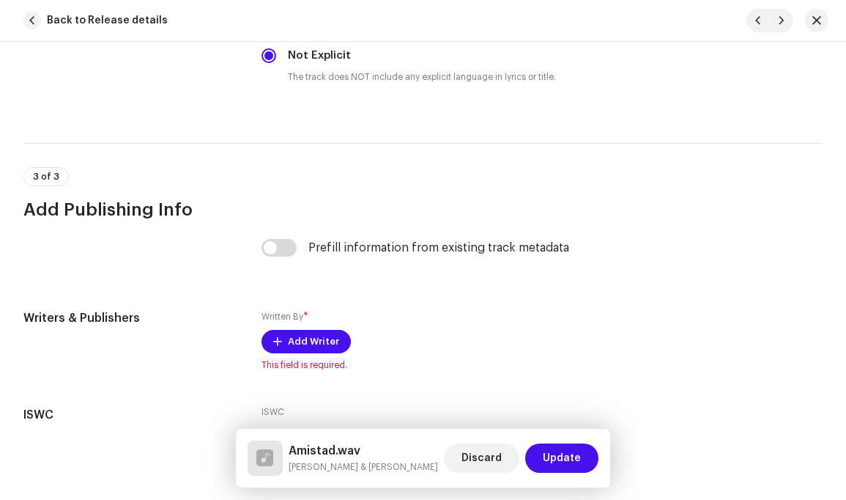
scroll to position [2680, 0]
click at [323, 326] on span "Add Writer" at bounding box center [313, 340] width 51 height 29
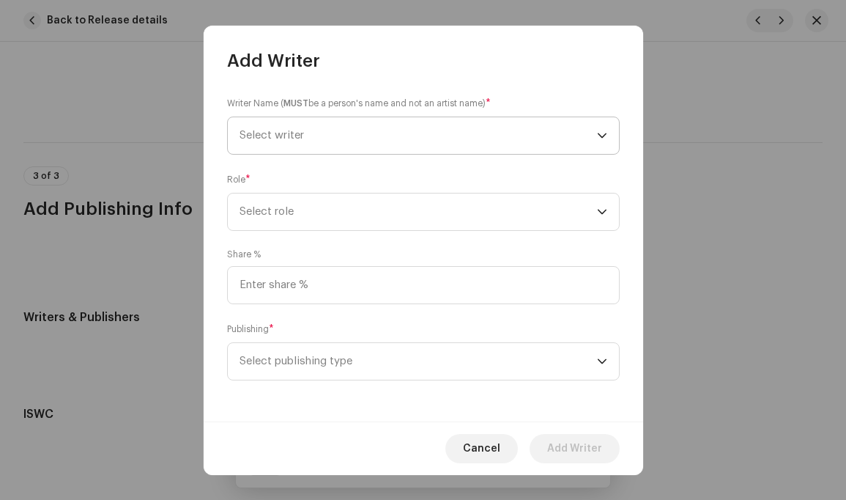
click at [426, 130] on span "Select writer" at bounding box center [419, 135] width 358 height 37
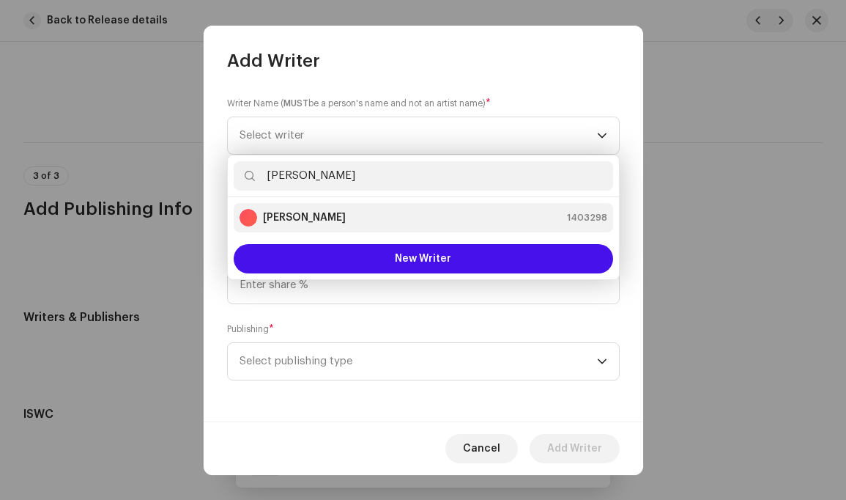
type input "Carlos"
click at [342, 209] on div "Carlos Bernardo 1403298" at bounding box center [424, 218] width 368 height 18
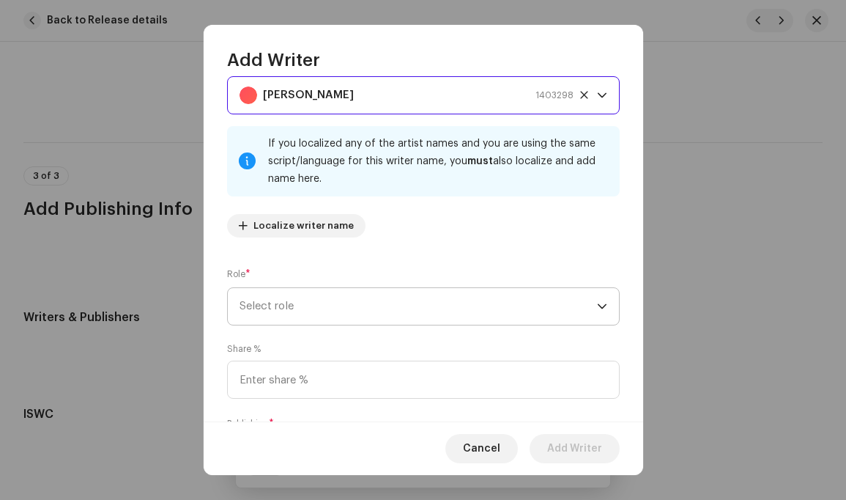
scroll to position [59, 0]
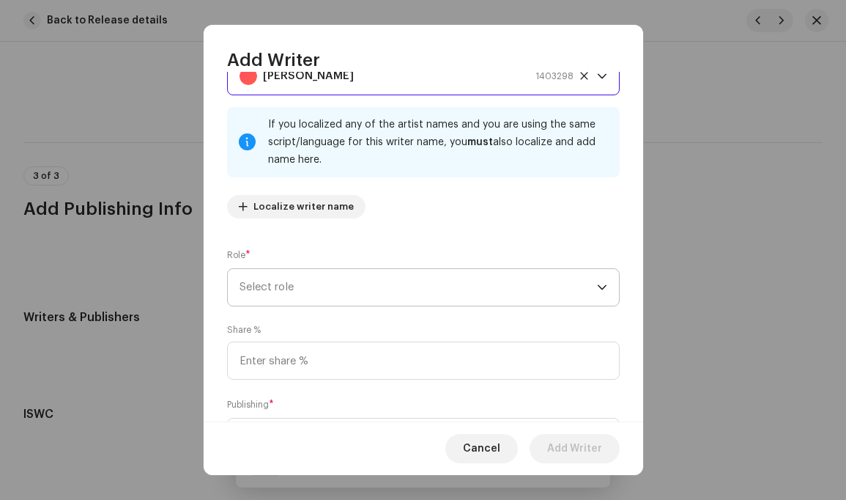
click at [598, 288] on icon "dropdown trigger" at bounding box center [602, 287] width 9 height 5
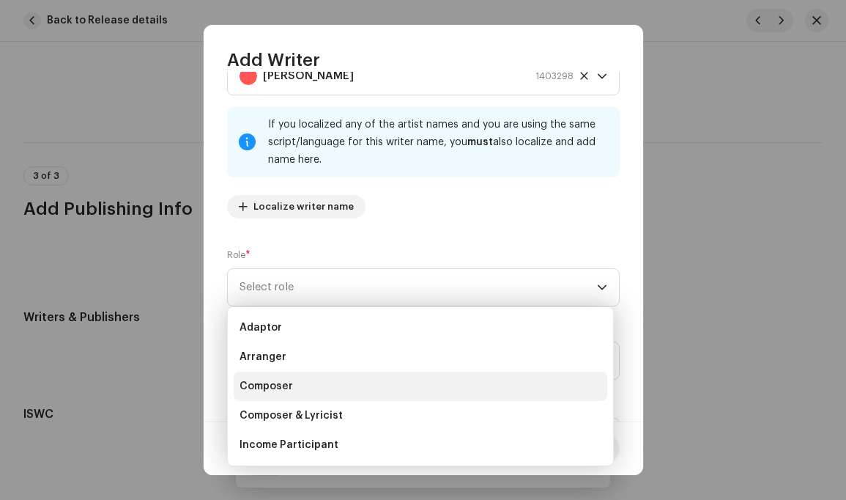
click at [297, 388] on li "Composer" at bounding box center [421, 385] width 374 height 29
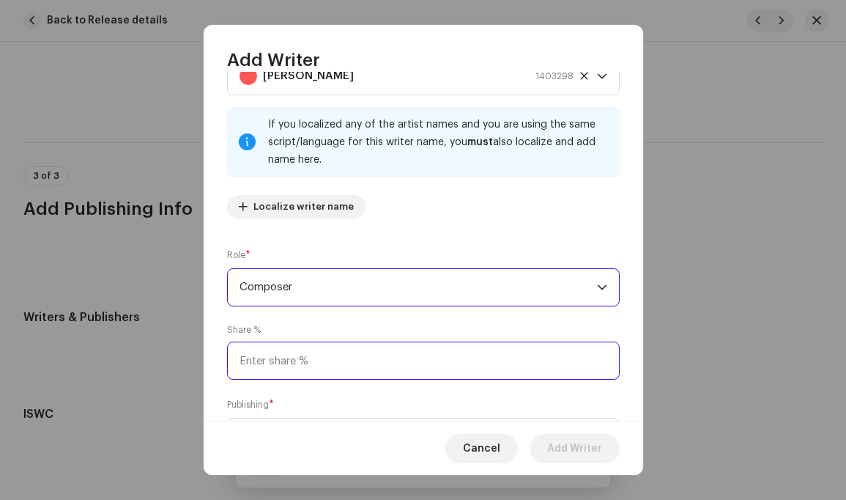
click at [337, 362] on input at bounding box center [423, 360] width 393 height 38
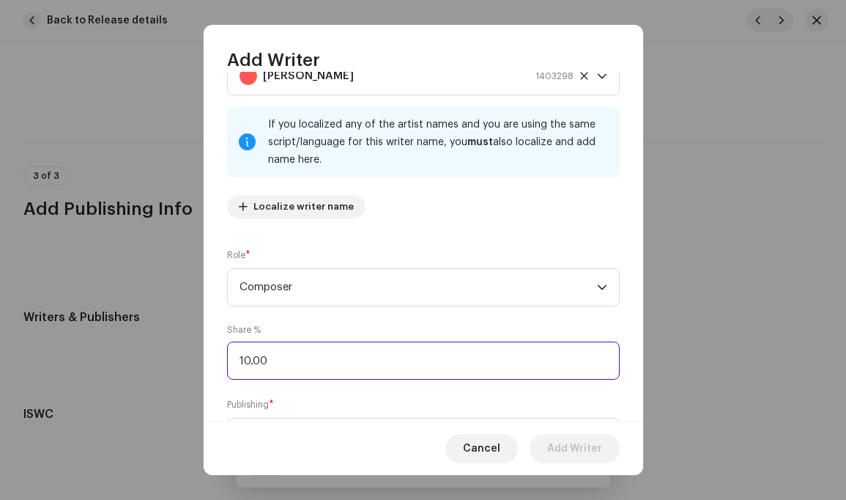
type input "100.00"
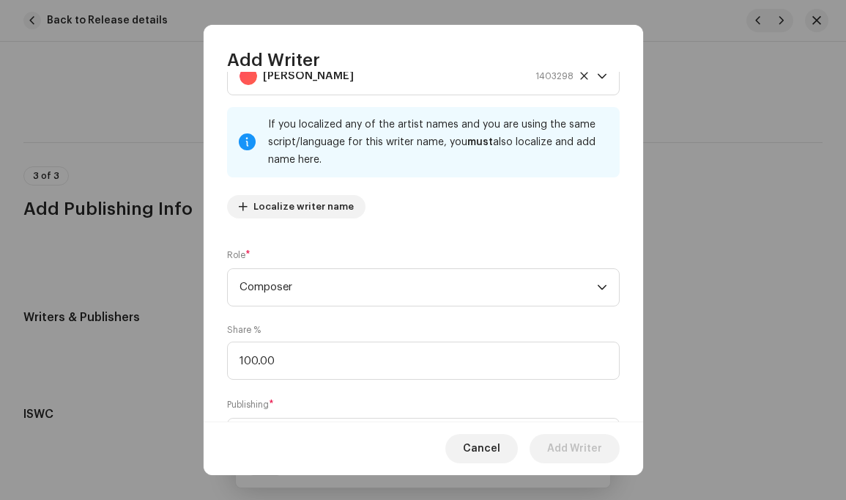
click at [339, 438] on div "Cancel Add Writer" at bounding box center [424, 447] width 440 height 53
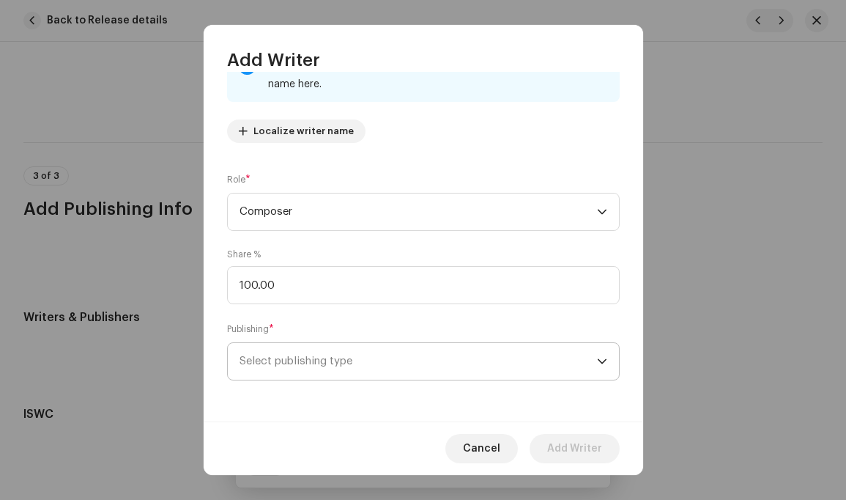
click at [597, 358] on icon "dropdown trigger" at bounding box center [602, 361] width 10 height 10
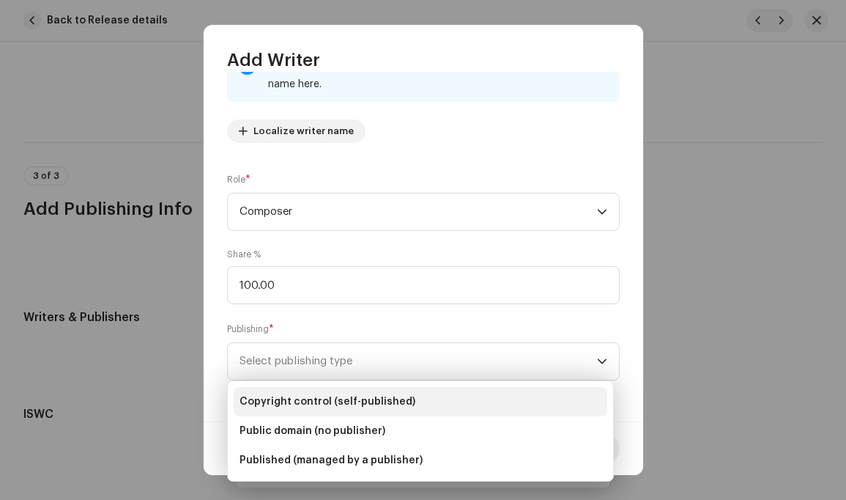
click at [380, 402] on span "Copyright control (self-published)" at bounding box center [328, 401] width 176 height 15
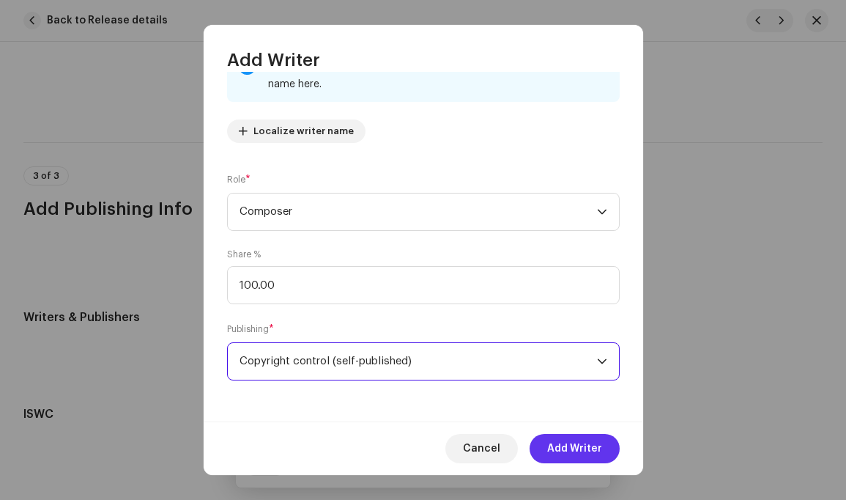
click at [590, 443] on span "Add Writer" at bounding box center [574, 448] width 55 height 29
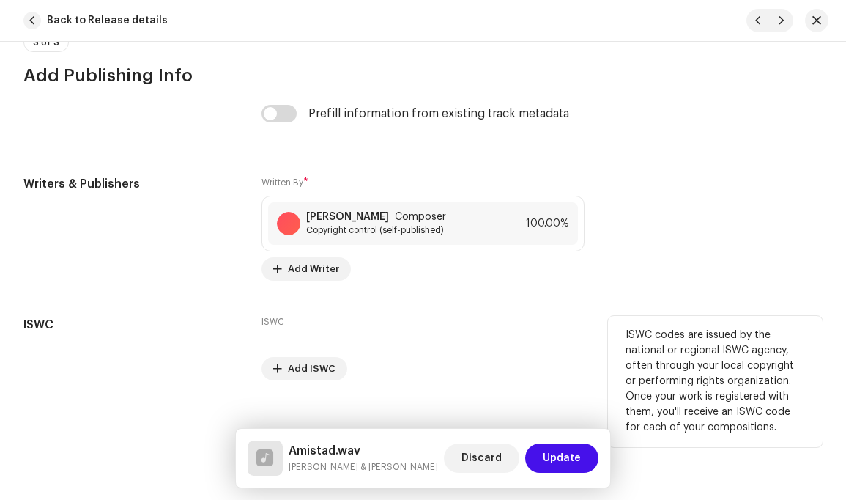
scroll to position [2822, 0]
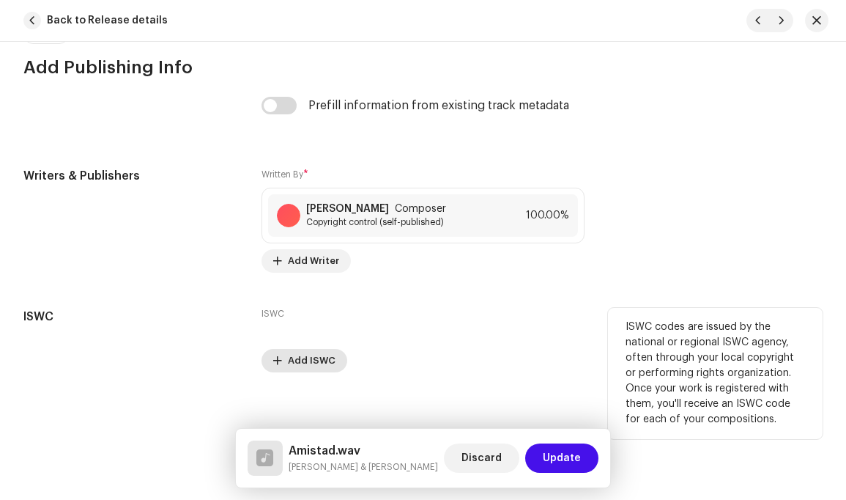
click at [312, 348] on span "Add ISWC" at bounding box center [312, 360] width 48 height 29
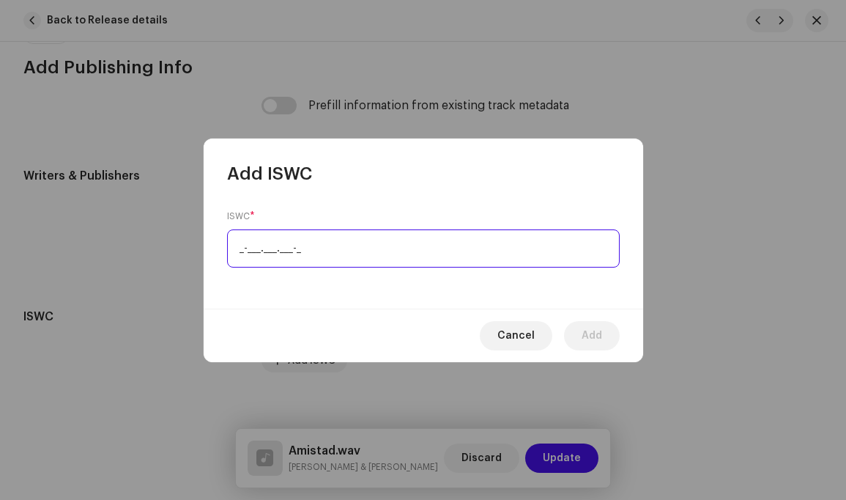
paste input "T-522.759.061-1"
type input "T-522.759.061-1"
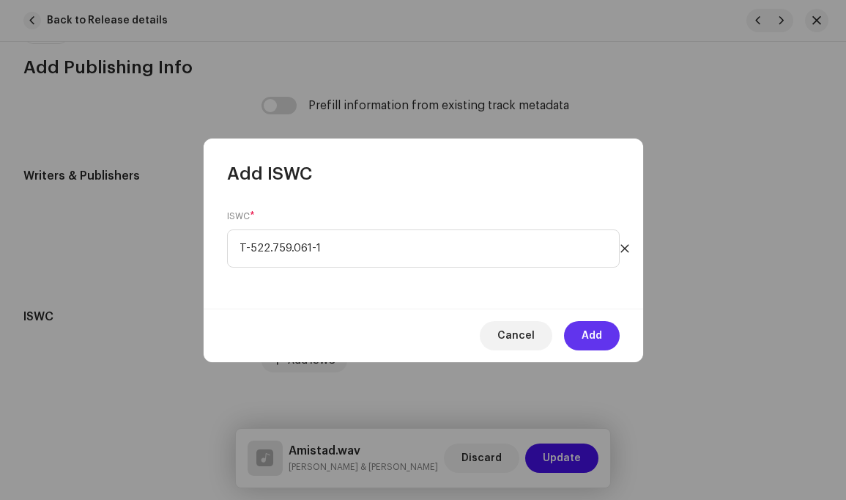
click at [589, 333] on span "Add" at bounding box center [592, 335] width 21 height 29
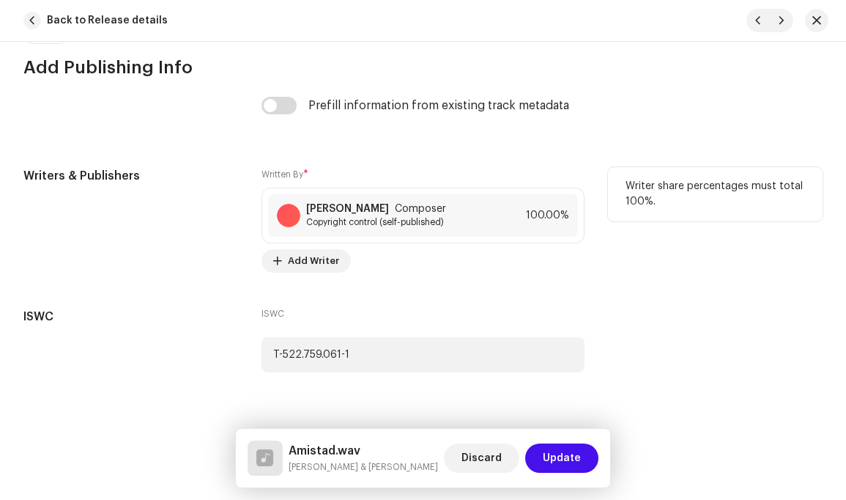
scroll to position [2833, 0]
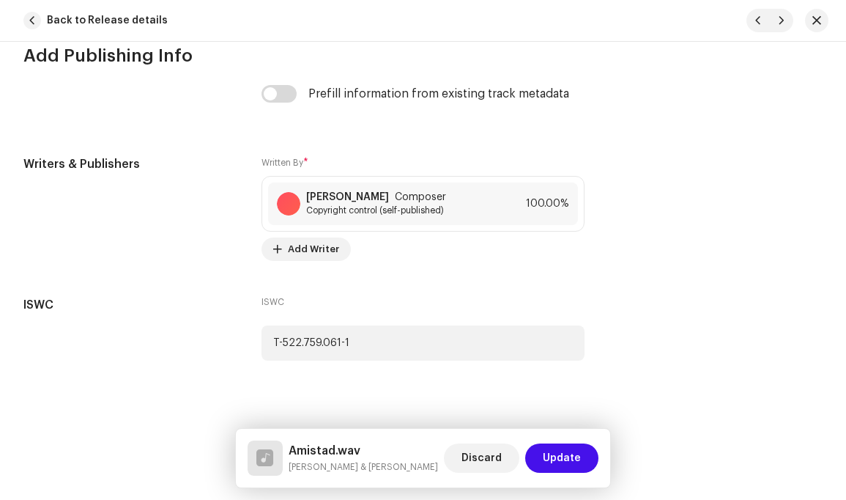
click at [560, 454] on span "Update" at bounding box center [562, 457] width 38 height 29
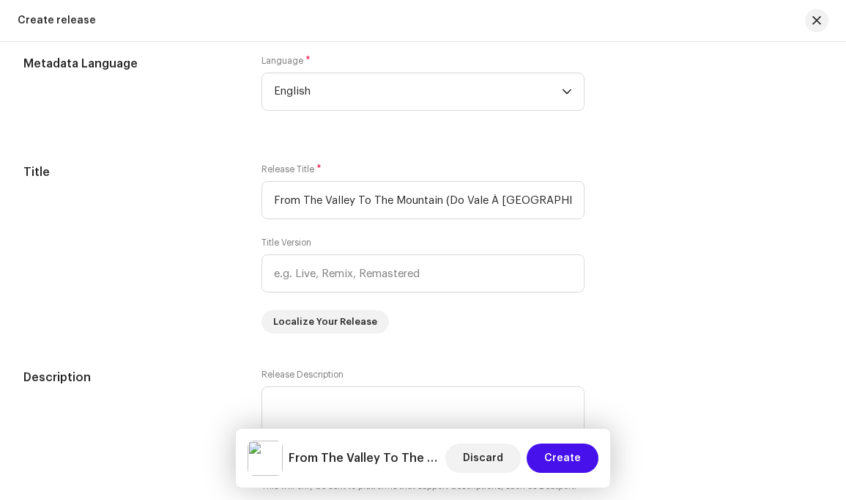
scroll to position [1560, 0]
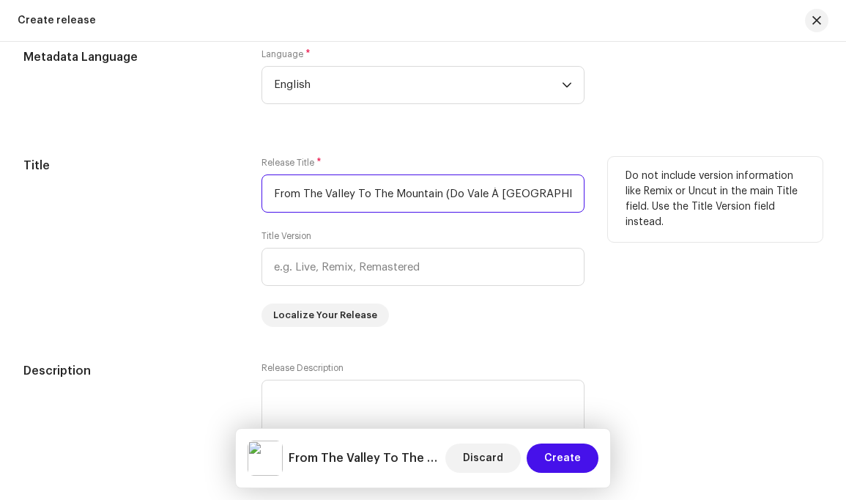
drag, startPoint x: 553, startPoint y: 202, endPoint x: 569, endPoint y: 206, distance: 16.0
click at [554, 202] on input "From The Valley To The Mountain (Do Vale À [GEOGRAPHIC_DATA]) Volume Two" at bounding box center [423, 193] width 322 height 38
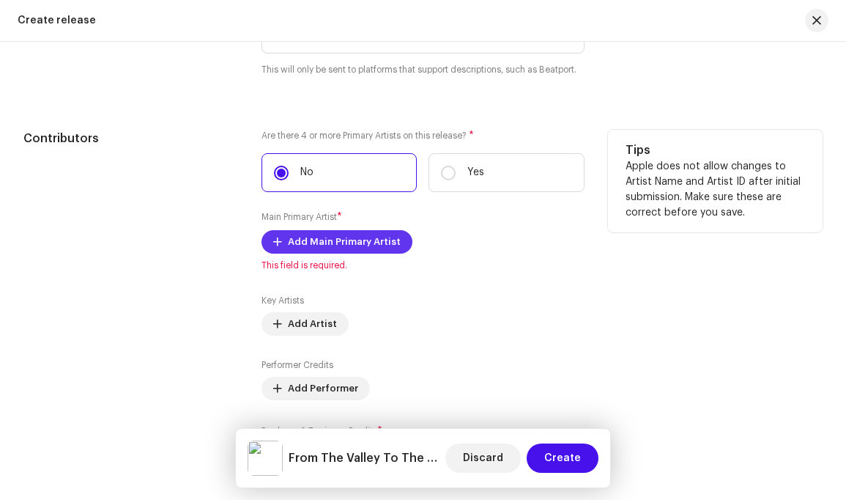
scroll to position [0, 0]
click at [350, 256] on span "Add Main Primary Artist" at bounding box center [344, 241] width 113 height 29
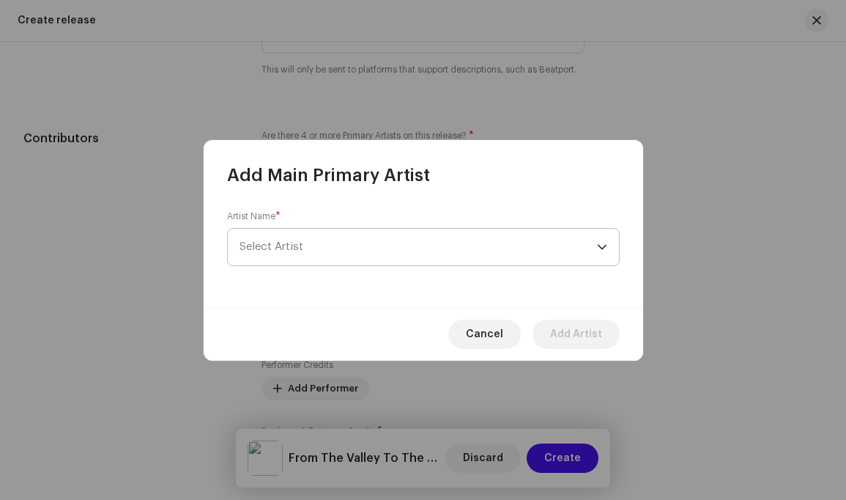
click at [599, 243] on div "dropdown trigger" at bounding box center [602, 247] width 10 height 37
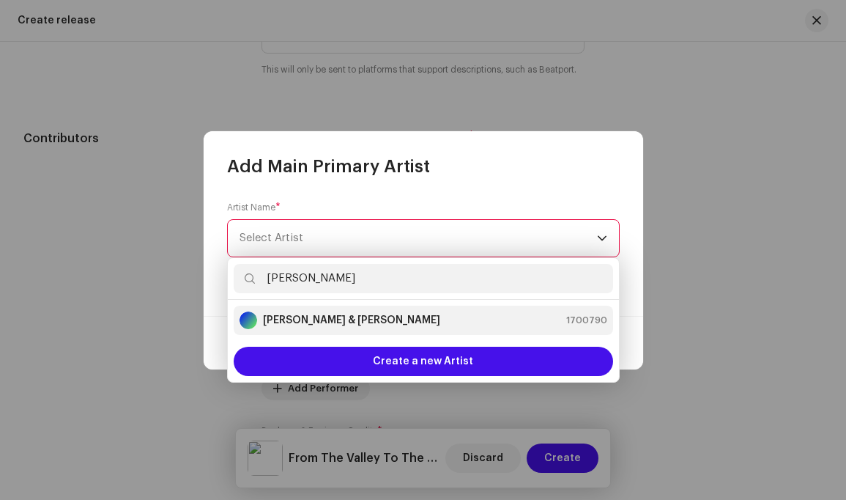
type input "Louis"
click at [436, 321] on div "Louis Simão & Carlos Bernardo 1700790" at bounding box center [424, 320] width 368 height 18
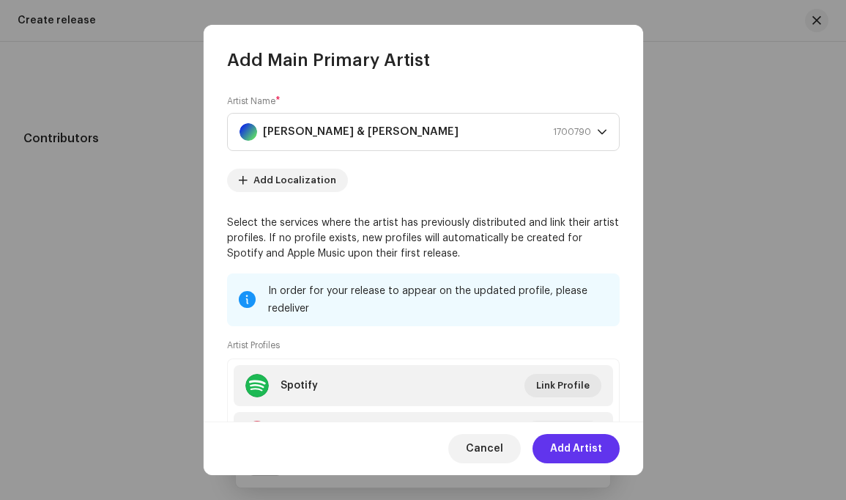
click at [584, 447] on span "Add Artist" at bounding box center [576, 448] width 52 height 29
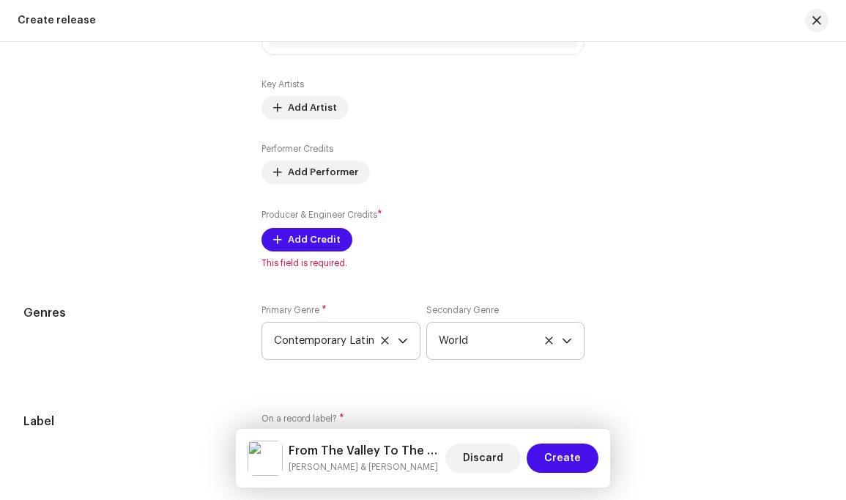
scroll to position [2204, 0]
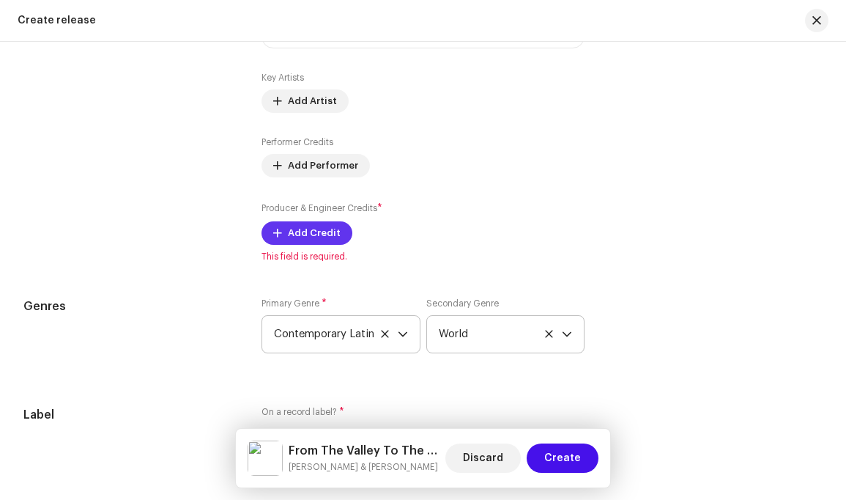
click at [319, 238] on span "Add Credit" at bounding box center [314, 232] width 53 height 29
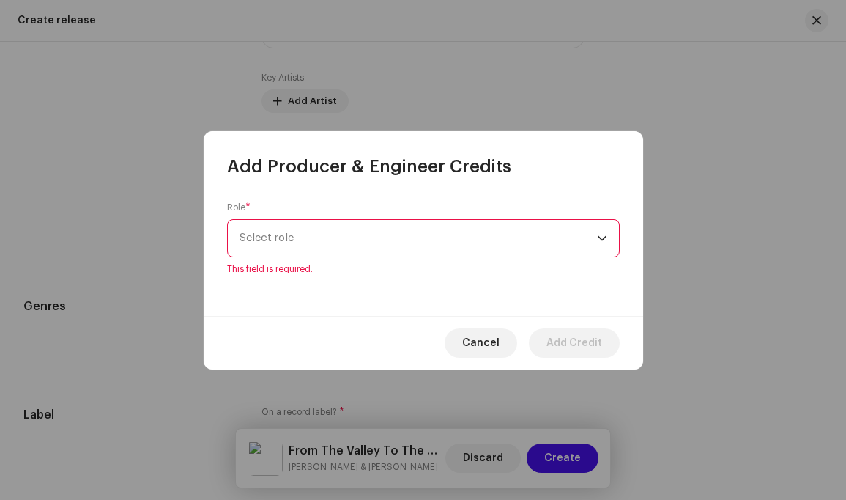
click at [604, 247] on div "dropdown trigger" at bounding box center [602, 238] width 10 height 37
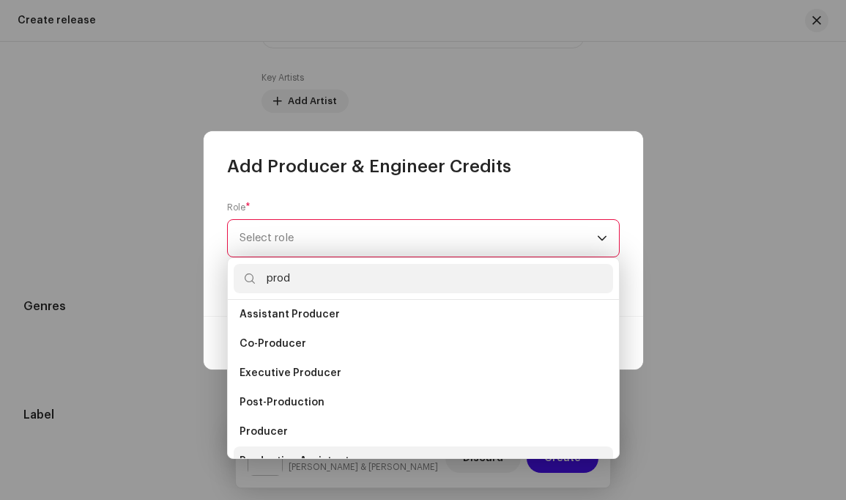
scroll to position [23, 0]
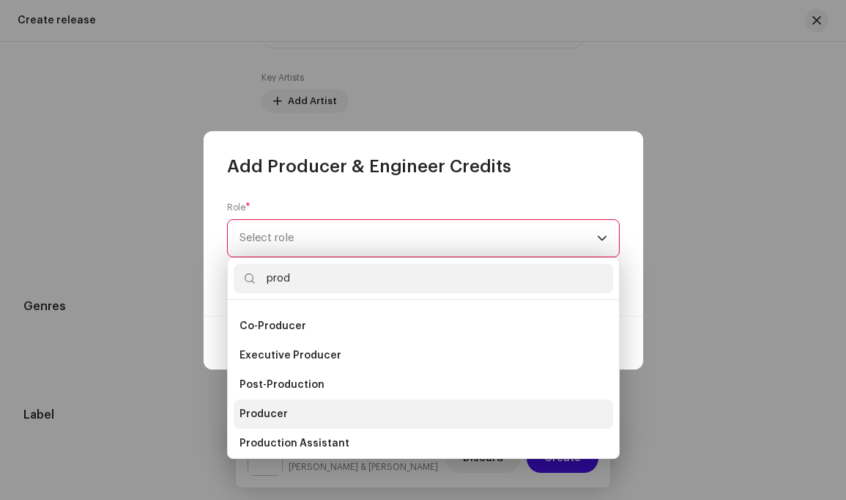
type input "prod"
click at [308, 418] on li "Producer" at bounding box center [424, 413] width 380 height 29
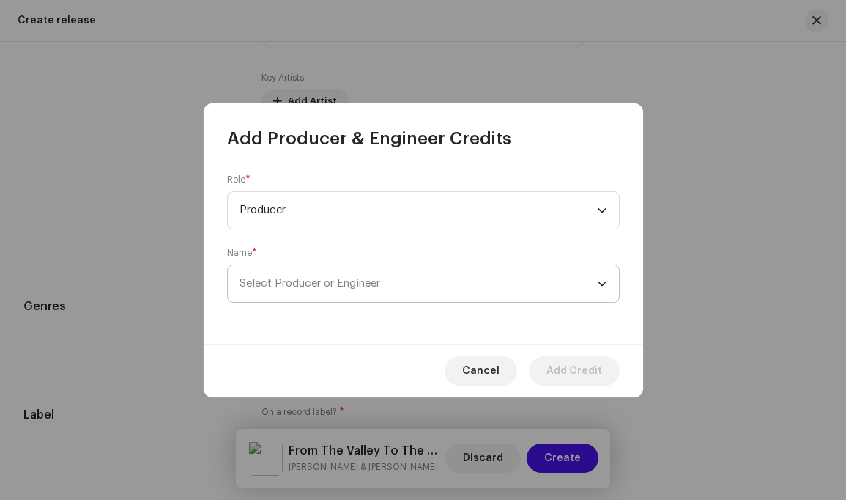
click at [599, 282] on icon "dropdown trigger" at bounding box center [602, 283] width 9 height 5
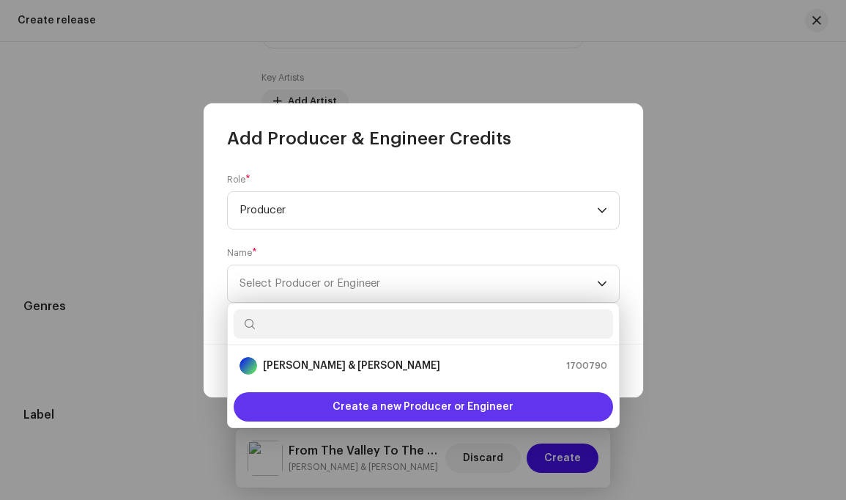
click at [439, 404] on span "Create a new Producer or Engineer" at bounding box center [423, 406] width 181 height 29
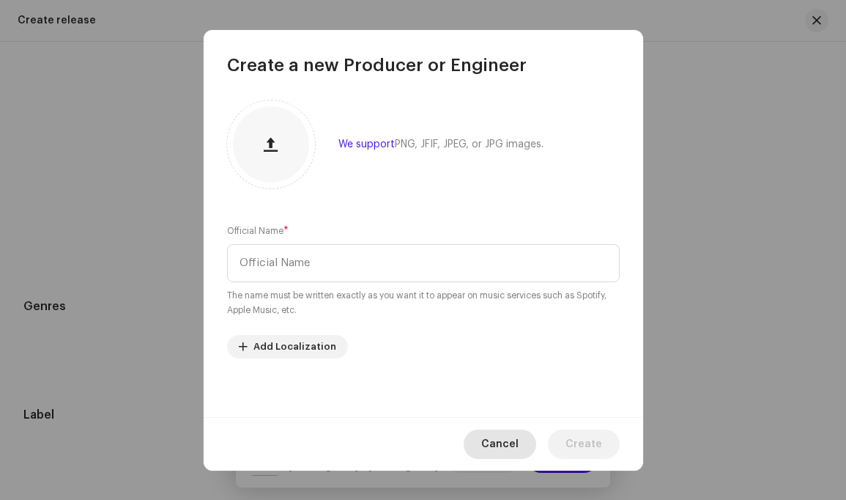
click at [506, 443] on span "Cancel" at bounding box center [499, 443] width 37 height 29
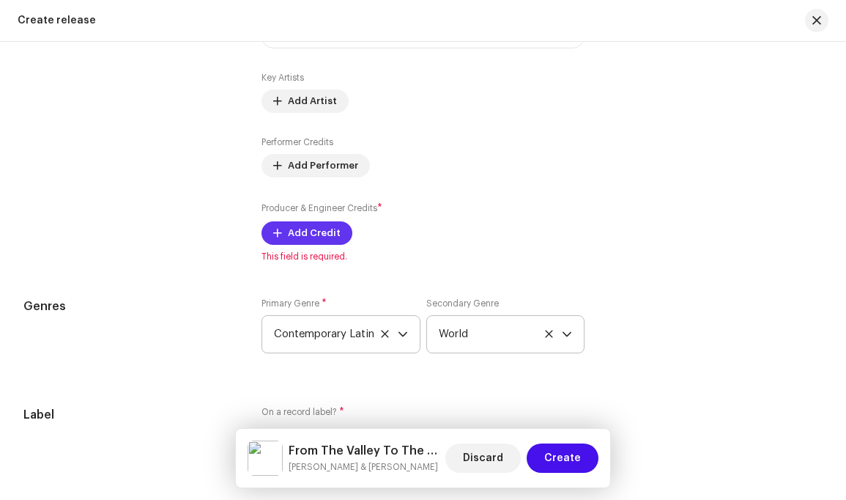
click at [336, 235] on button "Add Credit" at bounding box center [307, 232] width 91 height 23
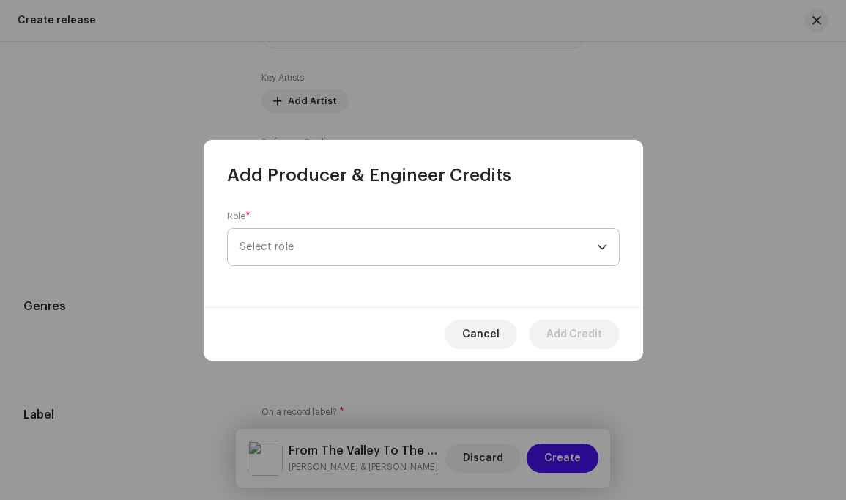
click at [604, 243] on div "dropdown trigger" at bounding box center [602, 247] width 10 height 37
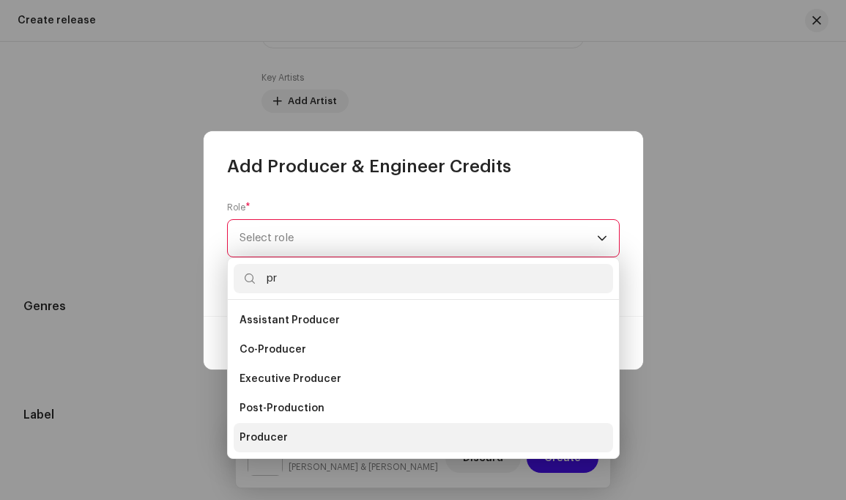
type input "pr"
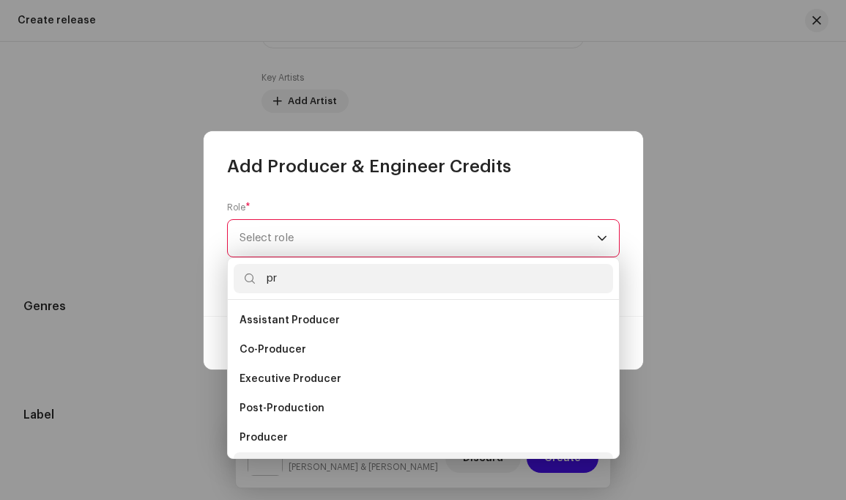
click at [349, 434] on li "Producer" at bounding box center [424, 437] width 380 height 29
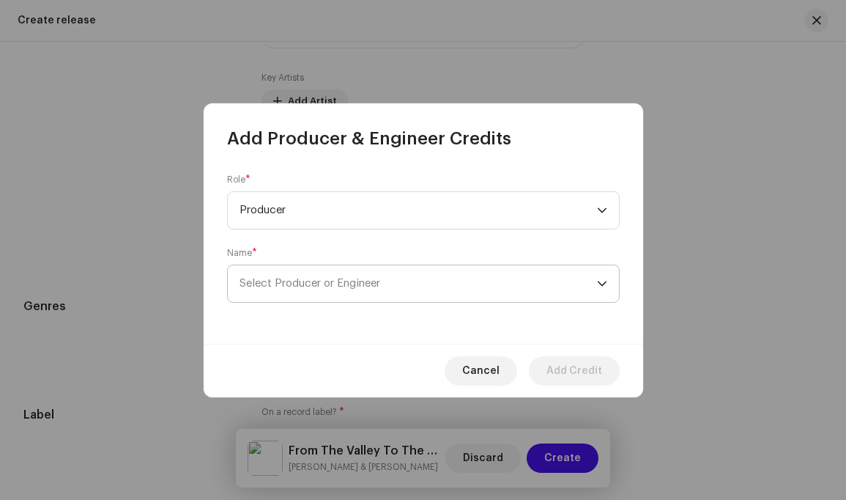
click at [602, 280] on icon "dropdown trigger" at bounding box center [602, 283] width 10 height 10
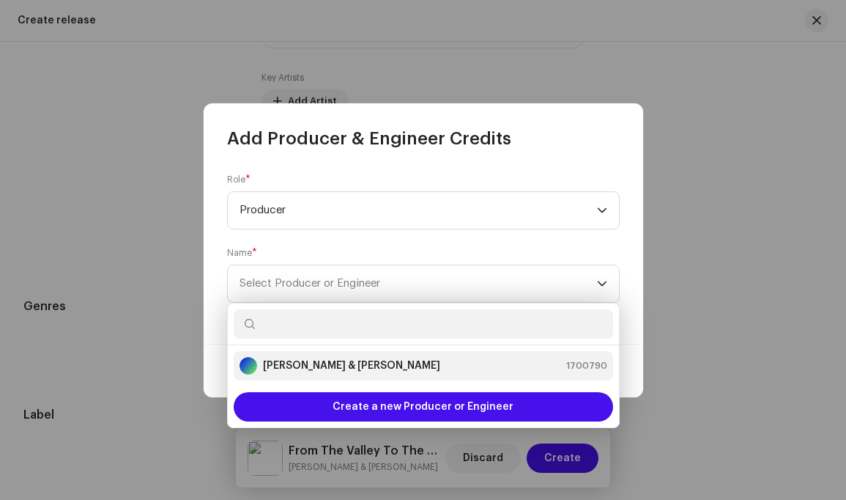
click at [397, 366] on strong "[PERSON_NAME] & [PERSON_NAME]" at bounding box center [351, 365] width 177 height 15
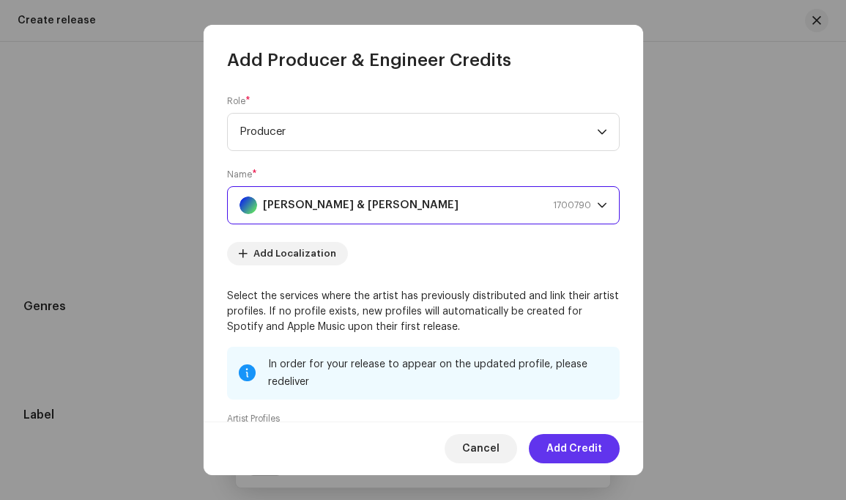
click at [584, 447] on span "Add Credit" at bounding box center [575, 448] width 56 height 29
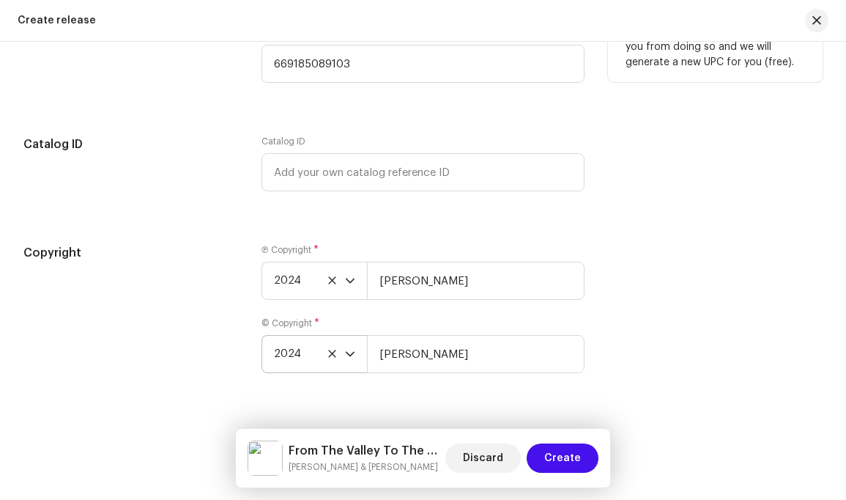
scroll to position [2882, 0]
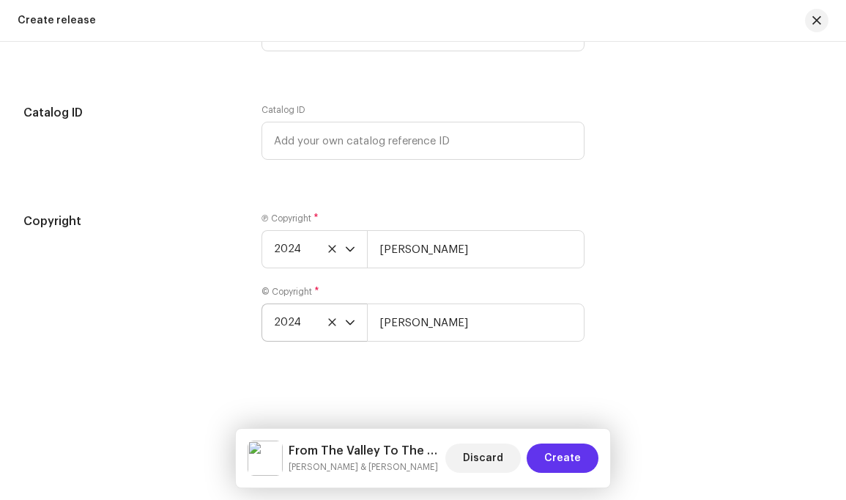
click at [562, 456] on span "Create" at bounding box center [562, 457] width 37 height 29
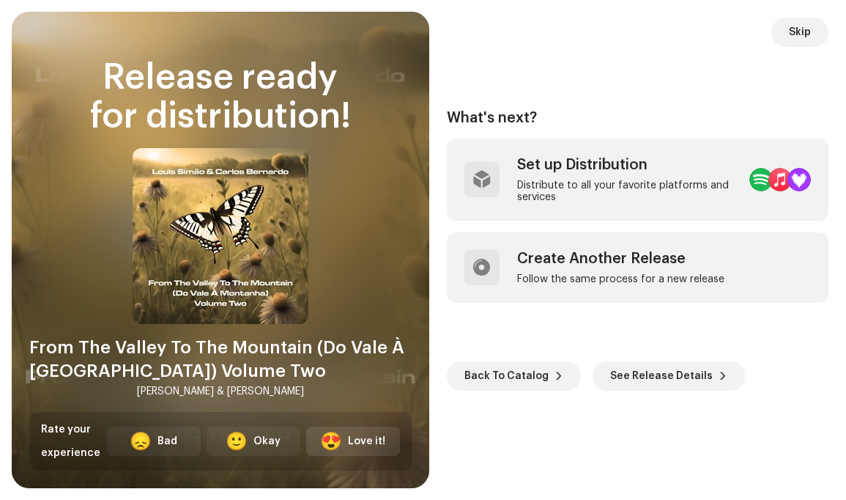
click at [368, 441] on div "Love it!" at bounding box center [366, 441] width 37 height 15
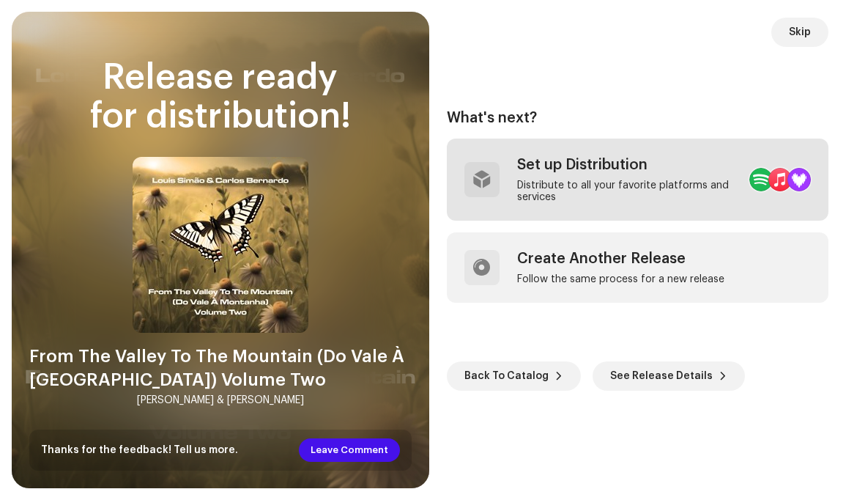
click at [646, 178] on div "Set up Distribution Distribute to all your favorite platforms and services" at bounding box center [627, 179] width 221 height 47
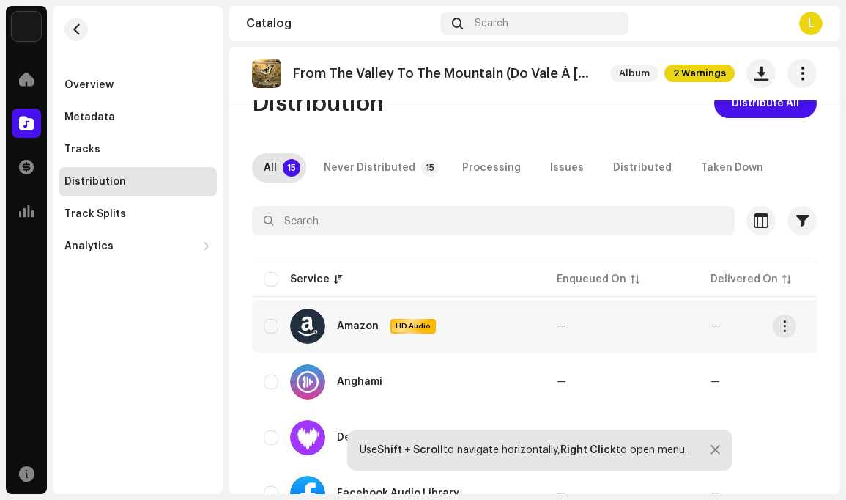
scroll to position [110, 0]
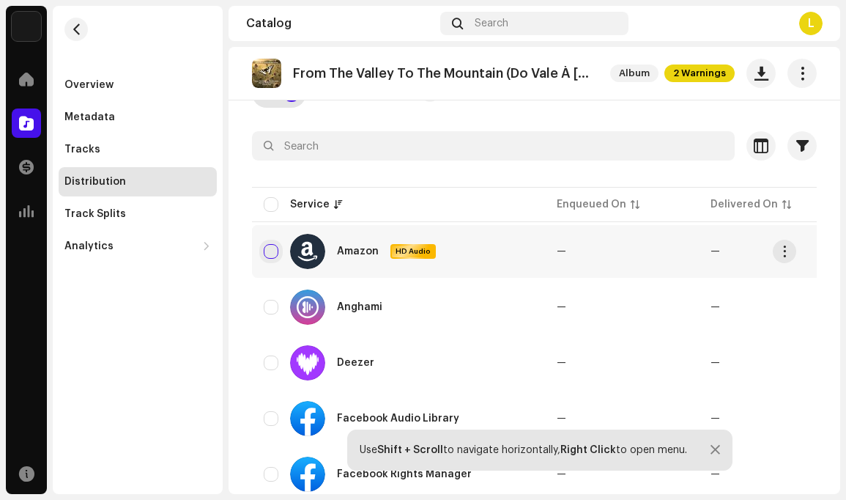
click at [270, 252] on input "checkbox" at bounding box center [271, 251] width 15 height 15
checkbox input "true"
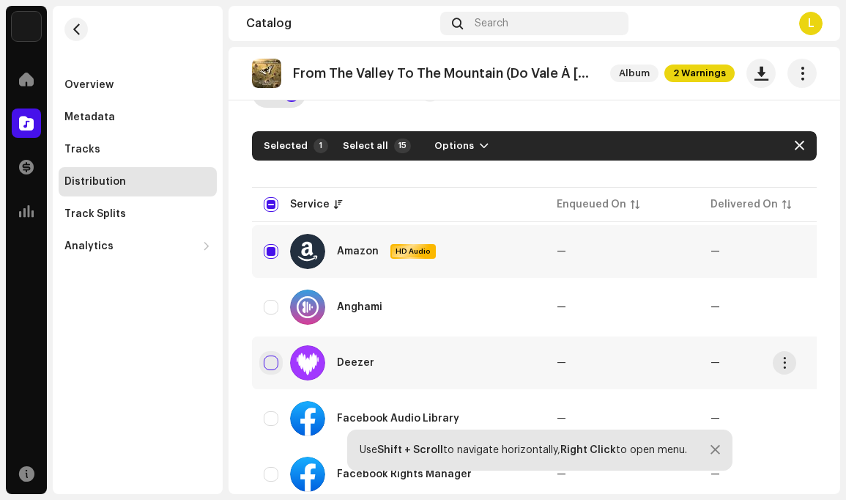
click at [271, 361] on input "Row Unselected" at bounding box center [271, 362] width 15 height 15
checkbox input "true"
drag, startPoint x: 272, startPoint y: 309, endPoint x: 279, endPoint y: 308, distance: 7.4
click at [273, 309] on input "Row Unselected" at bounding box center [271, 307] width 15 height 15
checkbox input "true"
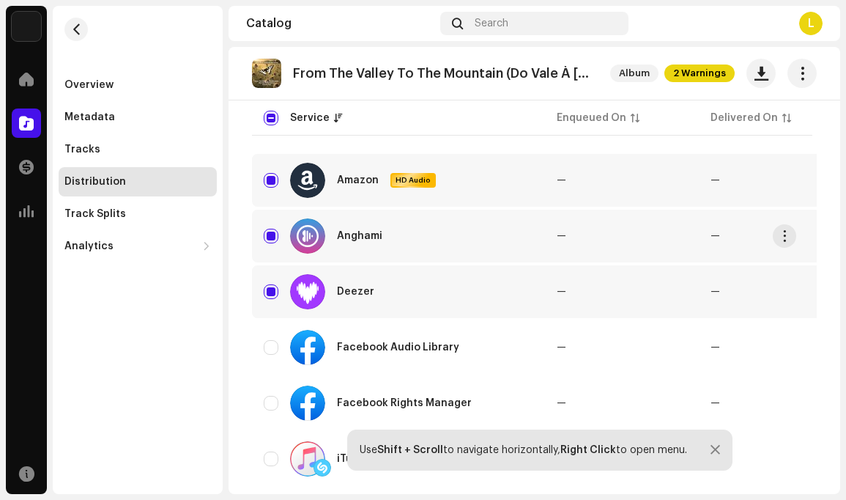
scroll to position [227, 0]
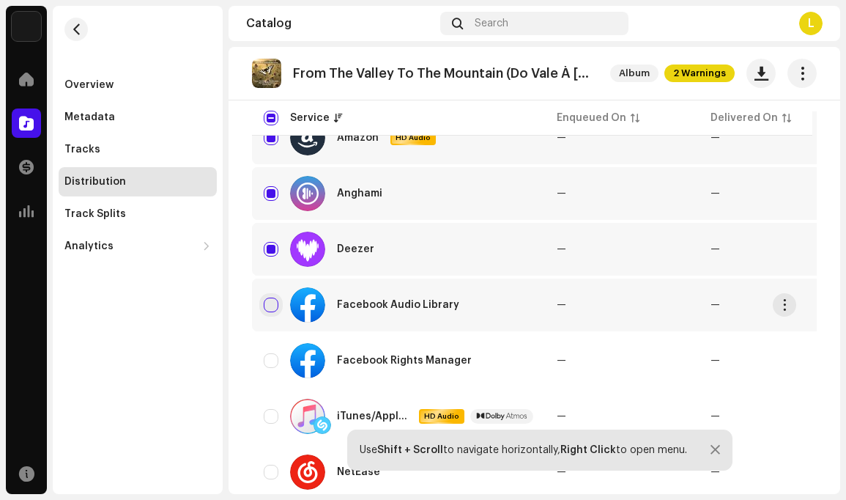
click at [273, 303] on input "Row Unselected" at bounding box center [271, 304] width 15 height 15
checkbox input "true"
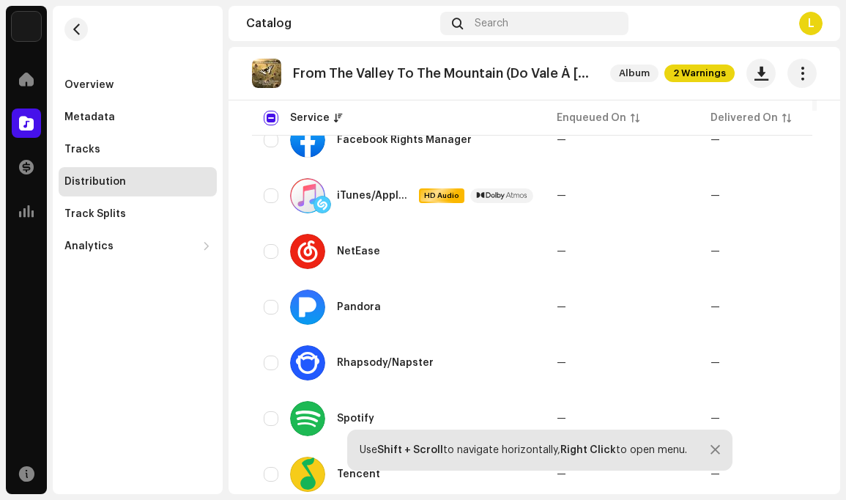
scroll to position [450, 0]
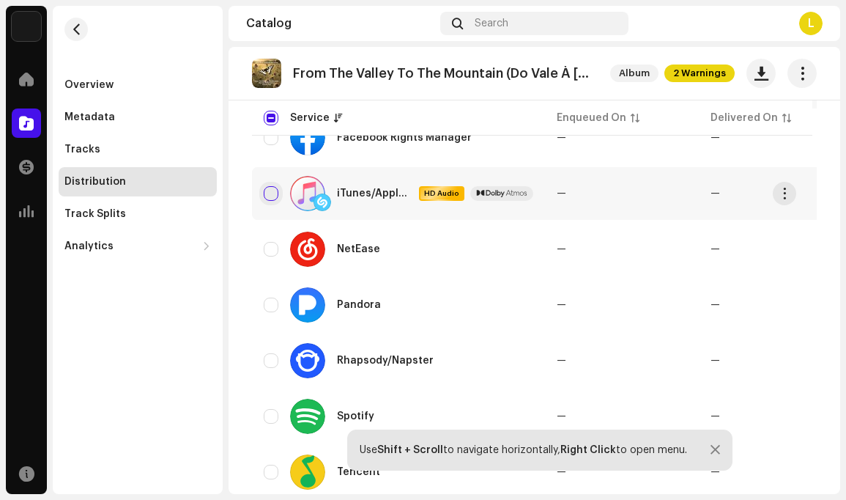
click at [273, 193] on input "Row Unselected" at bounding box center [271, 193] width 15 height 15
checkbox input "true"
click at [273, 250] on input "Row Unselected" at bounding box center [271, 249] width 15 height 15
checkbox input "true"
click at [273, 304] on input "Row Unselected" at bounding box center [271, 304] width 15 height 15
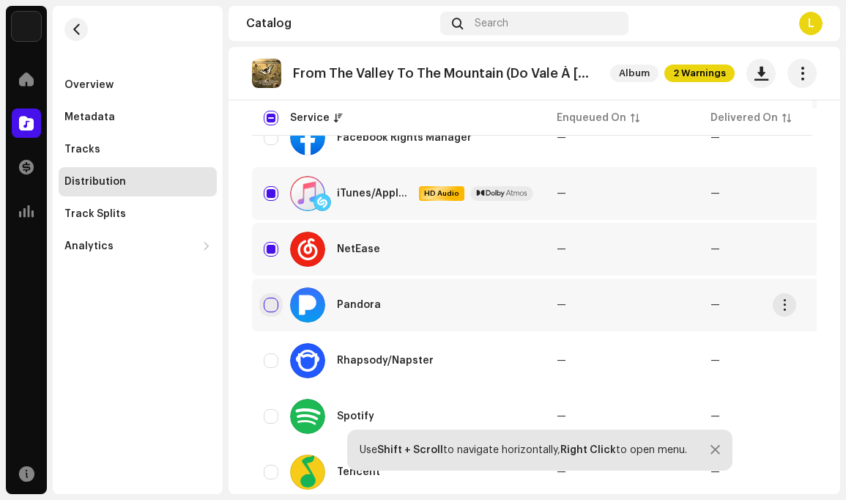
checkbox input "true"
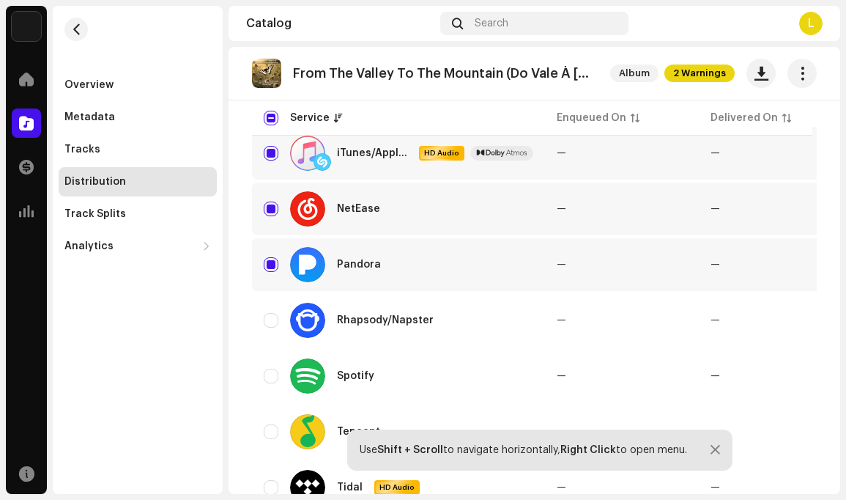
scroll to position [558, 0]
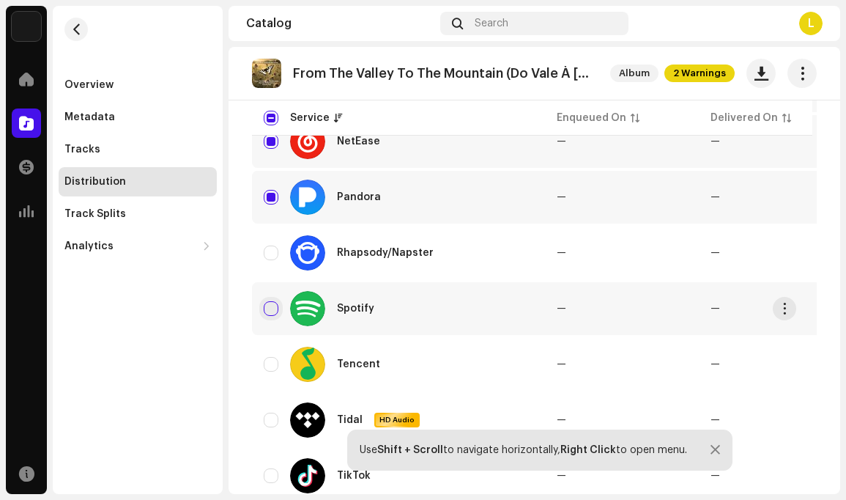
click at [272, 308] on input "Row Unselected" at bounding box center [271, 308] width 15 height 15
checkbox input "true"
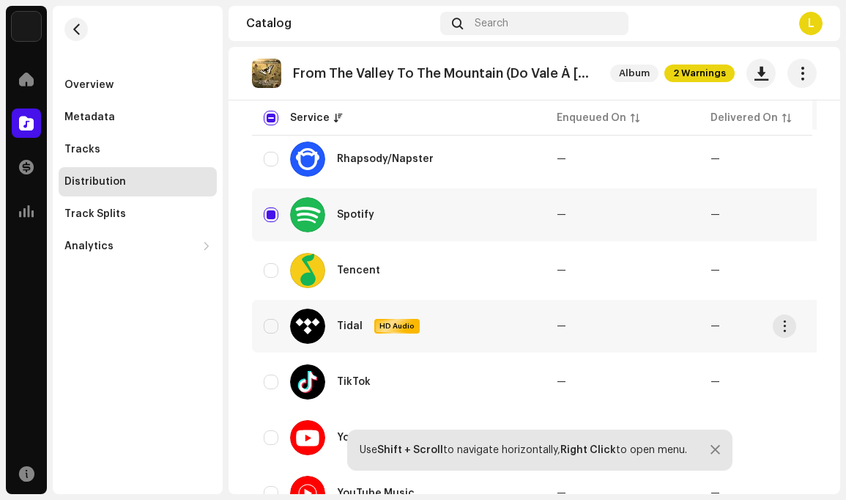
scroll to position [659, 0]
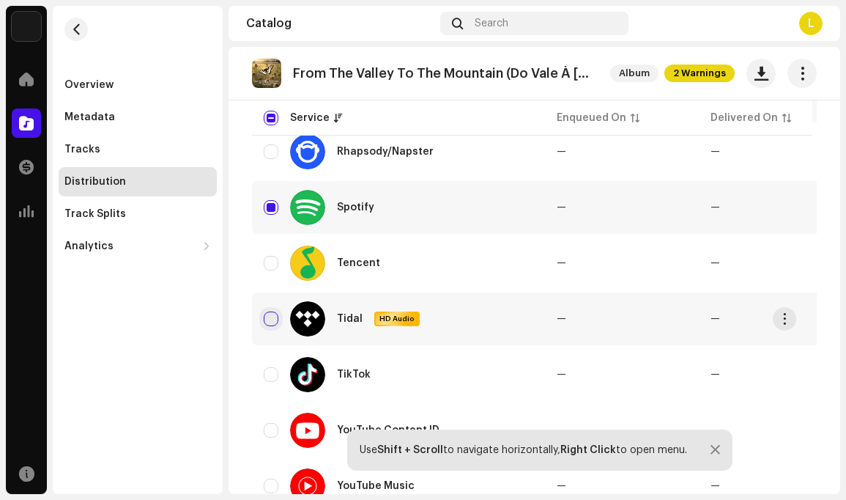
click at [271, 317] on input "Row Unselected" at bounding box center [271, 318] width 15 height 15
checkbox input "true"
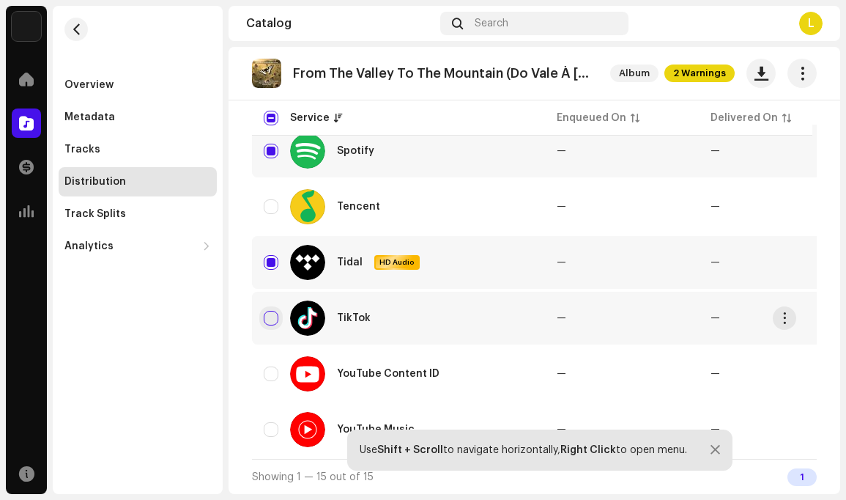
click at [273, 311] on input "Row Unselected" at bounding box center [271, 318] width 15 height 15
checkbox input "true"
click at [269, 368] on input "Row Unselected" at bounding box center [271, 373] width 15 height 15
checkbox input "true"
drag, startPoint x: 274, startPoint y: 421, endPoint x: 285, endPoint y: 416, distance: 11.8
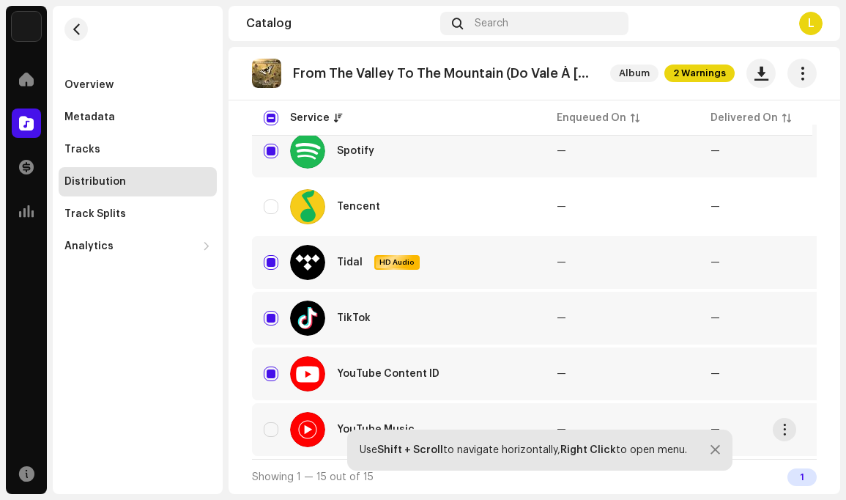
click at [277, 422] on input "Row Unselected" at bounding box center [271, 429] width 15 height 15
checkbox input "true"
click at [714, 447] on div at bounding box center [716, 450] width 10 height 12
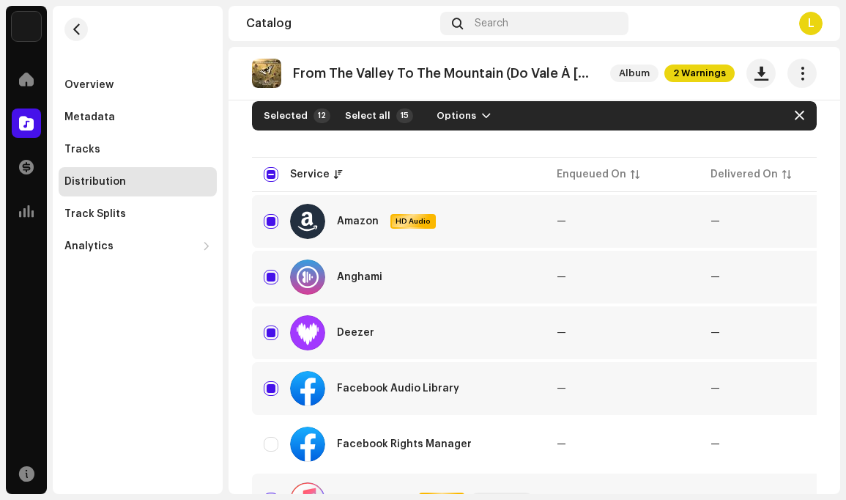
scroll to position [0, 0]
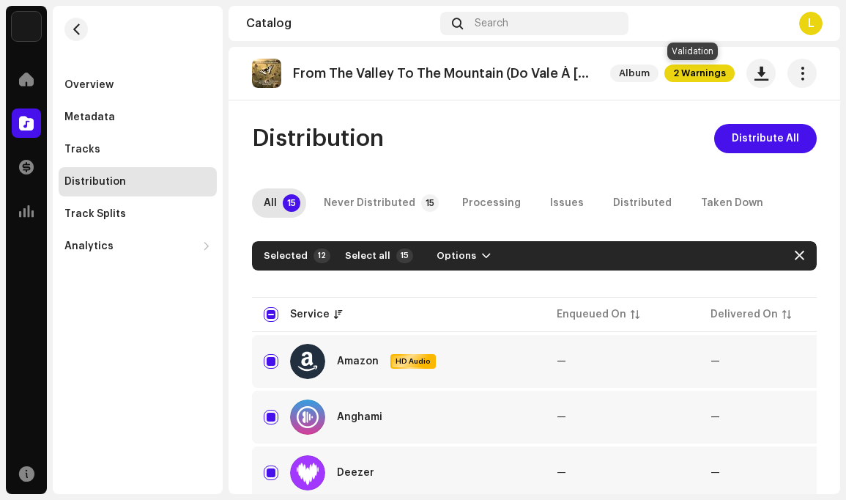
click at [696, 72] on span "2 Warnings" at bounding box center [700, 73] width 70 height 18
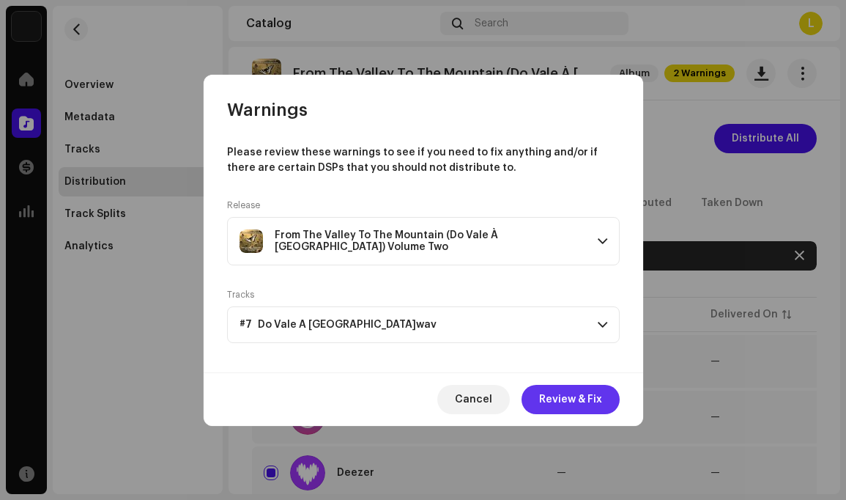
click at [583, 401] on span "Review & Fix" at bounding box center [570, 399] width 63 height 29
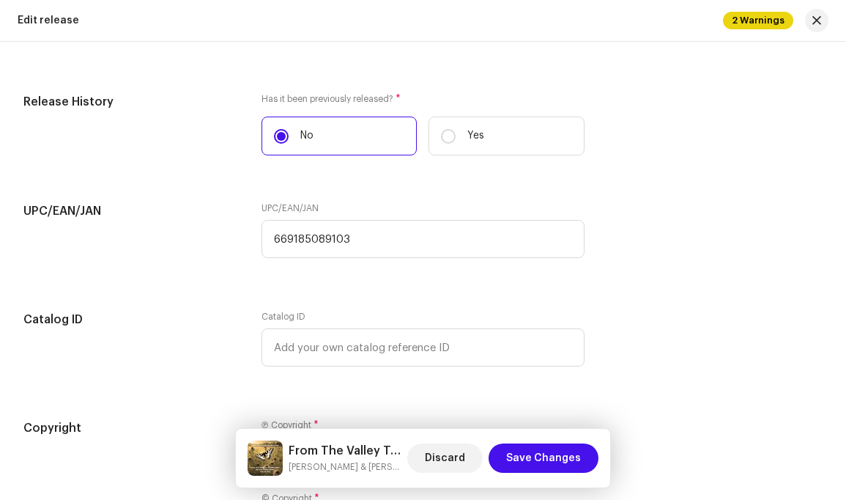
scroll to position [2752, 0]
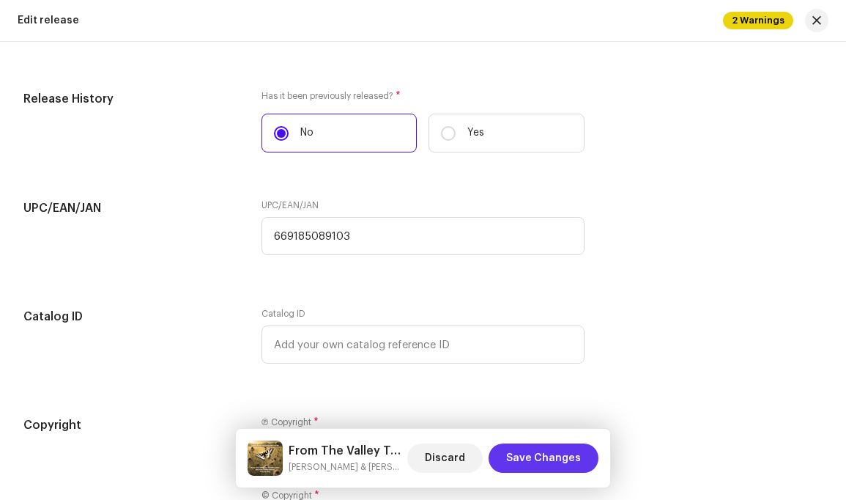
click at [548, 453] on span "Save Changes" at bounding box center [543, 457] width 75 height 29
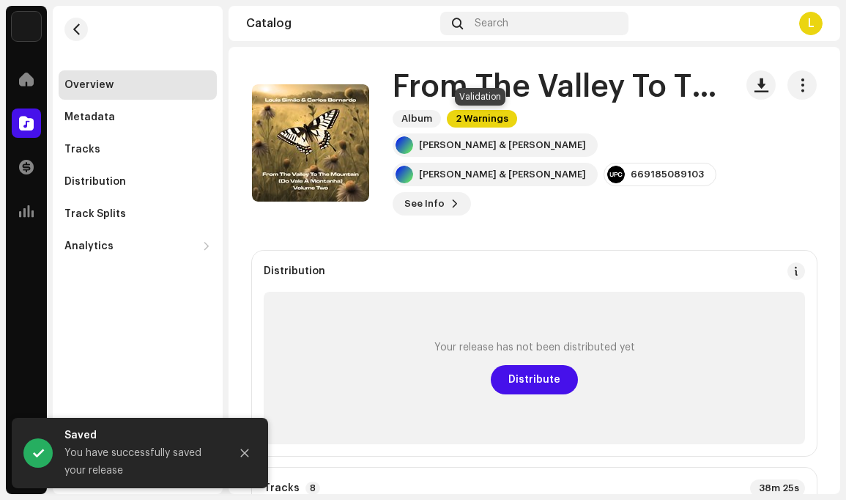
click at [484, 117] on span "2 Warnings" at bounding box center [482, 119] width 70 height 18
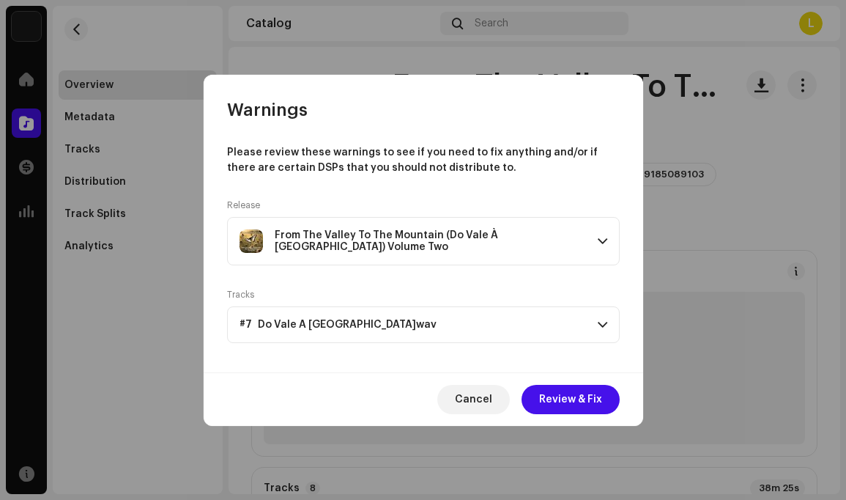
click at [602, 243] on span at bounding box center [603, 241] width 10 height 12
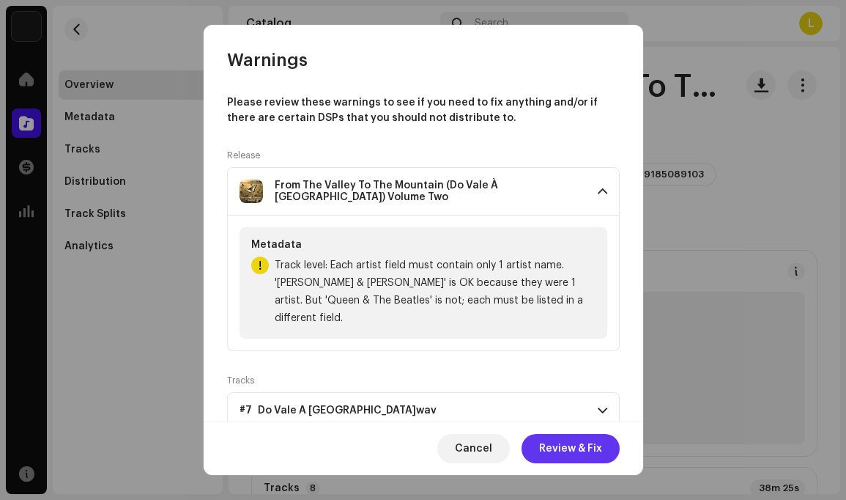
click at [575, 443] on span "Review & Fix" at bounding box center [570, 448] width 63 height 29
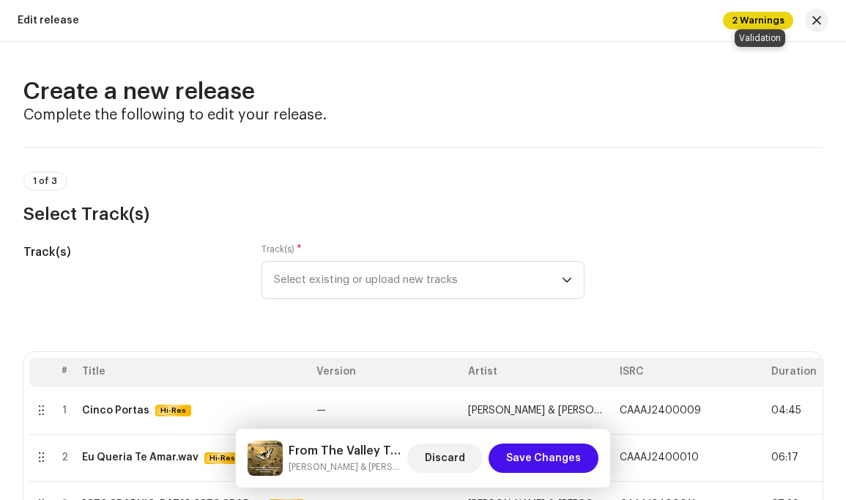
click at [765, 18] on span "2 Warnings" at bounding box center [758, 21] width 70 height 18
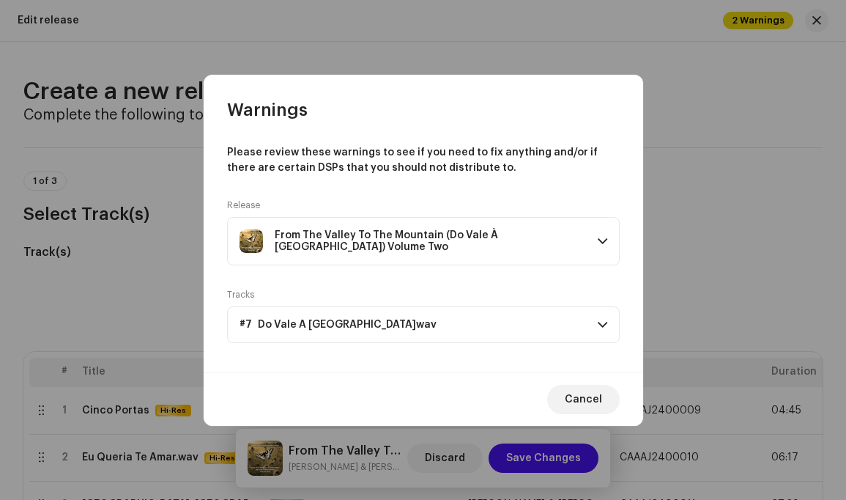
click at [599, 321] on span at bounding box center [603, 325] width 10 height 12
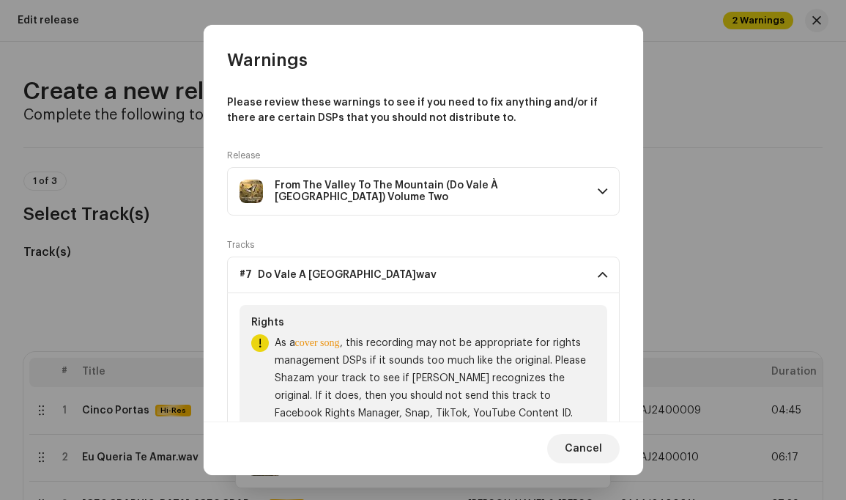
drag, startPoint x: 598, startPoint y: 272, endPoint x: 610, endPoint y: 274, distance: 11.9
click at [599, 273] on span at bounding box center [603, 275] width 10 height 12
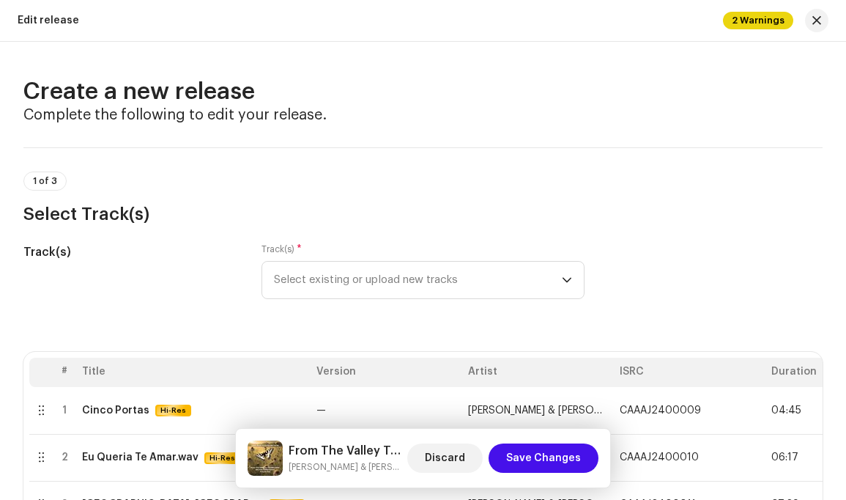
click at [692, 266] on div "Warnings Please review these warnings to see if you need to fix anything and/or…" at bounding box center [423, 250] width 846 height 500
click at [761, 20] on span "2 Warnings" at bounding box center [758, 21] width 70 height 18
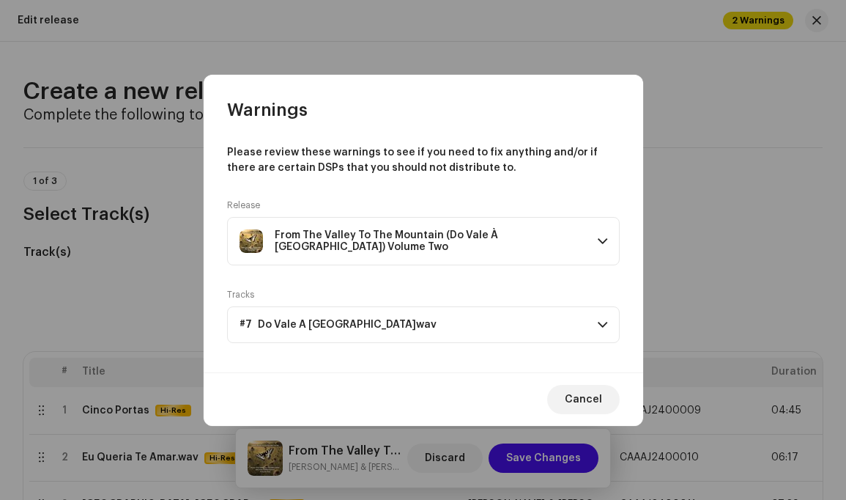
click at [599, 238] on span at bounding box center [603, 241] width 10 height 12
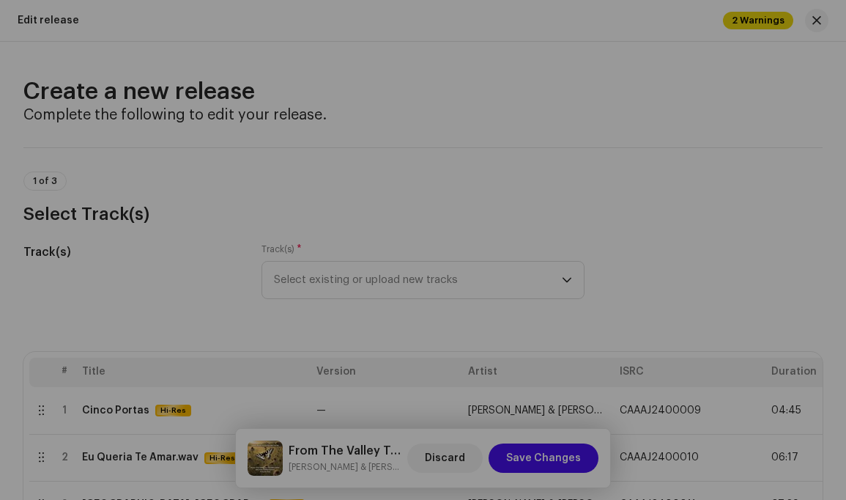
click at [684, 221] on div "Warnings Please review these warnings to see if you need to fix anything and/or…" at bounding box center [423, 250] width 846 height 500
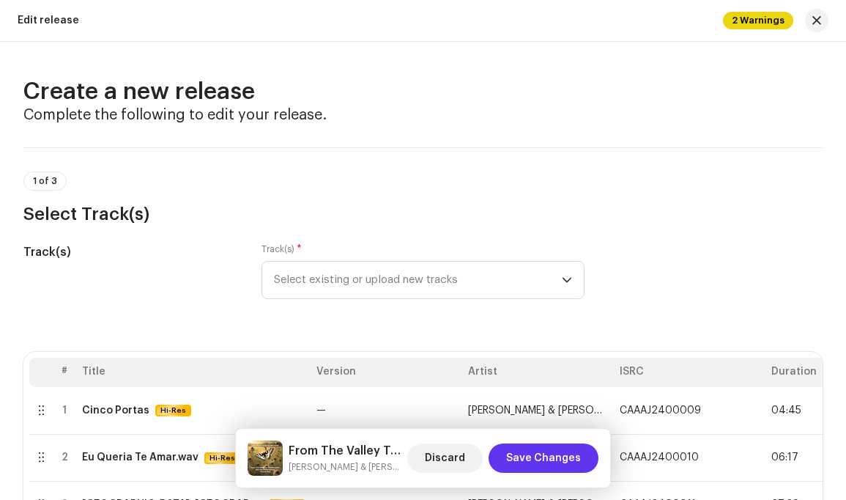
click at [558, 455] on span "Save Changes" at bounding box center [543, 457] width 75 height 29
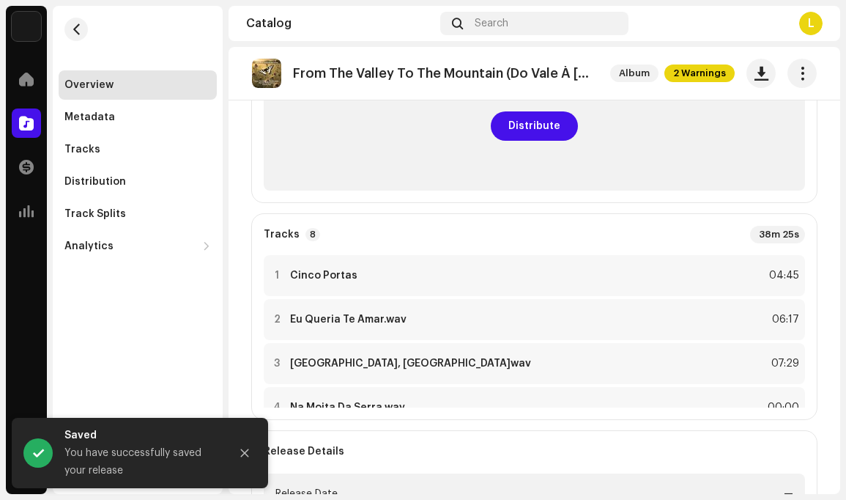
scroll to position [142, 0]
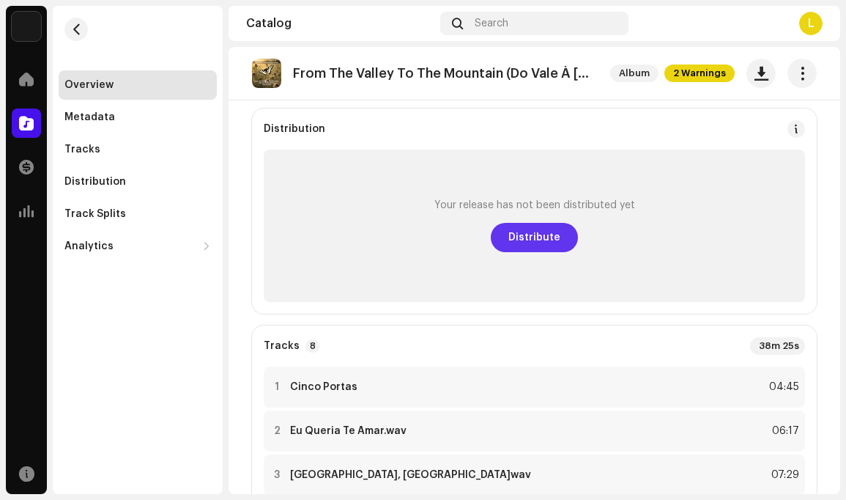
click at [529, 237] on span "Distribute" at bounding box center [535, 237] width 52 height 29
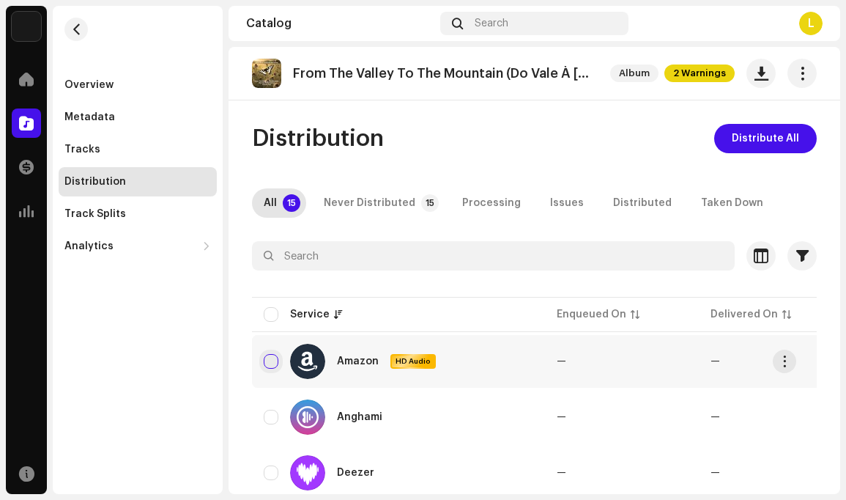
click at [274, 358] on input "checkbox" at bounding box center [271, 361] width 15 height 15
checkbox input "true"
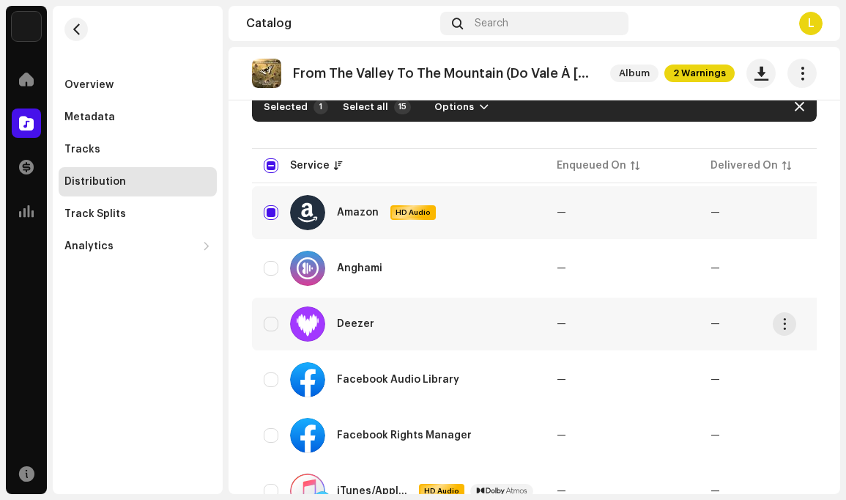
scroll to position [151, 0]
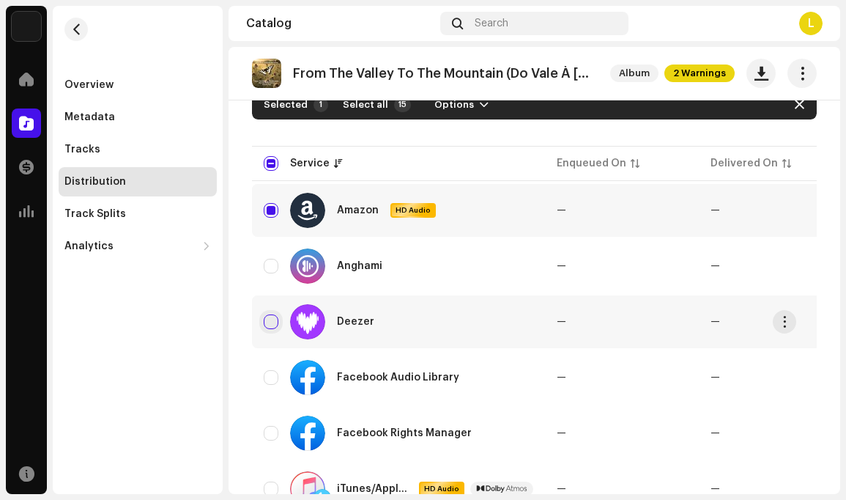
click at [274, 323] on input "Row Unselected" at bounding box center [271, 321] width 15 height 15
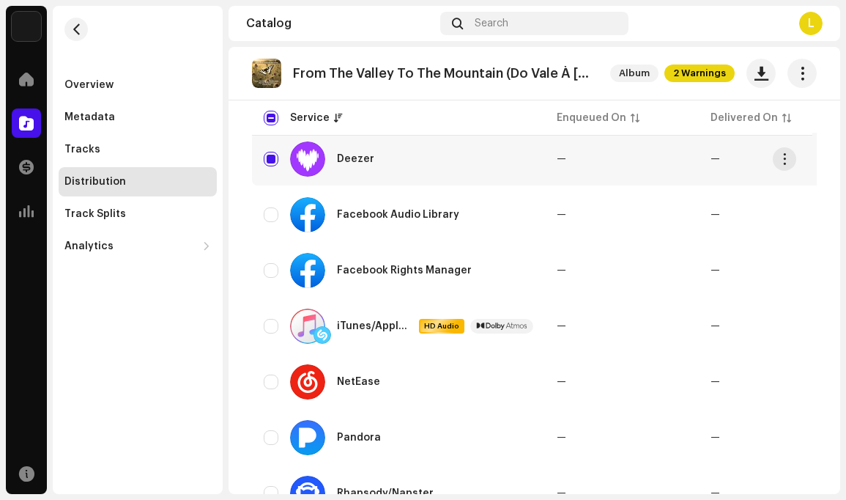
scroll to position [337, 0]
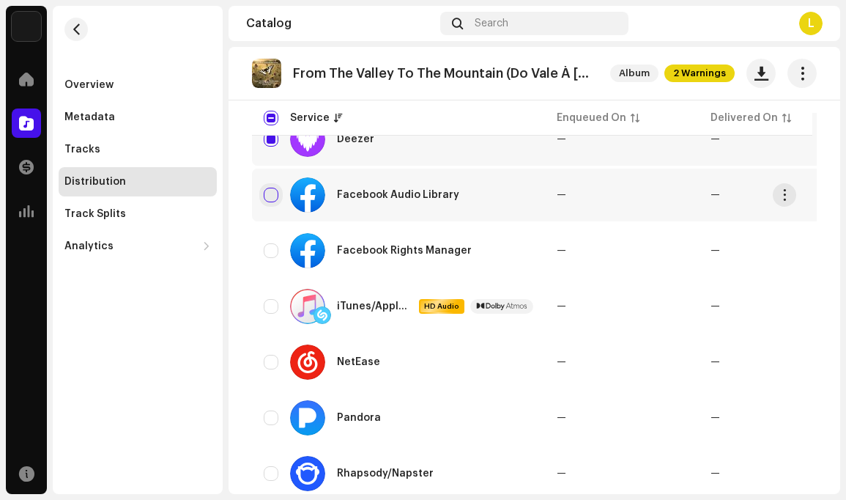
click at [272, 194] on input "Row Unselected" at bounding box center [271, 195] width 15 height 15
click at [274, 309] on input "Row Unselected" at bounding box center [271, 306] width 15 height 15
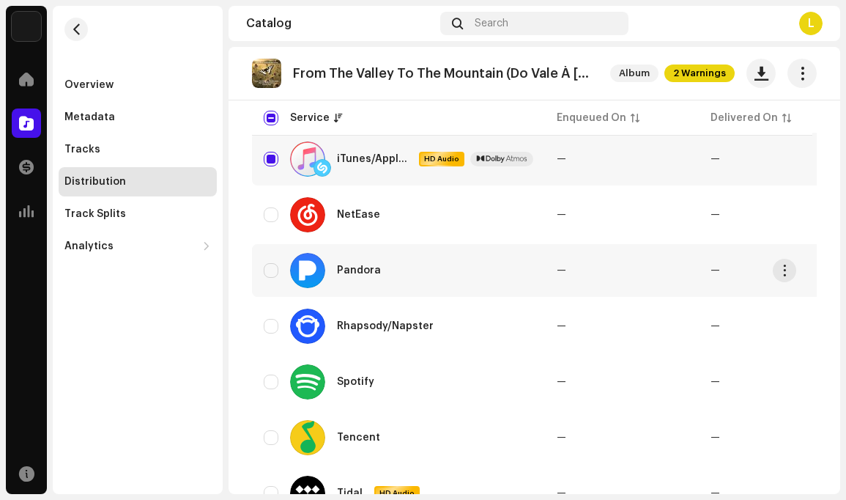
scroll to position [492, 0]
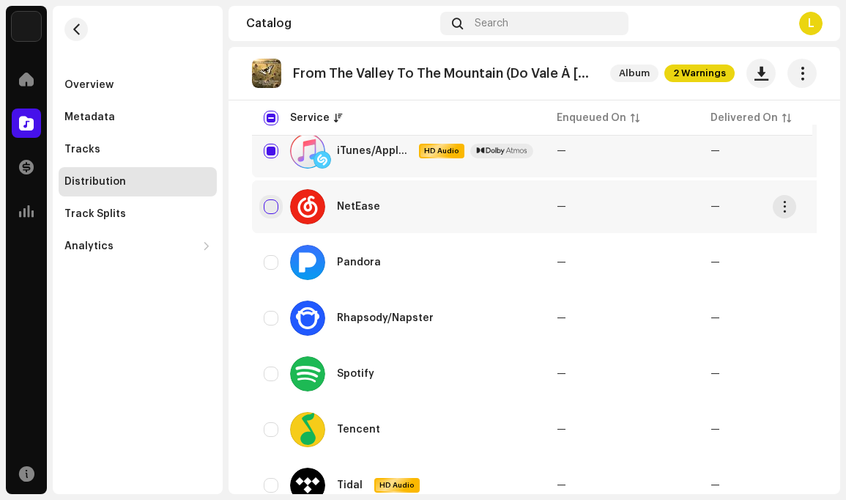
click at [270, 210] on input "Row Unselected" at bounding box center [271, 206] width 15 height 15
click at [269, 263] on input "Row Unselected" at bounding box center [271, 262] width 15 height 15
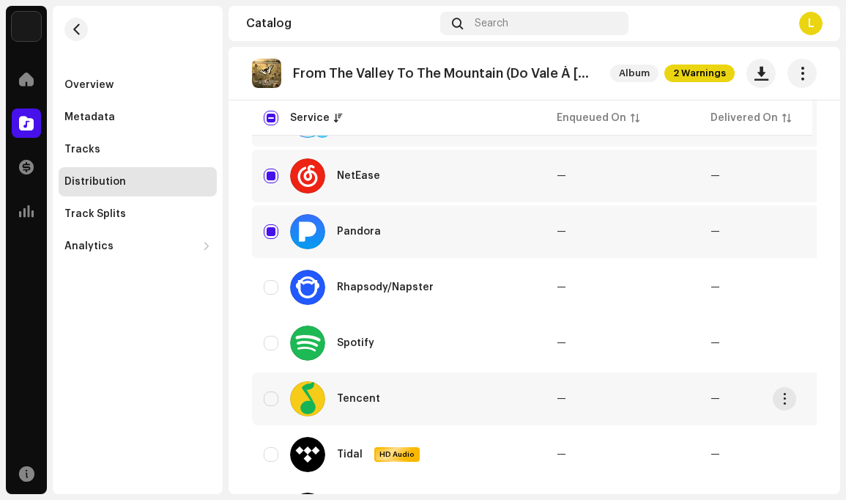
scroll to position [610, 0]
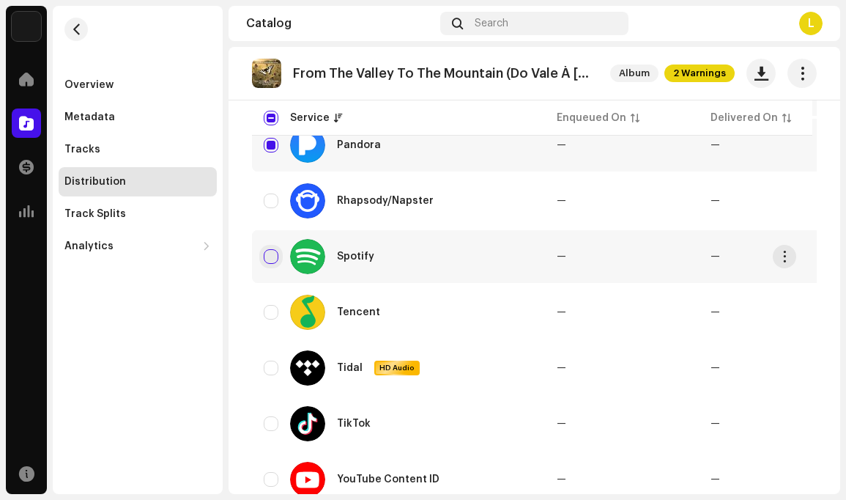
click at [271, 260] on input "Row Unselected" at bounding box center [271, 256] width 15 height 15
click at [267, 366] on input "Row Unselected" at bounding box center [271, 368] width 15 height 15
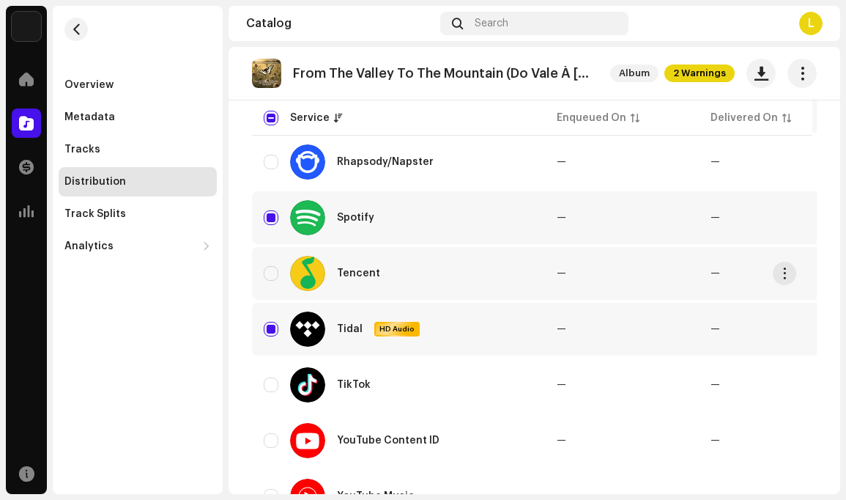
scroll to position [721, 0]
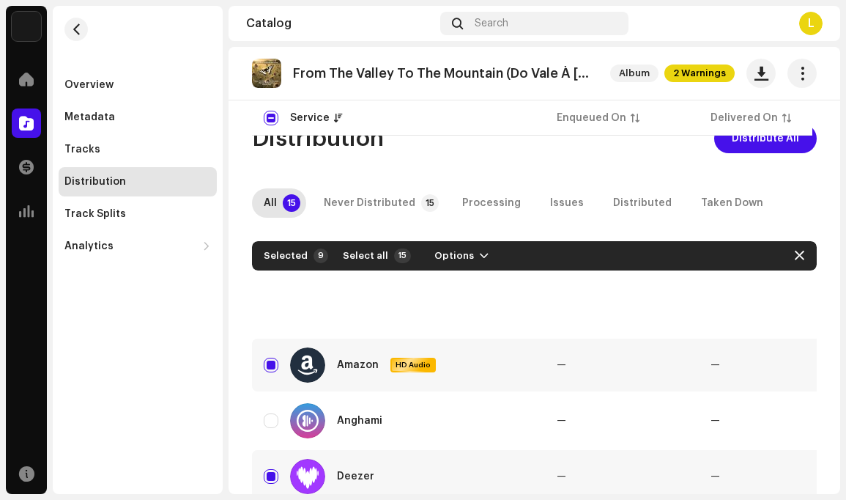
scroll to position [721, 0]
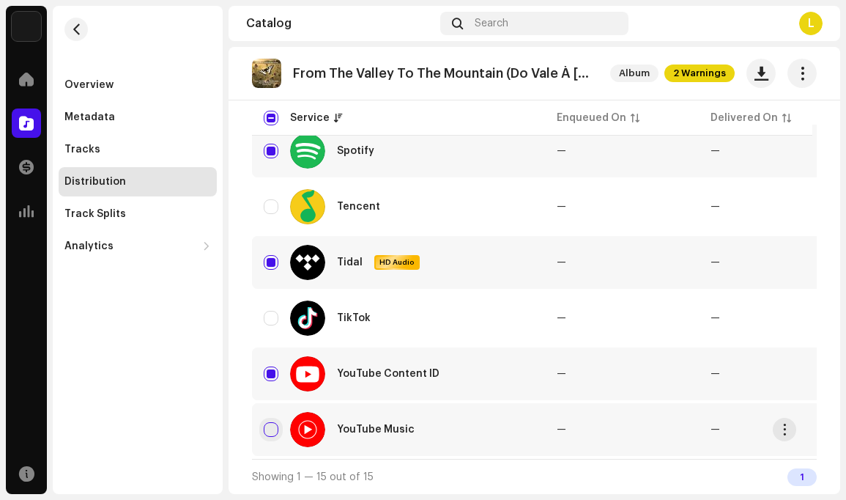
click at [271, 422] on input "Row Unselected" at bounding box center [271, 429] width 15 height 15
checkbox input "true"
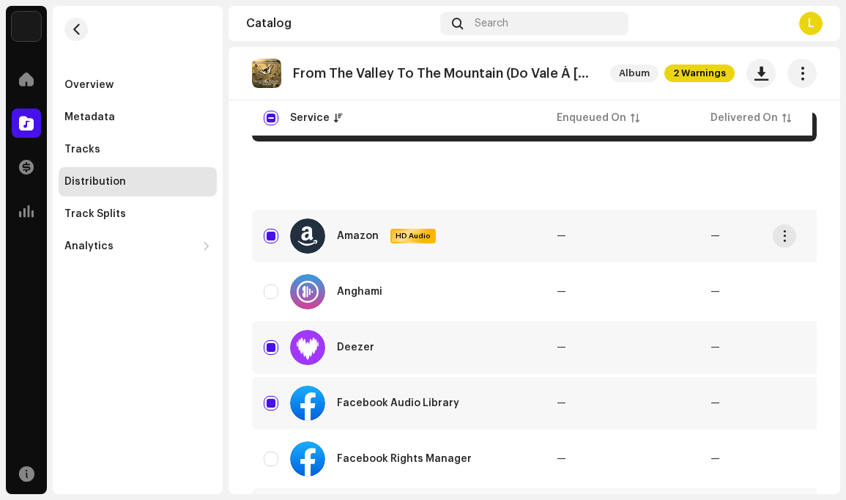
scroll to position [0, 0]
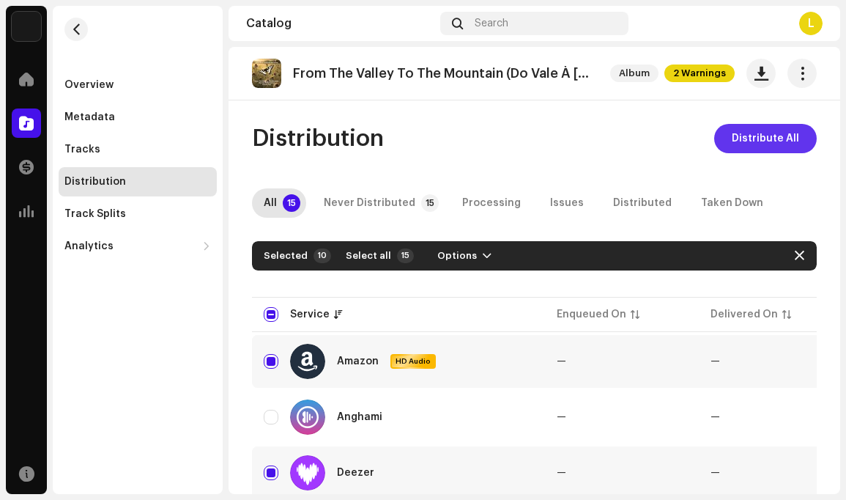
click at [772, 136] on span "Distribute All" at bounding box center [765, 138] width 67 height 29
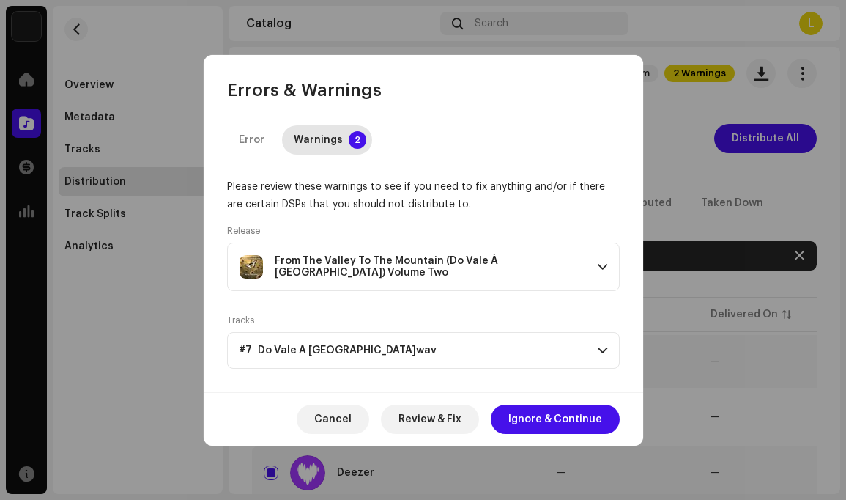
click at [604, 264] on span at bounding box center [603, 267] width 10 height 12
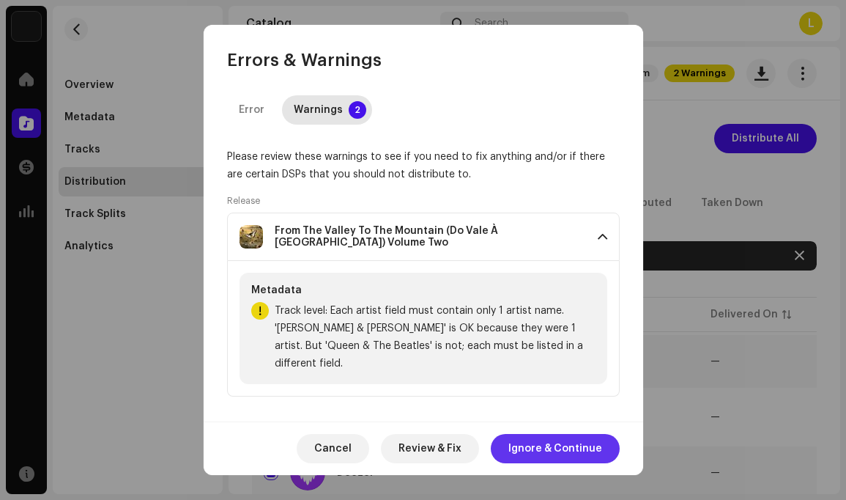
click at [563, 451] on span "Ignore & Continue" at bounding box center [556, 448] width 94 height 29
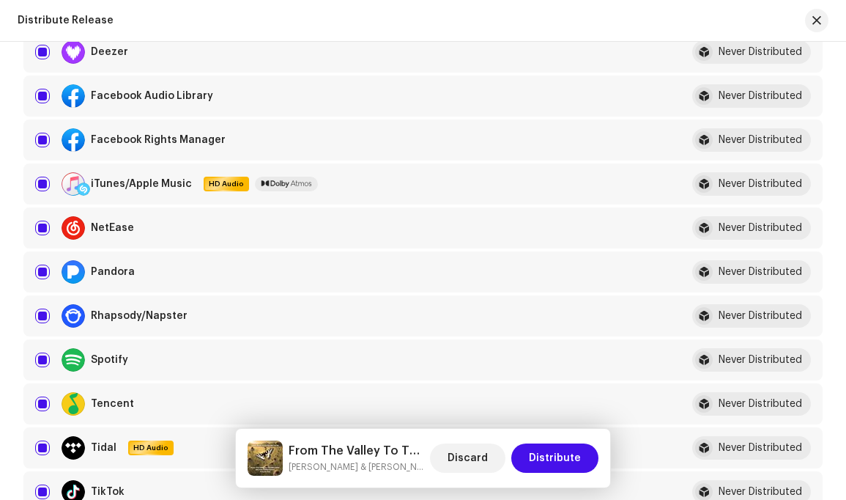
scroll to position [311, 0]
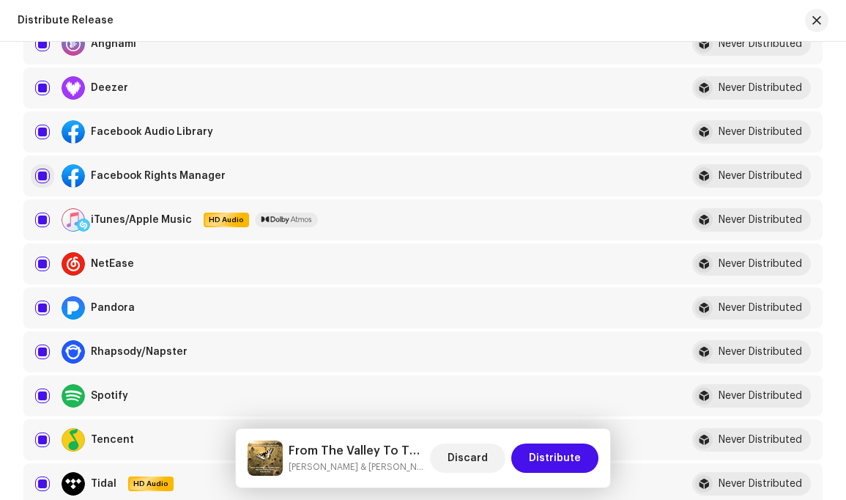
click at [45, 176] on input "checkbox" at bounding box center [42, 176] width 15 height 15
checkbox input "false"
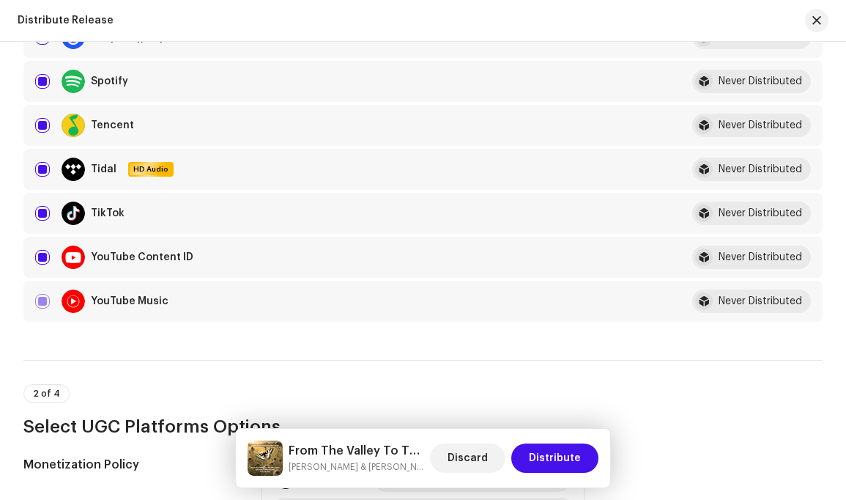
scroll to position [637, 0]
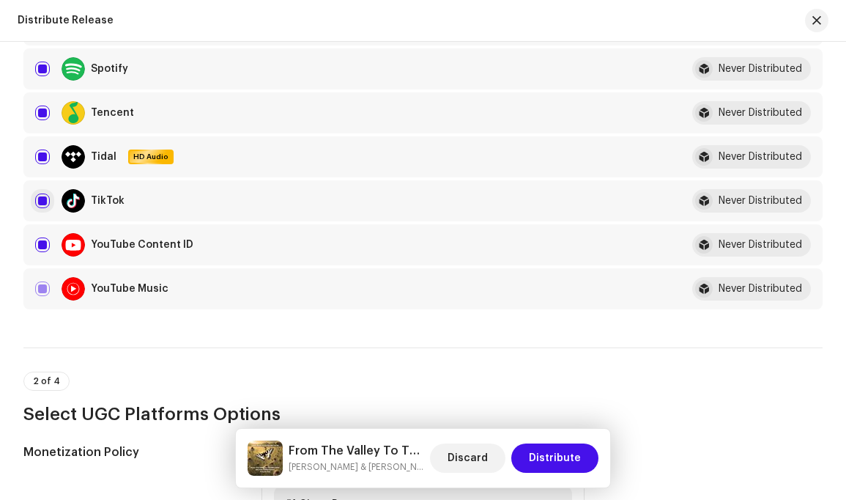
click at [45, 202] on input "Row Selected" at bounding box center [42, 200] width 15 height 15
checkbox input "false"
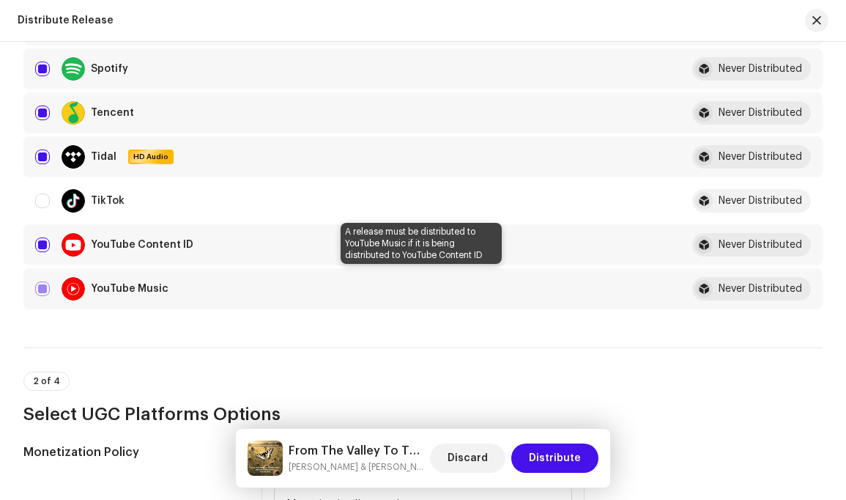
click at [45, 289] on div "YouTube Music" at bounding box center [346, 288] width 622 height 23
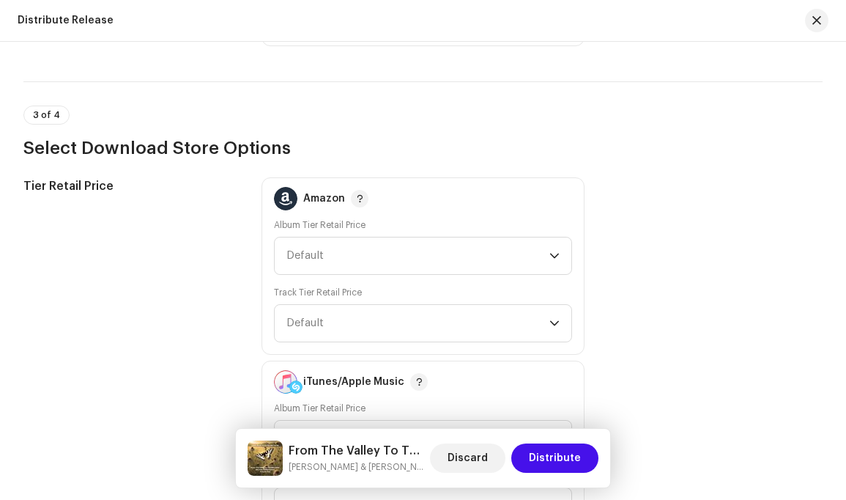
scroll to position [1202, 0]
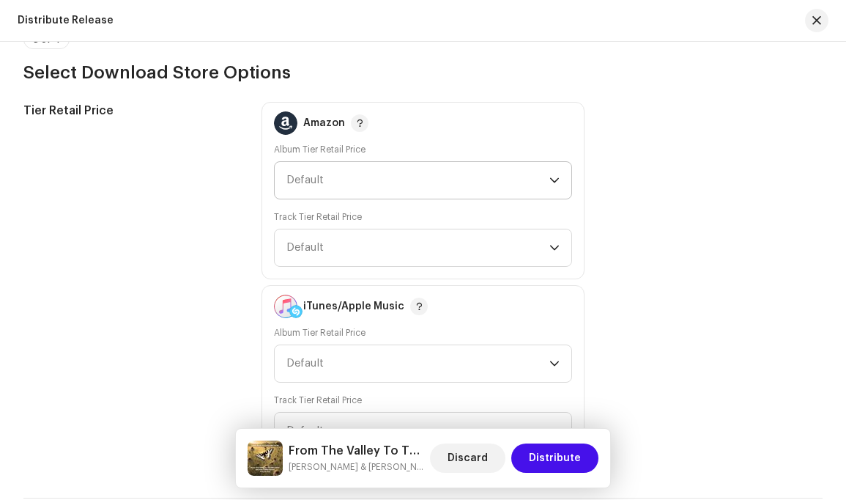
click at [550, 181] on icon "dropdown trigger" at bounding box center [554, 180] width 9 height 5
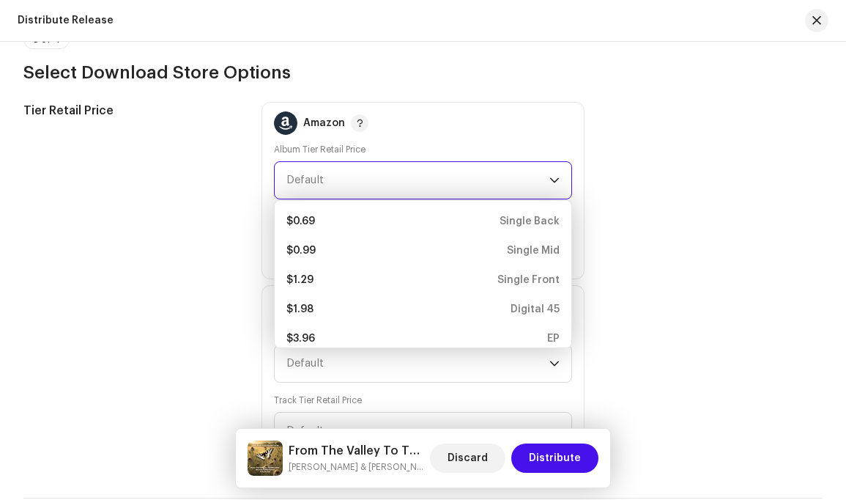
click at [667, 192] on div "Tier Retail Price Amazon Album Tier Retail Price Default $0.69 Single Back $0.9…" at bounding box center [422, 282] width 799 height 361
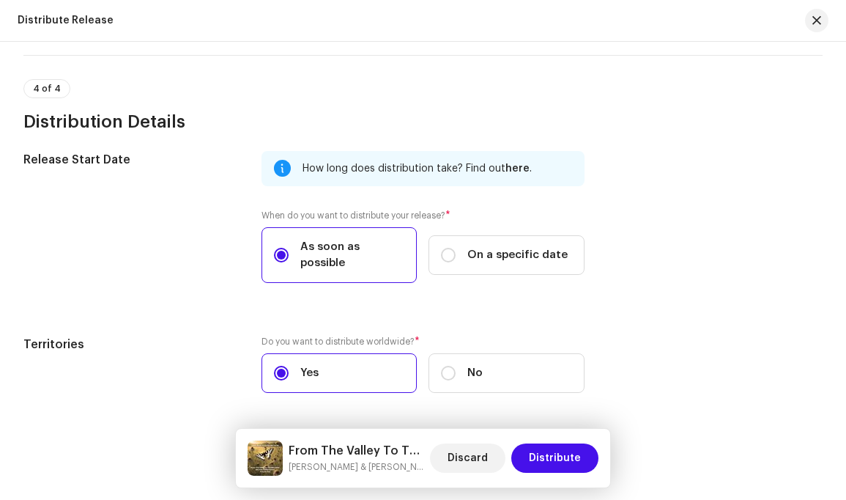
scroll to position [1680, 0]
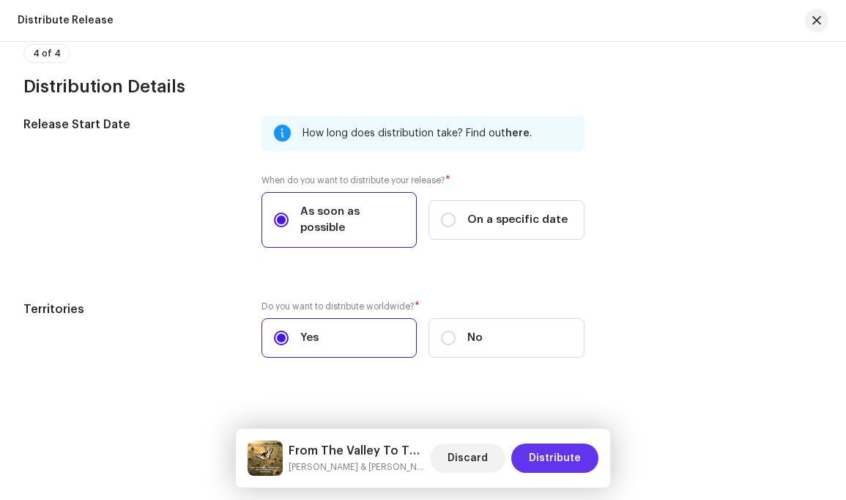
click at [560, 461] on span "Distribute" at bounding box center [555, 457] width 52 height 29
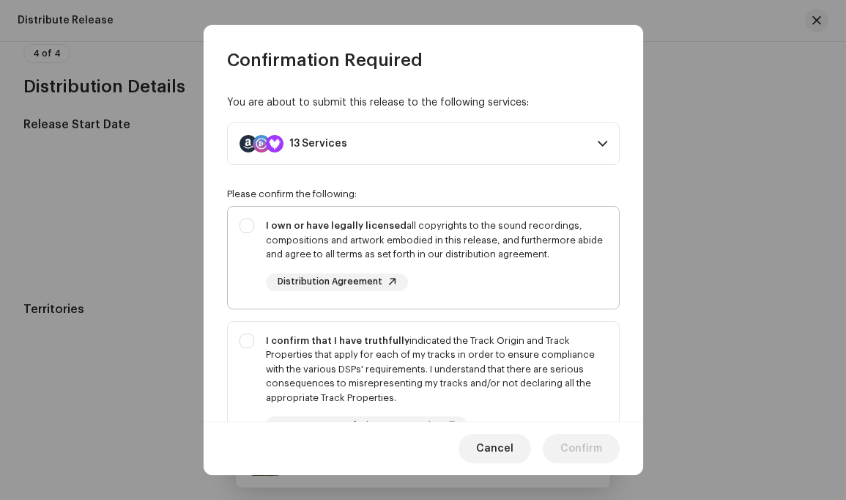
click at [249, 222] on div "I own or have legally licensed all copyrights to the sound recordings, composit…" at bounding box center [423, 255] width 391 height 96
checkbox input "true"
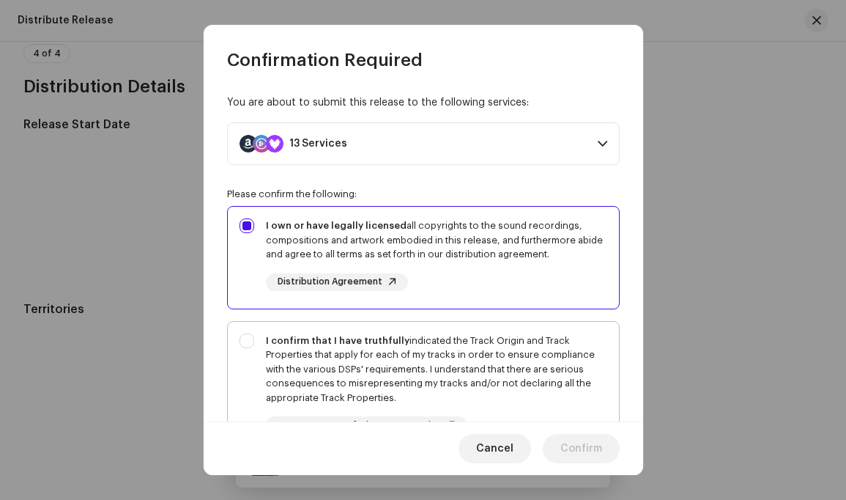
click at [247, 338] on div "I confirm that I have truthfully indicated the Track Origin and Track Propertie…" at bounding box center [423, 384] width 391 height 125
checkbox input "true"
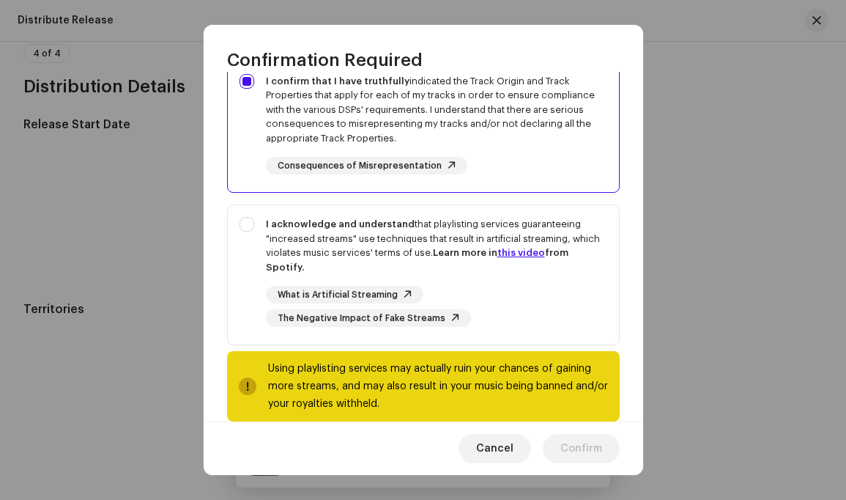
scroll to position [283, 0]
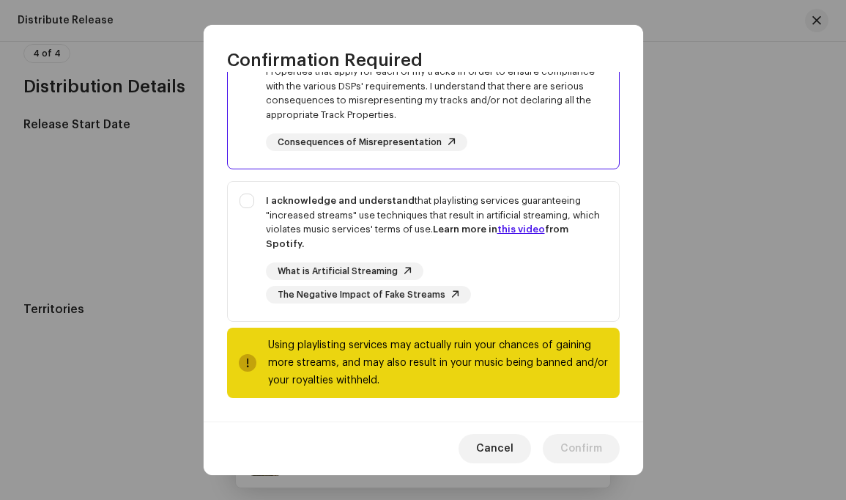
drag, startPoint x: 528, startPoint y: 413, endPoint x: 549, endPoint y: 429, distance: 26.7
click at [528, 413] on div "You are about to submit this release to the following services: 13 Services Ama…" at bounding box center [424, 247] width 440 height 350
click at [246, 198] on div "I acknowledge and understand that playlisting services guaranteeing "increased …" at bounding box center [423, 248] width 391 height 133
checkbox input "true"
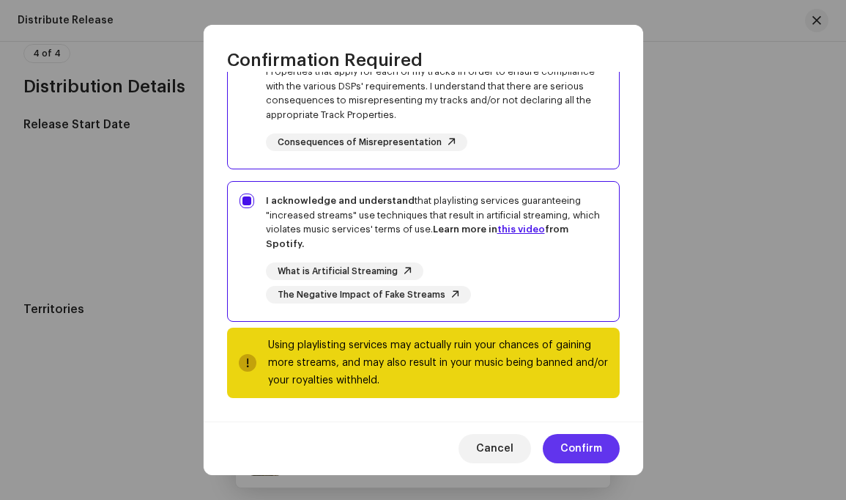
click at [586, 448] on span "Confirm" at bounding box center [582, 448] width 42 height 29
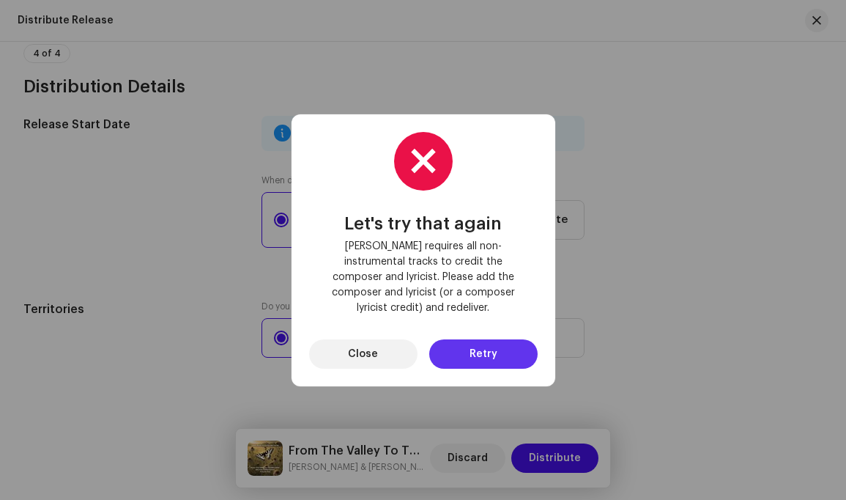
click at [497, 345] on button "Retry" at bounding box center [483, 353] width 108 height 29
click at [362, 343] on span "Close" at bounding box center [363, 353] width 30 height 29
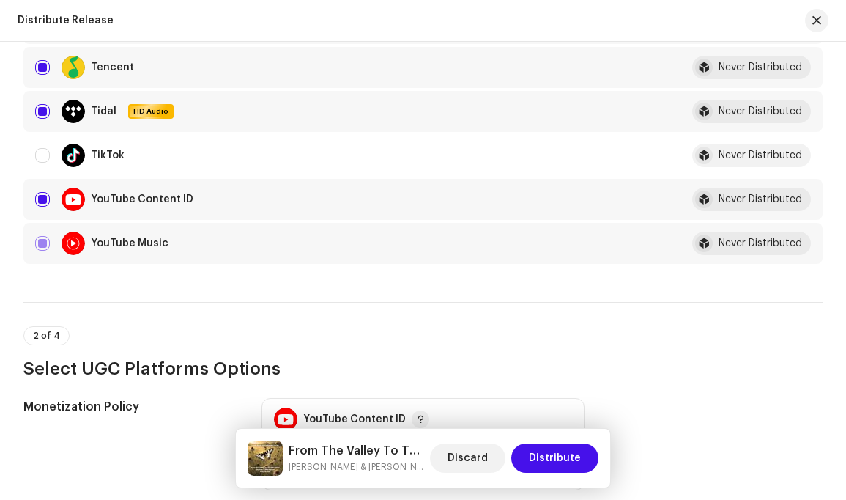
scroll to position [0, 0]
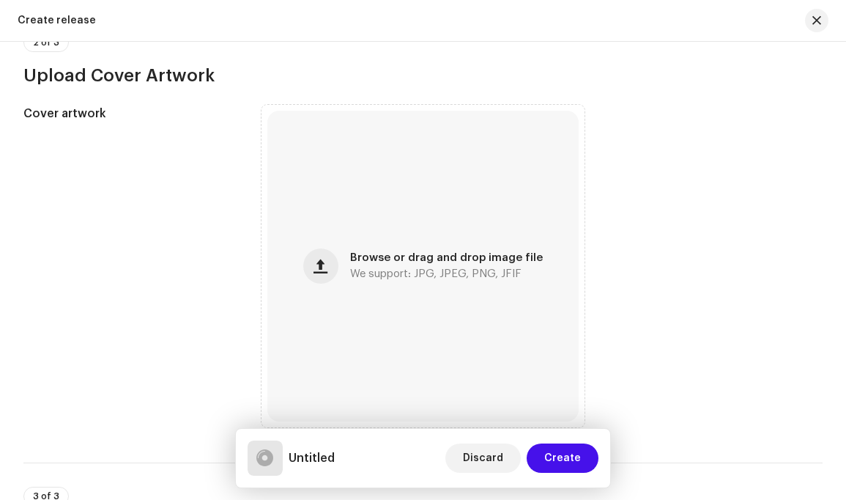
scroll to position [324, 0]
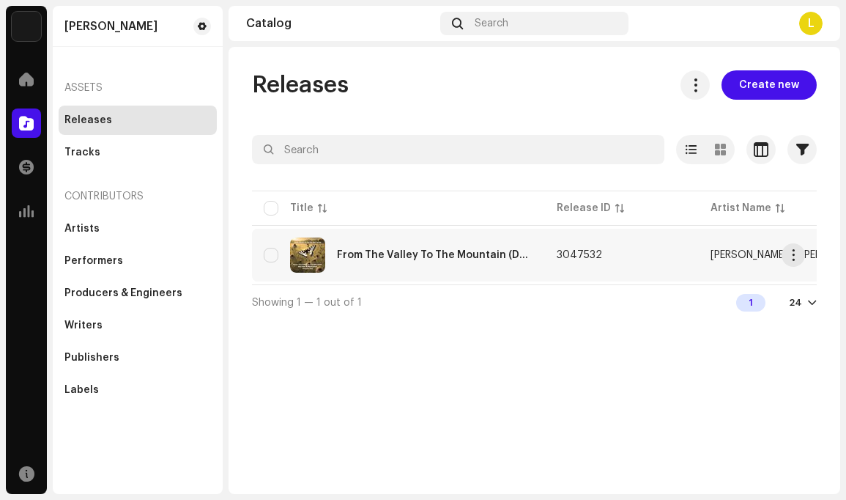
click at [467, 254] on div "From The Valley To The Mountain (Do Vale À [GEOGRAPHIC_DATA]) Volume Two" at bounding box center [435, 255] width 196 height 10
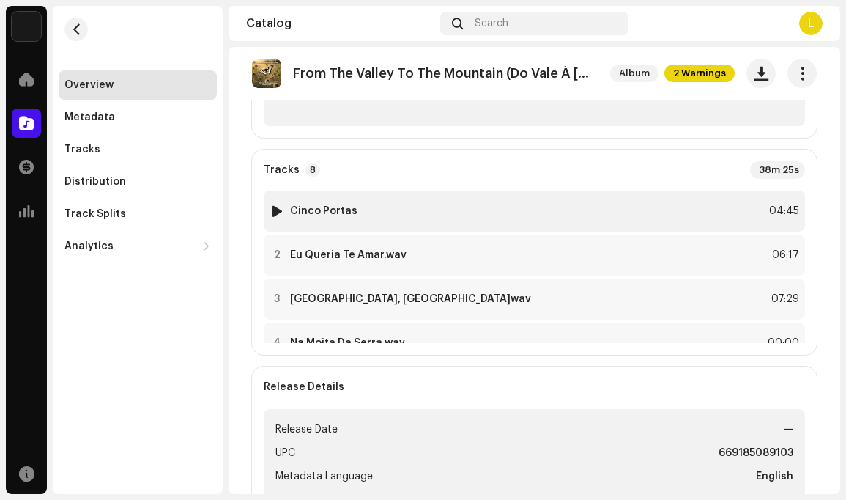
click at [725, 209] on div "1 Cinco Portas 04:45" at bounding box center [534, 211] width 541 height 41
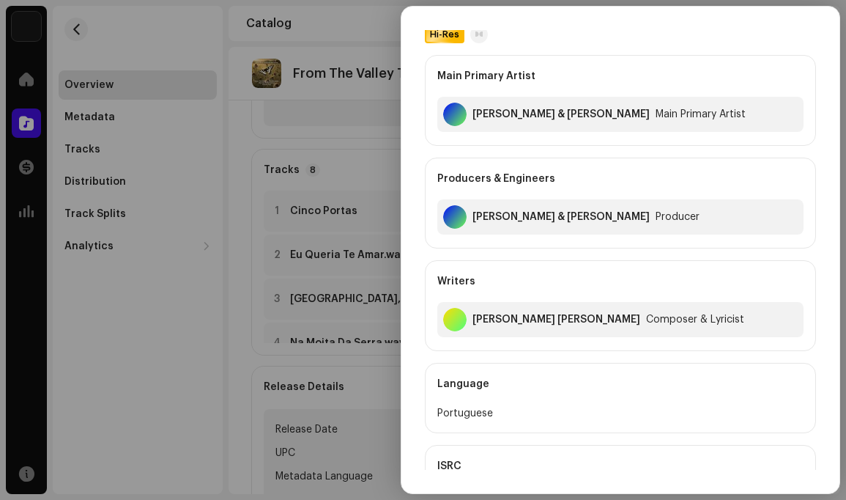
scroll to position [60, 0]
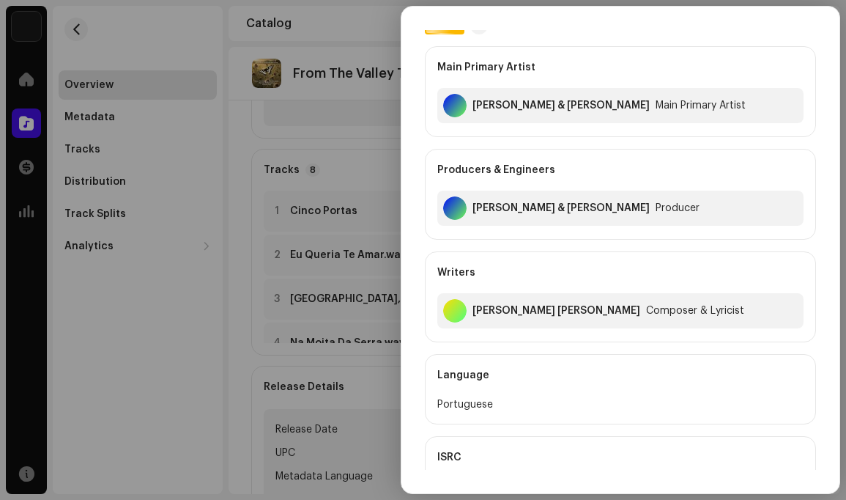
click at [157, 174] on div at bounding box center [423, 250] width 846 height 500
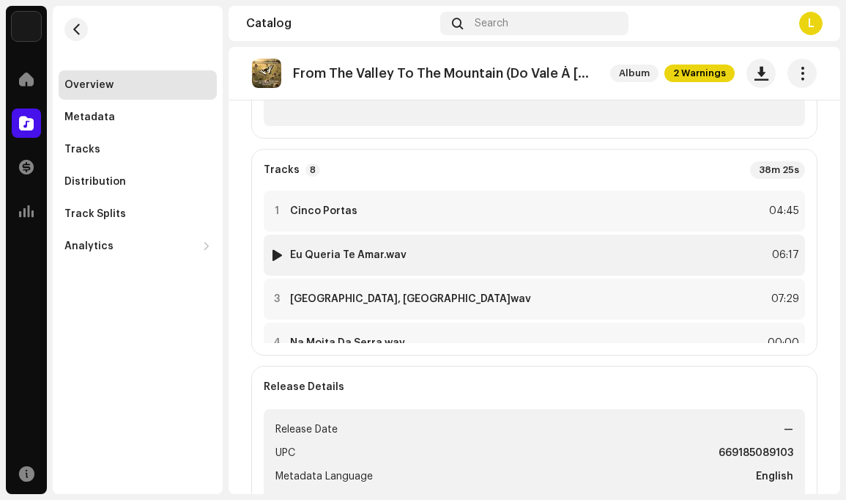
click at [503, 248] on div "2 Eu Queria Te Amar.wav 06:17" at bounding box center [534, 254] width 541 height 41
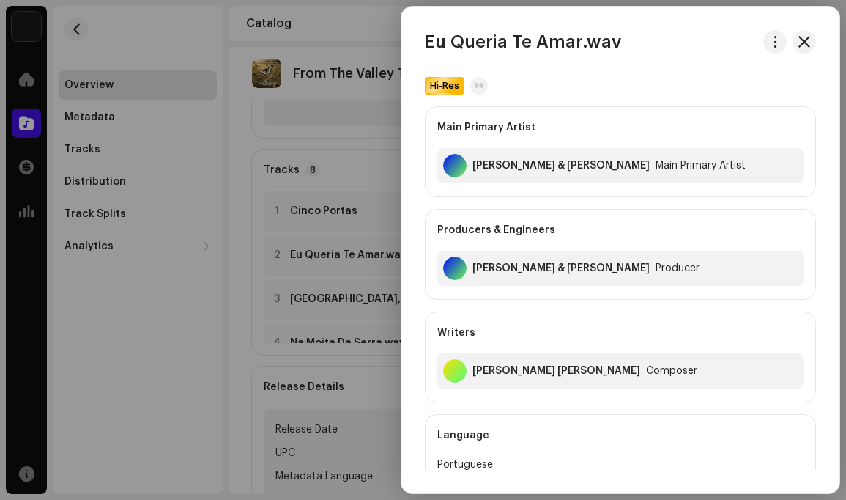
click at [459, 372] on div at bounding box center [454, 370] width 23 height 23
click at [206, 221] on div at bounding box center [423, 250] width 846 height 500
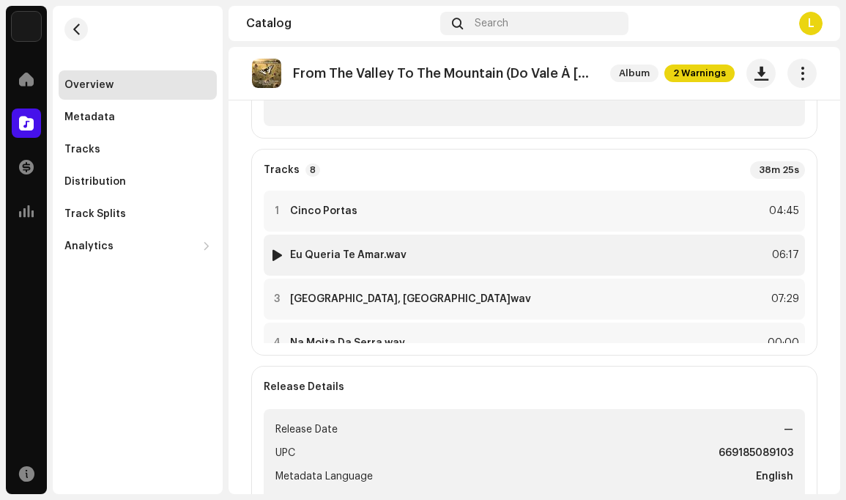
click at [725, 251] on div "2 Eu Queria Te Amar.wav 06:17" at bounding box center [534, 254] width 541 height 41
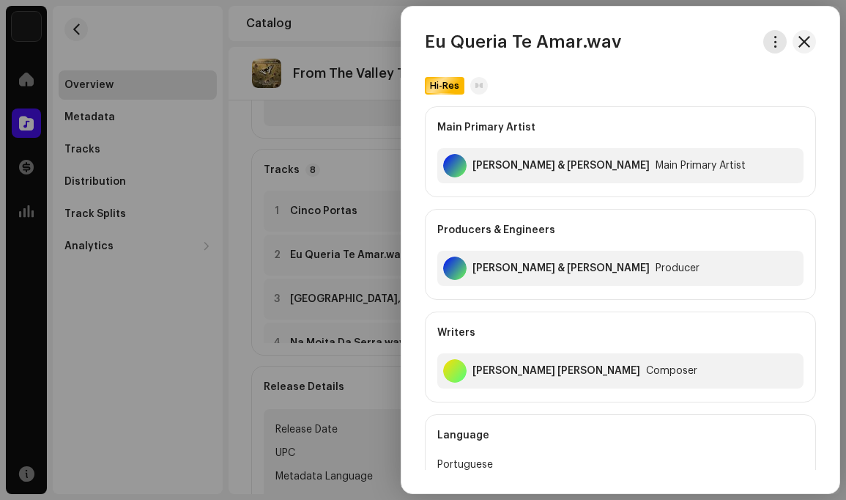
click at [770, 43] on span "button" at bounding box center [775, 42] width 11 height 12
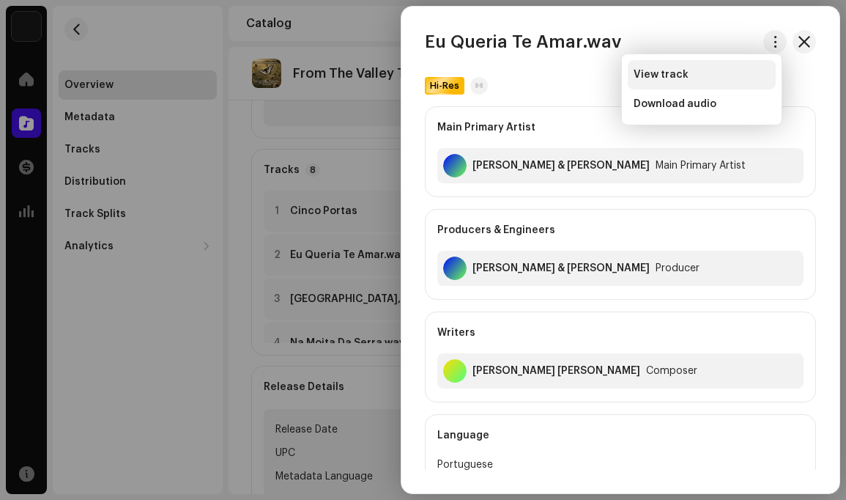
click at [681, 71] on span "View track" at bounding box center [661, 75] width 55 height 12
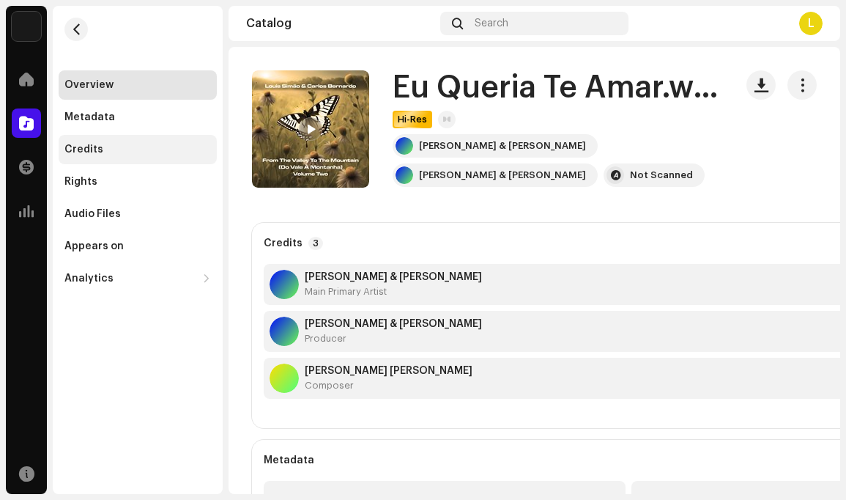
click at [111, 152] on div "Credits" at bounding box center [137, 150] width 147 height 12
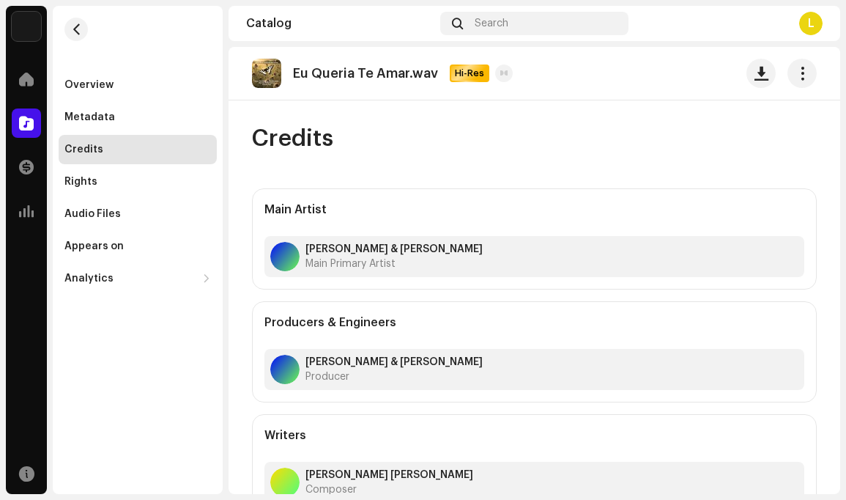
scroll to position [21, 0]
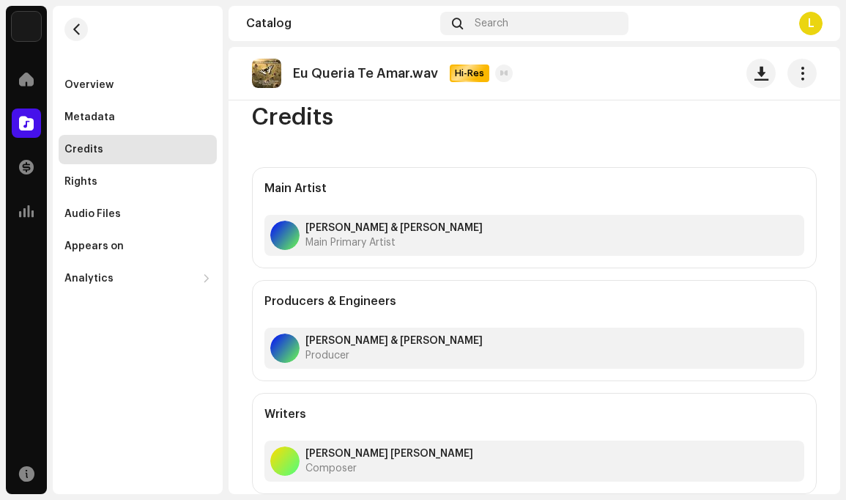
drag, startPoint x: 358, startPoint y: 453, endPoint x: 347, endPoint y: 454, distance: 11.7
click at [358, 453] on strong "Louis Philip Simão" at bounding box center [390, 454] width 168 height 12
click at [284, 456] on div at bounding box center [284, 460] width 29 height 29
click at [289, 413] on h5 "Writers" at bounding box center [286, 414] width 42 height 18
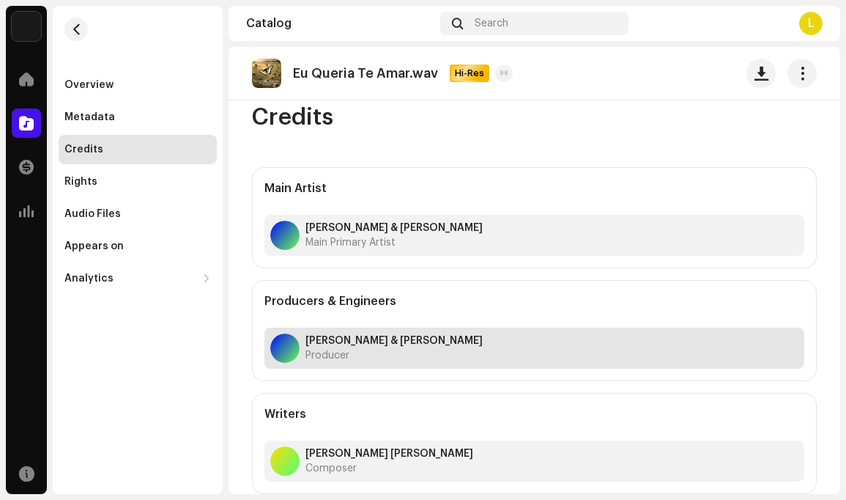
scroll to position [0, 0]
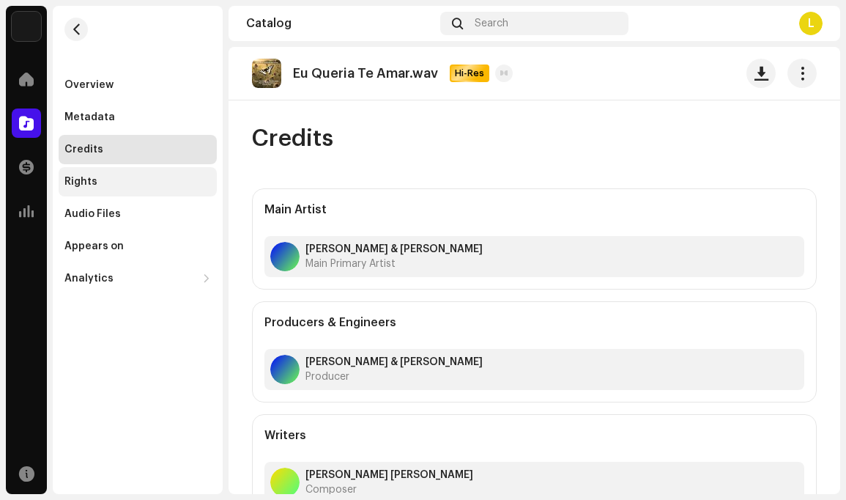
click at [91, 182] on div "Rights" at bounding box center [80, 182] width 33 height 12
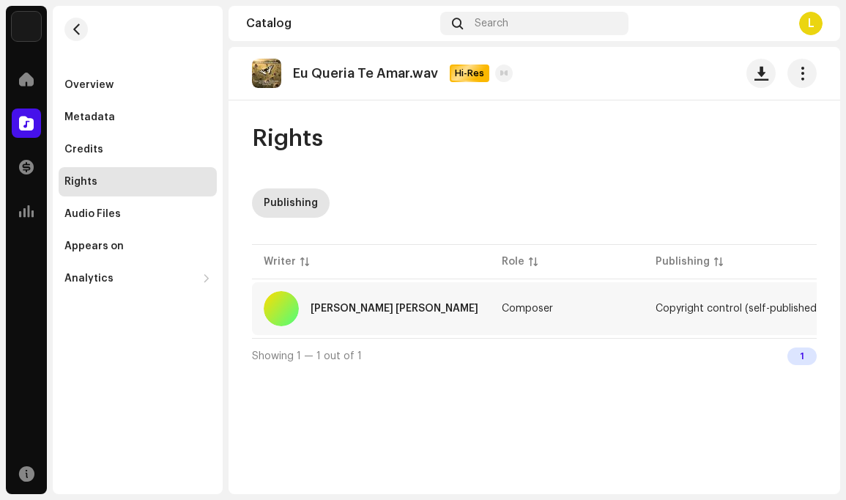
click at [284, 308] on div at bounding box center [281, 308] width 35 height 35
click at [713, 306] on span "Copyright control (self-published)" at bounding box center [738, 308] width 165 height 10
click at [518, 23] on div "Search" at bounding box center [534, 23] width 188 height 23
click at [526, 27] on div "Search" at bounding box center [534, 23] width 188 height 23
click at [281, 311] on div at bounding box center [281, 308] width 35 height 35
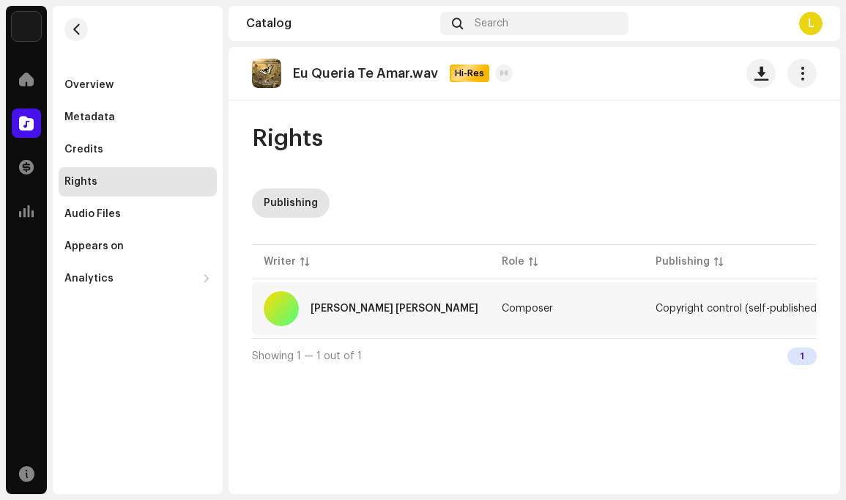
click at [683, 306] on span "Copyright control (self-published)" at bounding box center [738, 308] width 165 height 10
click at [844, 308] on span "—" at bounding box center [849, 308] width 10 height 10
click at [345, 308] on div "Louis Philip Simão" at bounding box center [395, 308] width 168 height 10
click at [204, 32] on div "Overview Metadata Credits Rights Audio Files Appears on Analytics Consumption E…" at bounding box center [138, 149] width 170 height 287
click at [803, 74] on span "button" at bounding box center [803, 73] width 14 height 12
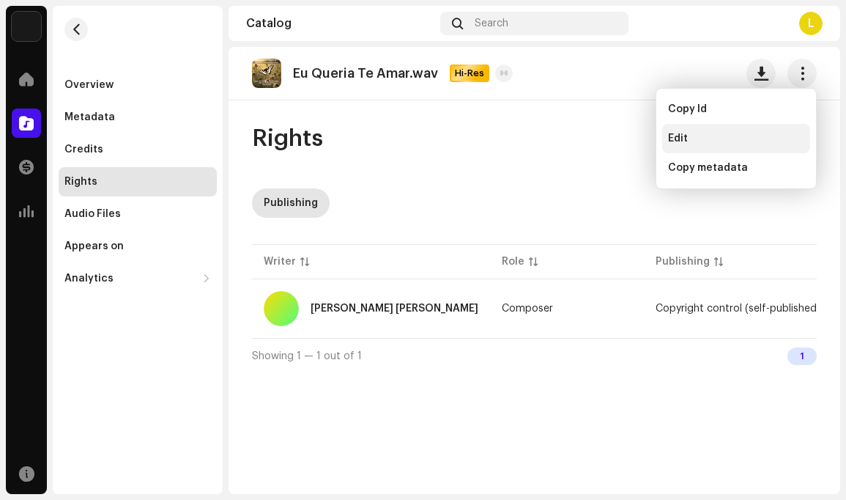
click at [698, 137] on div "Edit" at bounding box center [736, 139] width 136 height 12
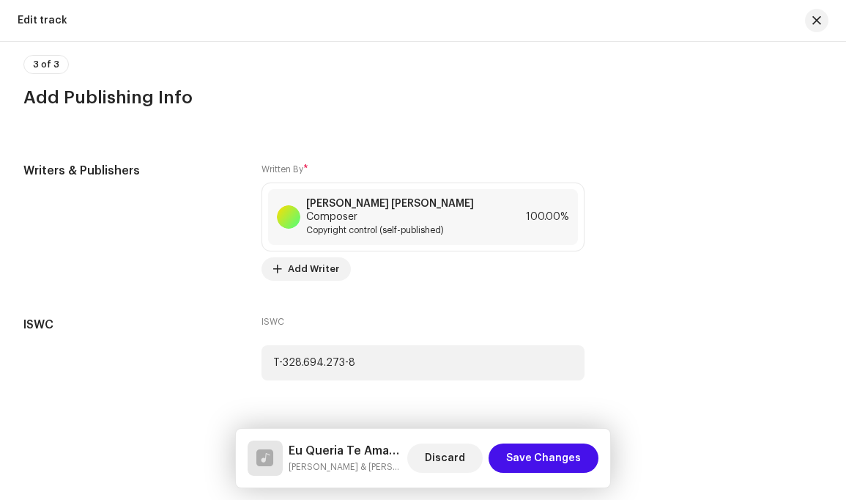
scroll to position [3382, 0]
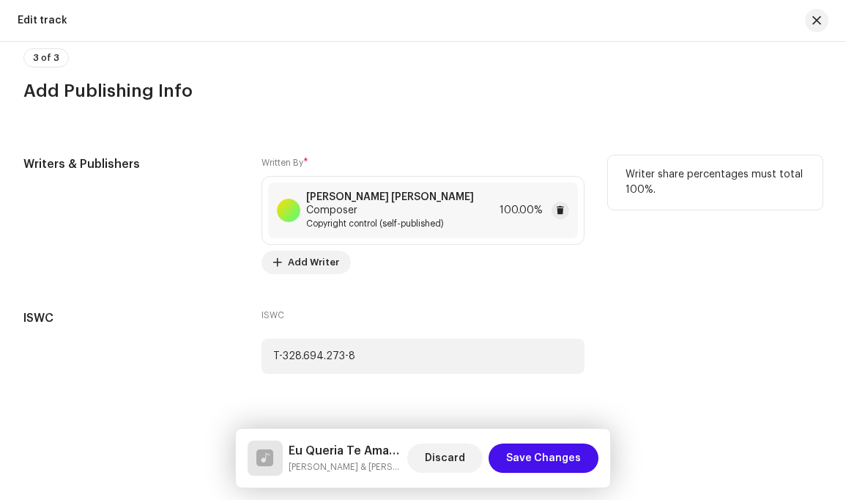
click at [358, 204] on span "Composer" at bounding box center [331, 210] width 51 height 12
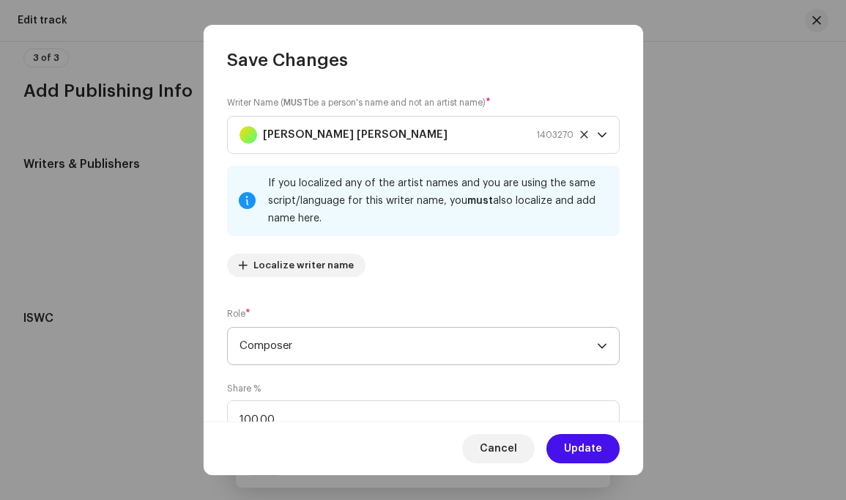
click at [598, 347] on icon "dropdown trigger" at bounding box center [602, 346] width 9 height 5
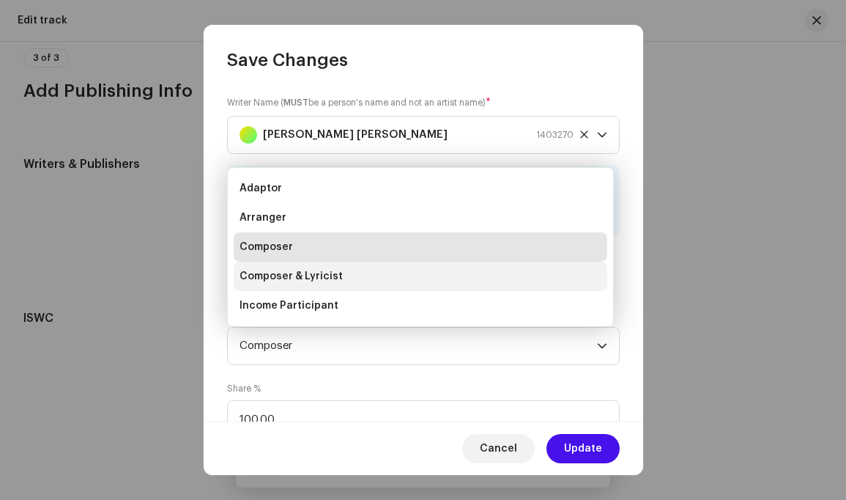
click at [364, 272] on li "Composer & Lyricist" at bounding box center [421, 276] width 374 height 29
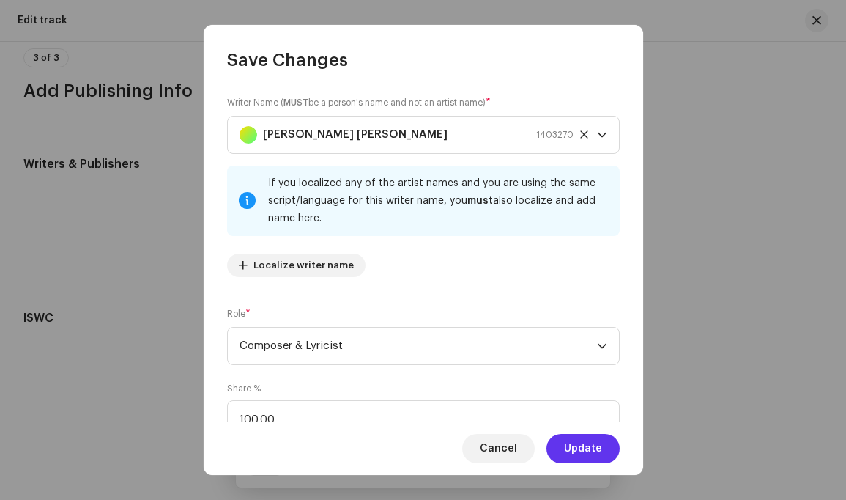
click at [599, 447] on span "Update" at bounding box center [583, 448] width 38 height 29
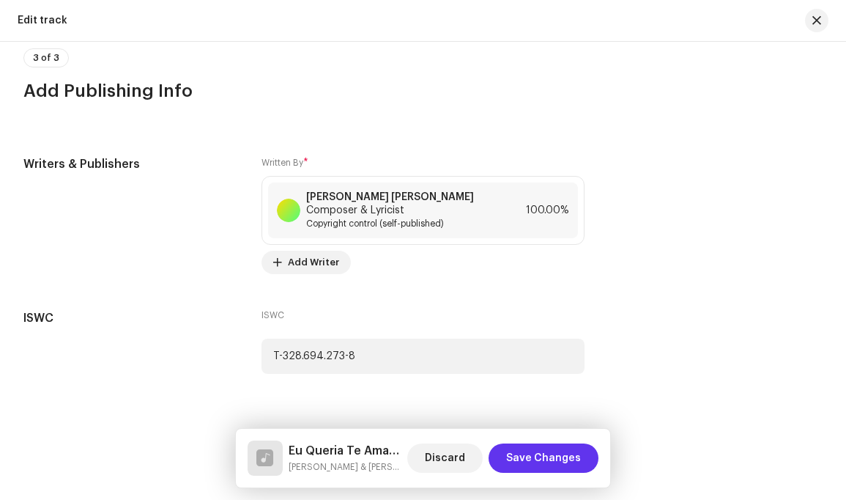
click at [557, 453] on span "Save Changes" at bounding box center [543, 457] width 75 height 29
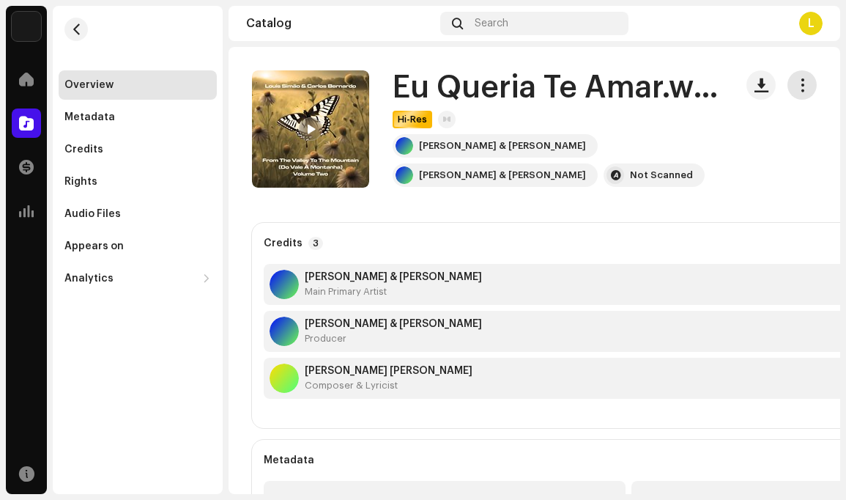
click at [796, 86] on span "button" at bounding box center [803, 85] width 14 height 12
click at [796, 85] on span "button" at bounding box center [803, 85] width 14 height 12
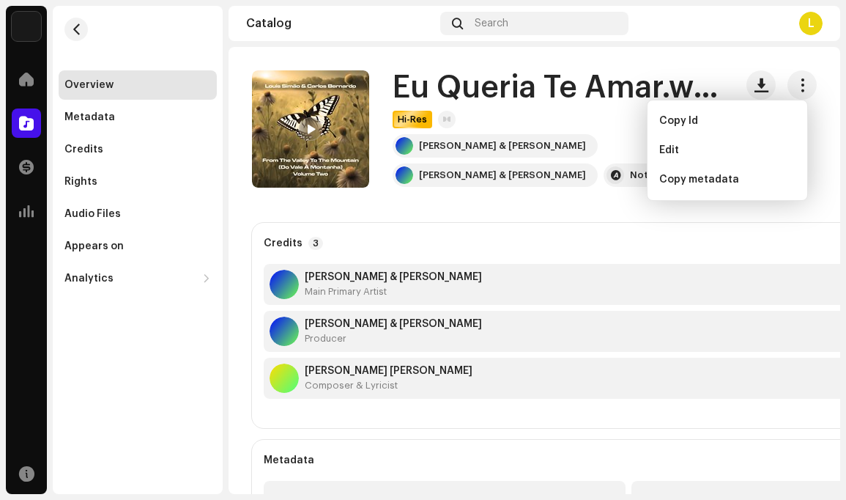
click at [351, 23] on div "Catalog" at bounding box center [340, 24] width 188 height 12
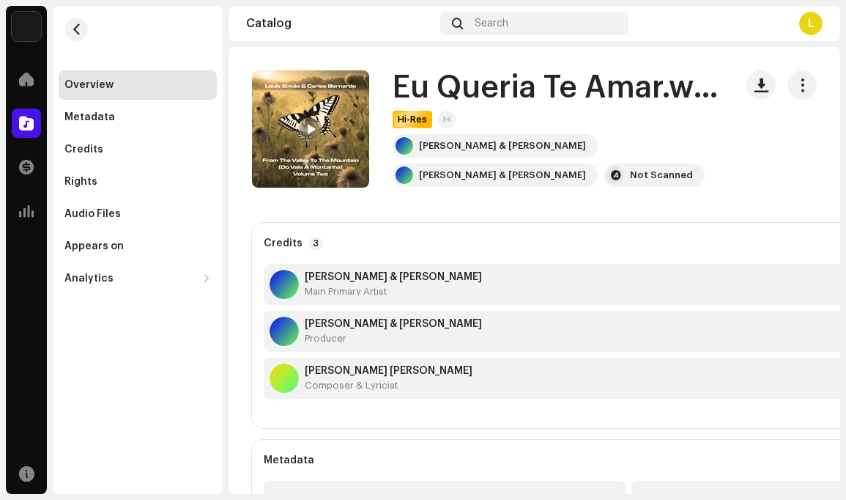
click at [808, 25] on div "L" at bounding box center [810, 23] width 23 height 23
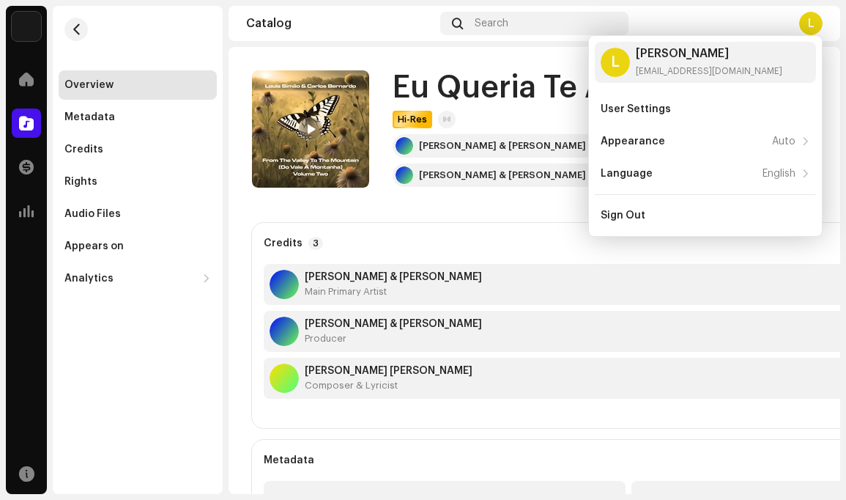
click at [209, 29] on div "Overview Metadata Credits Rights Audio Files Appears on Analytics Consumption E…" at bounding box center [138, 149] width 170 height 287
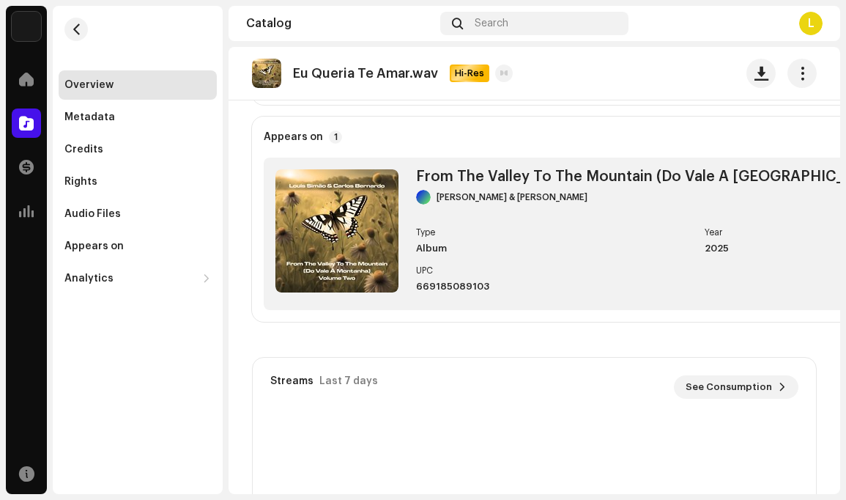
scroll to position [541, 0]
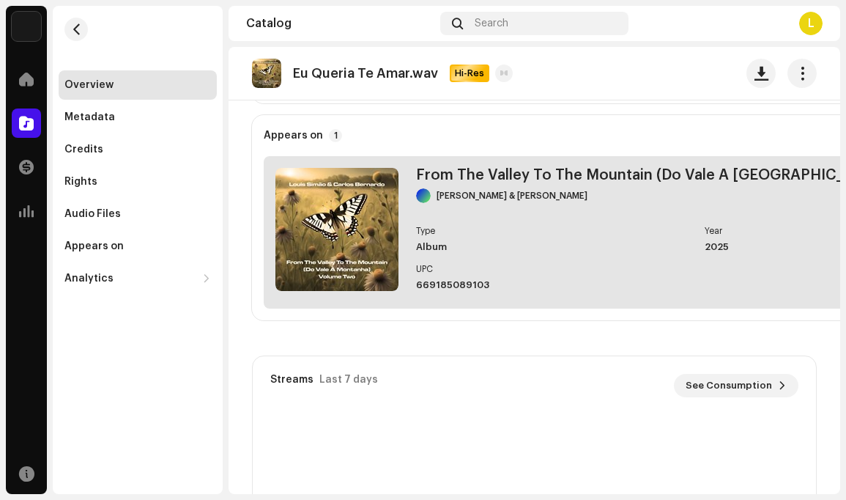
click at [363, 227] on img at bounding box center [337, 229] width 123 height 123
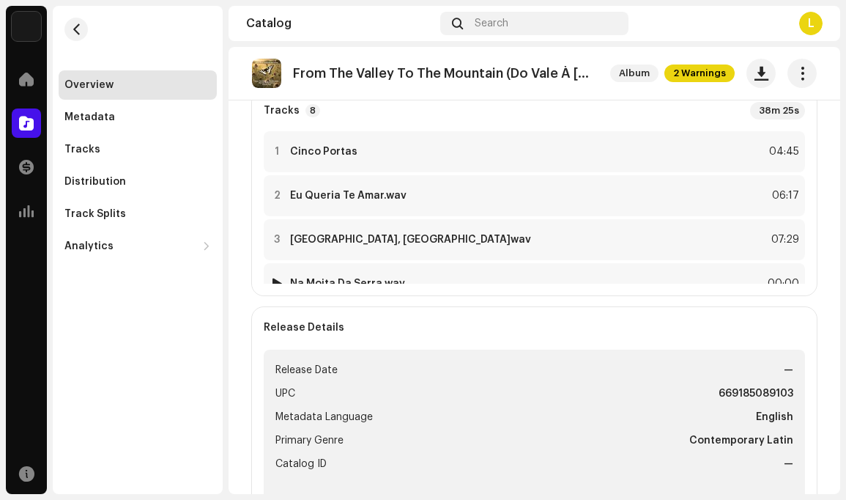
scroll to position [387, 0]
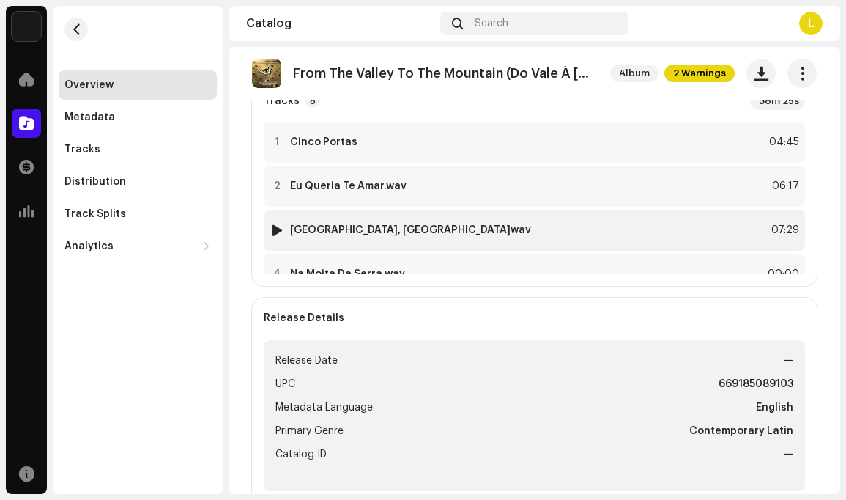
click at [524, 226] on div "3 Praia, Cabo Verde.wav 07:29" at bounding box center [534, 230] width 541 height 41
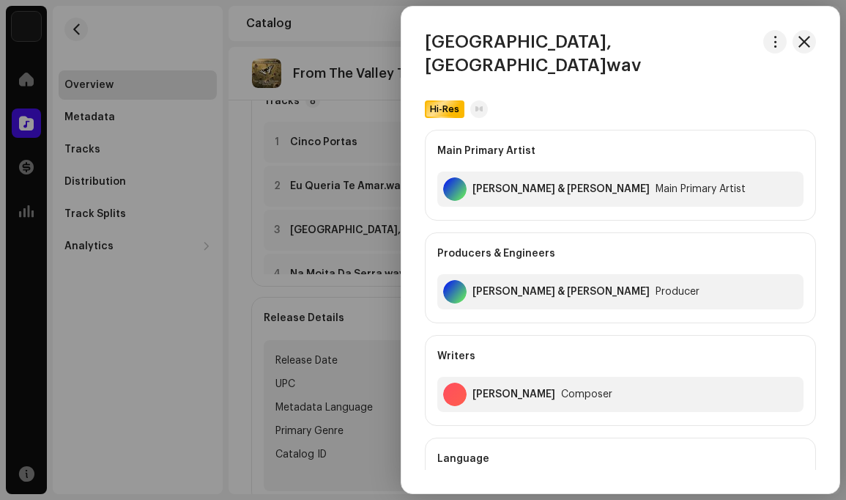
click at [212, 184] on div at bounding box center [423, 250] width 846 height 500
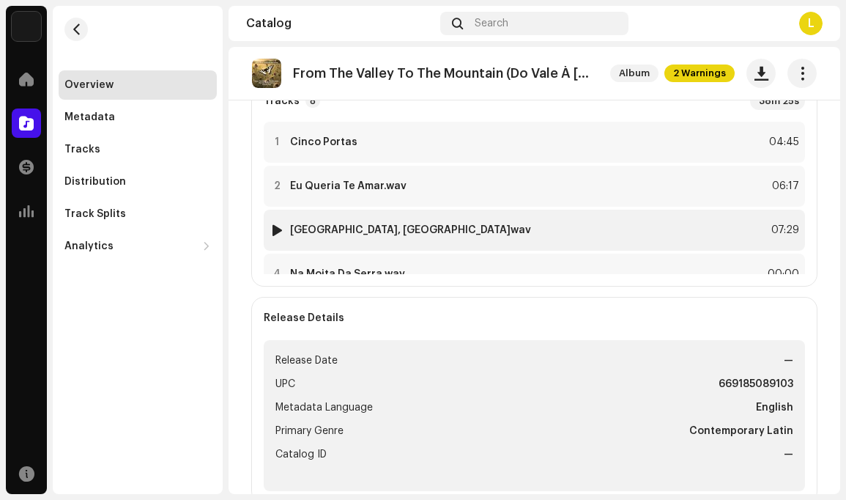
click at [579, 230] on div "3 Praia, Cabo Verde.wav 07:29" at bounding box center [534, 230] width 541 height 41
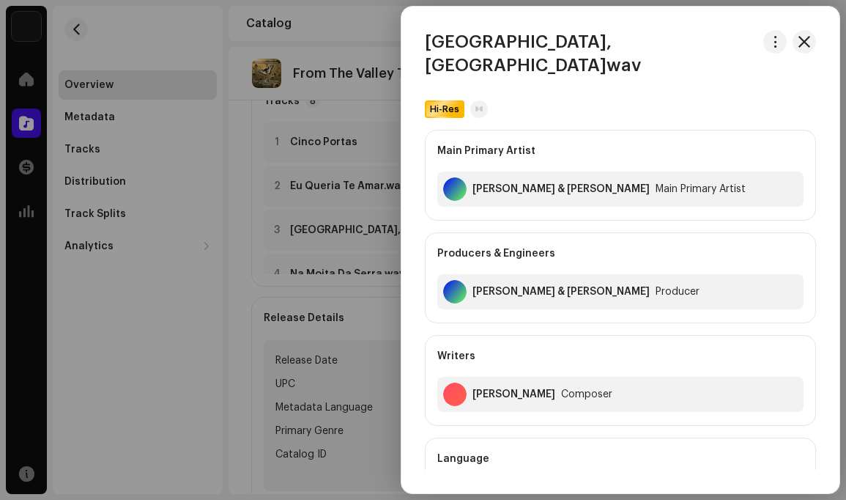
drag, startPoint x: 775, startPoint y: 53, endPoint x: 755, endPoint y: 62, distance: 21.4
click at [761, 59] on div "Praia, Cabo Verde.wav Hi-Res Main Primary Artist Louis Simão & Carlos Bernardo …" at bounding box center [621, 250] width 438 height 440
click at [770, 41] on span "button" at bounding box center [775, 42] width 11 height 12
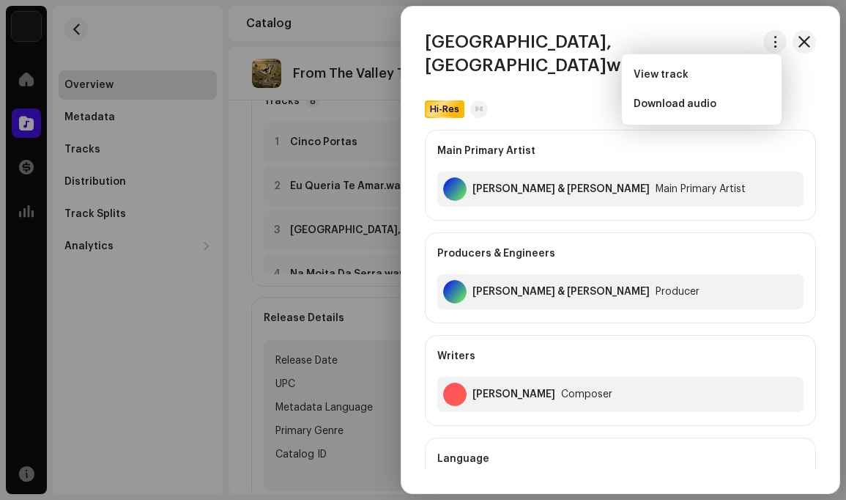
click at [196, 45] on div at bounding box center [423, 250] width 846 height 500
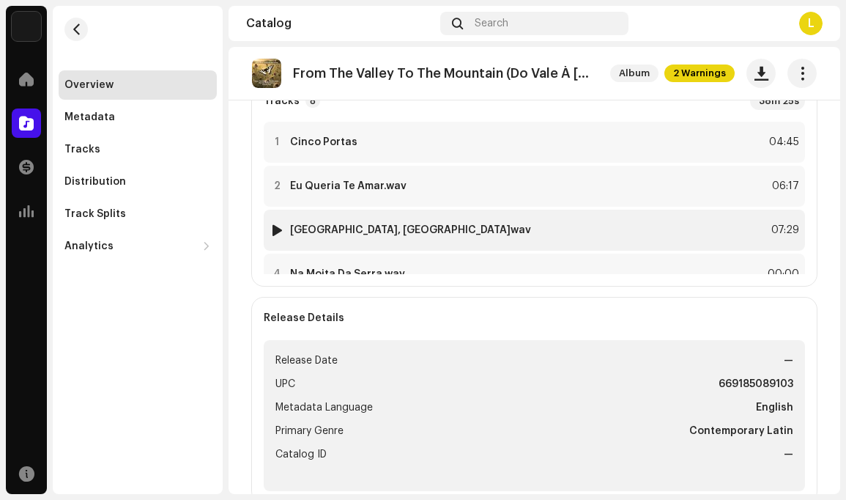
click at [717, 226] on div "3 Praia, Cabo Verde.wav 07:29" at bounding box center [534, 230] width 541 height 41
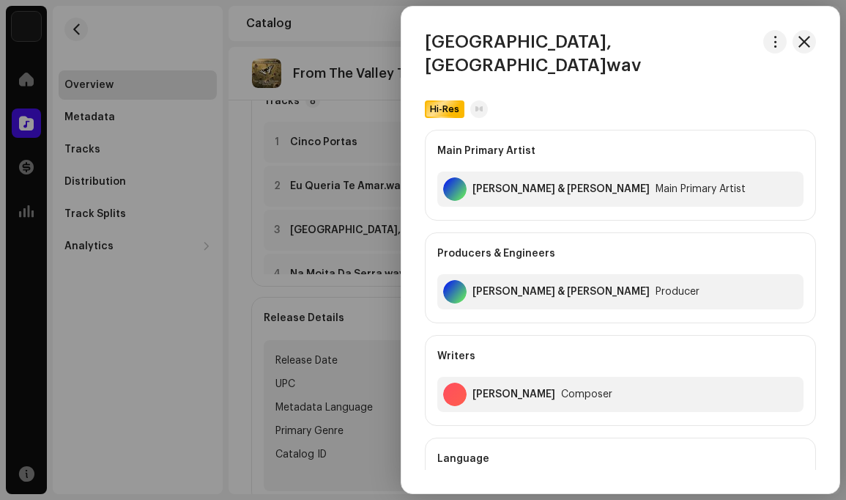
click at [454, 382] on div at bounding box center [454, 393] width 23 height 23
click at [770, 37] on span "button" at bounding box center [775, 42] width 11 height 12
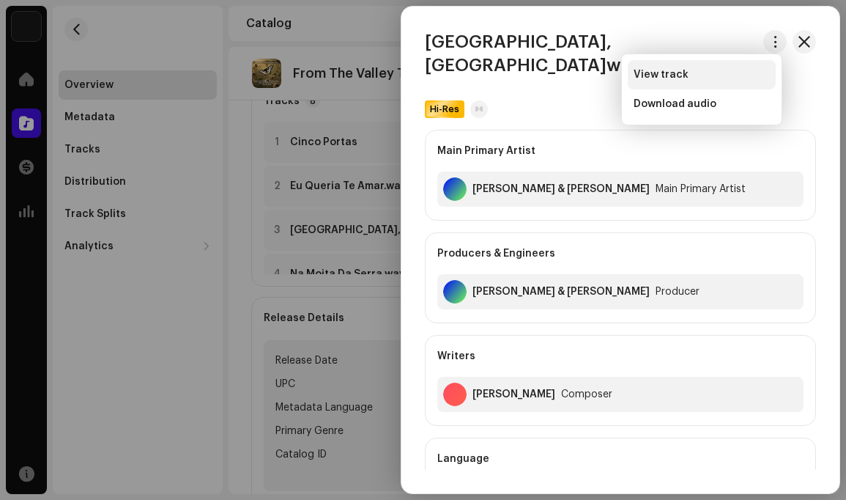
click at [668, 74] on span "View track" at bounding box center [661, 75] width 55 height 12
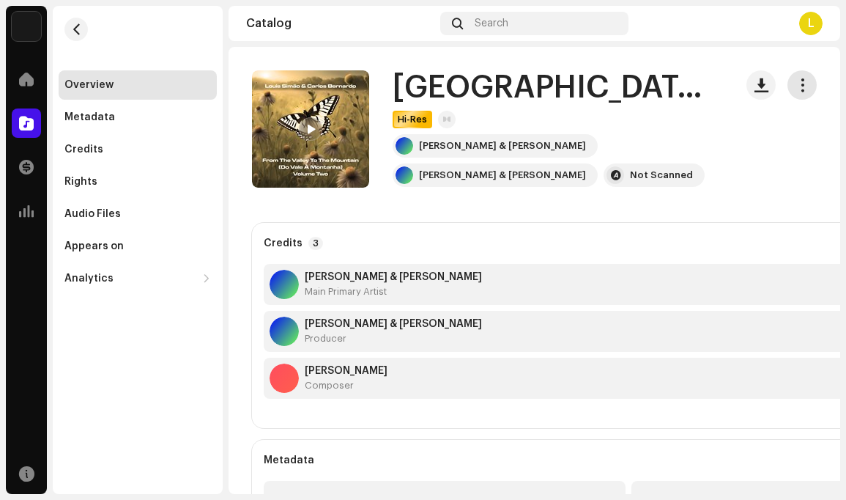
click at [796, 87] on span "button" at bounding box center [803, 85] width 14 height 12
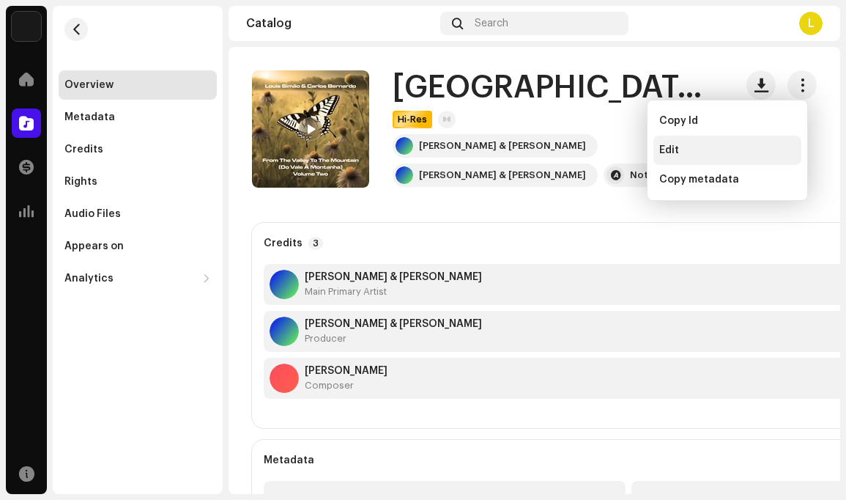
click at [689, 152] on div "Edit" at bounding box center [727, 150] width 136 height 12
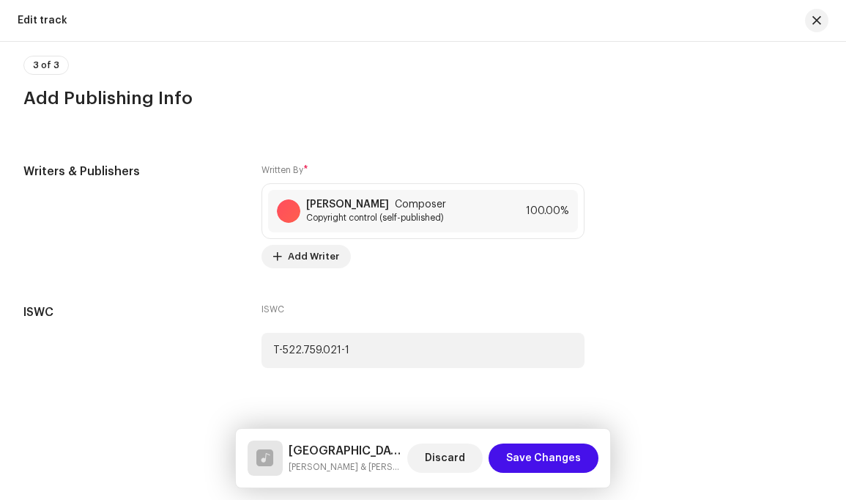
scroll to position [2795, 0]
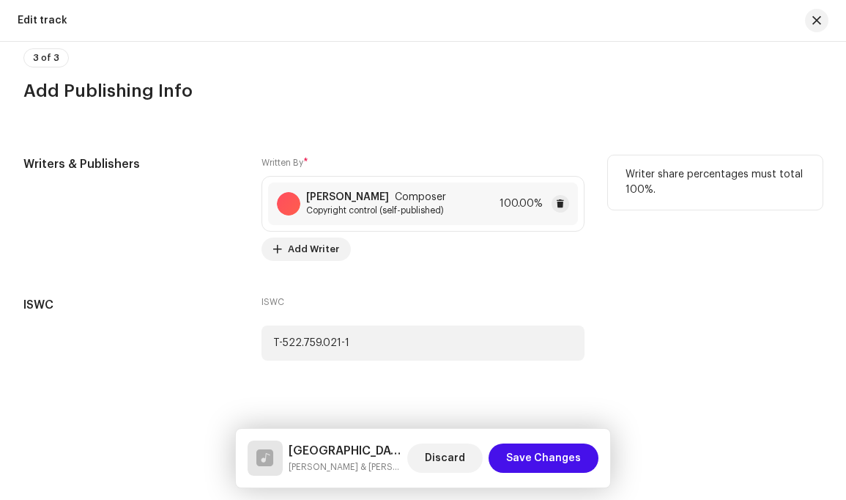
click at [408, 204] on span "Copyright control (self-published)" at bounding box center [376, 210] width 140 height 12
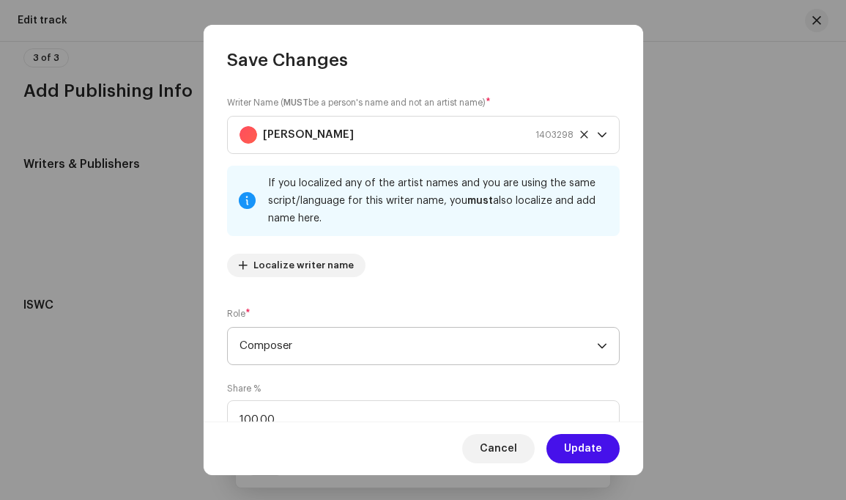
click at [598, 345] on icon "dropdown trigger" at bounding box center [602, 346] width 9 height 5
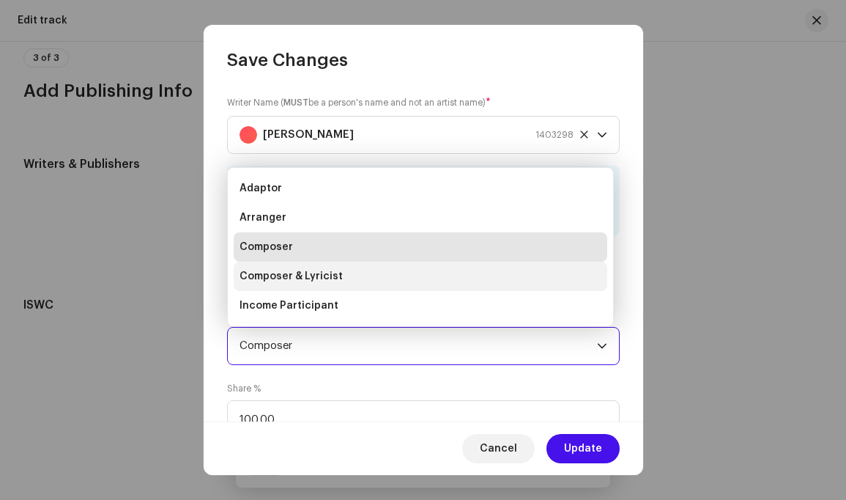
scroll to position [23, 0]
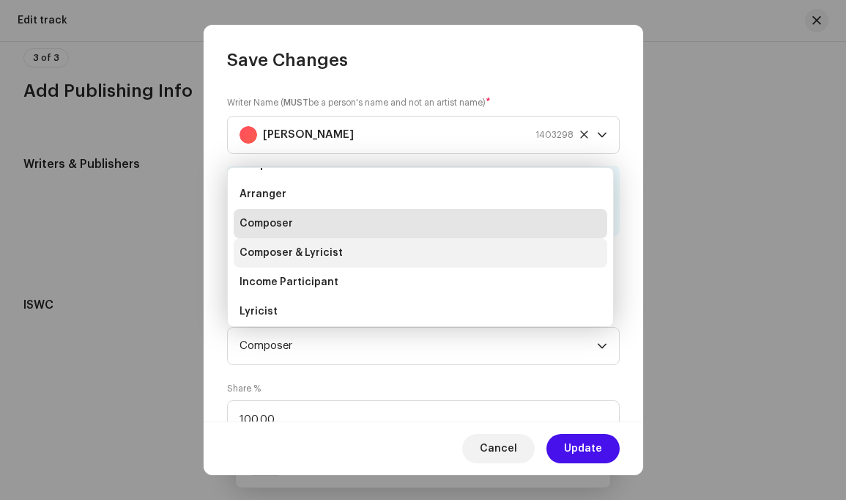
click at [371, 254] on li "Composer & Lyricist" at bounding box center [421, 252] width 374 height 29
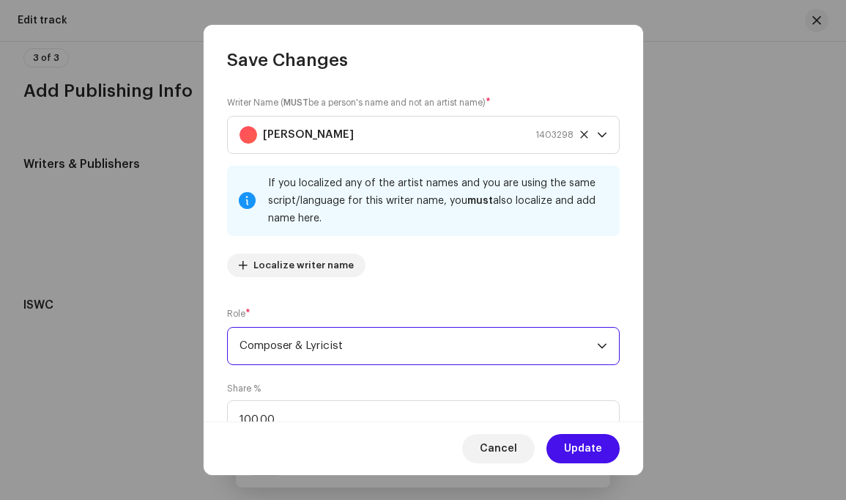
click at [592, 446] on span "Update" at bounding box center [583, 448] width 38 height 29
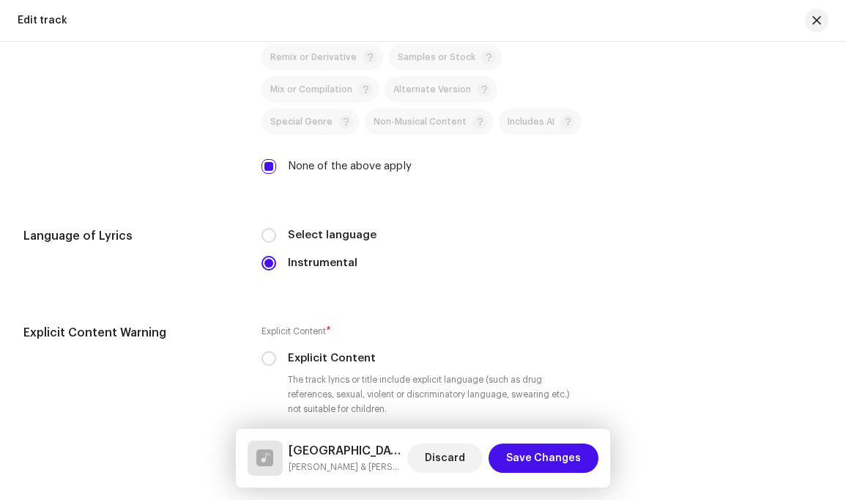
scroll to position [2271, 0]
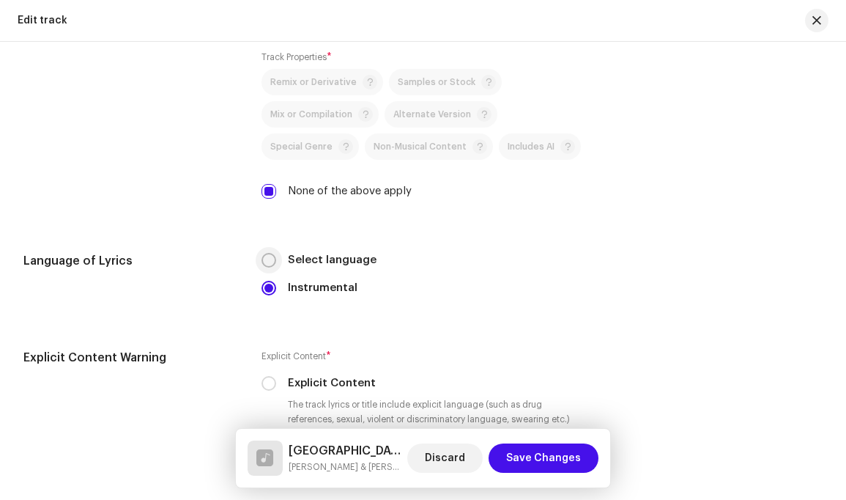
click at [270, 253] on input "Select language" at bounding box center [269, 260] width 15 height 15
radio input "true"
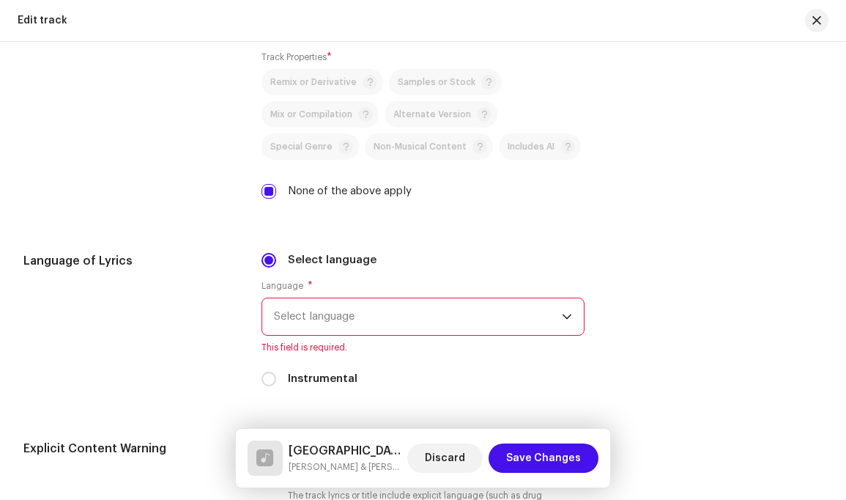
click at [567, 311] on icon "dropdown trigger" at bounding box center [567, 316] width 10 height 10
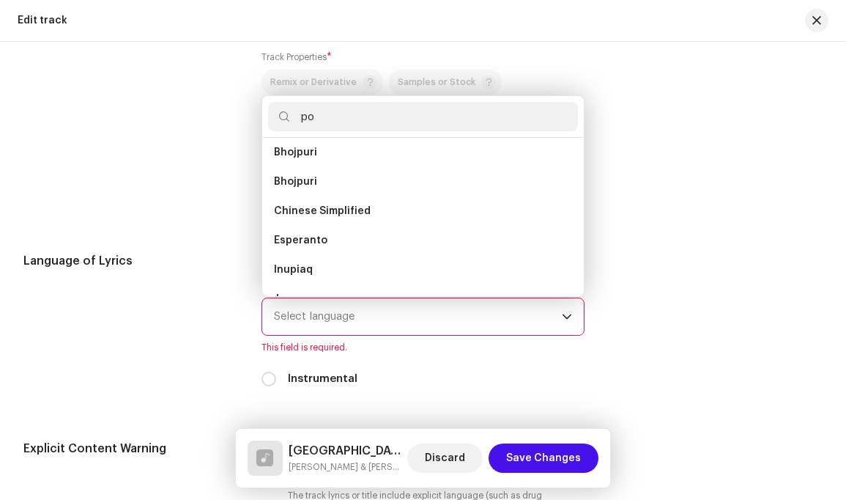
scroll to position [0, 0]
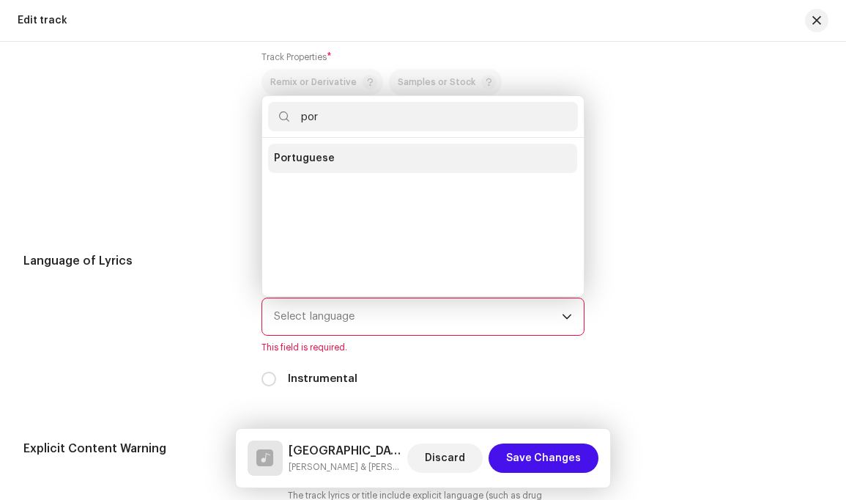
type input "por"
click at [406, 145] on li "Portuguese" at bounding box center [422, 158] width 309 height 29
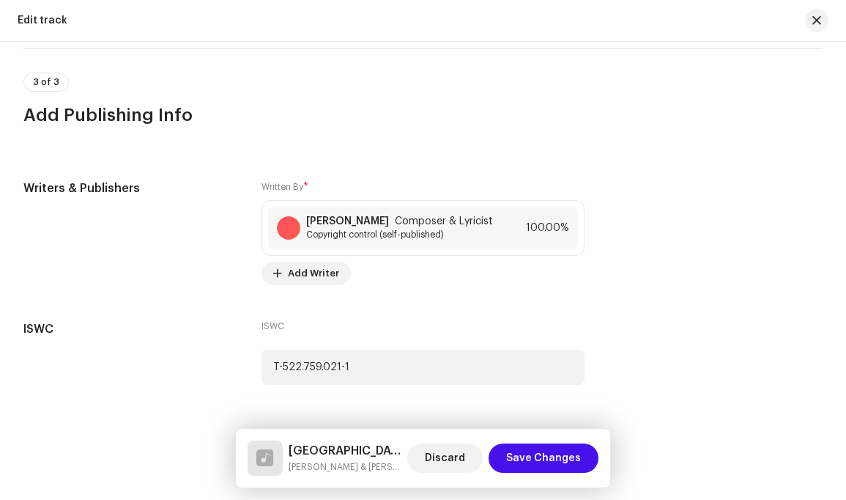
scroll to position [2995, 0]
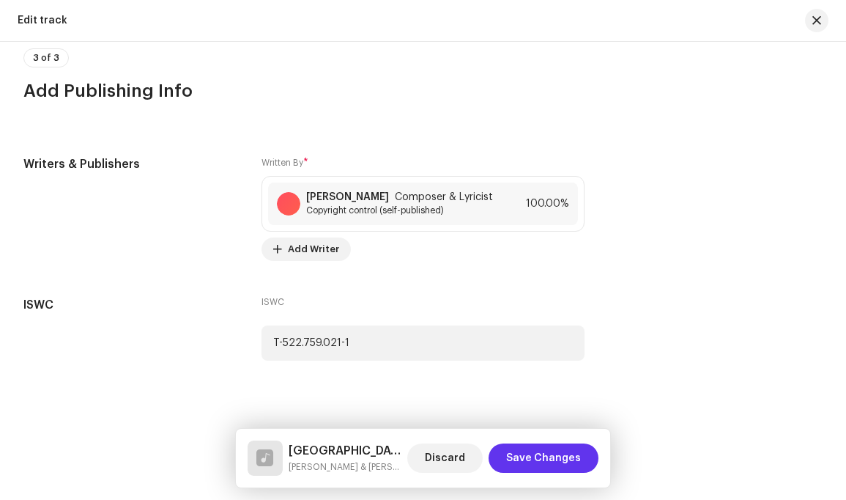
click at [547, 456] on span "Save Changes" at bounding box center [543, 457] width 75 height 29
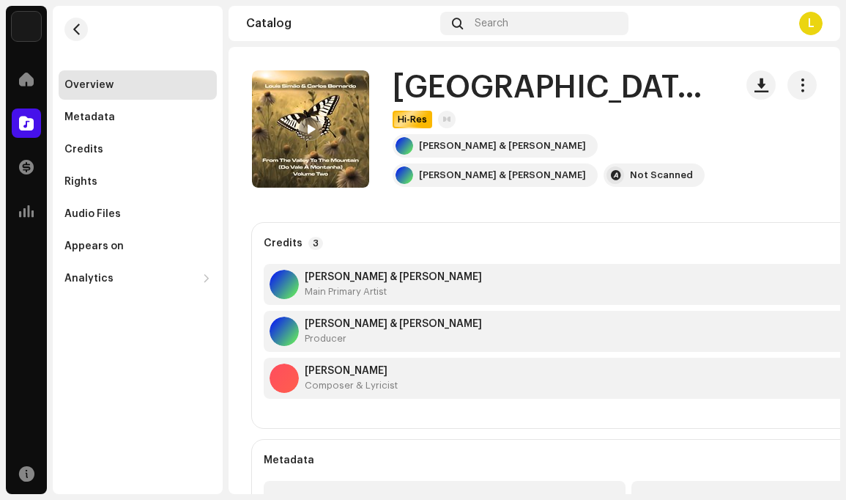
click at [341, 107] on img at bounding box center [310, 128] width 117 height 117
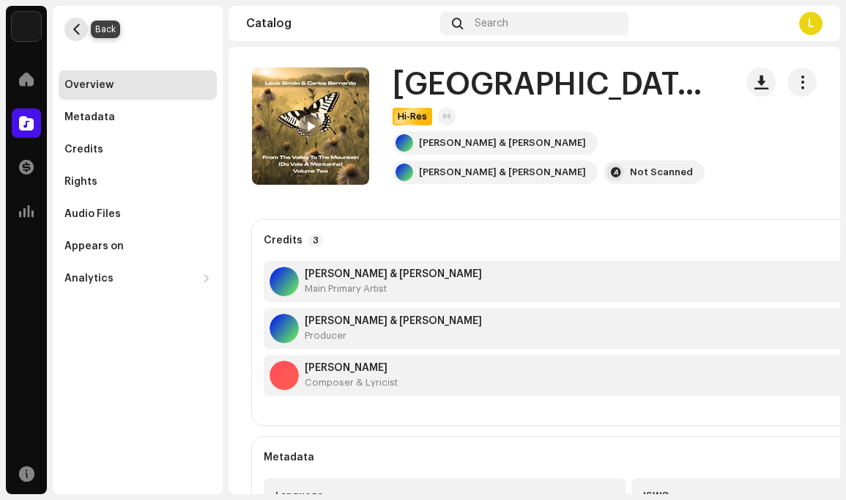
click at [80, 29] on span "button" at bounding box center [76, 29] width 11 height 12
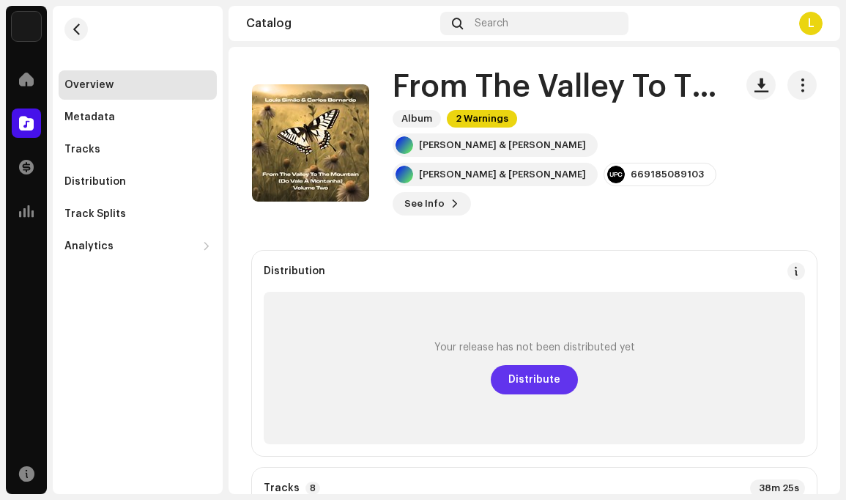
click at [541, 376] on span "Distribute" at bounding box center [535, 379] width 52 height 29
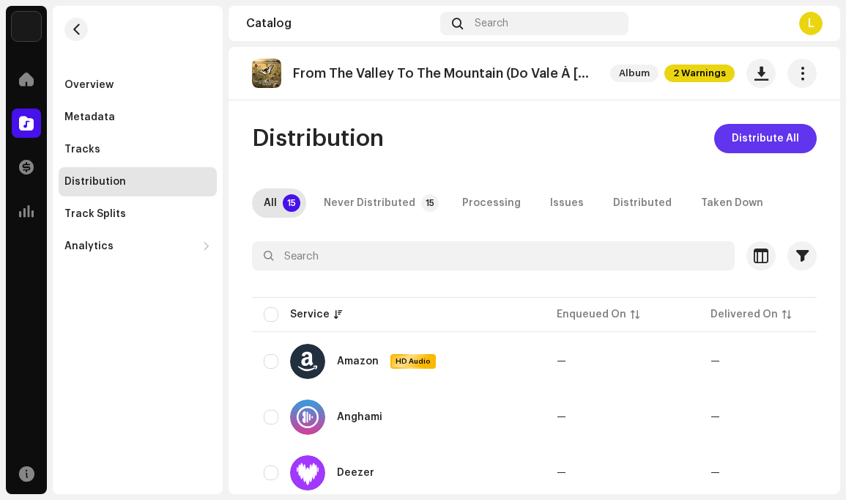
click at [755, 138] on span "Distribute All" at bounding box center [765, 138] width 67 height 29
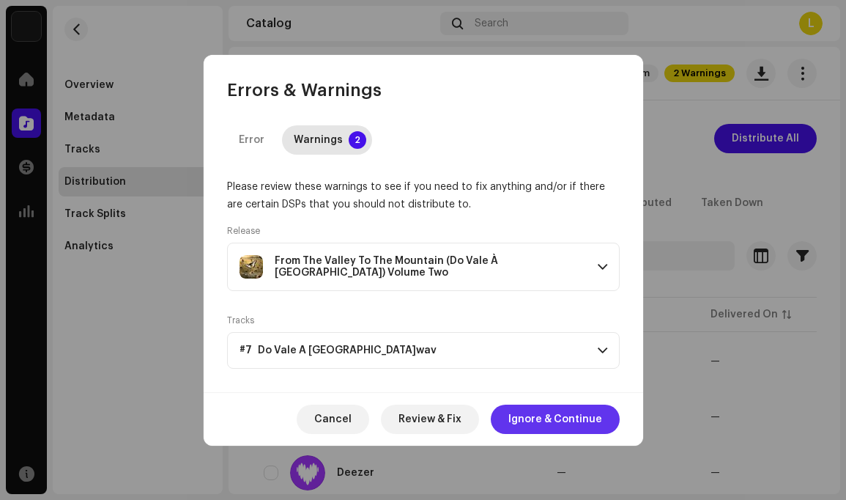
click at [552, 417] on span "Ignore & Continue" at bounding box center [556, 418] width 94 height 29
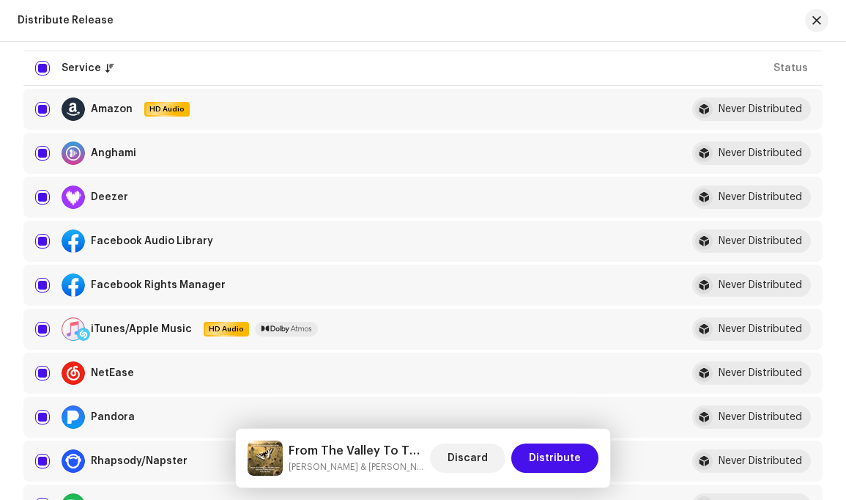
scroll to position [207, 0]
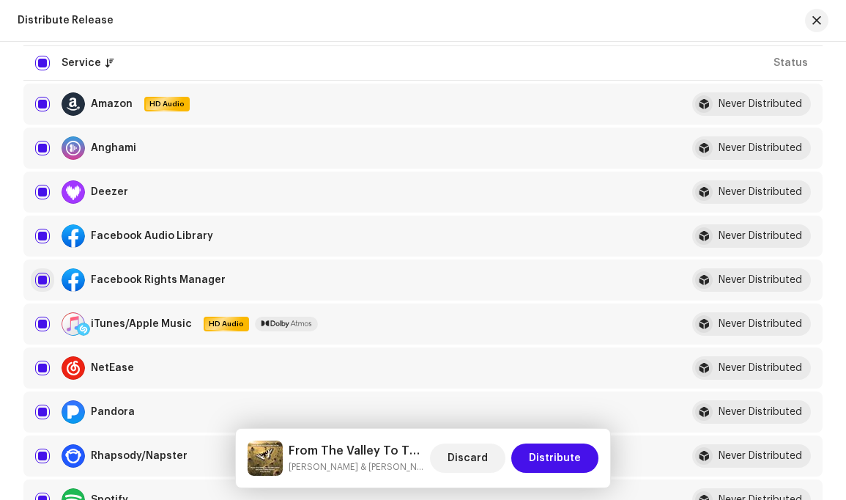
click at [43, 281] on input "checkbox" at bounding box center [42, 280] width 15 height 15
checkbox input "false"
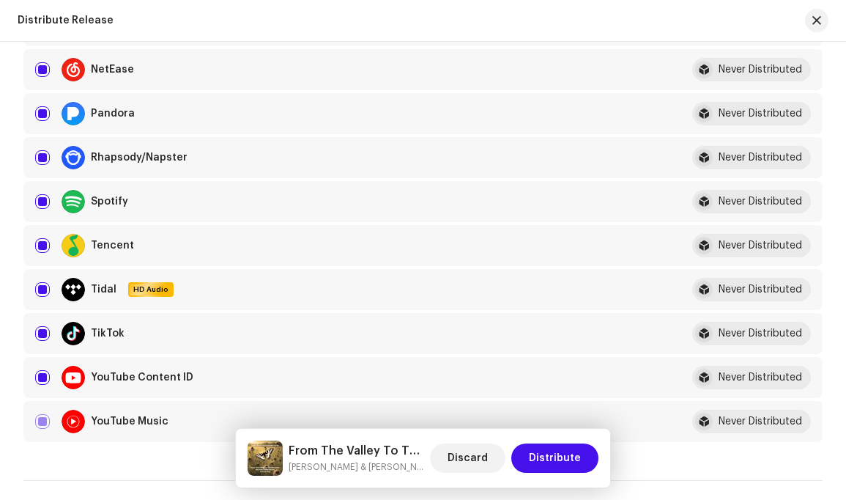
scroll to position [511, 0]
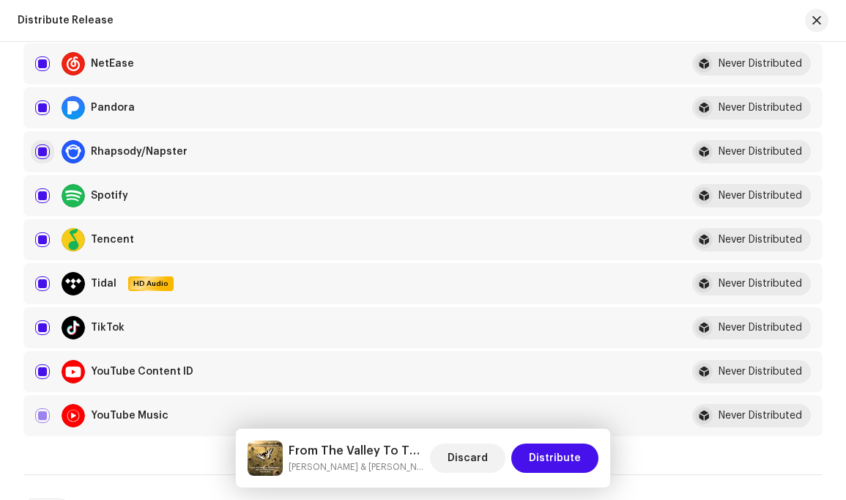
click at [44, 151] on input "Row Selected" at bounding box center [42, 151] width 15 height 15
checkbox input "false"
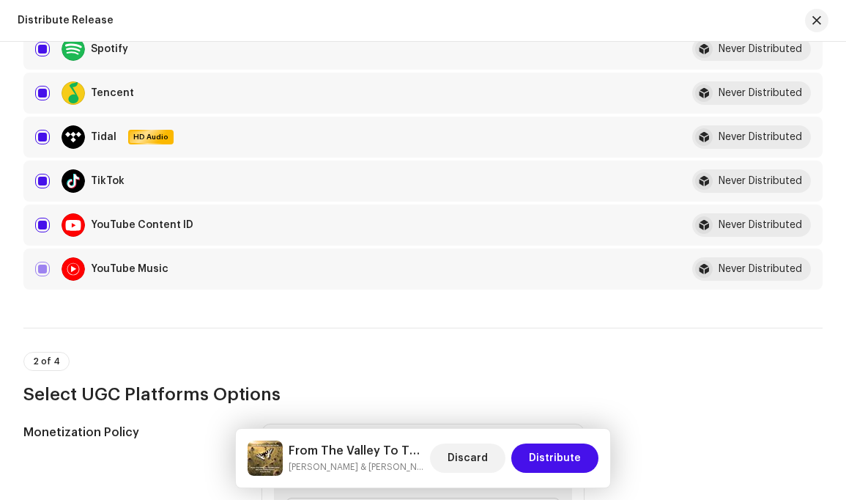
scroll to position [630, 0]
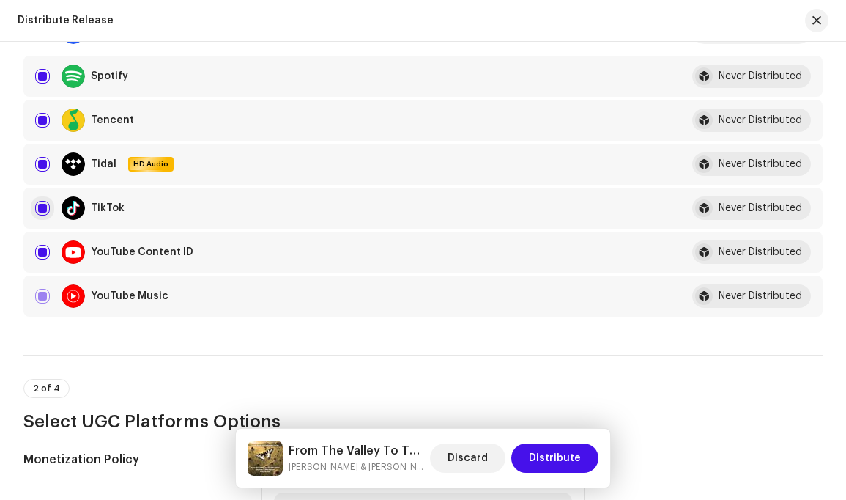
click at [45, 208] on input "Row Selected" at bounding box center [42, 208] width 15 height 15
checkbox input "false"
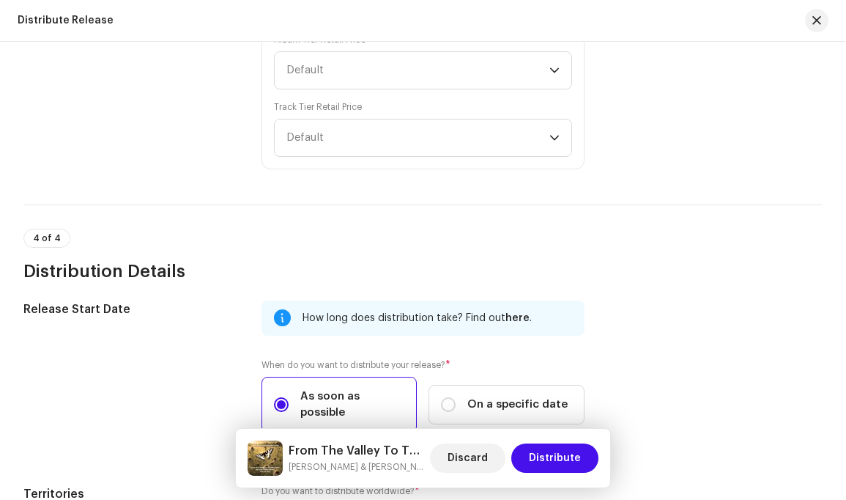
scroll to position [1396, 0]
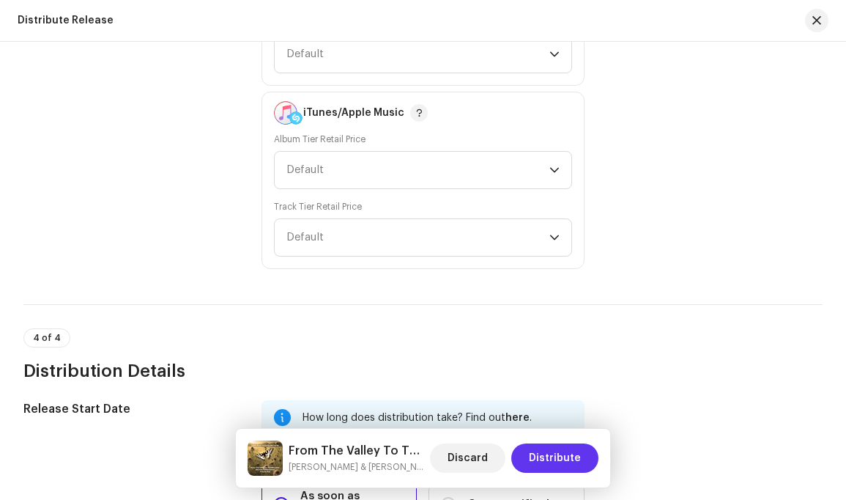
click at [556, 456] on span "Distribute" at bounding box center [555, 457] width 52 height 29
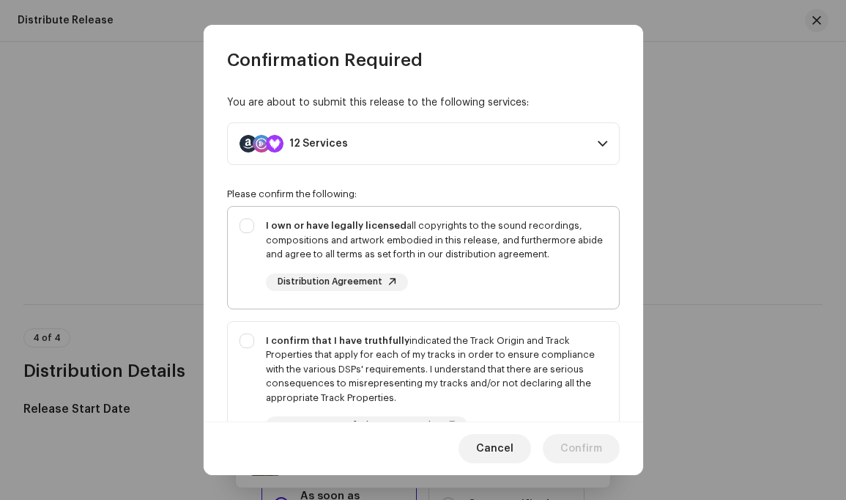
click at [250, 221] on div "I own or have legally licensed all copyrights to the sound recordings, composit…" at bounding box center [423, 255] width 391 height 96
checkbox input "true"
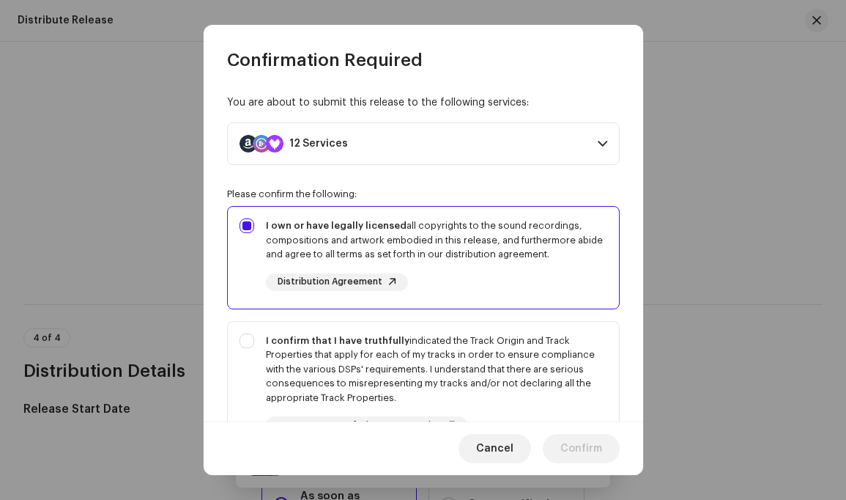
drag, startPoint x: 251, startPoint y: 335, endPoint x: 380, endPoint y: 306, distance: 132.2
click at [254, 335] on div "I confirm that I have truthfully indicated the Track Origin and Track Propertie…" at bounding box center [423, 384] width 391 height 125
checkbox input "true"
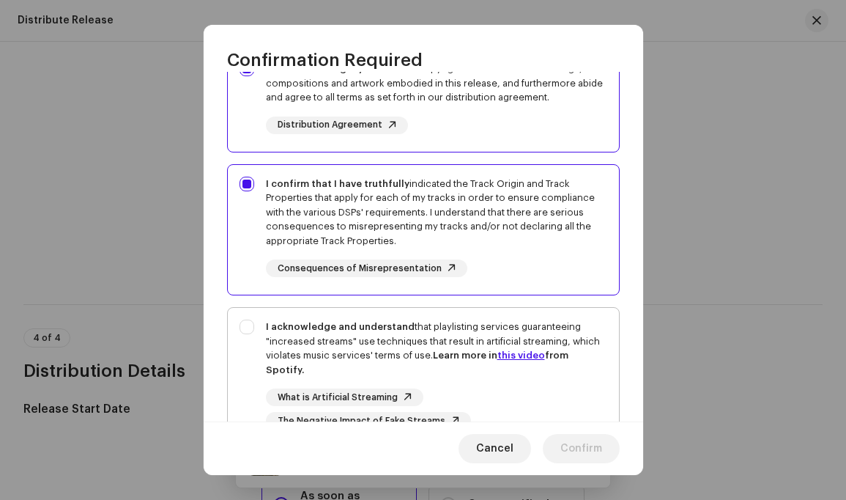
scroll to position [172, 0]
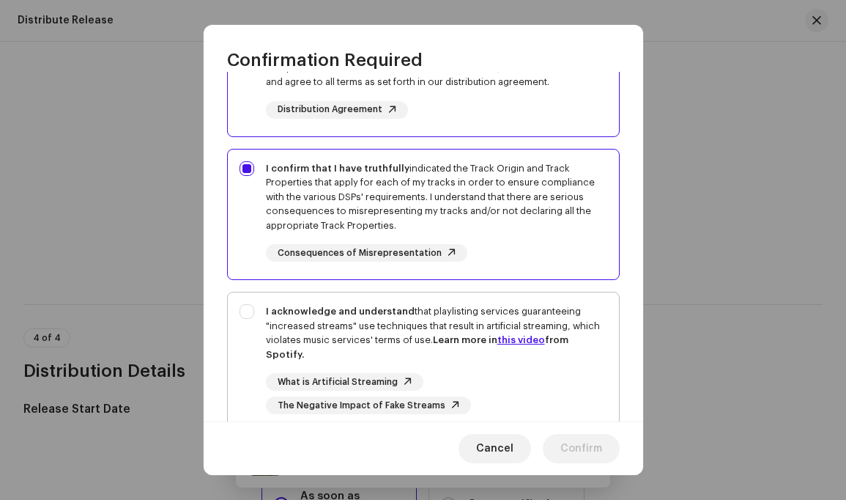
click at [251, 311] on div "I acknowledge and understand that playlisting services guaranteeing "increased …" at bounding box center [423, 358] width 391 height 133
checkbox input "true"
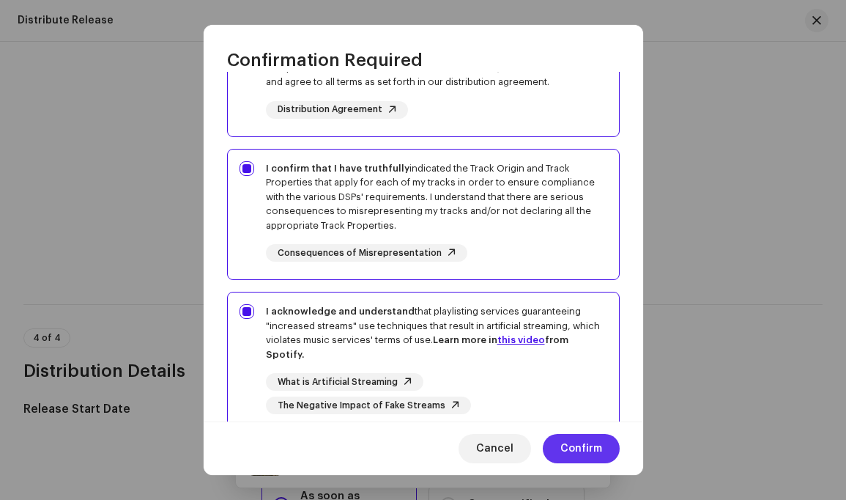
click at [579, 449] on span "Confirm" at bounding box center [582, 448] width 42 height 29
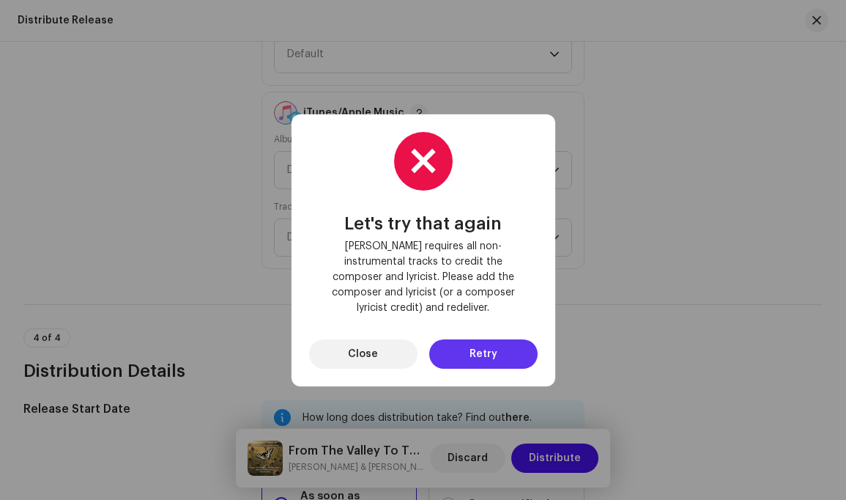
click at [491, 343] on span "Retry" at bounding box center [484, 353] width 28 height 29
click at [371, 343] on span "Close" at bounding box center [363, 353] width 30 height 29
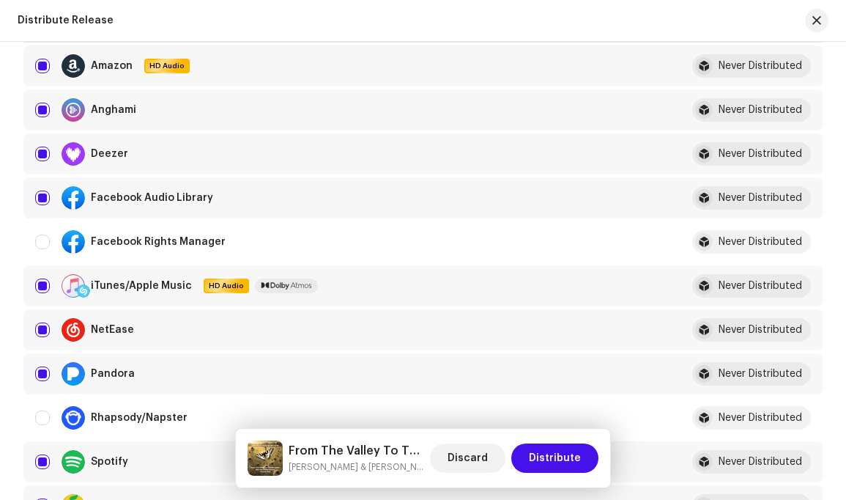
scroll to position [0, 0]
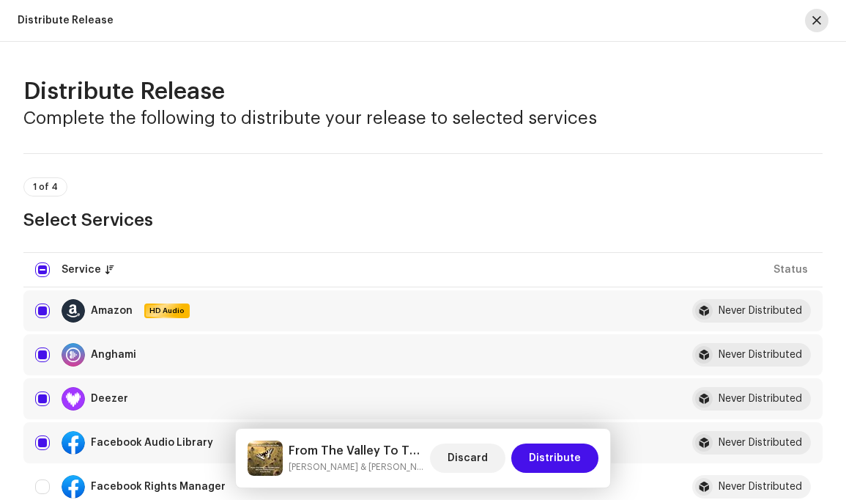
click at [820, 18] on span "button" at bounding box center [817, 21] width 9 height 12
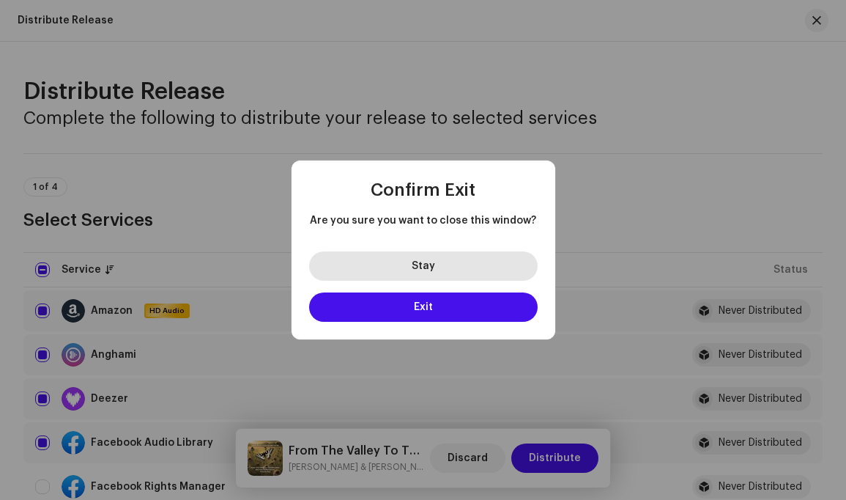
click at [423, 266] on span "Stay" at bounding box center [423, 266] width 23 height 10
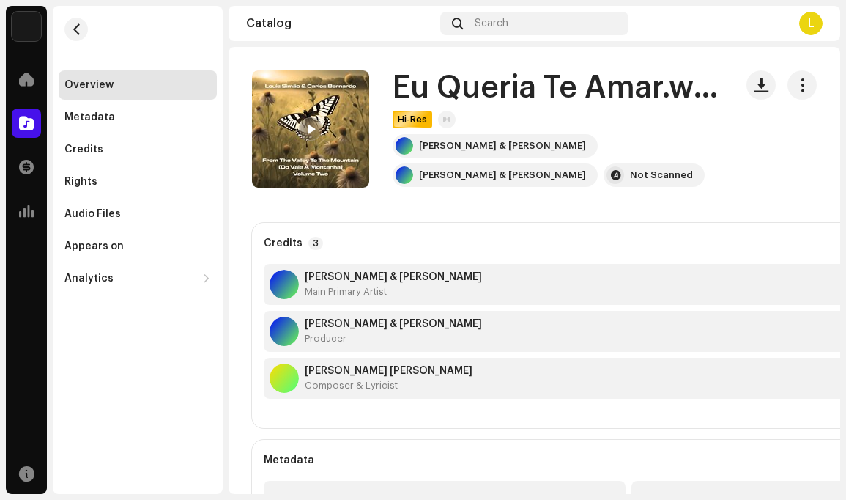
click at [120, 81] on div "Overview" at bounding box center [137, 85] width 147 height 12
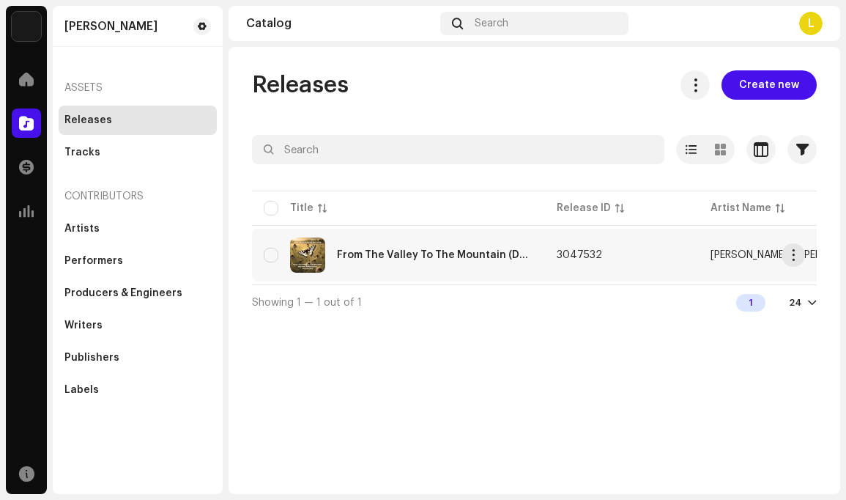
click at [454, 254] on div "From The Valley To The Mountain (Do Vale À [GEOGRAPHIC_DATA]) Volume Two" at bounding box center [435, 255] width 196 height 10
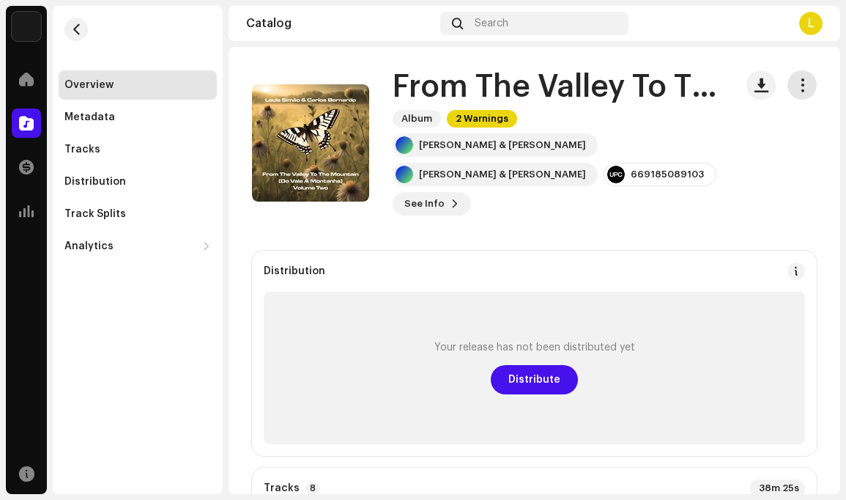
click at [796, 84] on span "button" at bounding box center [803, 85] width 14 height 12
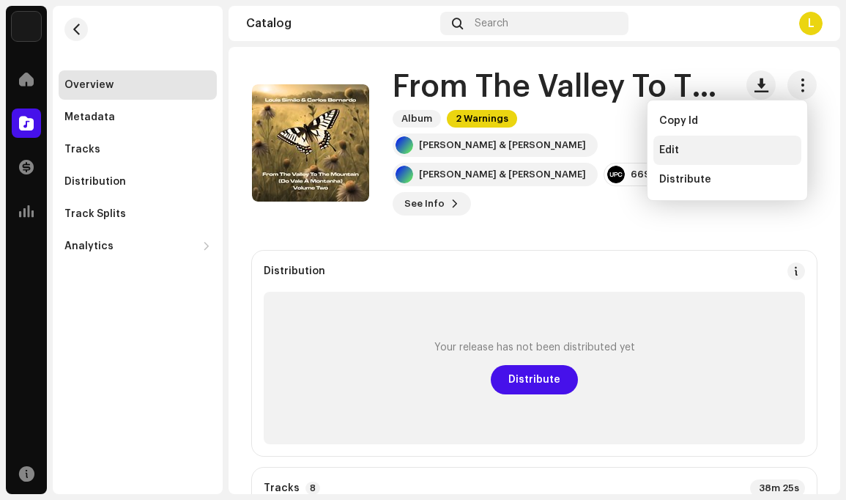
click at [673, 147] on span "Edit" at bounding box center [669, 150] width 20 height 12
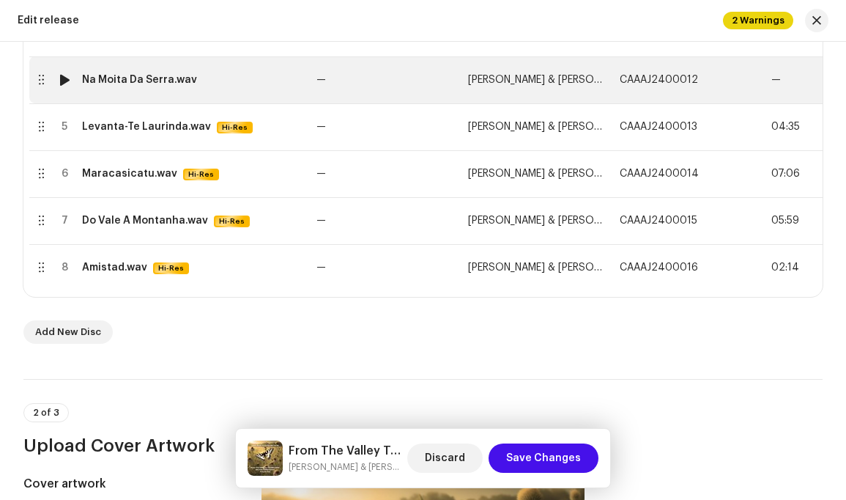
scroll to position [481, 0]
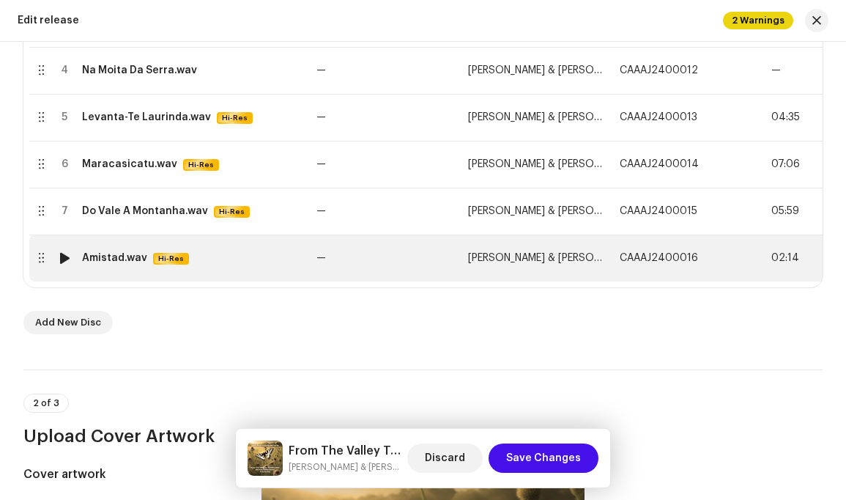
click at [551, 254] on span "[PERSON_NAME] & [PERSON_NAME]" at bounding box center [551, 258] width 167 height 10
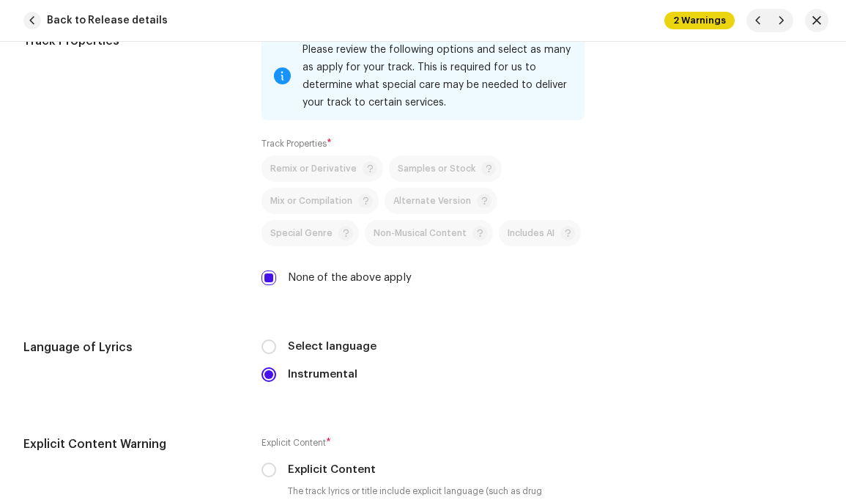
scroll to position [2287, 0]
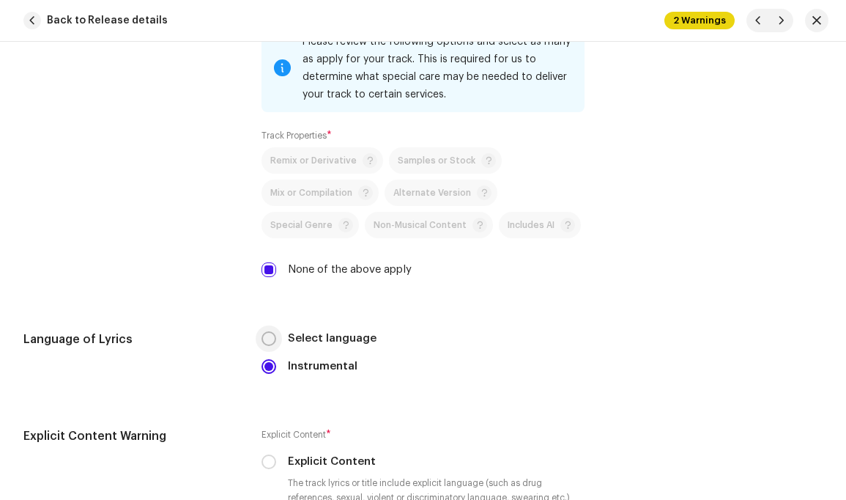
click at [267, 331] on input "Select language" at bounding box center [269, 338] width 15 height 15
radio input "true"
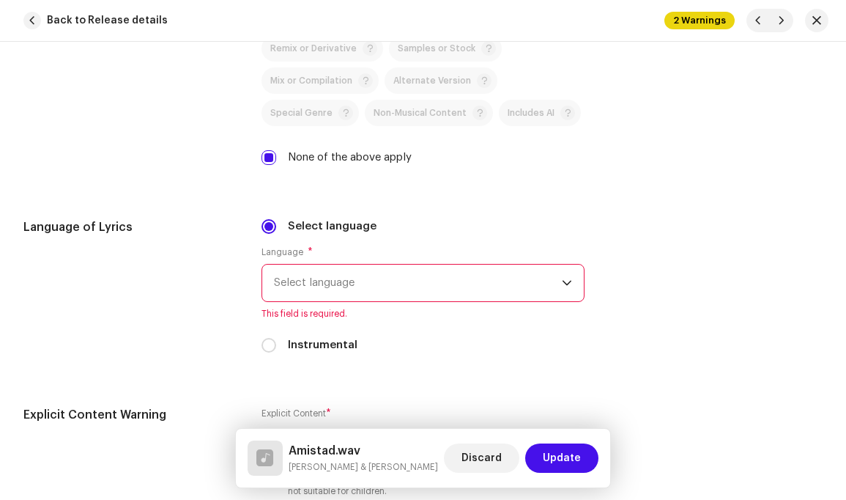
scroll to position [2410, 0]
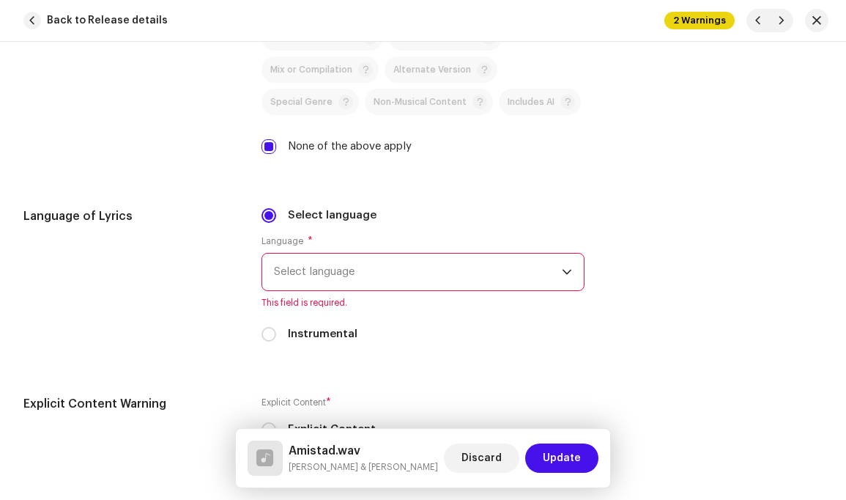
click at [539, 256] on span "Select language" at bounding box center [417, 272] width 287 height 37
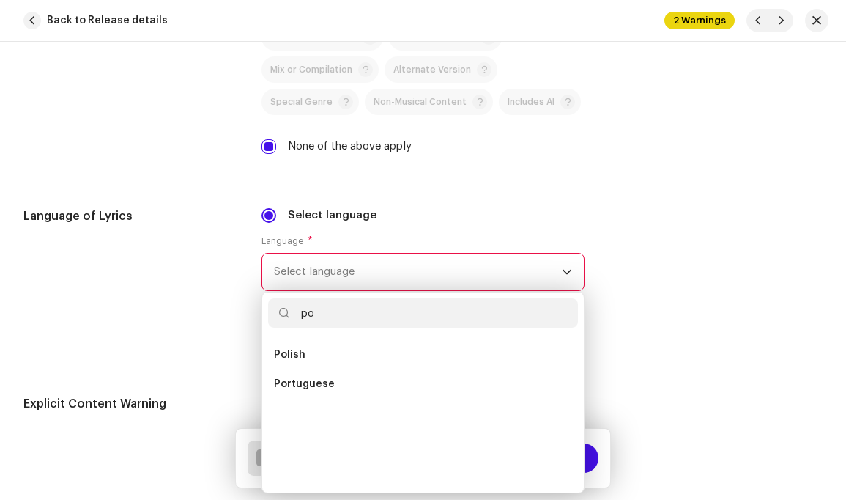
scroll to position [0, 0]
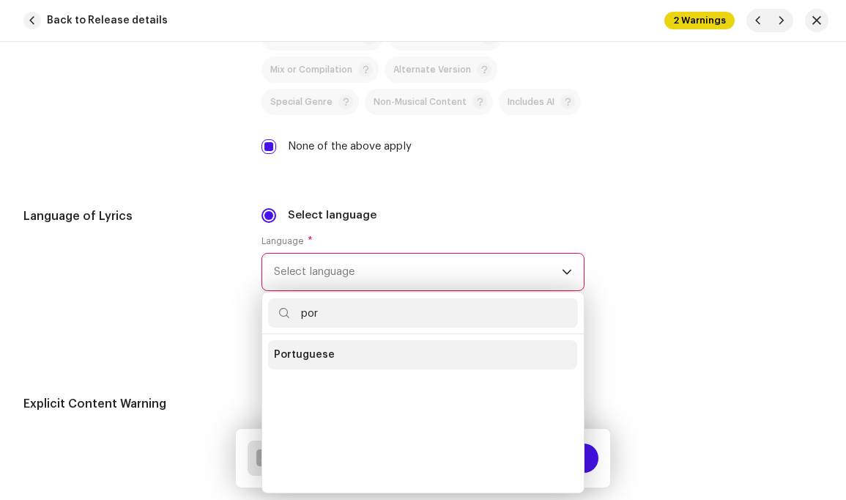
type input "por"
click at [358, 342] on li "Portuguese" at bounding box center [422, 354] width 309 height 29
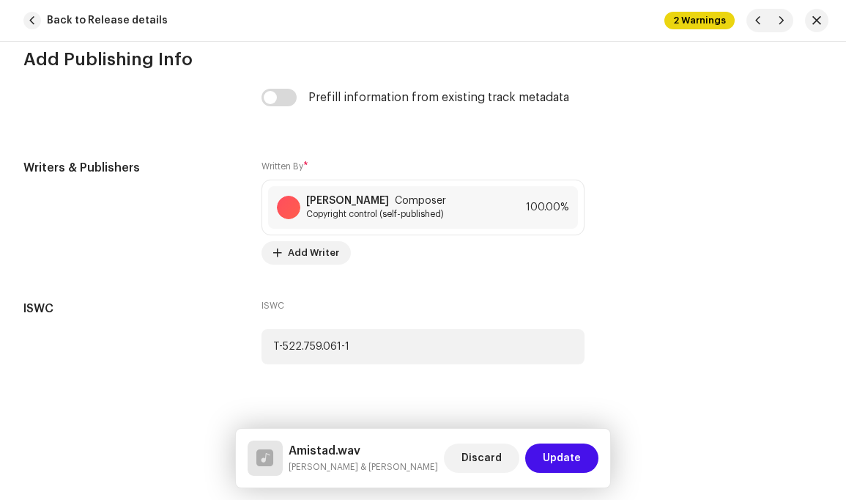
scroll to position [3124, 0]
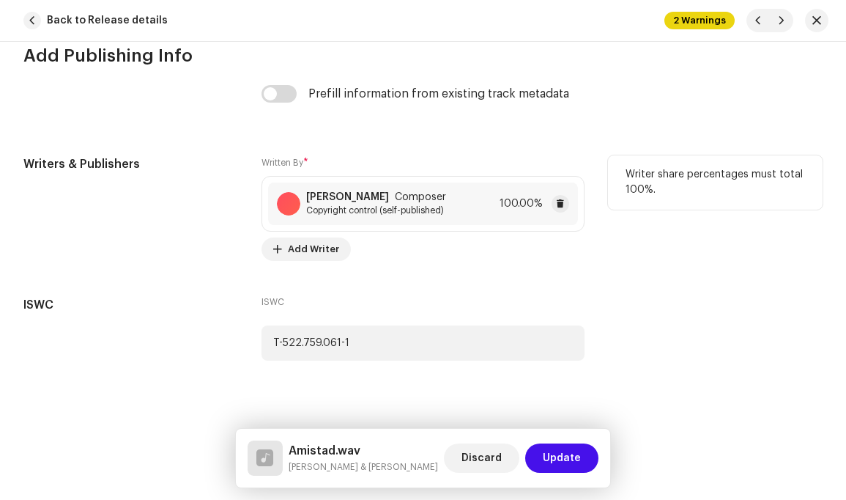
click at [381, 191] on strong "Carlos Bernardo" at bounding box center [347, 197] width 83 height 12
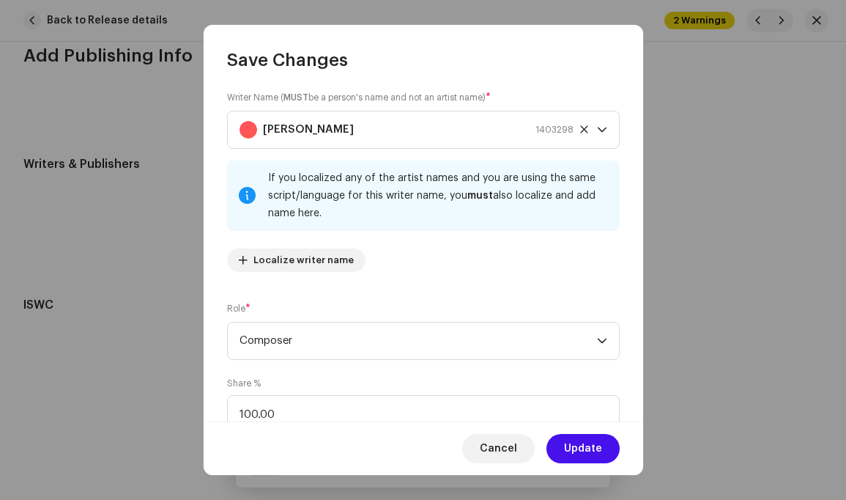
scroll to position [4, 0]
click at [597, 339] on icon "dropdown trigger" at bounding box center [602, 341] width 10 height 10
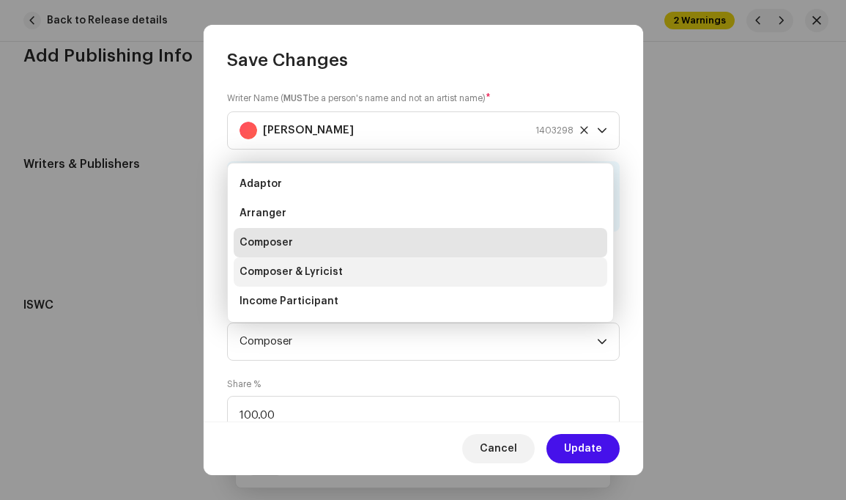
click at [355, 267] on li "Composer & Lyricist" at bounding box center [421, 271] width 374 height 29
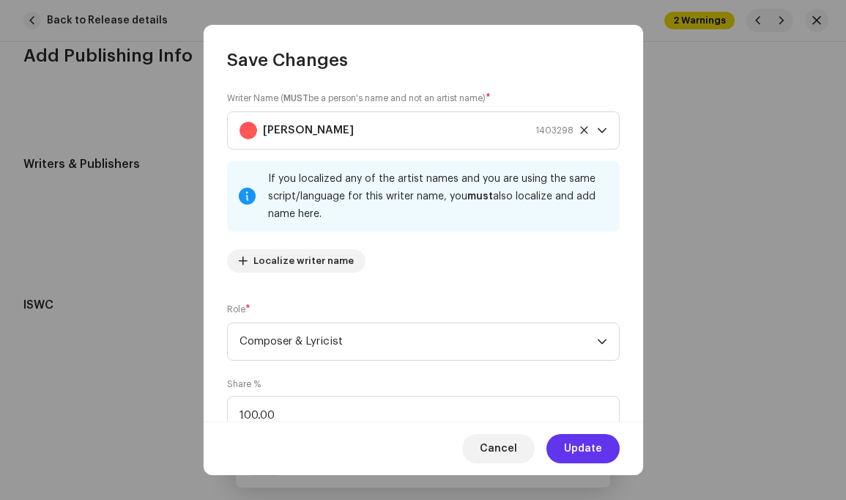
click at [593, 446] on span "Update" at bounding box center [583, 448] width 38 height 29
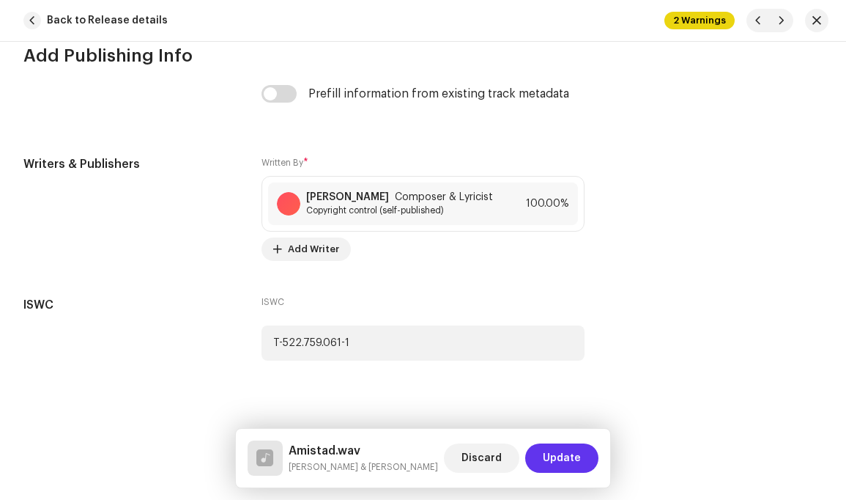
click at [569, 457] on span "Update" at bounding box center [562, 457] width 38 height 29
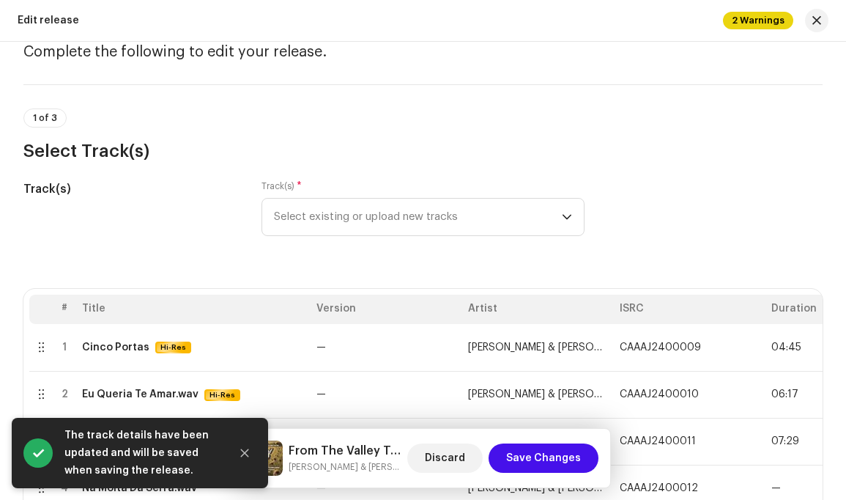
scroll to position [0, 0]
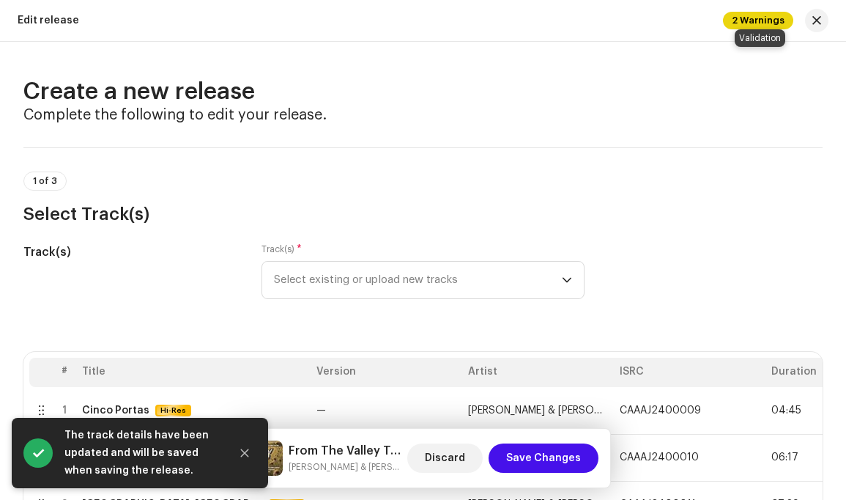
click at [760, 19] on span "2 Warnings" at bounding box center [758, 21] width 70 height 18
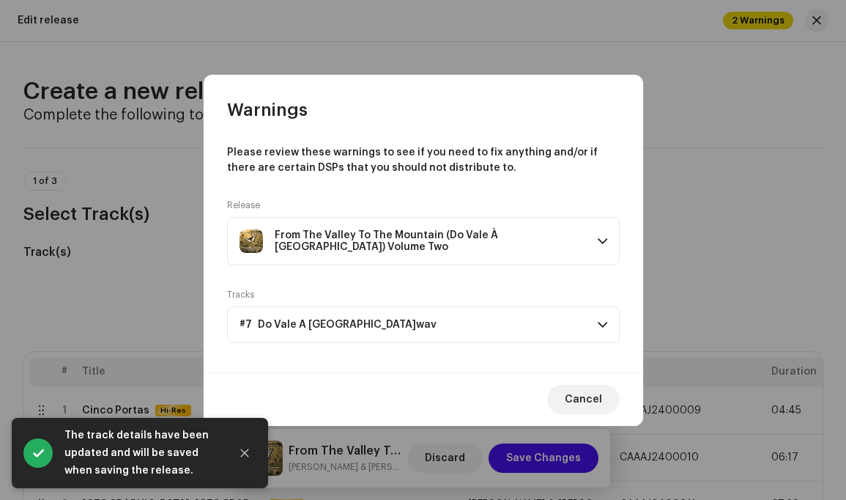
click at [598, 236] on span at bounding box center [603, 241] width 10 height 12
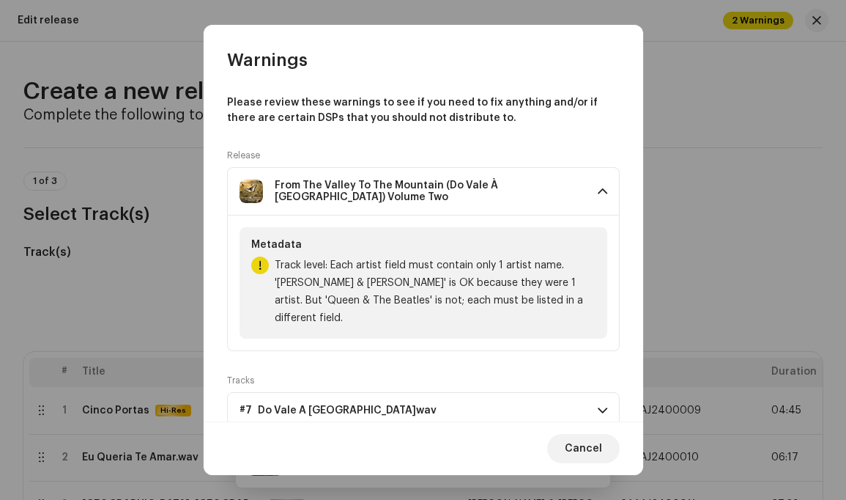
click at [598, 404] on span at bounding box center [603, 410] width 10 height 12
click at [516, 392] on p-accordion-header "#7 Do Vale À [GEOGRAPHIC_DATA]wav" at bounding box center [423, 410] width 393 height 37
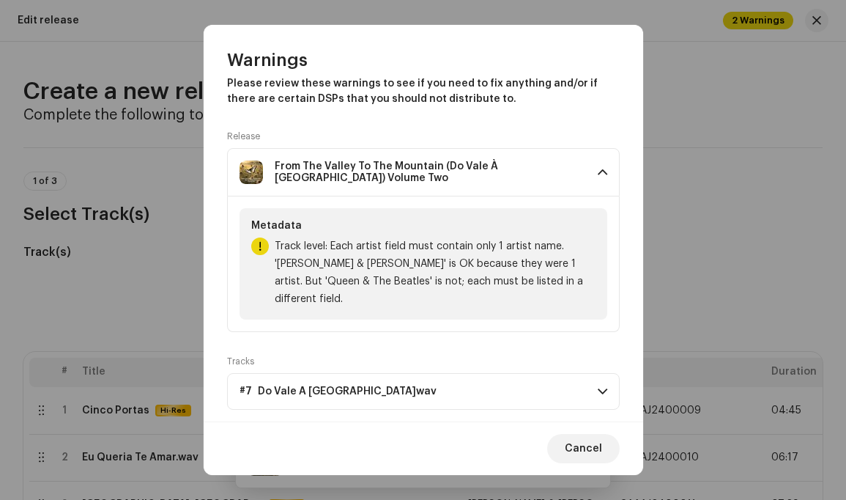
click at [598, 385] on span at bounding box center [603, 391] width 10 height 12
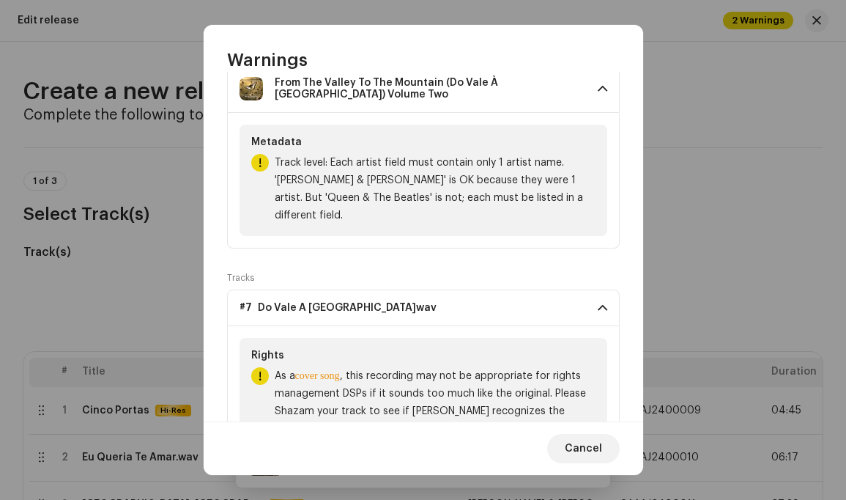
scroll to position [172, 0]
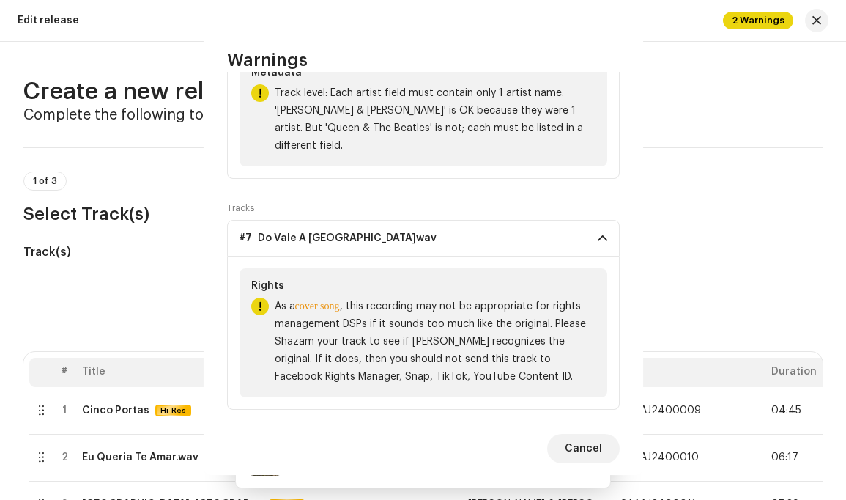
click at [684, 17] on div "Warnings Please review these warnings to see if you need to fix anything and/or…" at bounding box center [423, 250] width 846 height 500
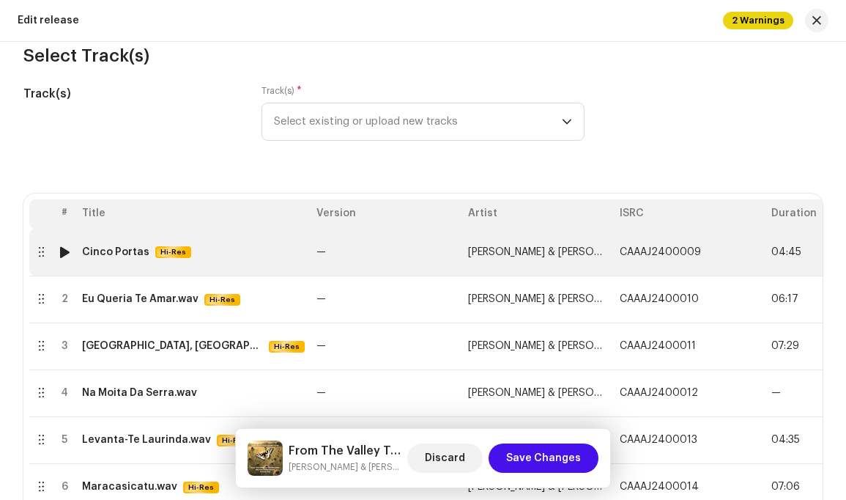
scroll to position [208, 0]
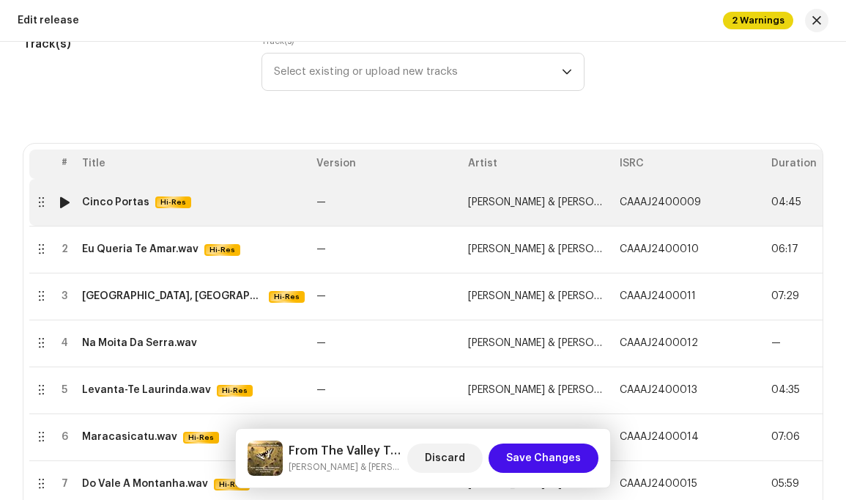
click at [695, 202] on span "CAAAJ2400009" at bounding box center [660, 202] width 81 height 10
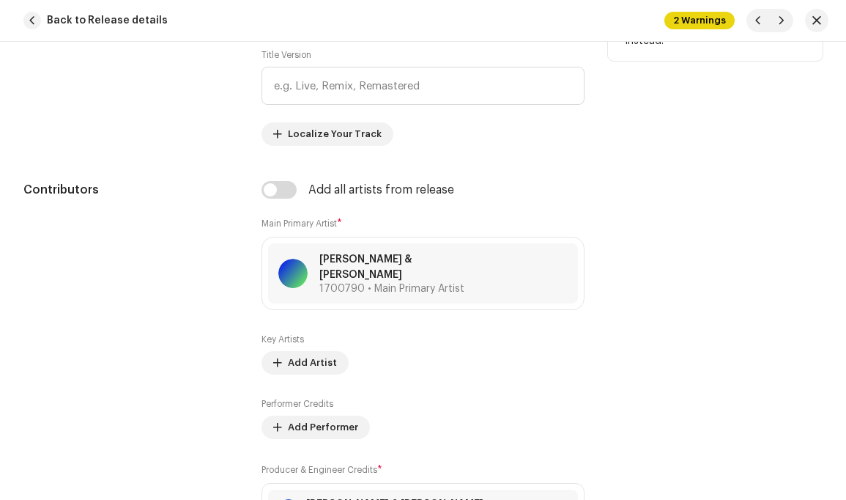
scroll to position [925, 0]
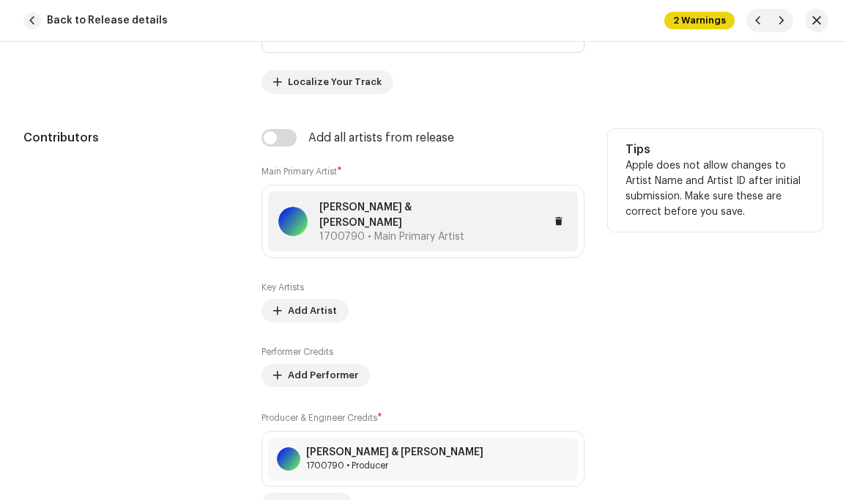
click at [424, 214] on p "[PERSON_NAME] & [PERSON_NAME]" at bounding box center [399, 215] width 160 height 31
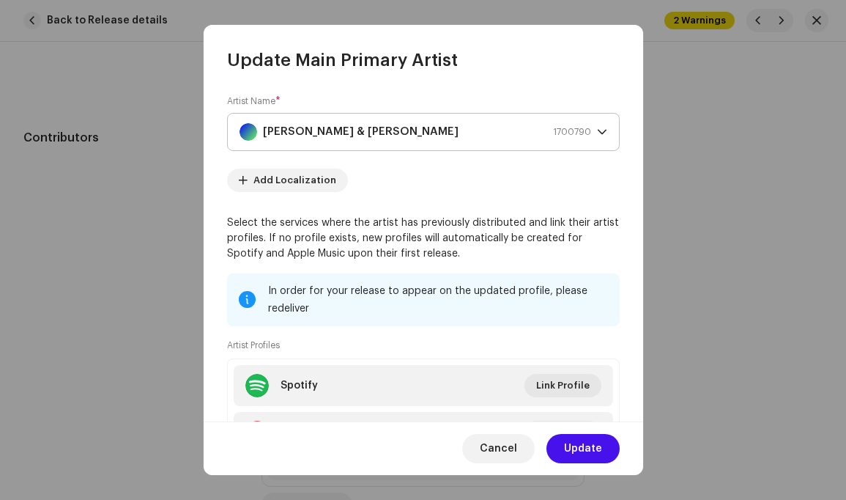
click at [502, 132] on div "Louis Simão & Carlos Bernardo 1700790" at bounding box center [416, 132] width 352 height 37
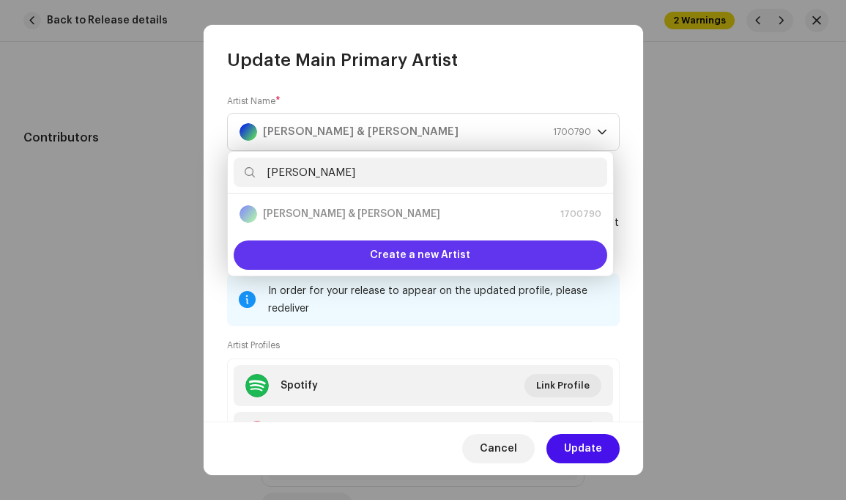
type input "[PERSON_NAME]"
click at [452, 254] on span "Create a new Artist" at bounding box center [420, 254] width 100 height 29
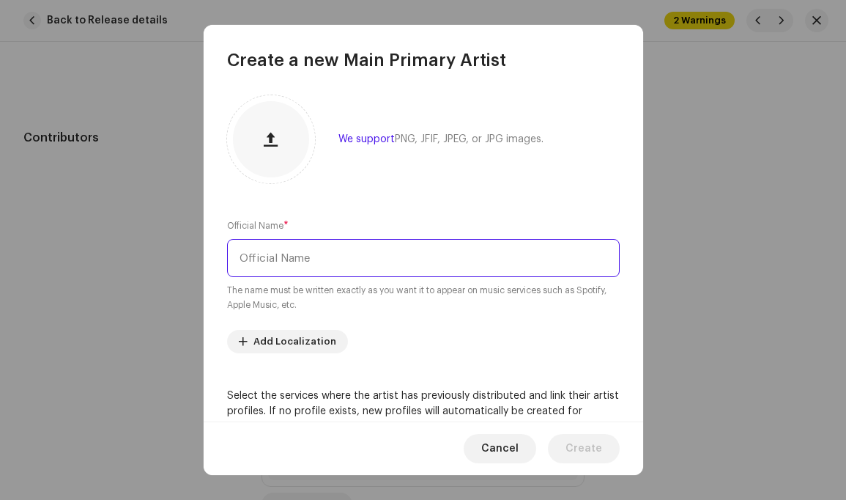
click at [448, 255] on input "text" at bounding box center [423, 258] width 393 height 38
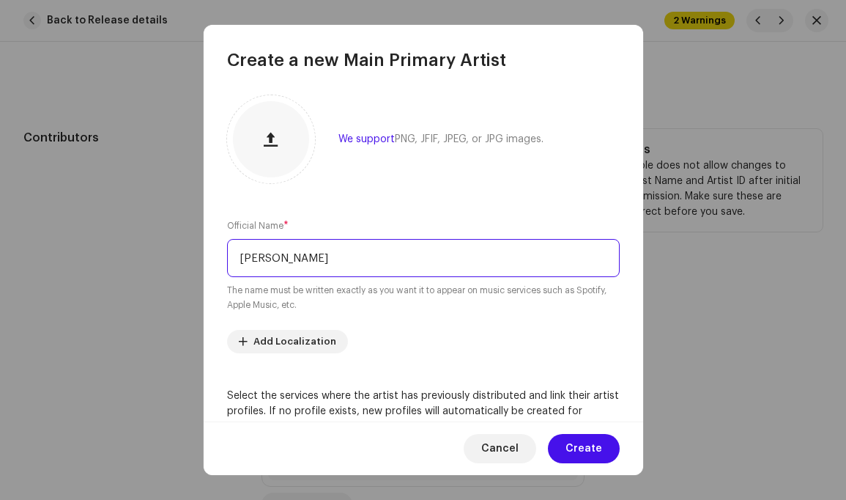
type input "[PERSON_NAME]"
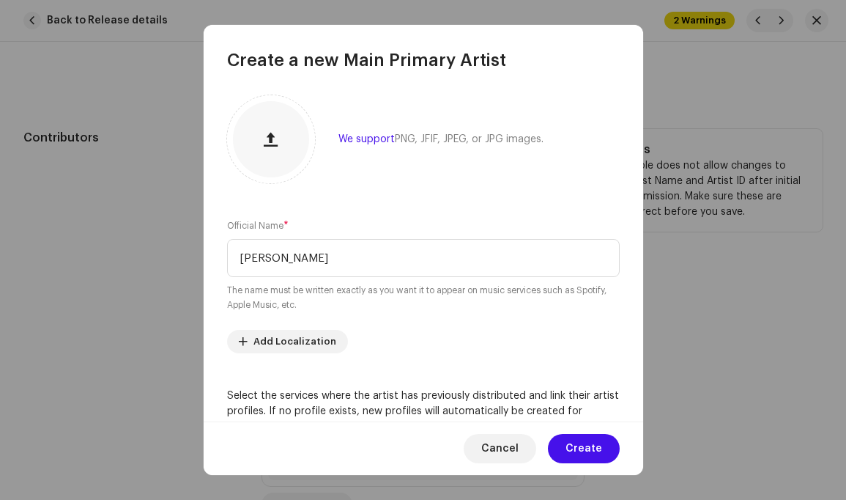
click at [593, 448] on span "Create" at bounding box center [584, 448] width 37 height 29
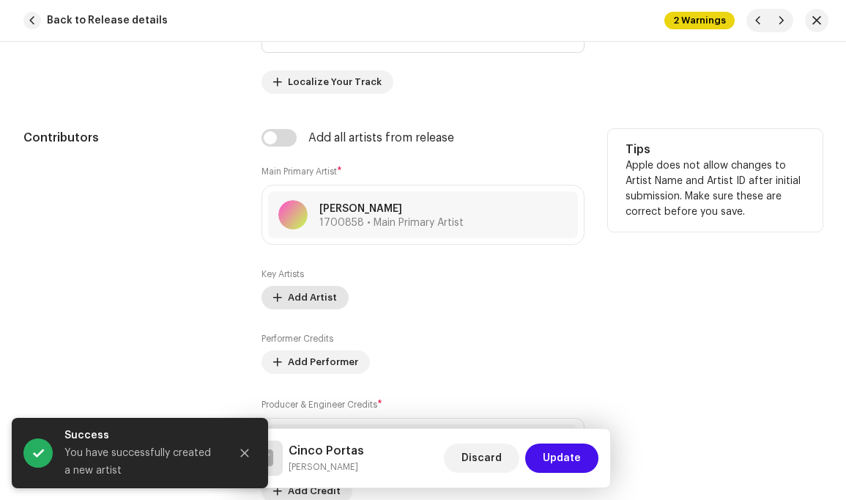
click at [312, 295] on span "Add Artist" at bounding box center [312, 297] width 49 height 29
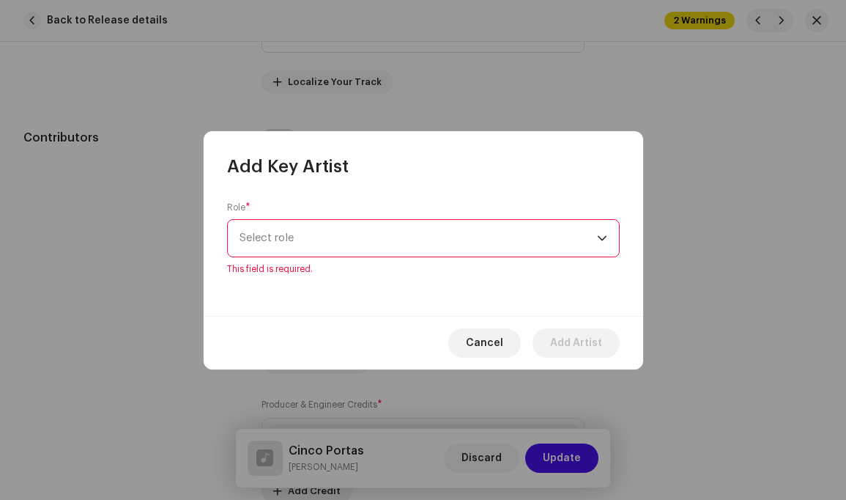
click at [600, 243] on div "dropdown trigger" at bounding box center [602, 238] width 10 height 37
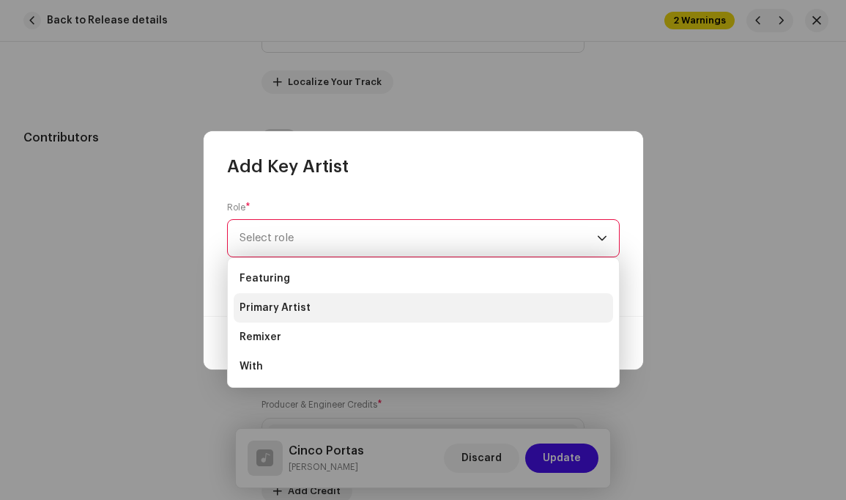
click at [448, 305] on li "Primary Artist" at bounding box center [424, 307] width 380 height 29
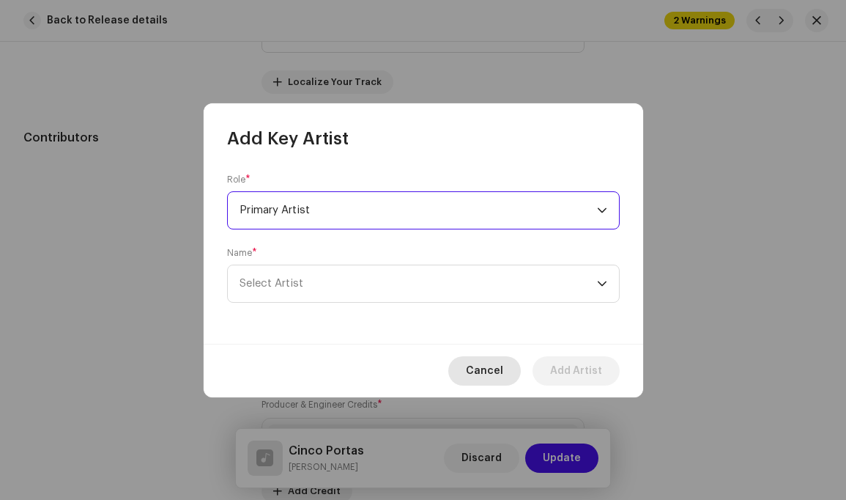
click at [482, 366] on span "Cancel" at bounding box center [484, 370] width 37 height 29
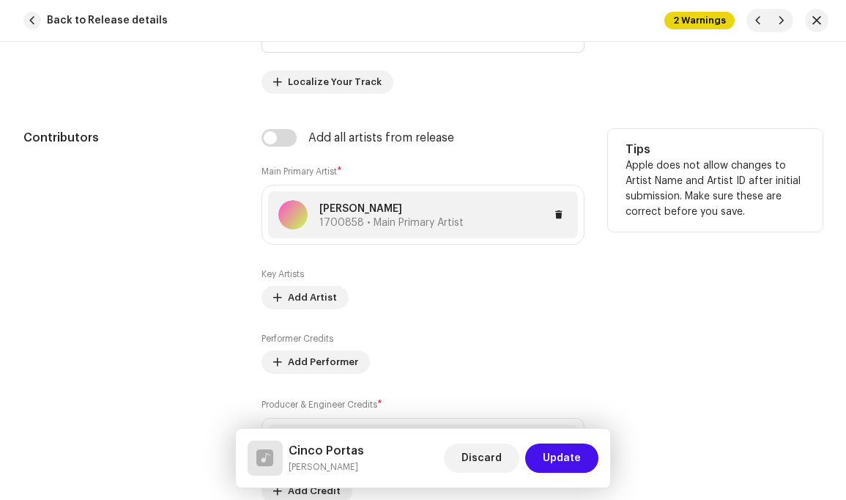
click at [464, 212] on div at bounding box center [515, 215] width 103 height 18
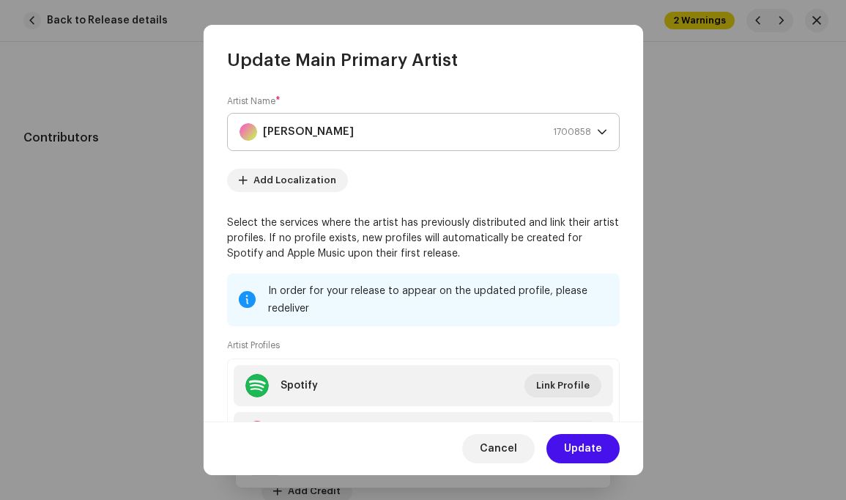
click at [495, 128] on div "Louis Simão 1700858" at bounding box center [416, 132] width 352 height 37
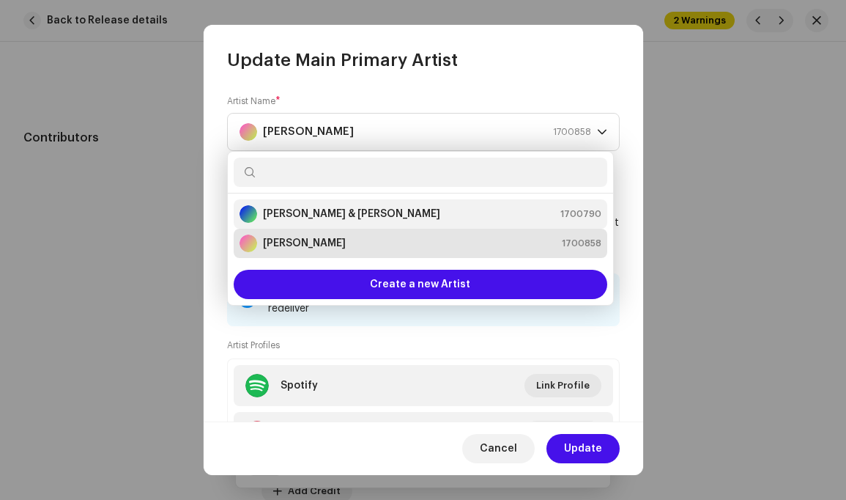
click at [383, 212] on strong "[PERSON_NAME] & [PERSON_NAME]" at bounding box center [351, 214] width 177 height 15
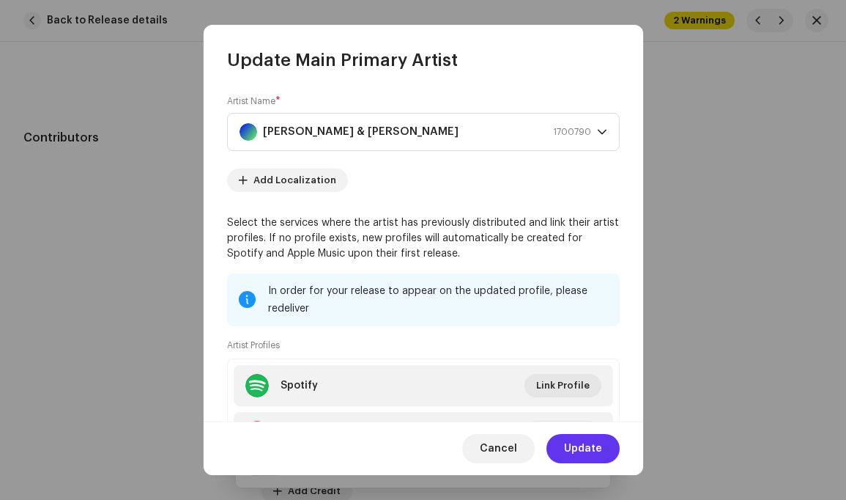
click at [588, 446] on span "Update" at bounding box center [583, 448] width 38 height 29
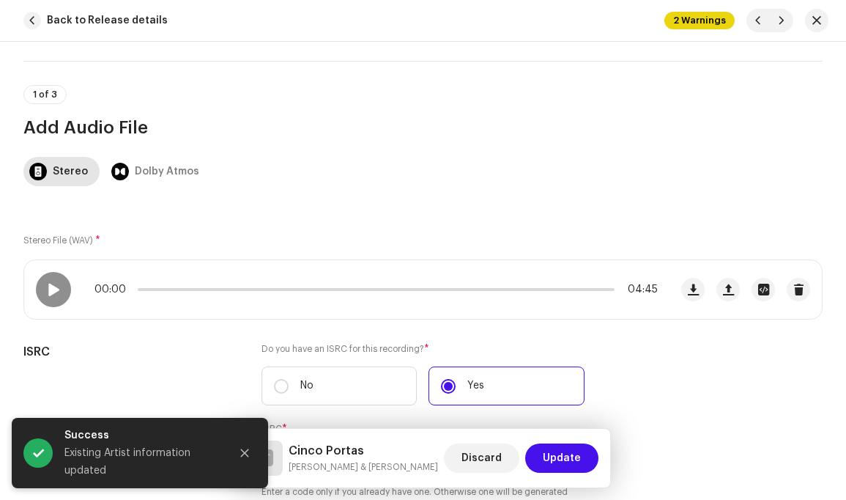
scroll to position [0, 0]
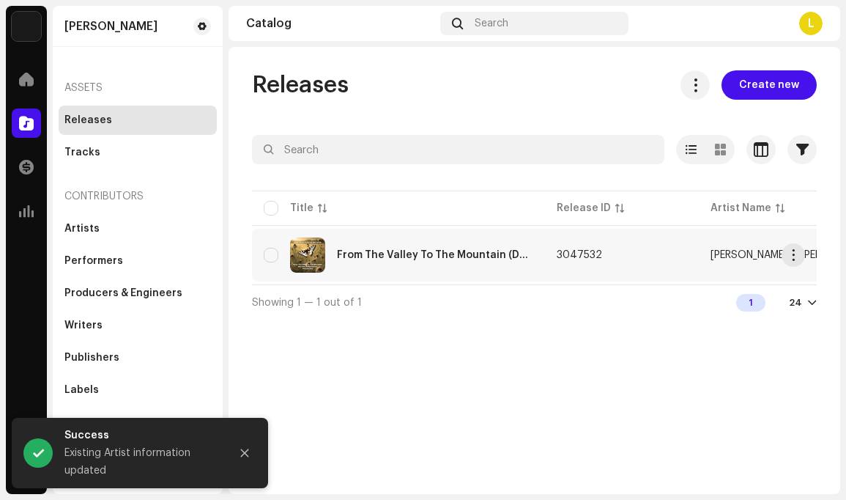
click at [443, 254] on div "From The Valley To The Mountain (Do Vale À [GEOGRAPHIC_DATA]) Volume Two" at bounding box center [435, 255] width 196 height 10
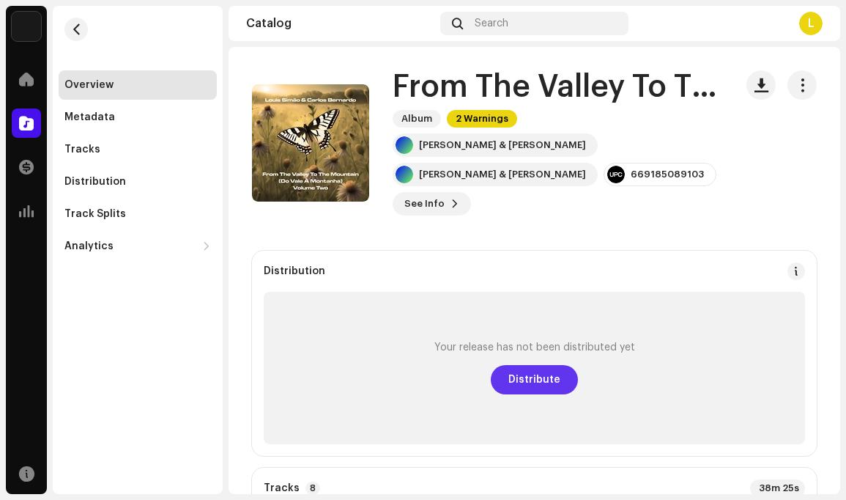
click at [530, 379] on span "Distribute" at bounding box center [535, 379] width 52 height 29
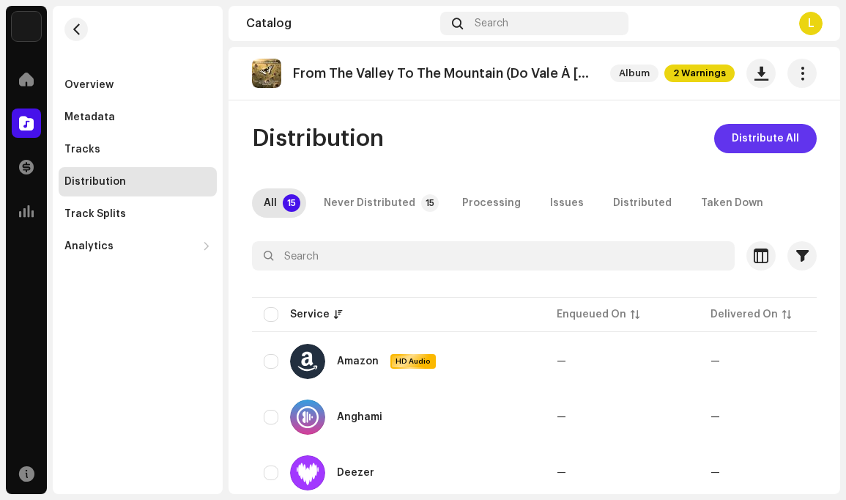
click at [783, 135] on span "Distribute All" at bounding box center [765, 138] width 67 height 29
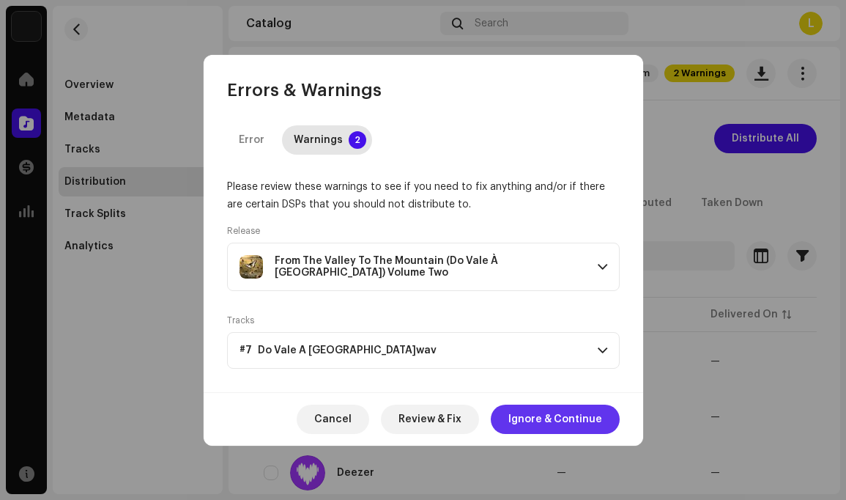
click at [549, 414] on span "Ignore & Continue" at bounding box center [556, 418] width 94 height 29
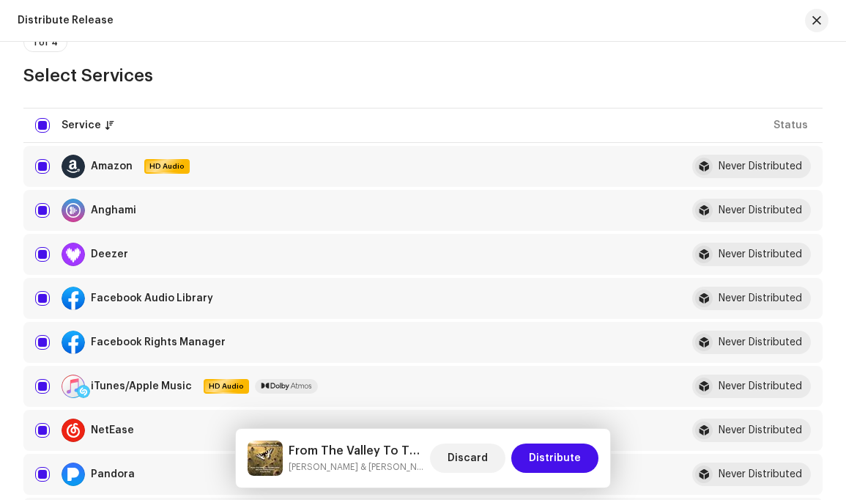
scroll to position [147, 0]
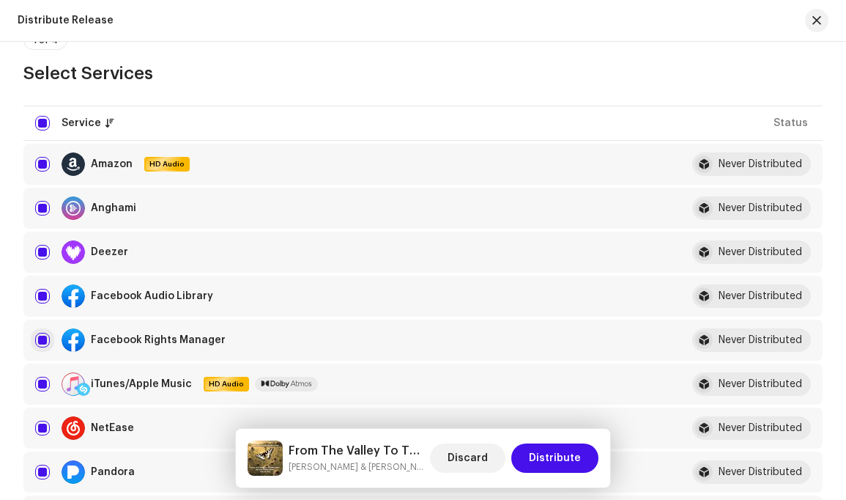
click at [43, 340] on input "checkbox" at bounding box center [42, 340] width 15 height 15
checkbox input "false"
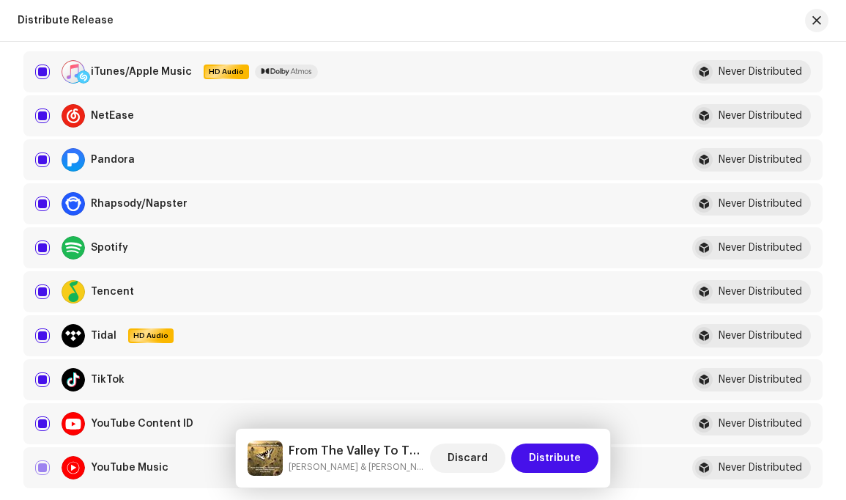
scroll to position [463, 0]
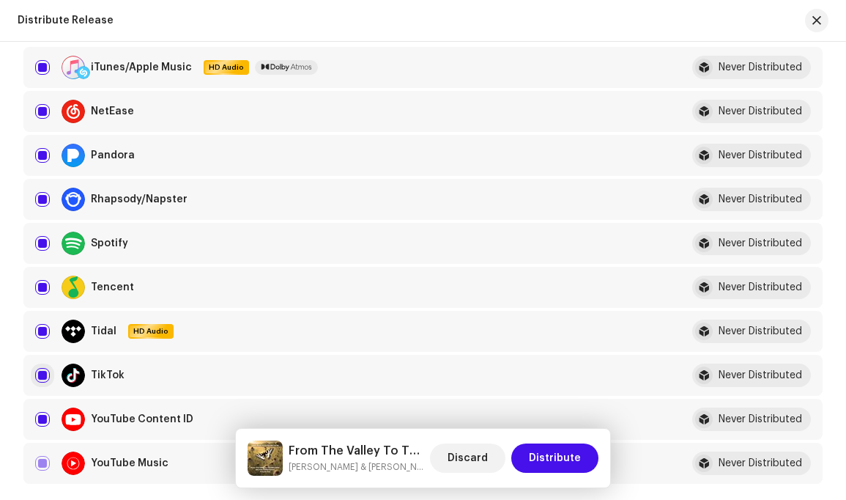
click at [41, 371] on input "Row Selected" at bounding box center [42, 375] width 15 height 15
checkbox input "false"
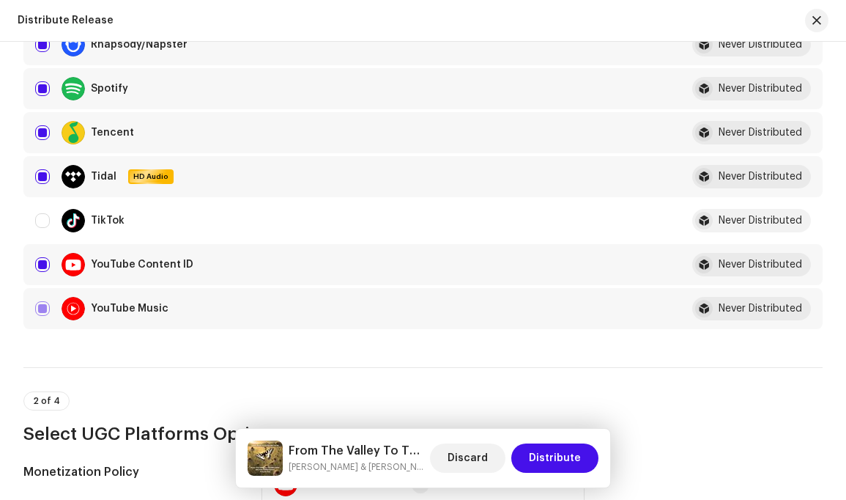
scroll to position [624, 0]
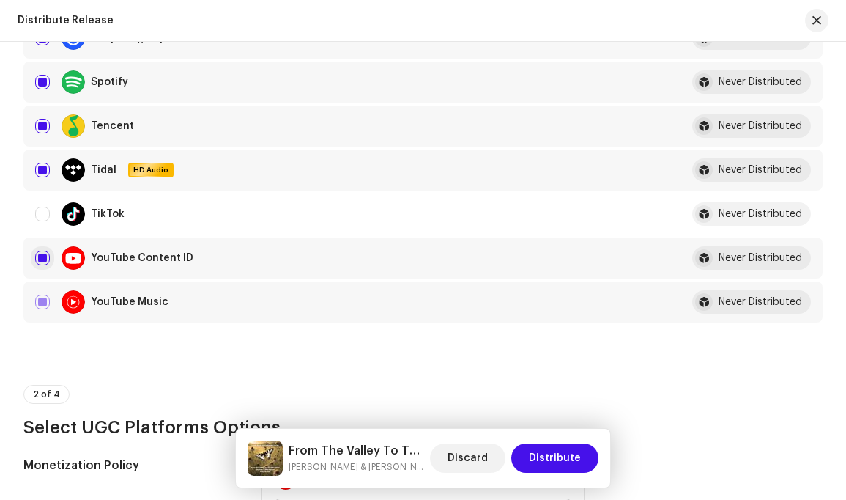
click at [42, 257] on input "Row Selected" at bounding box center [42, 258] width 15 height 15
checkbox input "false"
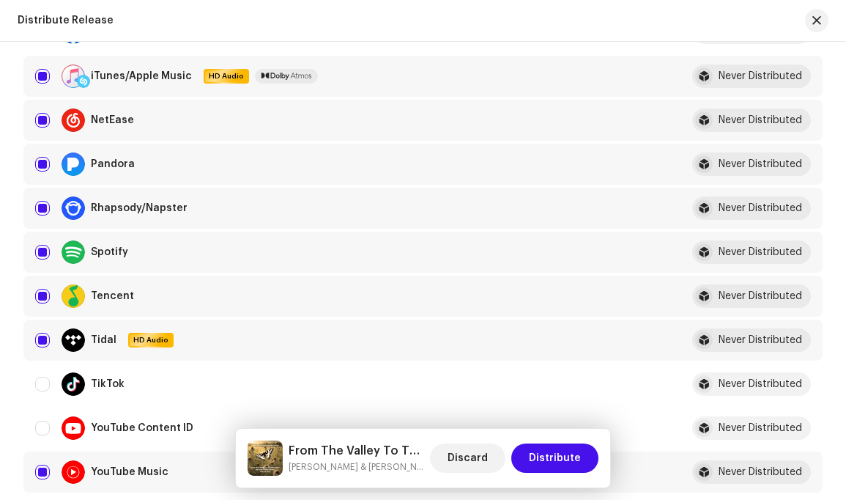
scroll to position [336, 0]
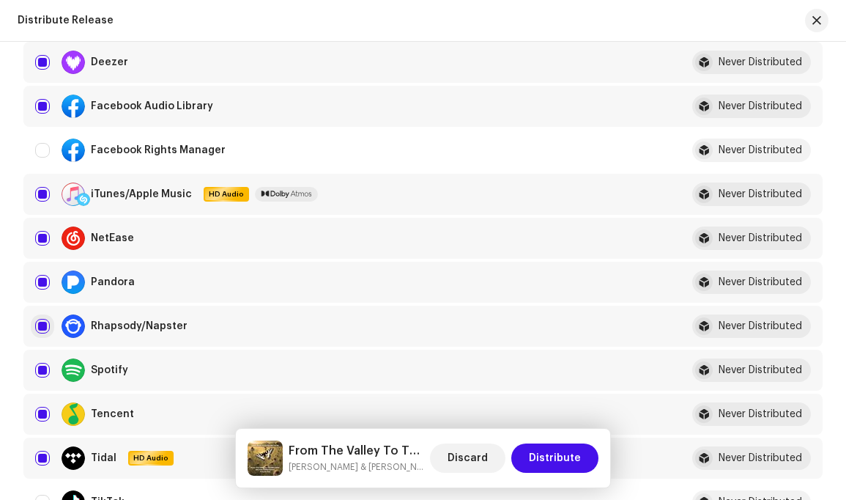
click at [42, 327] on input "Row Selected" at bounding box center [42, 326] width 15 height 15
checkbox input "false"
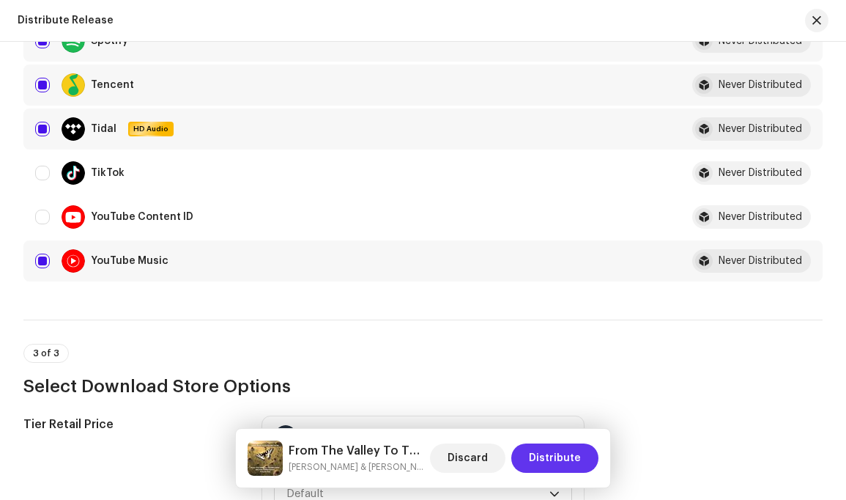
scroll to position [668, 0]
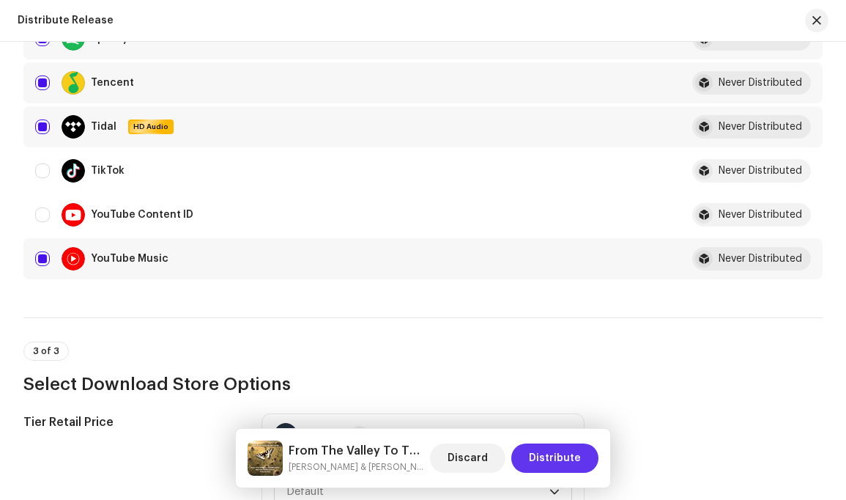
click at [567, 458] on span "Distribute" at bounding box center [555, 457] width 52 height 29
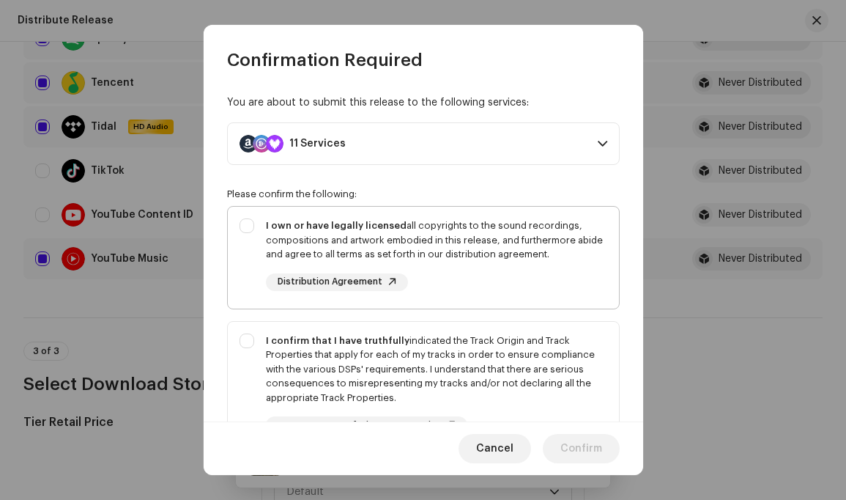
click at [243, 222] on div "I own or have legally licensed all copyrights to the sound recordings, composit…" at bounding box center [423, 255] width 391 height 96
checkbox input "true"
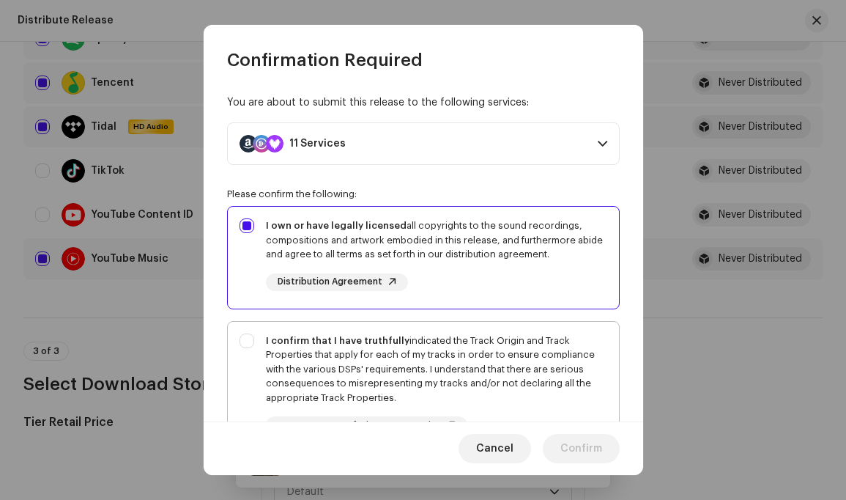
click at [248, 339] on div "I confirm that I have truthfully indicated the Track Origin and Track Propertie…" at bounding box center [423, 384] width 391 height 125
checkbox input "true"
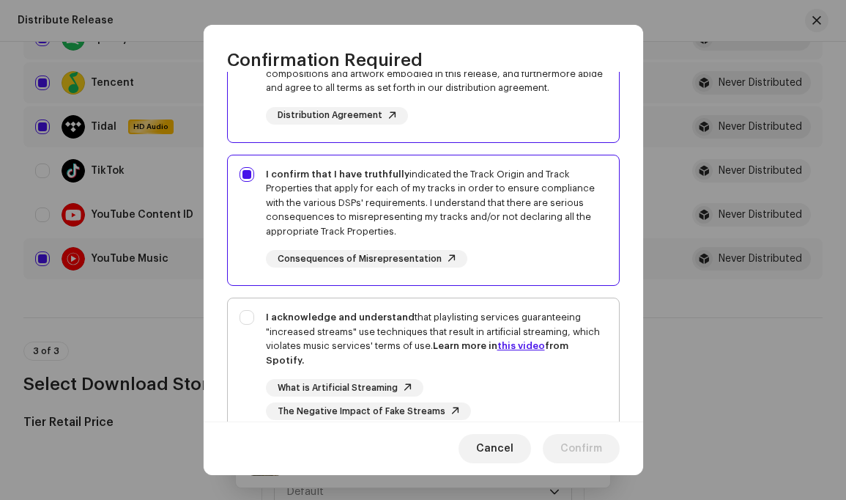
scroll to position [257, 0]
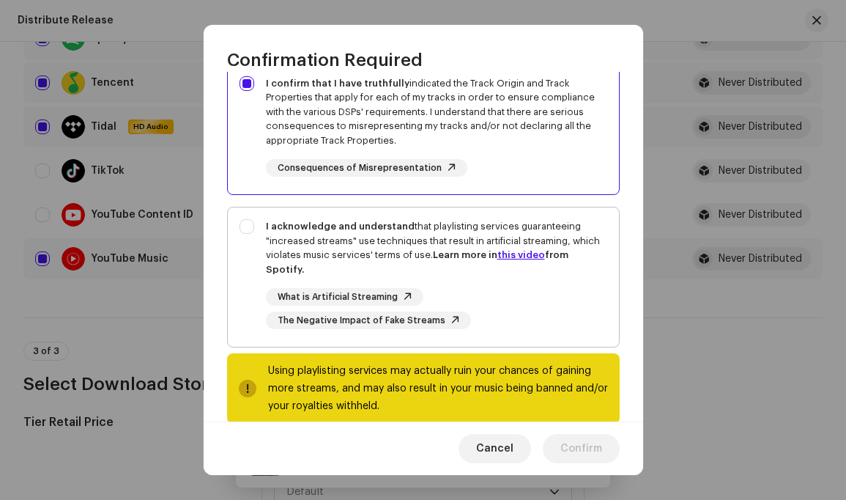
click at [249, 225] on div "I acknowledge and understand that playlisting services guaranteeing "increased …" at bounding box center [423, 273] width 391 height 133
checkbox input "true"
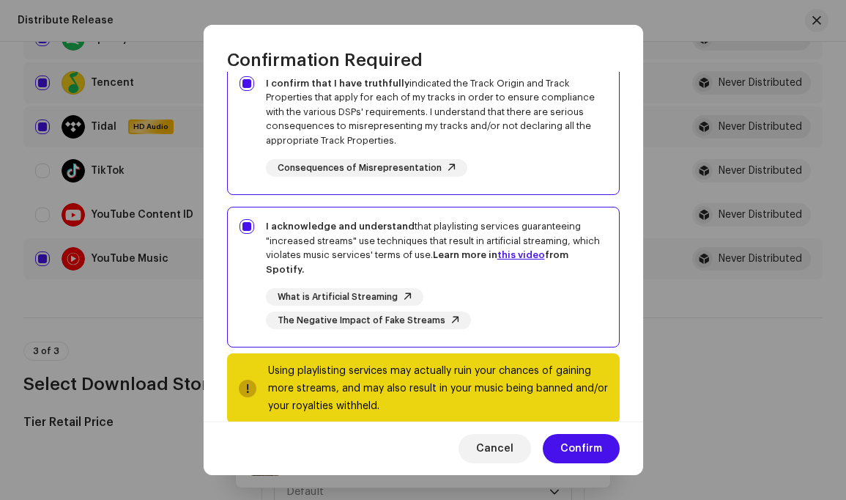
scroll to position [283, 0]
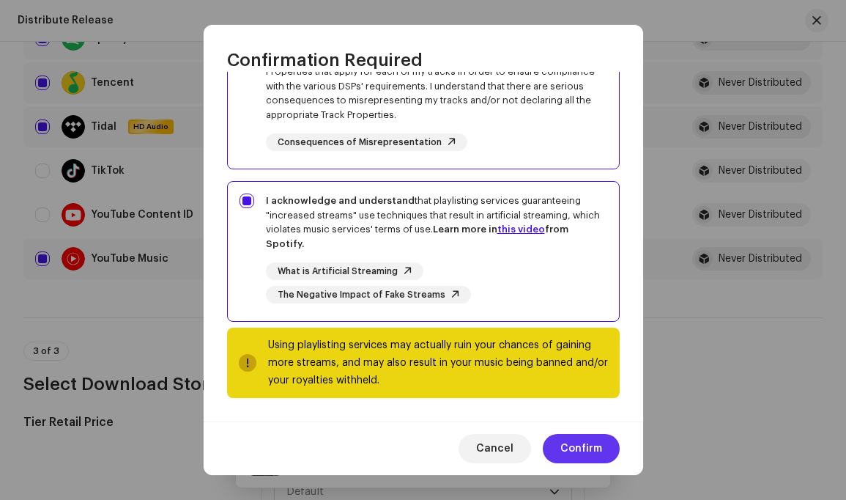
click at [578, 445] on span "Confirm" at bounding box center [582, 448] width 42 height 29
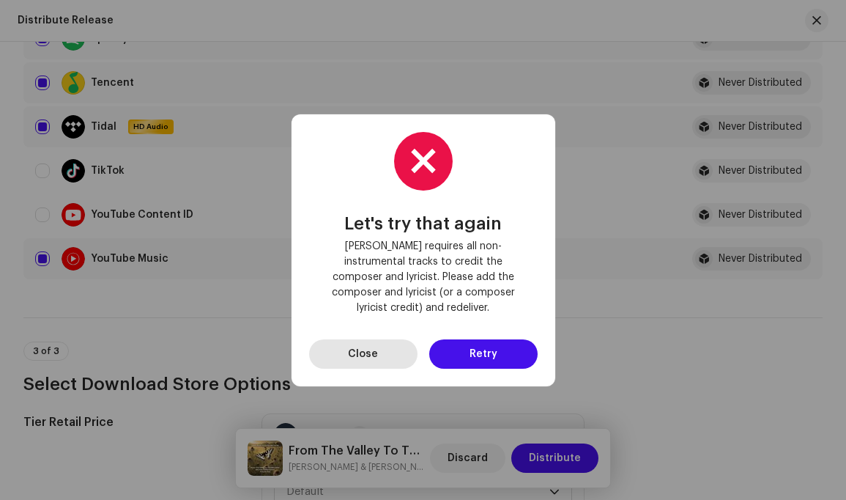
click at [363, 341] on span "Close" at bounding box center [363, 353] width 30 height 29
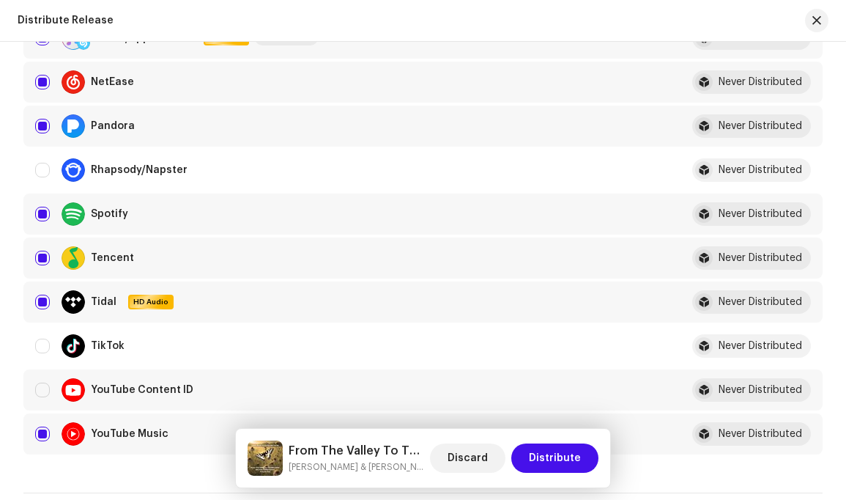
scroll to position [0, 0]
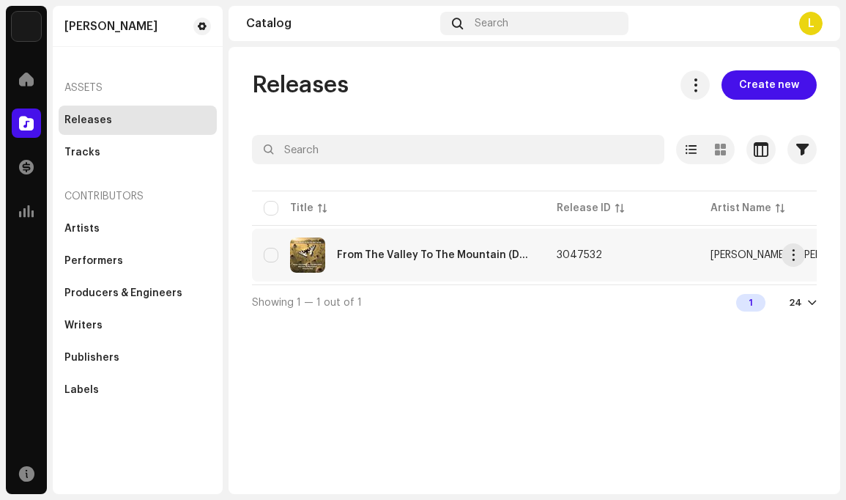
click at [441, 255] on div "From The Valley To The Mountain (Do Vale À [GEOGRAPHIC_DATA]) Volume Two" at bounding box center [435, 255] width 196 height 10
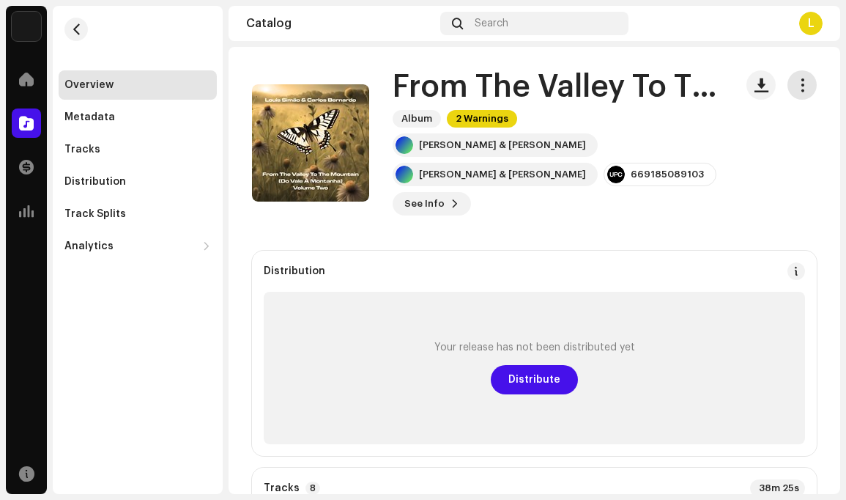
click at [796, 82] on span "button" at bounding box center [803, 85] width 14 height 12
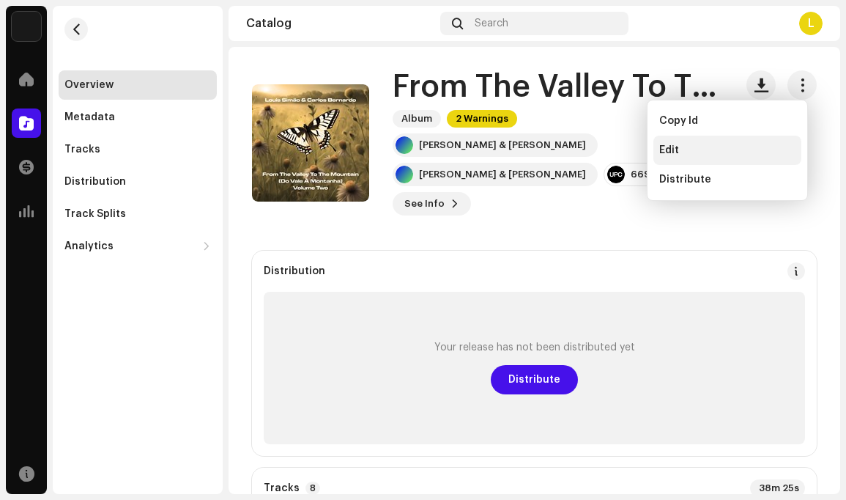
click at [685, 145] on div "Edit" at bounding box center [727, 150] width 136 height 12
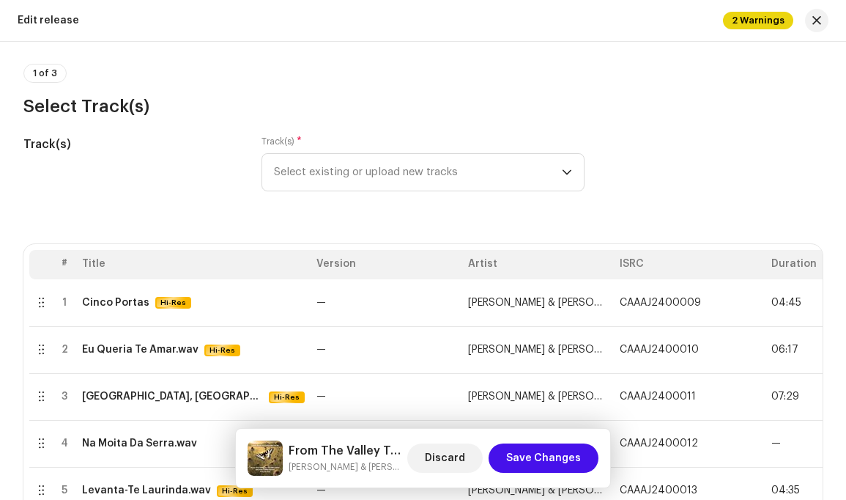
scroll to position [141, 0]
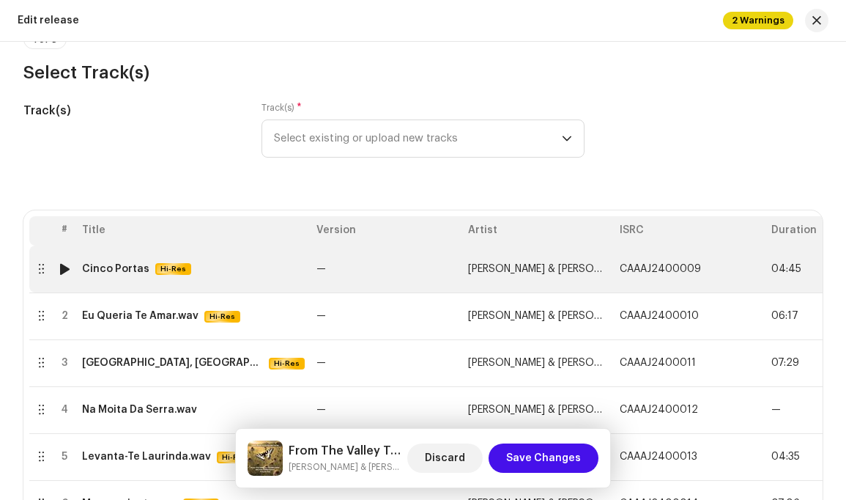
click at [558, 267] on span "[PERSON_NAME] & [PERSON_NAME]" at bounding box center [551, 269] width 167 height 10
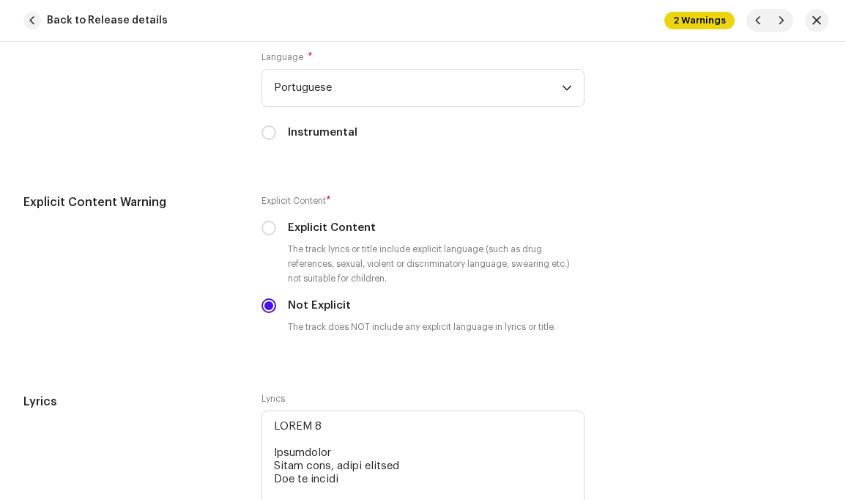
scroll to position [1685, 0]
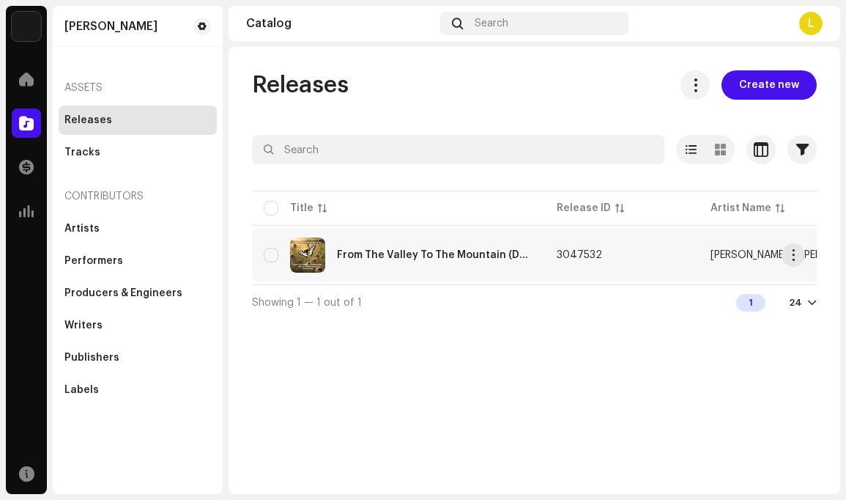
click at [735, 248] on td "[PERSON_NAME] & [PERSON_NAME]" at bounding box center [794, 255] width 191 height 53
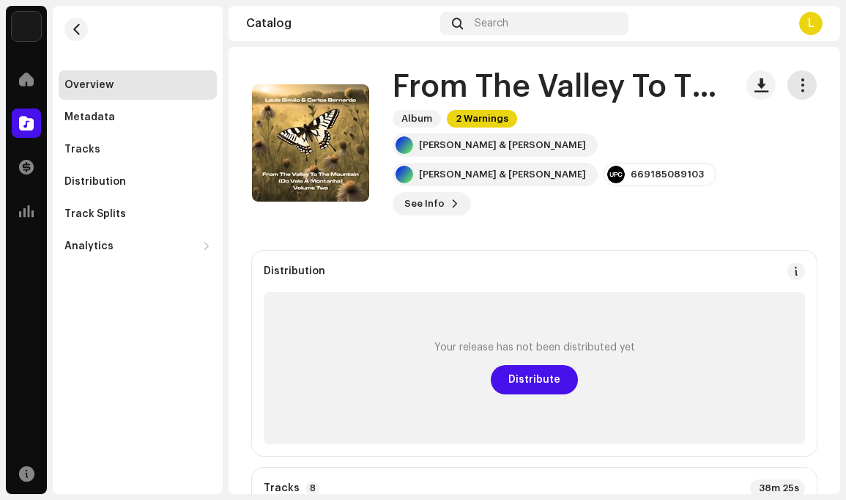
click at [796, 84] on span "button" at bounding box center [803, 85] width 14 height 12
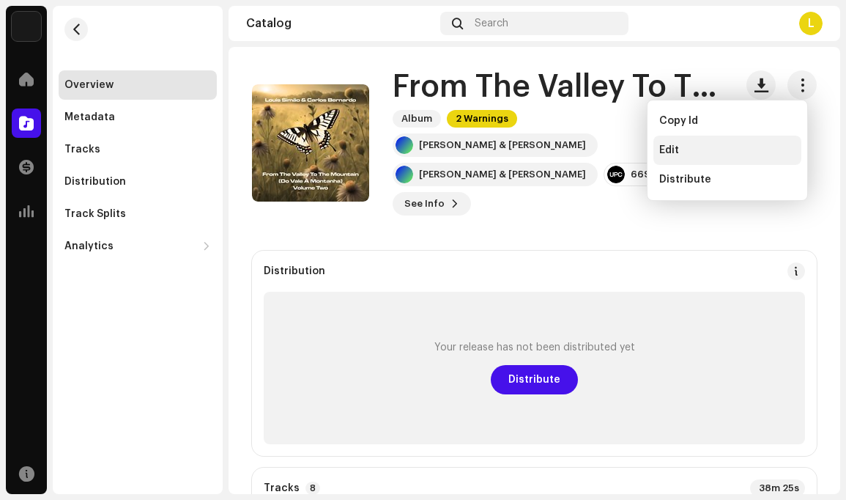
click at [671, 151] on span "Edit" at bounding box center [669, 150] width 20 height 12
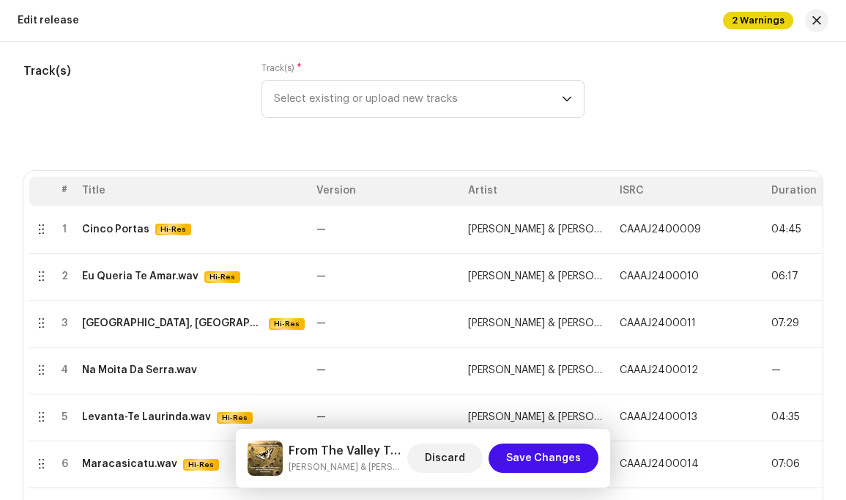
scroll to position [229, 0]
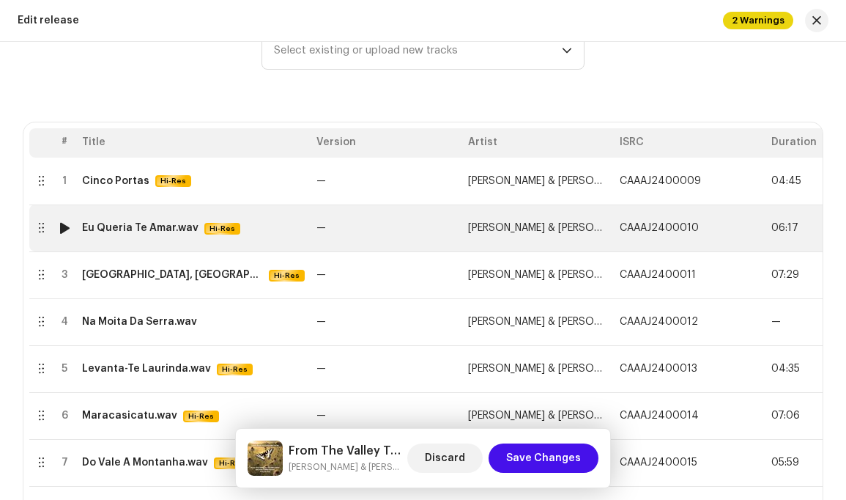
click at [648, 230] on span "CAAAJ2400010" at bounding box center [659, 228] width 79 height 10
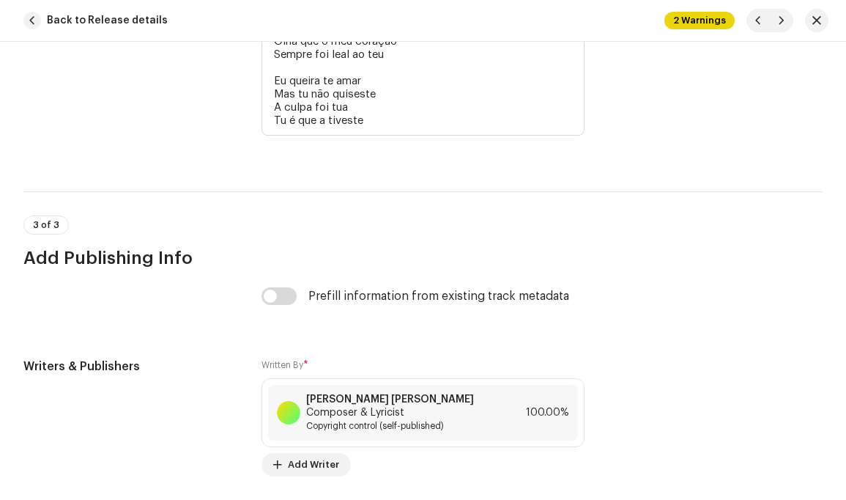
scroll to position [3309, 0]
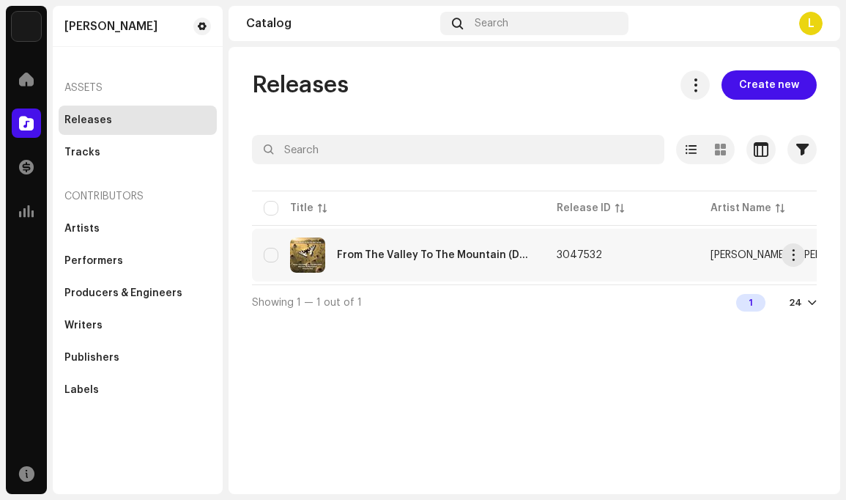
click at [680, 248] on td "3047532" at bounding box center [622, 255] width 154 height 53
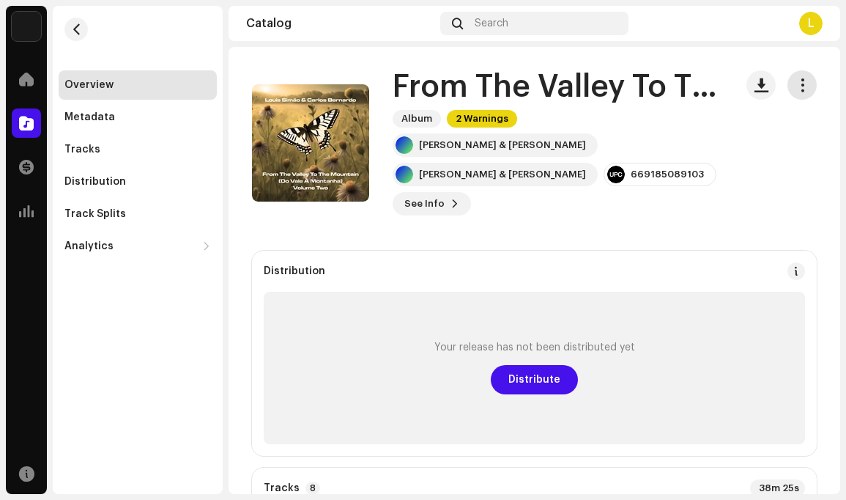
click at [796, 89] on span "button" at bounding box center [803, 85] width 14 height 12
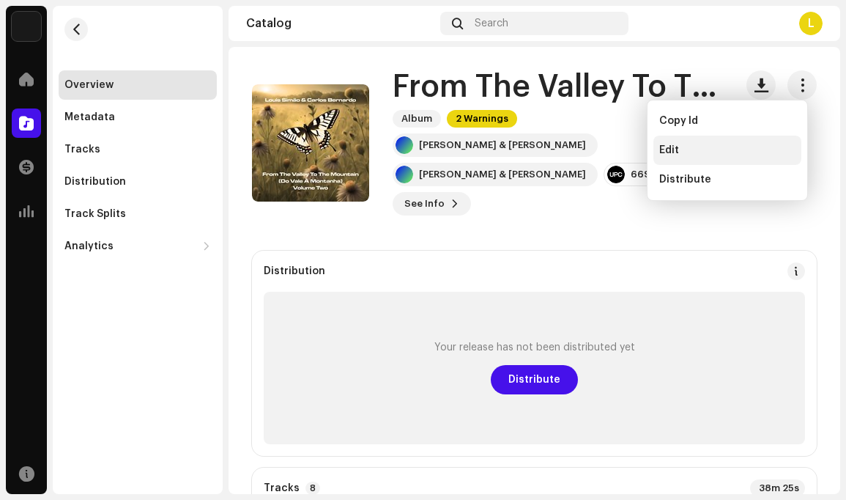
click at [687, 148] on div "Edit" at bounding box center [727, 150] width 136 height 12
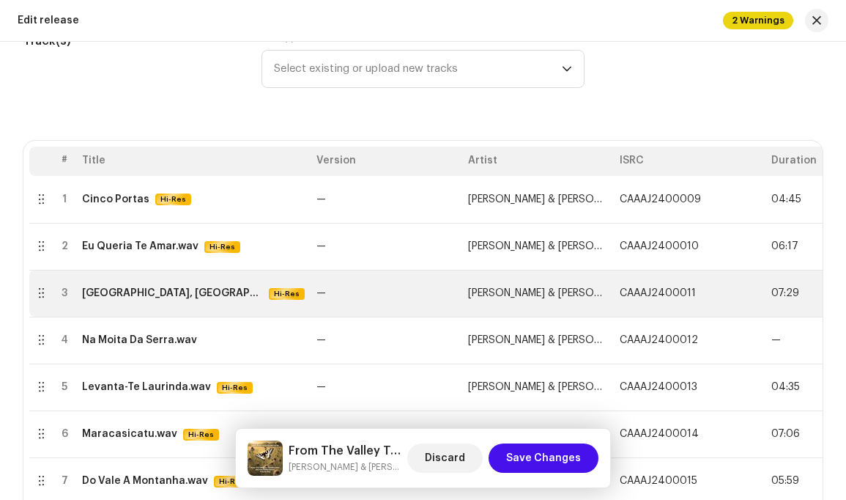
scroll to position [215, 0]
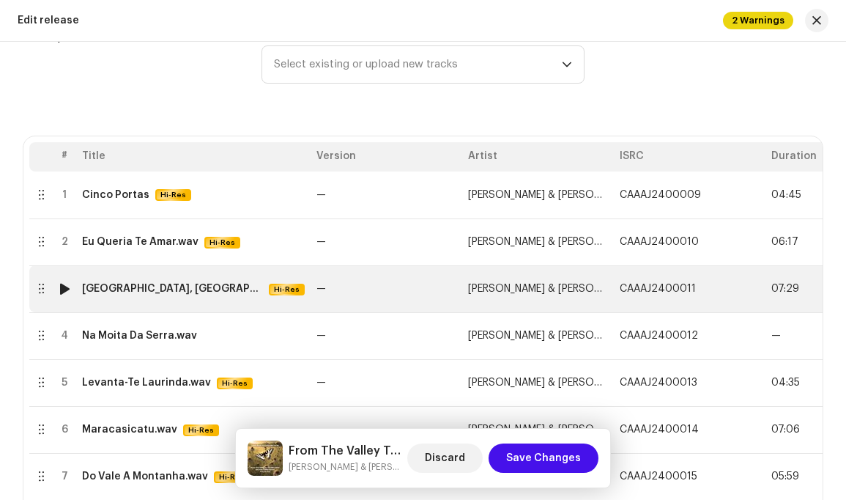
click at [560, 291] on span "[PERSON_NAME] & [PERSON_NAME]" at bounding box center [551, 289] width 167 height 10
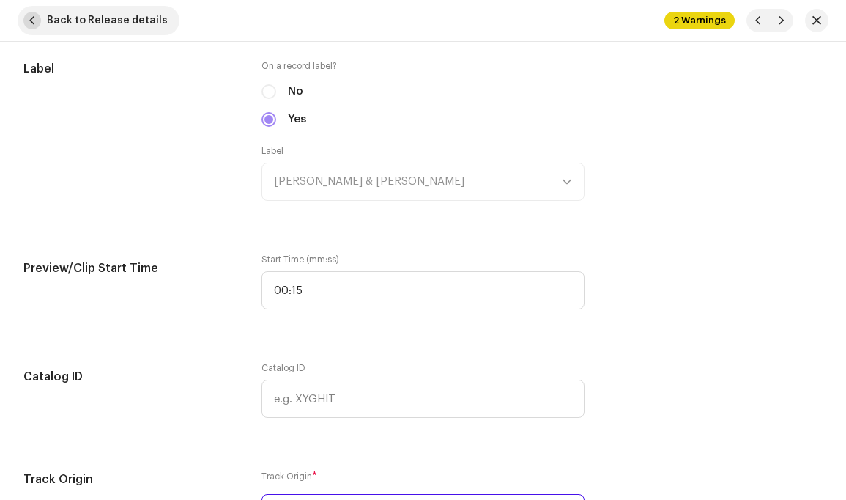
scroll to position [1436, 0]
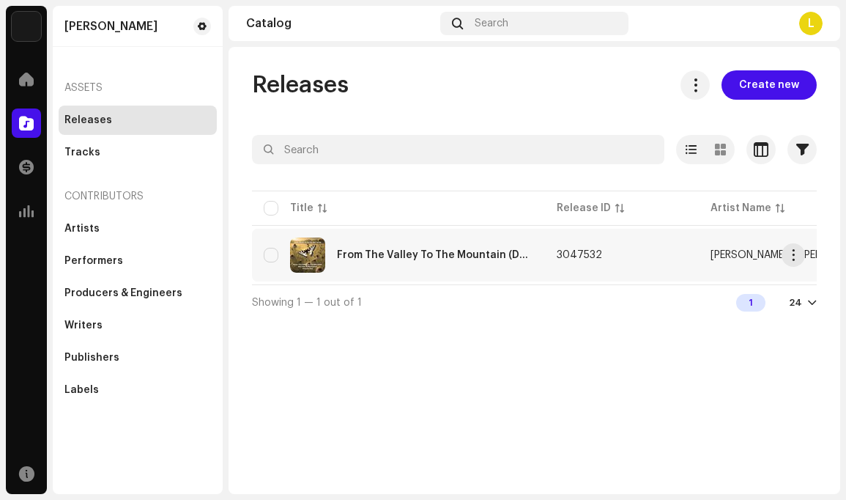
click at [623, 251] on td "3047532" at bounding box center [622, 255] width 154 height 53
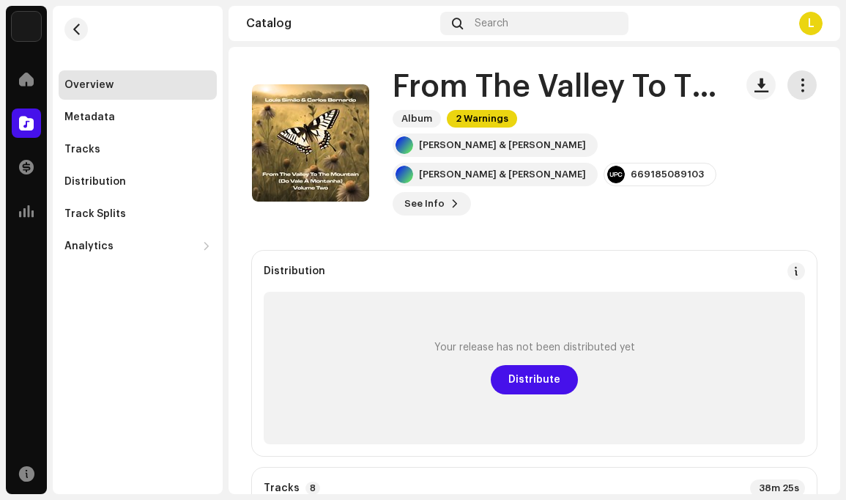
click at [796, 86] on span "button" at bounding box center [803, 85] width 14 height 12
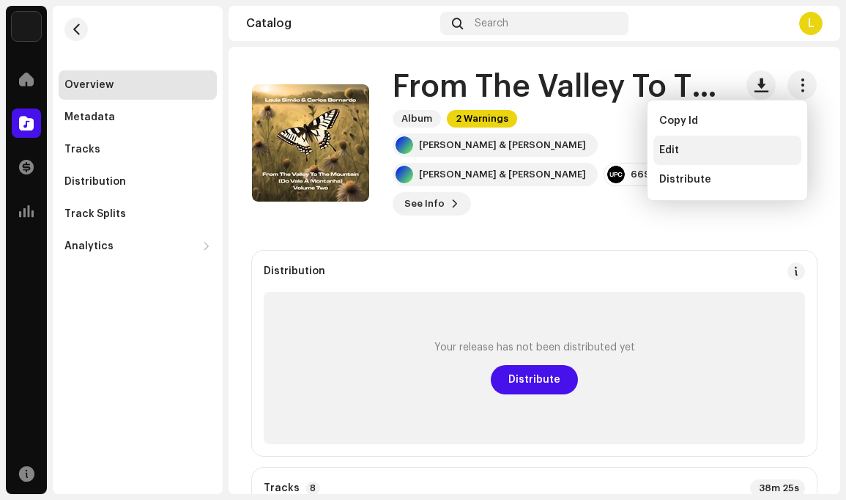
click at [714, 146] on div "Edit" at bounding box center [727, 150] width 136 height 12
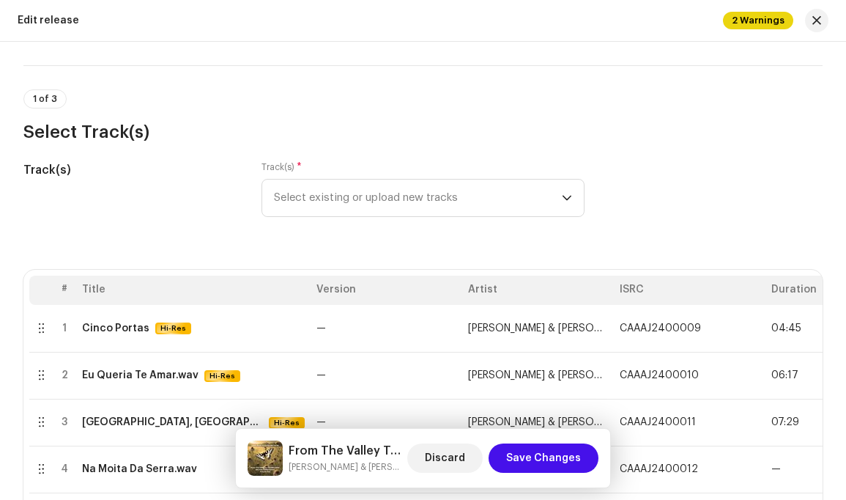
scroll to position [238, 0]
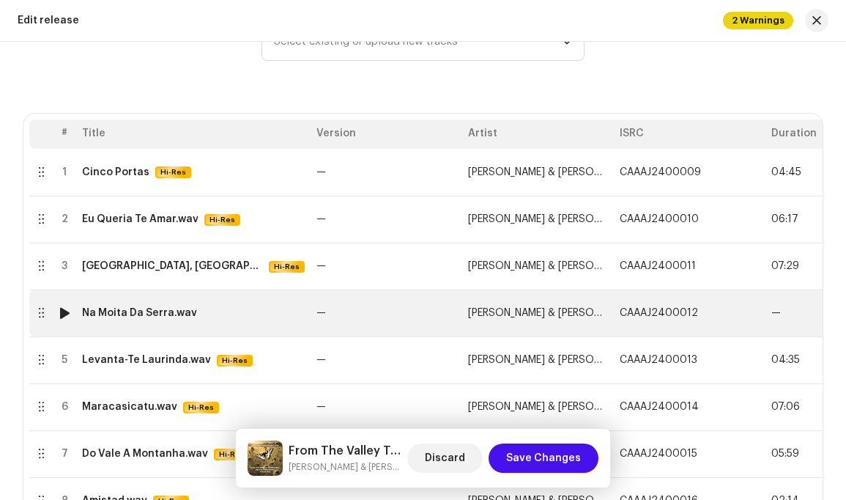
click at [587, 310] on span "[PERSON_NAME] & [PERSON_NAME]" at bounding box center [551, 313] width 167 height 10
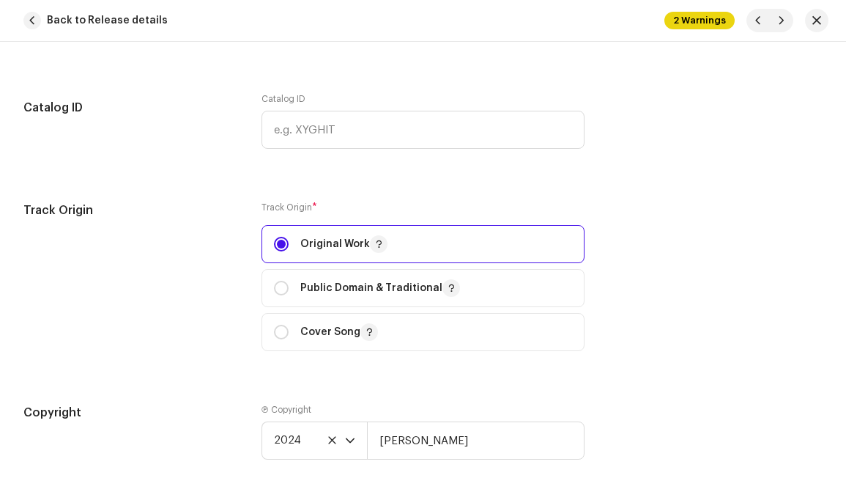
scroll to position [1748, 0]
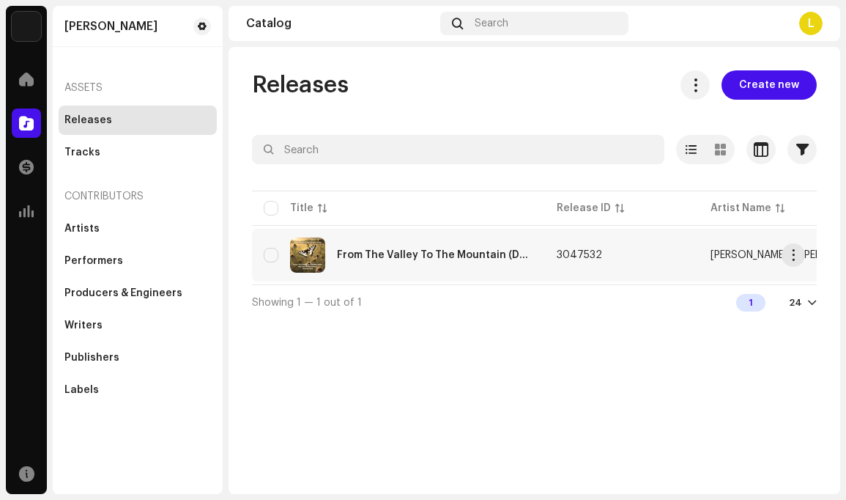
click at [592, 253] on span "3047532" at bounding box center [579, 255] width 45 height 10
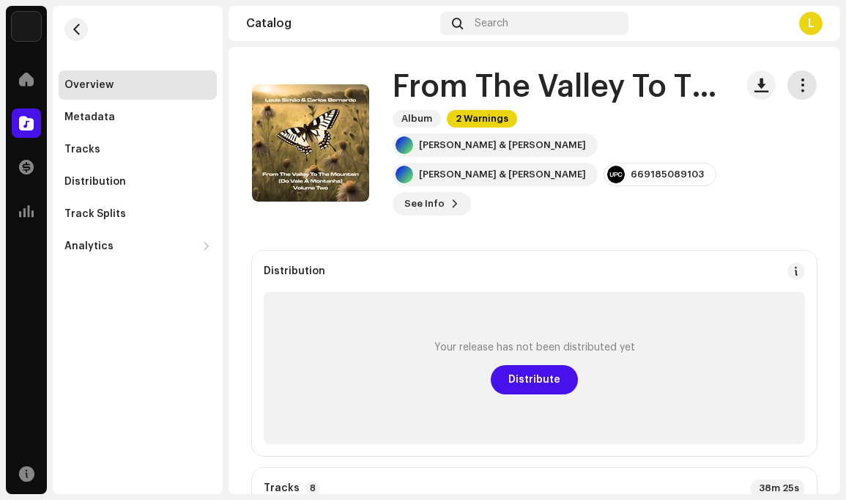
click at [796, 88] on span "button" at bounding box center [803, 85] width 14 height 12
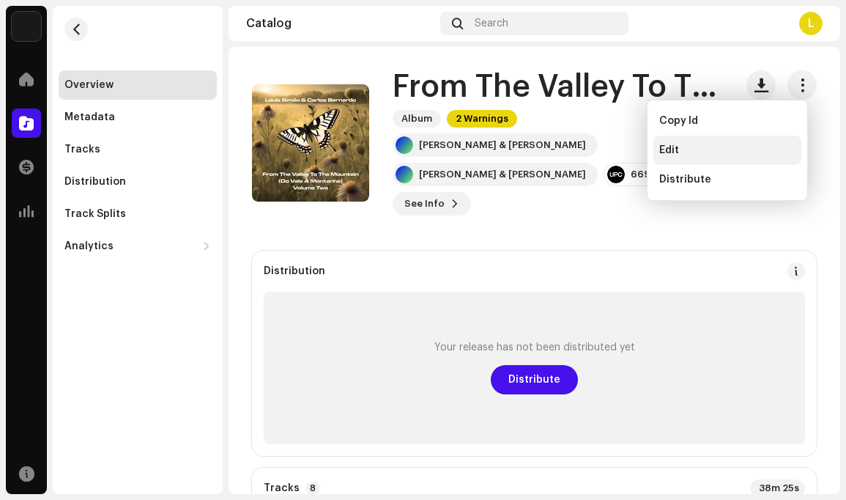
click at [686, 148] on div "Edit" at bounding box center [727, 150] width 136 height 12
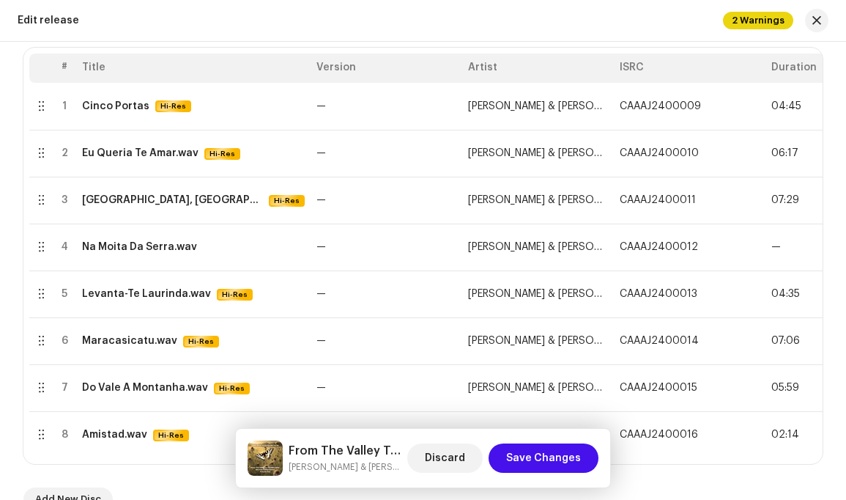
scroll to position [323, 0]
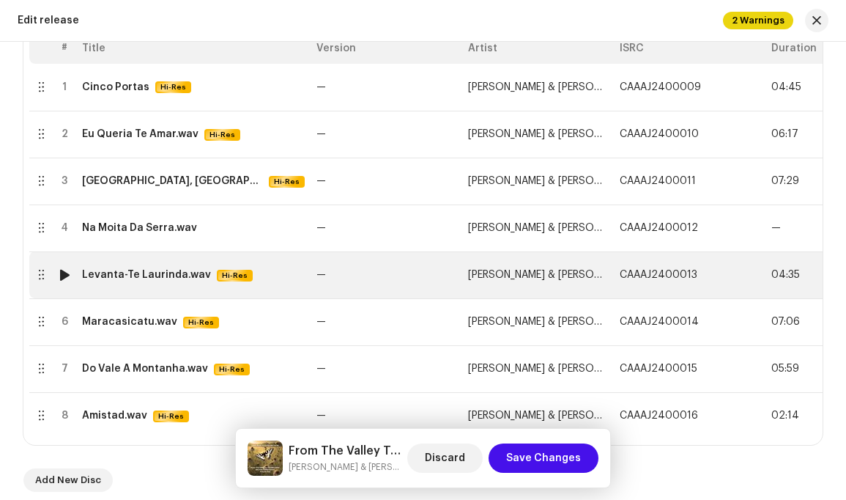
click at [664, 272] on span "CAAAJ2400013" at bounding box center [659, 275] width 78 height 10
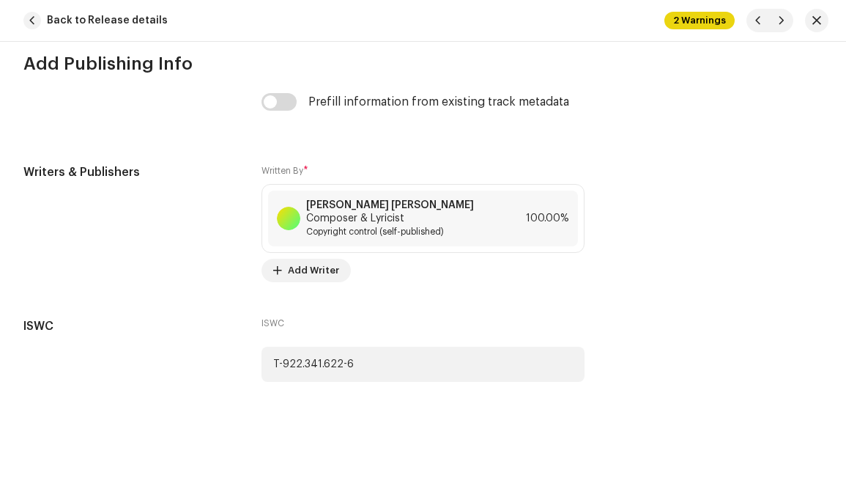
scroll to position [3286, 0]
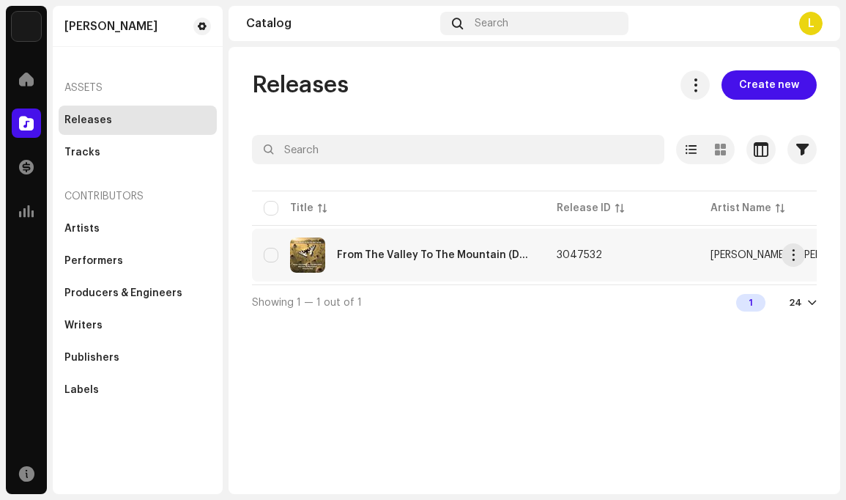
click at [668, 256] on td "3047532" at bounding box center [622, 255] width 154 height 53
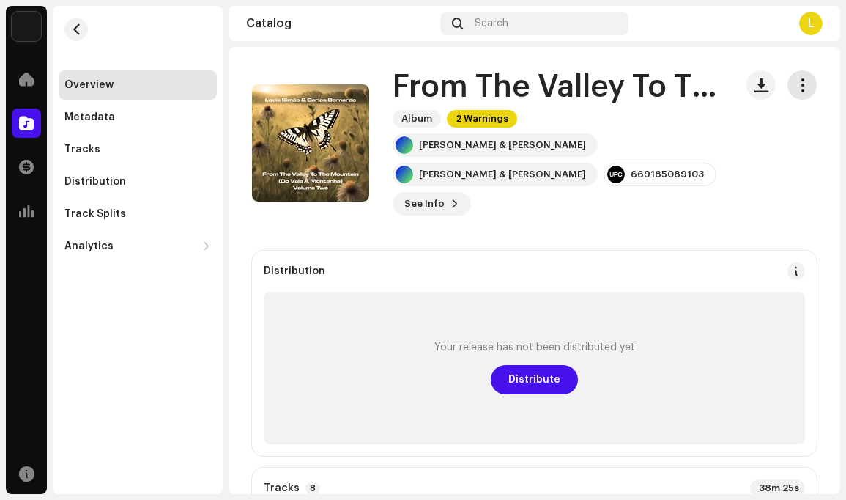
click at [796, 86] on span "button" at bounding box center [803, 85] width 14 height 12
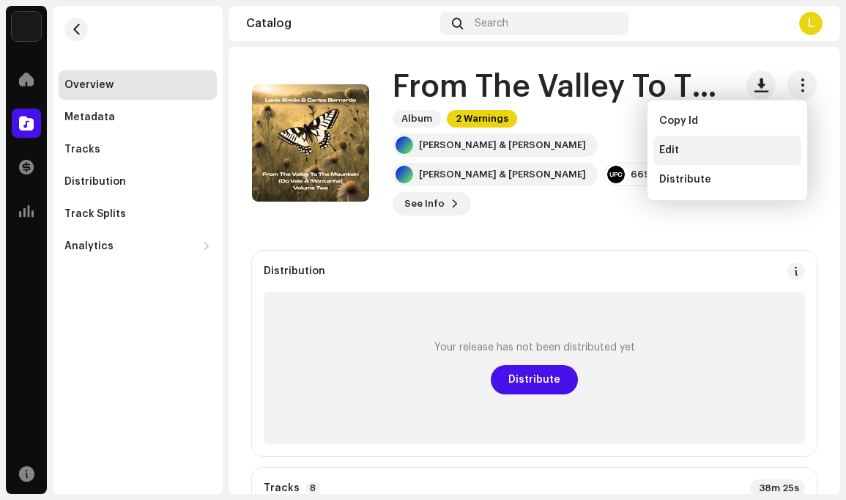
click at [690, 144] on div "Edit" at bounding box center [727, 150] width 136 height 12
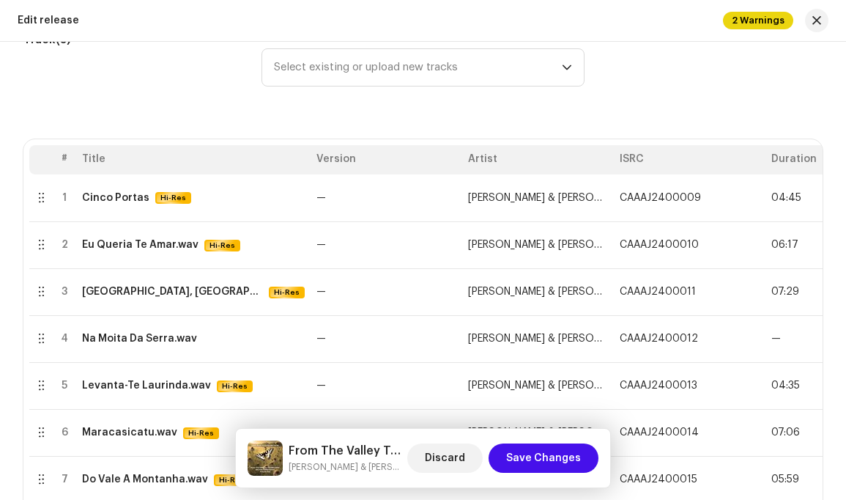
scroll to position [360, 0]
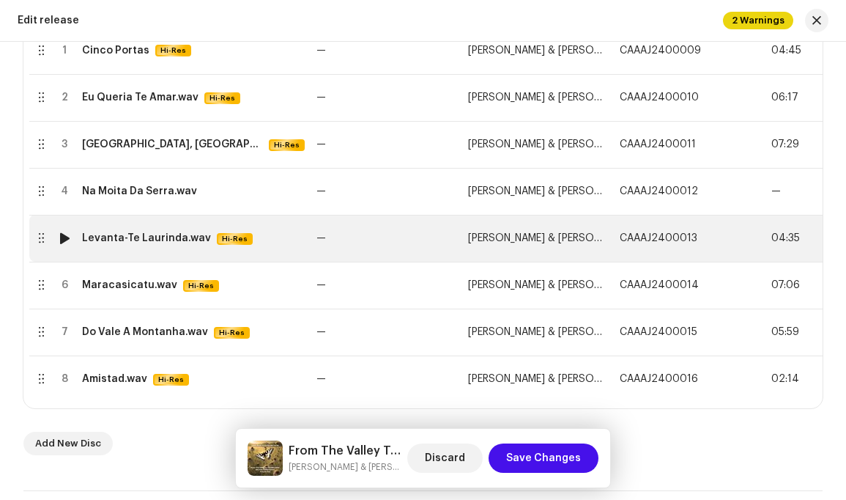
click at [567, 241] on span "[PERSON_NAME] & [PERSON_NAME]" at bounding box center [551, 238] width 167 height 10
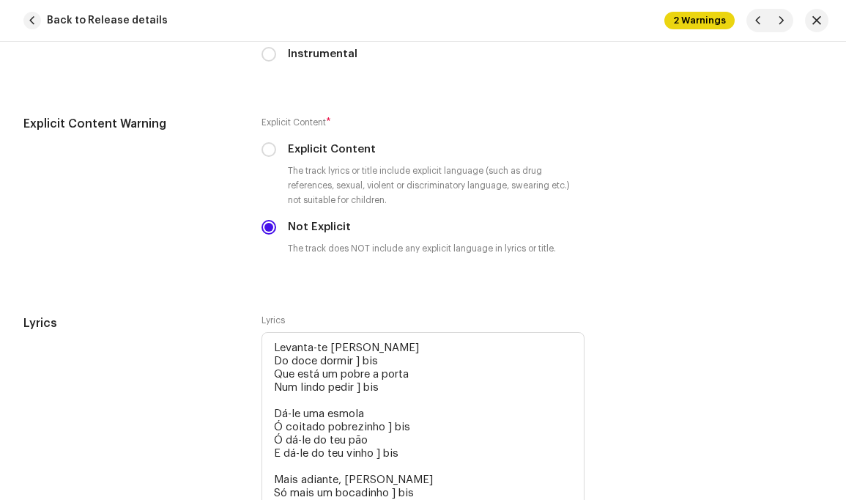
scroll to position [3286, 0]
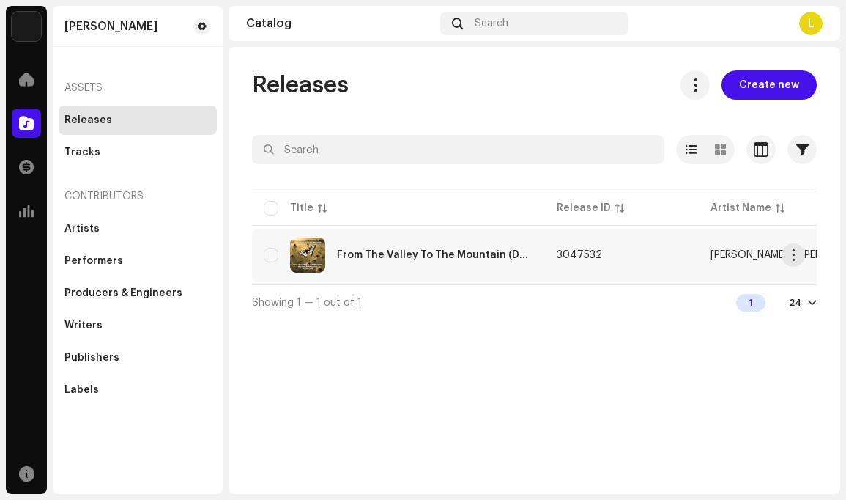
click at [611, 251] on td "3047532" at bounding box center [622, 255] width 154 height 53
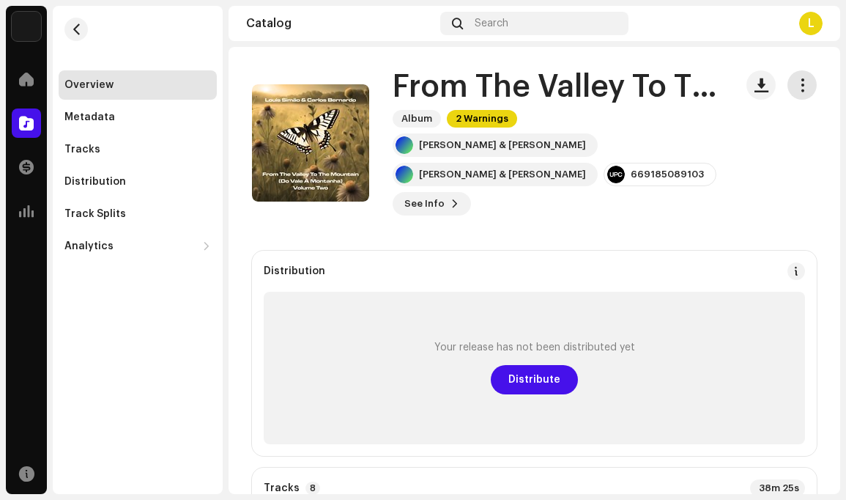
click at [796, 83] on span "button" at bounding box center [803, 85] width 14 height 12
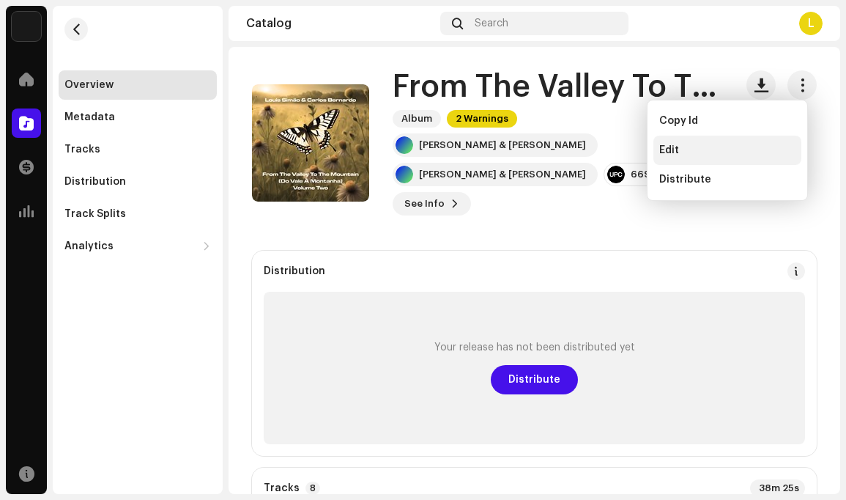
click at [699, 150] on div "Edit" at bounding box center [727, 150] width 136 height 12
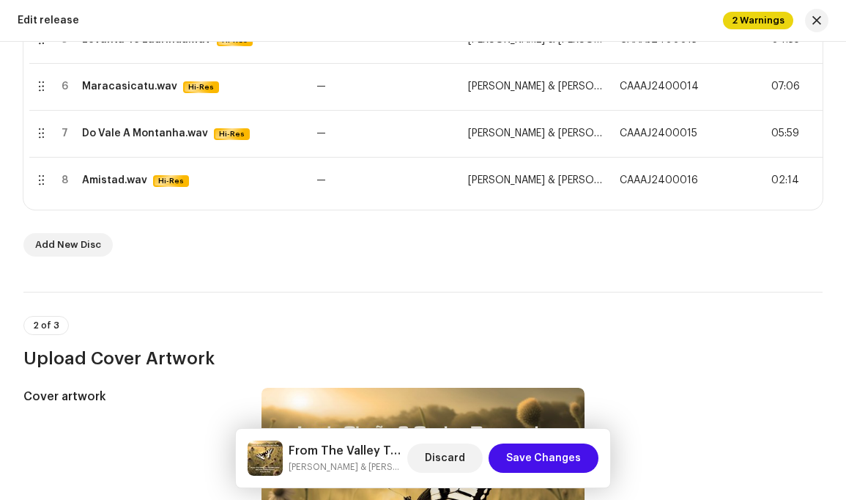
scroll to position [454, 0]
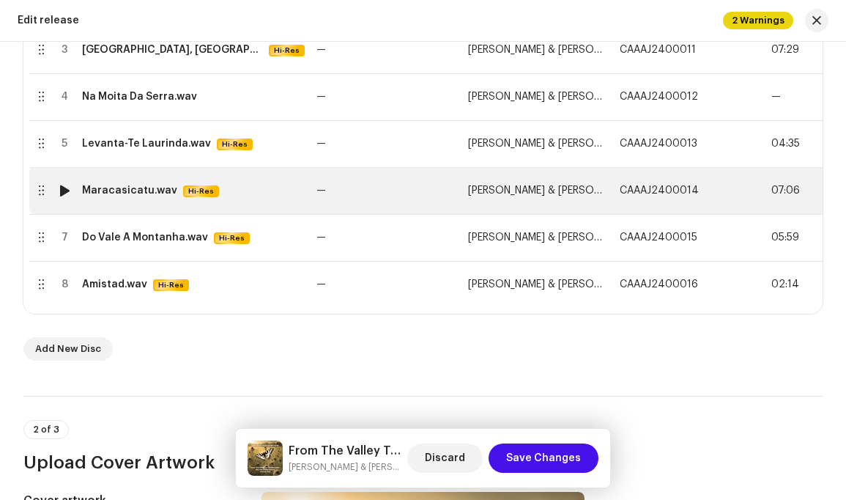
click at [684, 192] on span "CAAAJ2400014" at bounding box center [659, 190] width 79 height 10
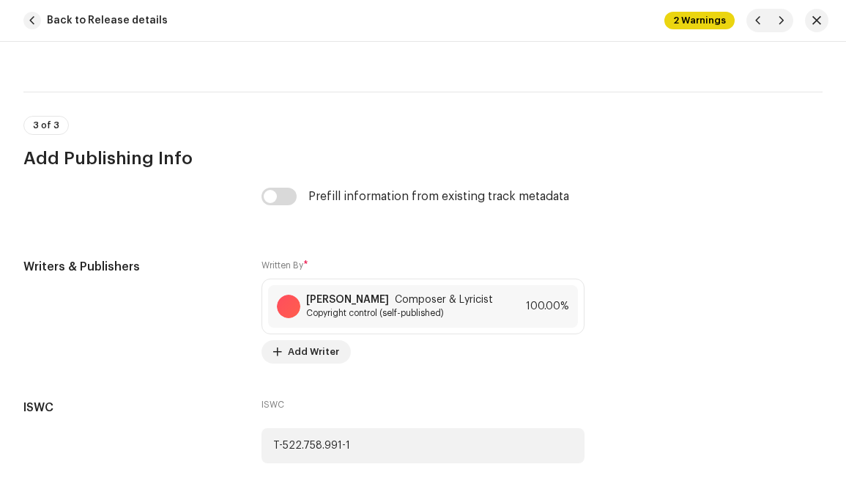
scroll to position [3107, 0]
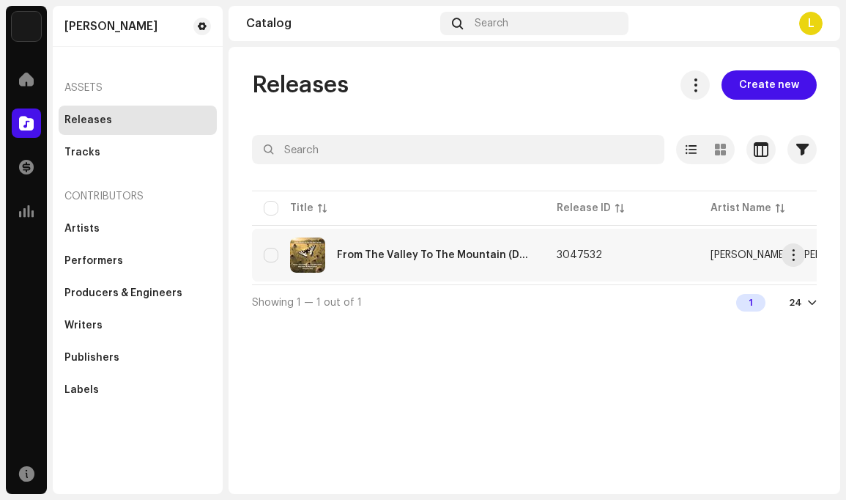
click at [587, 251] on span "3047532" at bounding box center [579, 255] width 45 height 10
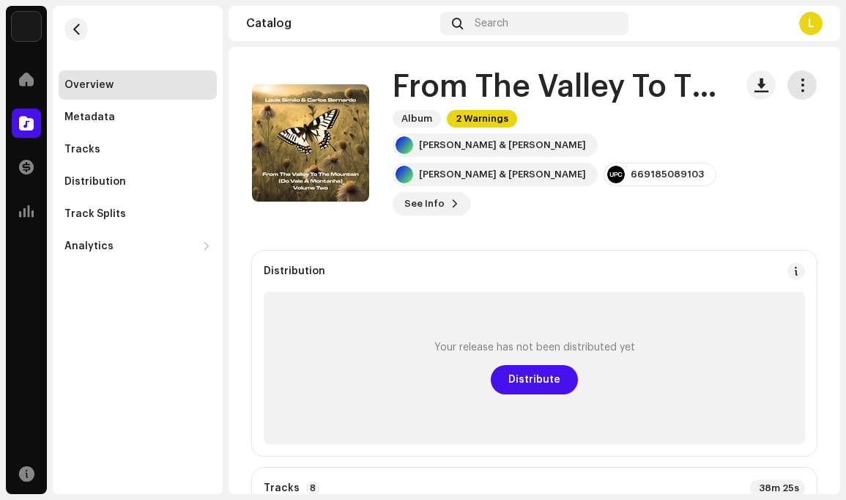
click at [796, 83] on span "button" at bounding box center [803, 85] width 14 height 12
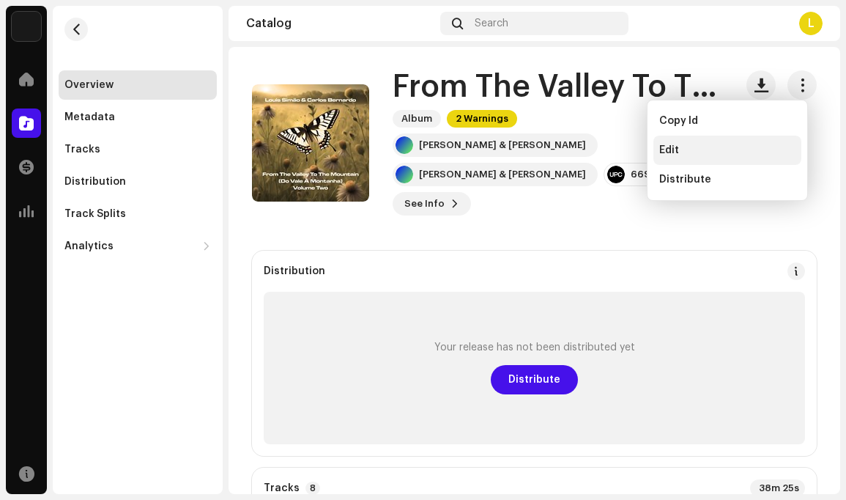
click at [695, 148] on div "Edit" at bounding box center [727, 150] width 136 height 12
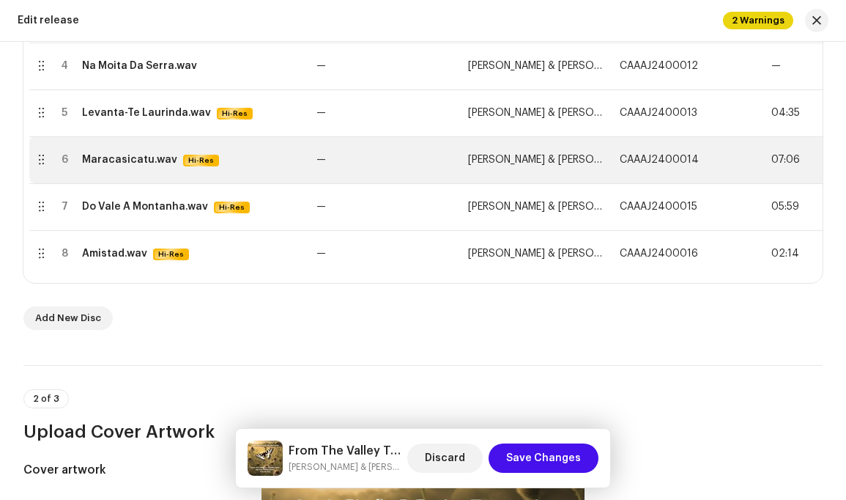
scroll to position [487, 0]
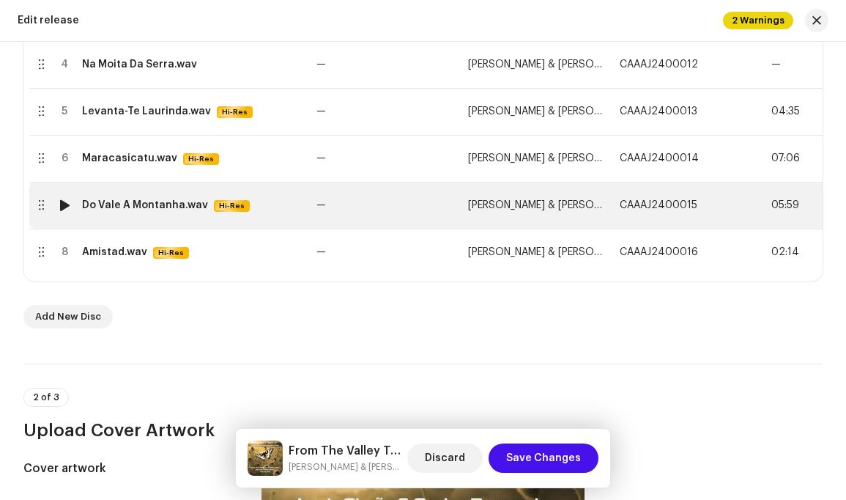
click at [557, 203] on span "[PERSON_NAME] & [PERSON_NAME]" at bounding box center [551, 205] width 167 height 10
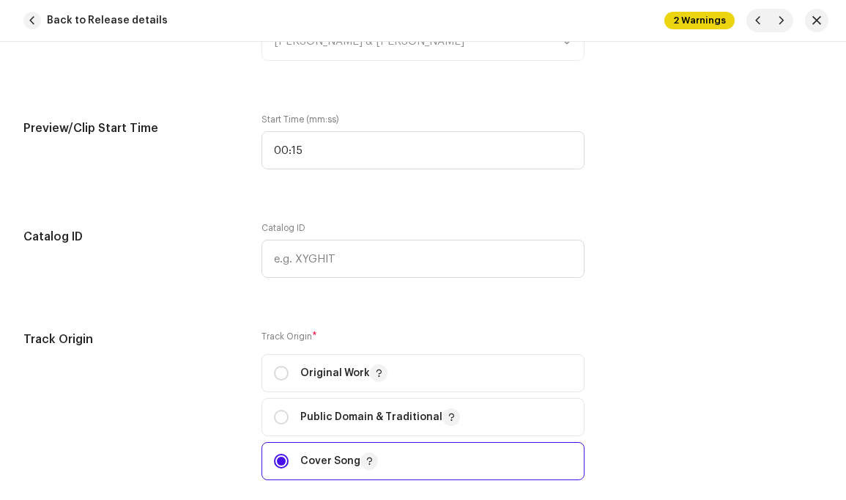
scroll to position [1745, 0]
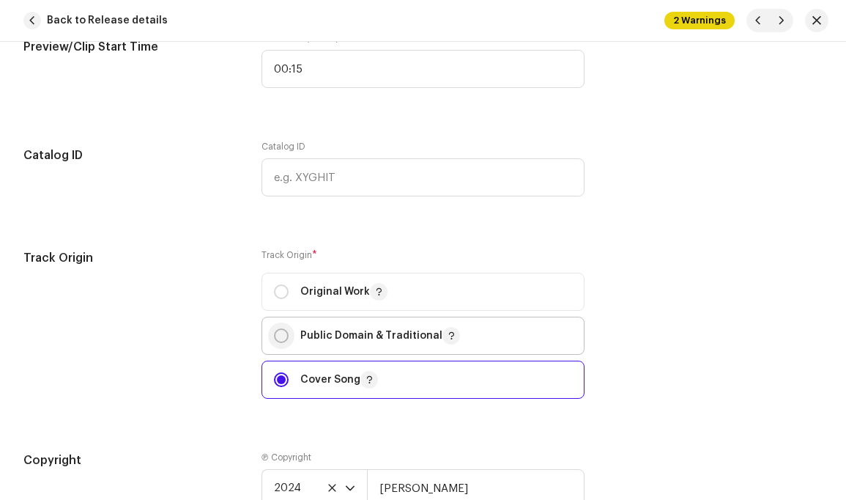
click at [278, 328] on input "radio" at bounding box center [281, 335] width 15 height 15
radio input "true"
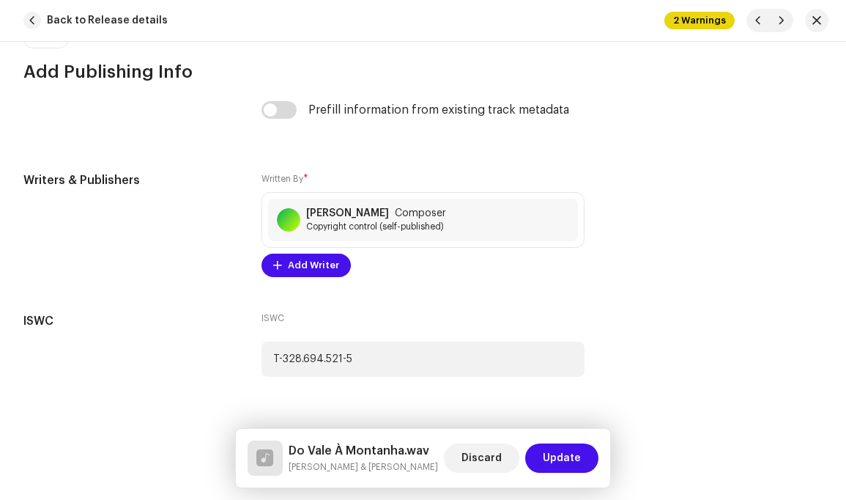
scroll to position [3523, 0]
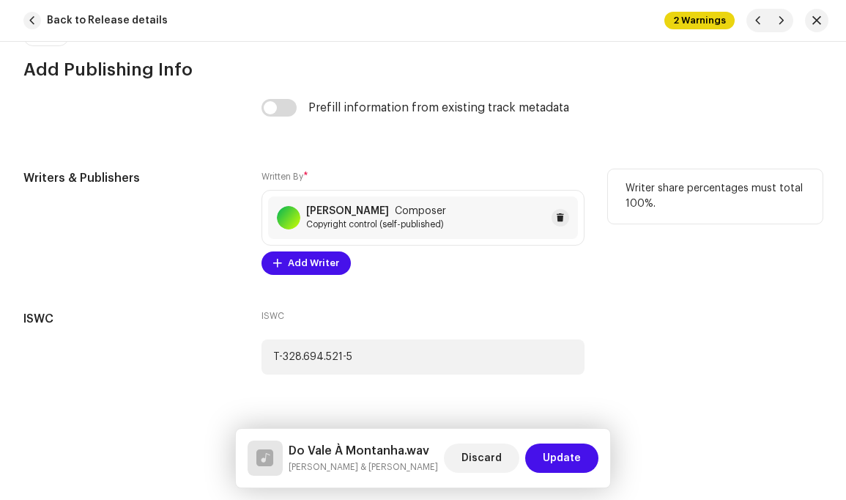
click at [418, 205] on span "Composer" at bounding box center [420, 211] width 51 height 12
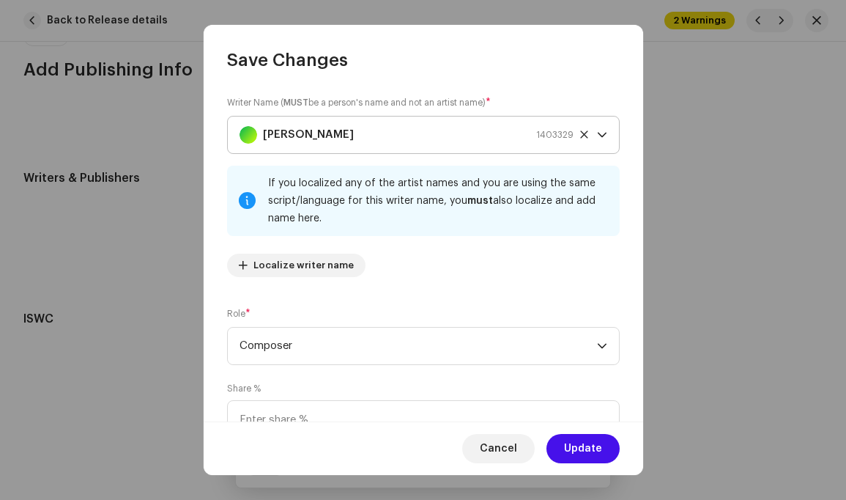
click at [597, 134] on icon "dropdown trigger" at bounding box center [602, 135] width 10 height 10
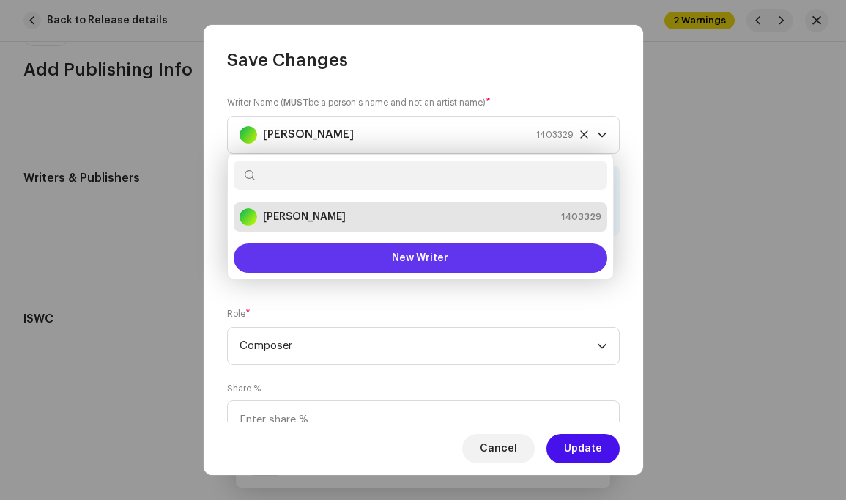
click at [459, 256] on button "New Writer" at bounding box center [421, 257] width 374 height 29
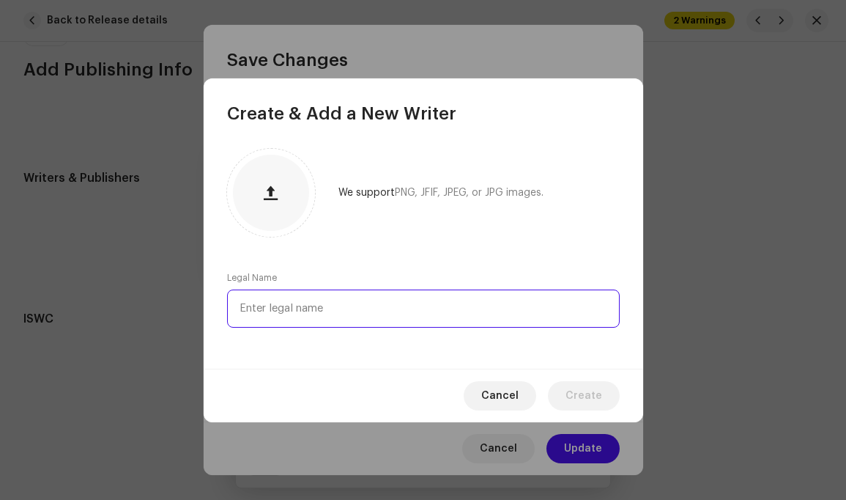
click at [382, 307] on input "text" at bounding box center [423, 308] width 393 height 38
type input "Fernando Pessoa"
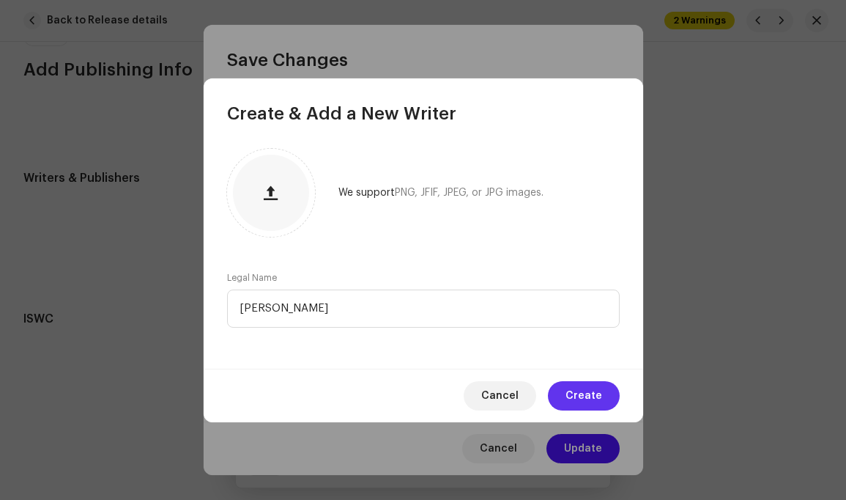
click at [583, 392] on span "Create" at bounding box center [584, 395] width 37 height 29
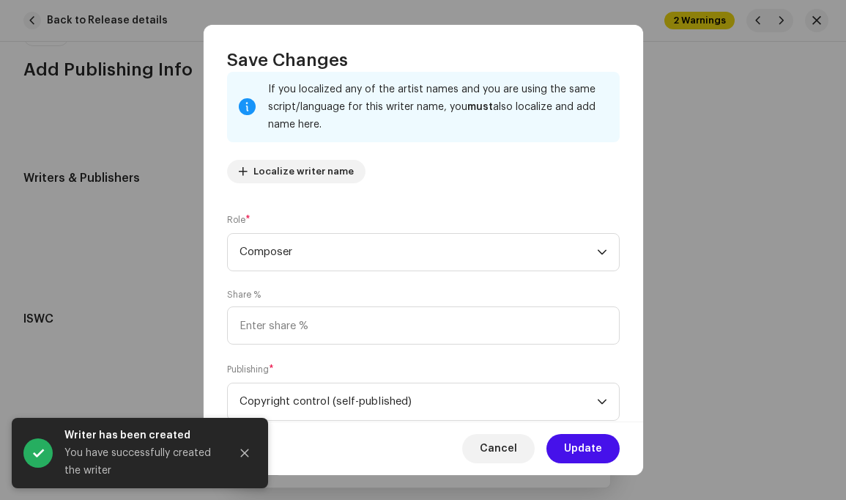
scroll to position [110, 0]
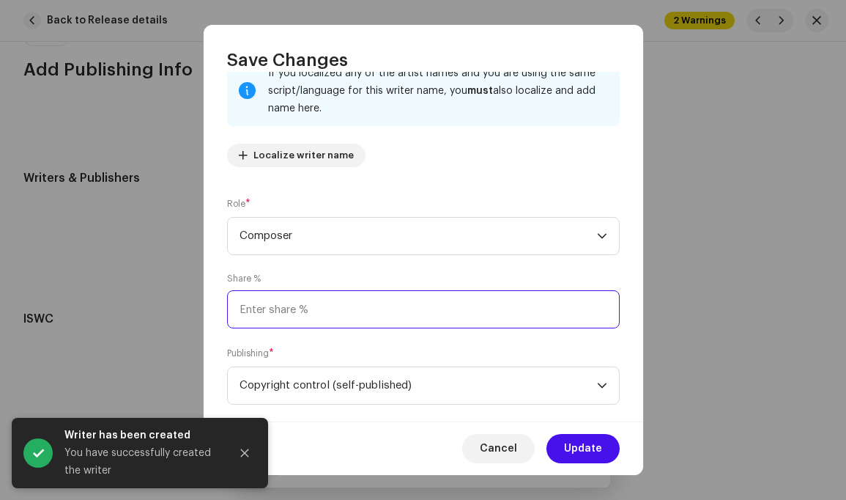
click at [295, 308] on input at bounding box center [423, 309] width 393 height 38
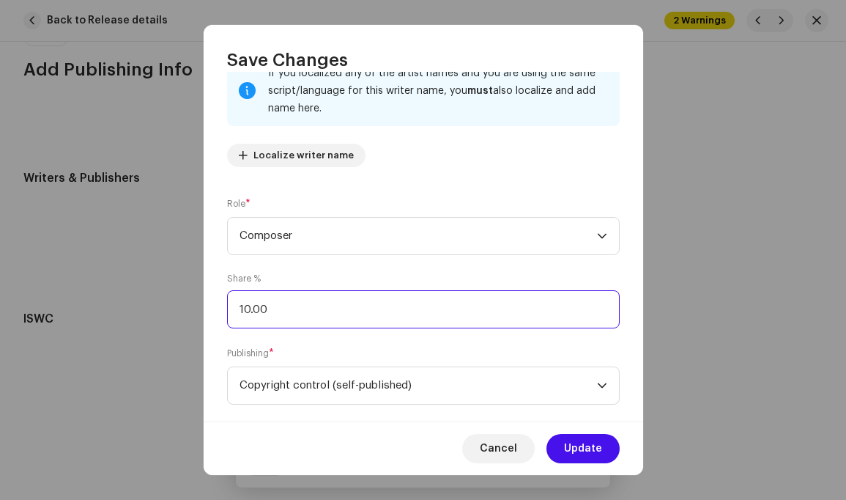
type input "100.00"
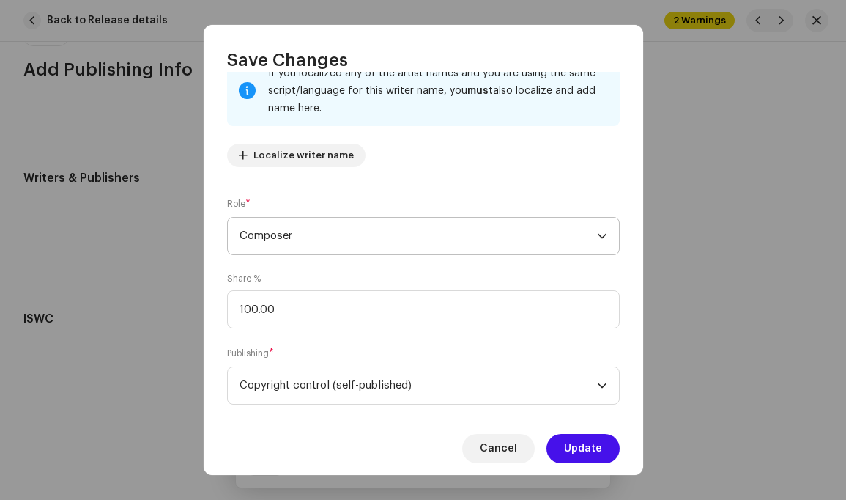
click at [598, 237] on icon "dropdown trigger" at bounding box center [602, 236] width 10 height 10
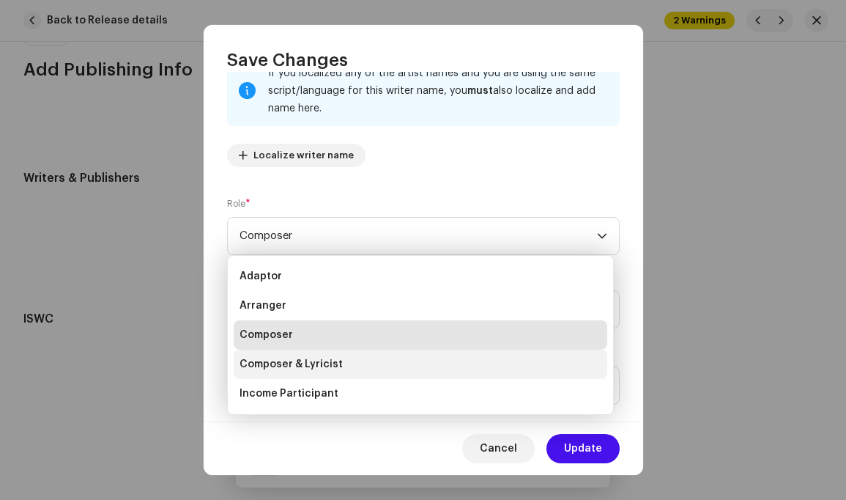
click at [356, 361] on li "Composer & Lyricist" at bounding box center [421, 364] width 374 height 29
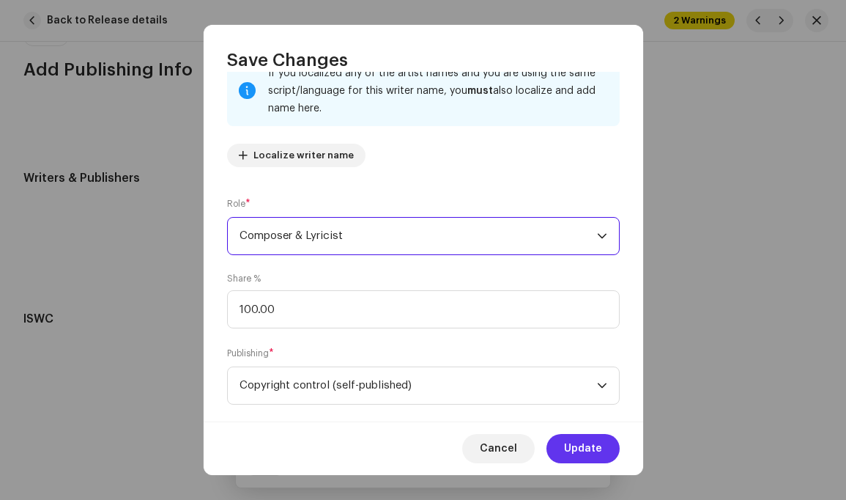
click at [589, 447] on span "Update" at bounding box center [583, 448] width 38 height 29
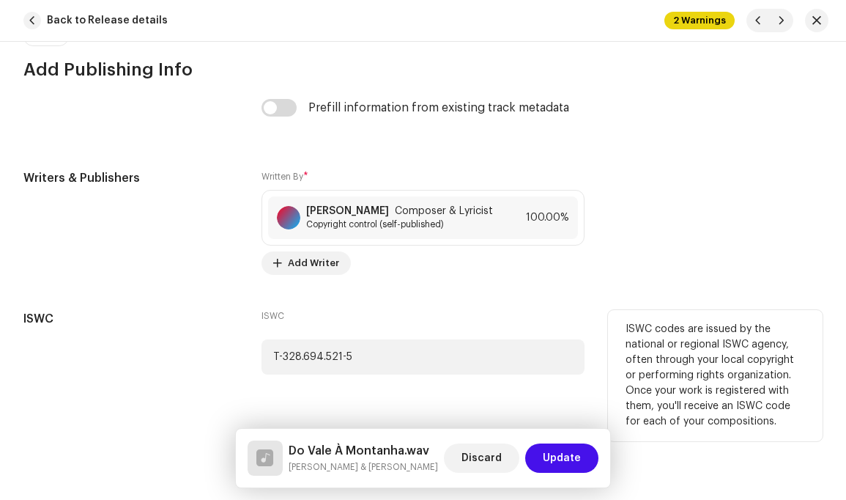
scroll to position [3537, 0]
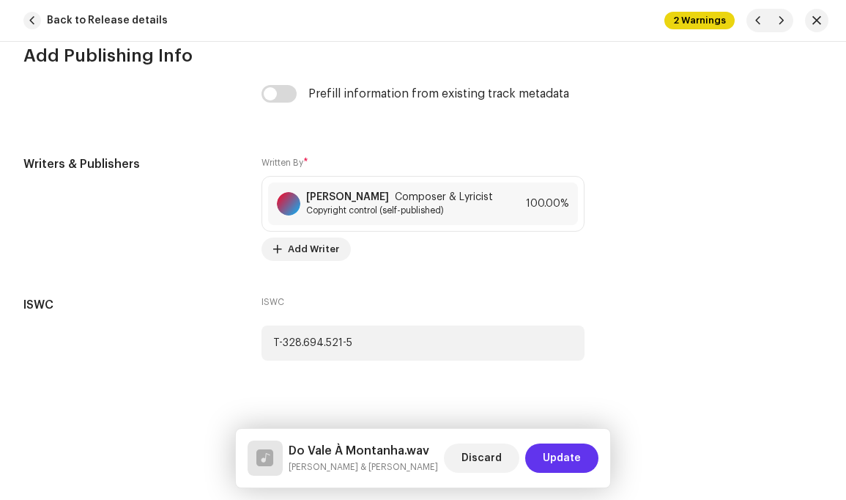
click at [555, 454] on span "Update" at bounding box center [562, 457] width 38 height 29
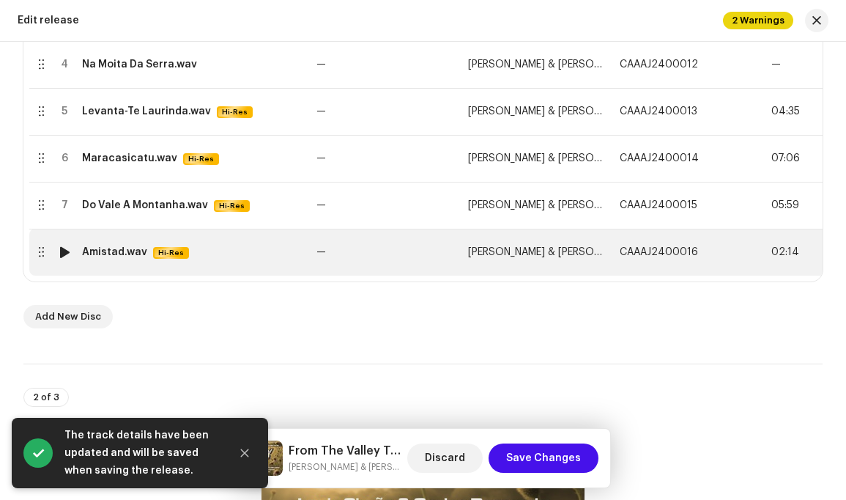
click at [561, 253] on span "[PERSON_NAME] & [PERSON_NAME]" at bounding box center [551, 252] width 167 height 10
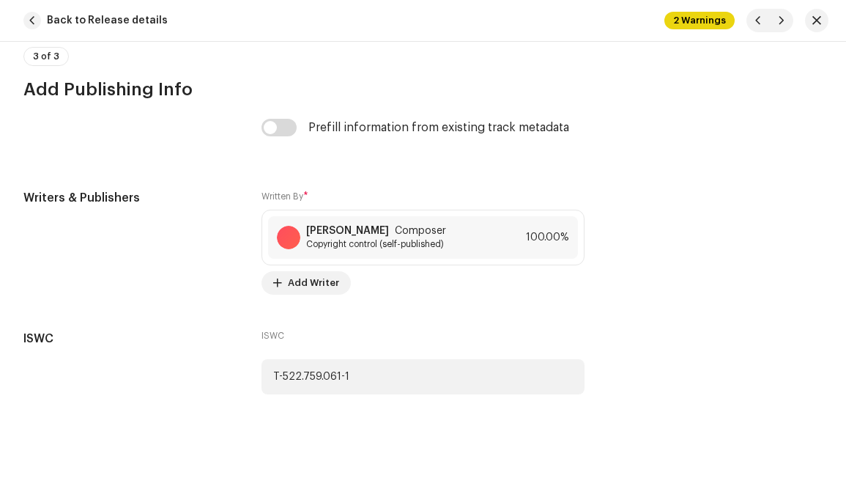
scroll to position [2924, 0]
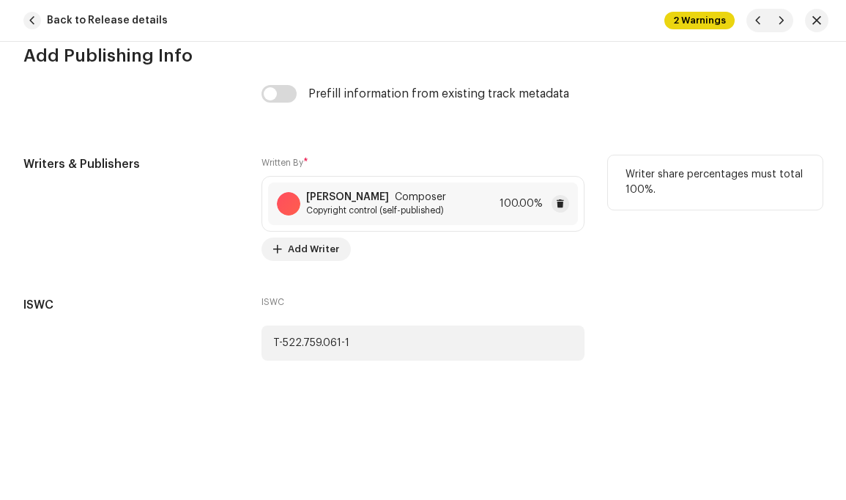
click at [435, 191] on div "Carlos Bernardo Composer Copyright control (self-published)" at bounding box center [376, 203] width 140 height 25
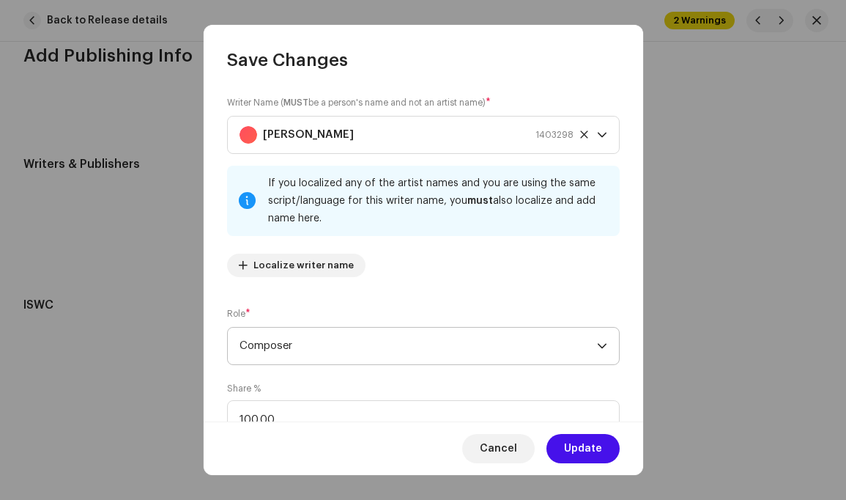
click at [597, 344] on icon "dropdown trigger" at bounding box center [602, 346] width 10 height 10
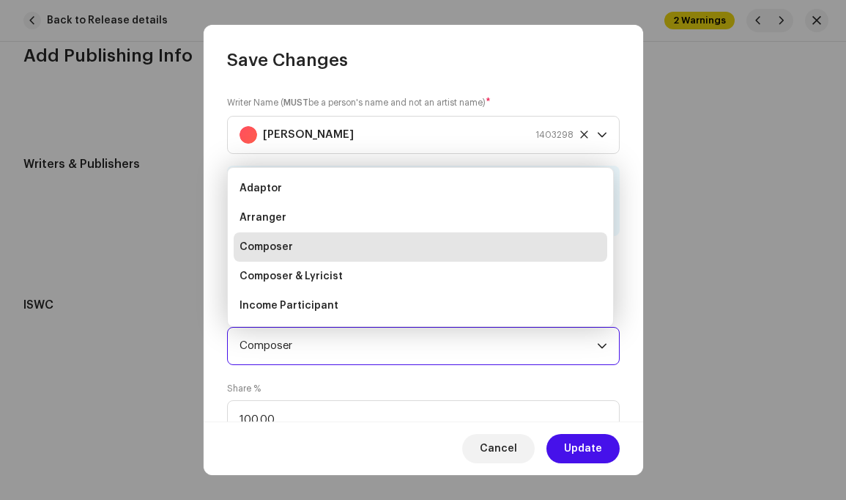
scroll to position [23, 0]
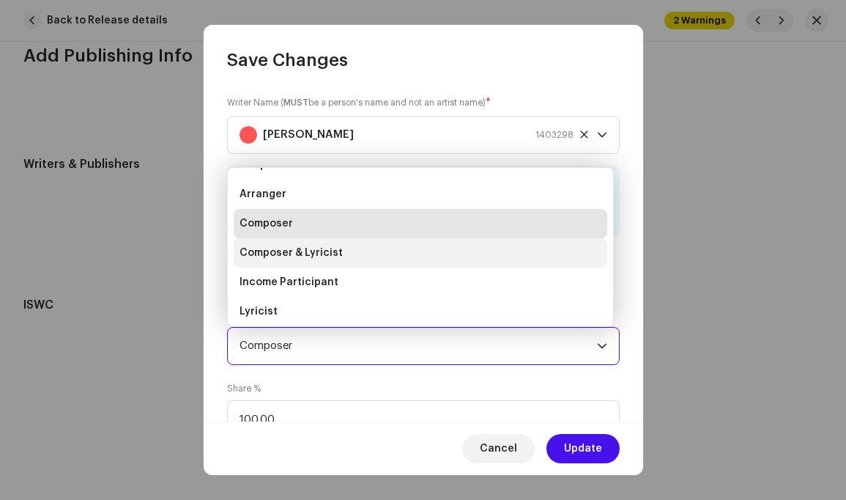
click at [380, 254] on li "Composer & Lyricist" at bounding box center [421, 252] width 374 height 29
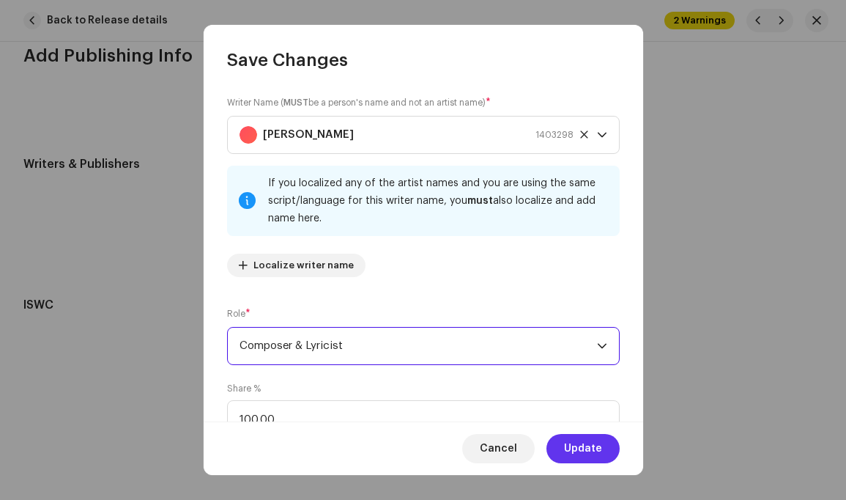
click at [586, 444] on span "Update" at bounding box center [583, 448] width 38 height 29
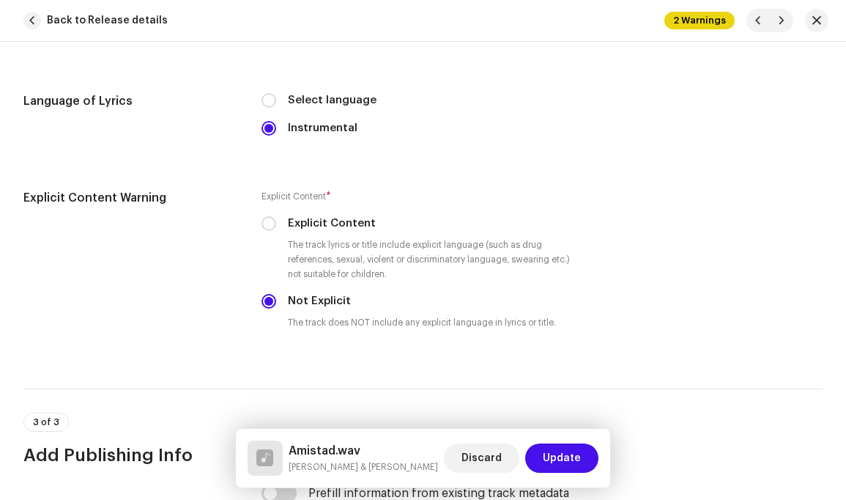
scroll to position [2491, 0]
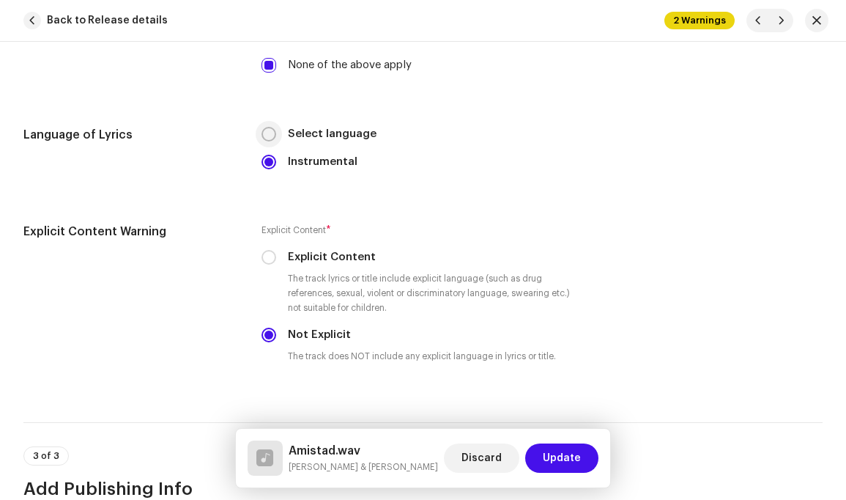
click at [268, 127] on input "Select language" at bounding box center [269, 134] width 15 height 15
radio input "true"
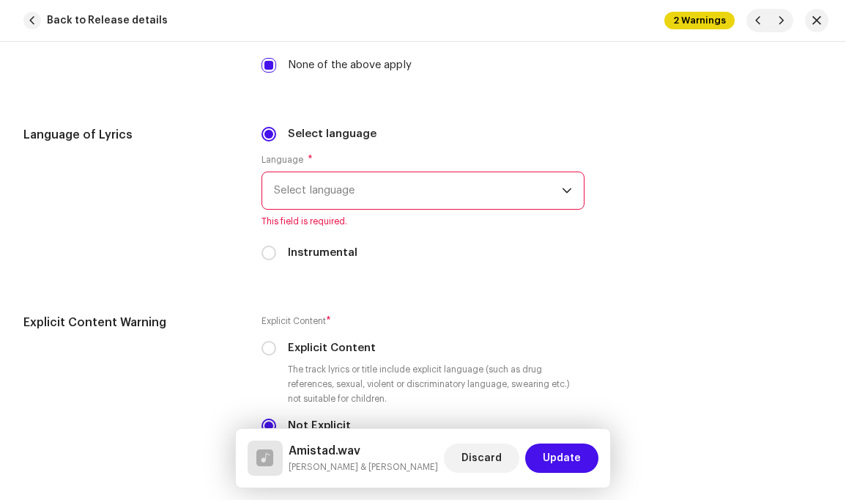
click at [375, 177] on span "Select language" at bounding box center [417, 190] width 287 height 37
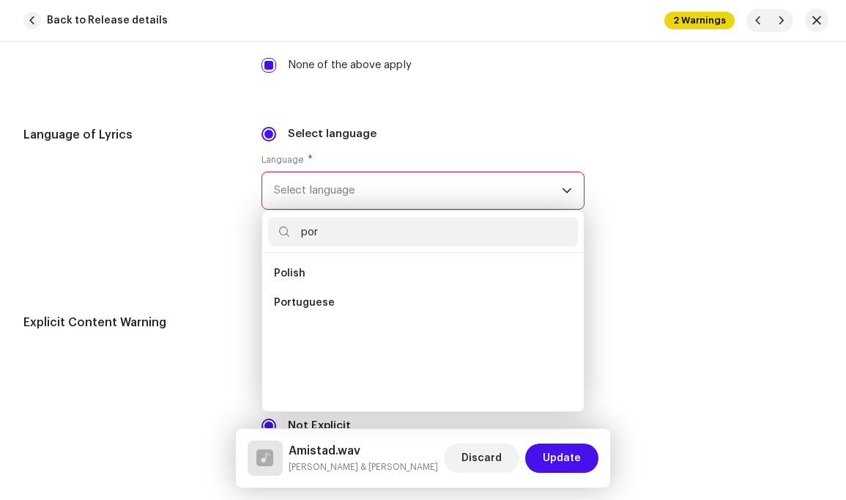
scroll to position [0, 0]
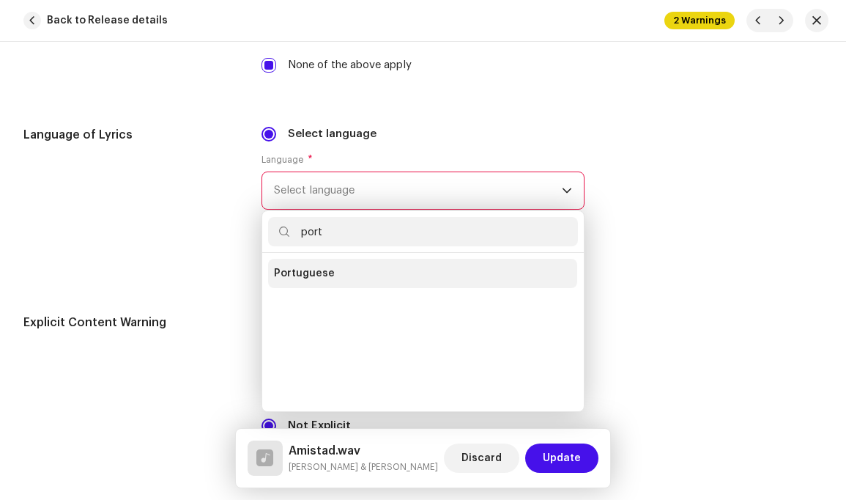
type input "port"
click at [347, 263] on li "Portuguese" at bounding box center [422, 273] width 309 height 29
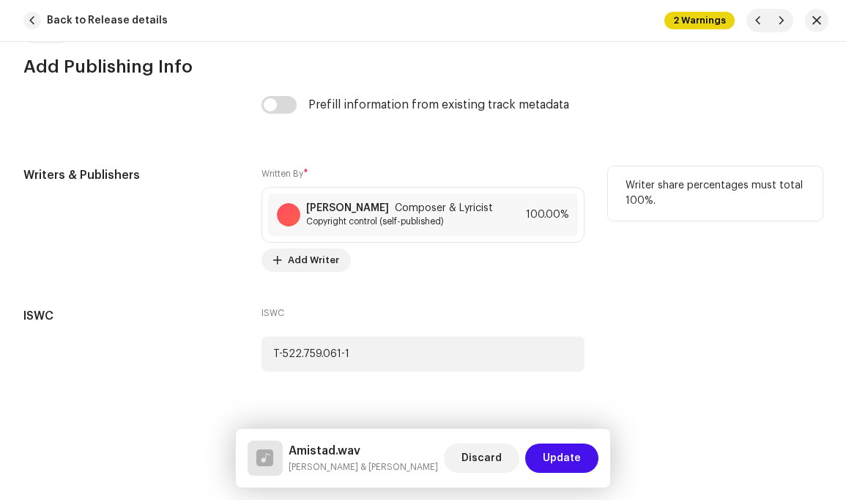
scroll to position [3124, 0]
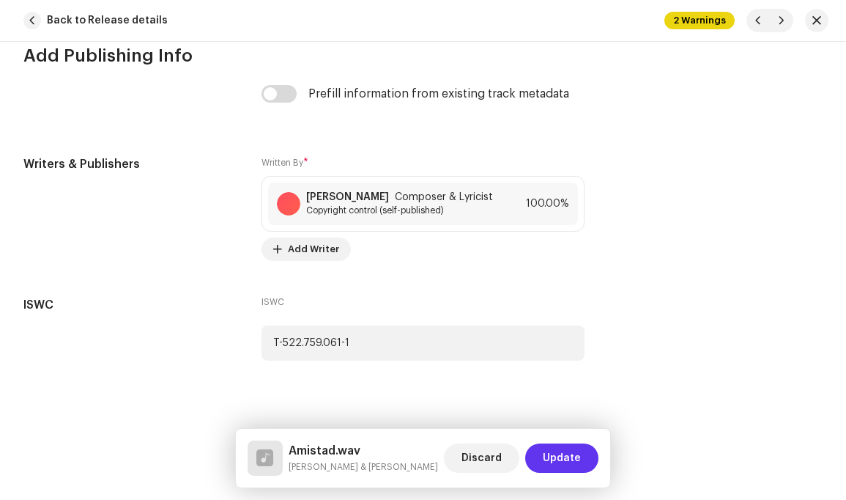
click at [569, 454] on span "Update" at bounding box center [562, 457] width 38 height 29
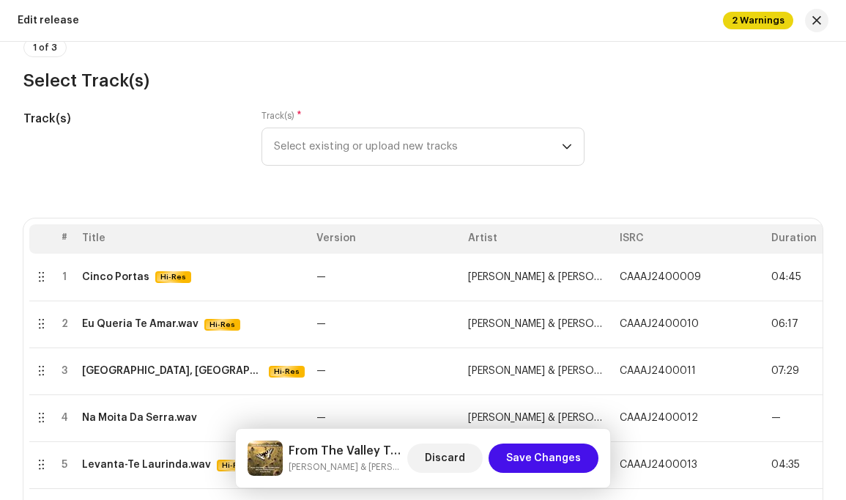
scroll to position [249, 0]
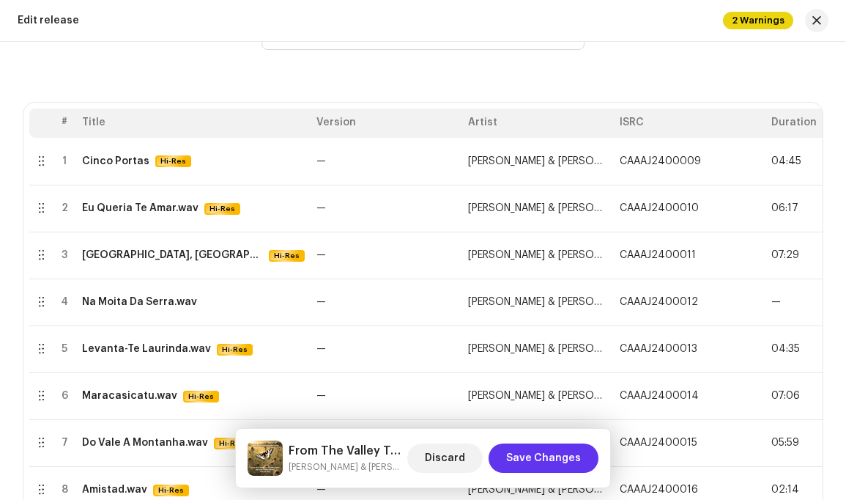
click at [555, 455] on span "Save Changes" at bounding box center [543, 457] width 75 height 29
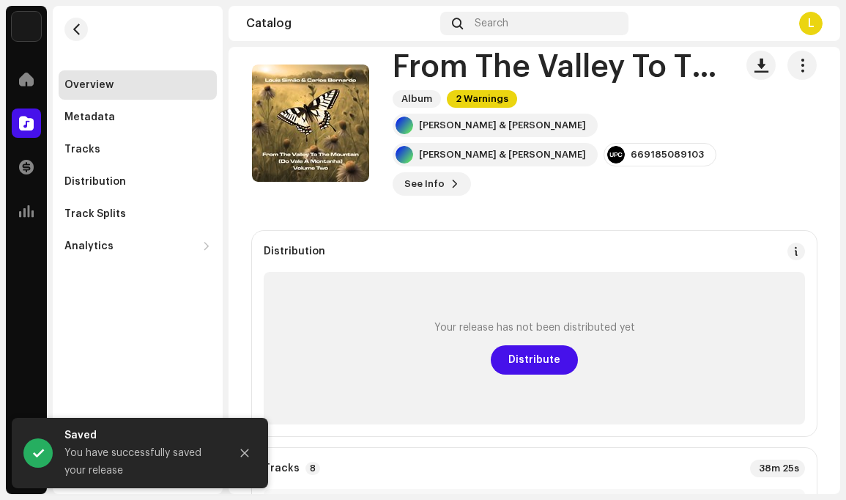
scroll to position [42, 0]
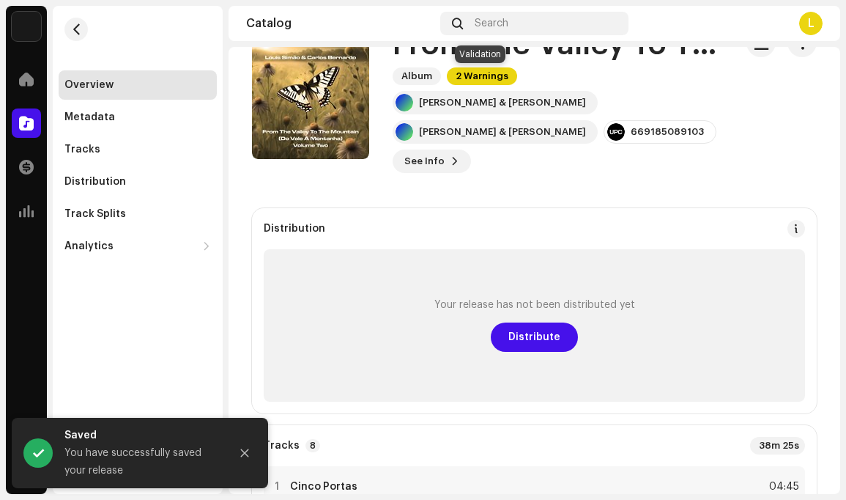
click at [476, 76] on span "2 Warnings" at bounding box center [482, 76] width 70 height 18
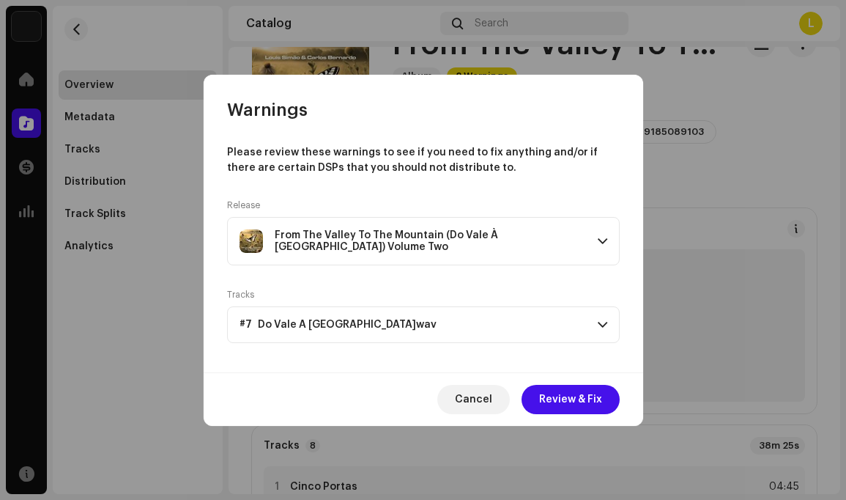
click at [602, 240] on span at bounding box center [603, 241] width 10 height 12
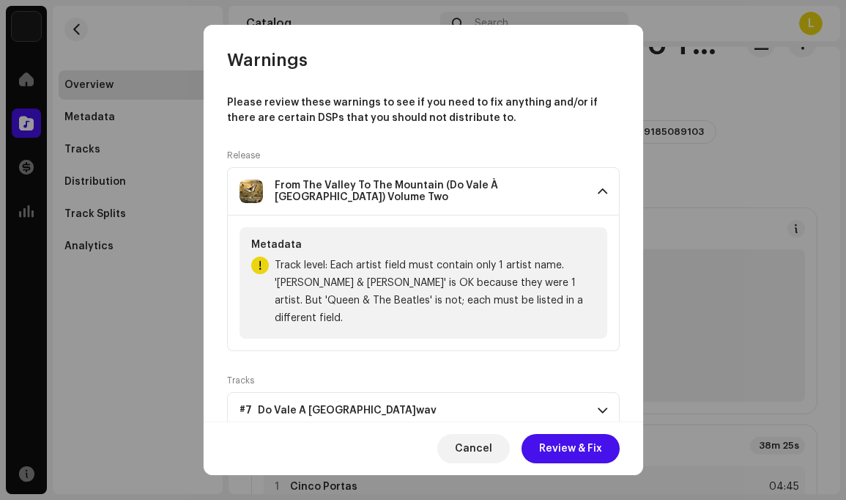
click at [598, 191] on span at bounding box center [603, 191] width 10 height 12
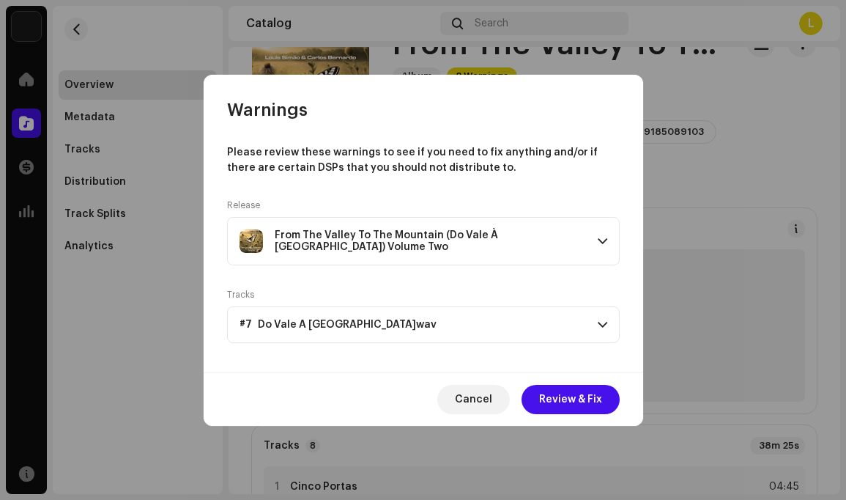
click at [602, 324] on span at bounding box center [603, 325] width 10 height 12
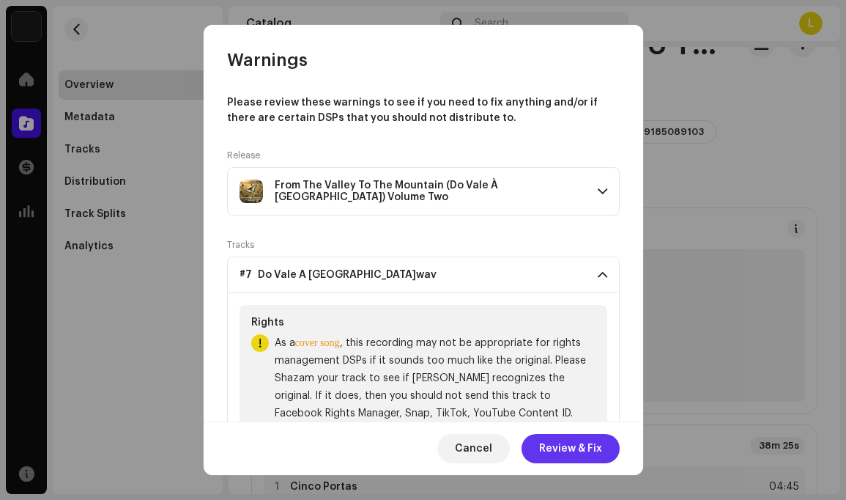
click at [566, 444] on span "Review & Fix" at bounding box center [570, 448] width 63 height 29
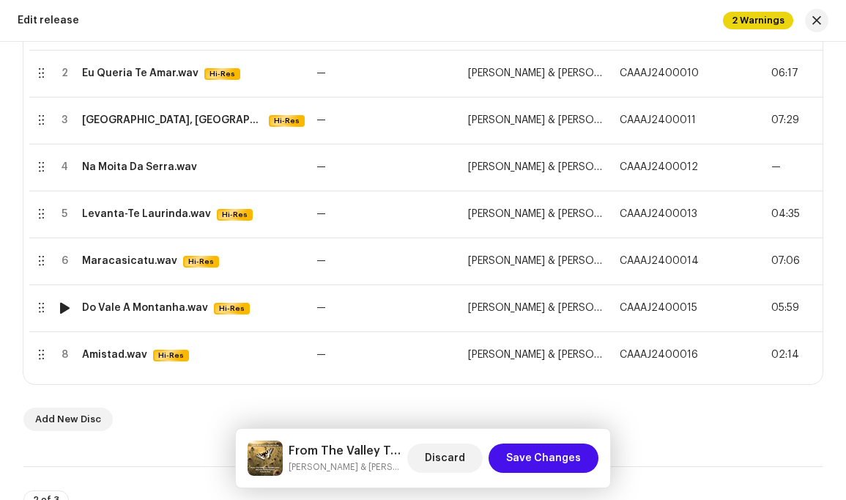
scroll to position [410, 0]
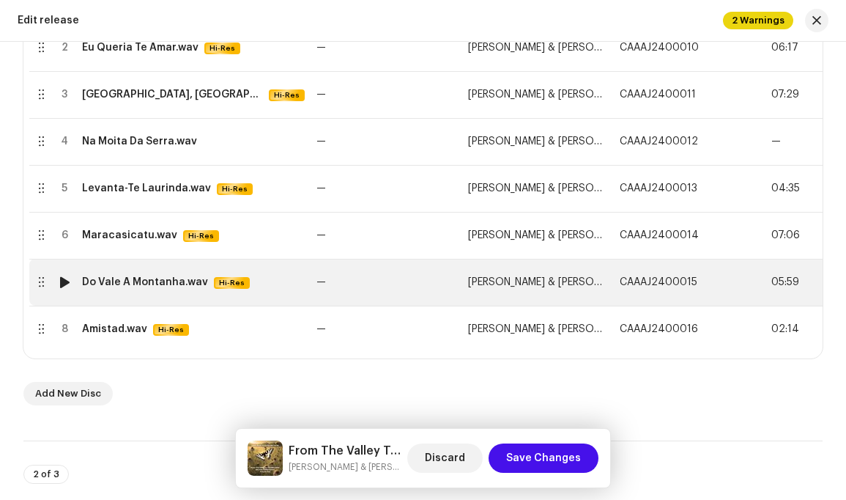
click at [628, 284] on span "CAAAJ2400015" at bounding box center [659, 282] width 78 height 10
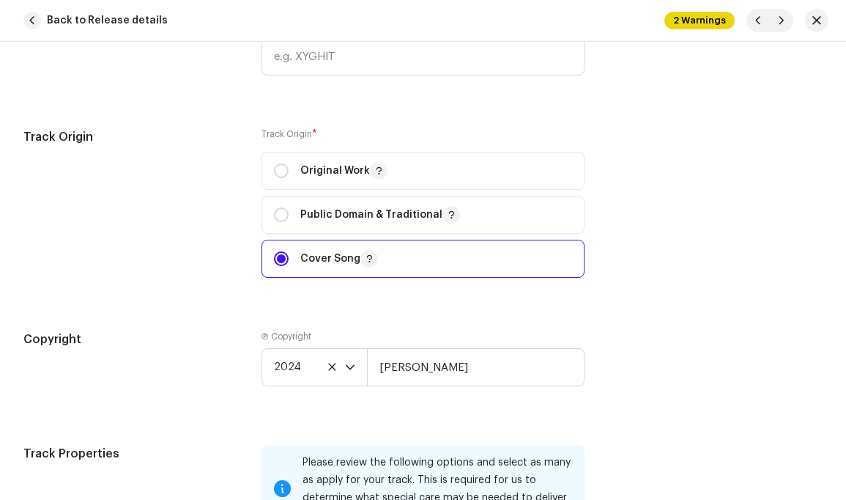
scroll to position [1852, 0]
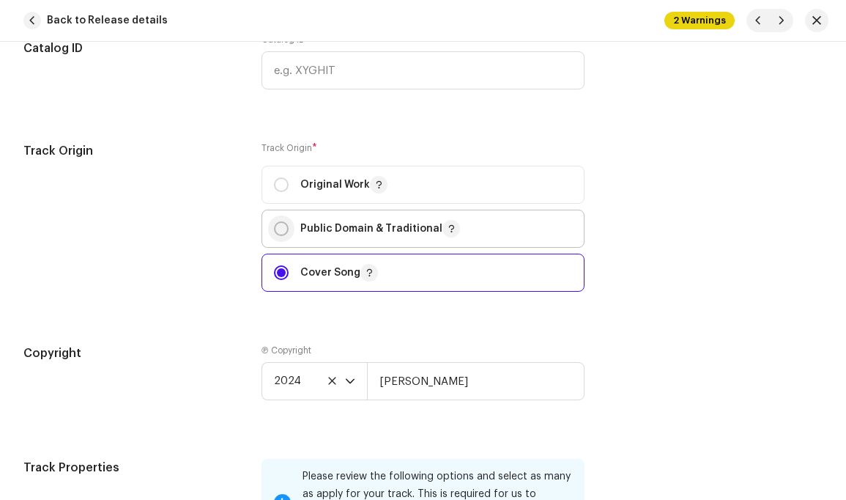
click at [283, 221] on input "radio" at bounding box center [281, 228] width 15 height 15
radio input "true"
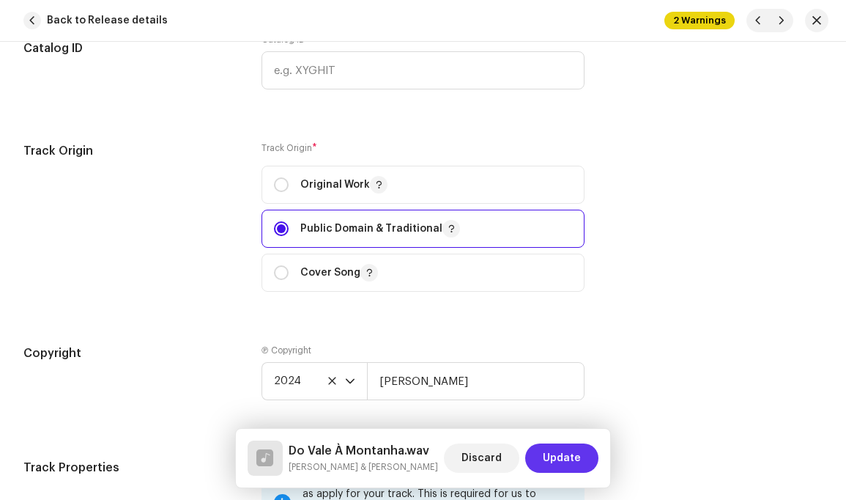
click at [562, 459] on span "Update" at bounding box center [562, 457] width 38 height 29
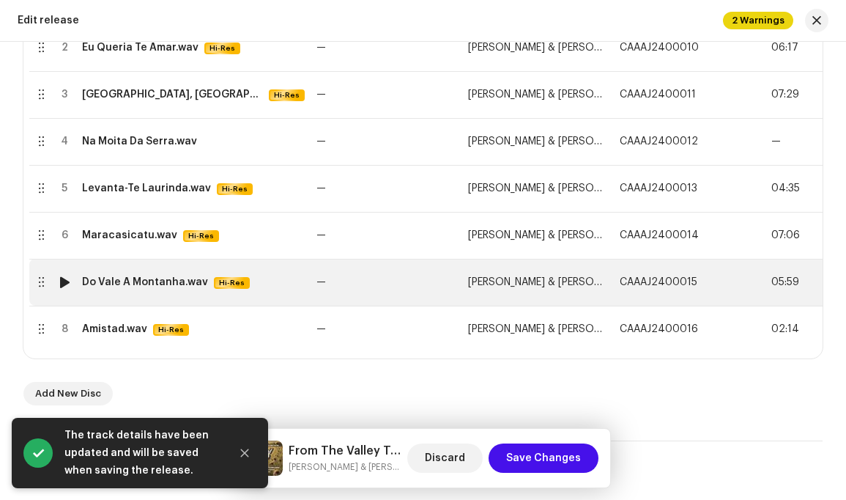
click at [564, 284] on span "[PERSON_NAME] & [PERSON_NAME]" at bounding box center [551, 282] width 167 height 10
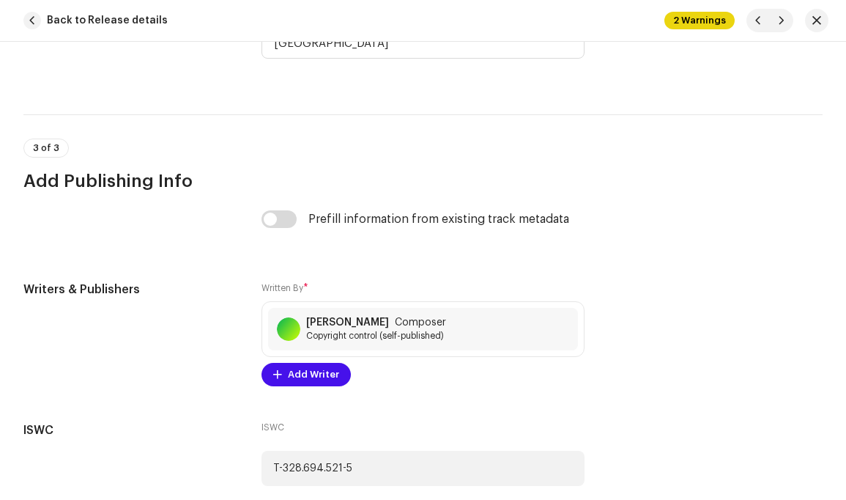
scroll to position [3412, 0]
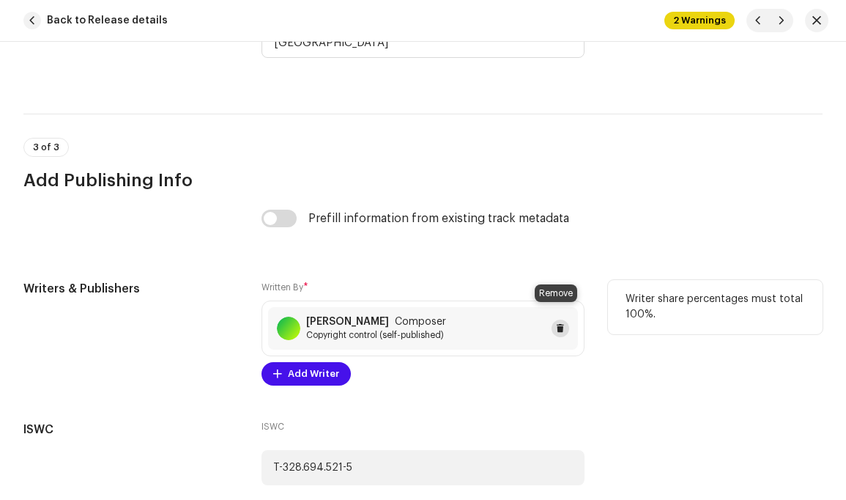
click at [556, 322] on span at bounding box center [560, 328] width 9 height 12
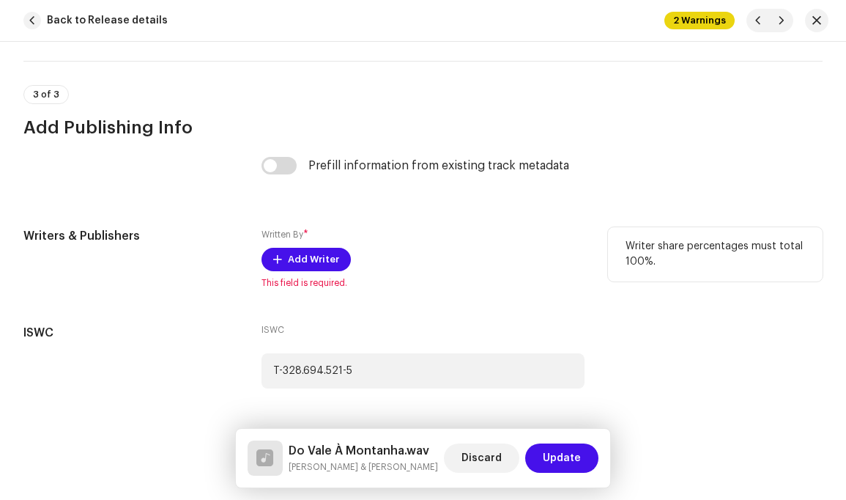
scroll to position [3468, 0]
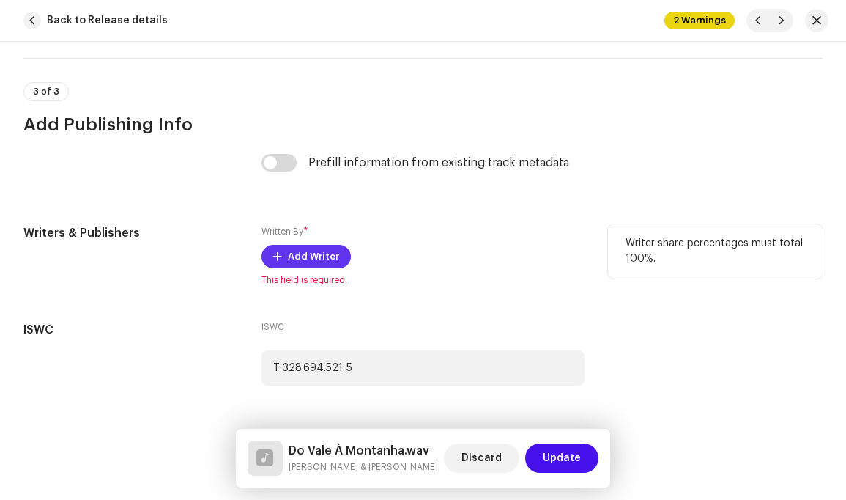
click at [319, 243] on span "Add Writer" at bounding box center [313, 256] width 51 height 29
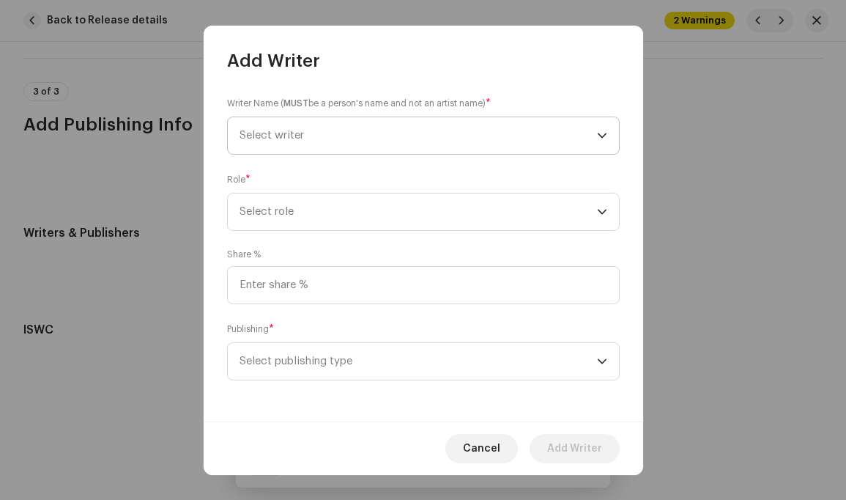
click at [449, 134] on span "Select writer" at bounding box center [419, 135] width 358 height 37
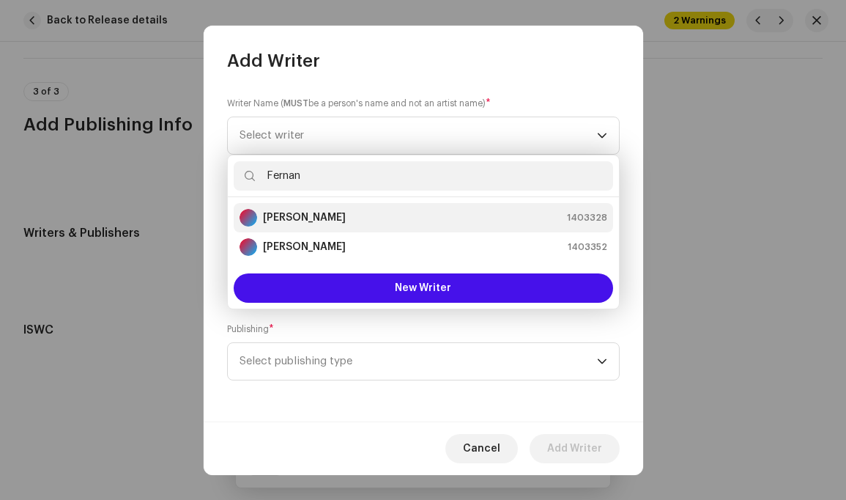
type input "Fernan"
click at [342, 212] on strong "[PERSON_NAME]" at bounding box center [304, 217] width 83 height 15
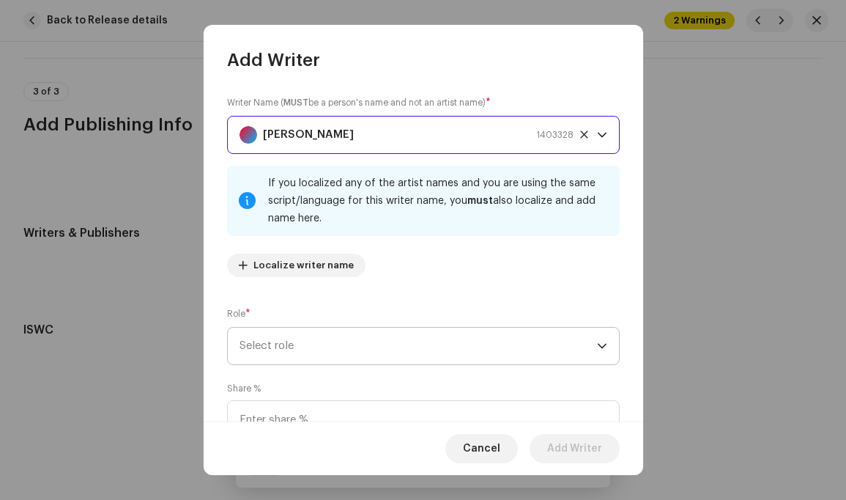
click at [597, 344] on icon "dropdown trigger" at bounding box center [602, 346] width 10 height 10
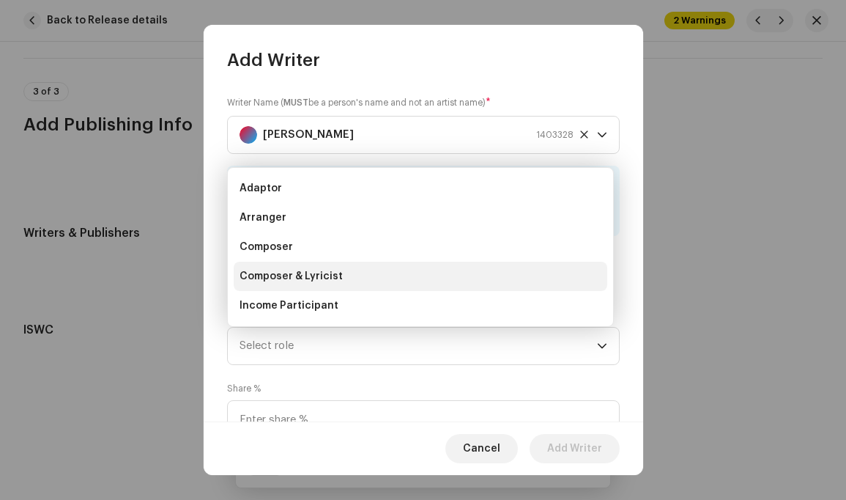
click at [330, 274] on span "Composer & Lyricist" at bounding box center [291, 276] width 103 height 15
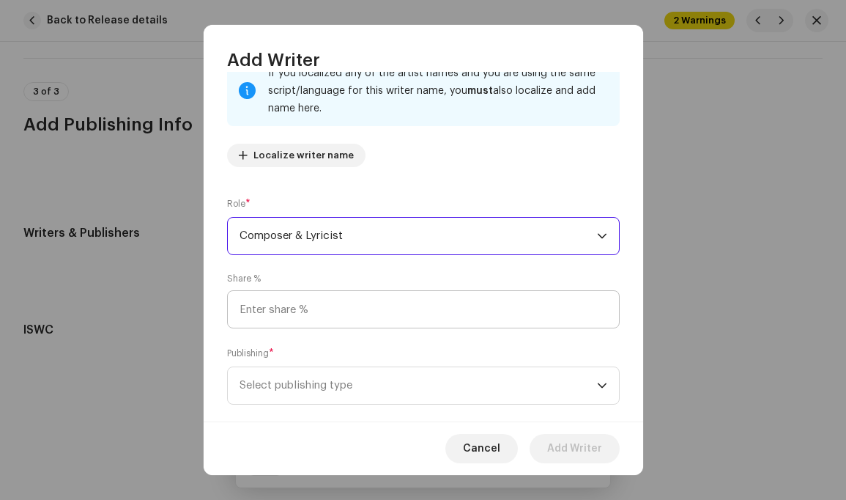
scroll to position [134, 0]
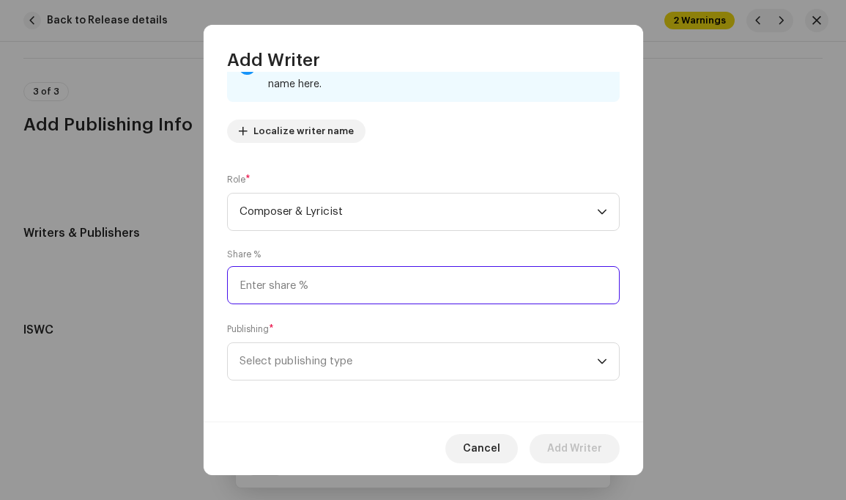
click at [282, 281] on input at bounding box center [423, 285] width 393 height 38
type input "100.00"
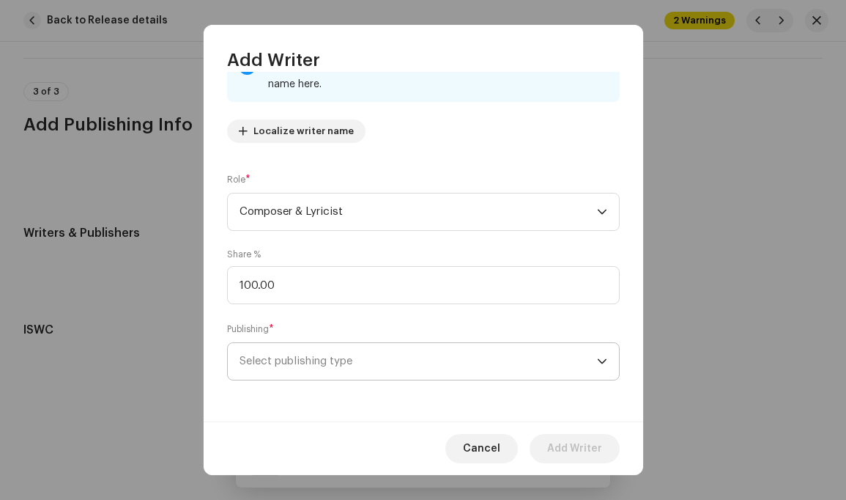
click at [325, 362] on span "Select publishing type" at bounding box center [419, 361] width 358 height 37
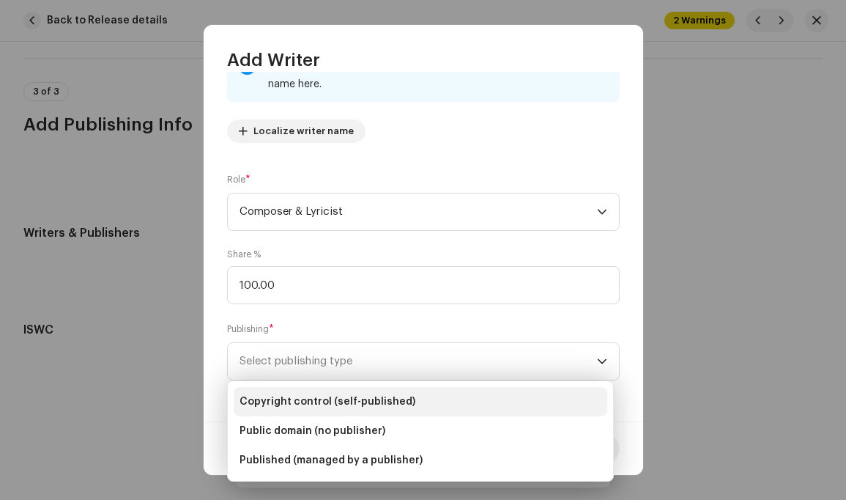
click at [319, 396] on span "Copyright control (self-published)" at bounding box center [328, 401] width 176 height 15
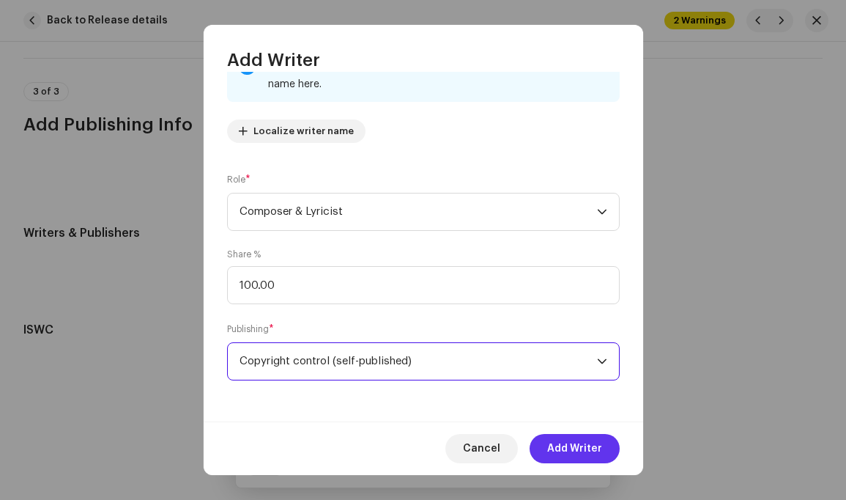
click at [572, 453] on span "Add Writer" at bounding box center [574, 448] width 55 height 29
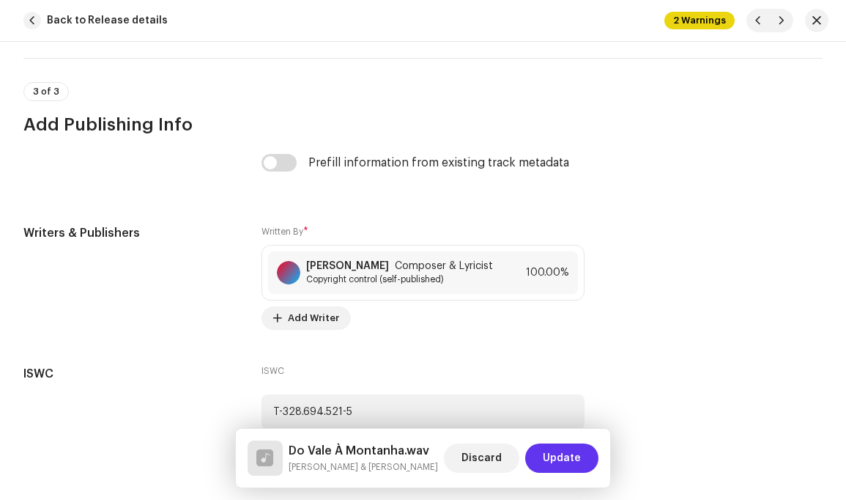
click at [567, 458] on span "Update" at bounding box center [562, 457] width 38 height 29
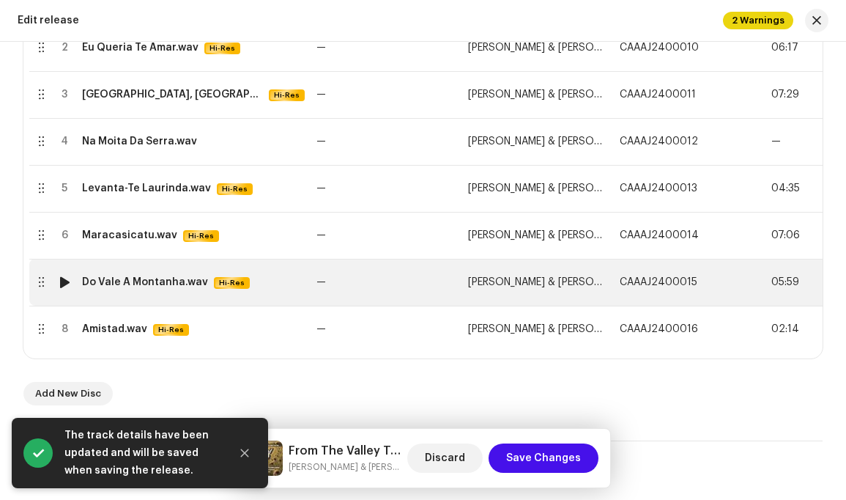
click at [563, 282] on span "[PERSON_NAME] & [PERSON_NAME]" at bounding box center [551, 282] width 167 height 10
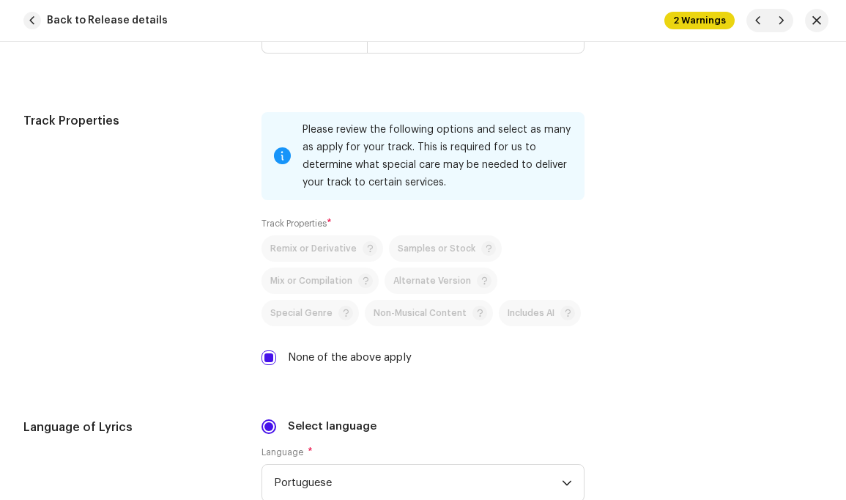
scroll to position [2188, 0]
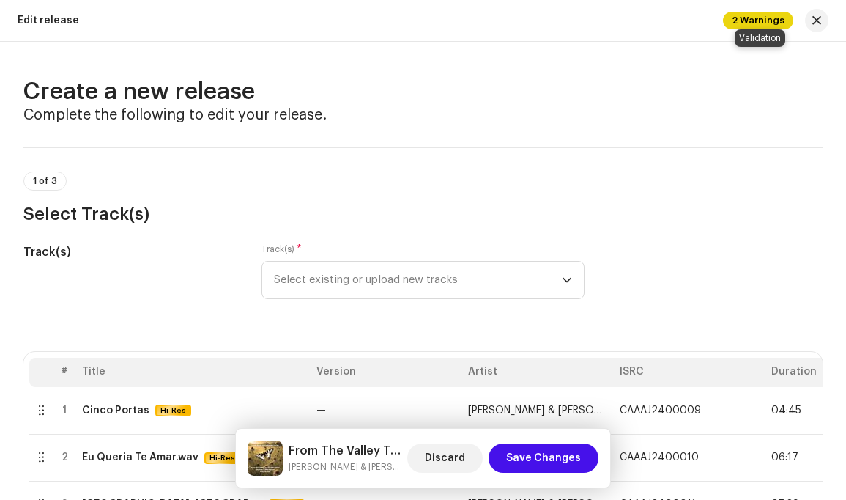
click at [752, 18] on span "2 Warnings" at bounding box center [758, 21] width 70 height 18
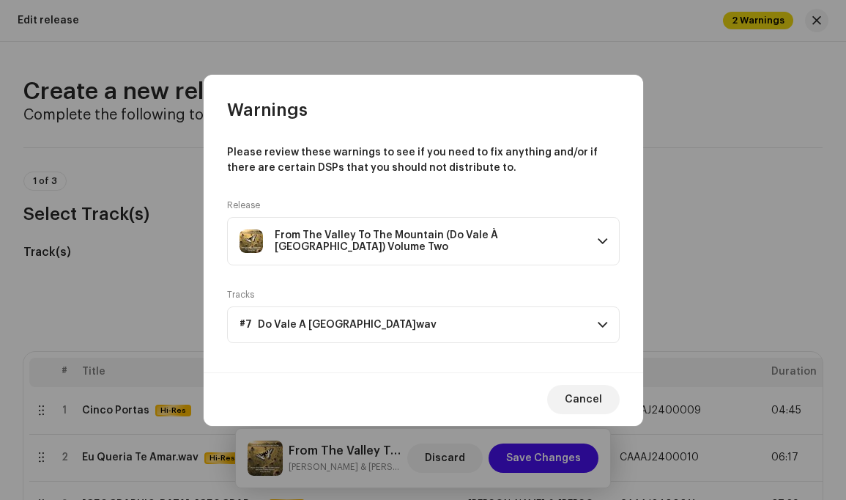
click at [431, 325] on p-accordion-header "#7 Do Vale À [GEOGRAPHIC_DATA]wav" at bounding box center [423, 324] width 393 height 37
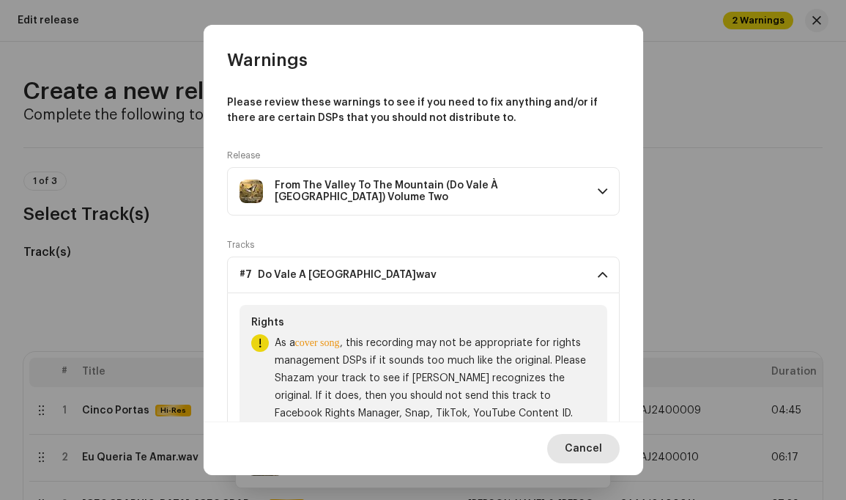
click at [583, 445] on span "Cancel" at bounding box center [583, 448] width 37 height 29
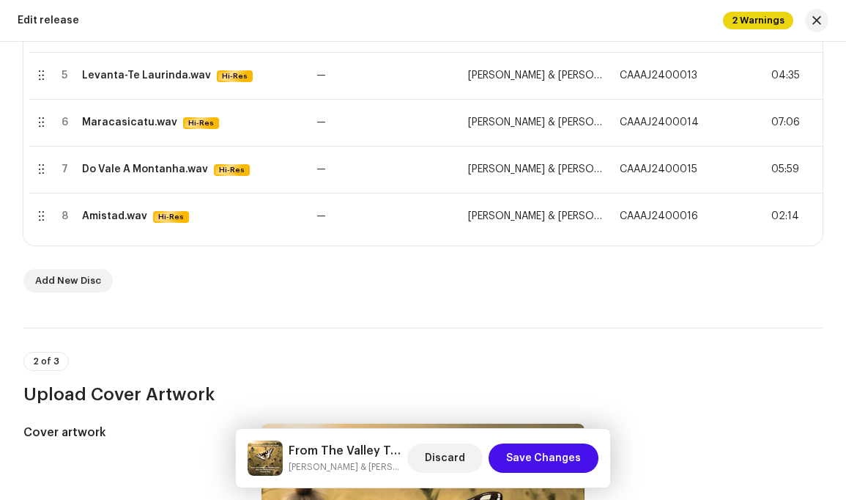
scroll to position [527, 0]
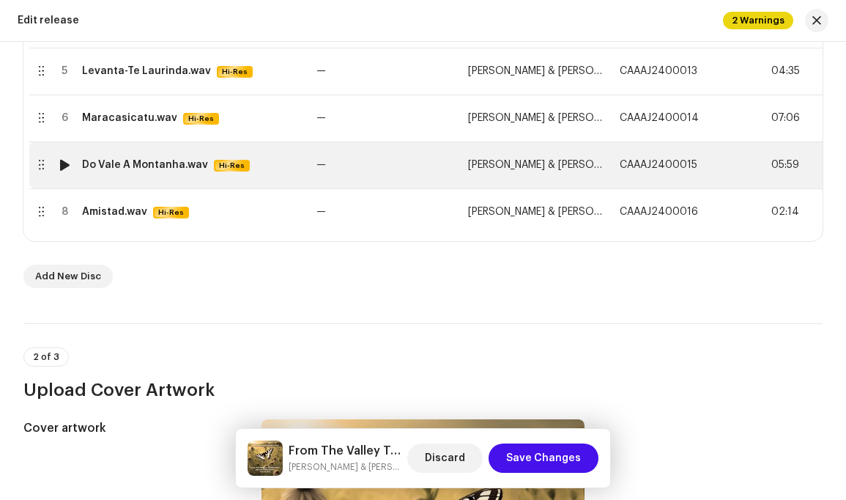
click at [581, 169] on span "[PERSON_NAME] & [PERSON_NAME]" at bounding box center [551, 165] width 167 height 10
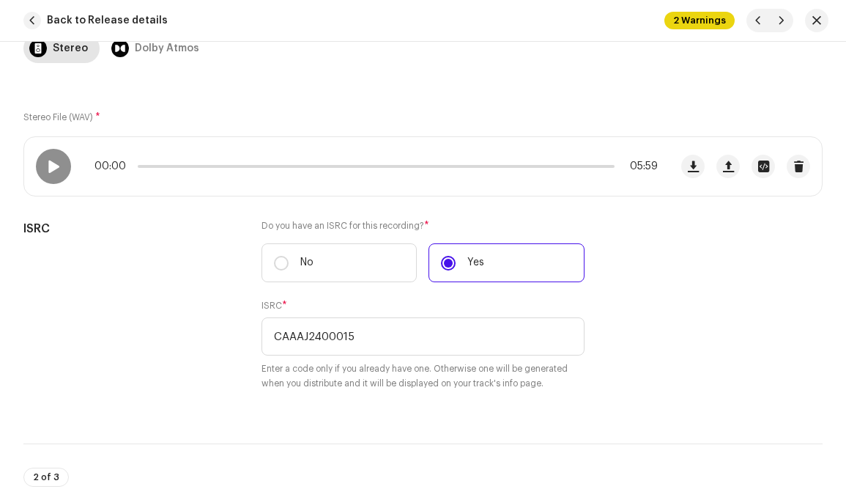
scroll to position [162, 0]
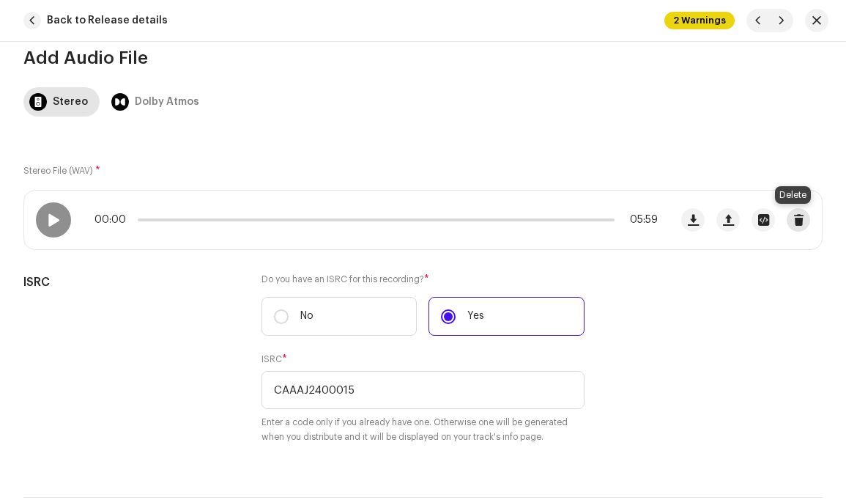
click at [794, 219] on span "button" at bounding box center [799, 220] width 11 height 12
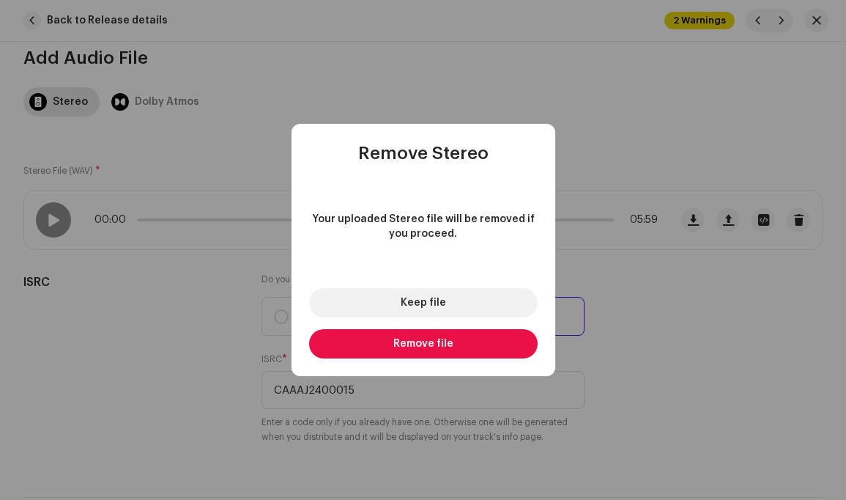
click at [441, 343] on span "Remove file" at bounding box center [423, 344] width 60 height 10
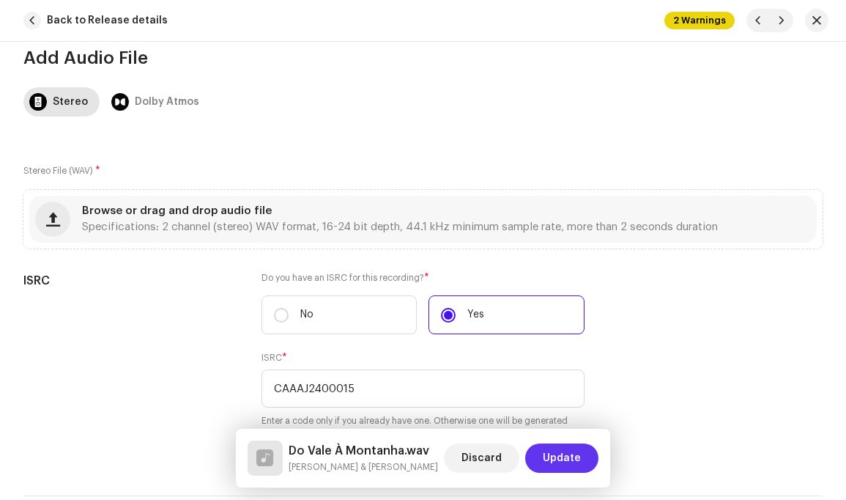
click at [569, 456] on span "Update" at bounding box center [562, 457] width 38 height 29
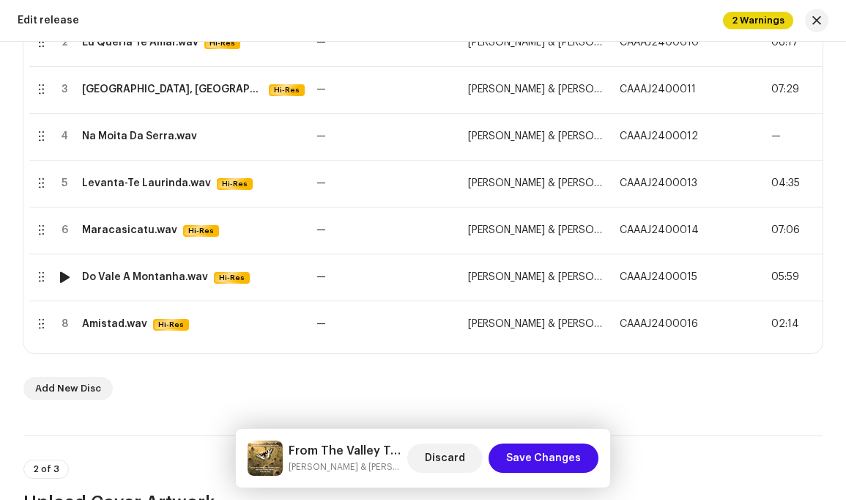
scroll to position [415, 0]
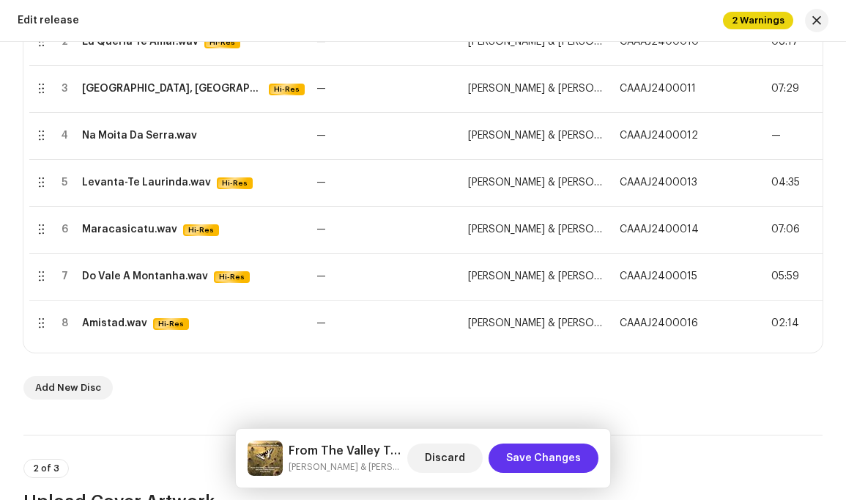
click at [551, 454] on span "Save Changes" at bounding box center [543, 457] width 75 height 29
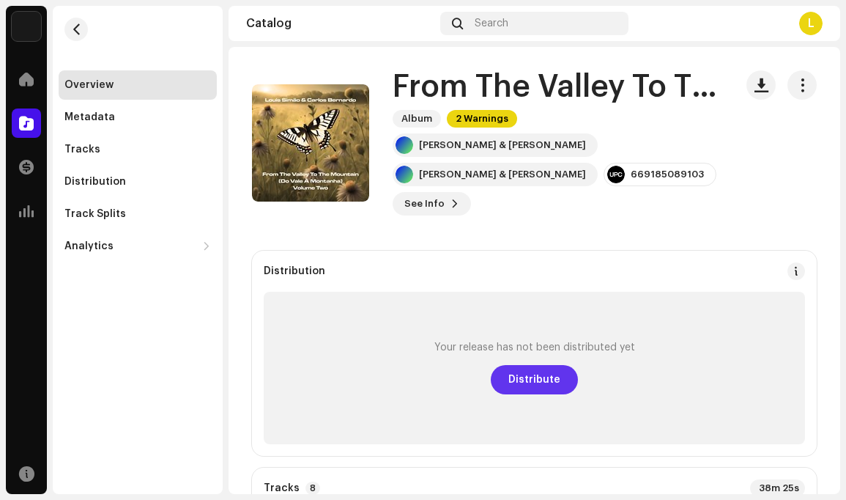
click at [530, 380] on span "Distribute" at bounding box center [535, 379] width 52 height 29
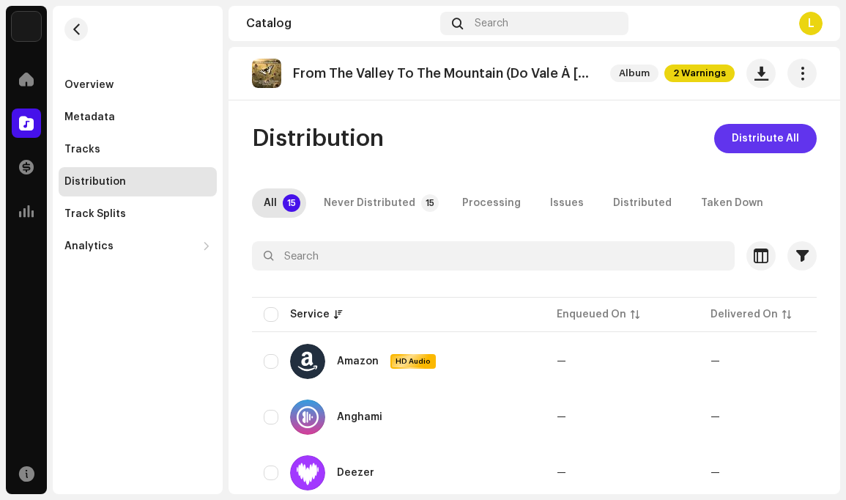
click at [766, 140] on span "Distribute All" at bounding box center [765, 138] width 67 height 29
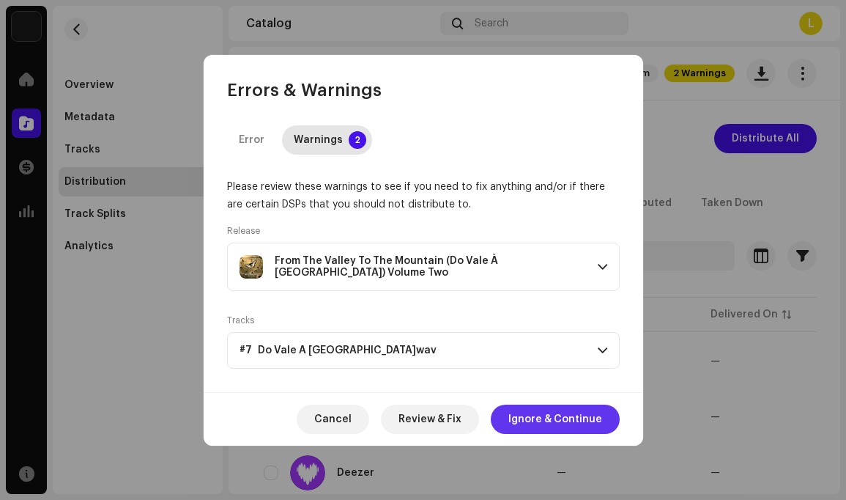
click at [539, 415] on span "Ignore & Continue" at bounding box center [556, 418] width 94 height 29
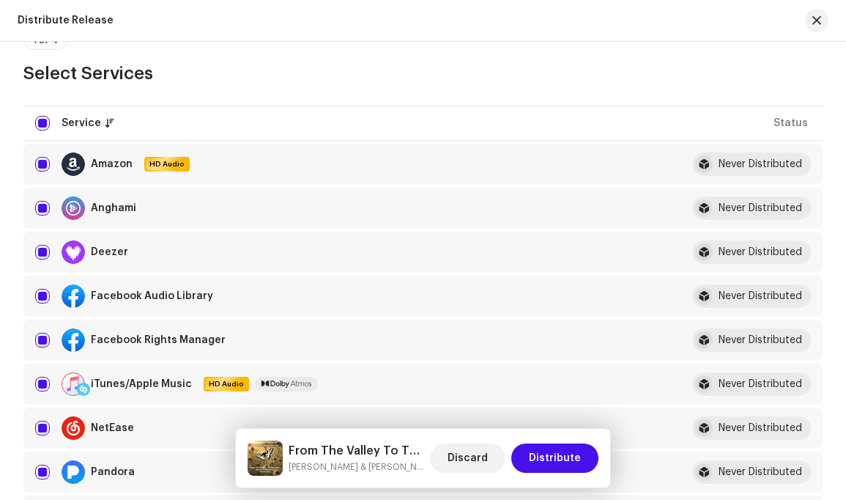
scroll to position [153, 0]
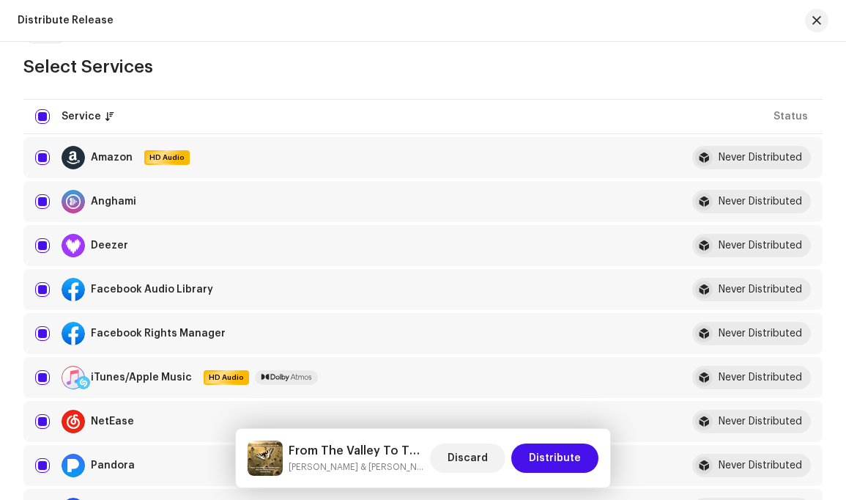
drag, startPoint x: 42, startPoint y: 332, endPoint x: 136, endPoint y: 314, distance: 94.7
click at [42, 332] on input "checkbox" at bounding box center [42, 333] width 15 height 15
checkbox input "false"
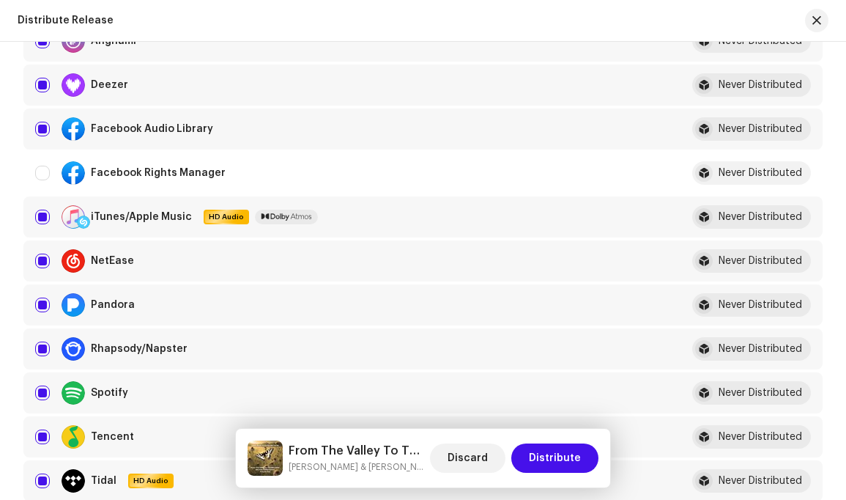
scroll to position [336, 0]
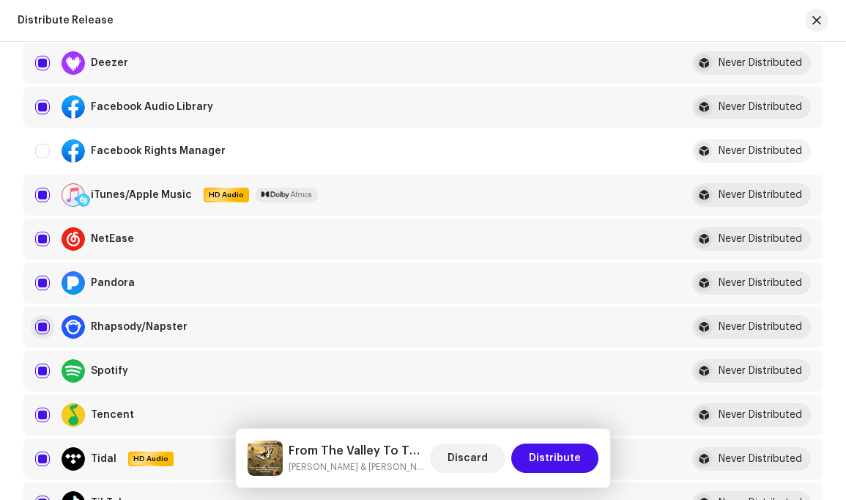
click at [42, 327] on input "Row Selected" at bounding box center [42, 326] width 15 height 15
checkbox input "false"
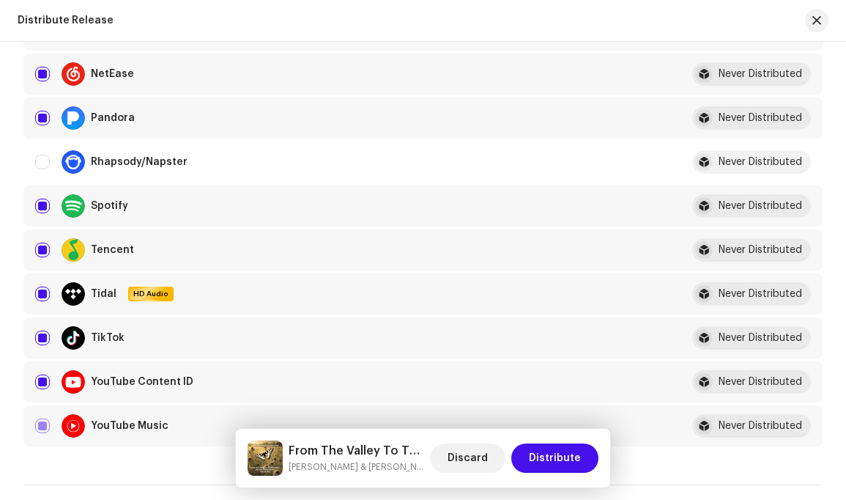
scroll to position [506, 0]
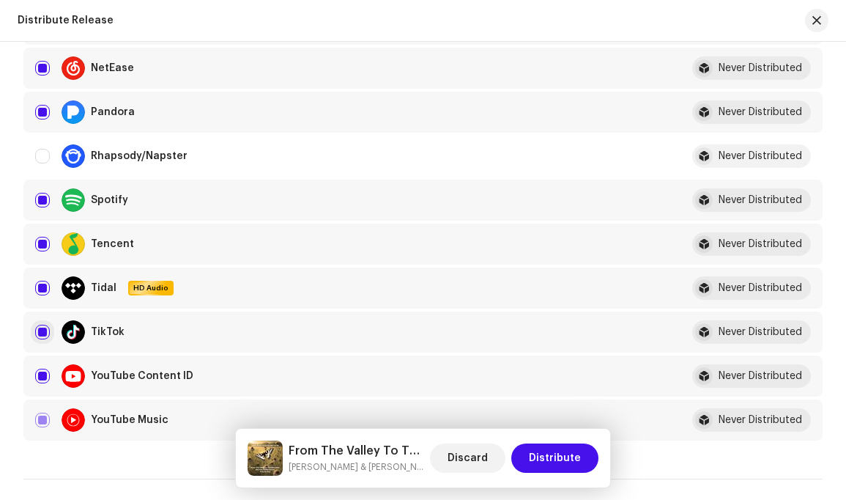
click at [44, 330] on input "Row Selected" at bounding box center [42, 332] width 15 height 15
checkbox input "false"
click at [44, 375] on input "Row Selected" at bounding box center [42, 376] width 15 height 15
checkbox input "false"
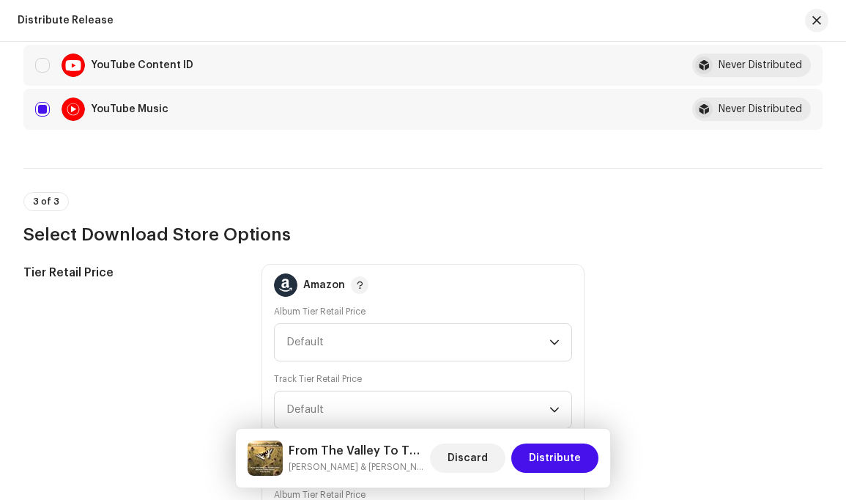
scroll to position [820, 0]
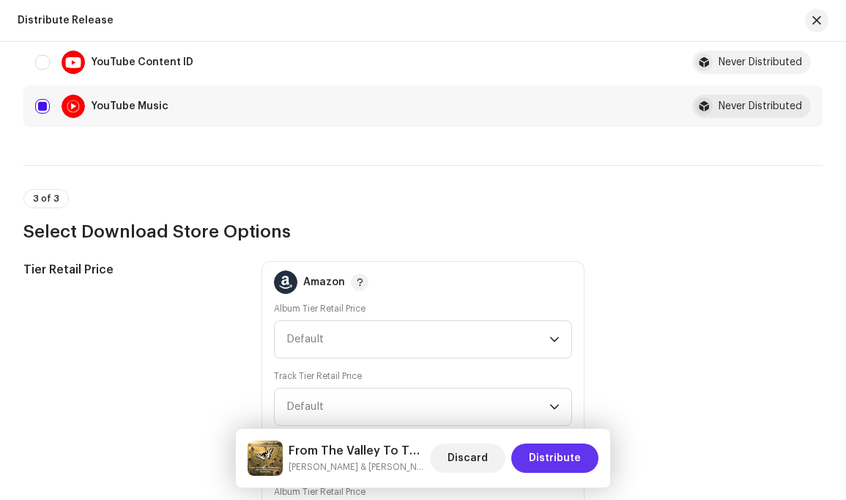
click at [555, 456] on span "Distribute" at bounding box center [555, 457] width 52 height 29
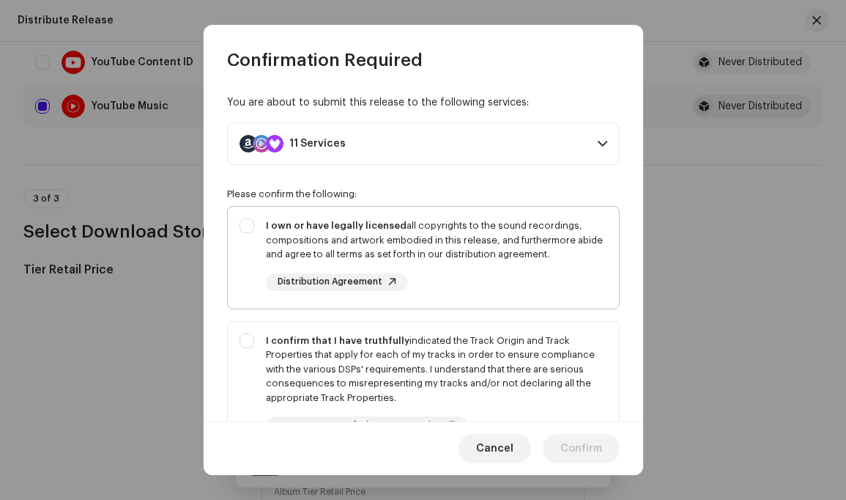
click at [245, 223] on div "I own or have legally licensed all copyrights to the sound recordings, composit…" at bounding box center [423, 255] width 391 height 96
checkbox input "true"
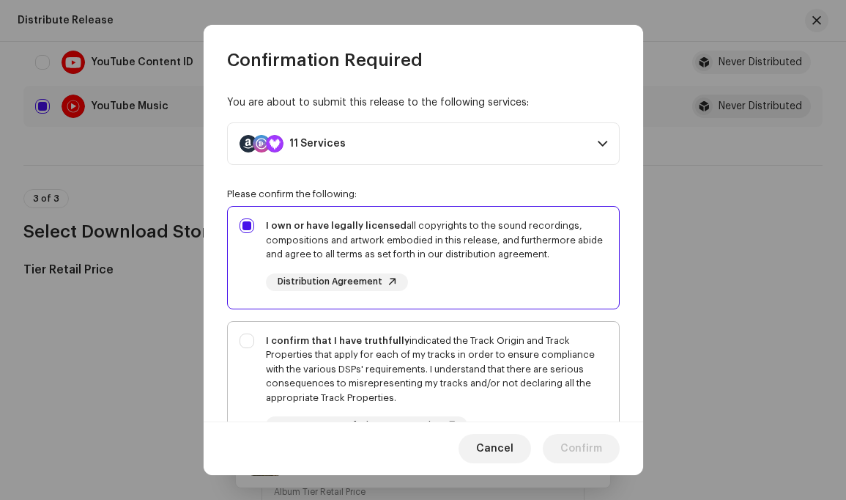
click at [246, 336] on div "I confirm that I have truthfully indicated the Track Origin and Track Propertie…" at bounding box center [423, 384] width 391 height 125
checkbox input "true"
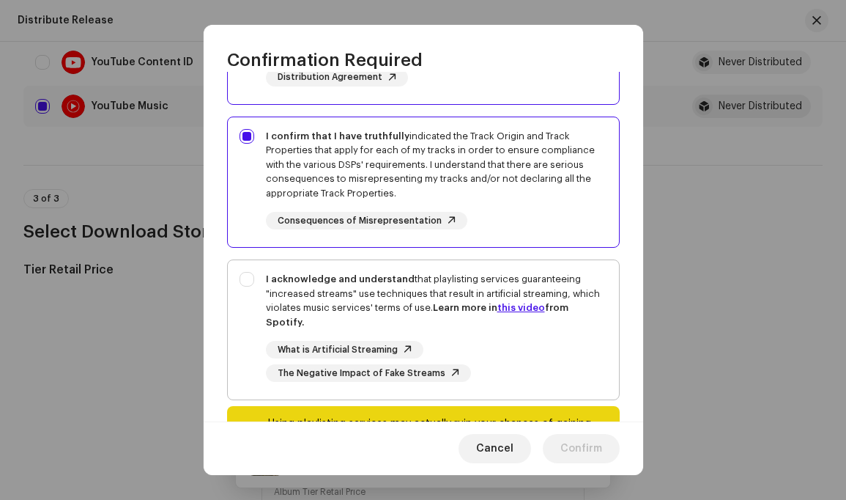
scroll to position [230, 0]
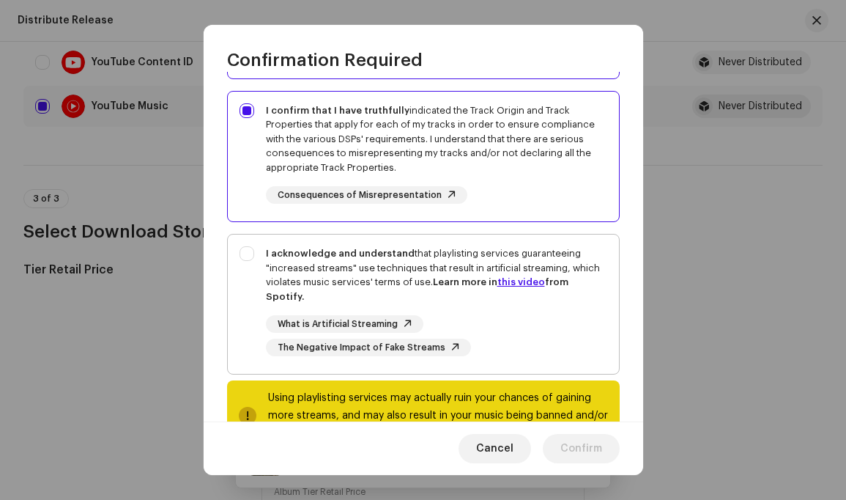
click at [248, 252] on div "I acknowledge and understand that playlisting services guaranteeing "increased …" at bounding box center [423, 300] width 391 height 133
checkbox input "true"
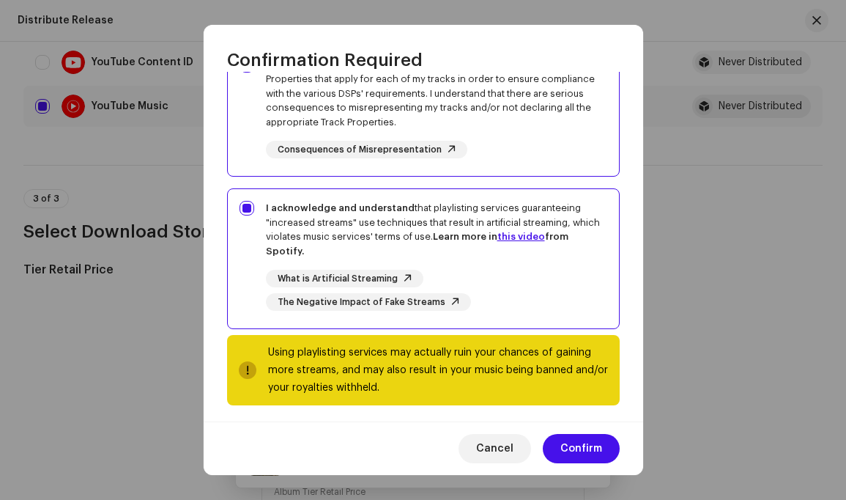
scroll to position [283, 0]
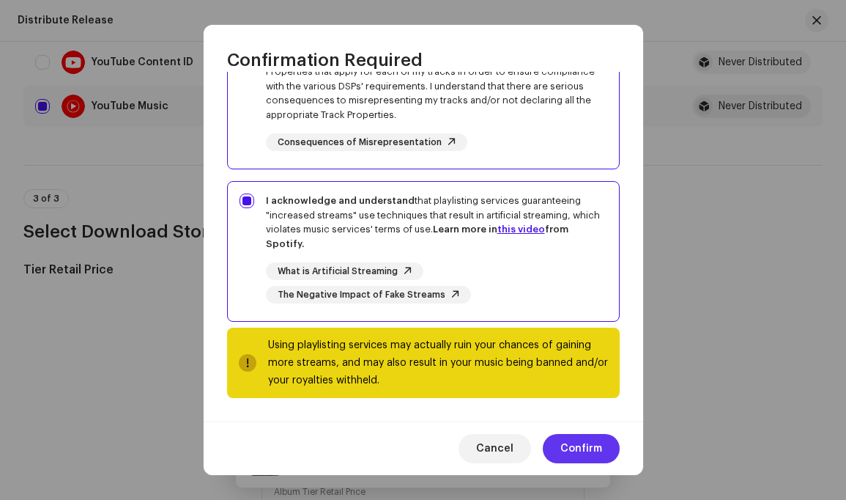
click at [577, 443] on span "Confirm" at bounding box center [582, 448] width 42 height 29
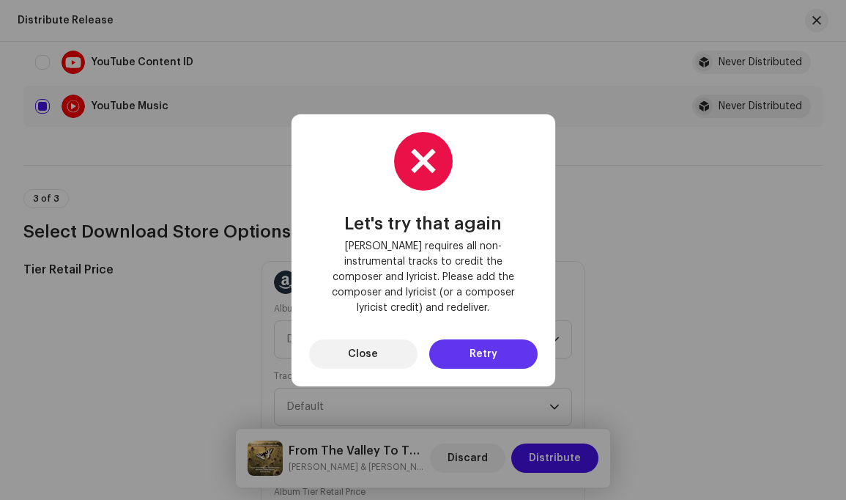
click at [481, 341] on span "Retry" at bounding box center [484, 353] width 28 height 29
click at [370, 344] on span "Close" at bounding box center [363, 353] width 30 height 29
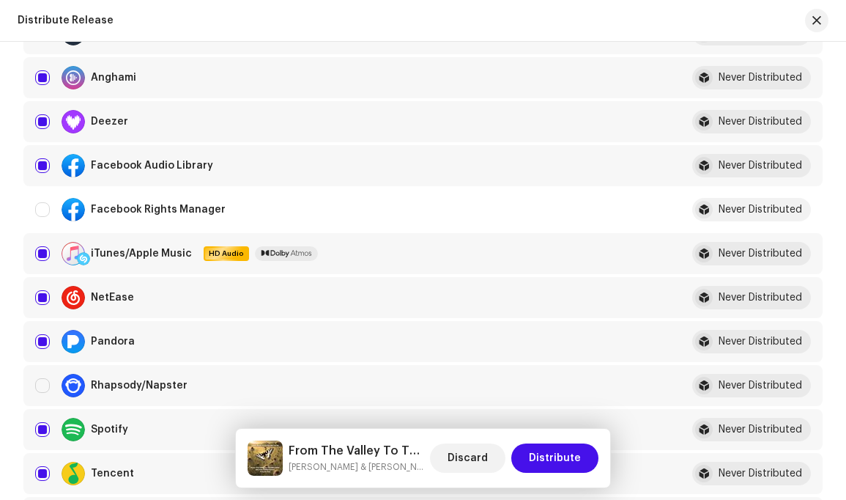
scroll to position [275, 0]
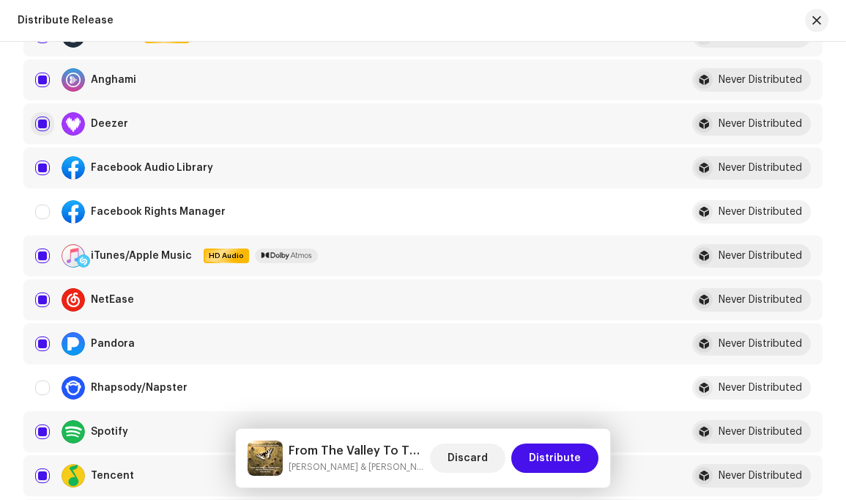
click at [41, 124] on input "Row Selected" at bounding box center [42, 124] width 15 height 15
checkbox input "false"
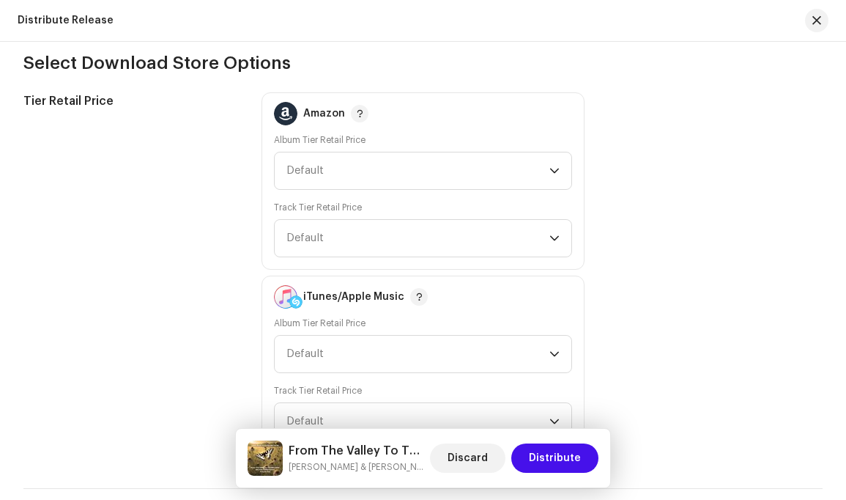
scroll to position [1032, 0]
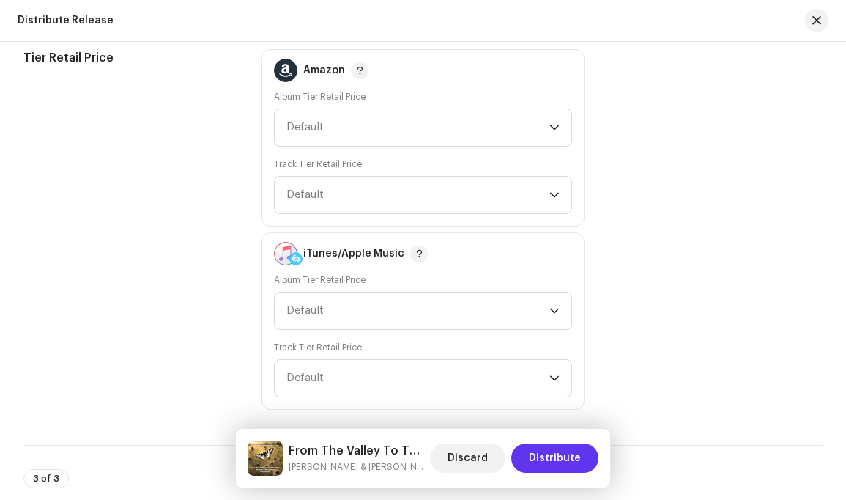
click at [555, 454] on span "Distribute" at bounding box center [555, 457] width 52 height 29
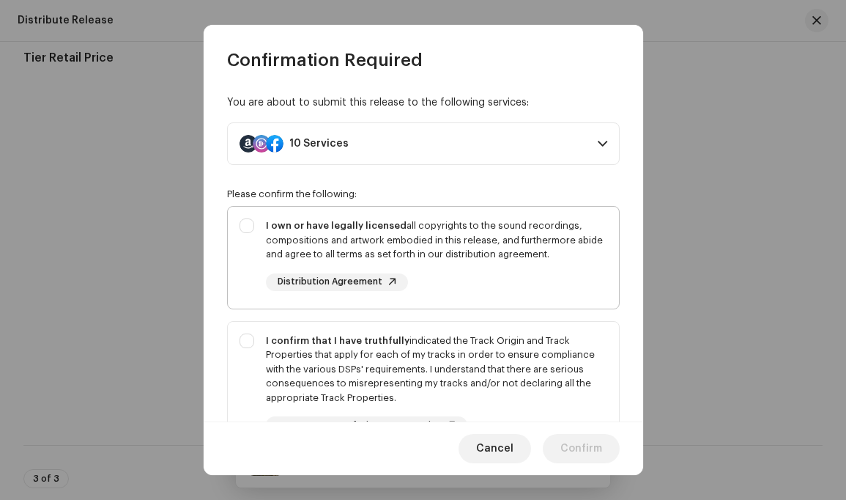
click at [249, 223] on div "I own or have legally licensed all copyrights to the sound recordings, composit…" at bounding box center [423, 255] width 391 height 96
checkbox input "true"
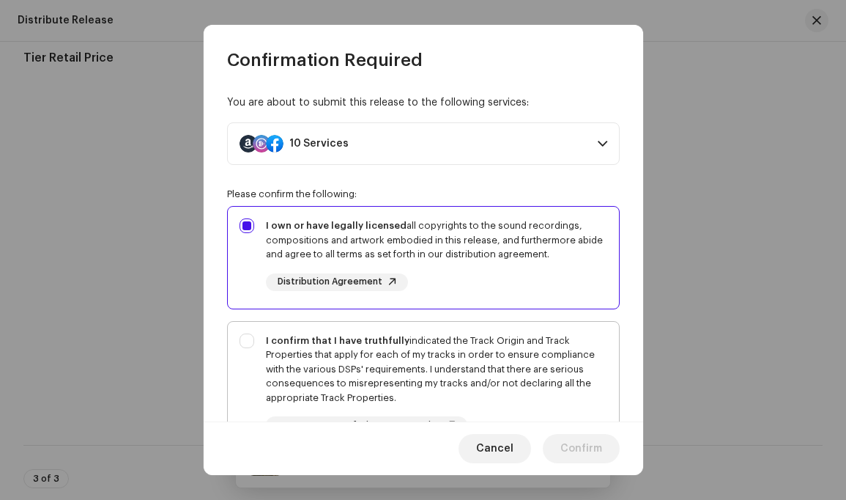
click at [249, 336] on div "I confirm that I have truthfully indicated the Track Origin and Track Propertie…" at bounding box center [423, 384] width 391 height 125
checkbox input "true"
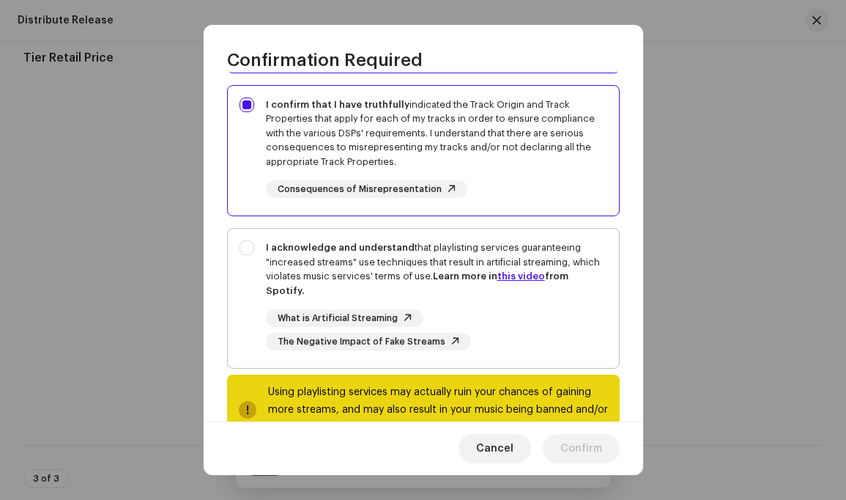
scroll to position [259, 0]
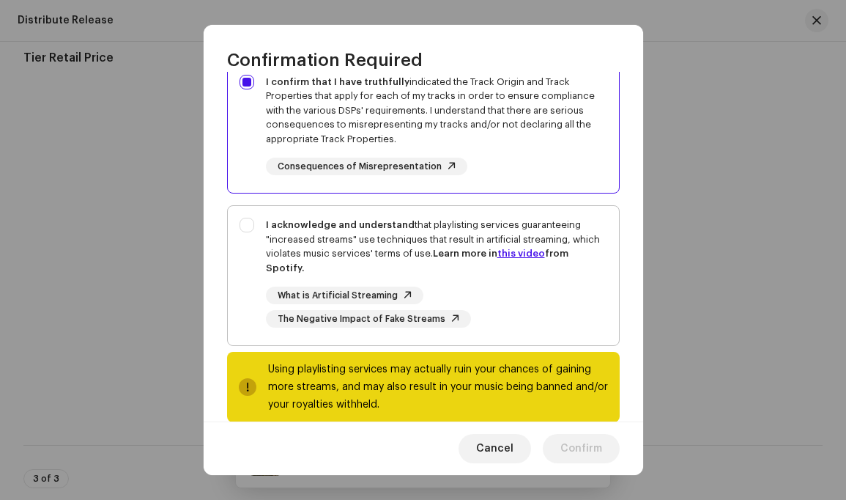
click at [243, 224] on div "I acknowledge and understand that playlisting services guaranteeing "increased …" at bounding box center [423, 272] width 391 height 133
checkbox input "true"
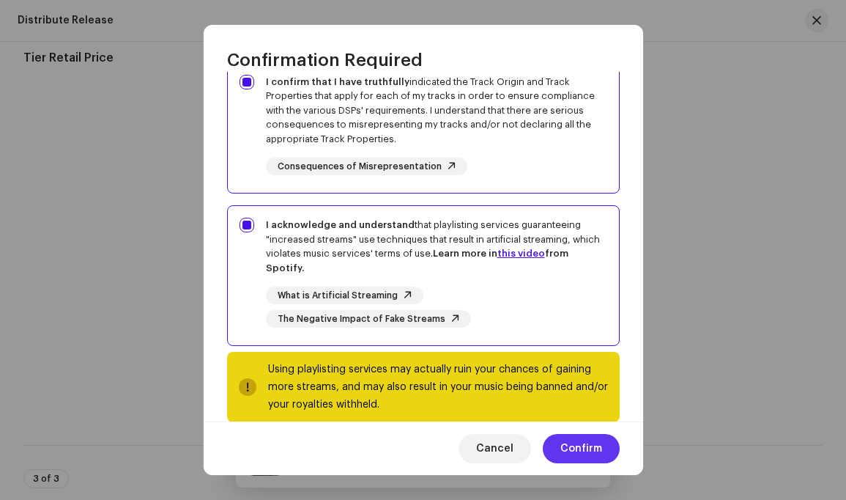
click at [576, 445] on span "Confirm" at bounding box center [582, 448] width 42 height 29
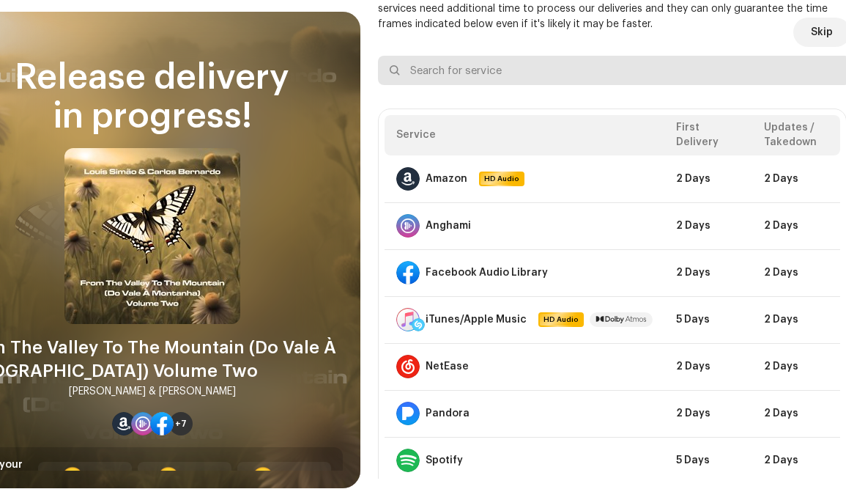
scroll to position [0, 88]
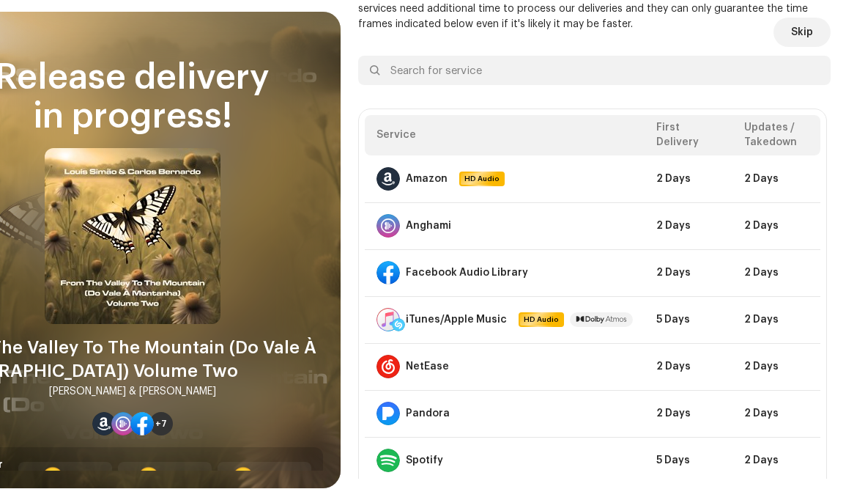
click at [382, 37] on div "DSP Guidelines for Delivery Lead Time Your release is on its way and should be …" at bounding box center [594, 211] width 473 height 533
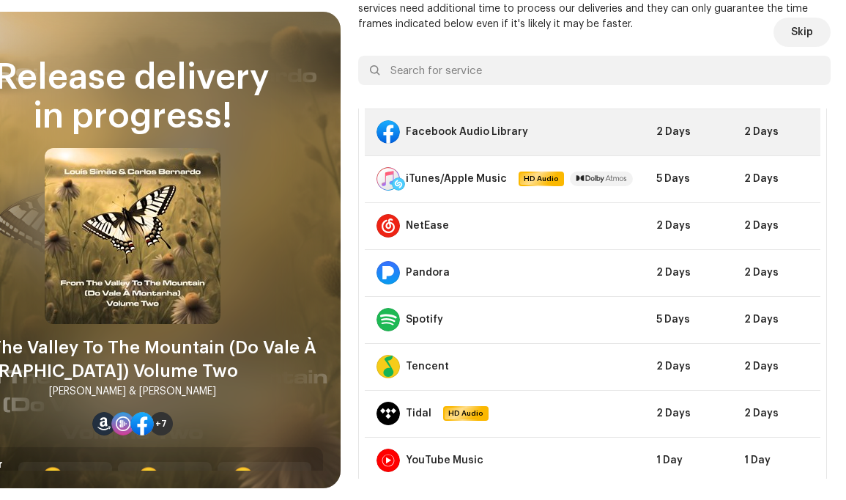
scroll to position [152, 0]
